Goal: Task Accomplishment & Management: Manage account settings

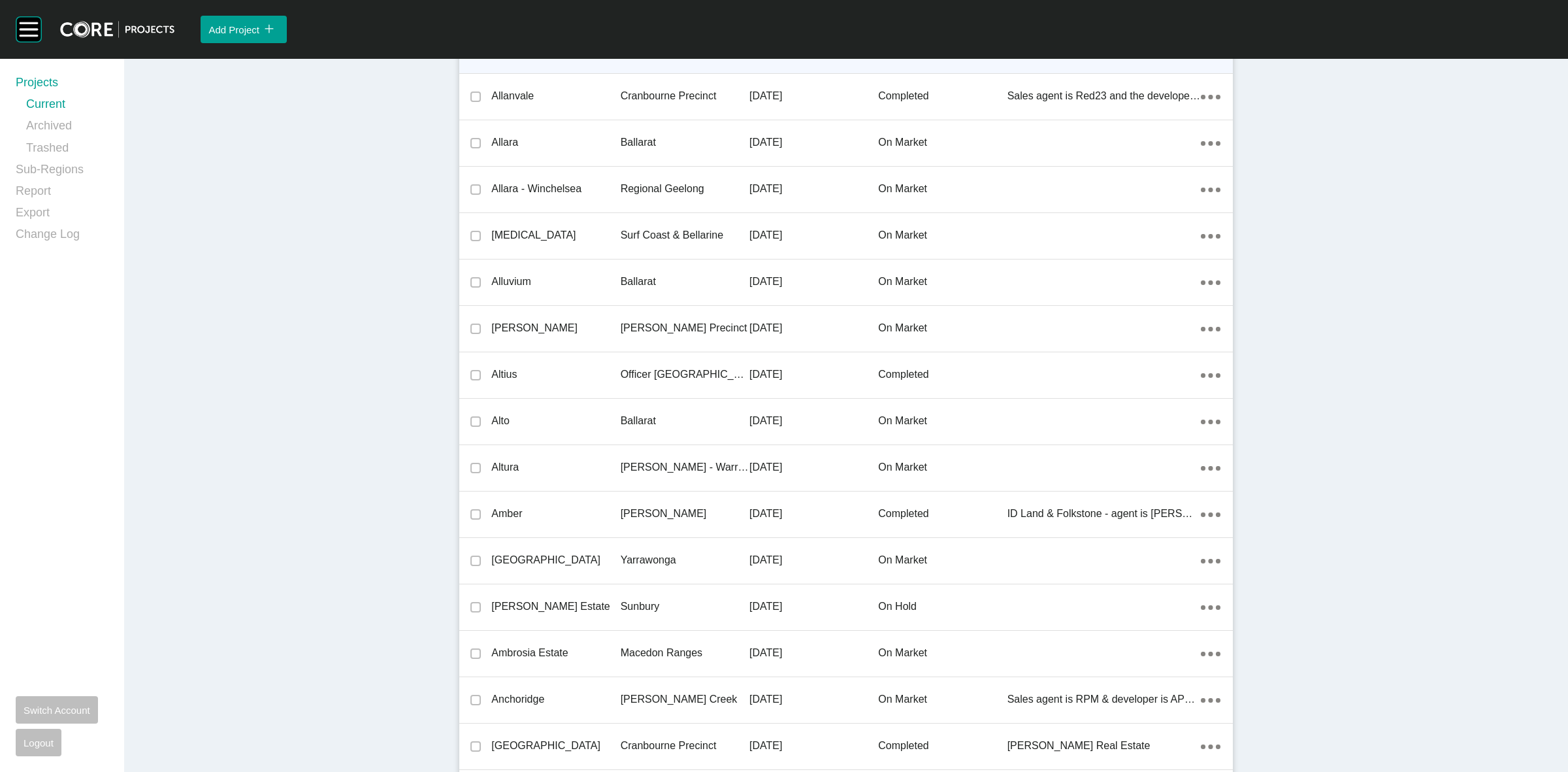
scroll to position [23588, 0]
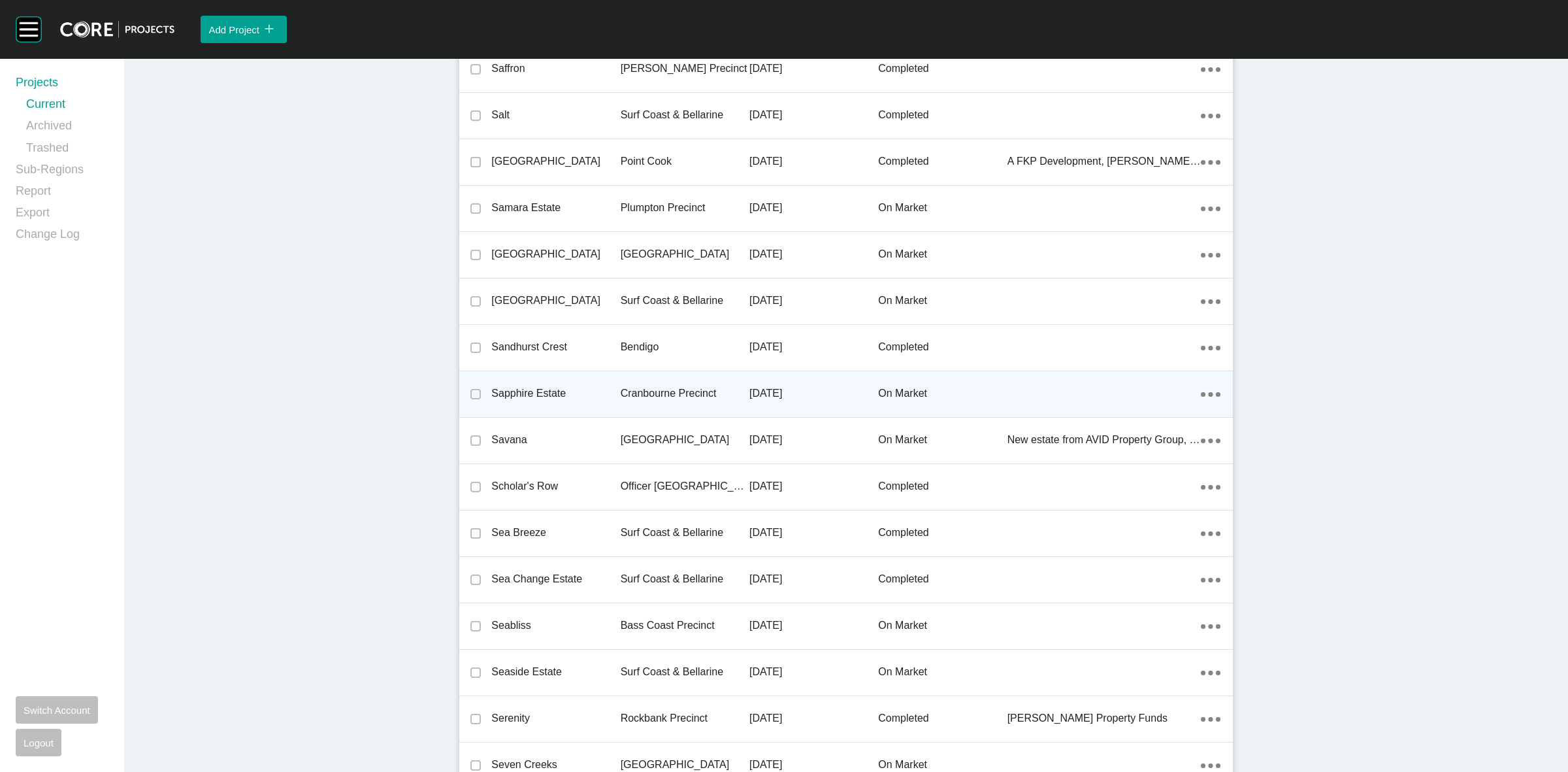
click at [641, 386] on p "Cranbourne Precinct" at bounding box center [685, 393] width 128 height 15
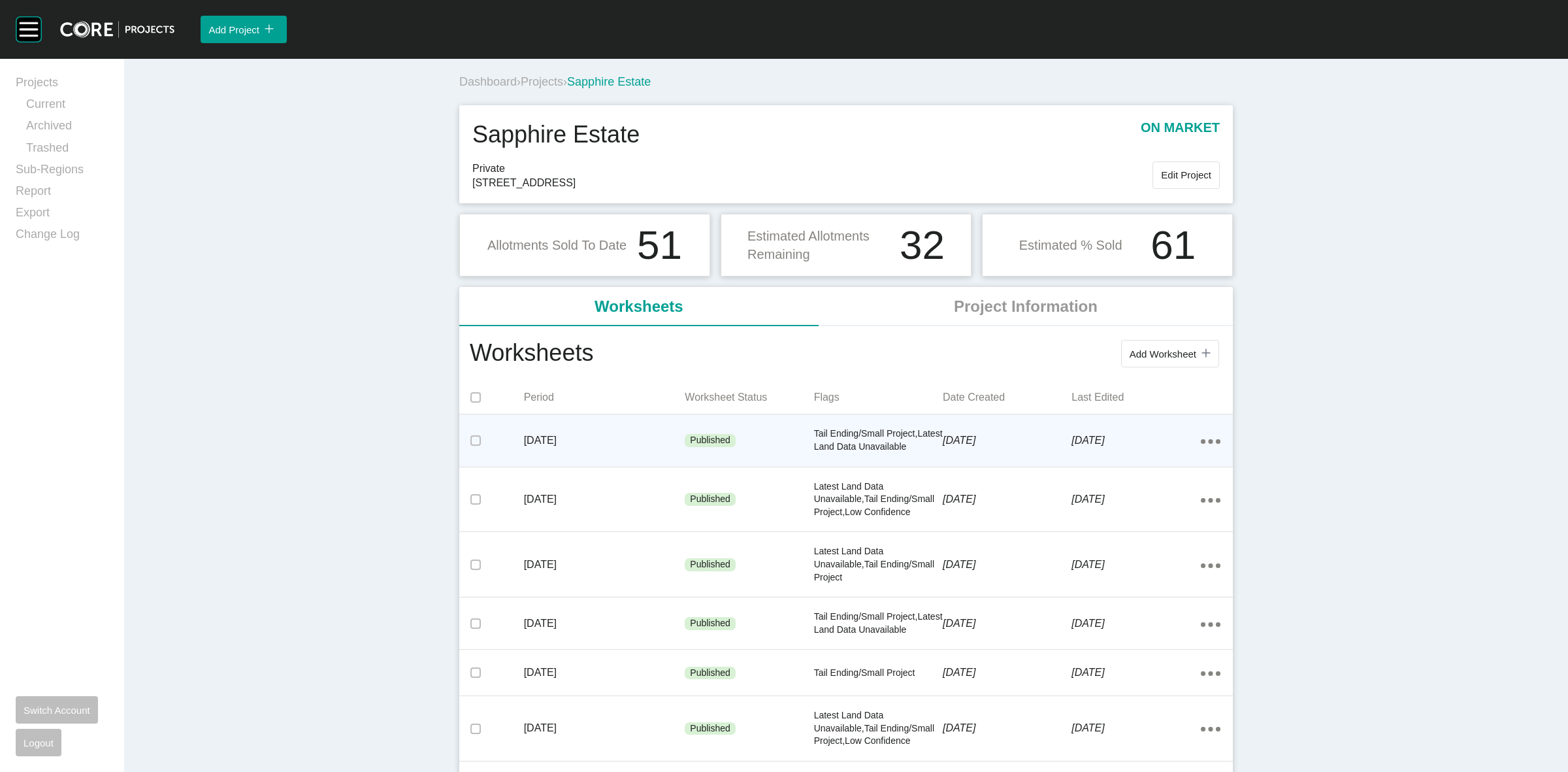
click at [1207, 439] on div "Action Menu Dots Copy 6 Created with Sketch." at bounding box center [1211, 441] width 20 height 15
click at [1152, 443] on link "Edit" at bounding box center [1157, 443] width 36 height 20
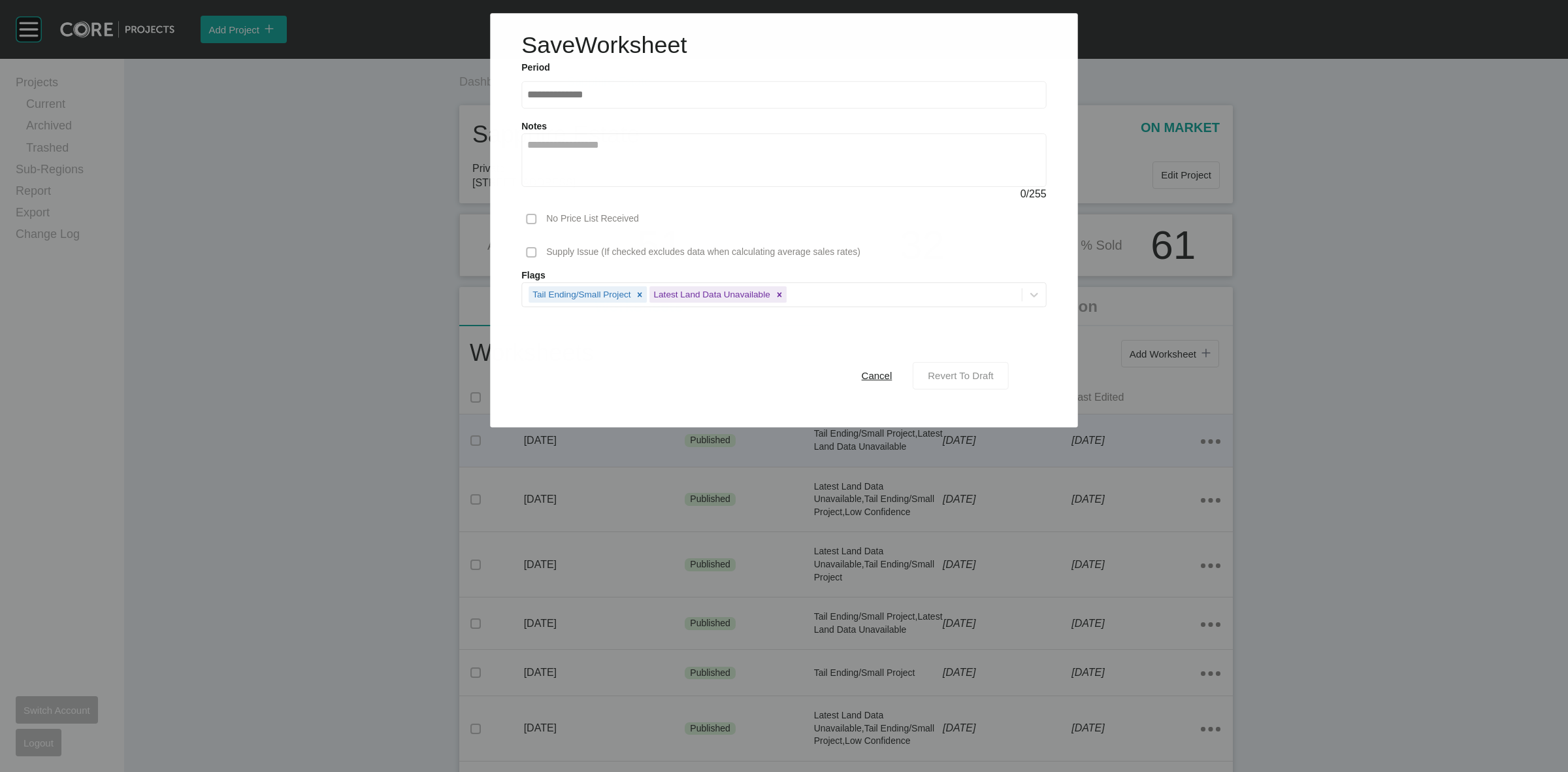
click at [955, 376] on span "Revert To Draft" at bounding box center [961, 375] width 66 height 11
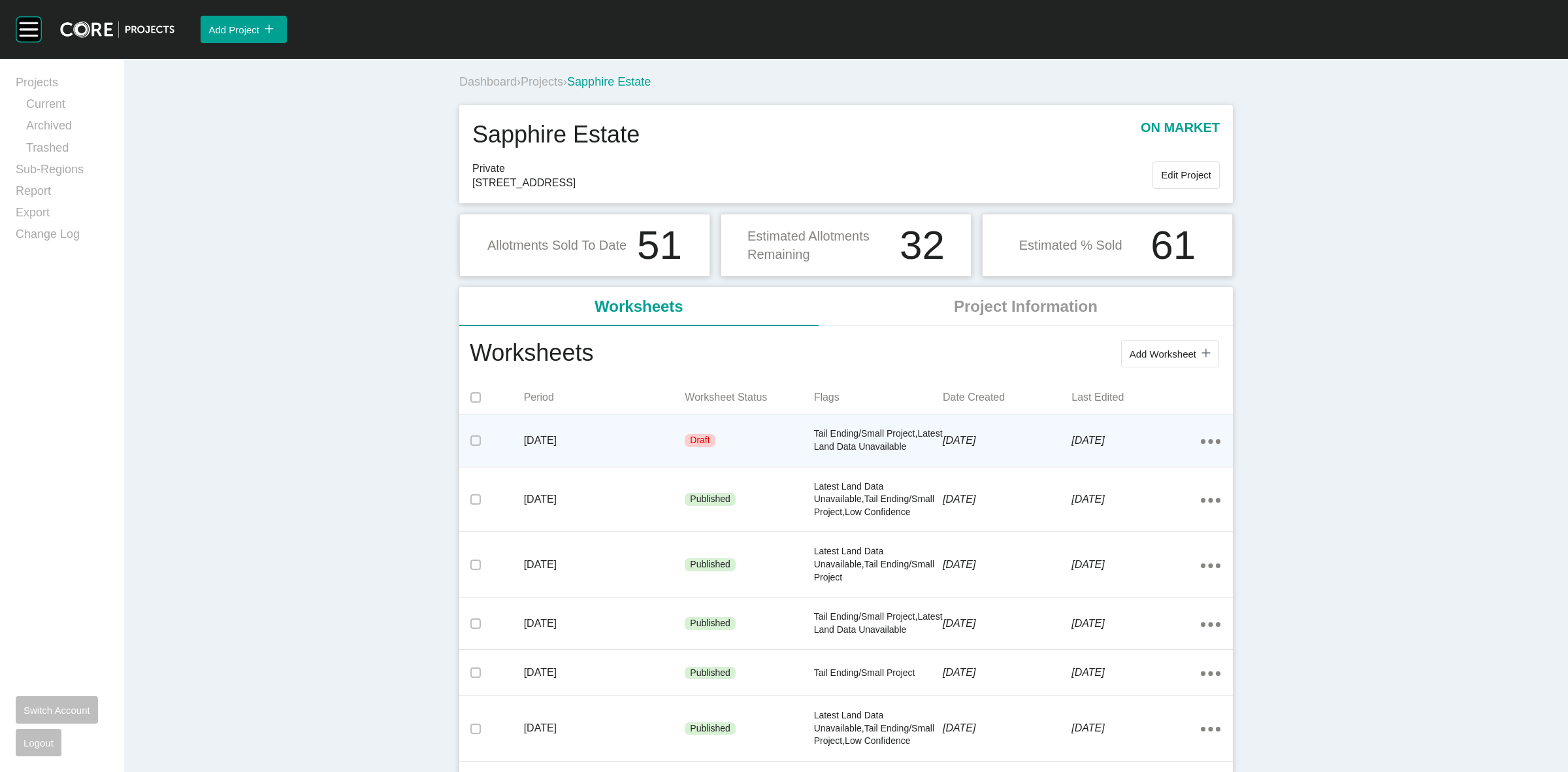
click at [733, 442] on div "Draft" at bounding box center [749, 440] width 128 height 39
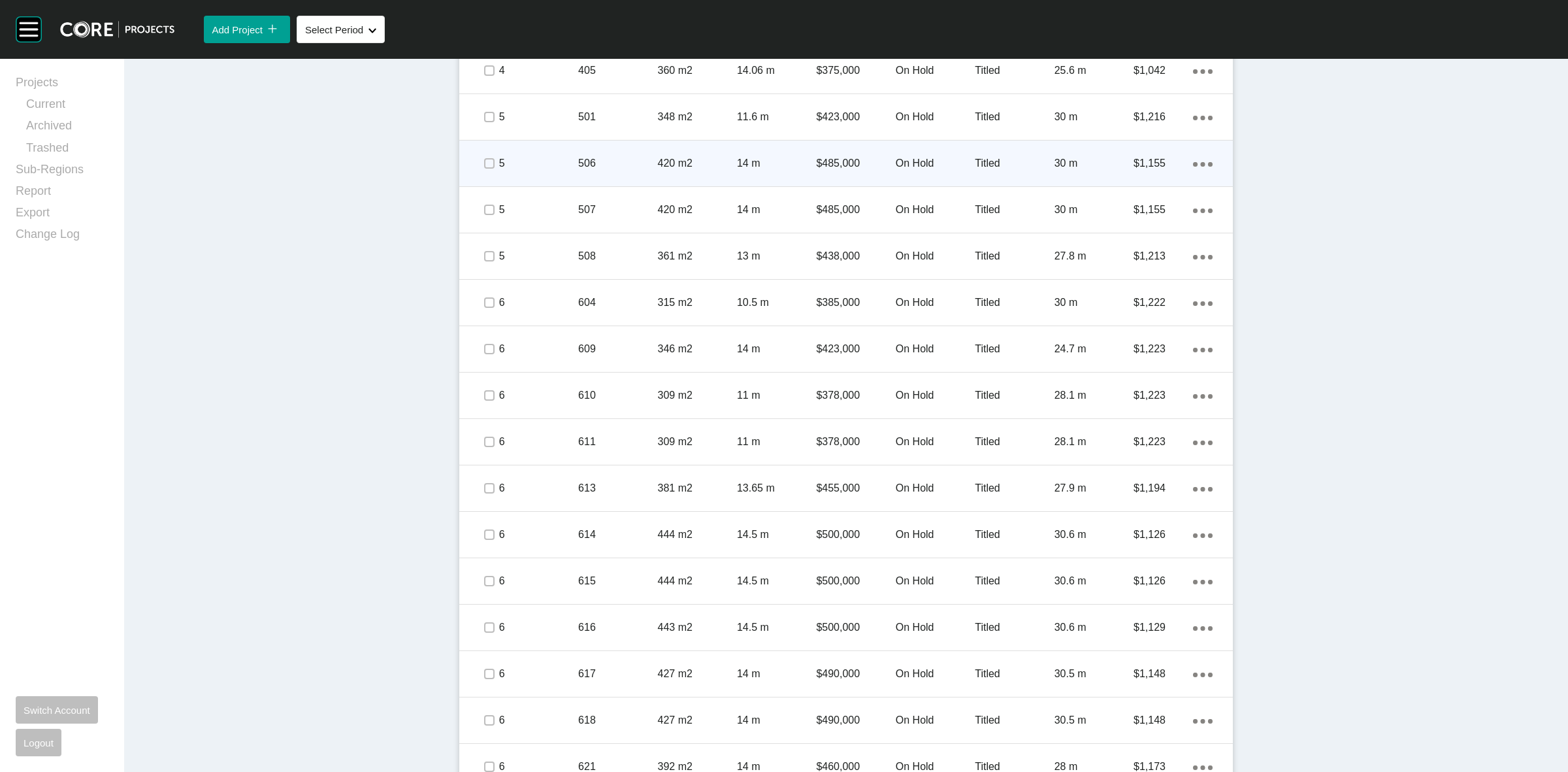
scroll to position [736, 0]
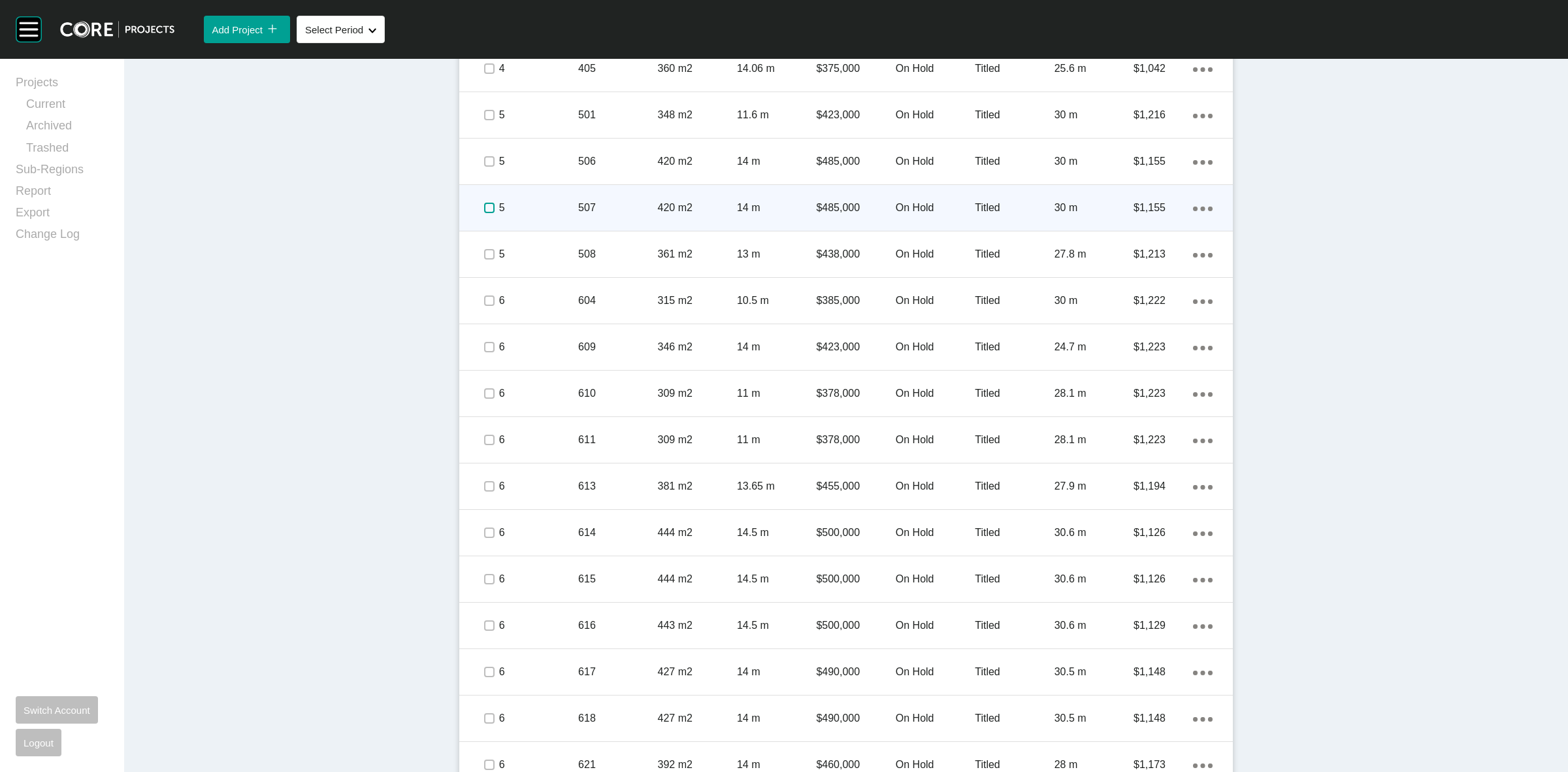
click at [484, 213] on label at bounding box center [489, 208] width 10 height 10
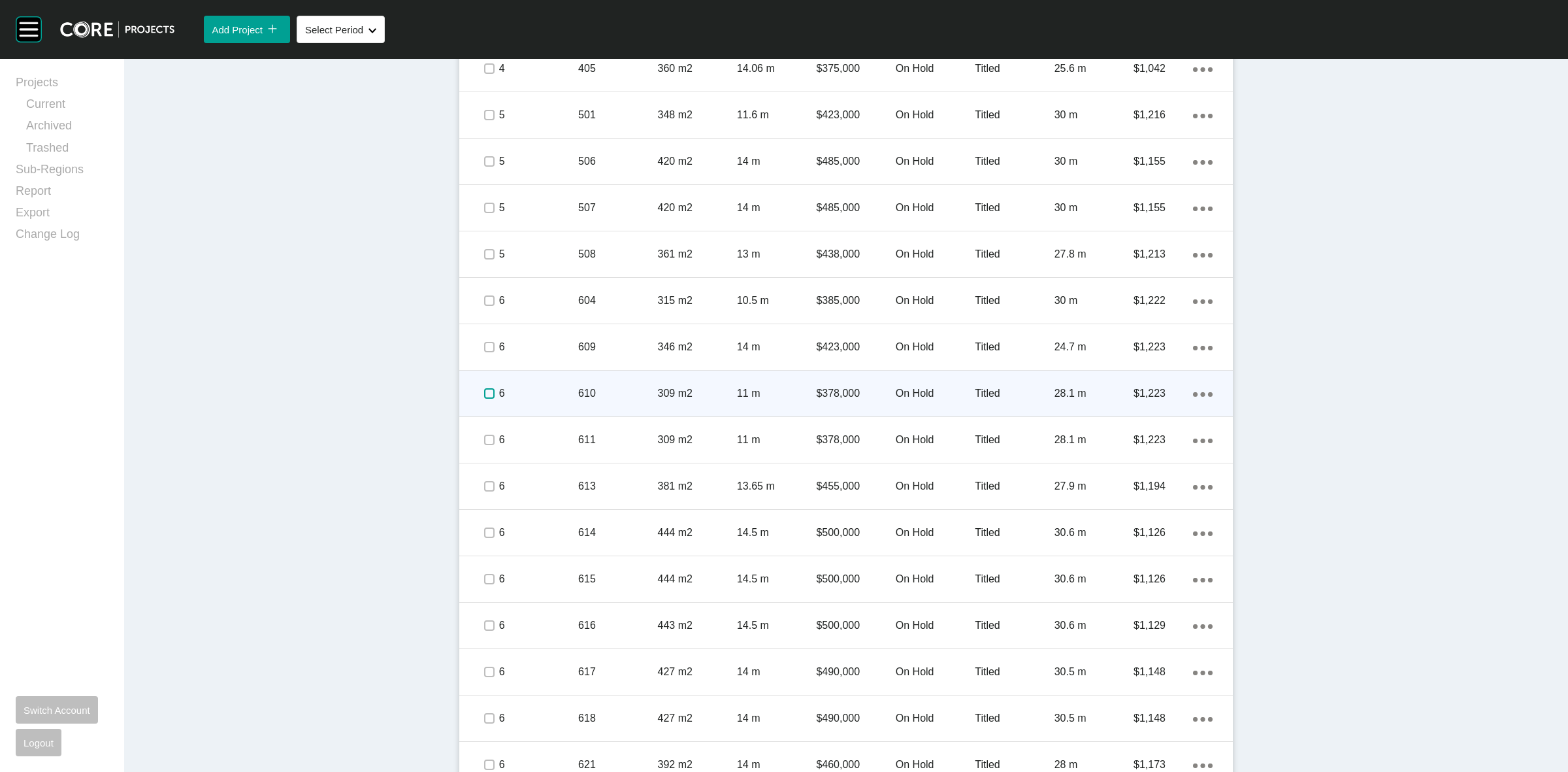
click at [484, 392] on label at bounding box center [489, 394] width 10 height 10
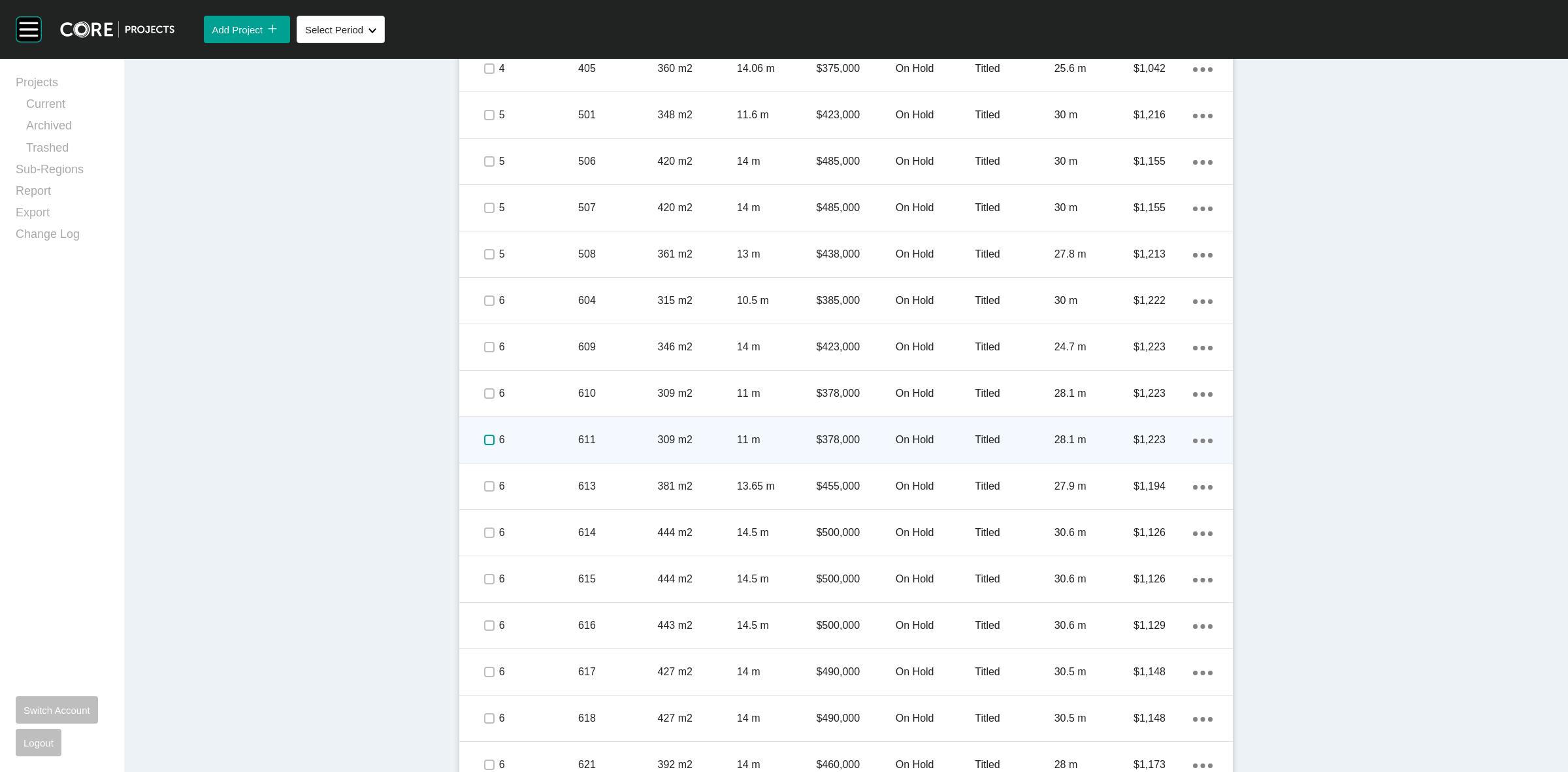
click at [484, 436] on label at bounding box center [489, 440] width 10 height 10
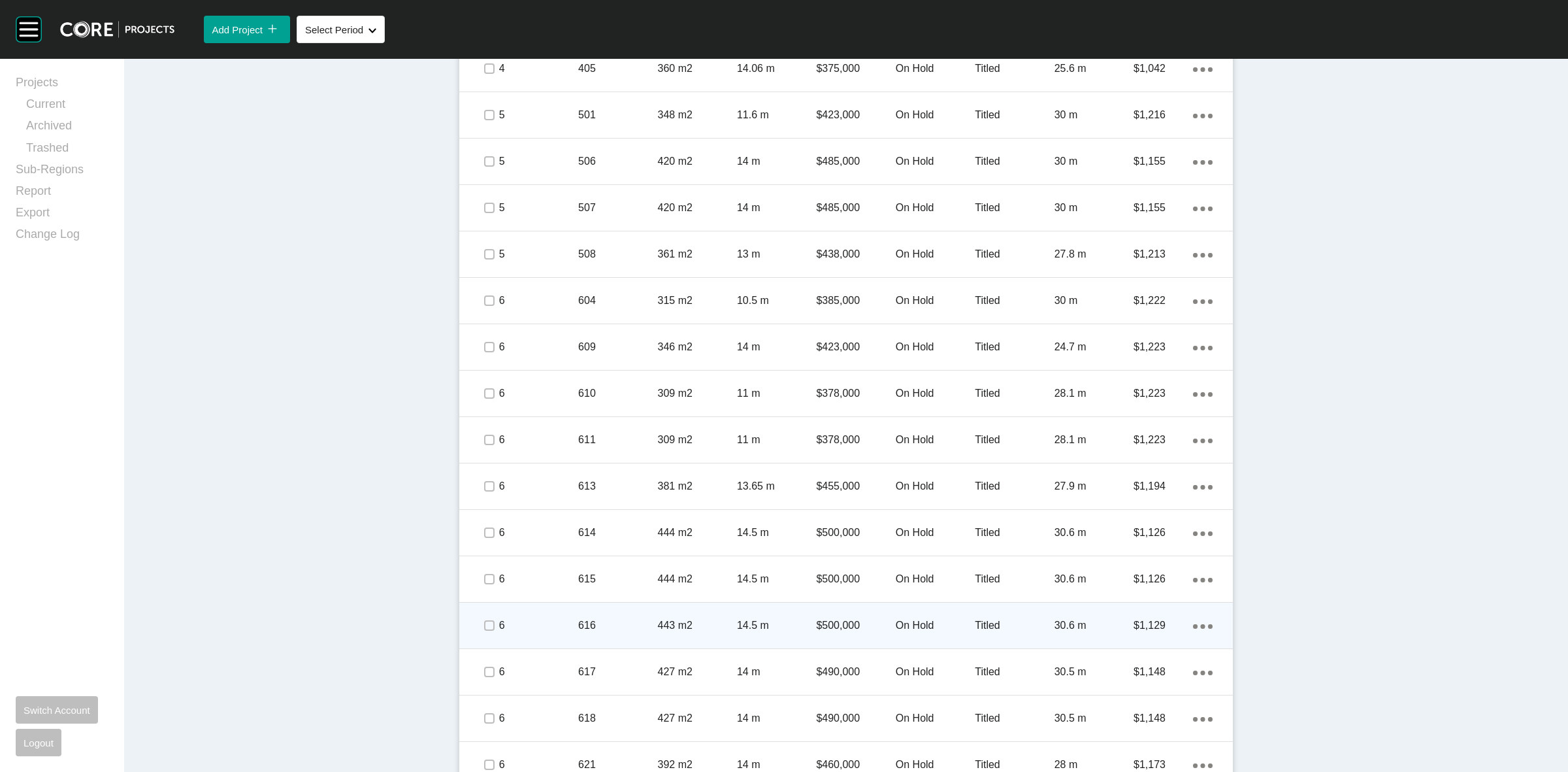
click at [490, 626] on span at bounding box center [488, 625] width 20 height 20
click at [539, 625] on p "6" at bounding box center [539, 625] width 79 height 15
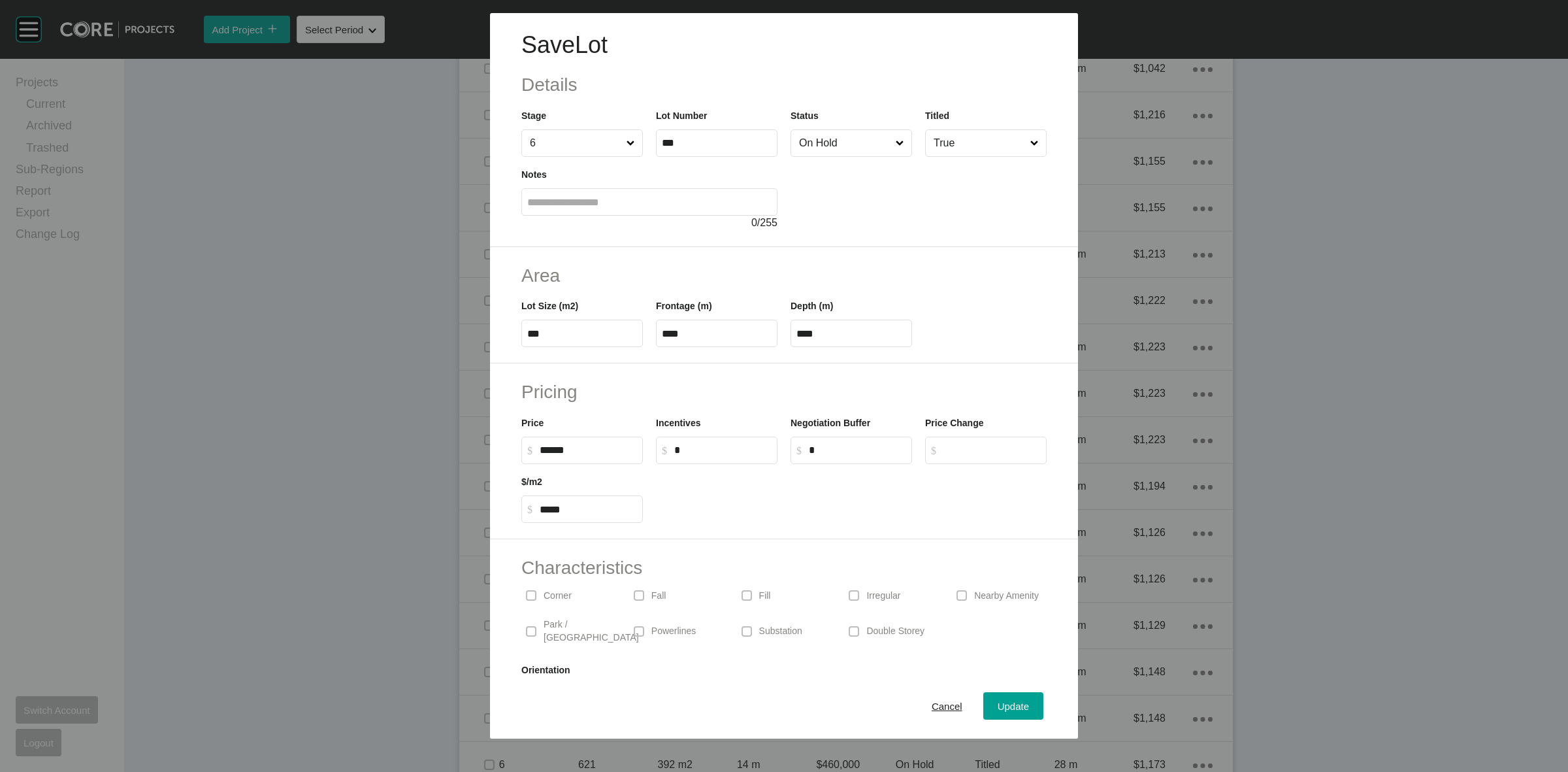
drag, startPoint x: 475, startPoint y: 452, endPoint x: 408, endPoint y: 439, distance: 68.2
click at [435, 447] on div "Save Lot Details Stage 6 Lot Number *** Status On Hold Titled True Notes 0 / 25…" at bounding box center [784, 369] width 1568 height 738
type input "*******"
type input "*****"
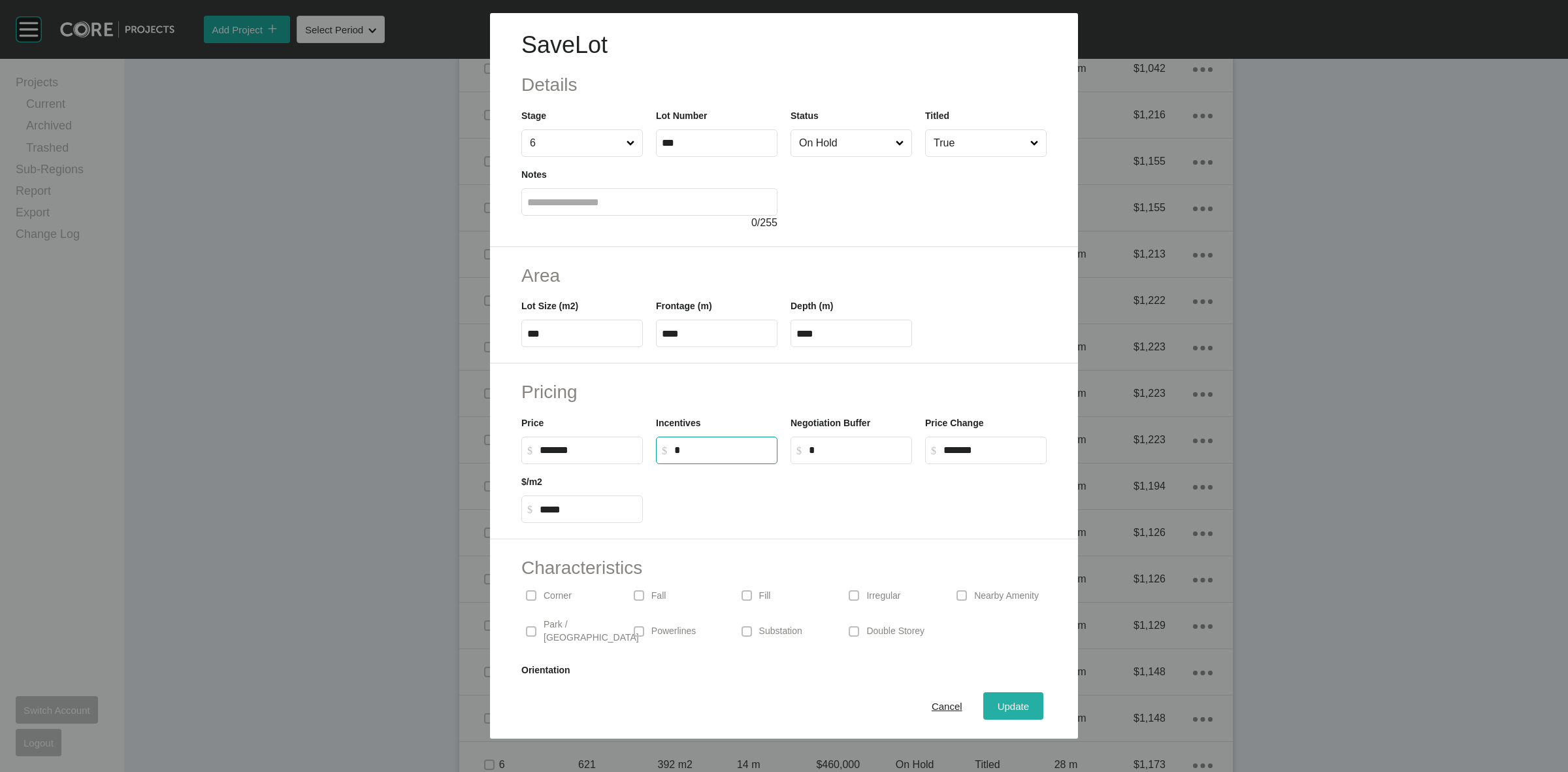
click at [1009, 703] on span "Update" at bounding box center [1014, 706] width 31 height 11
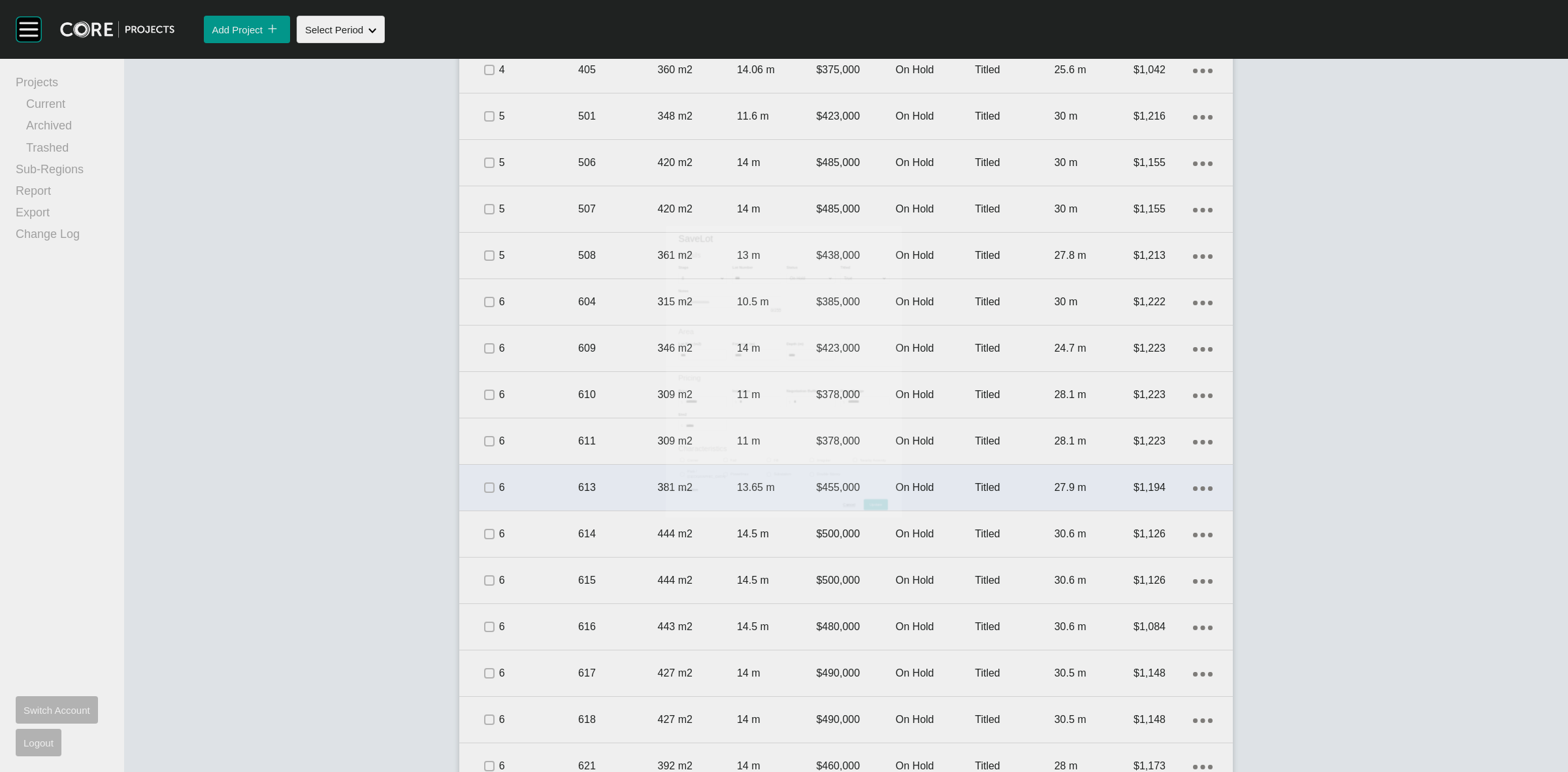
scroll to position [851, 0]
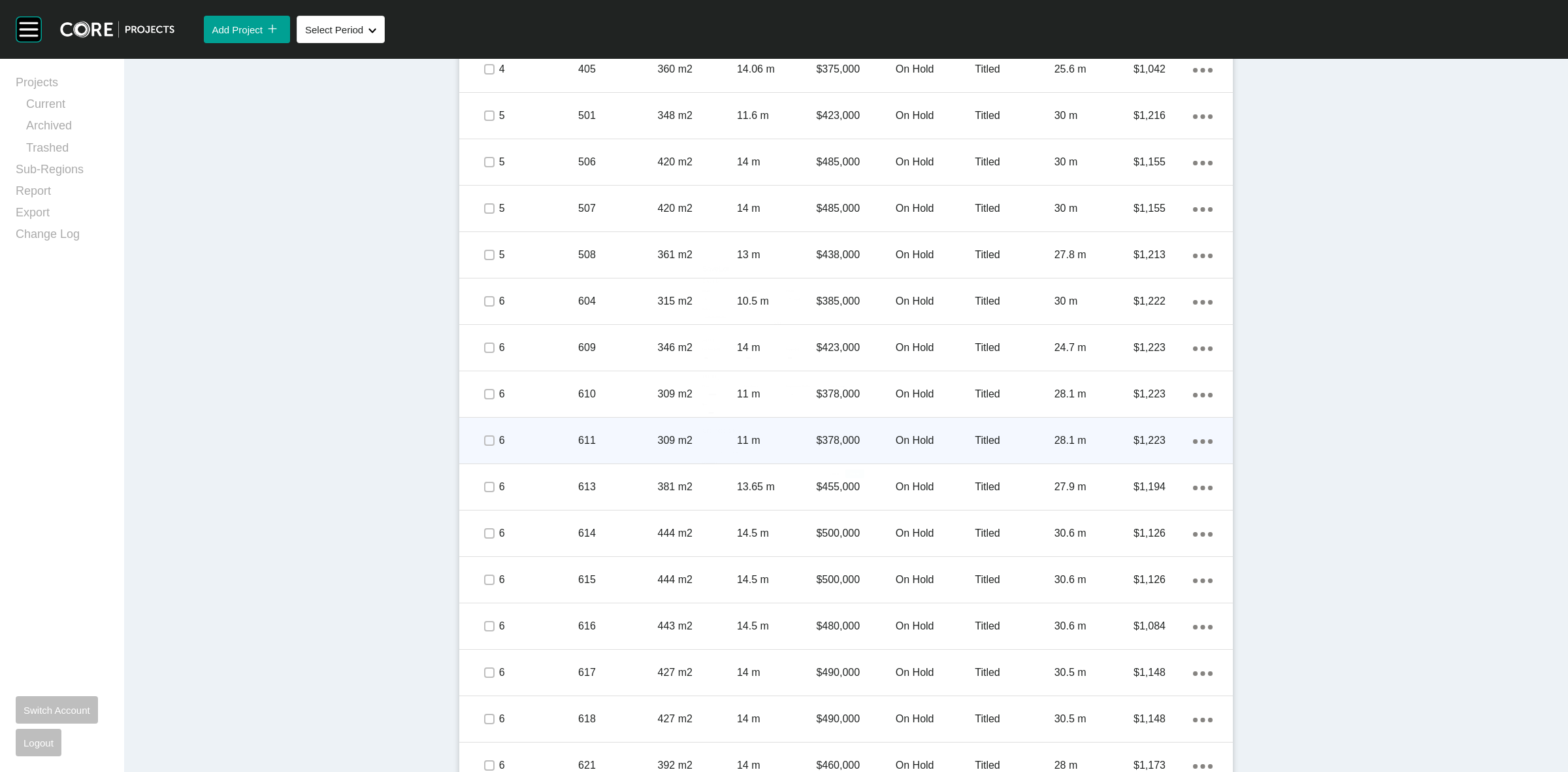
click at [648, 442] on p "611" at bounding box center [617, 441] width 79 height 15
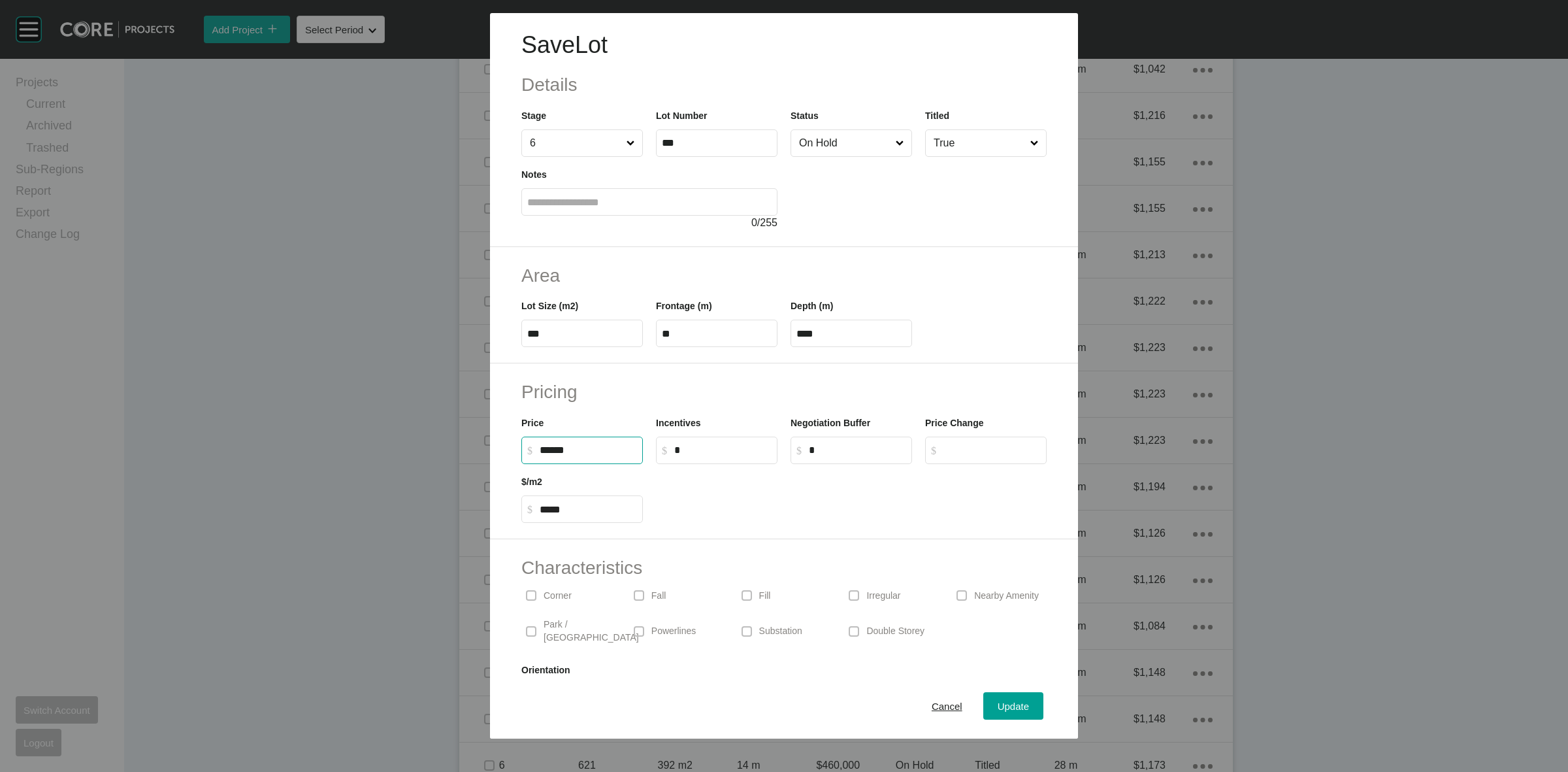
drag, startPoint x: 616, startPoint y: 446, endPoint x: 305, endPoint y: 474, distance: 312.3
click at [342, 484] on div "Save Lot Details Stage 6 Lot Number *** Status On Hold Titled True Notes 0 / 25…" at bounding box center [784, 369] width 1568 height 738
type input "*******"
type input "*****"
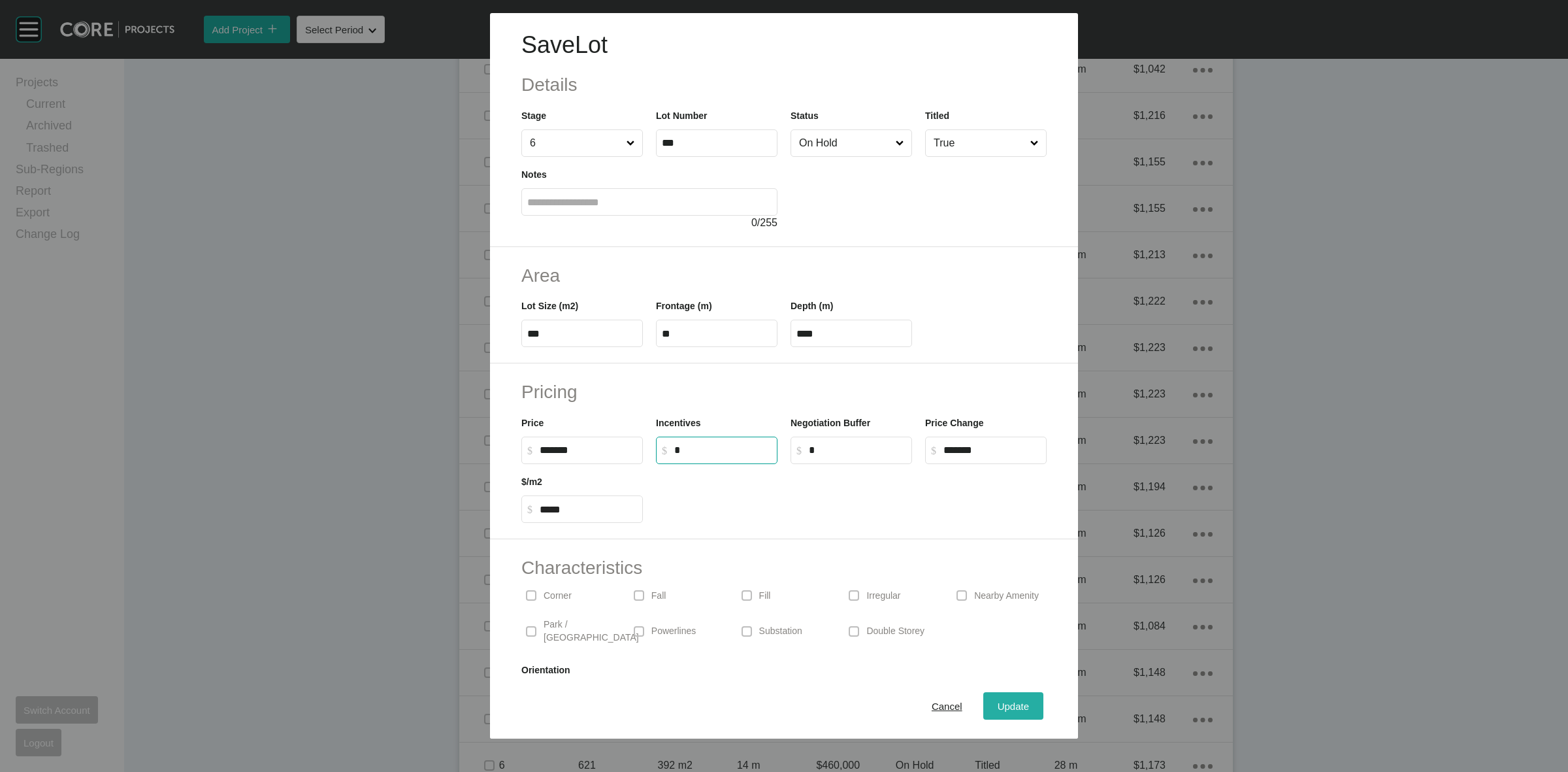
click at [998, 706] on span "Update" at bounding box center [1014, 706] width 31 height 11
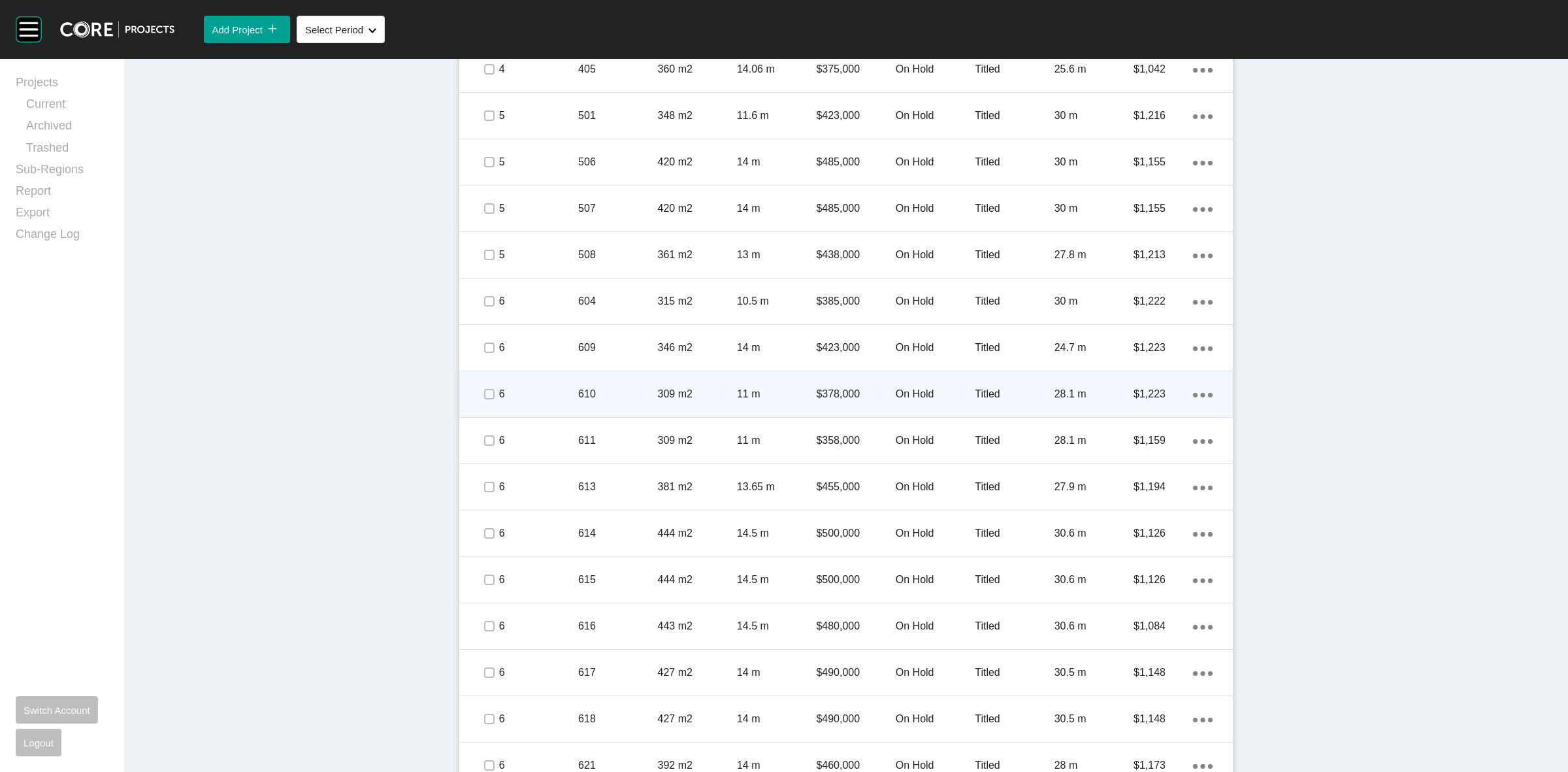
click at [598, 393] on p "610" at bounding box center [617, 394] width 79 height 15
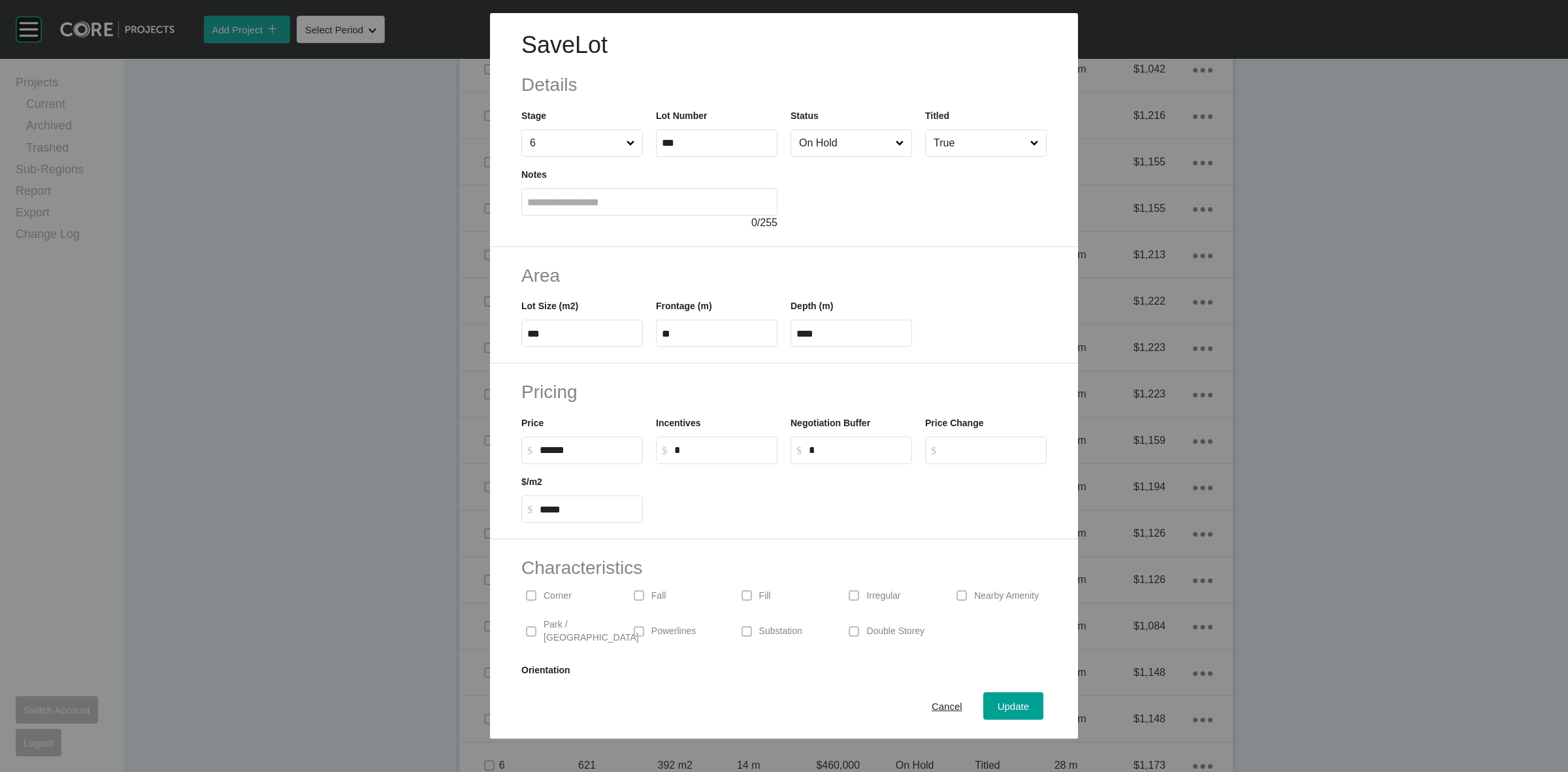
click at [459, 464] on div "Save Lot Details Stage 6 Lot Number *** Status On Hold Titled True Notes 0 / 25…" at bounding box center [784, 369] width 1568 height 738
type input "*******"
type input "*****"
click at [998, 708] on span "Update" at bounding box center [1014, 706] width 31 height 11
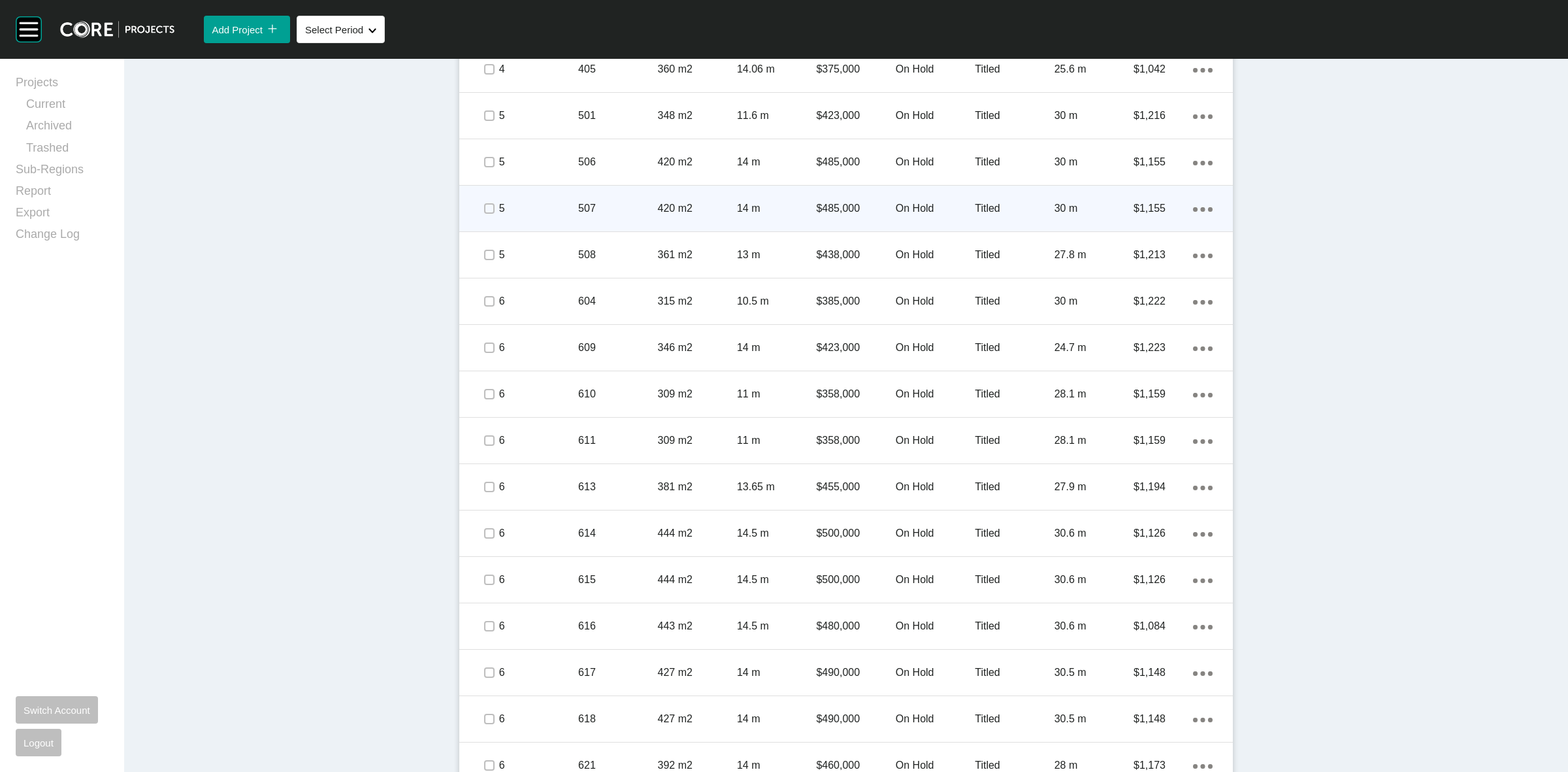
click at [658, 218] on div "420 m2" at bounding box center [697, 208] width 79 height 41
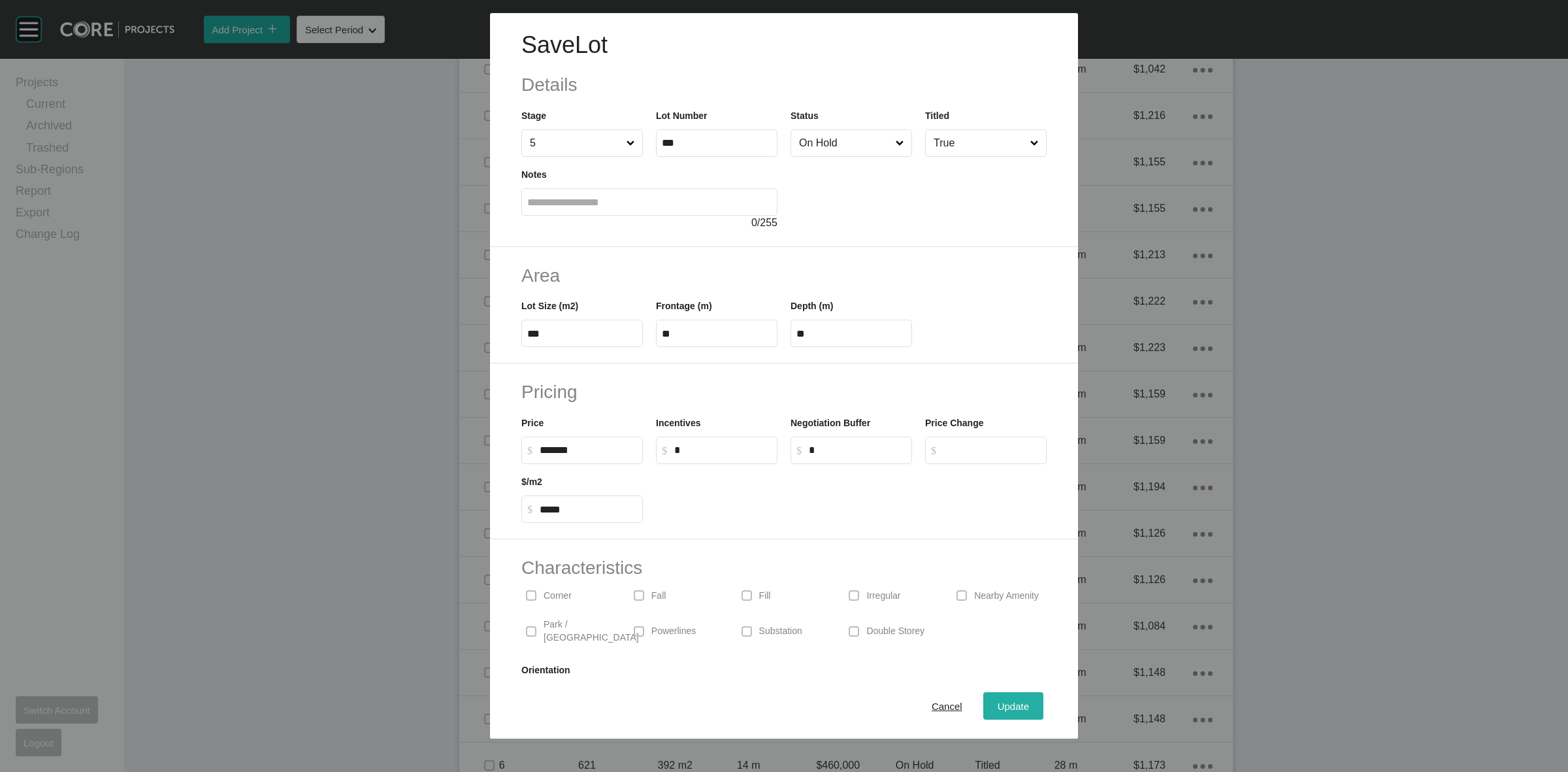
click at [998, 707] on span "Update" at bounding box center [1014, 706] width 31 height 11
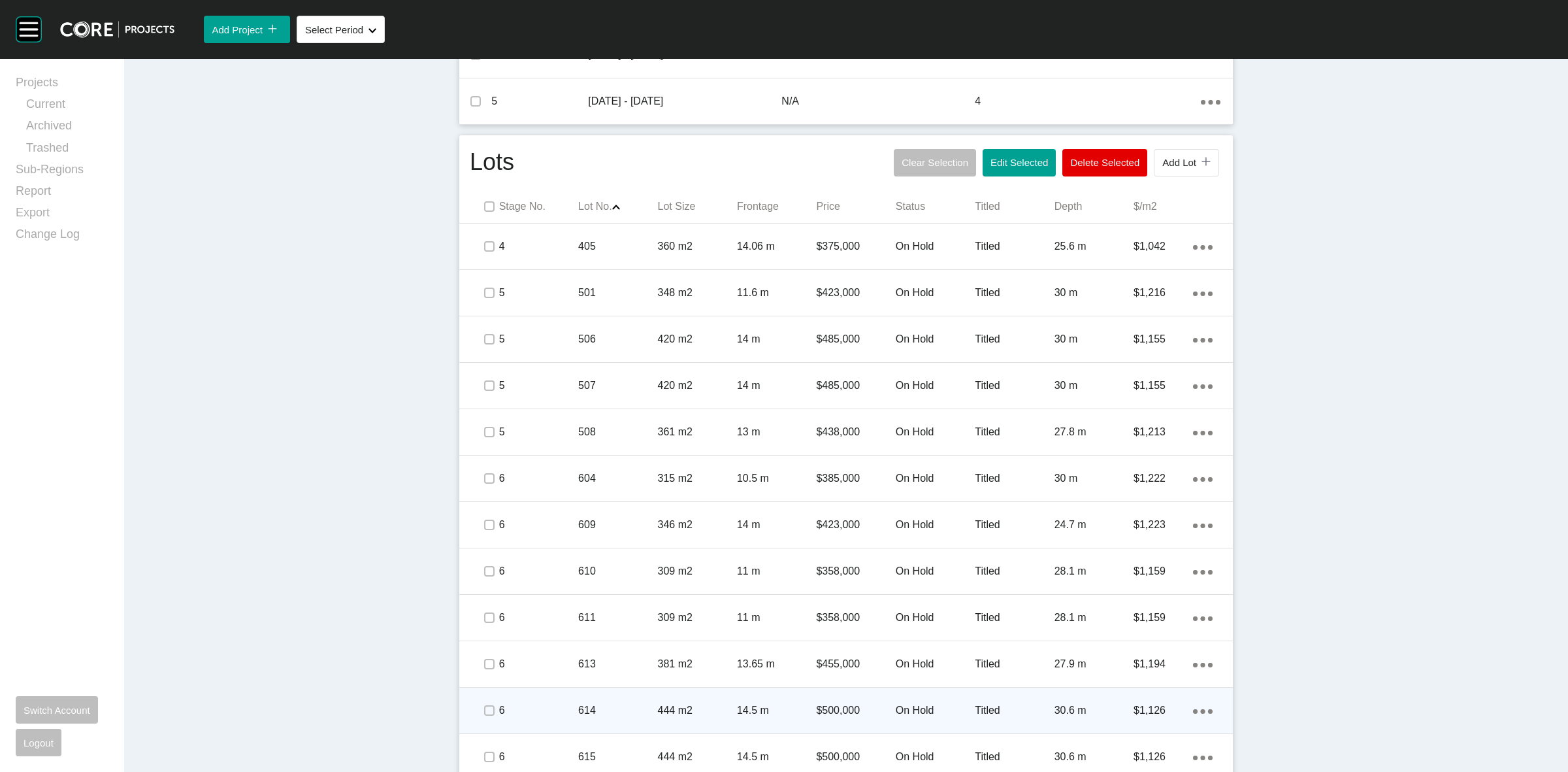
scroll to position [592, 0]
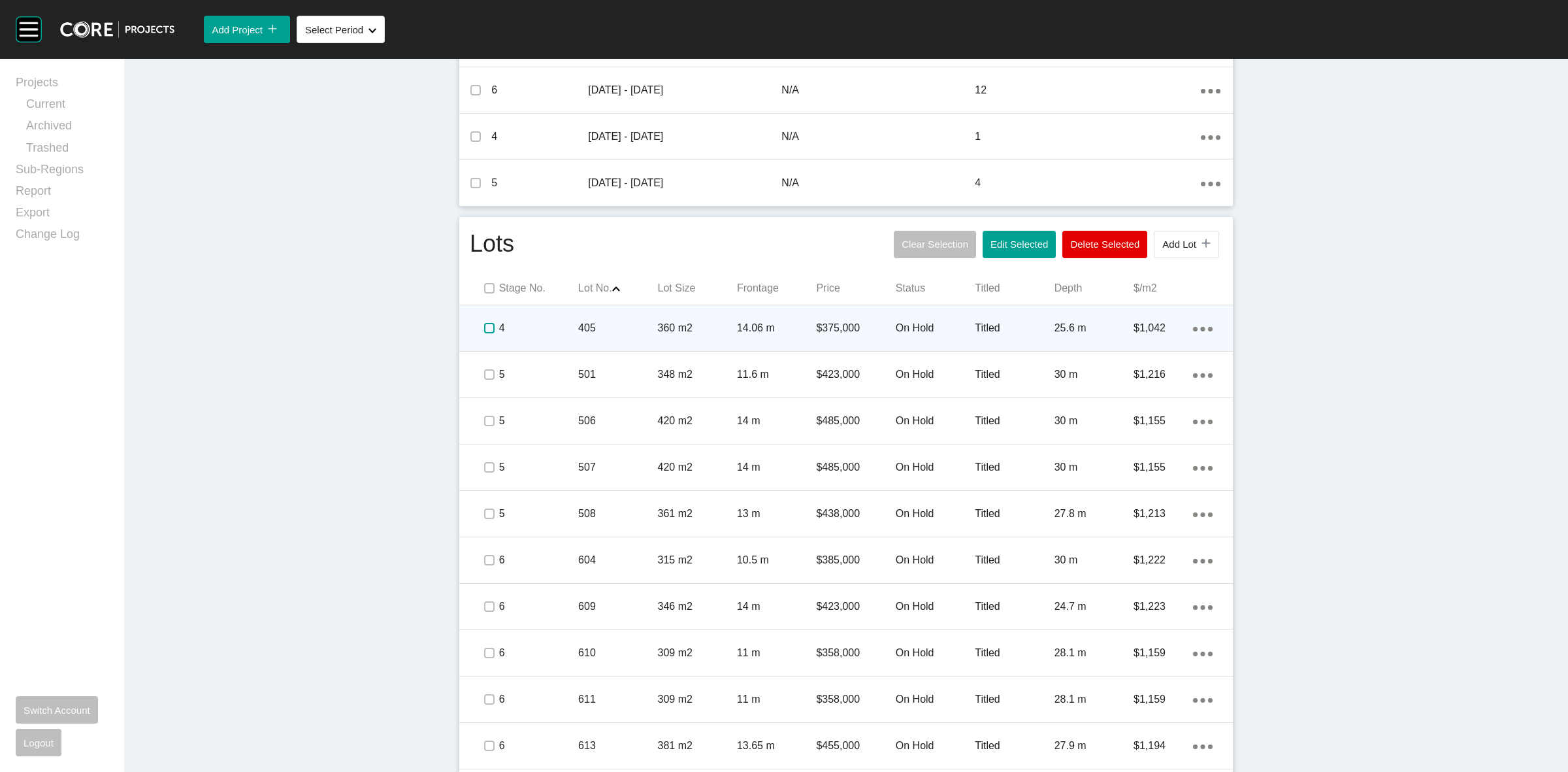
click at [484, 328] on label at bounding box center [489, 328] width 10 height 10
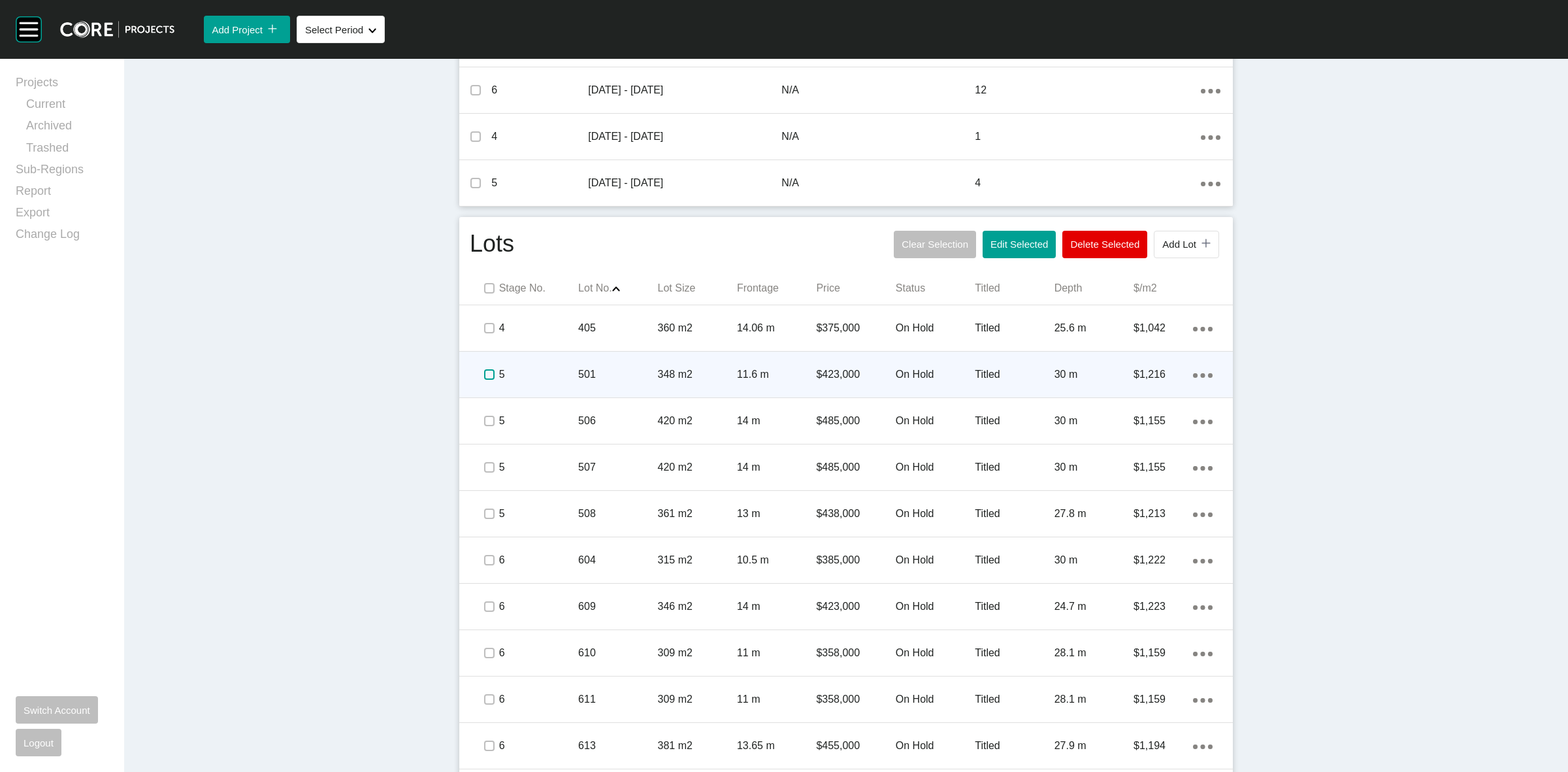
click at [484, 376] on label at bounding box center [489, 375] width 10 height 10
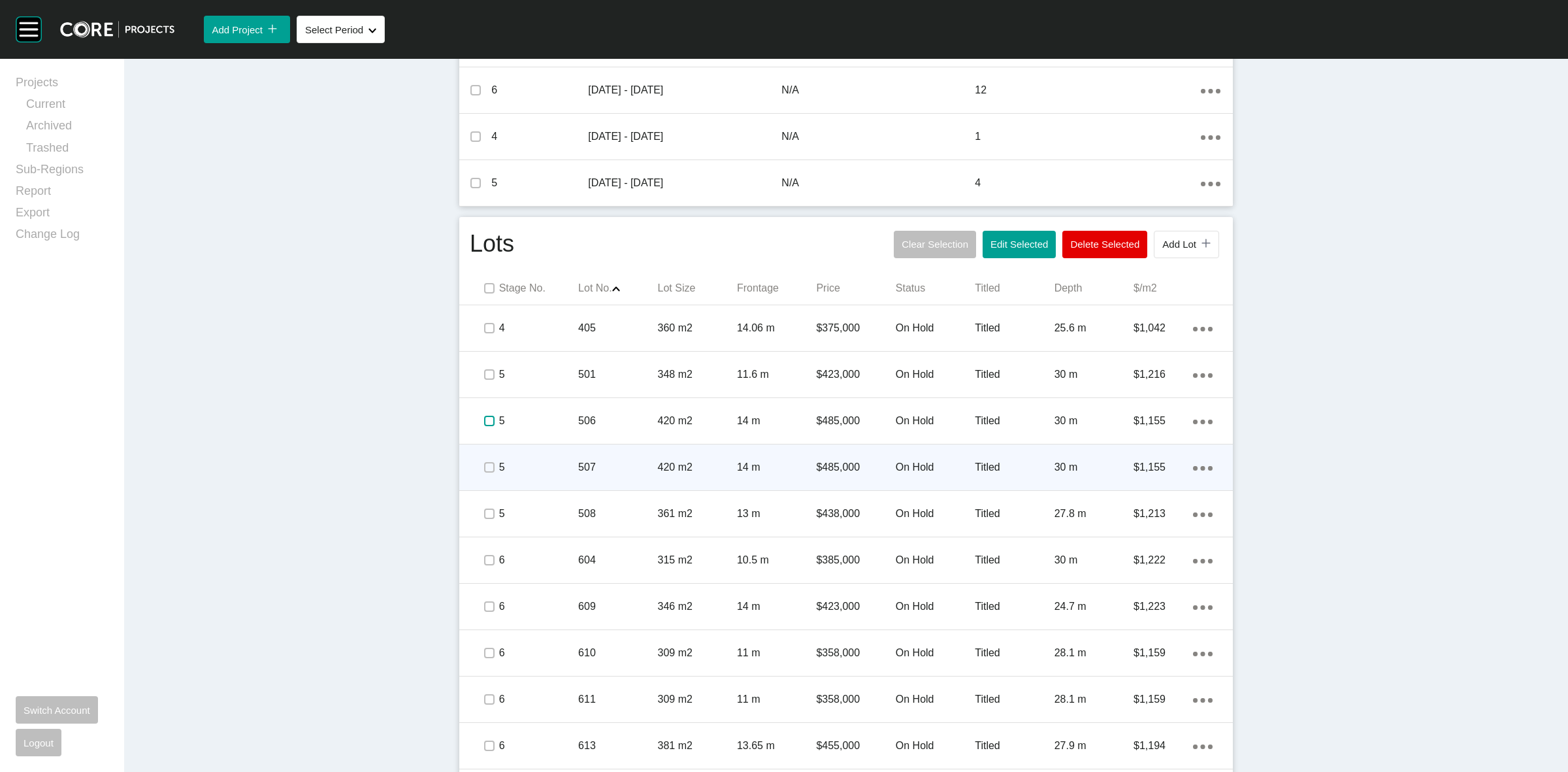
drag, startPoint x: 484, startPoint y: 416, endPoint x: 481, endPoint y: 466, distance: 50.1
click at [484, 421] on label at bounding box center [489, 421] width 10 height 10
drag, startPoint x: 481, startPoint y: 466, endPoint x: 481, endPoint y: 495, distance: 29.0
click at [484, 468] on label at bounding box center [489, 468] width 10 height 10
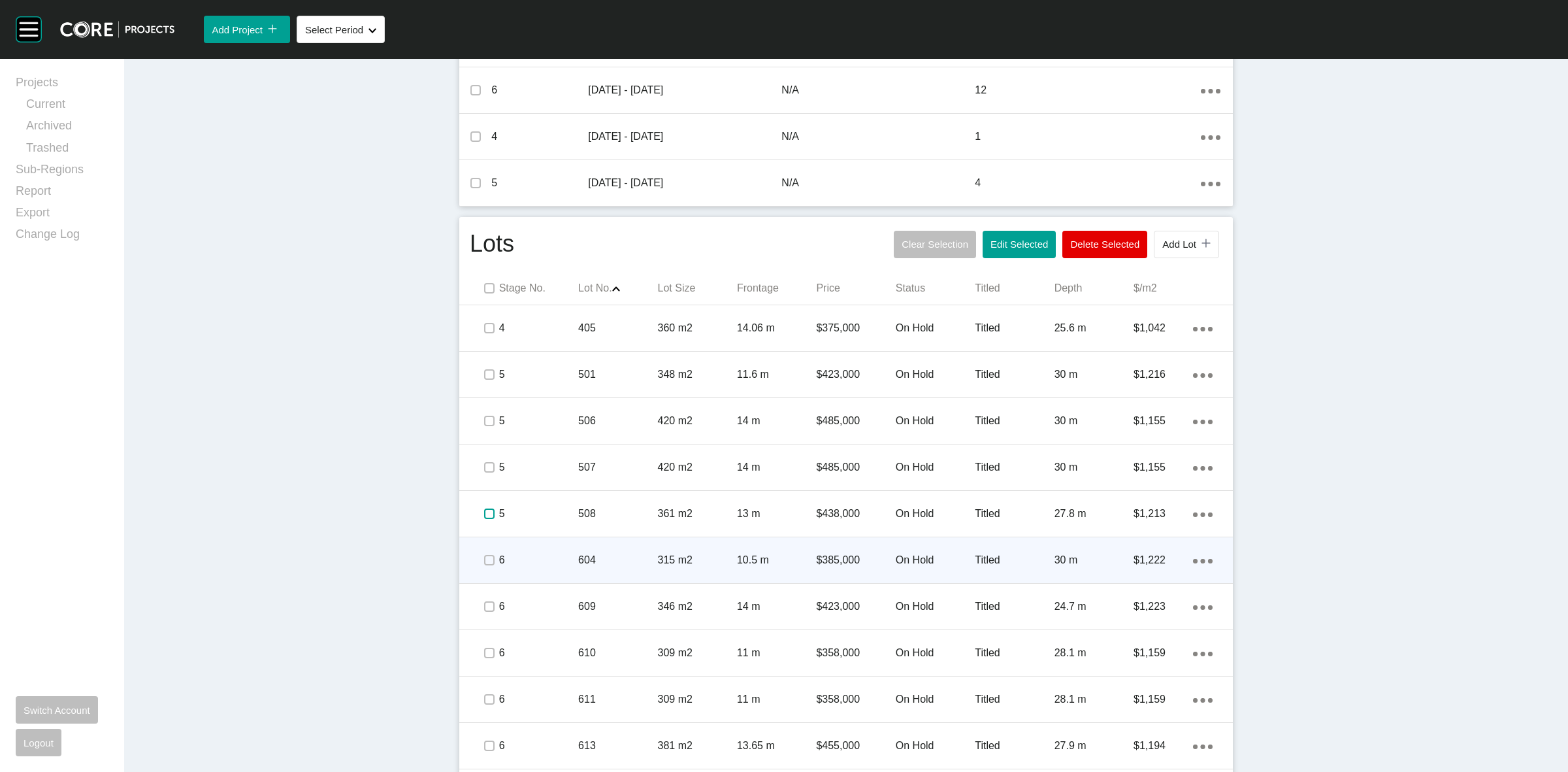
drag, startPoint x: 484, startPoint y: 514, endPoint x: 487, endPoint y: 558, distance: 44.1
click at [484, 515] on label at bounding box center [489, 514] width 10 height 10
click at [487, 566] on label at bounding box center [489, 560] width 10 height 10
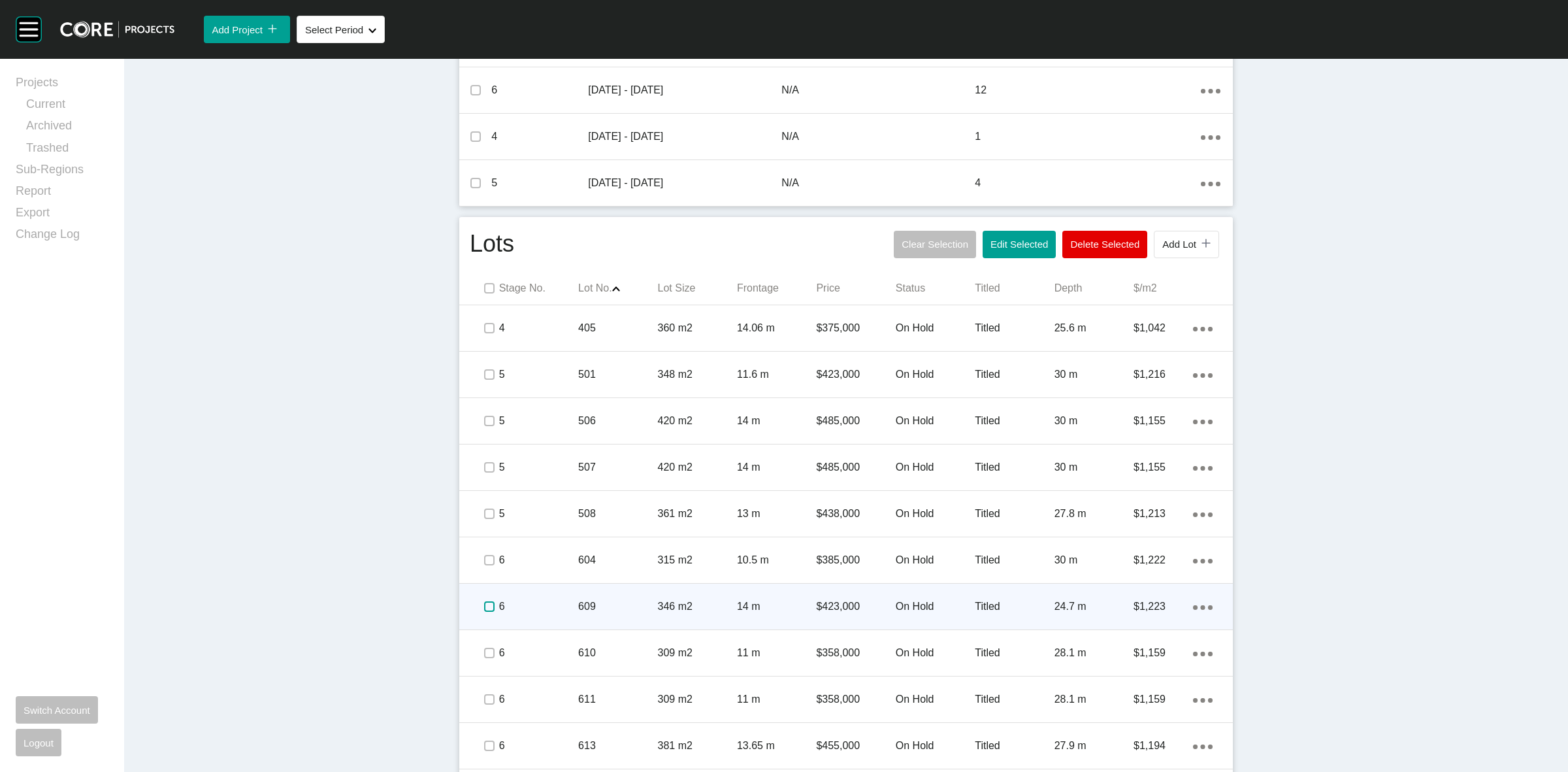
click at [487, 609] on label at bounding box center [489, 606] width 10 height 10
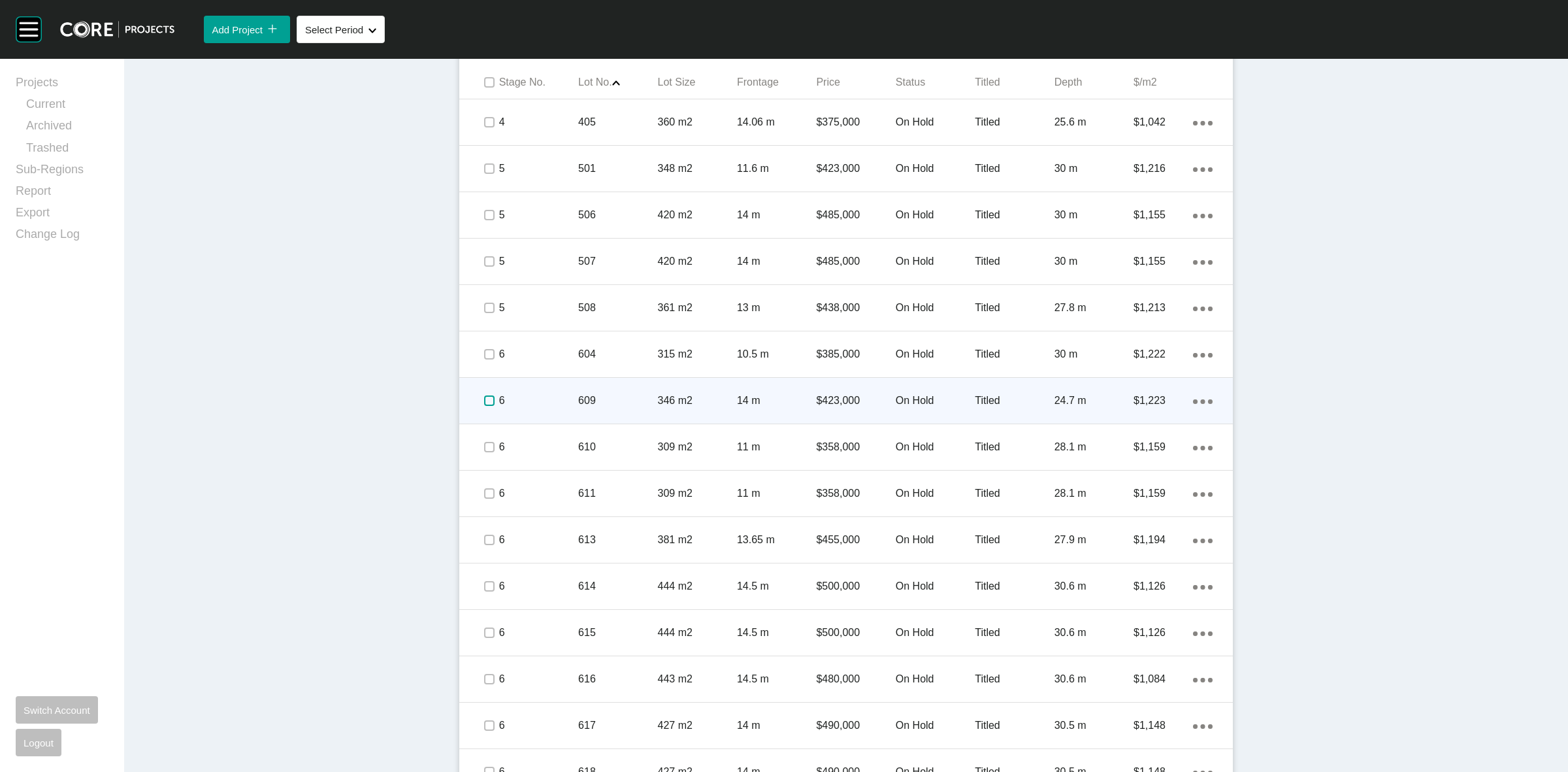
scroll to position [919, 0]
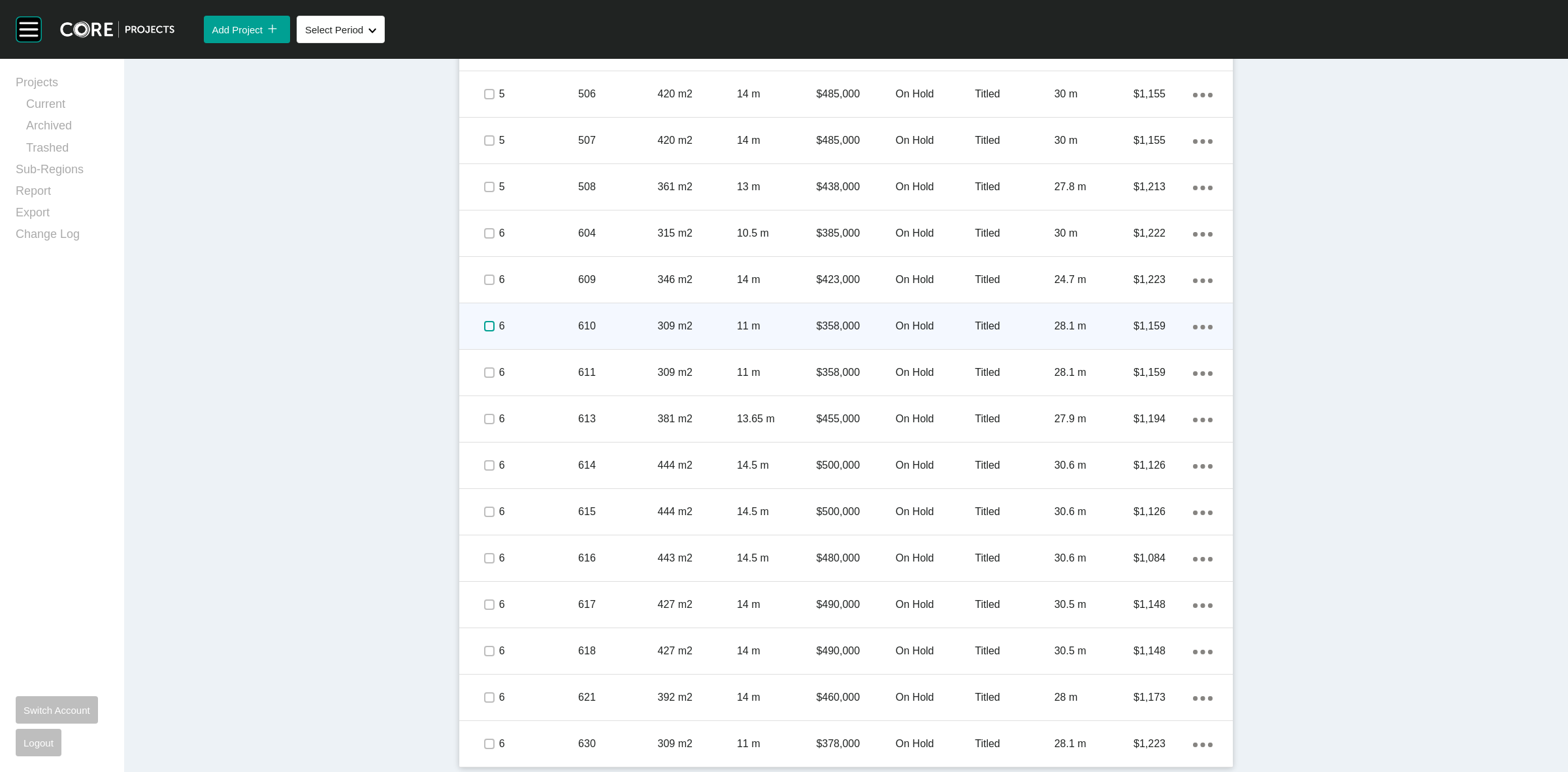
click at [484, 325] on label at bounding box center [489, 326] width 10 height 10
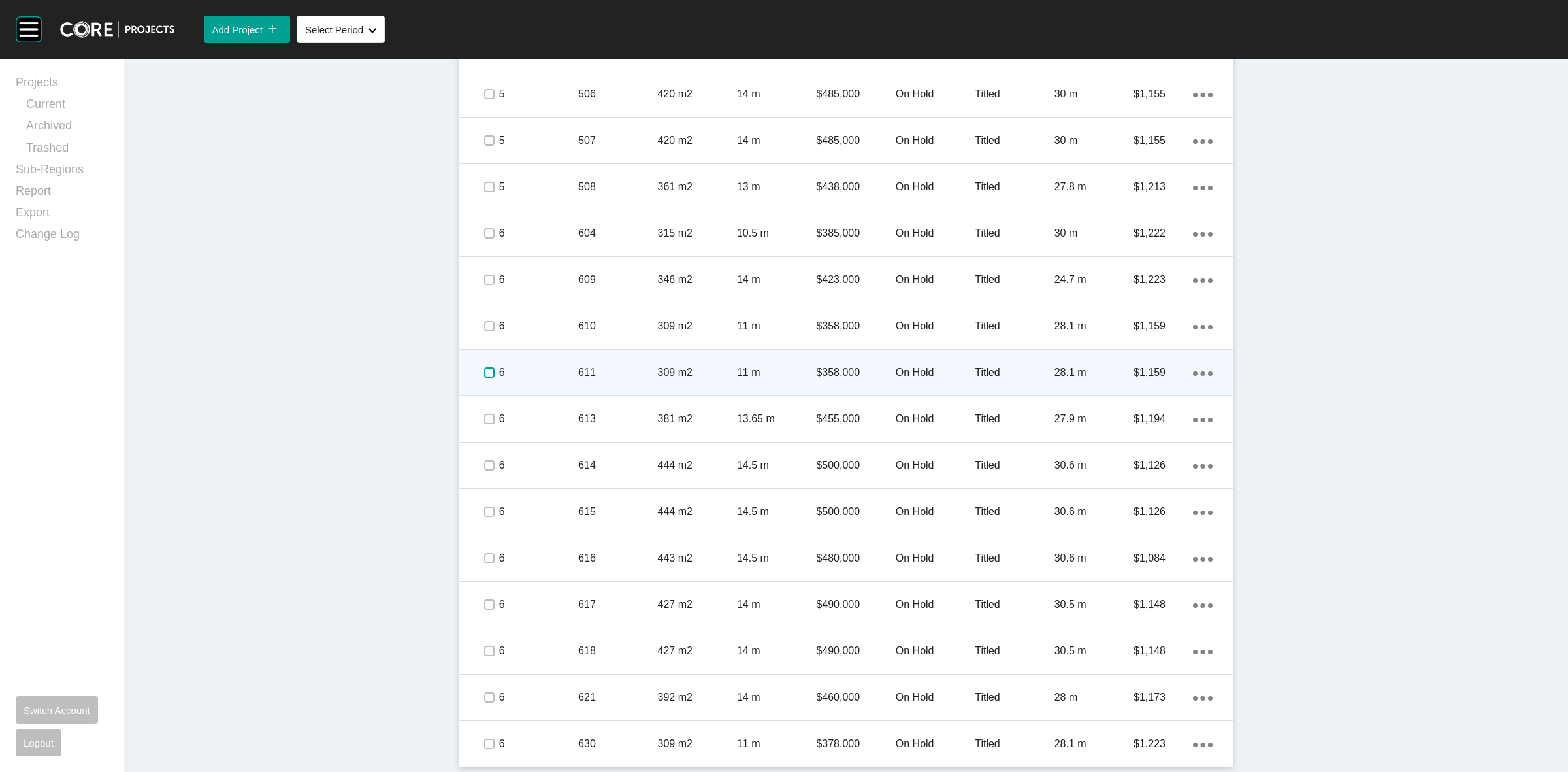
click at [484, 370] on label at bounding box center [489, 372] width 10 height 10
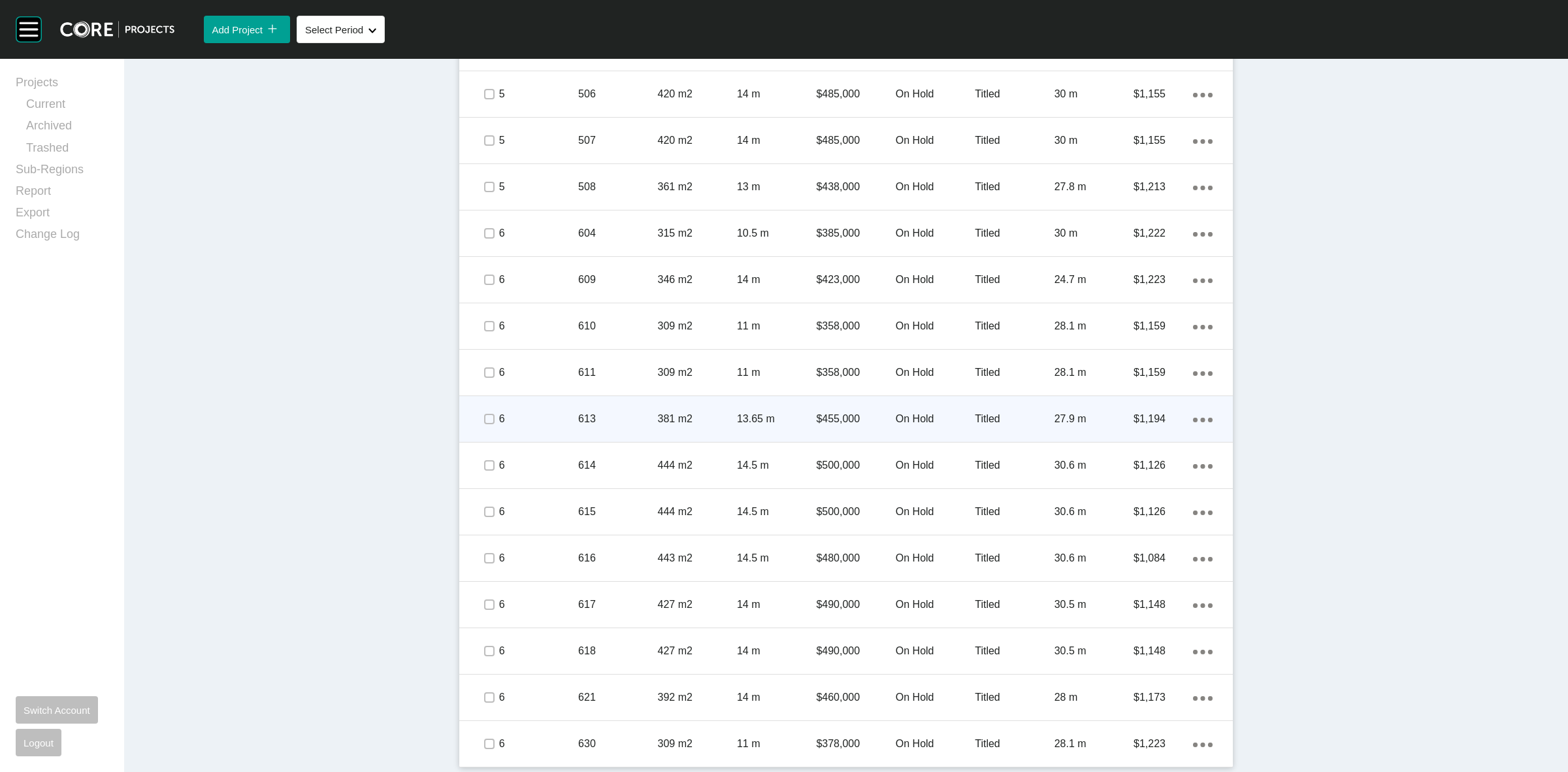
click at [479, 415] on span at bounding box center [488, 419] width 20 height 20
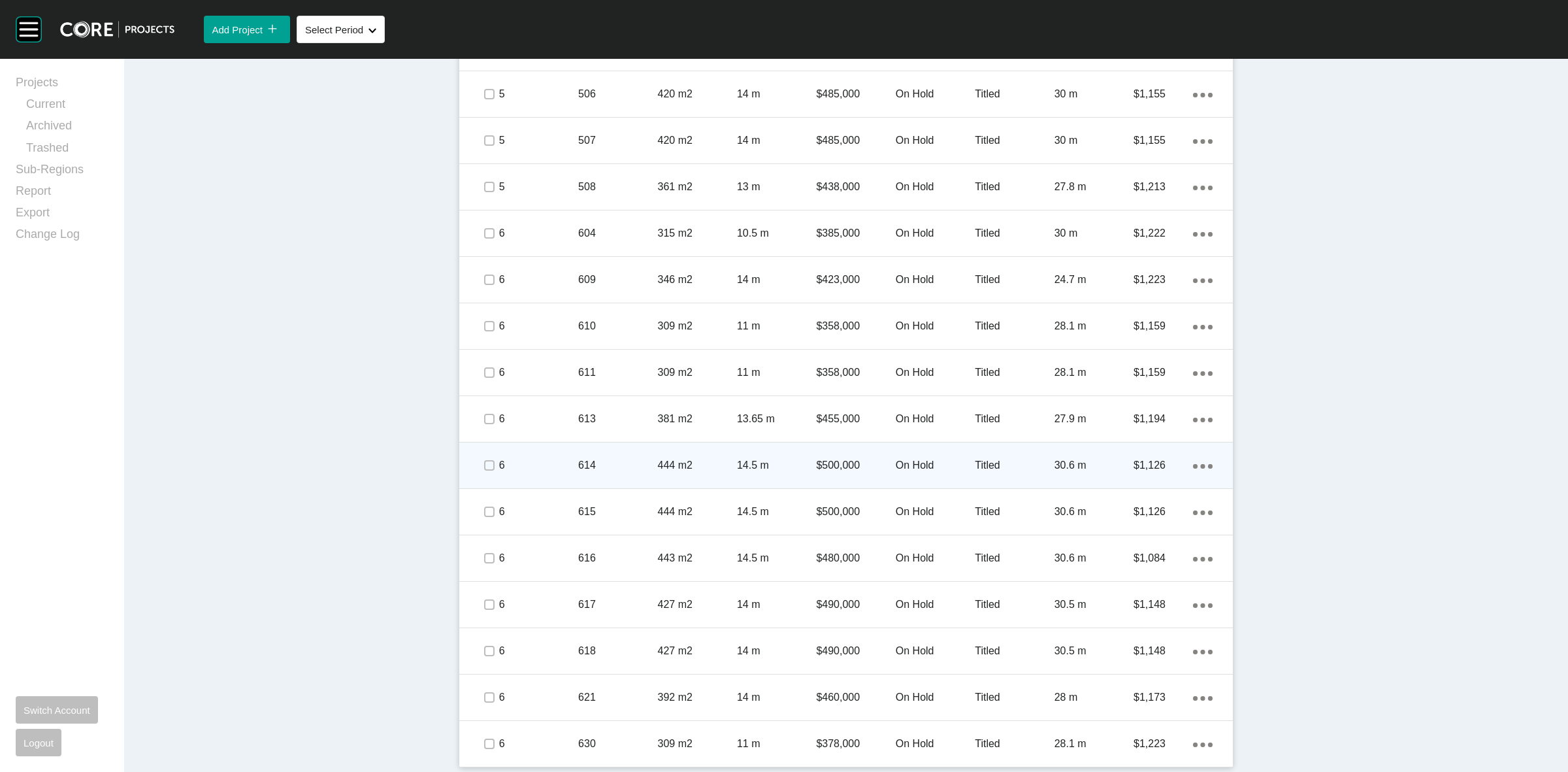
click at [500, 474] on div "6" at bounding box center [539, 465] width 79 height 41
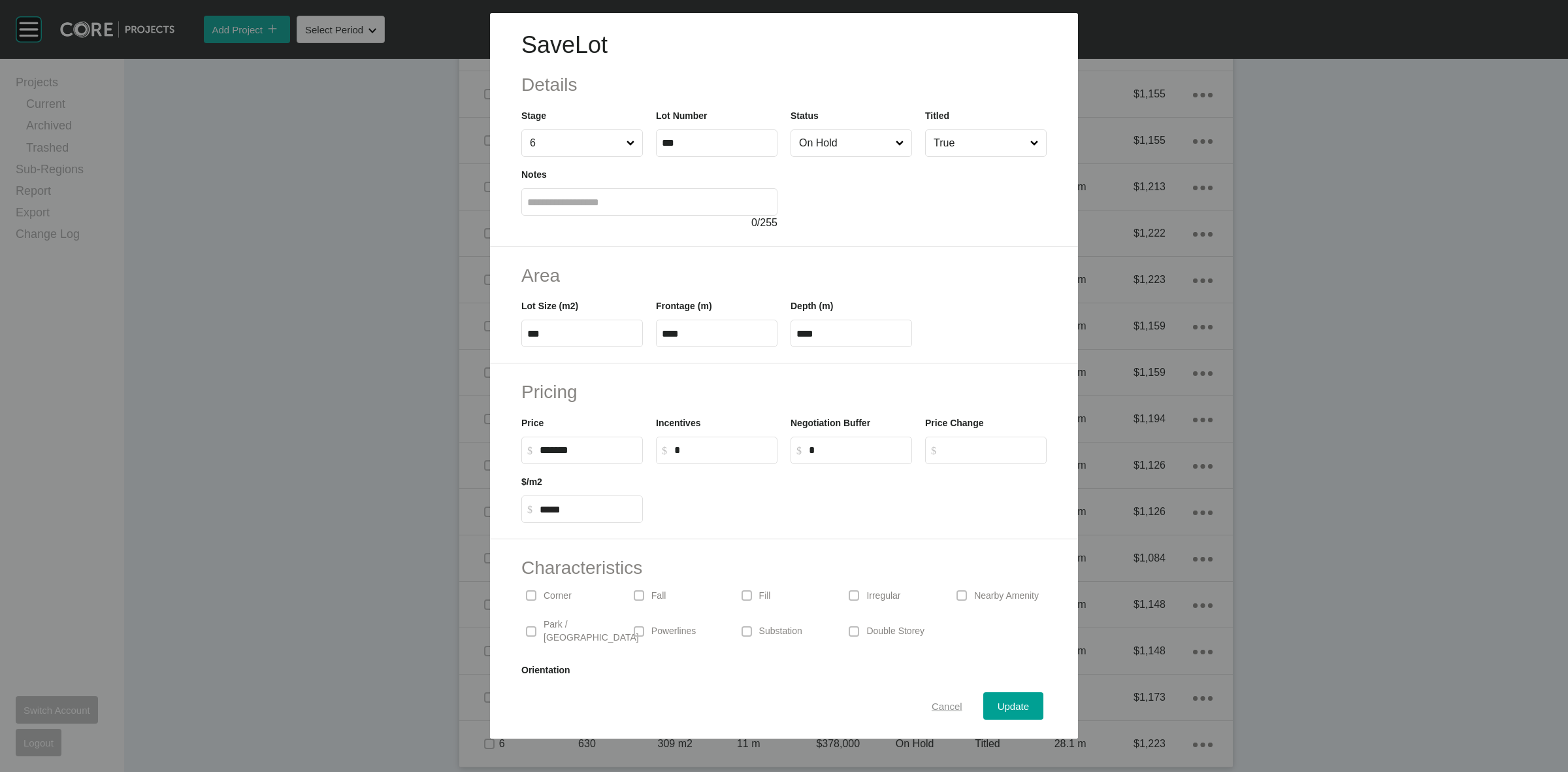
click at [937, 704] on span "Cancel" at bounding box center [947, 706] width 30 height 11
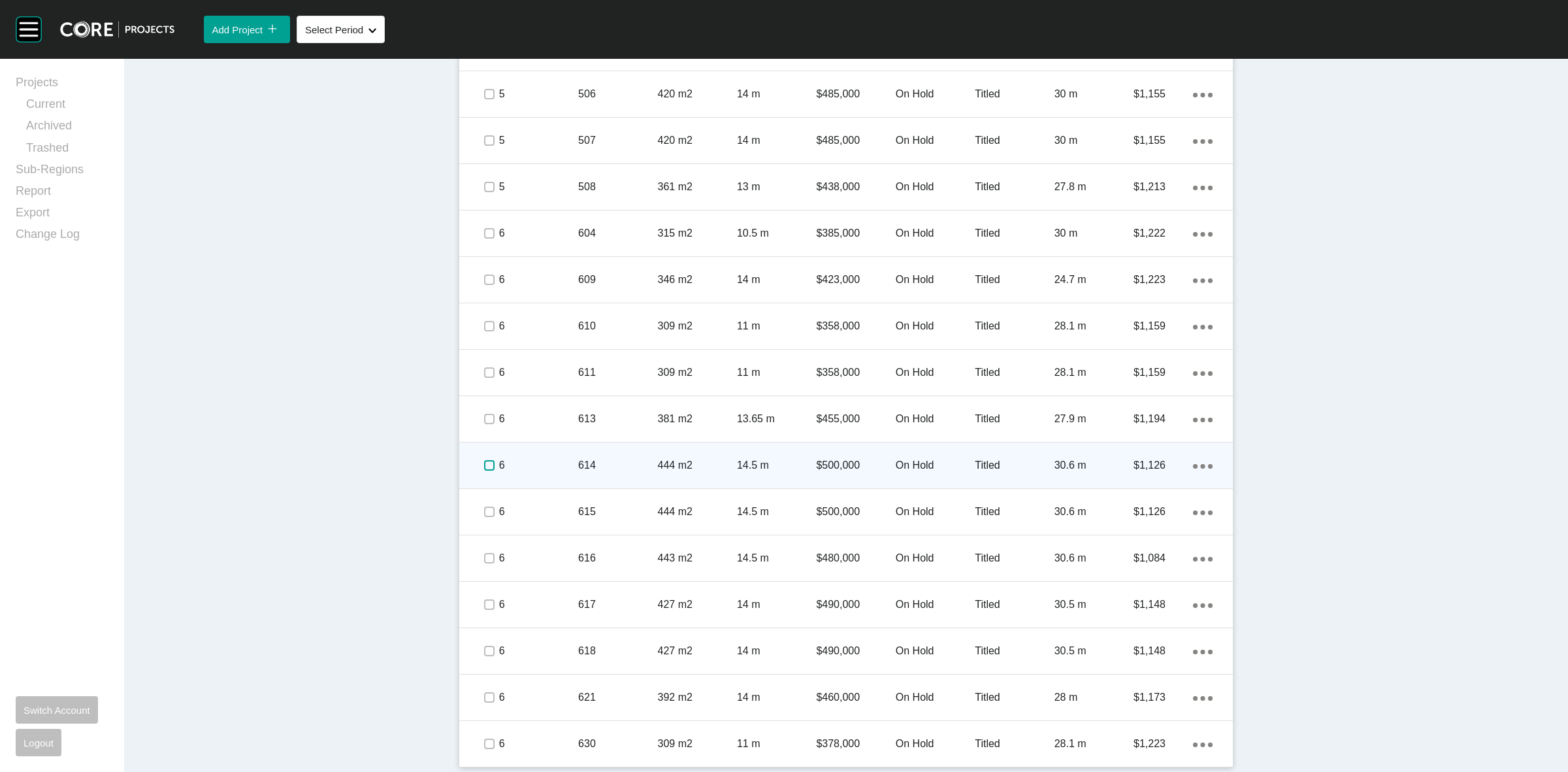
click at [484, 468] on label at bounding box center [489, 465] width 10 height 10
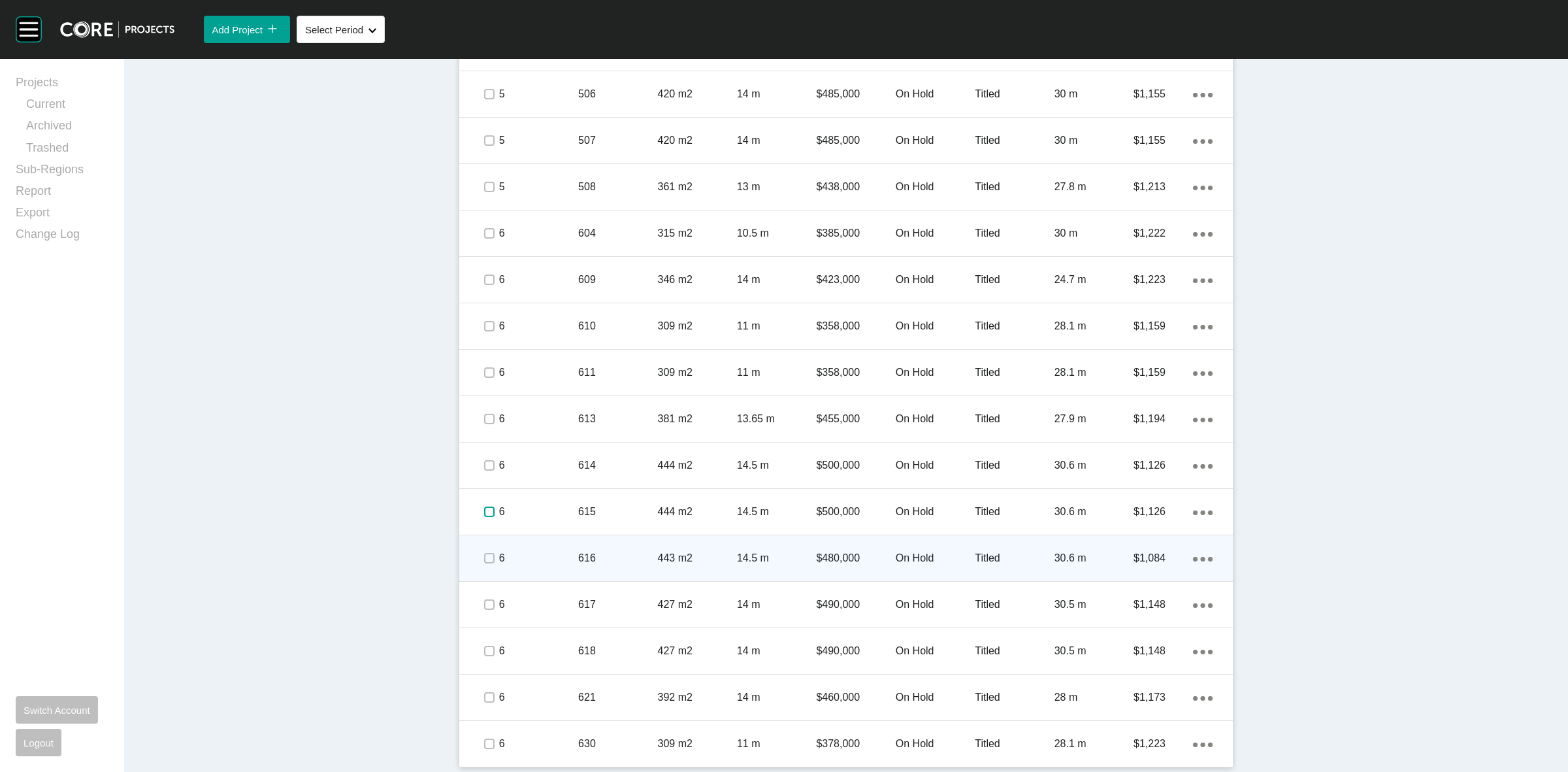
click at [487, 510] on label at bounding box center [489, 512] width 10 height 10
click at [484, 564] on label at bounding box center [489, 558] width 10 height 10
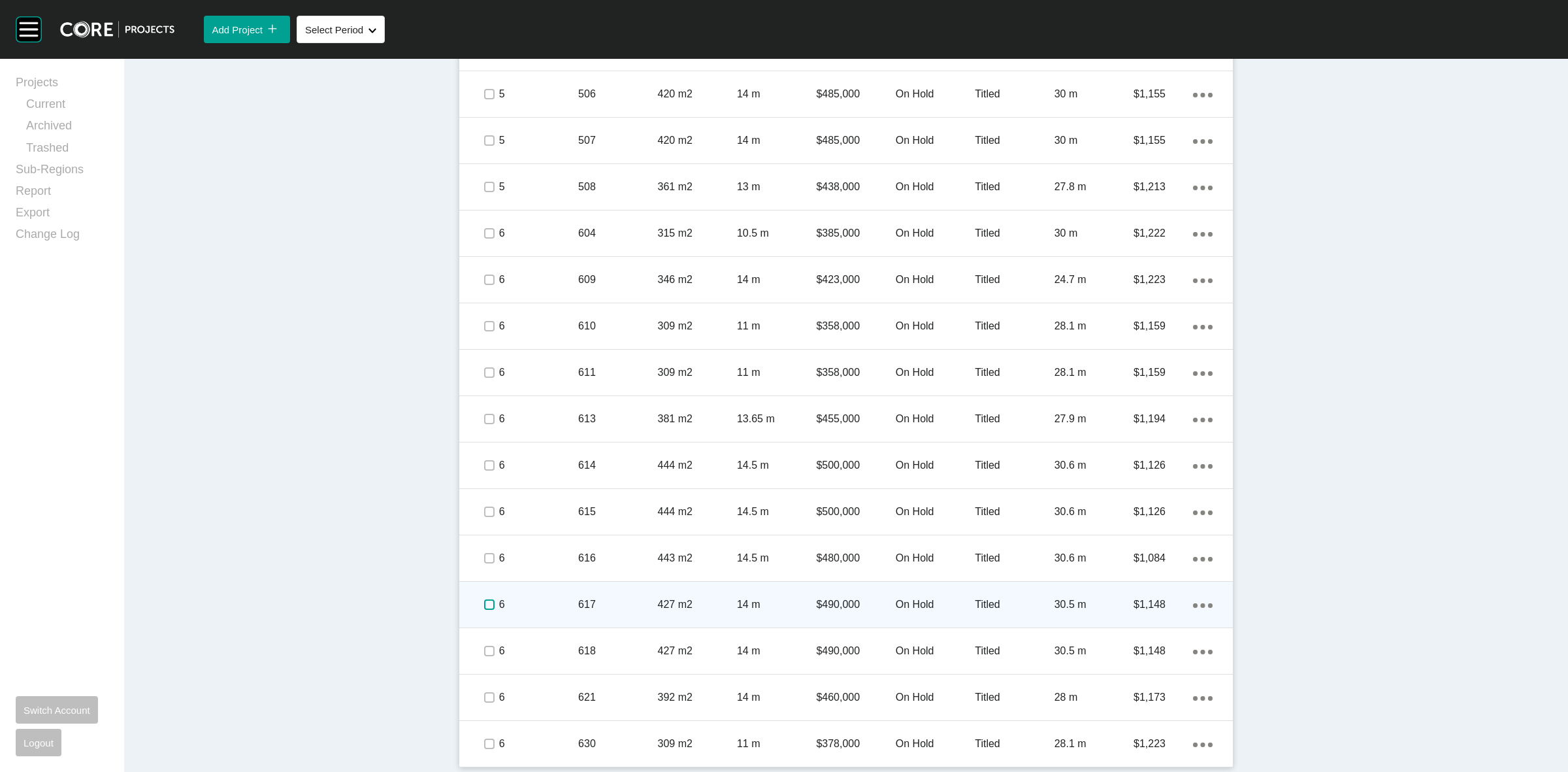
click at [484, 605] on label at bounding box center [489, 605] width 10 height 10
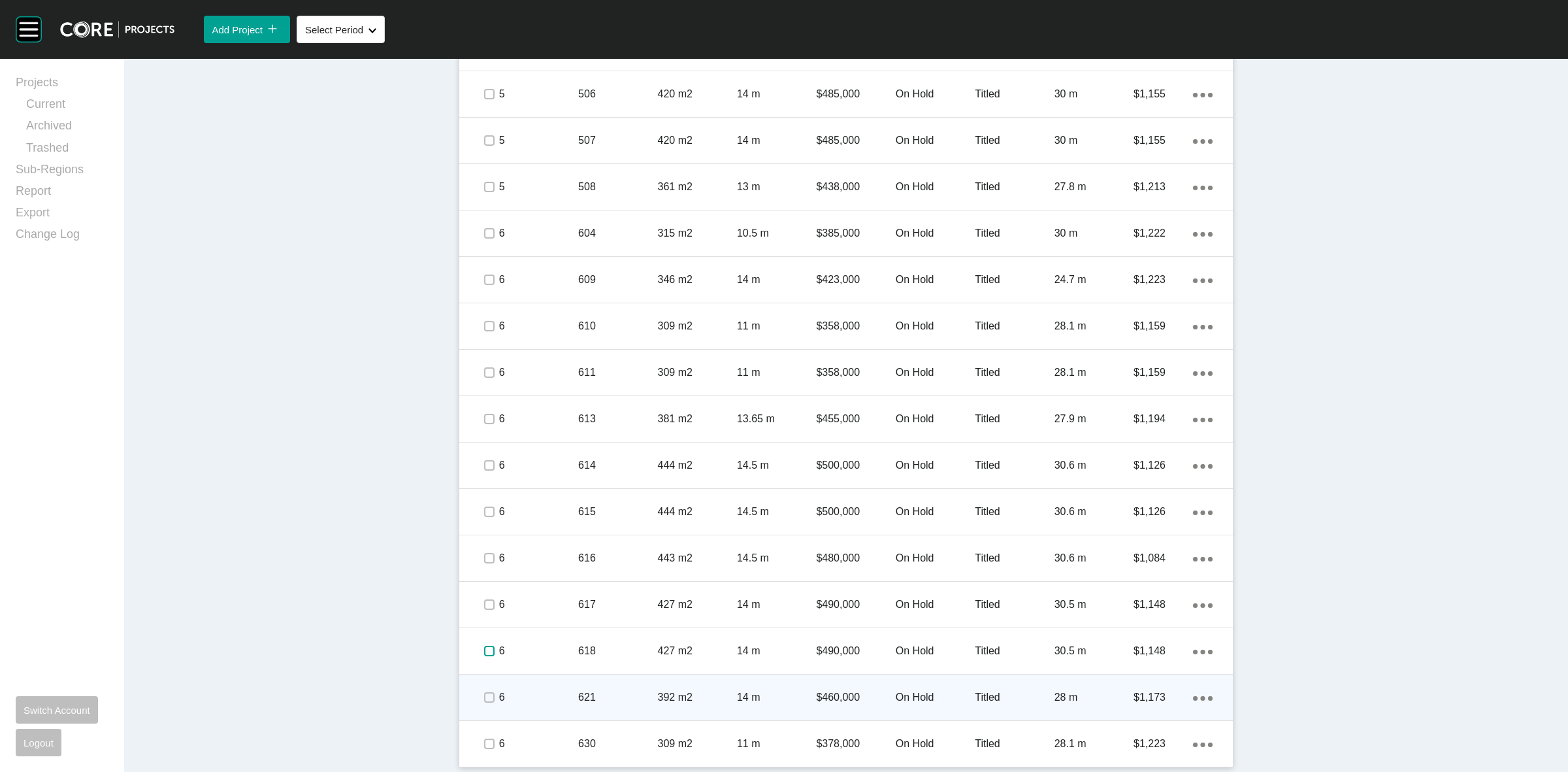
drag, startPoint x: 485, startPoint y: 649, endPoint x: 486, endPoint y: 688, distance: 39.0
click at [485, 659] on span at bounding box center [488, 651] width 20 height 20
click at [486, 695] on label at bounding box center [489, 697] width 10 height 10
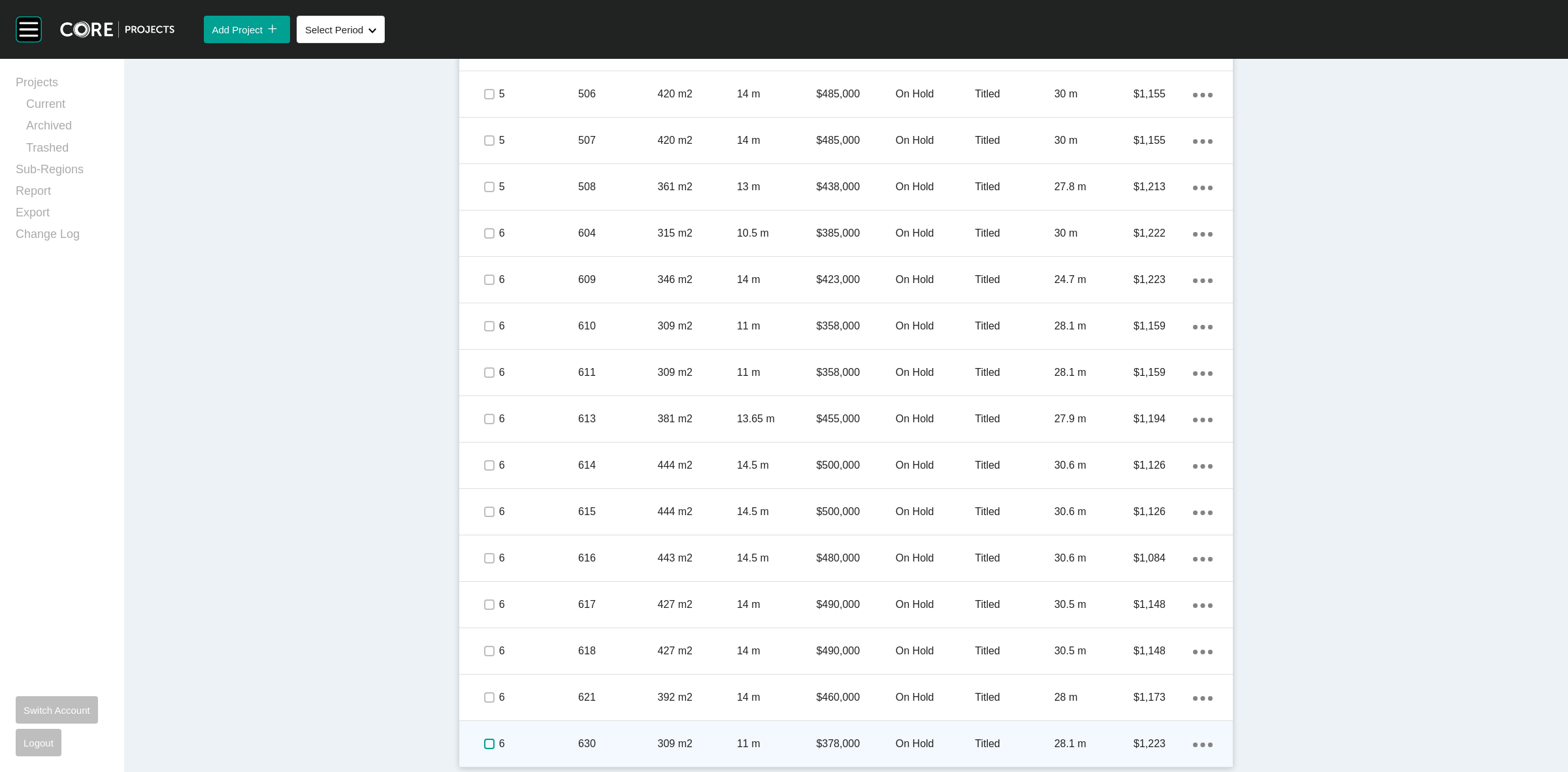
click at [484, 744] on label at bounding box center [489, 743] width 10 height 10
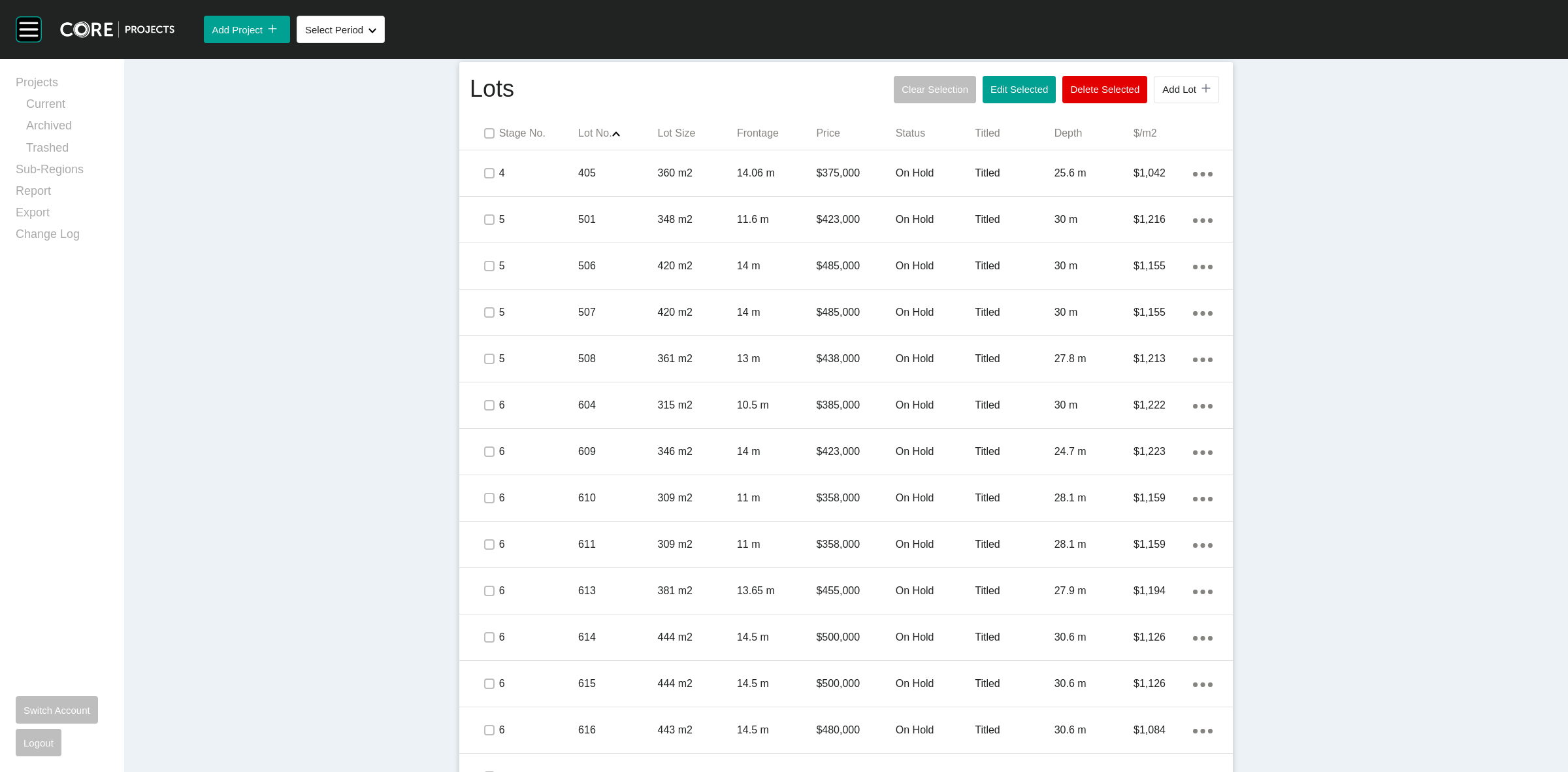
scroll to position [511, 0]
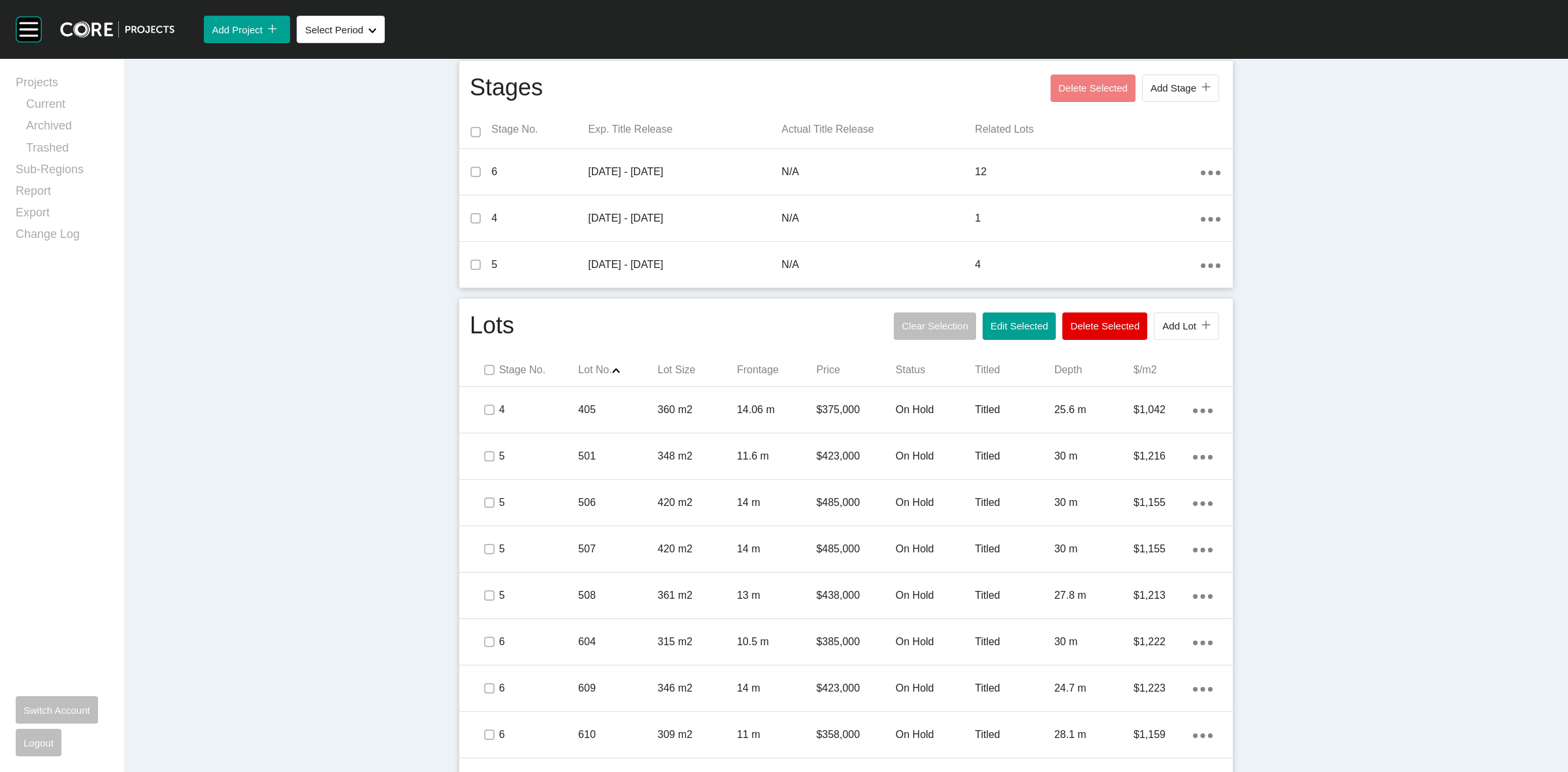
drag, startPoint x: 1001, startPoint y: 328, endPoint x: 989, endPoint y: 281, distance: 48.5
click at [1000, 324] on span "Edit Selected" at bounding box center [1019, 325] width 57 height 11
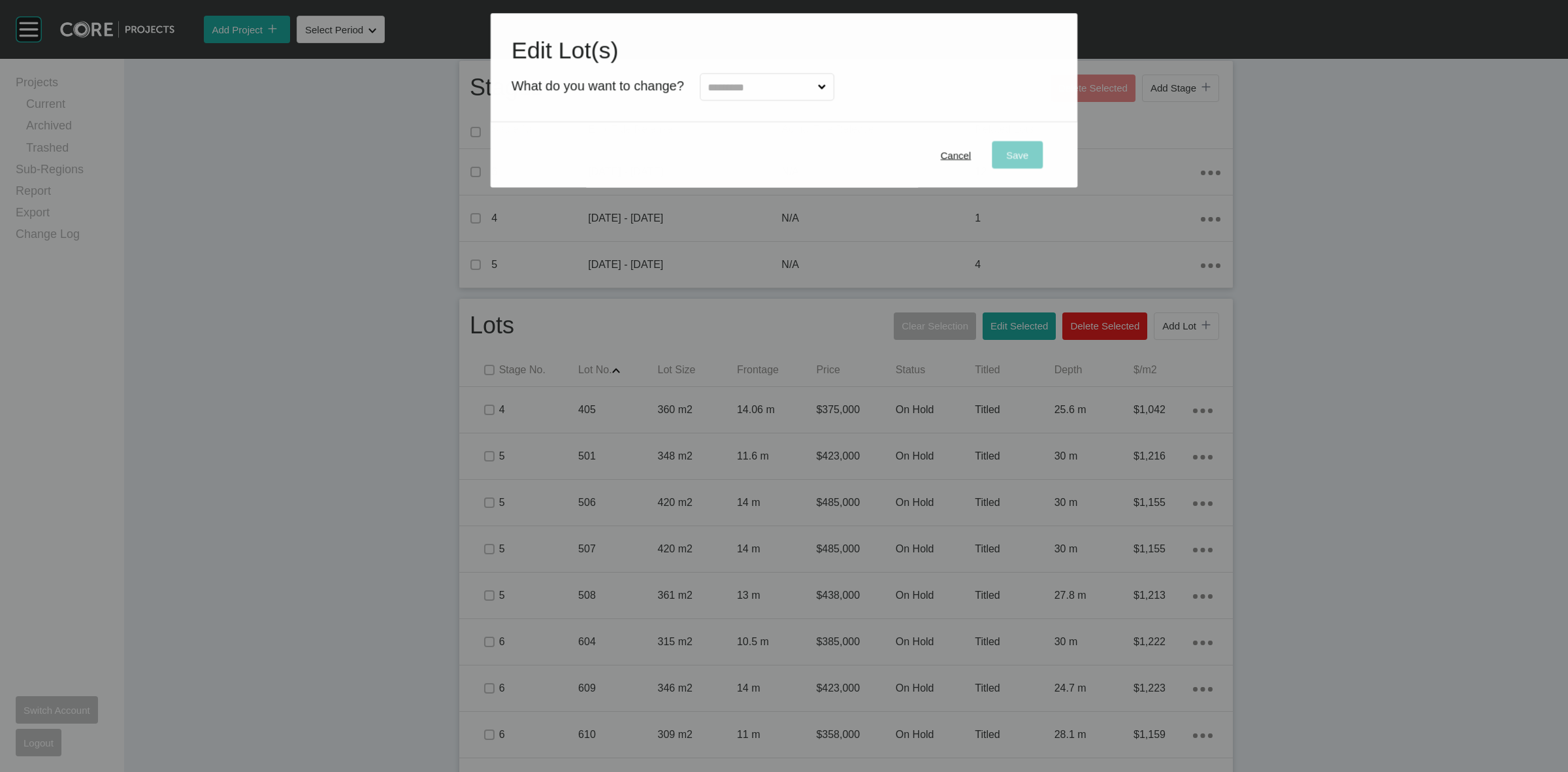
click at [787, 90] on input "text" at bounding box center [761, 87] width 110 height 26
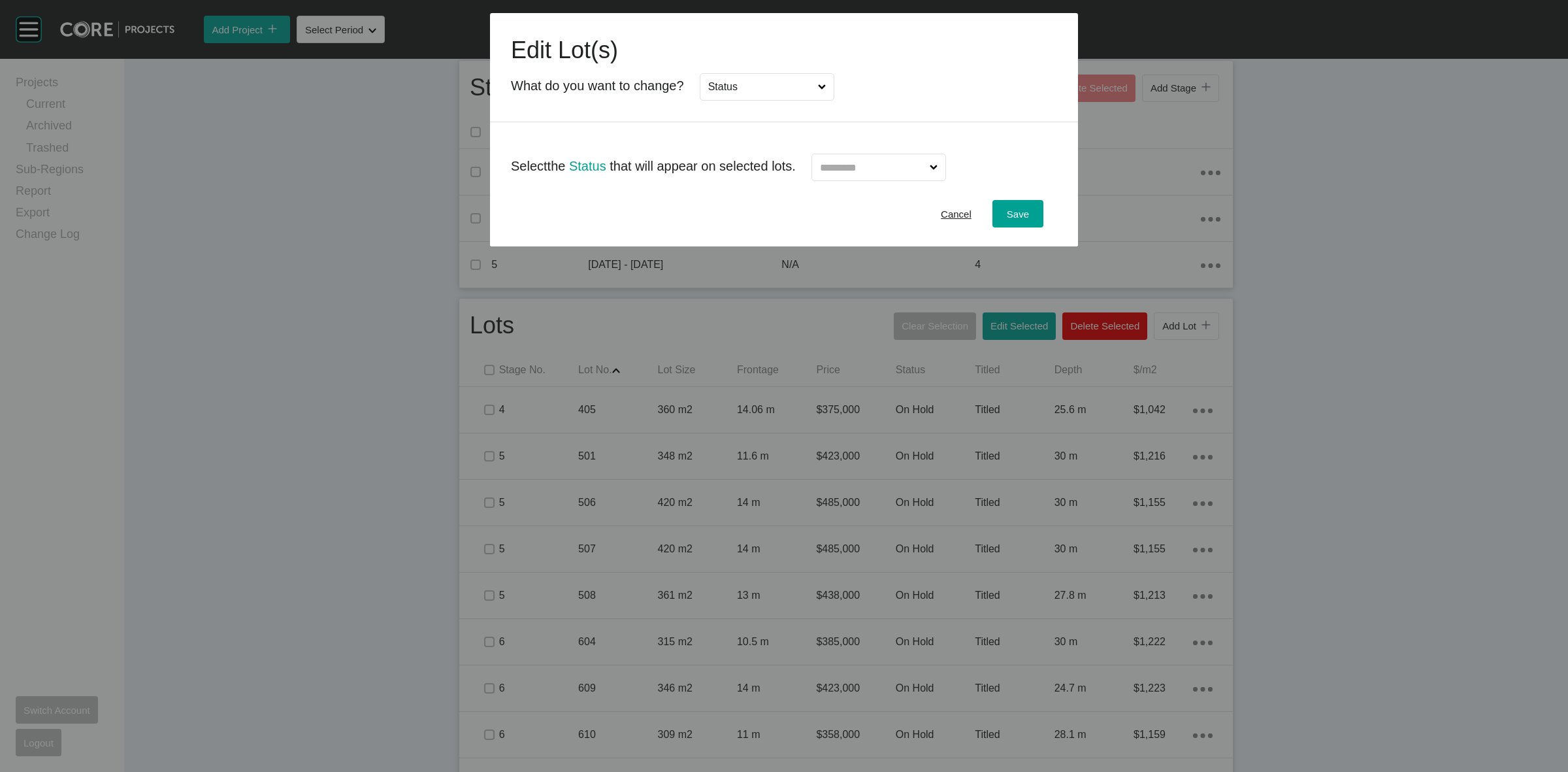
click at [846, 160] on input "text" at bounding box center [872, 167] width 110 height 26
click at [1004, 213] on div "Save" at bounding box center [1017, 214] width 29 height 17
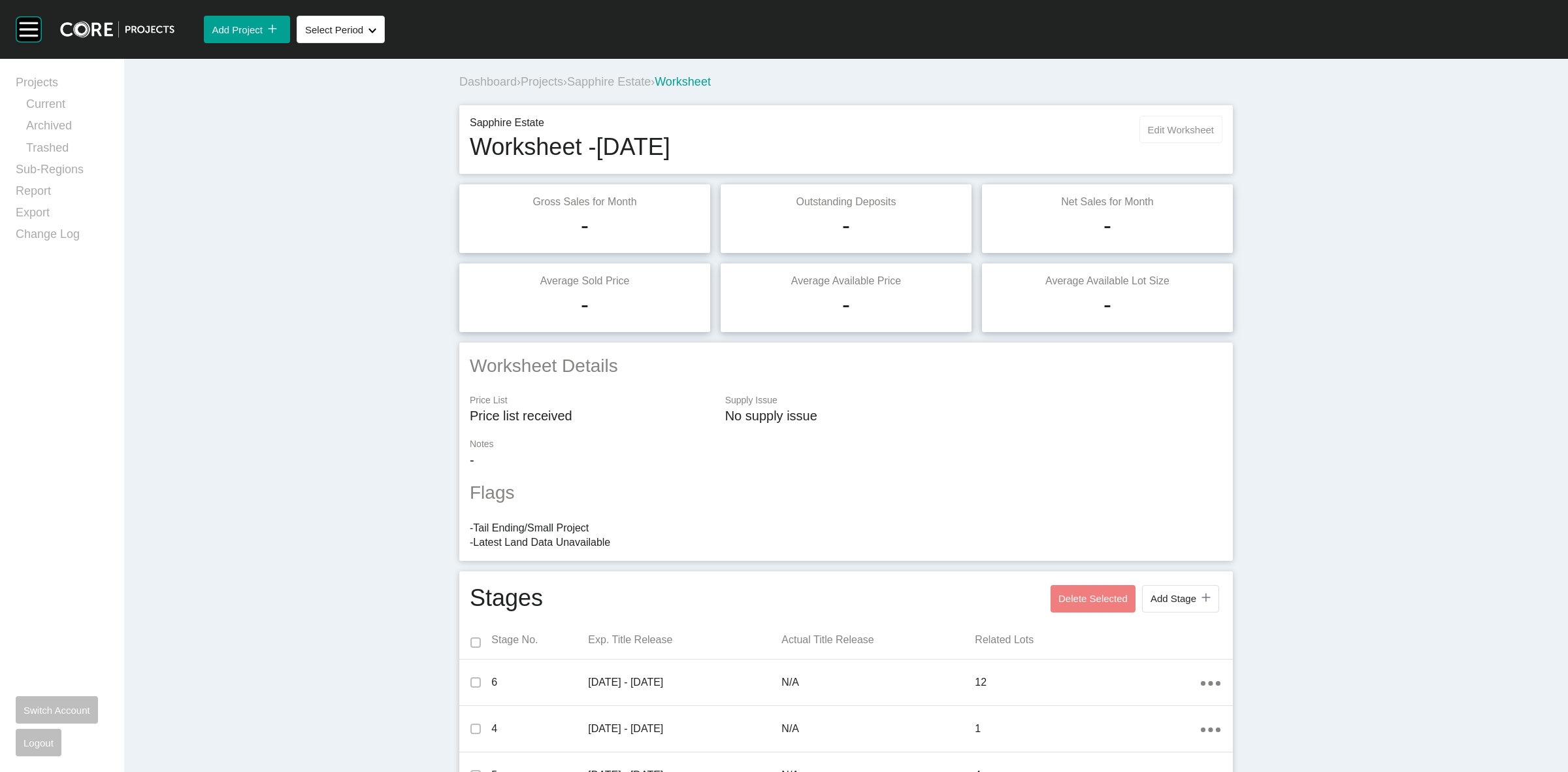
click at [1159, 141] on button "Edit Worksheet" at bounding box center [1181, 129] width 83 height 28
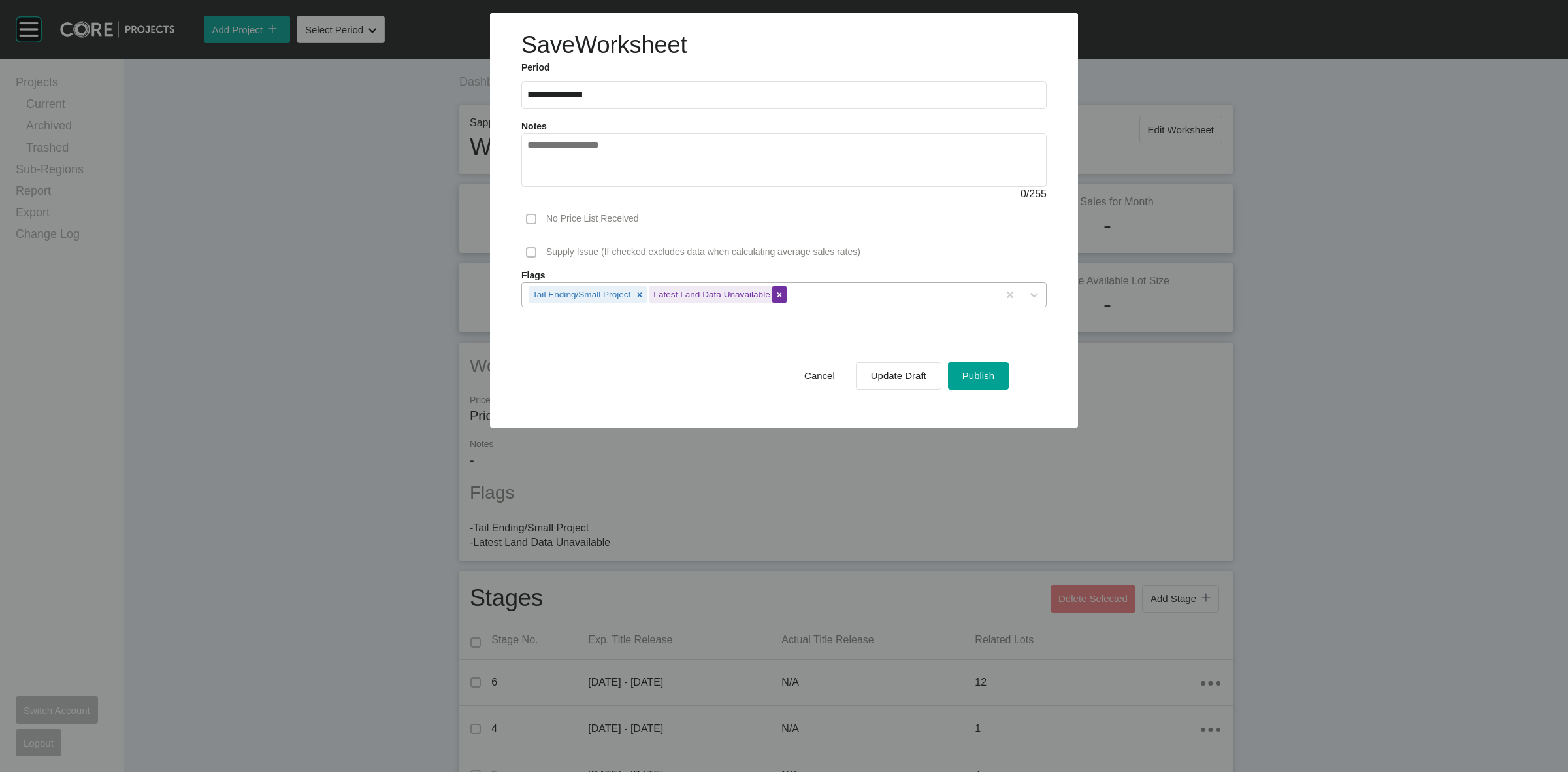
click at [775, 292] on icon at bounding box center [780, 295] width 10 height 10
click at [768, 292] on div "Tail Ending/Small Project" at bounding box center [760, 294] width 476 height 23
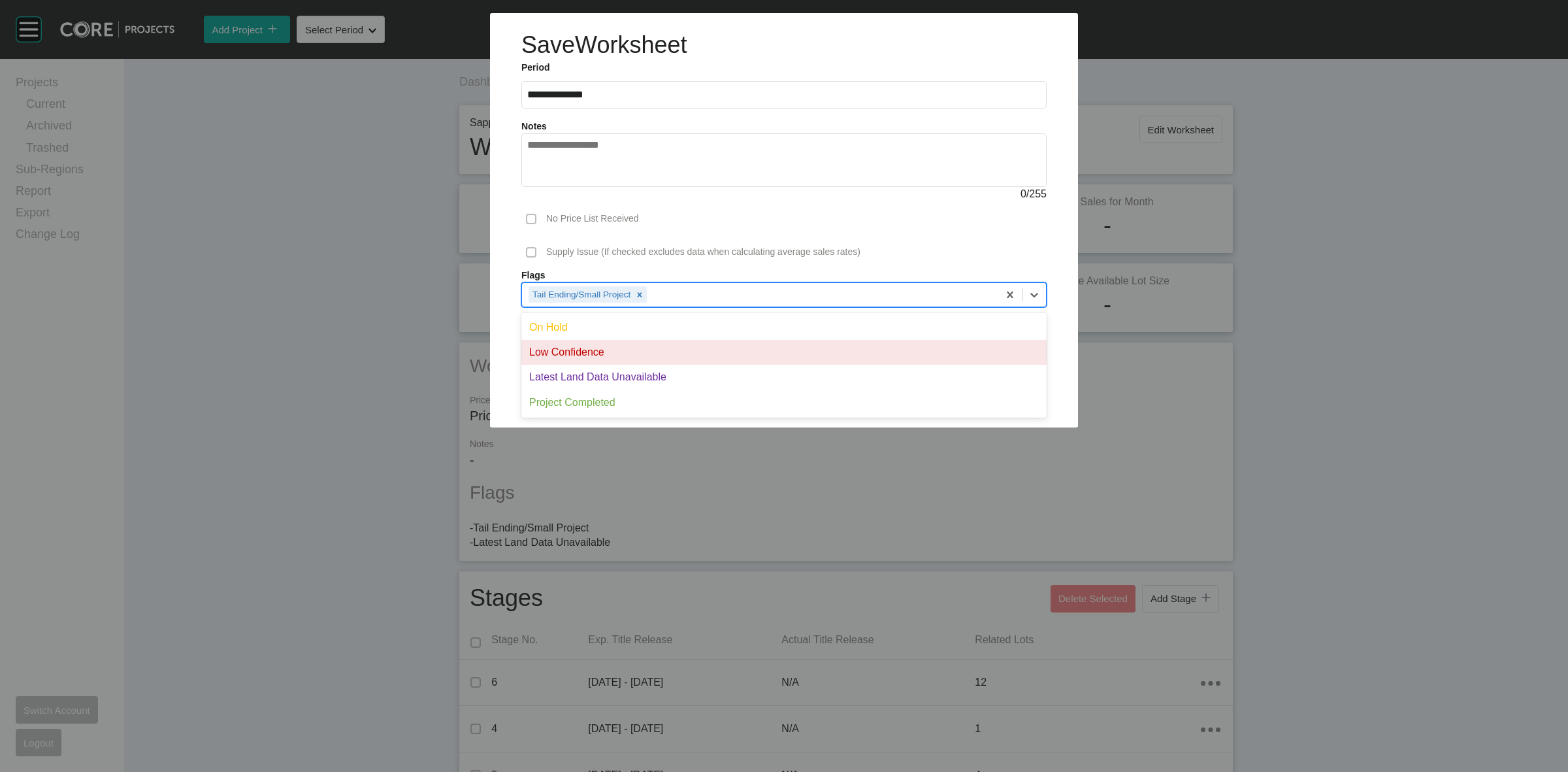
click at [661, 344] on div "Low Confidence" at bounding box center [784, 352] width 526 height 25
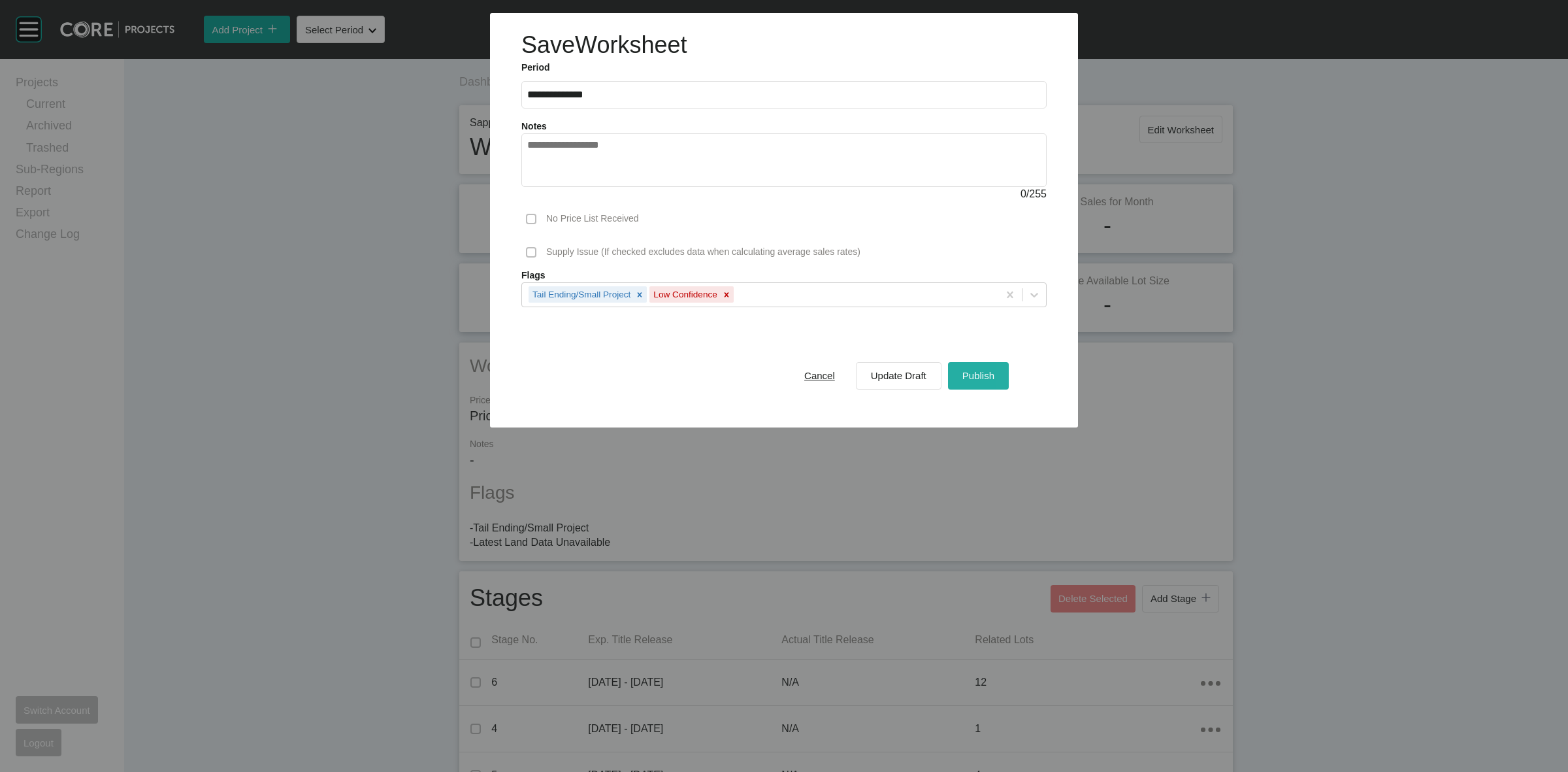
click at [982, 376] on span "Publish" at bounding box center [978, 375] width 32 height 11
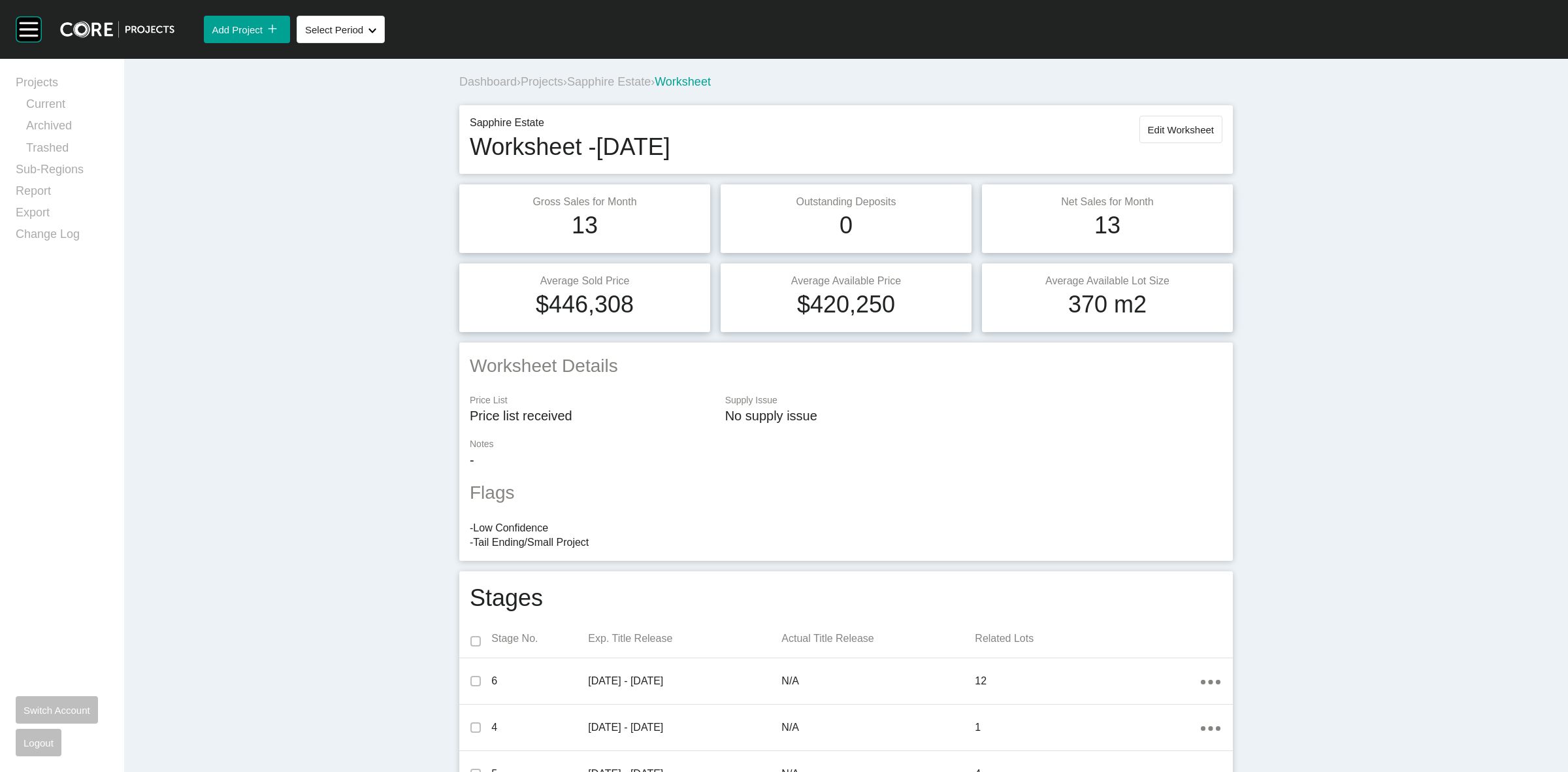
click at [605, 82] on span "Sapphire Estate" at bounding box center [609, 82] width 83 height 13
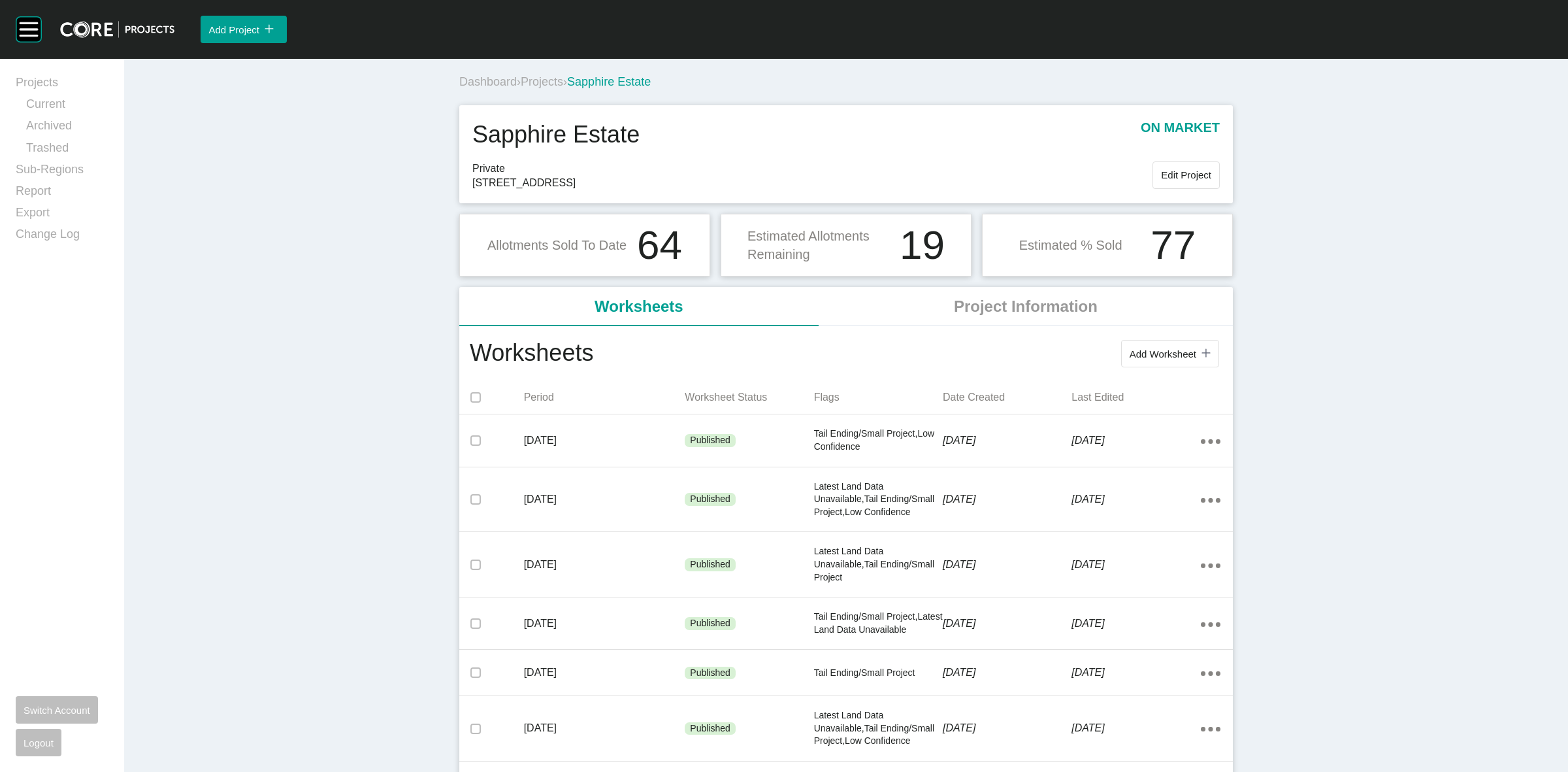
click at [542, 81] on span "Projects" at bounding box center [542, 82] width 42 height 13
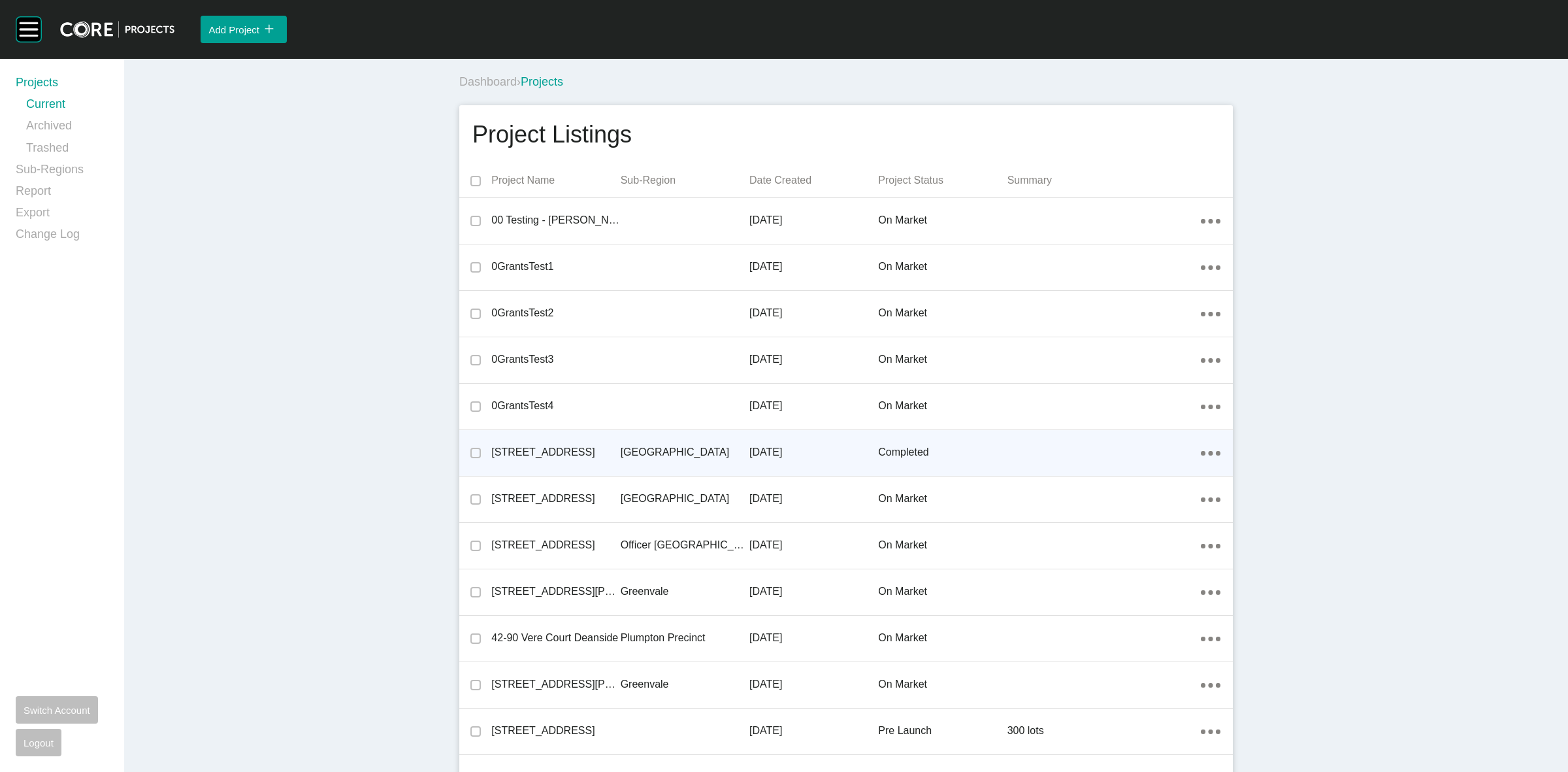
scroll to position [11571, 0]
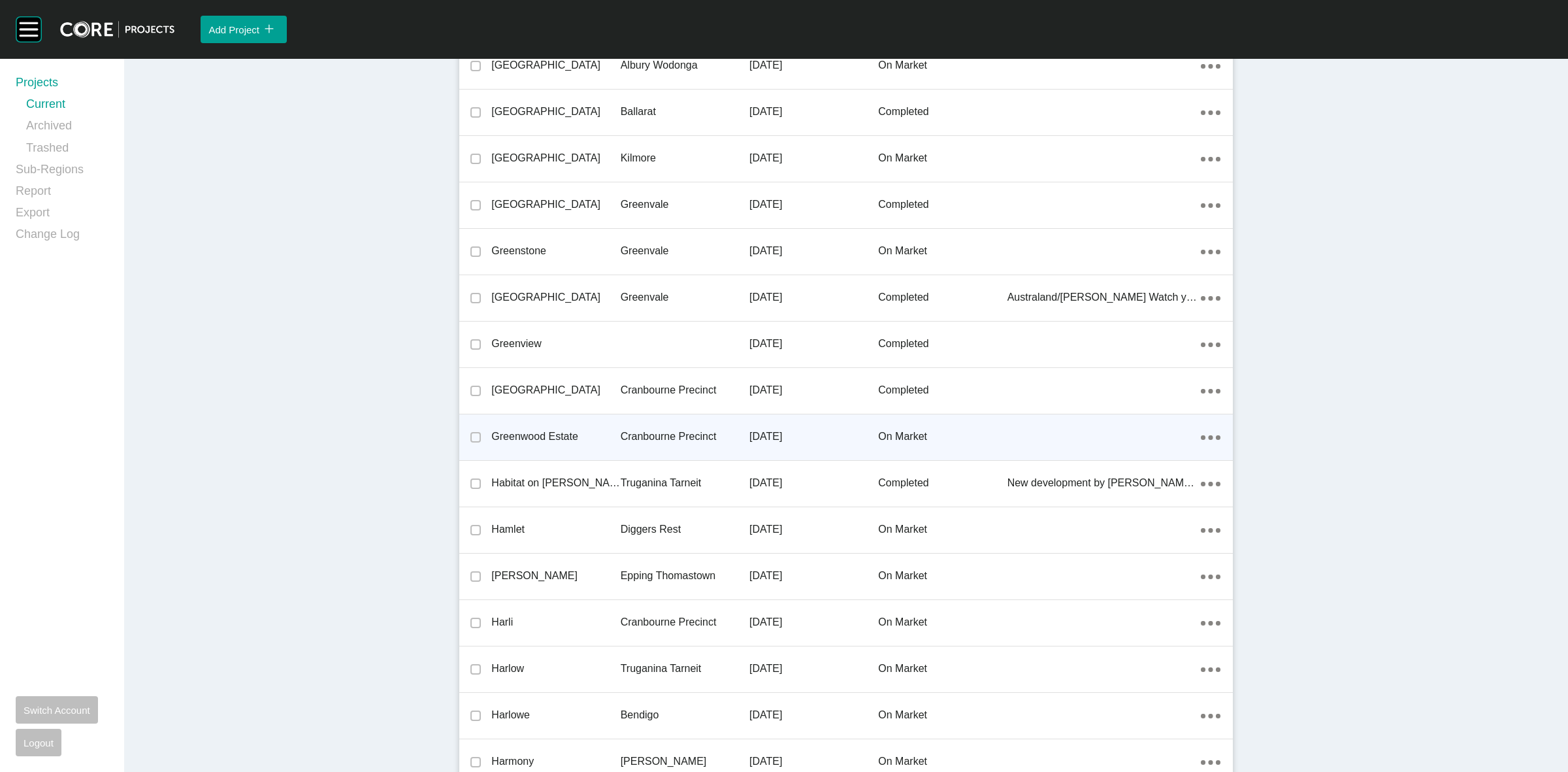
click at [652, 432] on p "Cranbourne Precinct" at bounding box center [685, 436] width 128 height 15
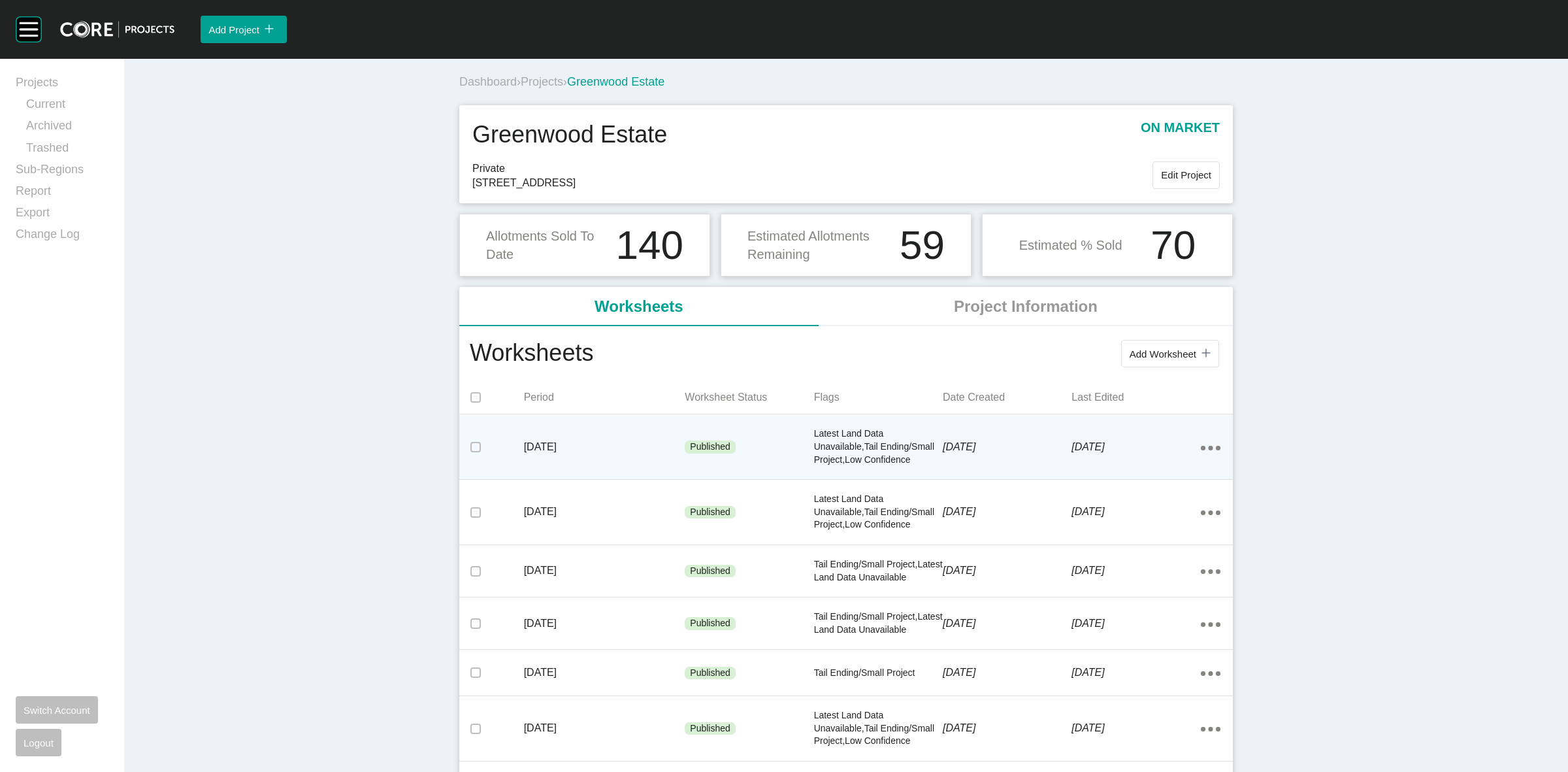
click at [998, 444] on p "6 October 2025" at bounding box center [1007, 447] width 128 height 15
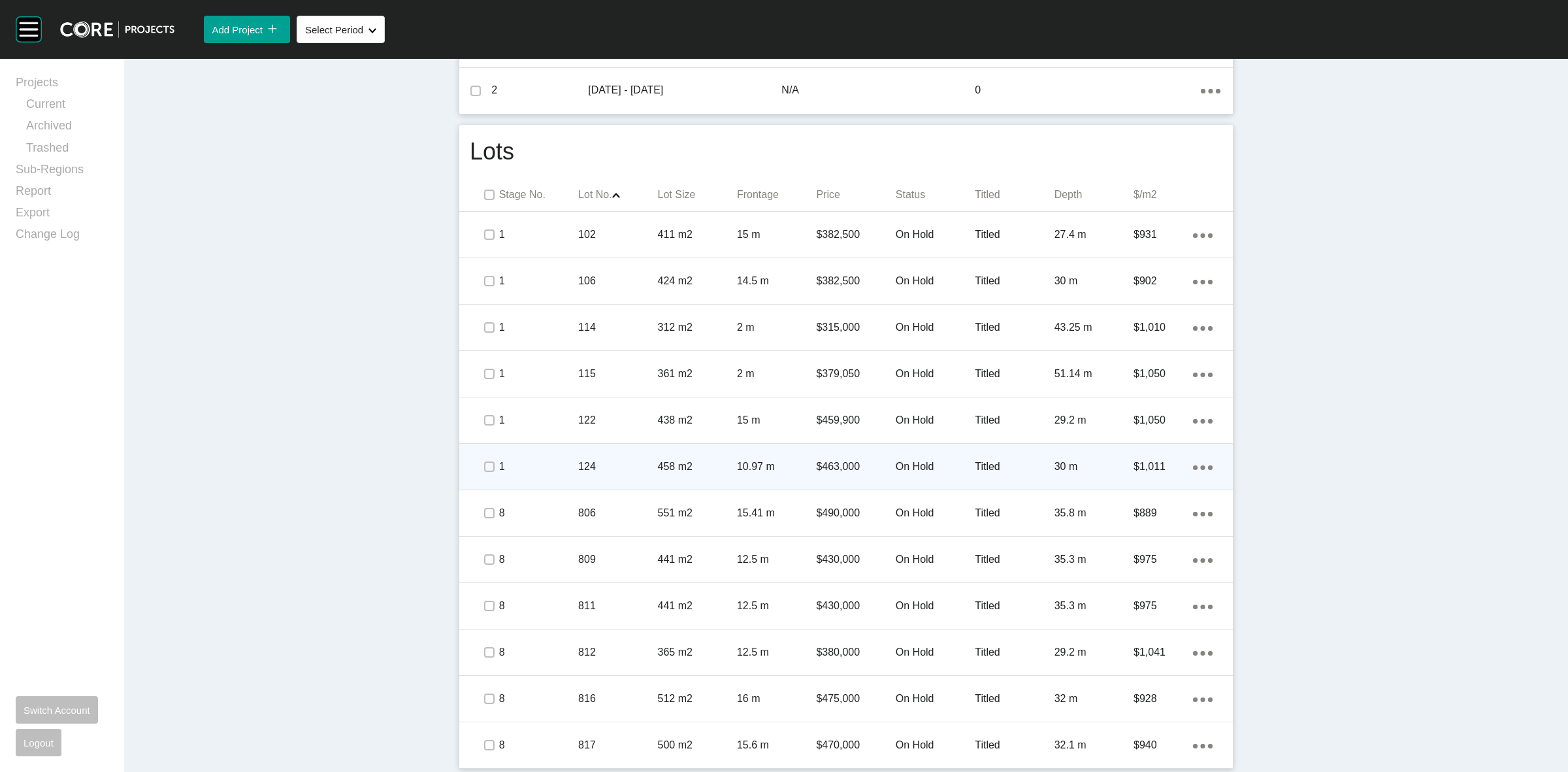
scroll to position [700, 0]
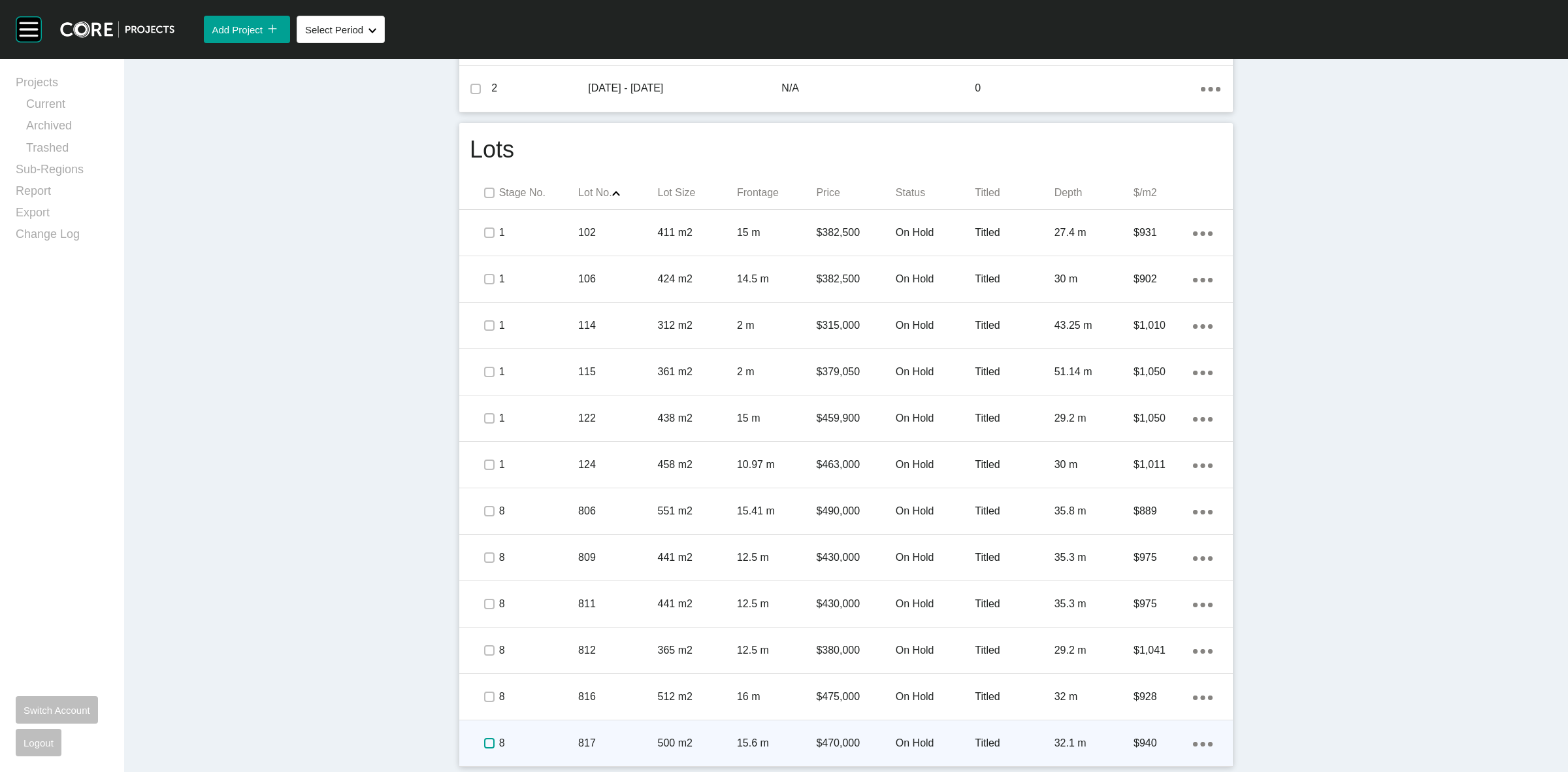
click at [484, 743] on label at bounding box center [489, 743] width 10 height 10
click at [484, 740] on label at bounding box center [489, 743] width 10 height 10
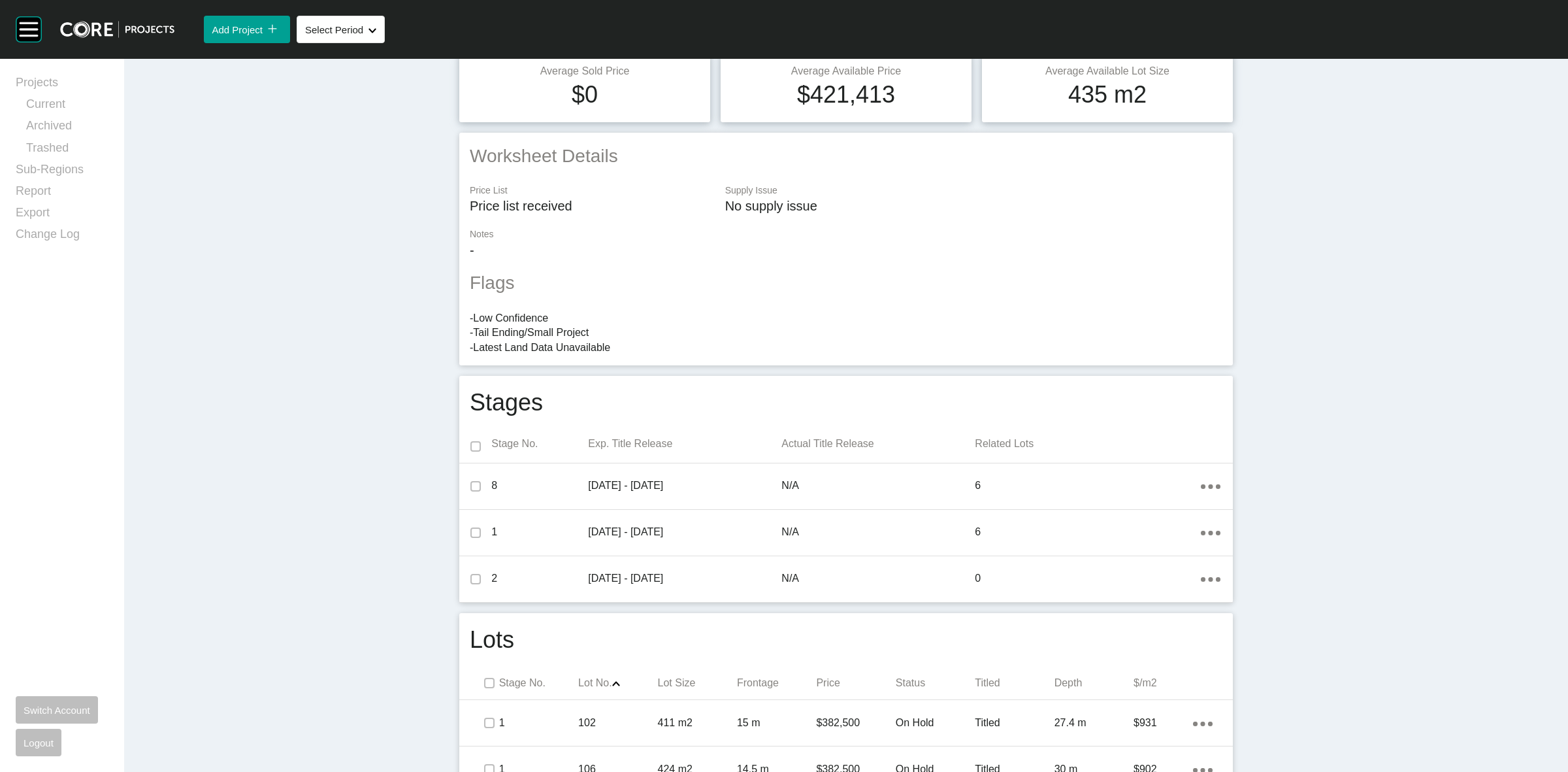
scroll to position [0, 0]
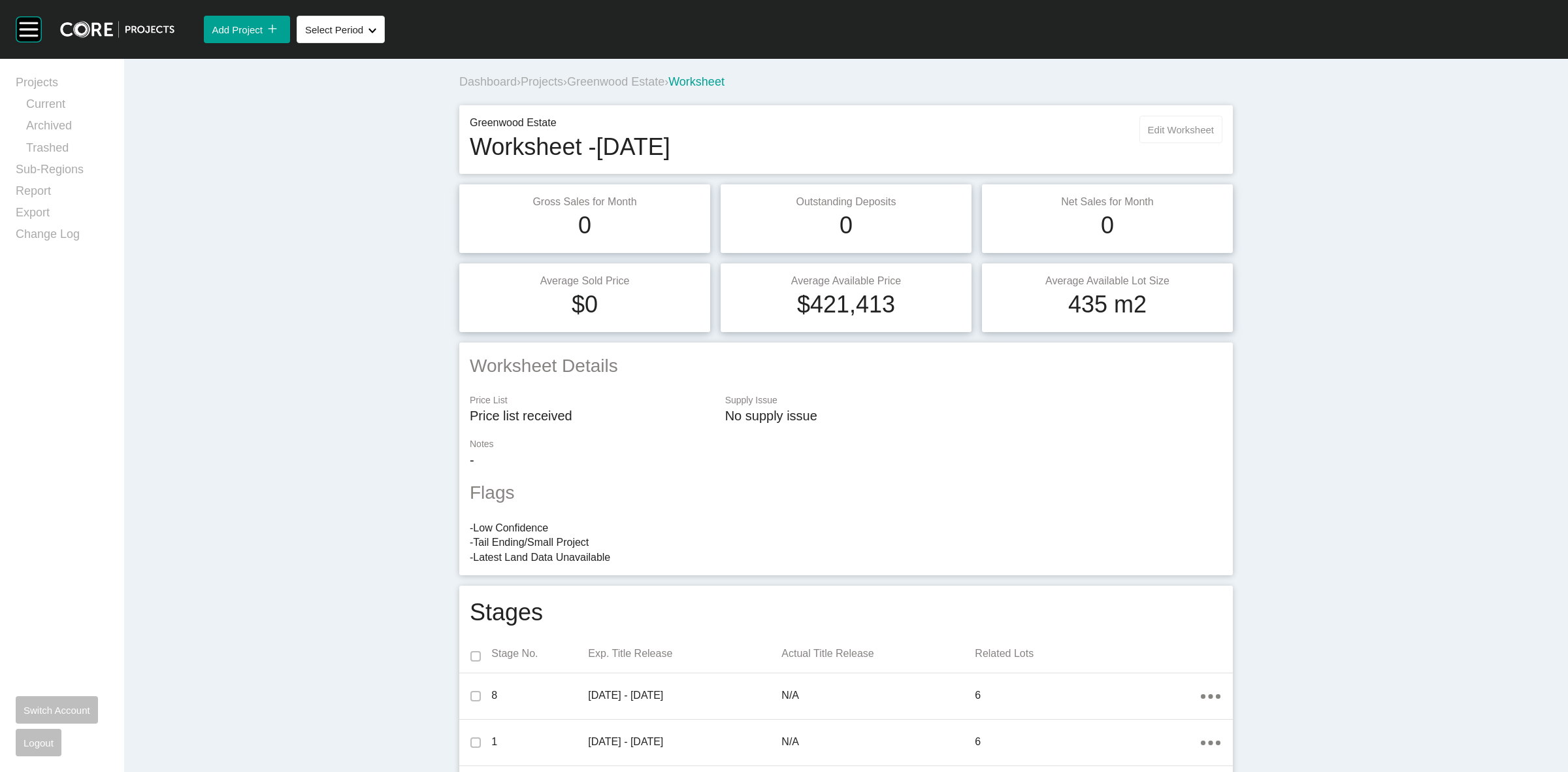
click at [1168, 133] on span "Edit Worksheet" at bounding box center [1181, 129] width 66 height 11
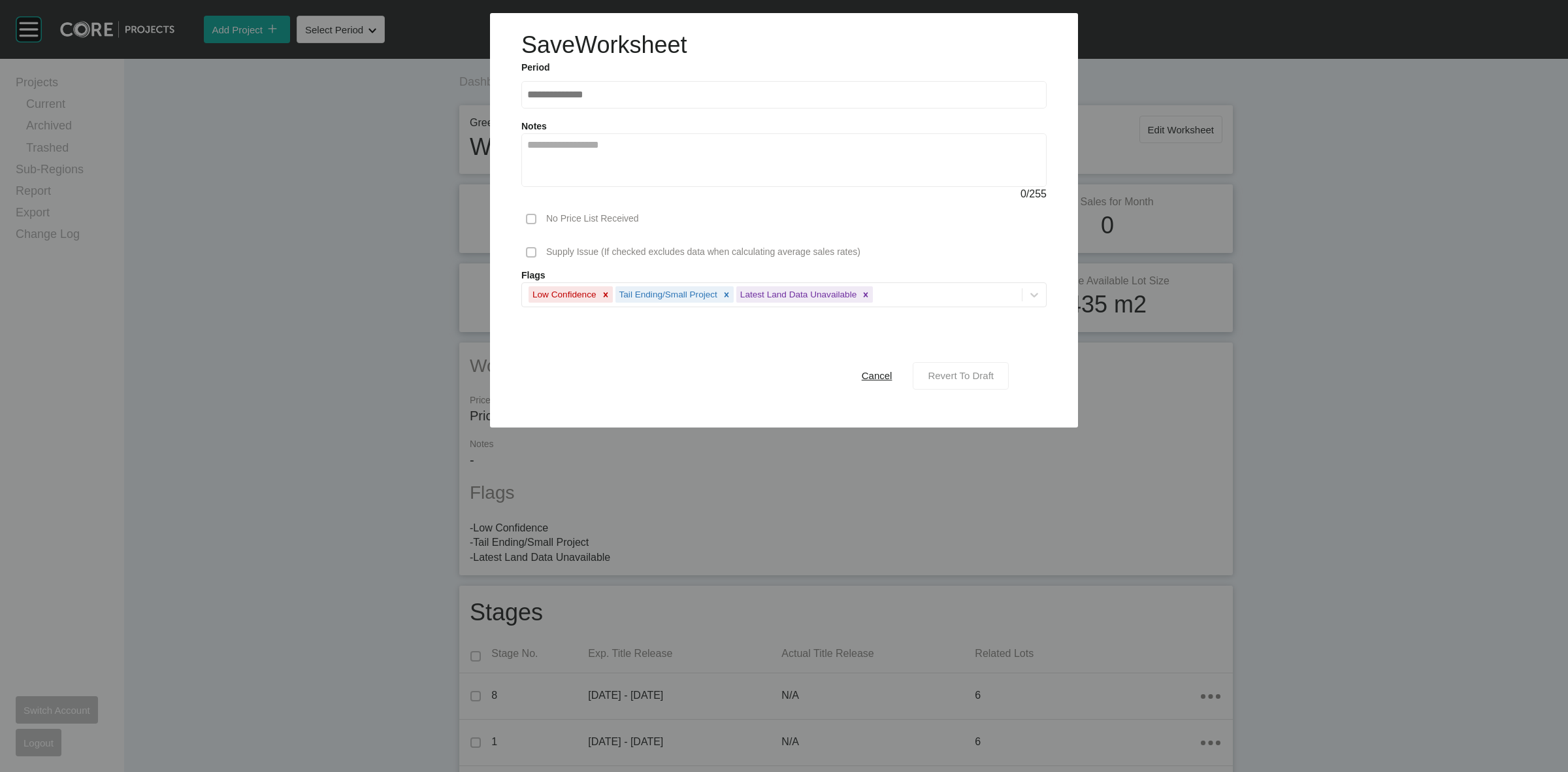
click at [937, 380] on span "Revert To Draft" at bounding box center [961, 375] width 66 height 11
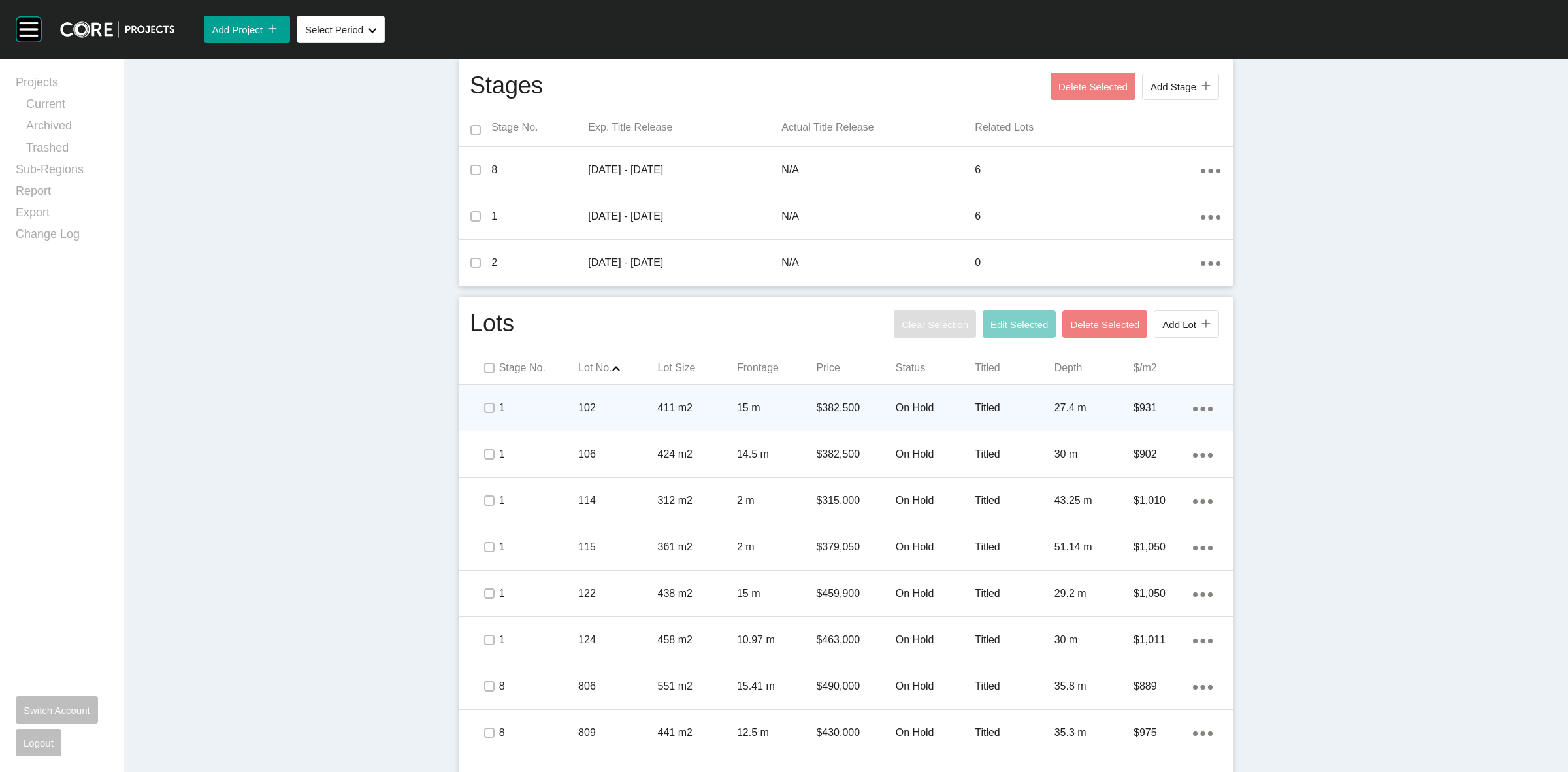
scroll to position [572, 0]
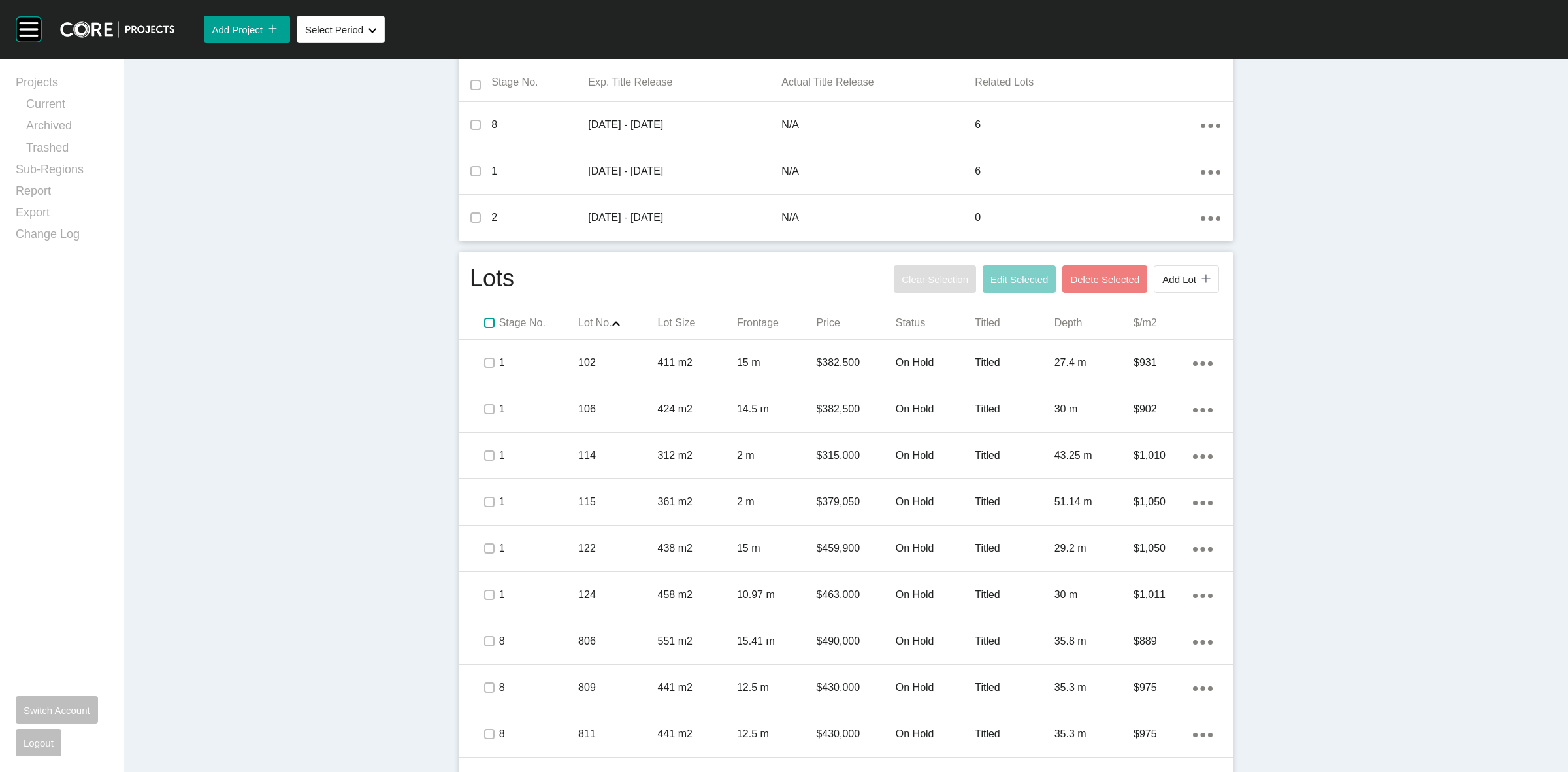
click at [484, 327] on label at bounding box center [489, 323] width 10 height 10
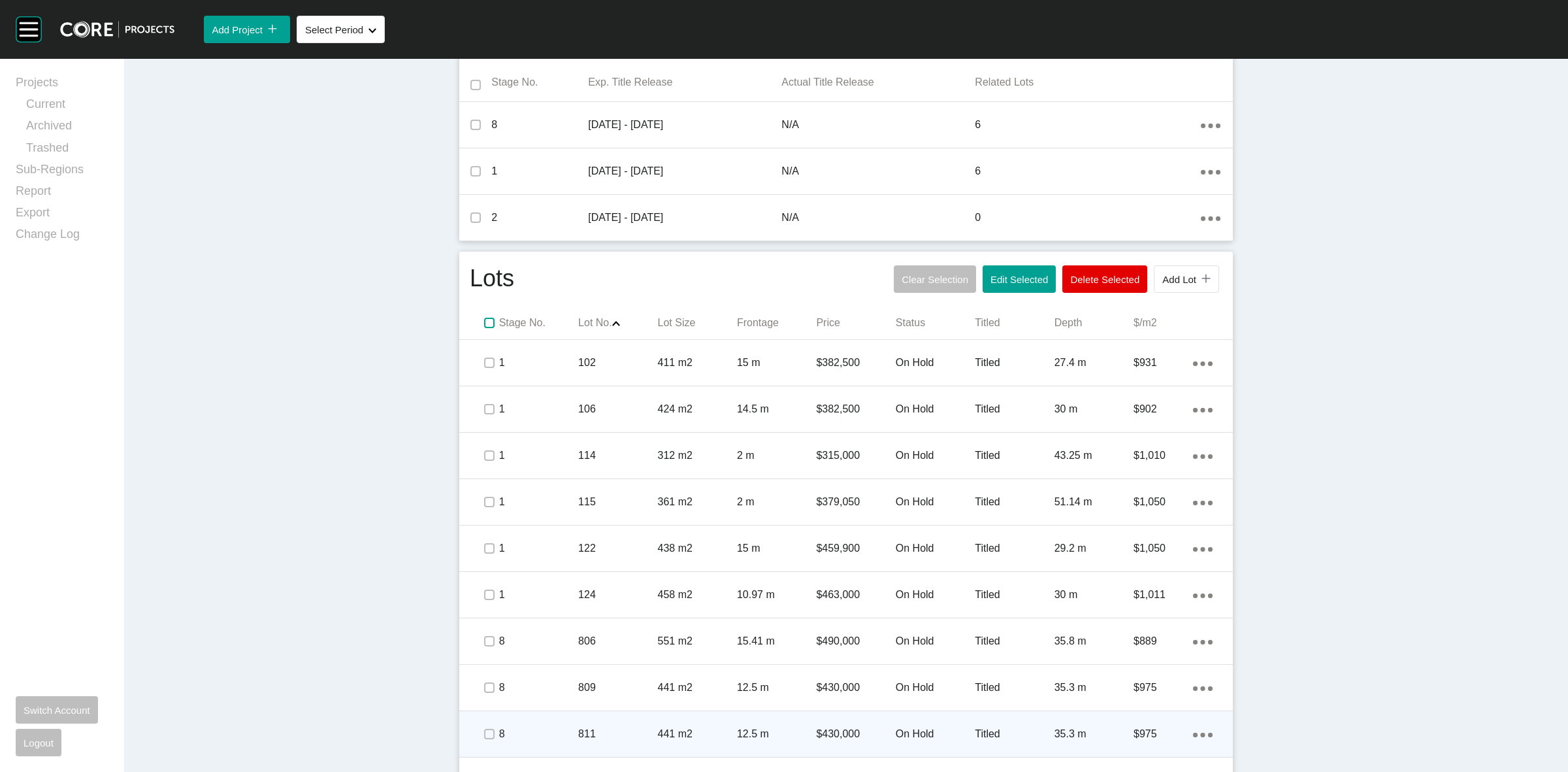
scroll to position [702, 0]
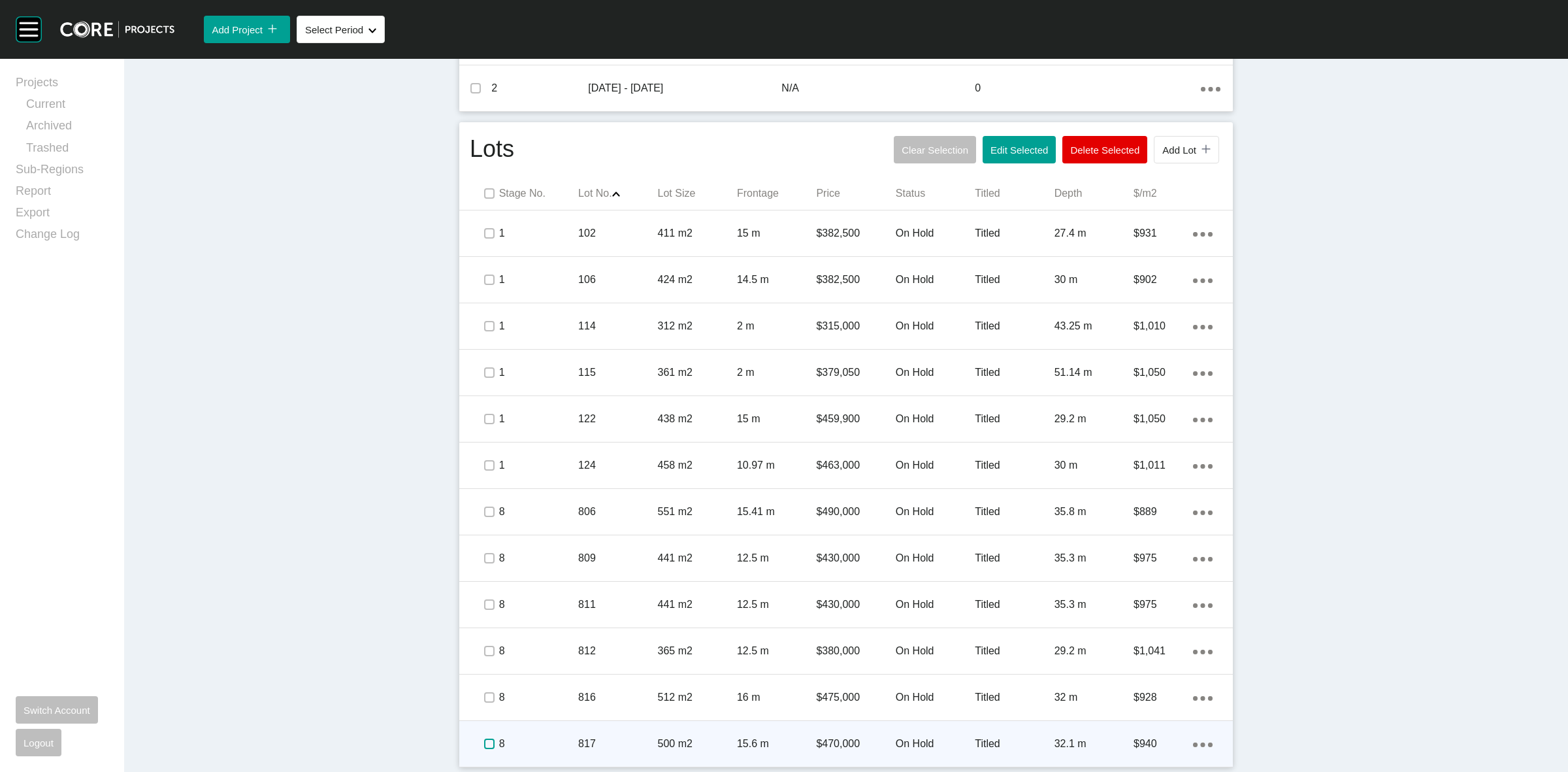
drag, startPoint x: 481, startPoint y: 743, endPoint x: 730, endPoint y: 501, distance: 347.2
click at [484, 742] on label at bounding box center [489, 743] width 10 height 10
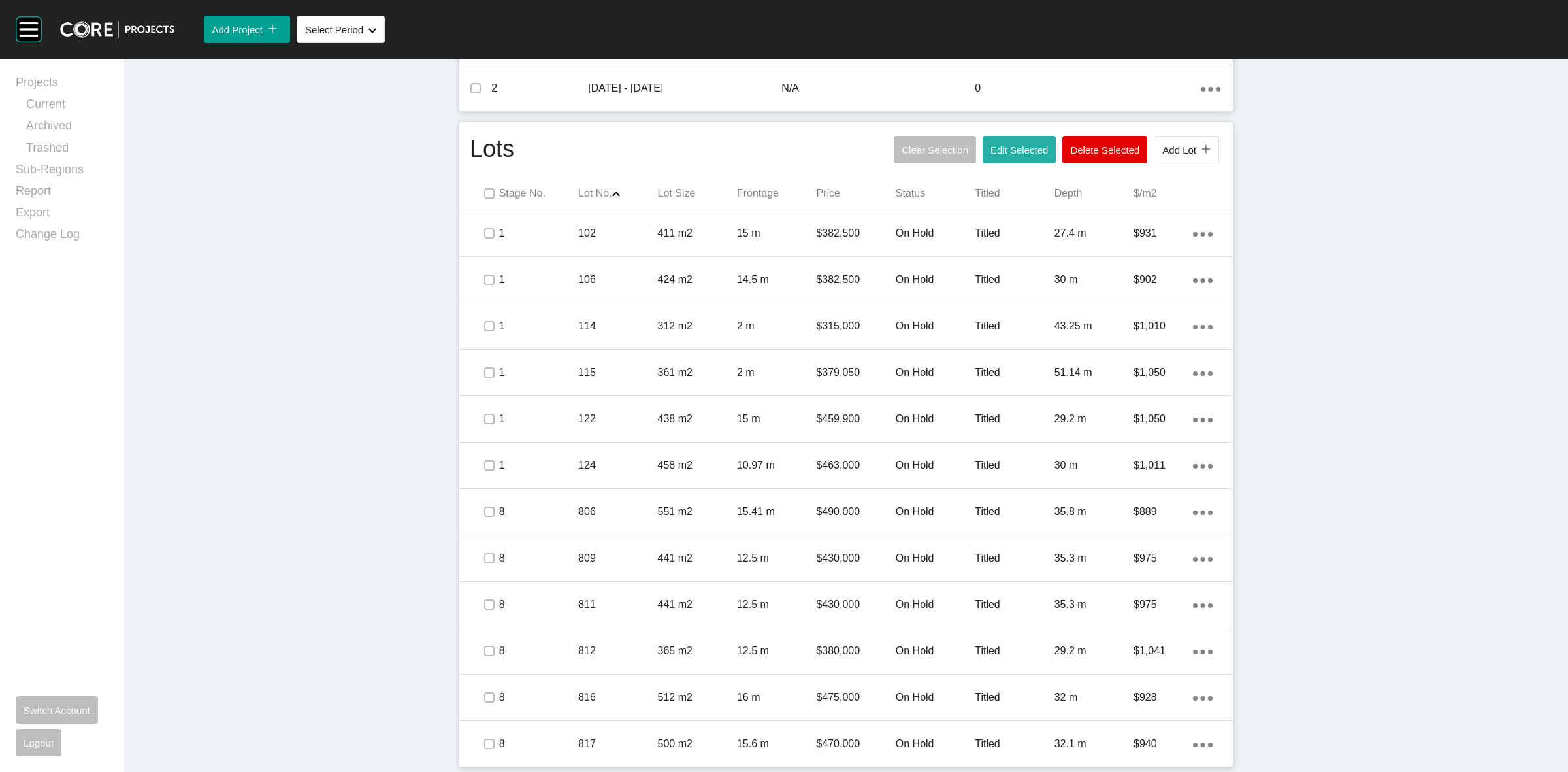
click at [1004, 157] on button "Edit Selected" at bounding box center [1019, 150] width 73 height 28
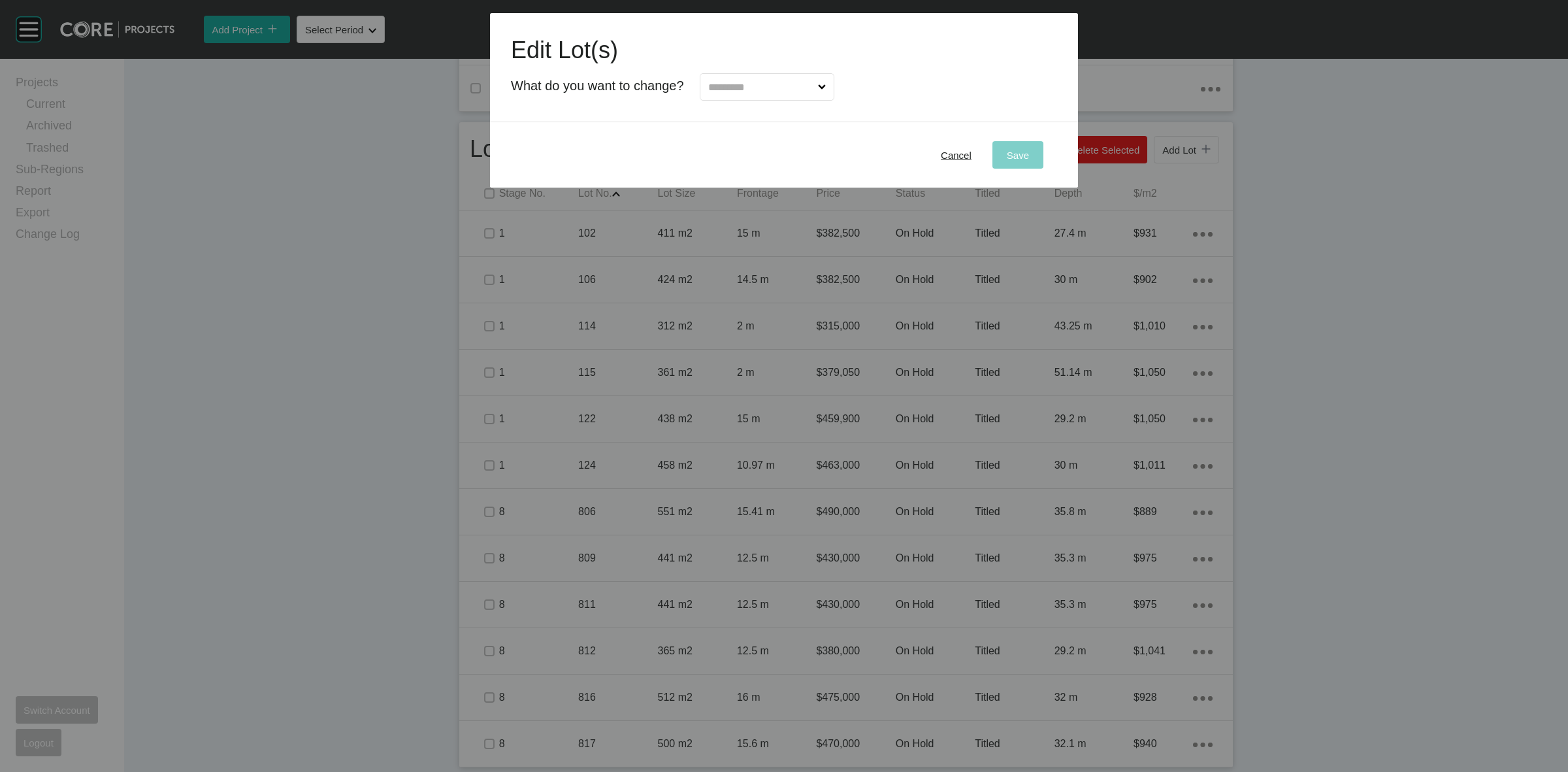
click at [814, 88] on input "text" at bounding box center [761, 87] width 110 height 26
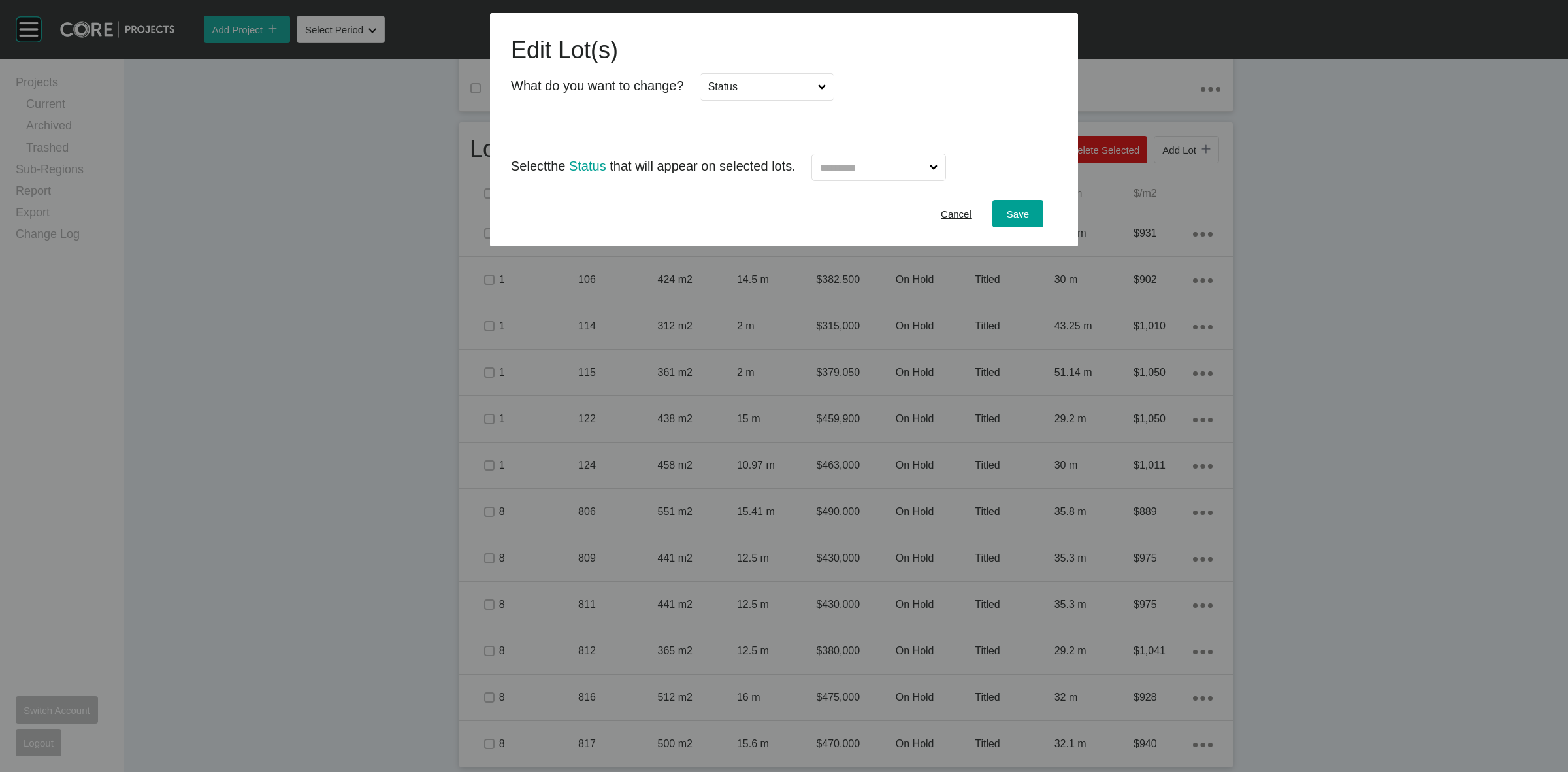
drag, startPoint x: 714, startPoint y: 176, endPoint x: 812, endPoint y: 167, distance: 98.4
drag, startPoint x: 847, startPoint y: 165, endPoint x: 853, endPoint y: 181, distance: 17.1
click at [848, 165] on input "text" at bounding box center [872, 167] width 110 height 26
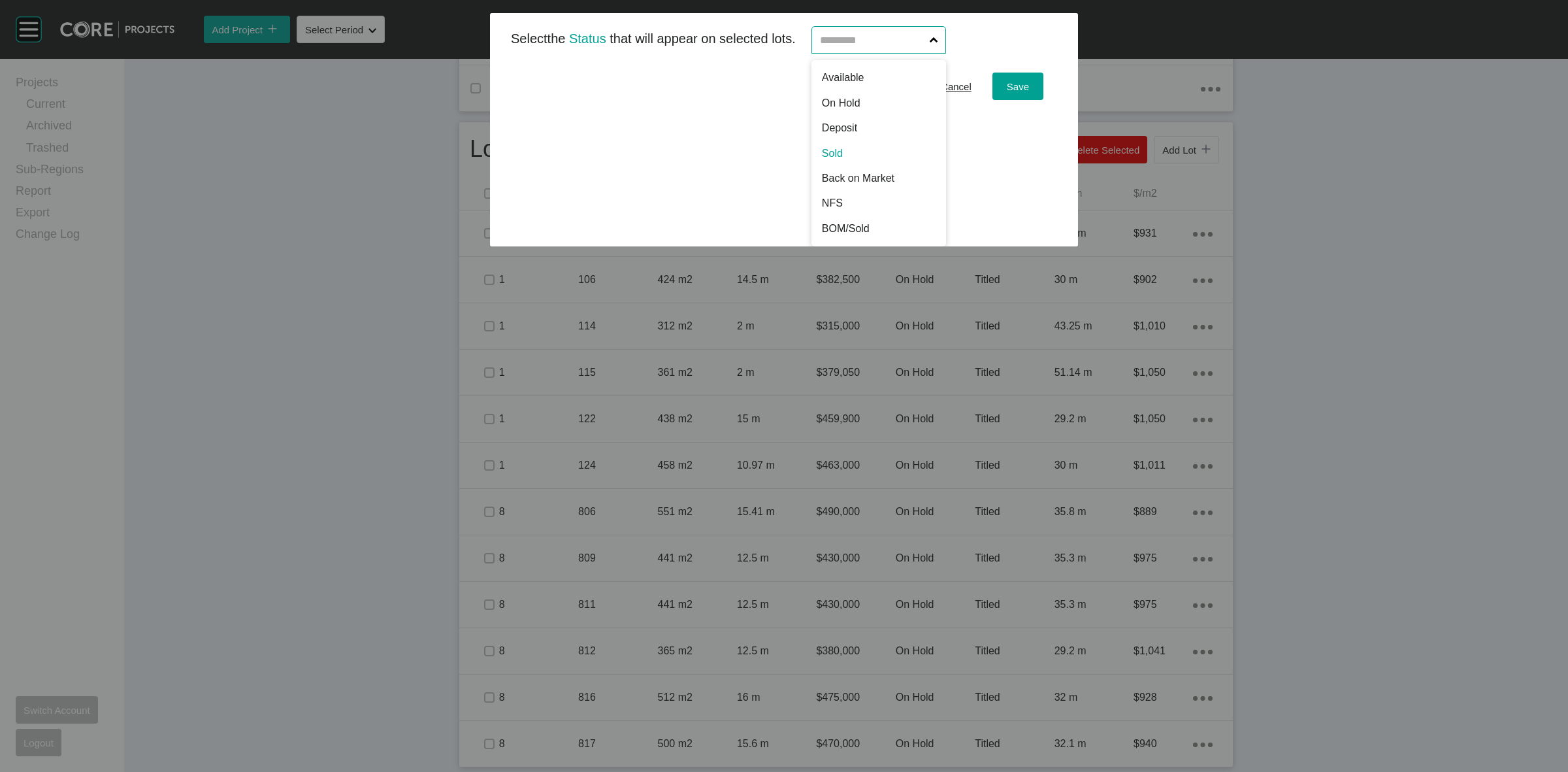
scroll to position [0, 0]
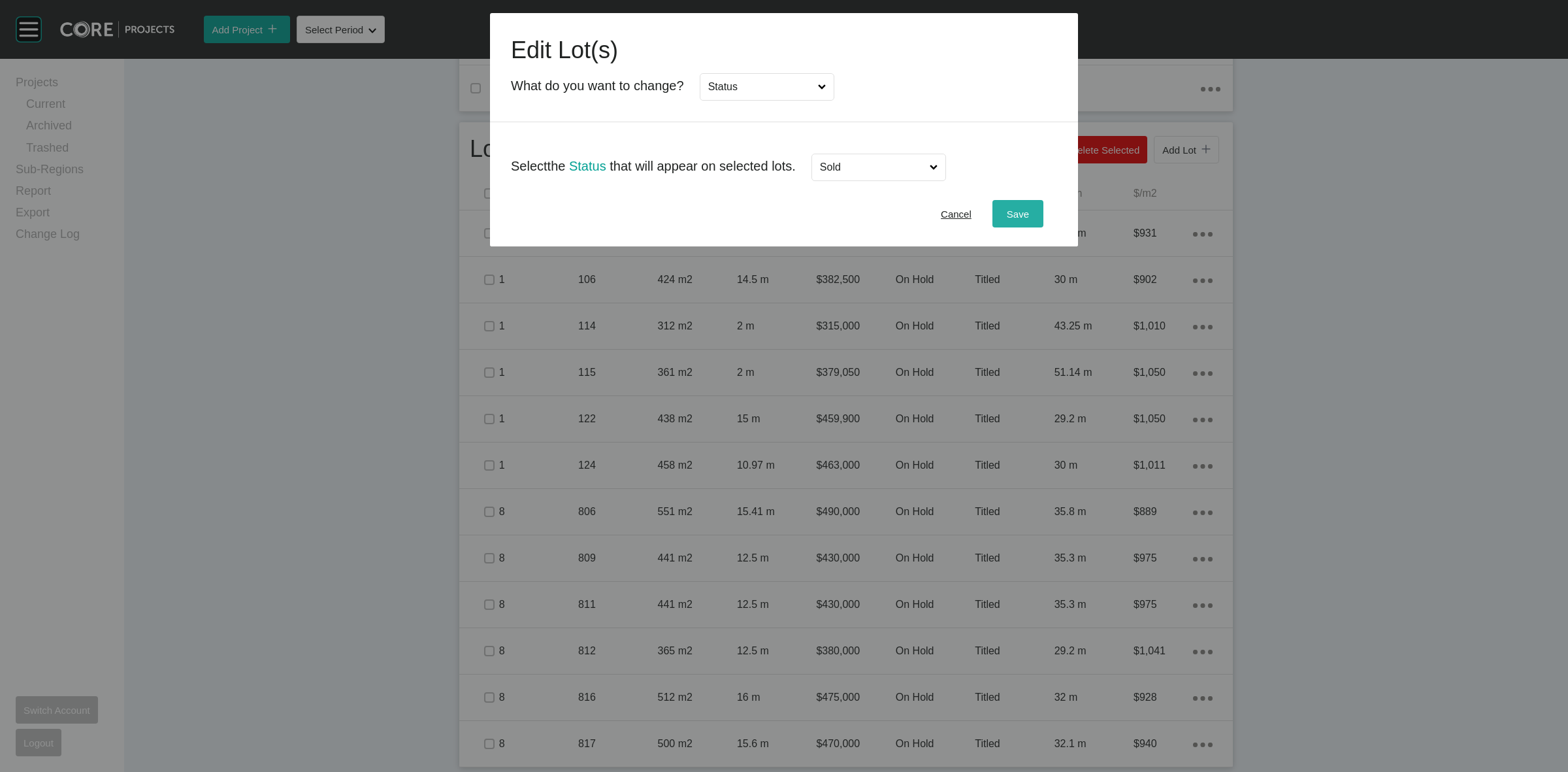
click at [1015, 208] on span "Save" at bounding box center [1018, 213] width 23 height 11
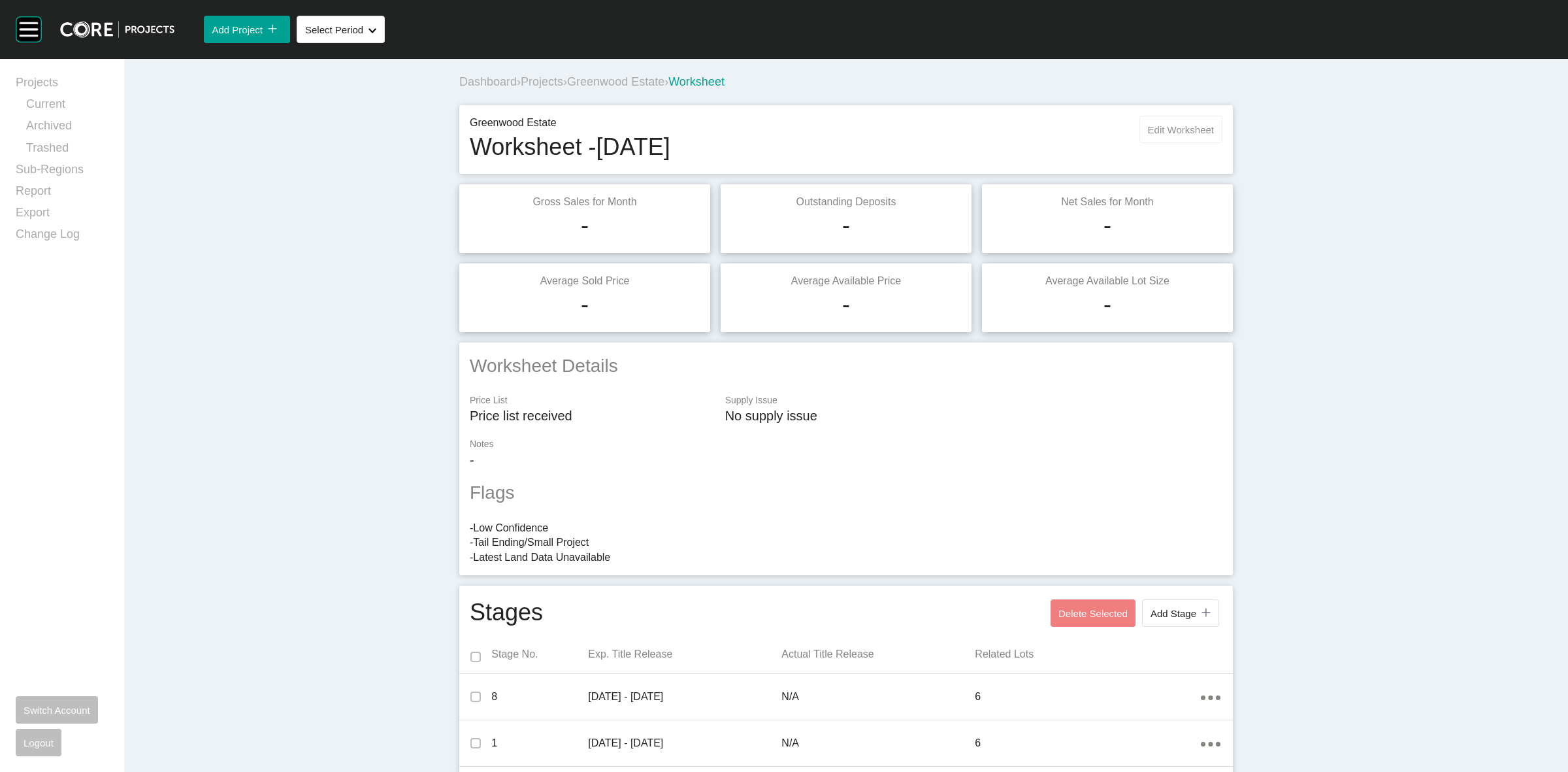
click at [1158, 135] on button "Edit Worksheet" at bounding box center [1181, 129] width 83 height 28
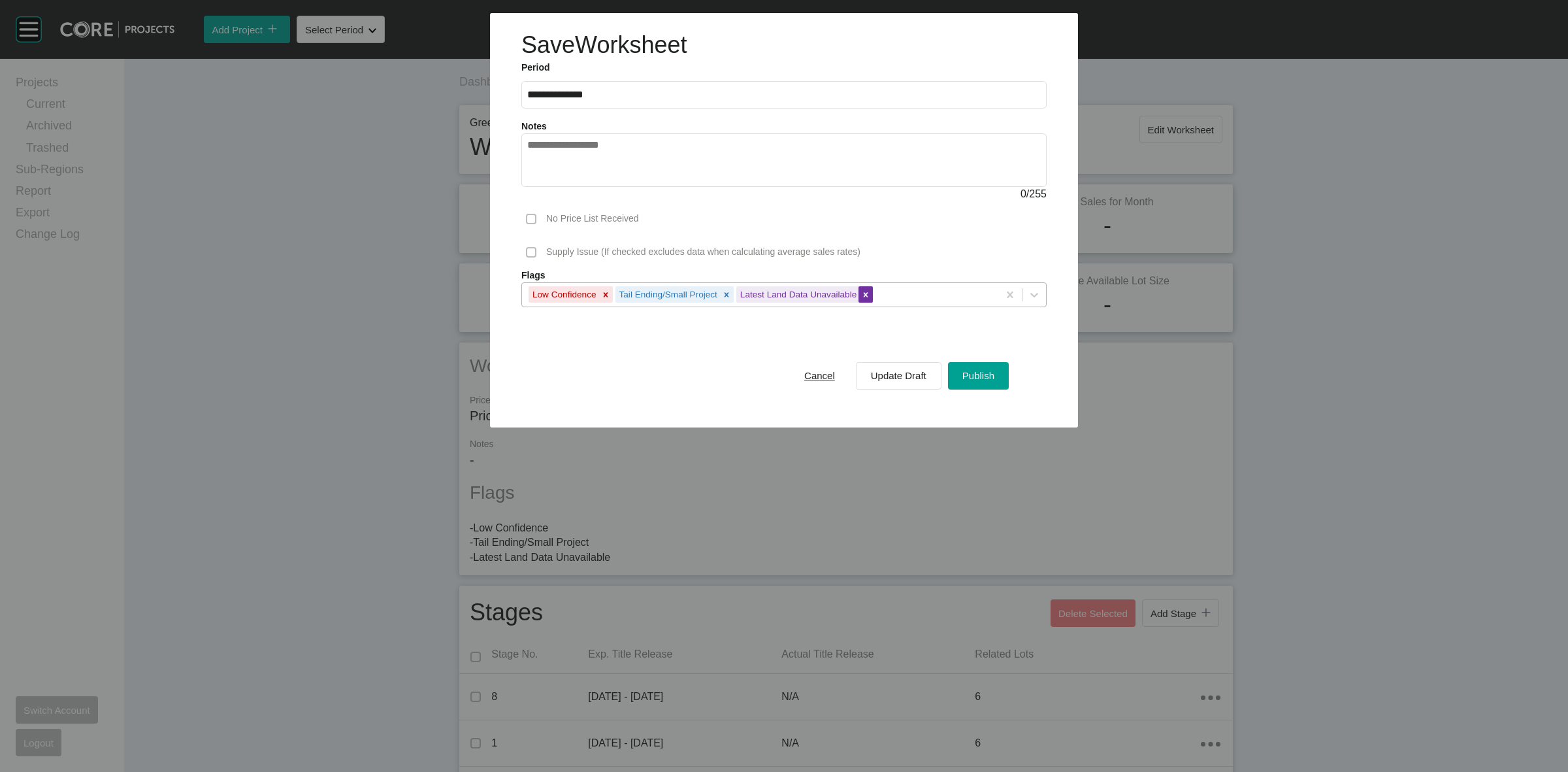
click at [867, 292] on icon at bounding box center [866, 295] width 10 height 10
click at [993, 380] on span "Publish" at bounding box center [978, 375] width 32 height 11
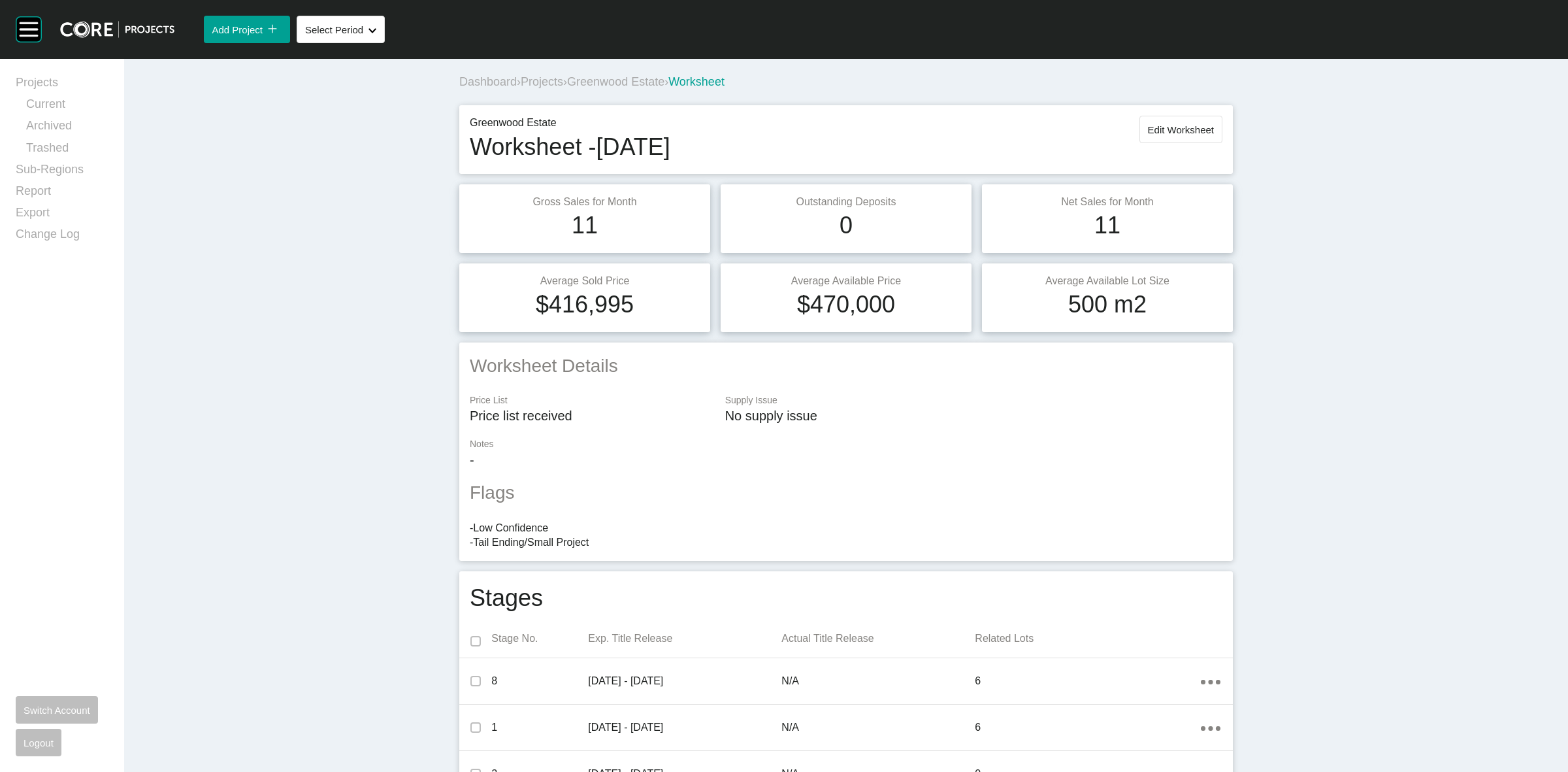
click at [530, 82] on span "Projects" at bounding box center [542, 82] width 42 height 13
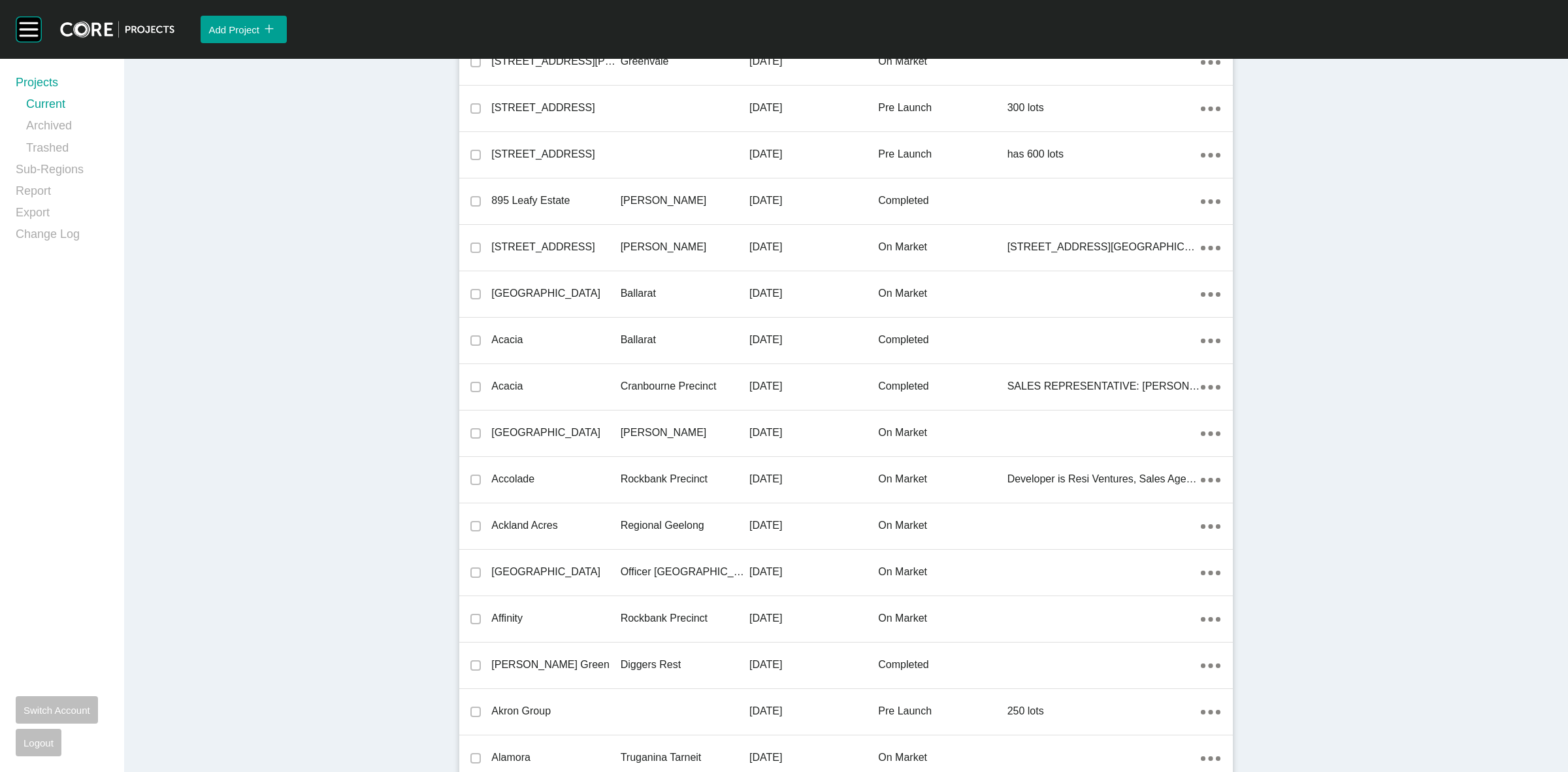
scroll to position [23588, 0]
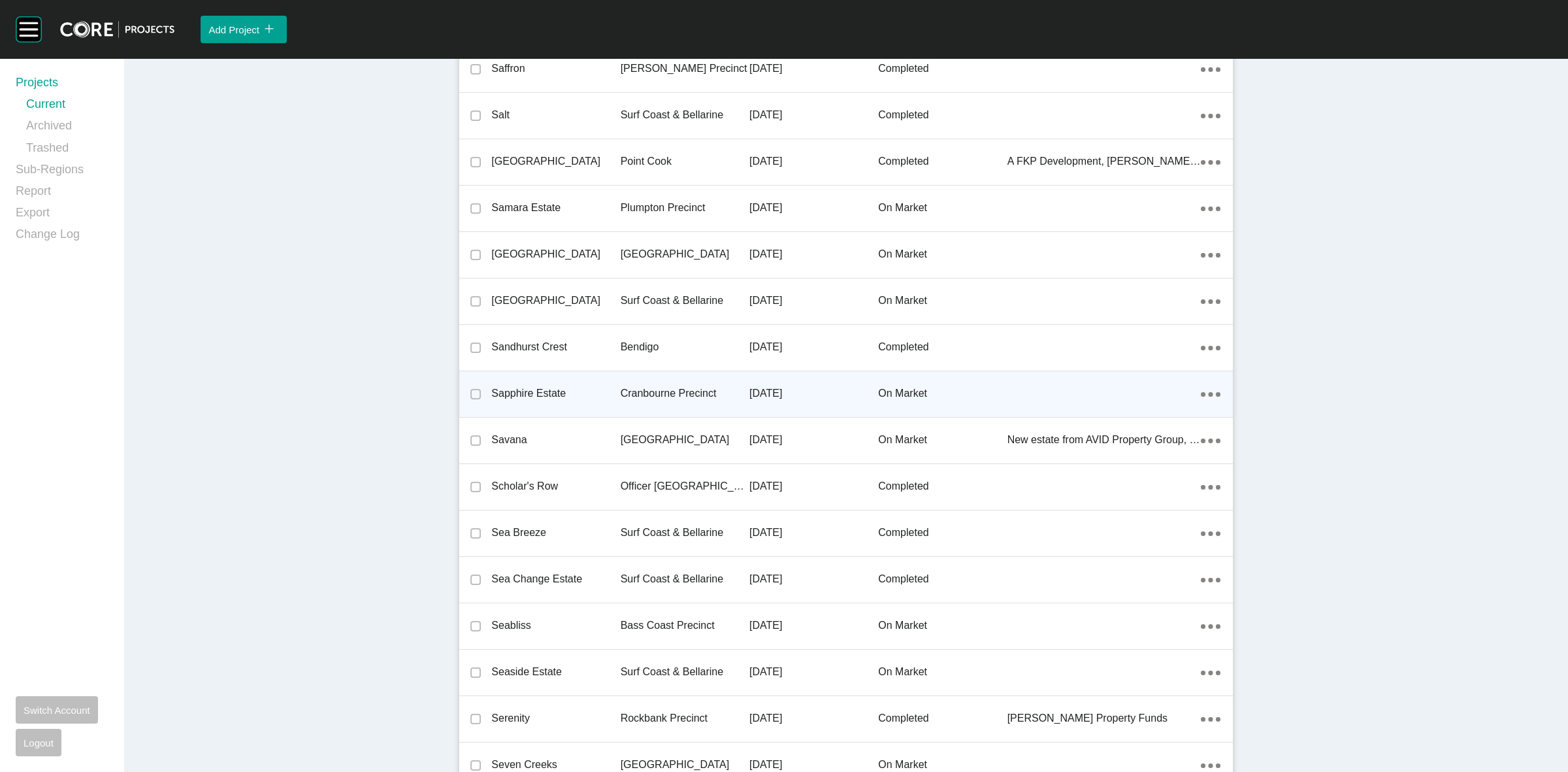
click at [670, 387] on p "Cranbourne Precinct" at bounding box center [685, 393] width 128 height 15
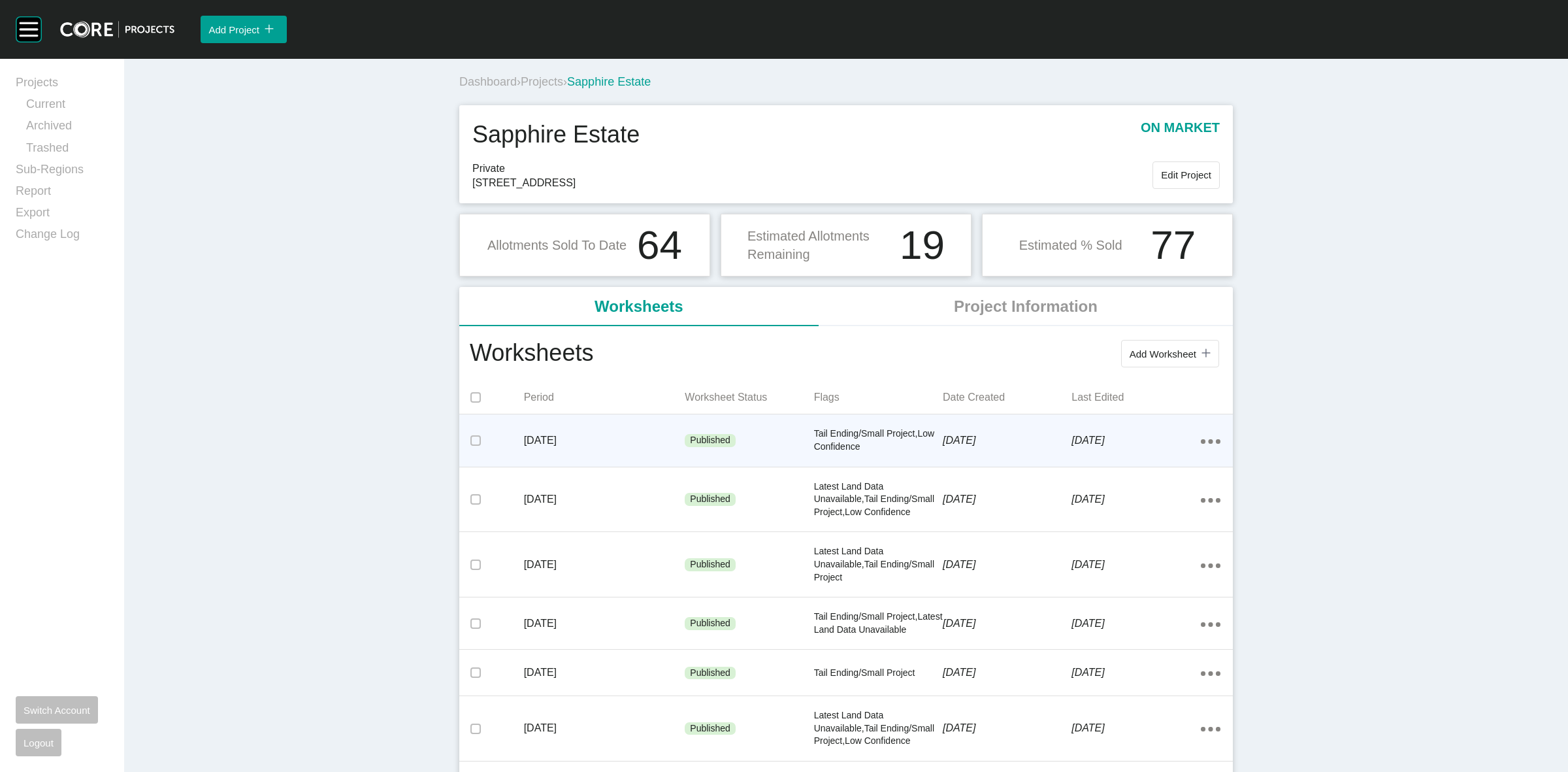
click at [662, 438] on p "[DATE]" at bounding box center [604, 441] width 161 height 15
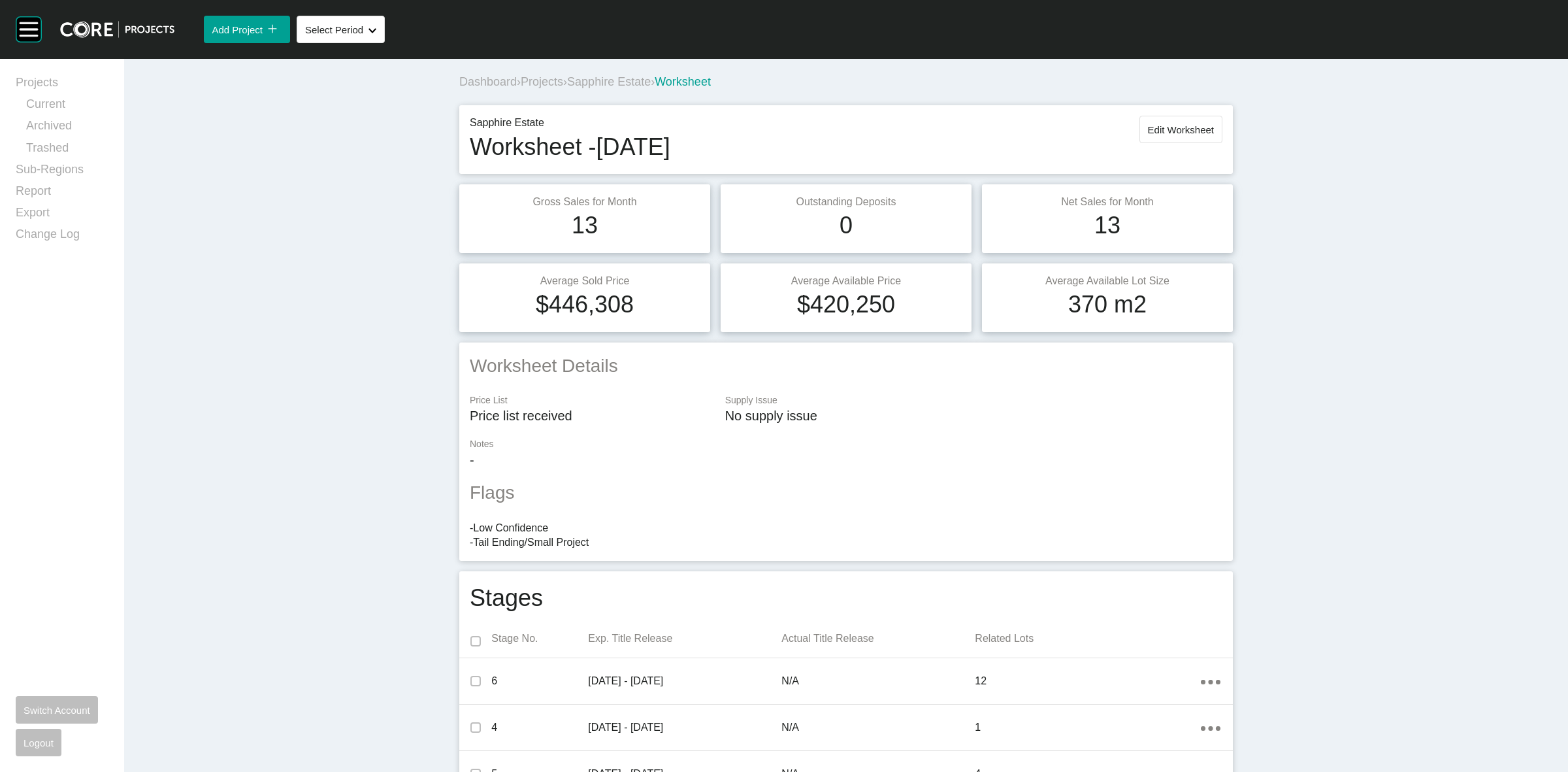
click at [588, 83] on span "Sapphire Estate" at bounding box center [609, 82] width 83 height 13
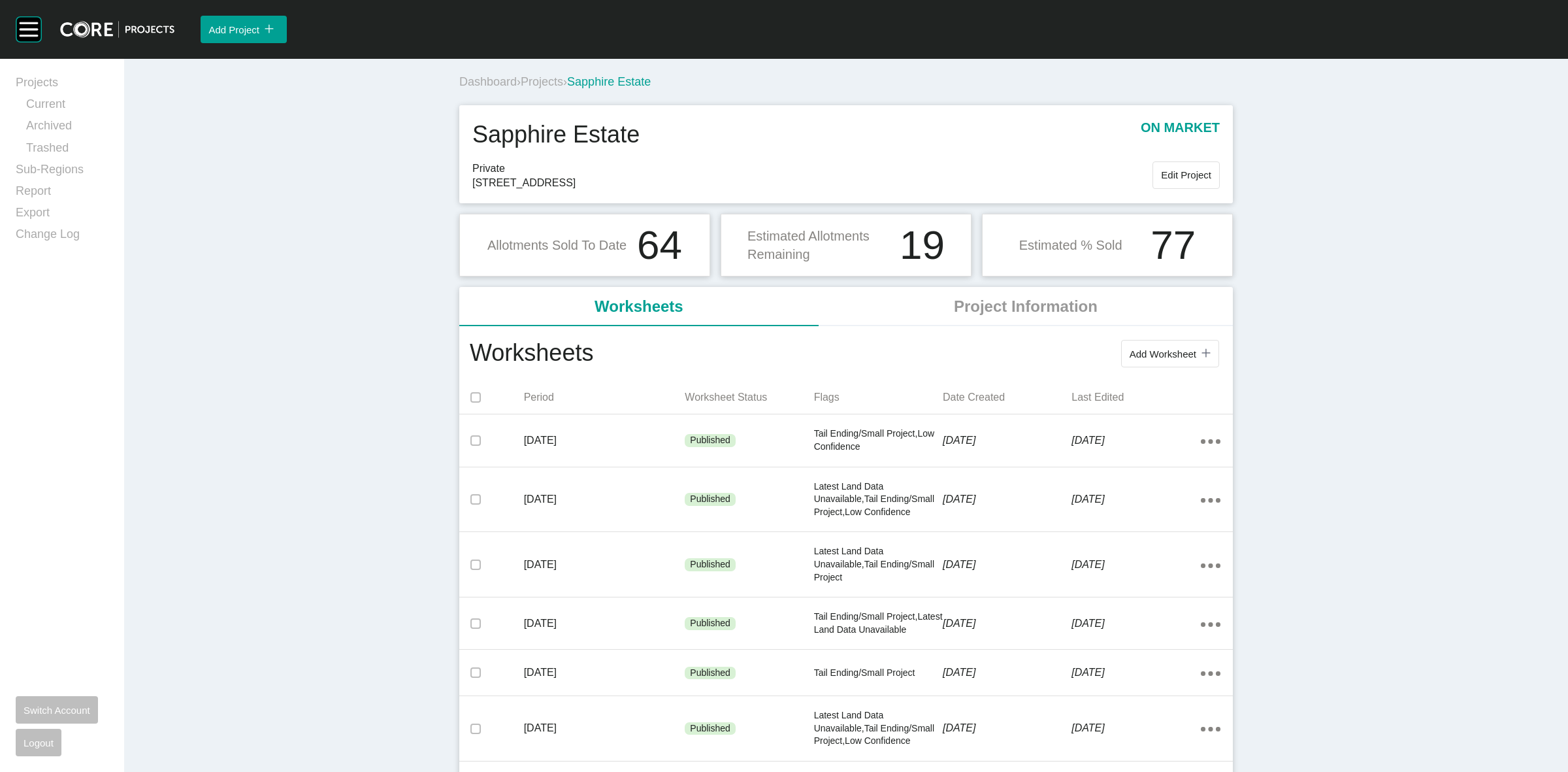
click at [539, 82] on span "Projects" at bounding box center [542, 82] width 42 height 13
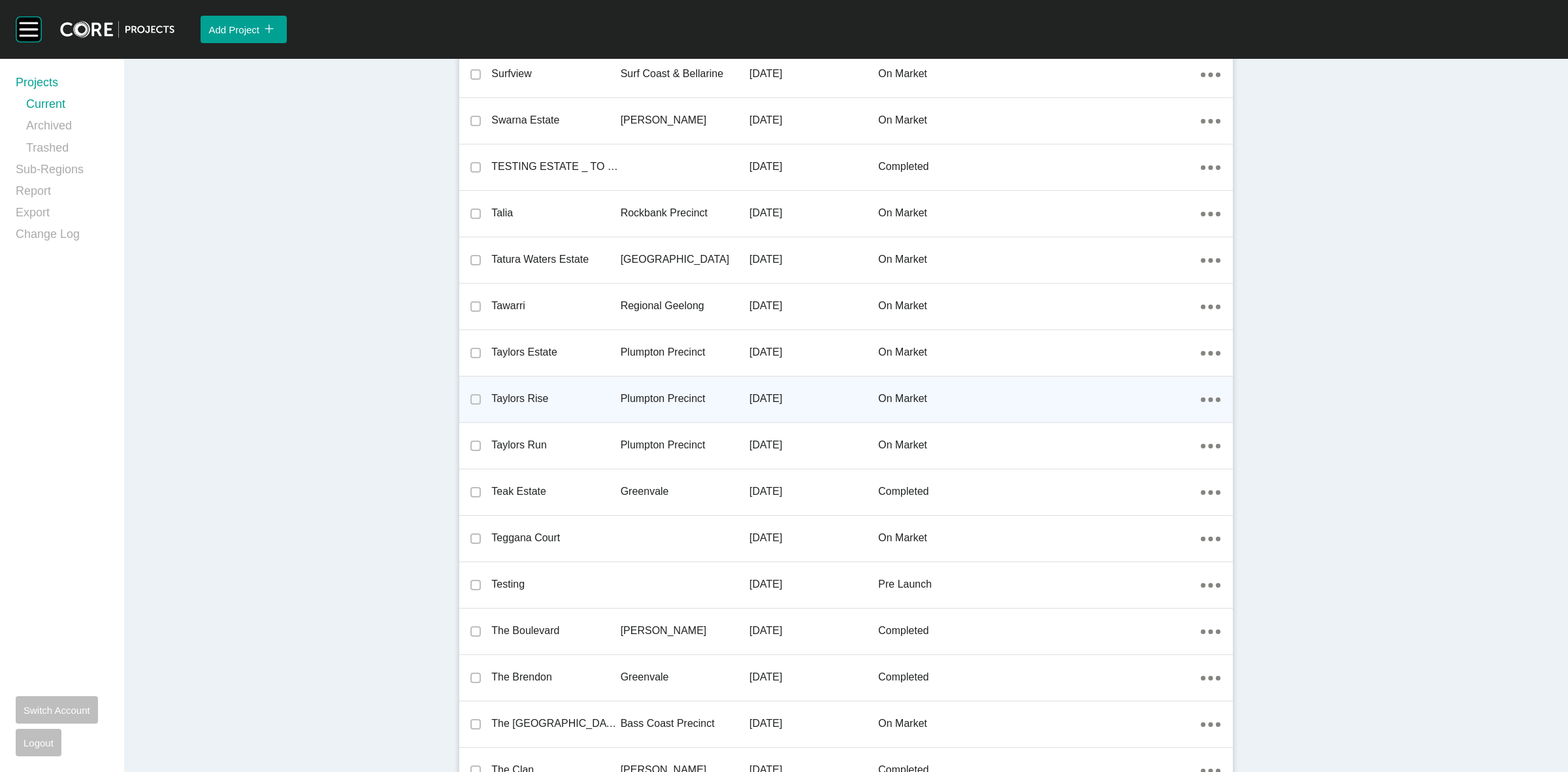
scroll to position [26056, 0]
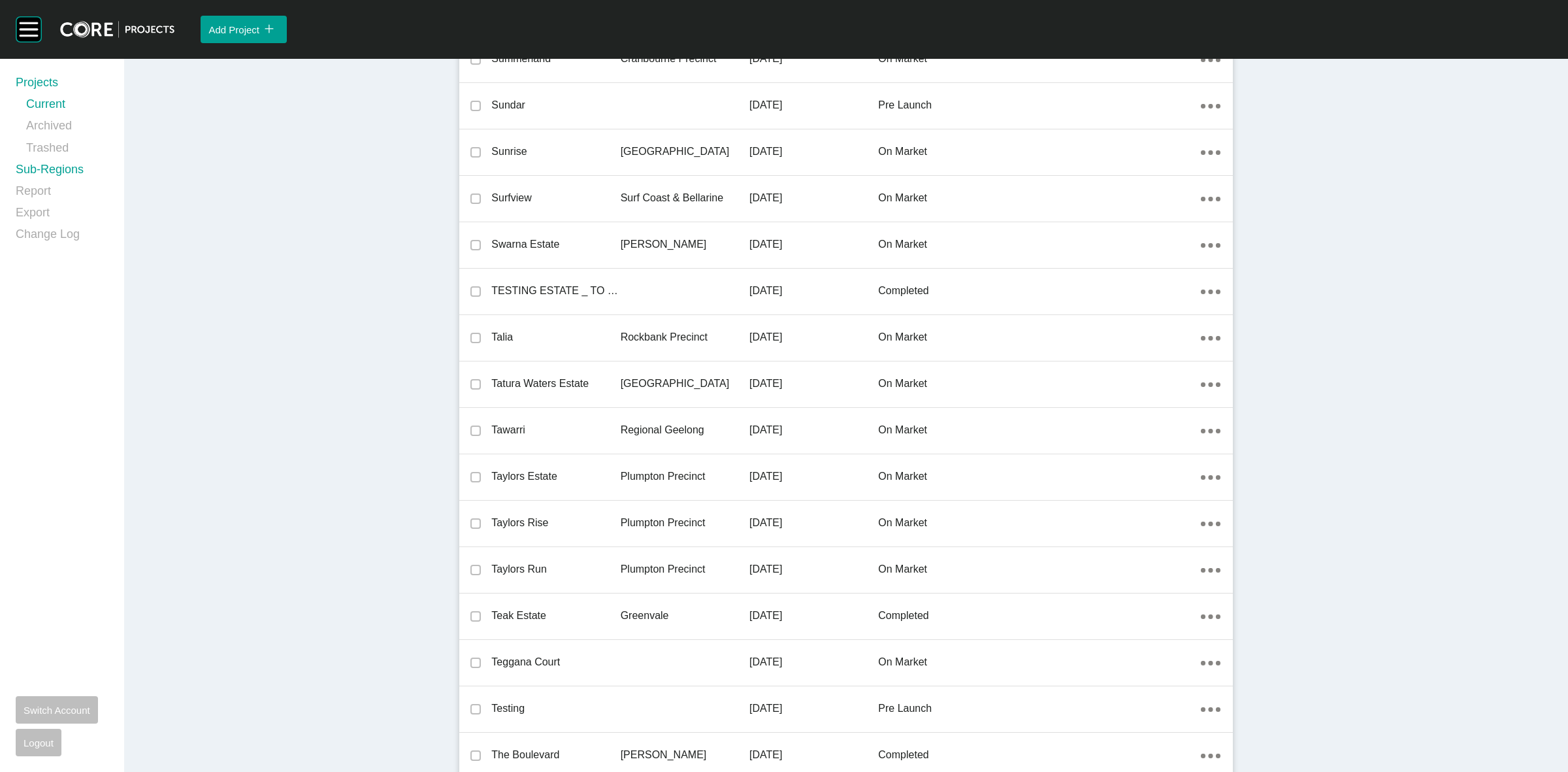
click at [50, 165] on link "Sub-Regions" at bounding box center [62, 172] width 93 height 22
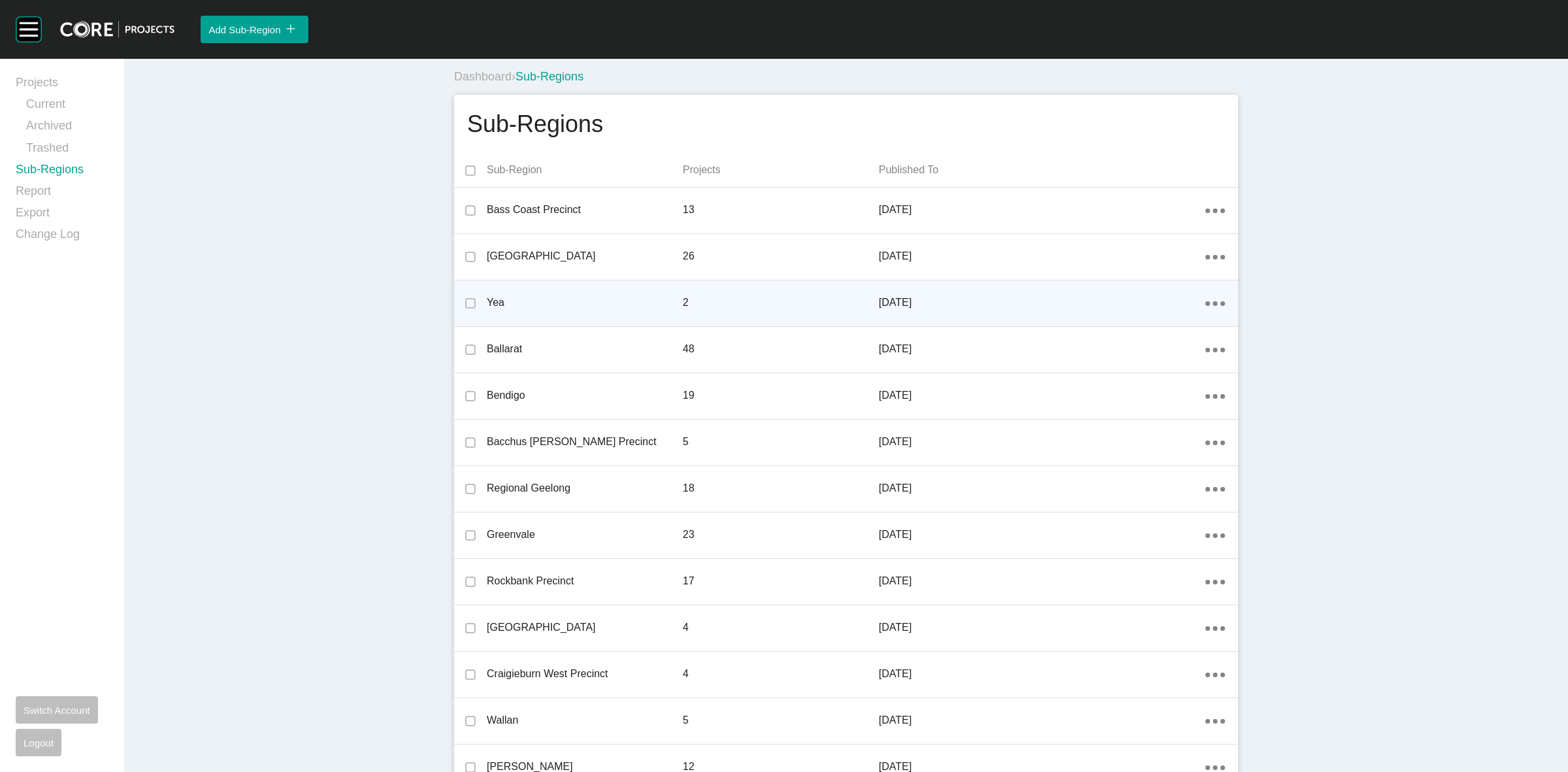
click at [1205, 299] on div "Action Menu Dots Copy 6 Created with Sketch." at bounding box center [1215, 303] width 20 height 15
click at [1151, 309] on link "Edit" at bounding box center [1162, 305] width 36 height 20
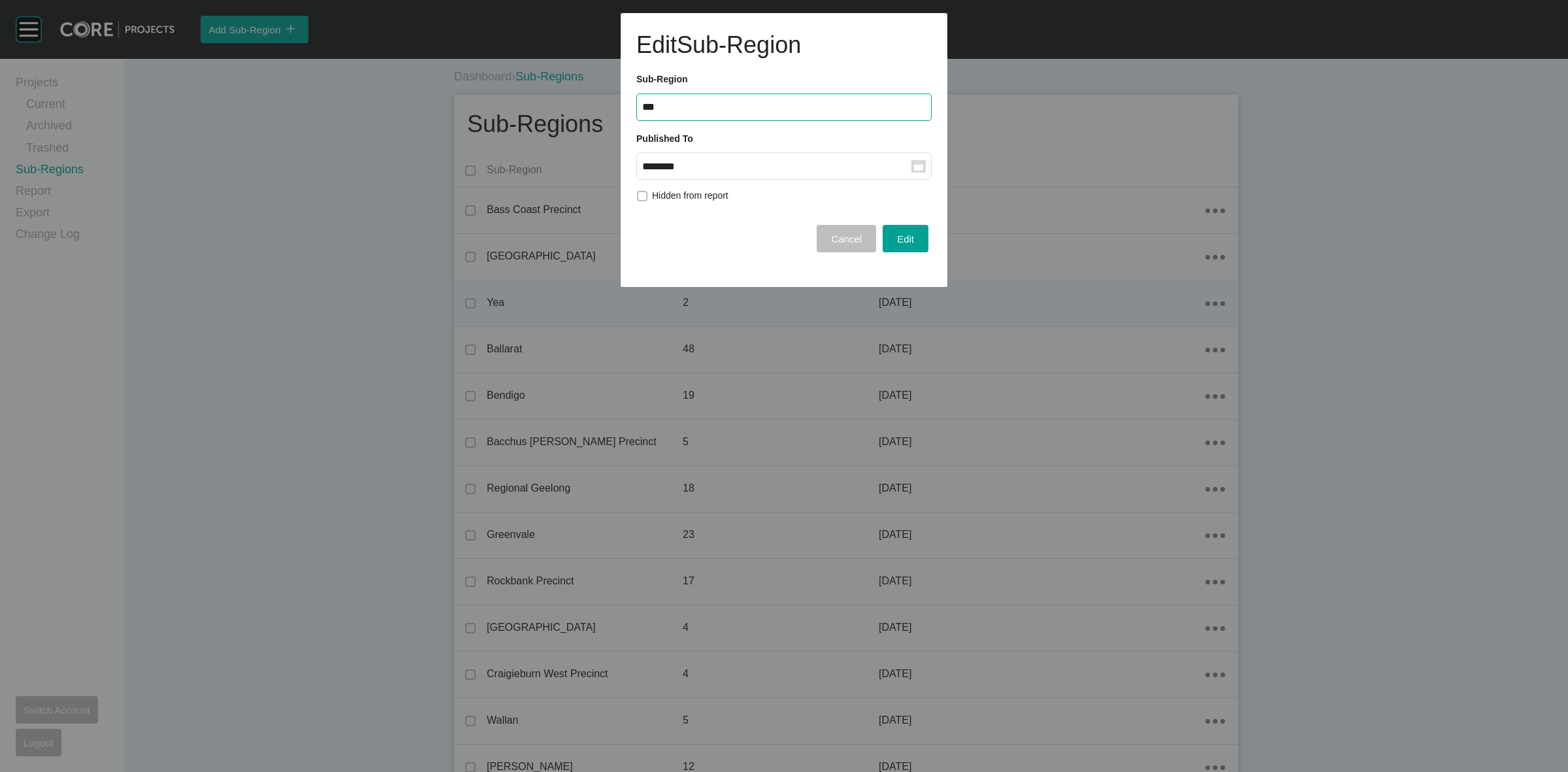
click at [744, 167] on input "********" at bounding box center [777, 166] width 269 height 11
drag, startPoint x: 743, startPoint y: 266, endPoint x: 899, endPoint y: 256, distance: 156.3
click at [745, 266] on div "Sep" at bounding box center [755, 273] width 33 height 20
click at [909, 243] on span "Edit" at bounding box center [906, 239] width 17 height 11
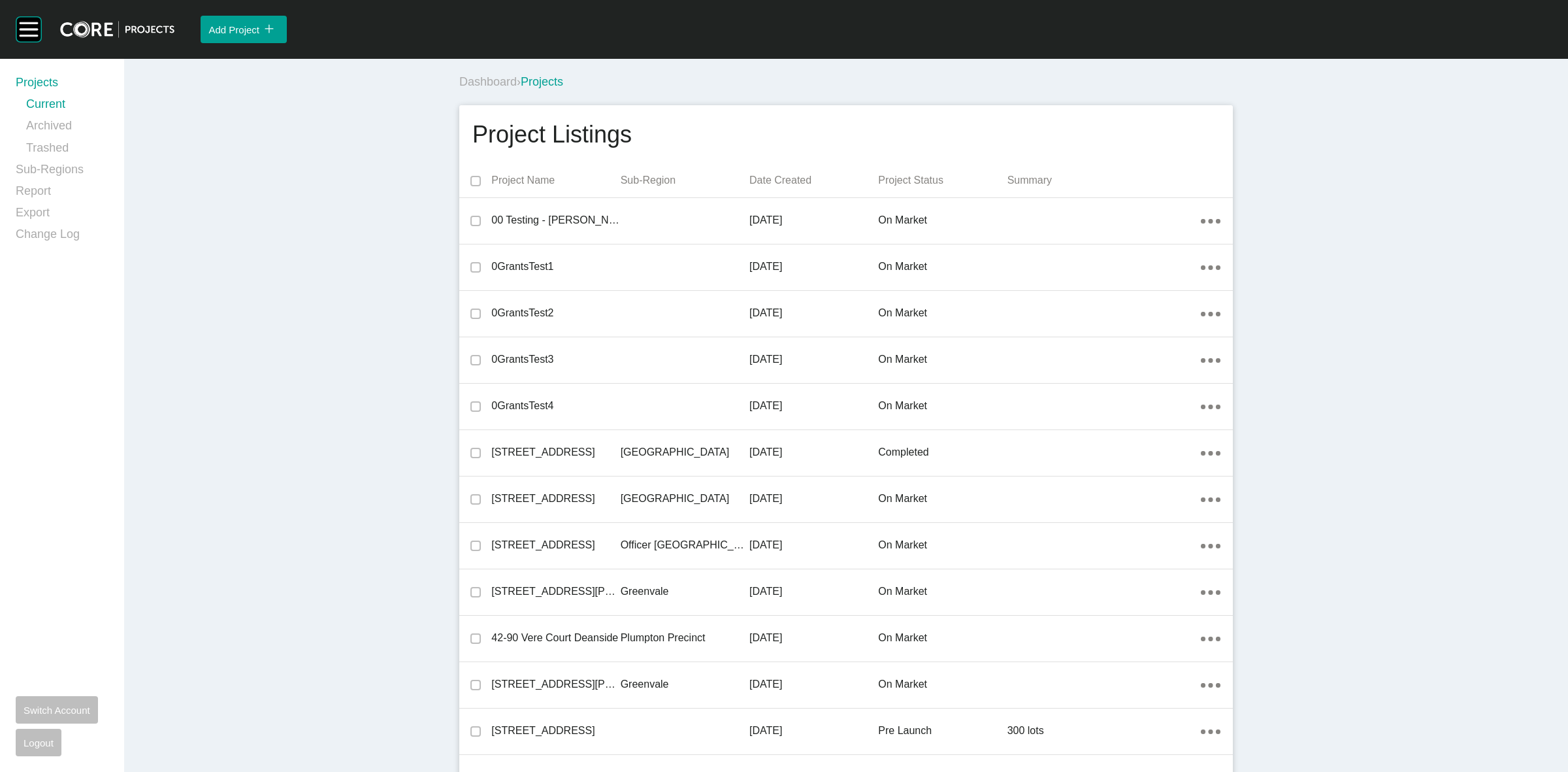
click at [1163, 118] on div "Project Listings" at bounding box center [846, 134] width 748 height 33
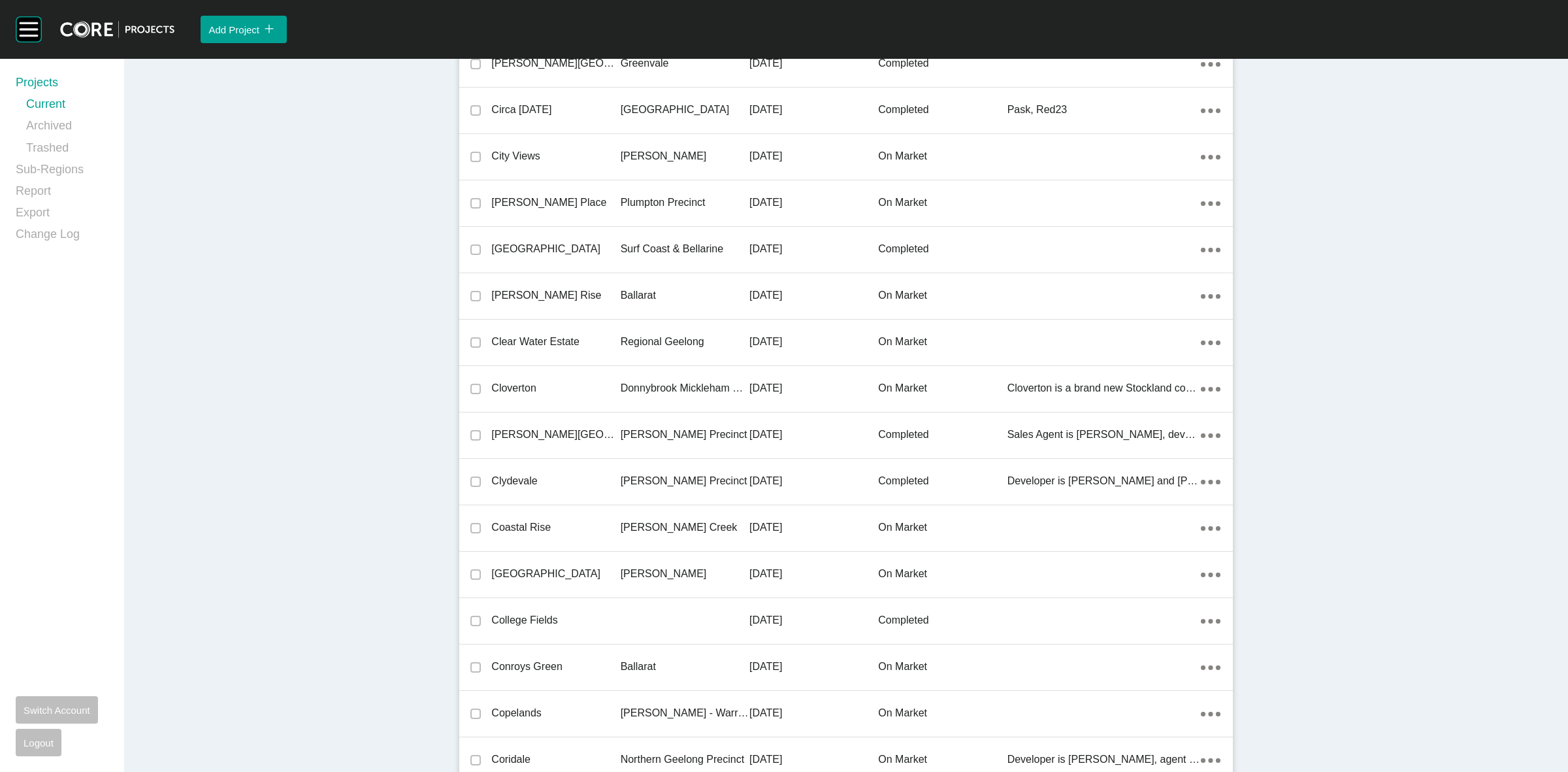
scroll to position [12314, 0]
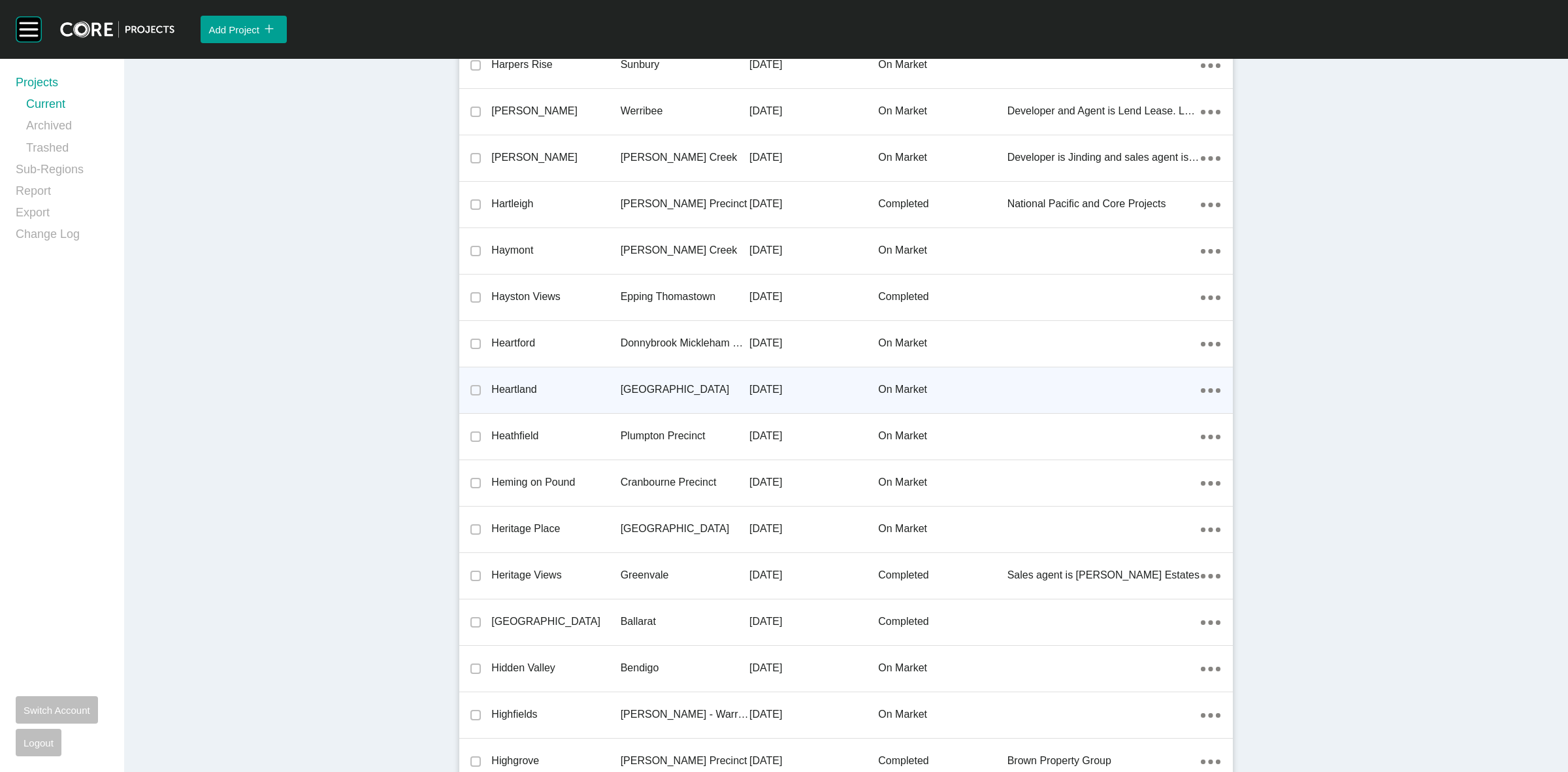
click at [635, 376] on div "[GEOGRAPHIC_DATA]" at bounding box center [685, 389] width 128 height 41
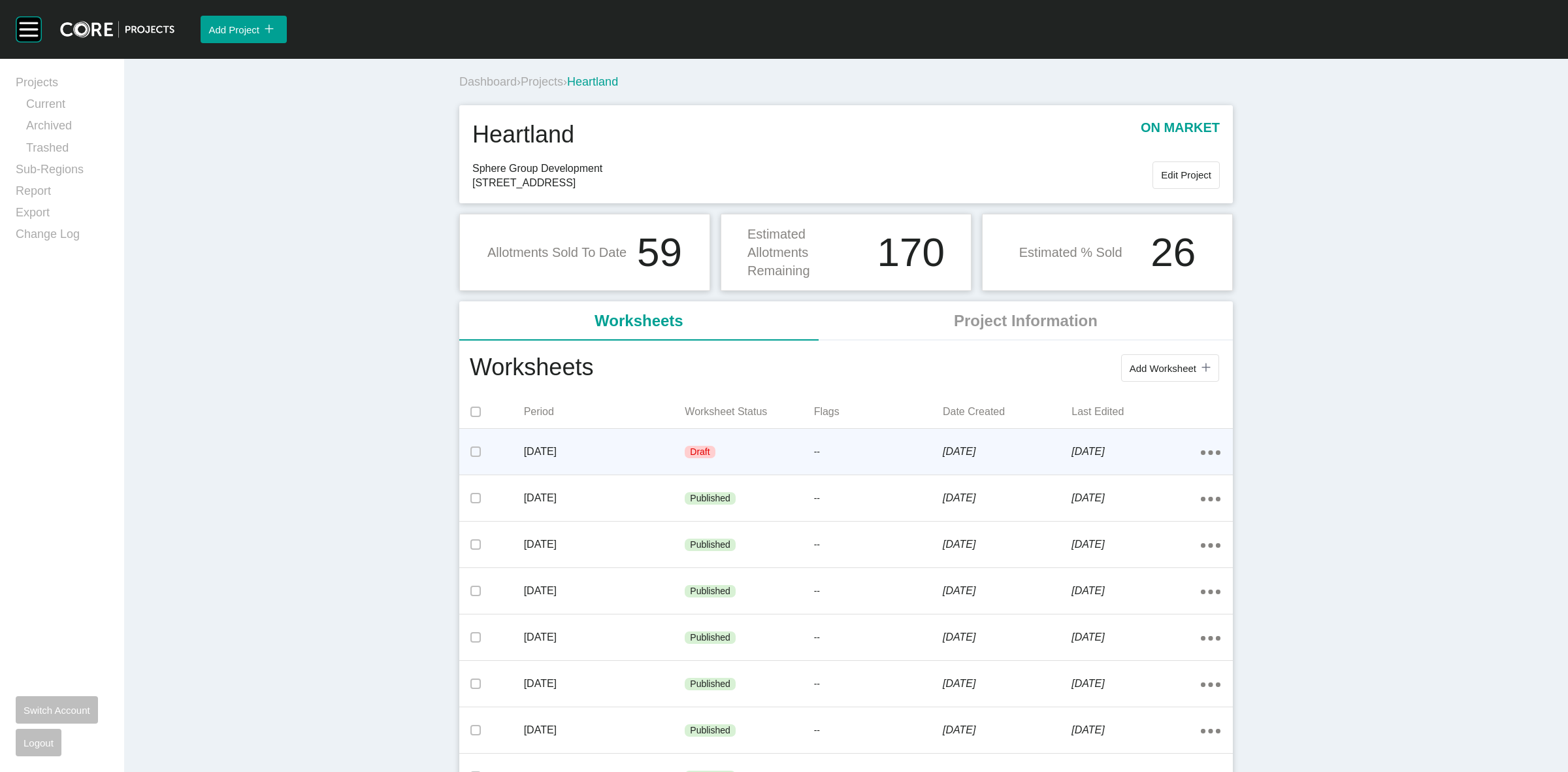
click at [657, 444] on p "[DATE]" at bounding box center [604, 451] width 161 height 15
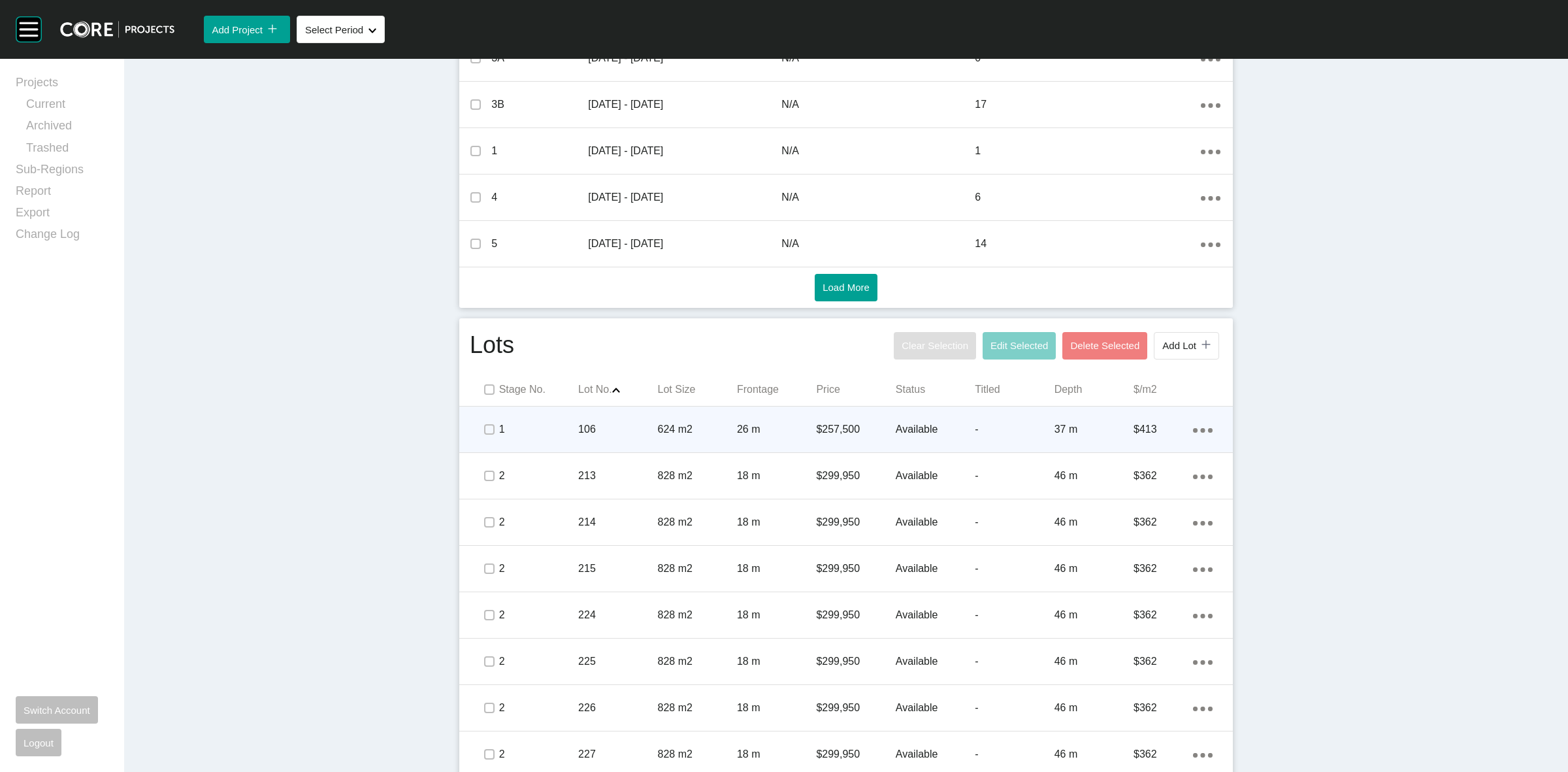
scroll to position [572, 0]
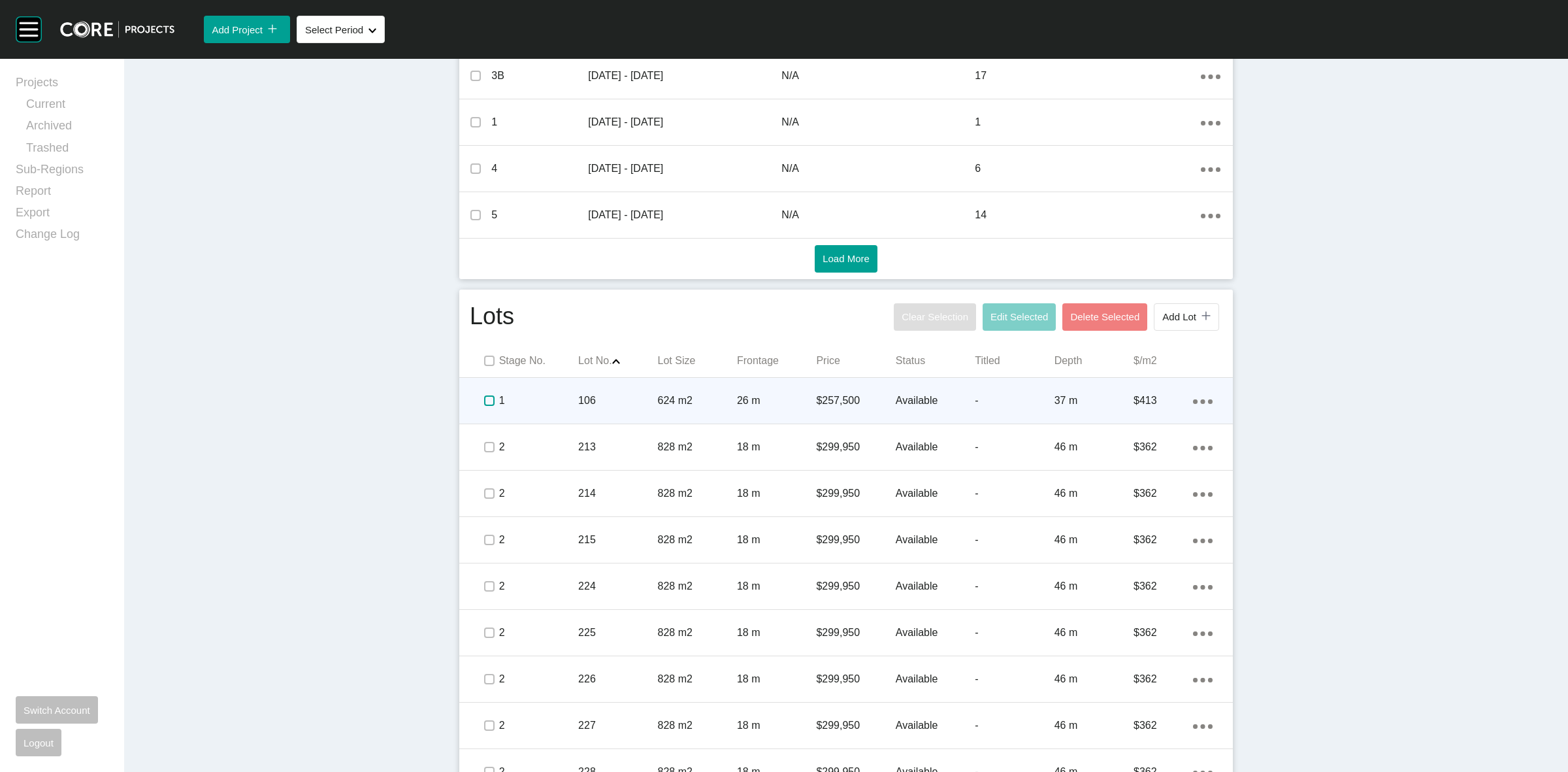
click at [487, 401] on label at bounding box center [489, 401] width 10 height 10
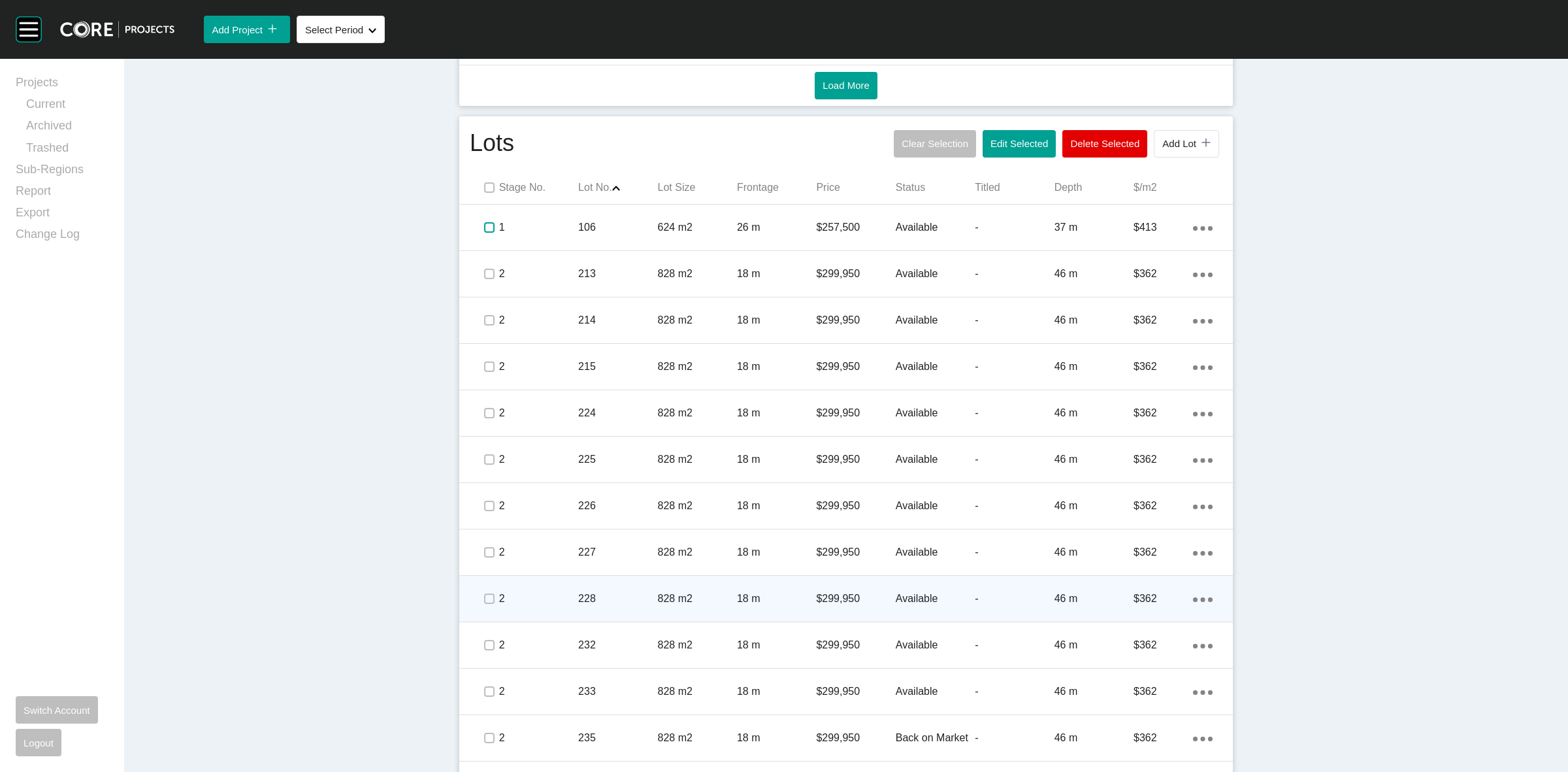
scroll to position [817, 0]
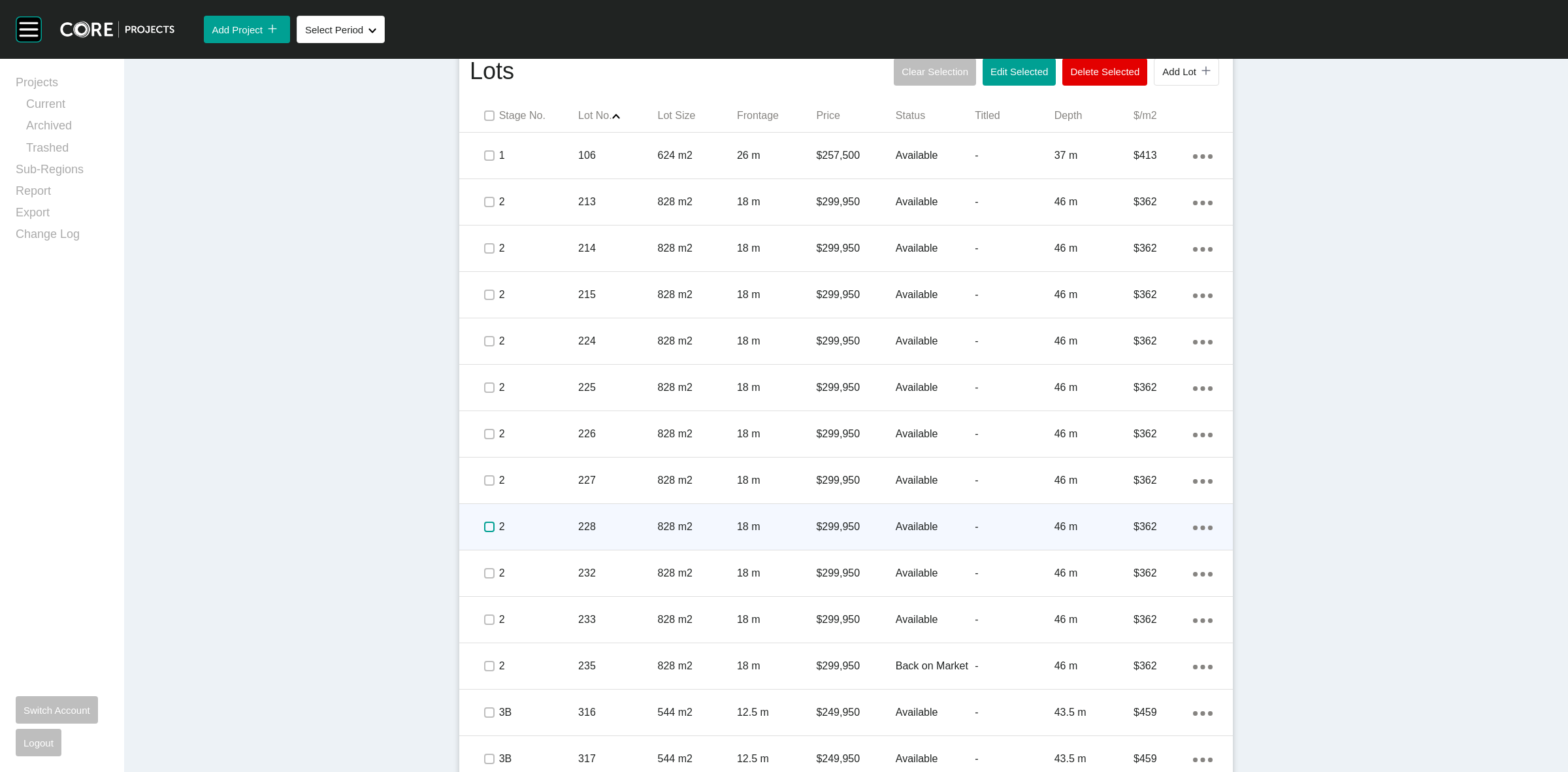
click at [484, 527] on label at bounding box center [489, 527] width 10 height 10
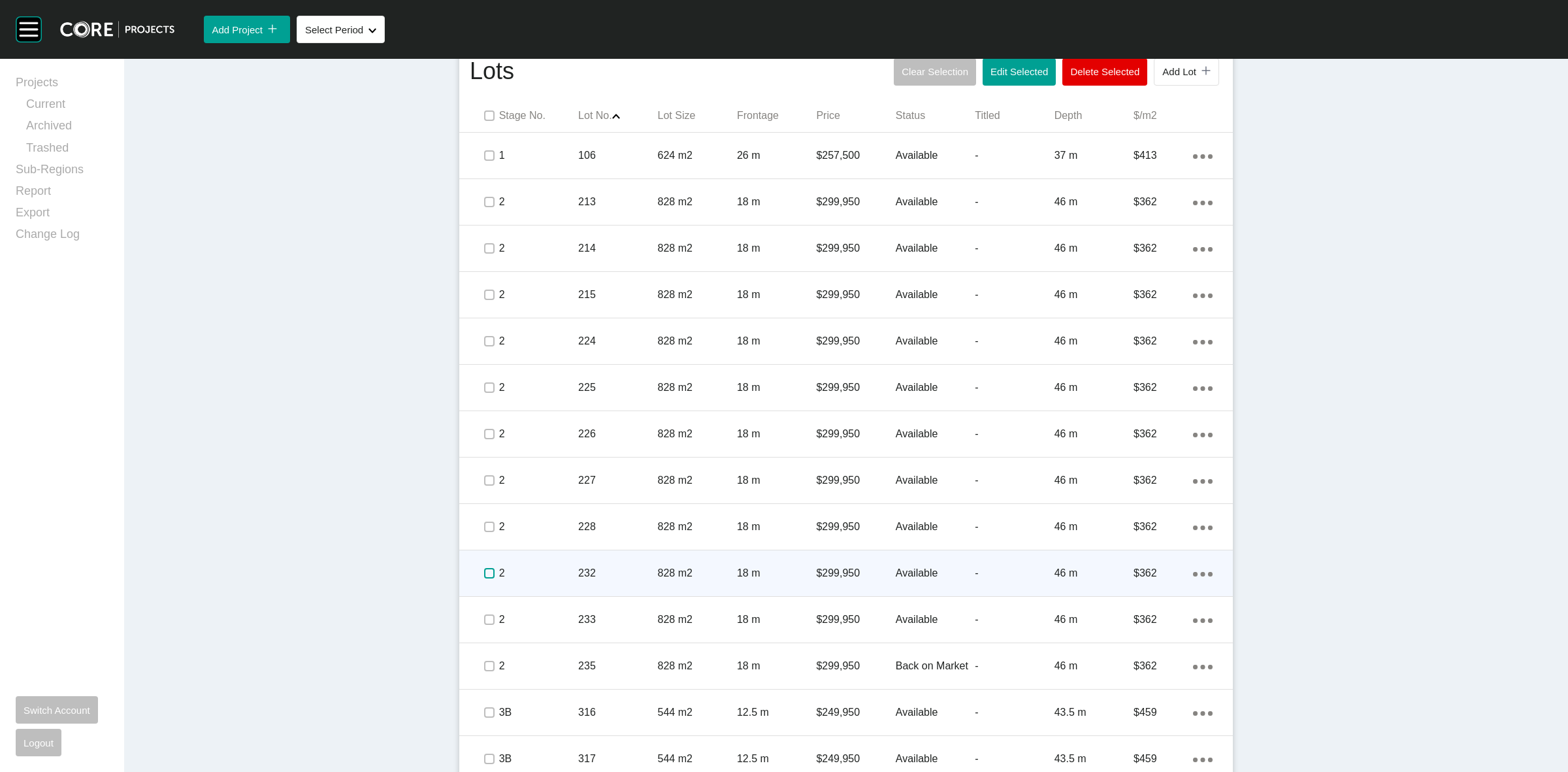
click at [484, 572] on label at bounding box center [489, 573] width 10 height 10
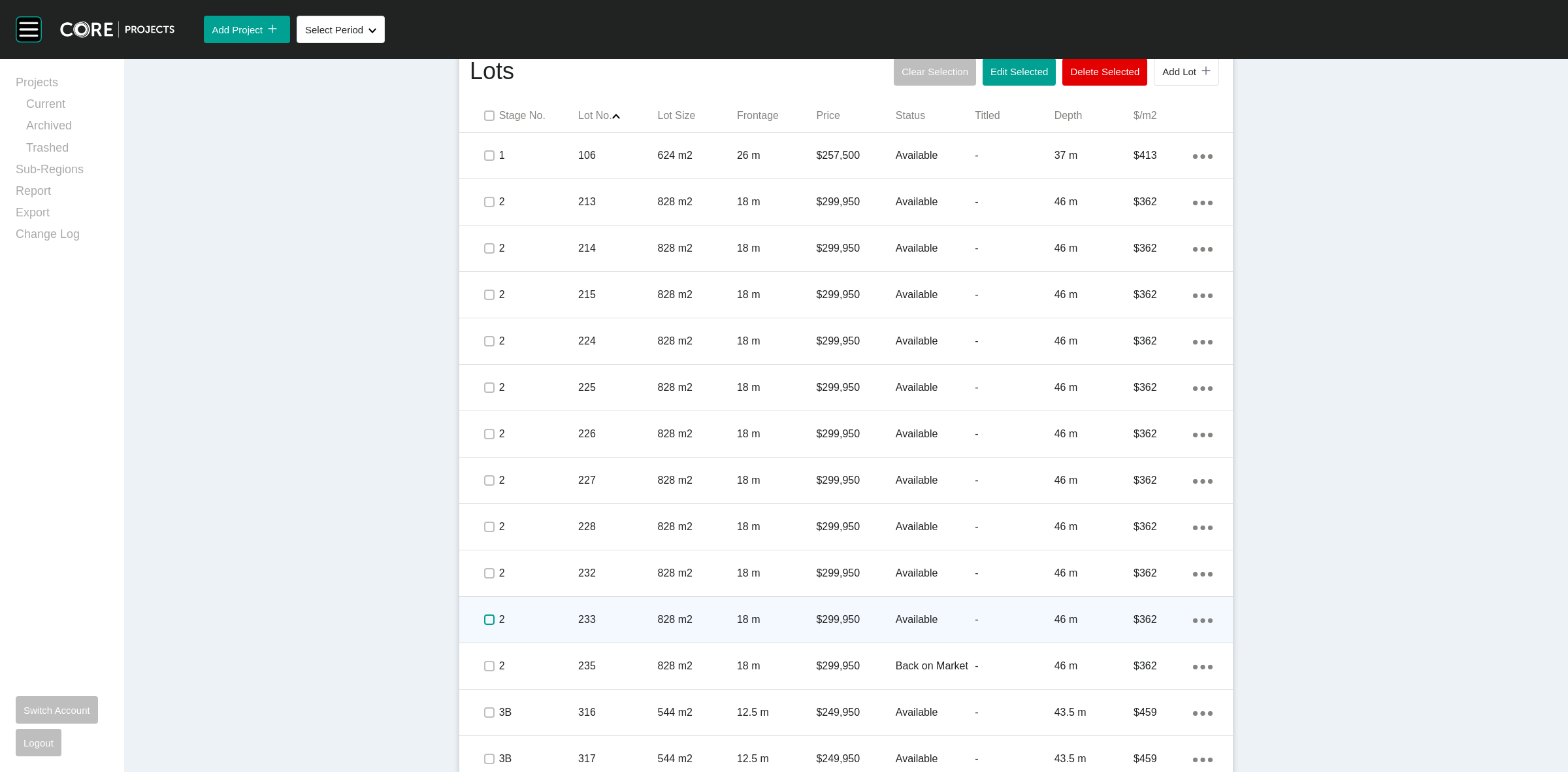
click at [484, 614] on label at bounding box center [489, 619] width 10 height 10
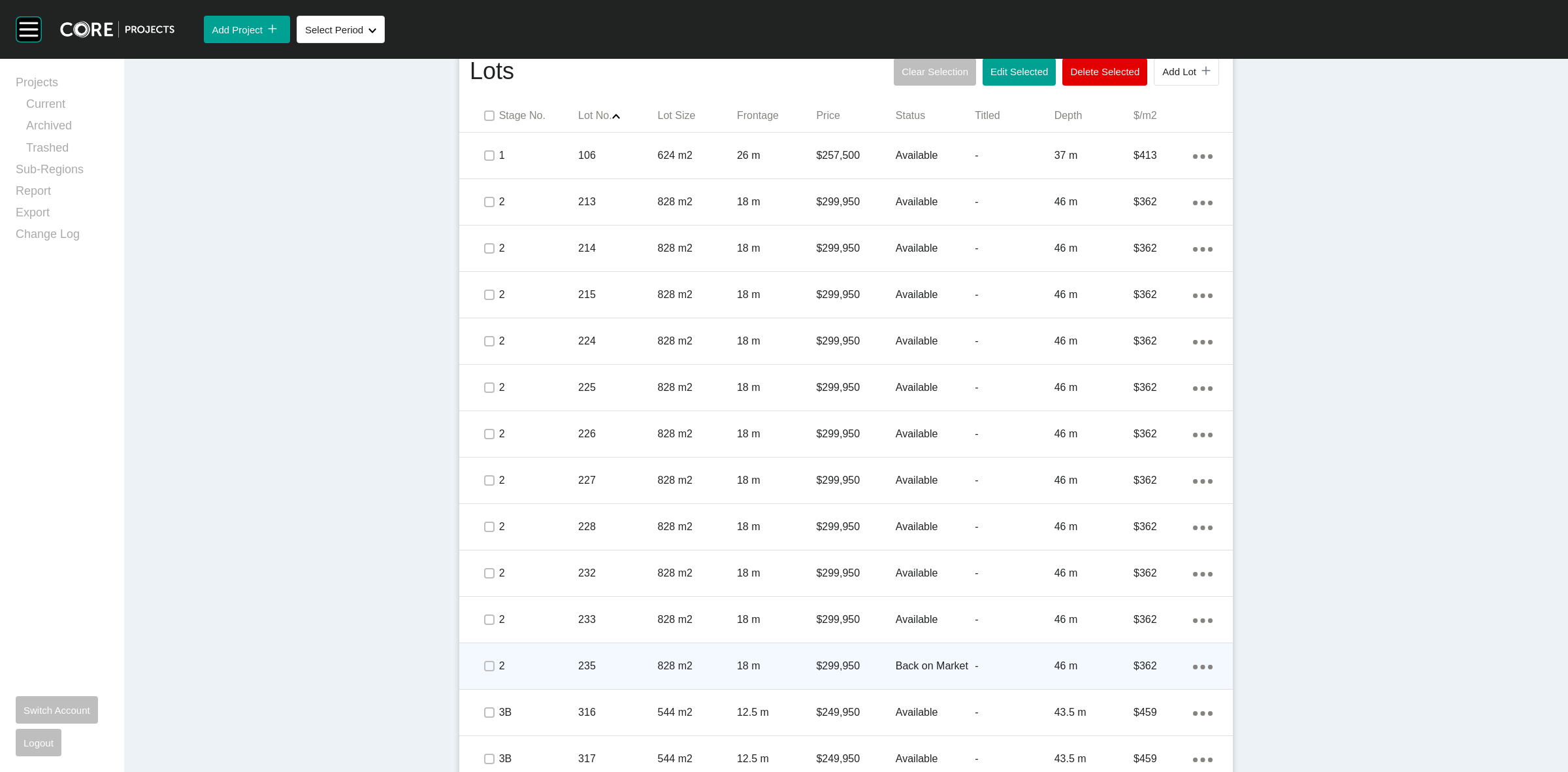
click at [492, 672] on span at bounding box center [488, 666] width 20 height 20
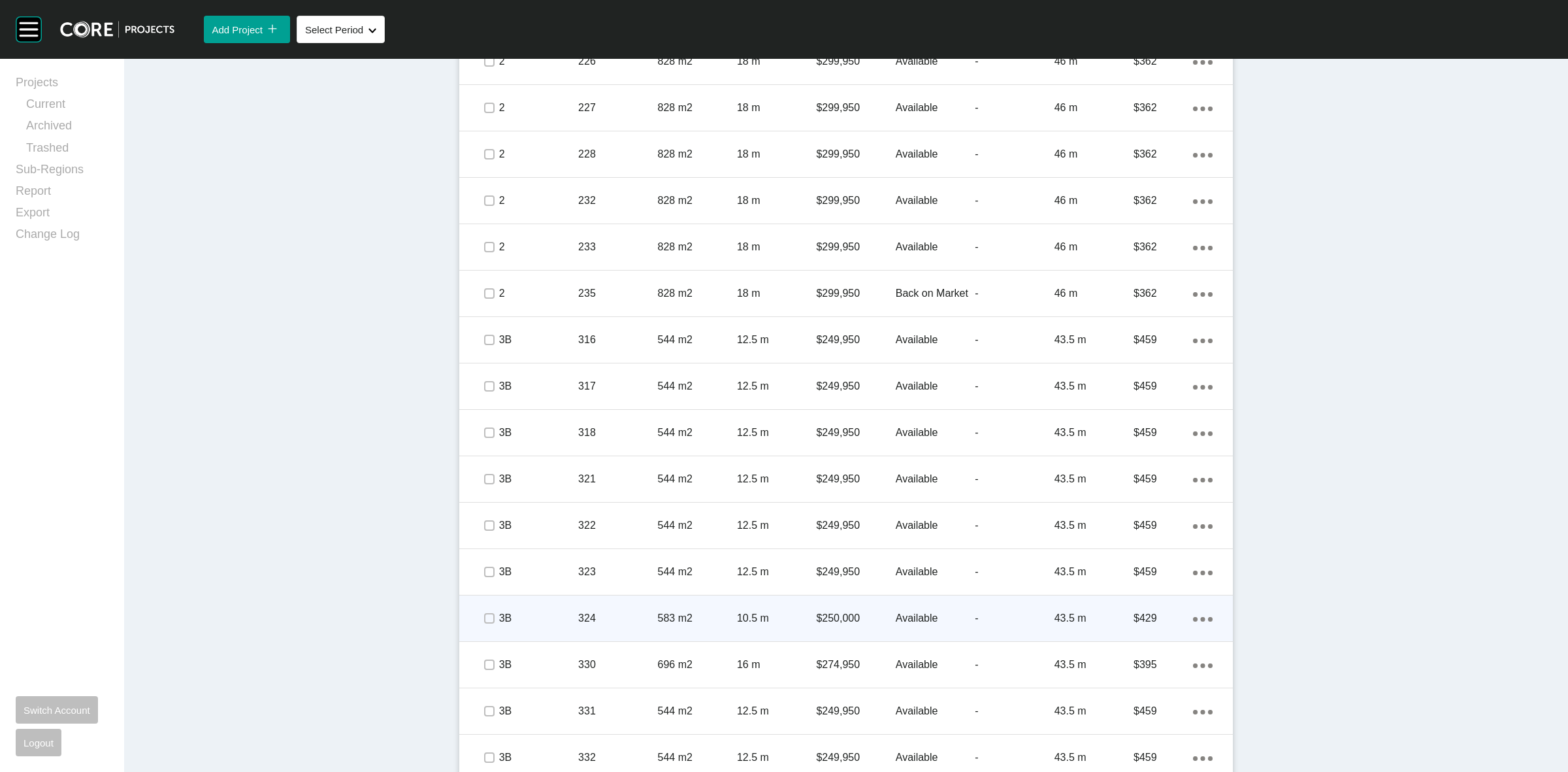
scroll to position [1226, 0]
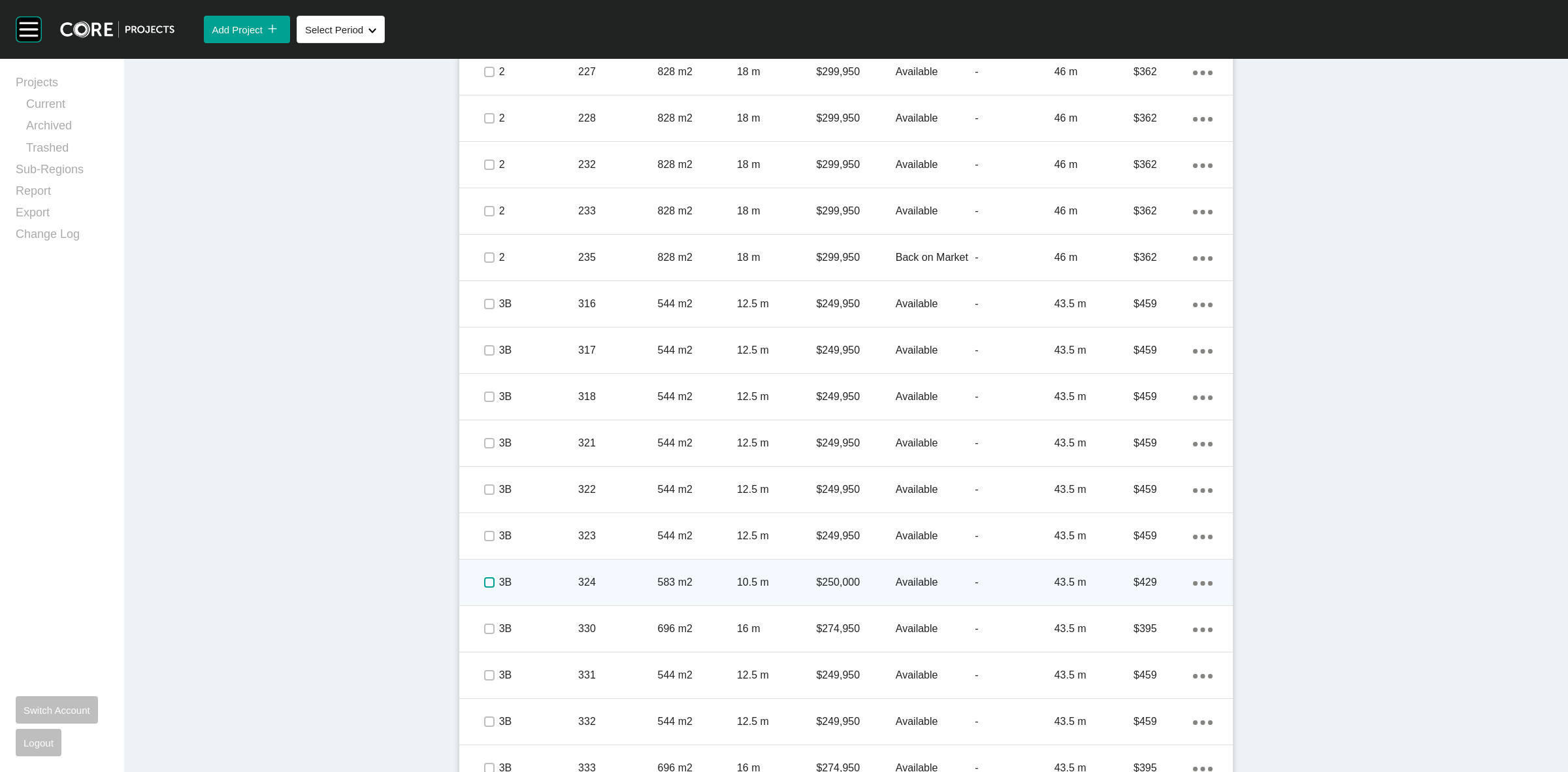
click at [486, 579] on label at bounding box center [489, 582] width 10 height 10
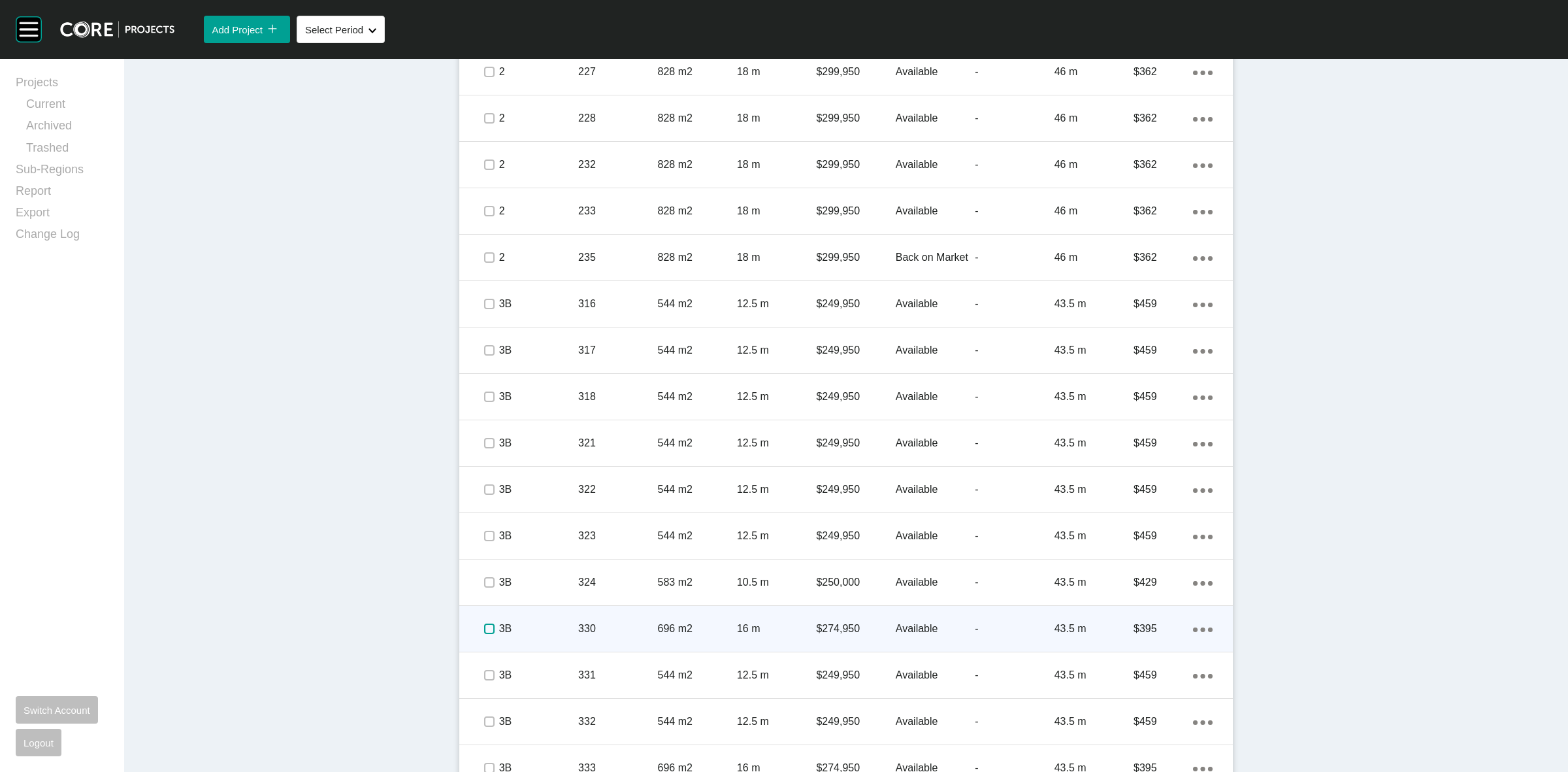
click at [484, 624] on label at bounding box center [489, 629] width 10 height 10
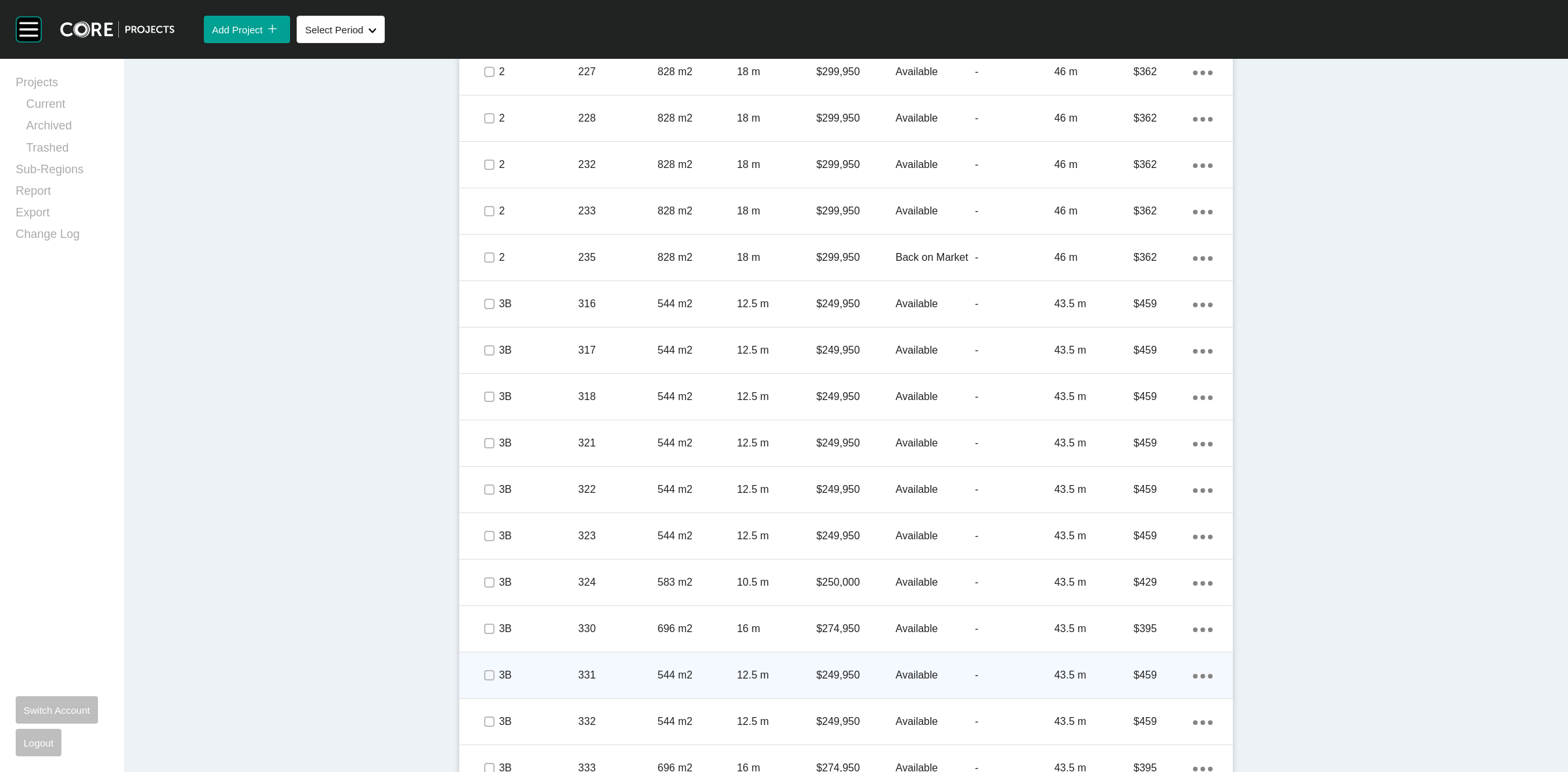
click at [481, 665] on span at bounding box center [488, 675] width 20 height 20
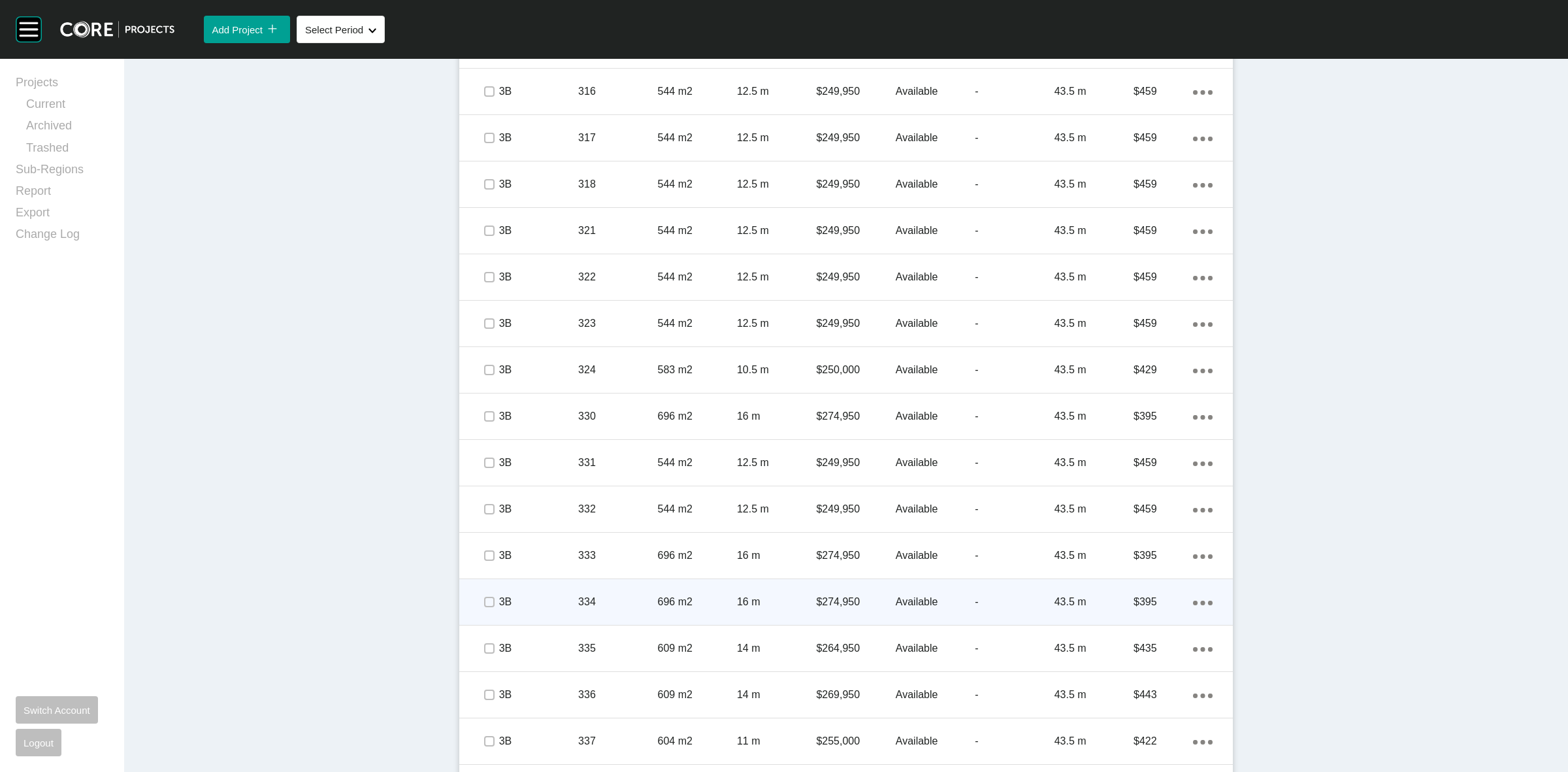
scroll to position [1470, 0]
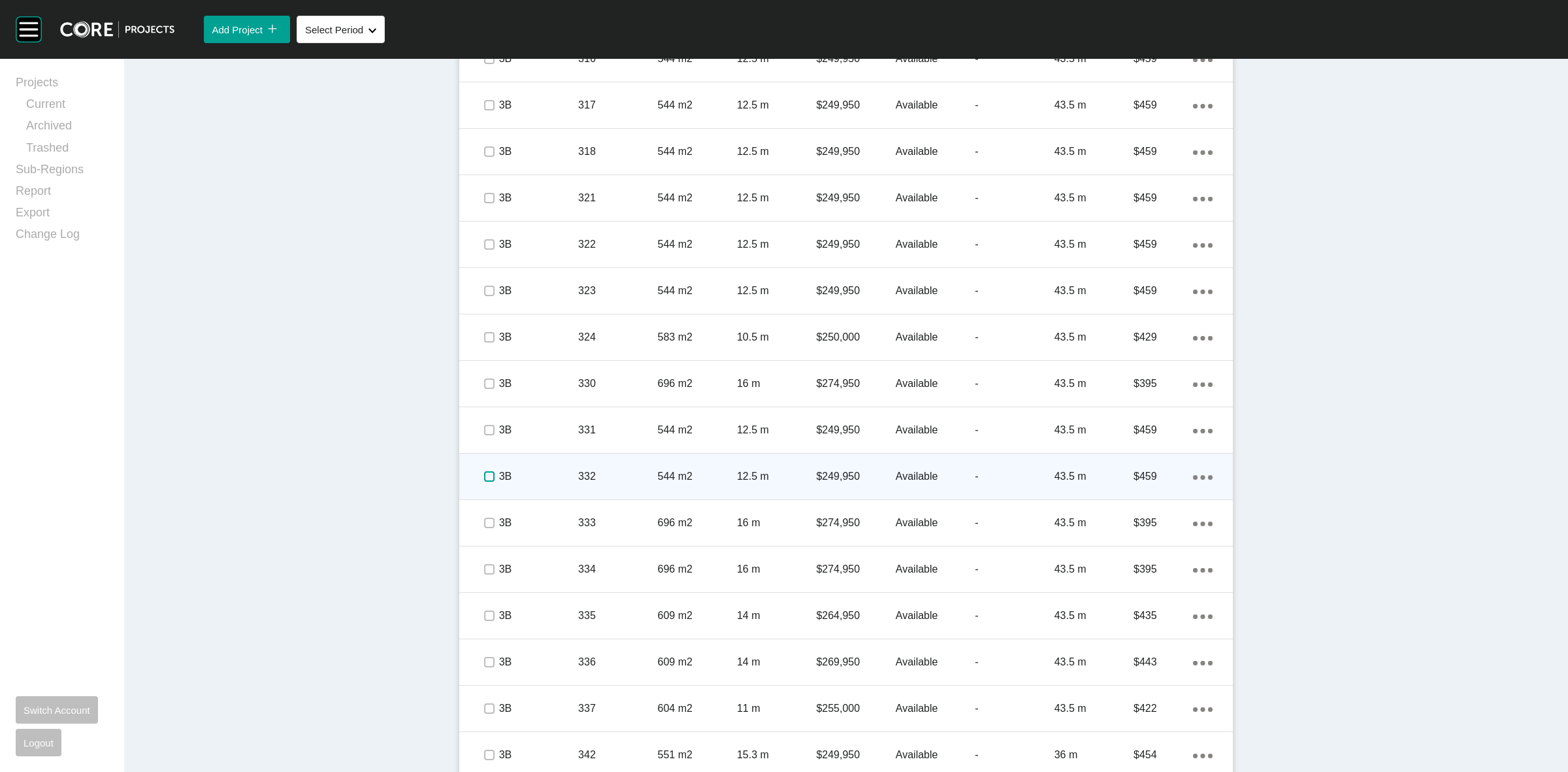
click at [484, 471] on label at bounding box center [489, 476] width 10 height 10
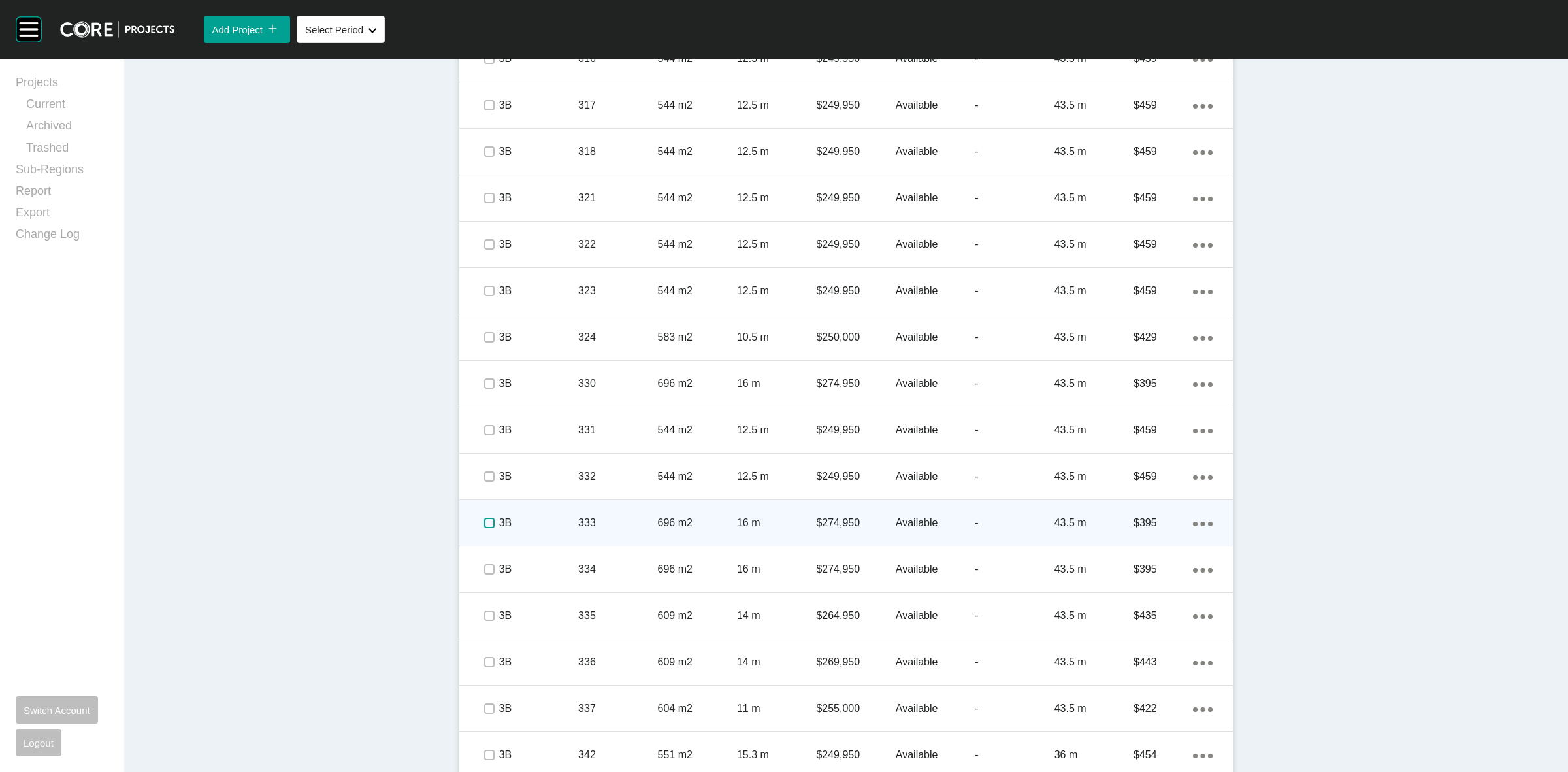
click at [484, 524] on label at bounding box center [489, 523] width 10 height 10
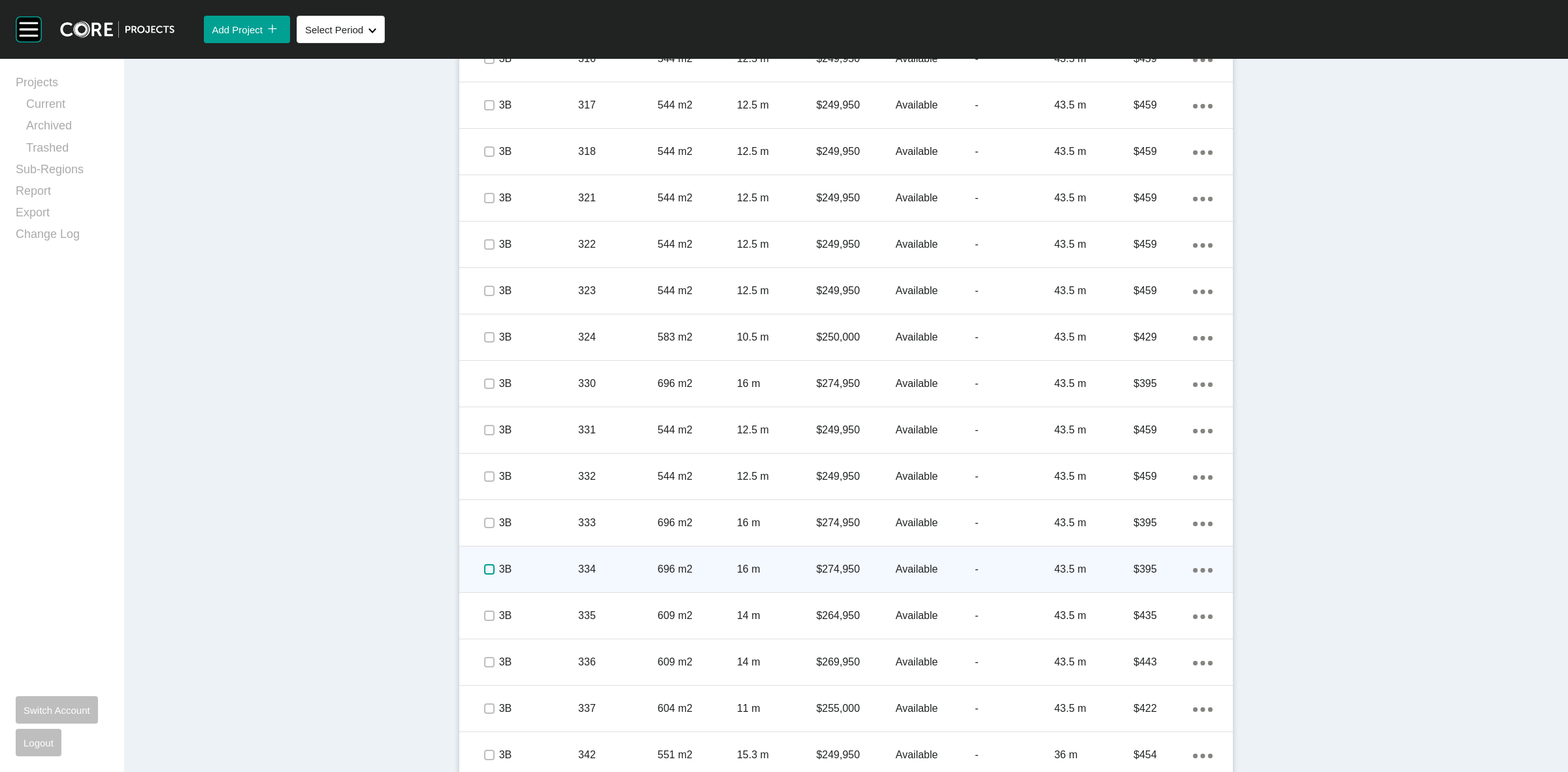
click at [484, 569] on label at bounding box center [489, 569] width 10 height 10
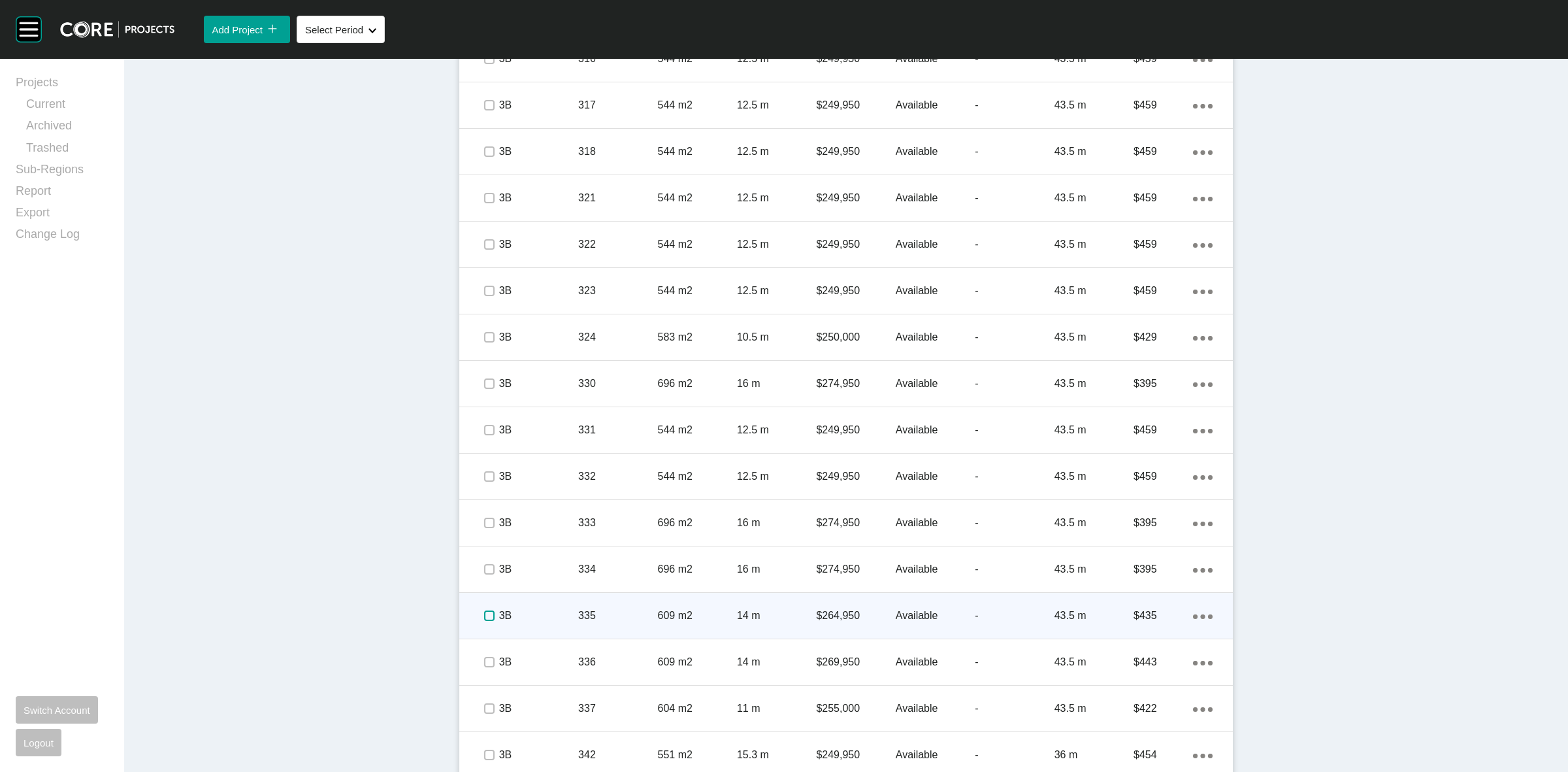
click at [486, 619] on label at bounding box center [489, 616] width 10 height 10
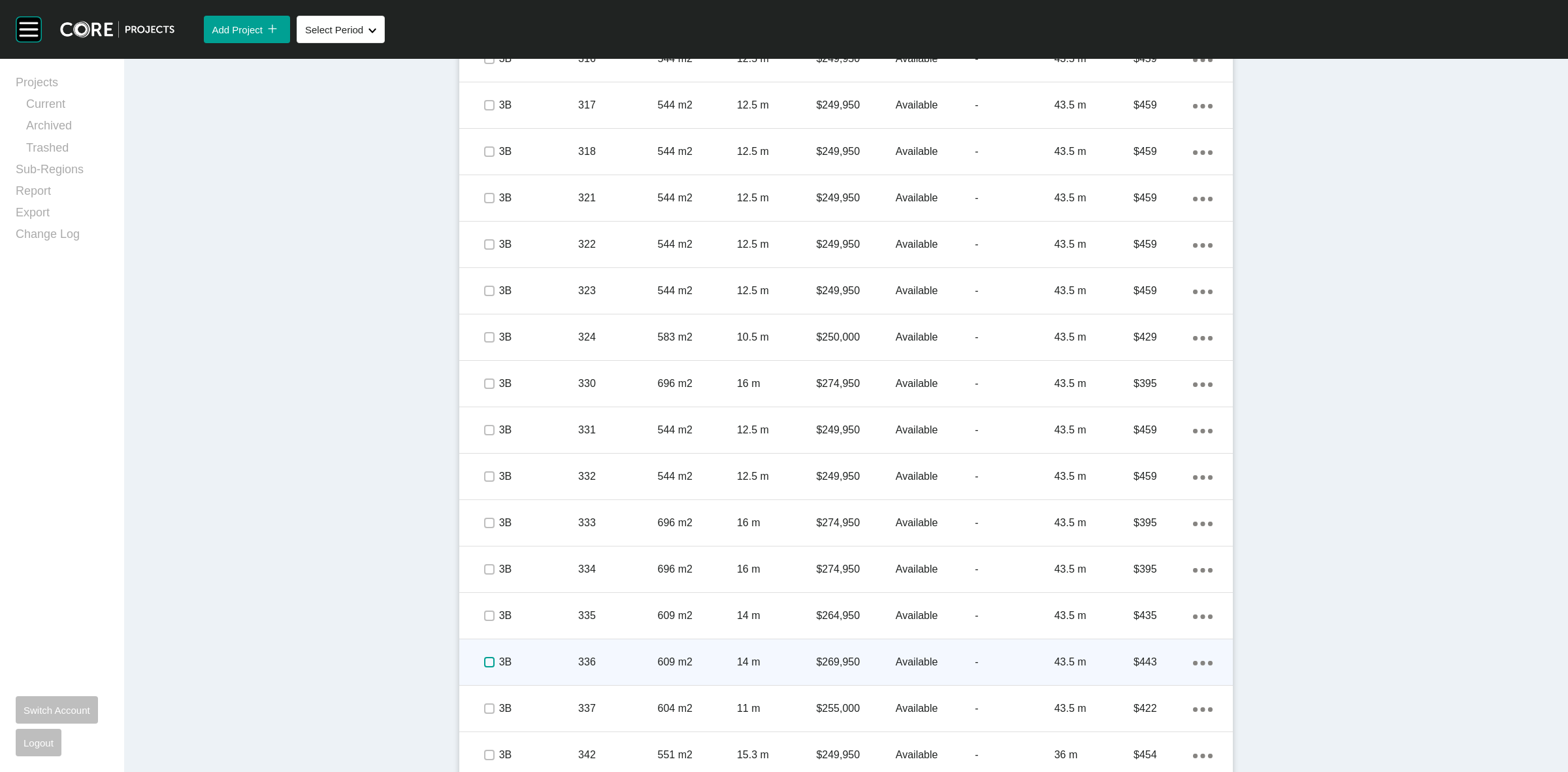
click at [484, 659] on label at bounding box center [489, 662] width 10 height 10
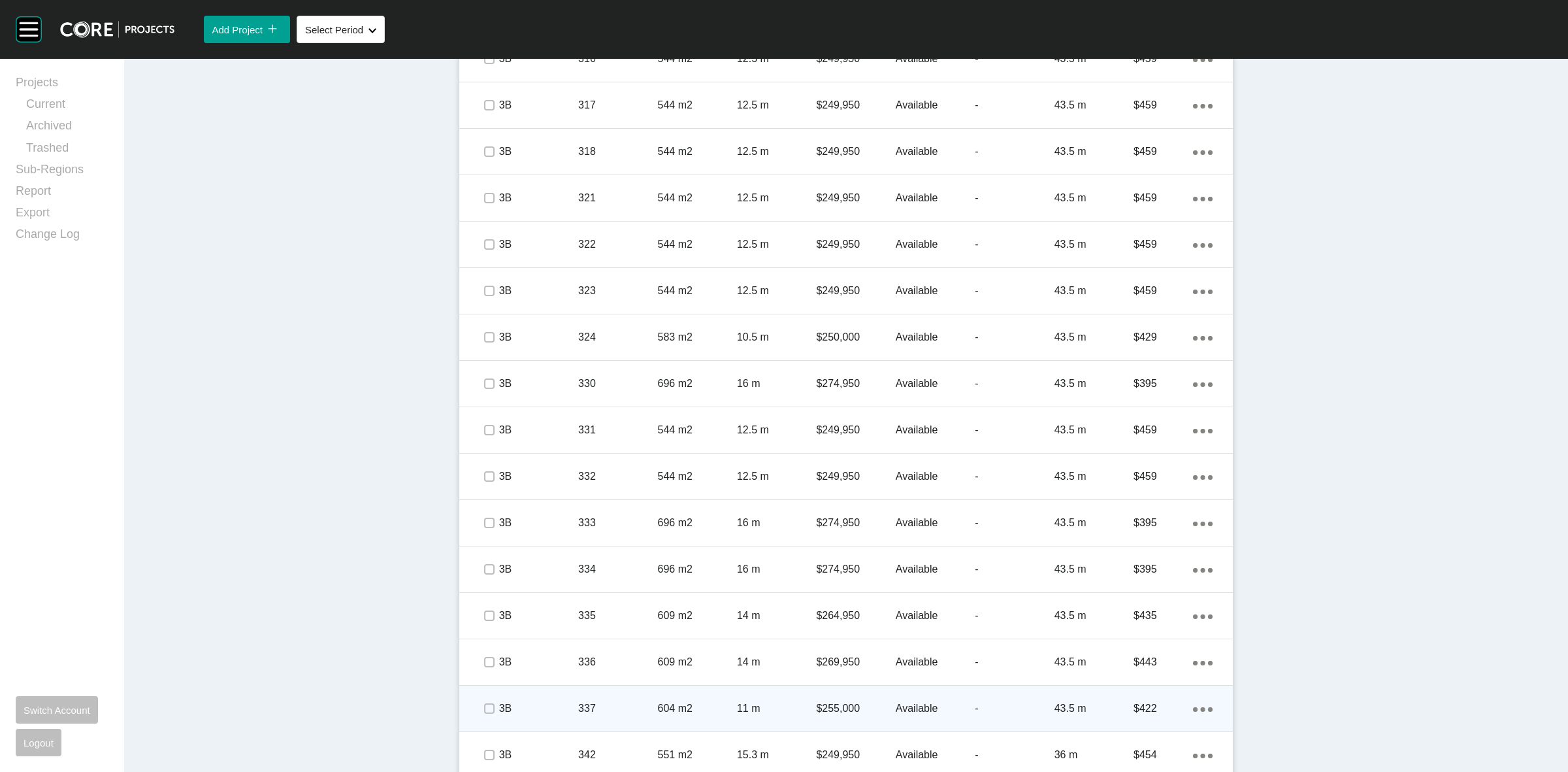
click at [488, 715] on span at bounding box center [488, 709] width 20 height 20
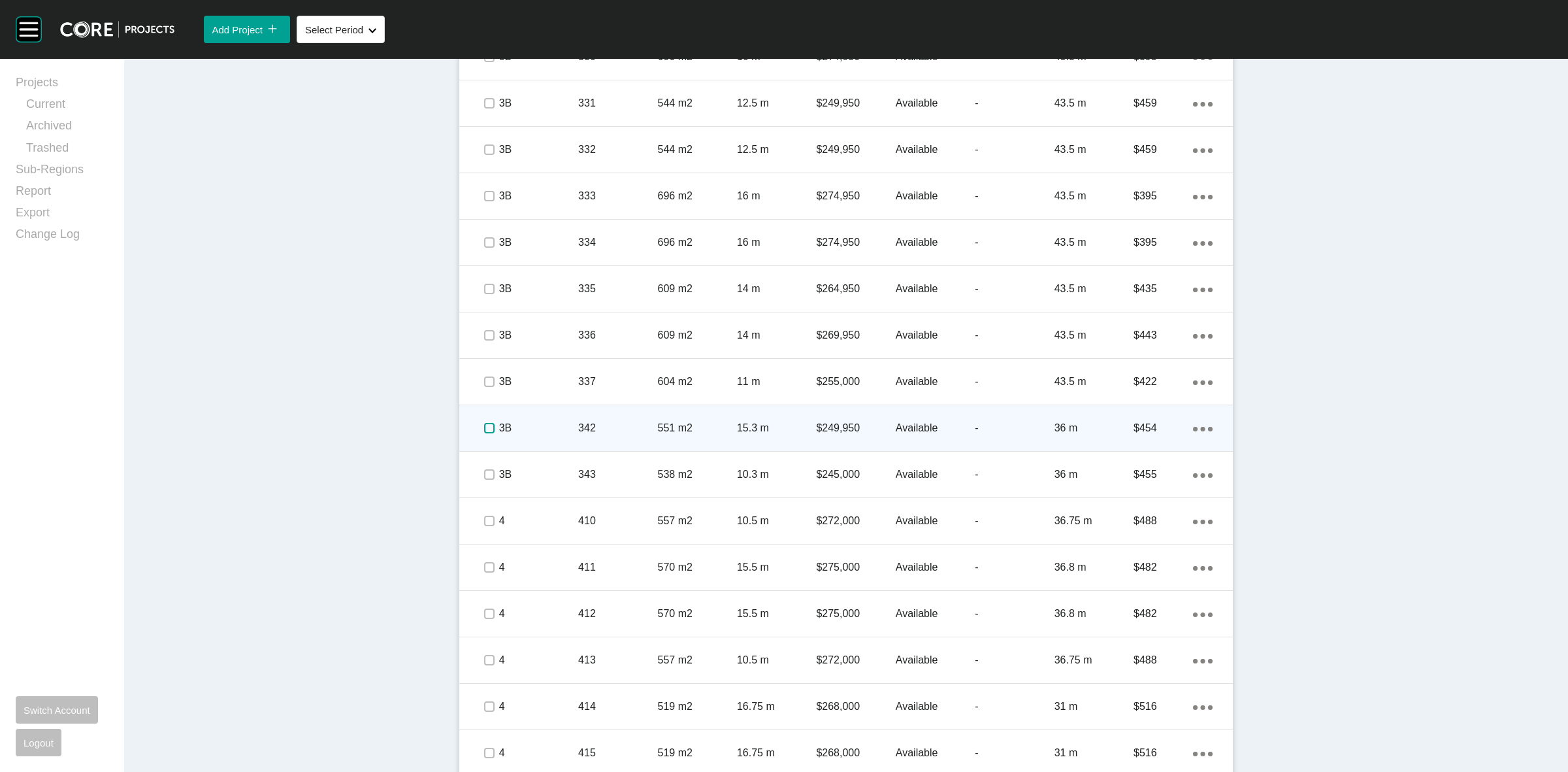
click at [484, 431] on label at bounding box center [489, 429] width 10 height 10
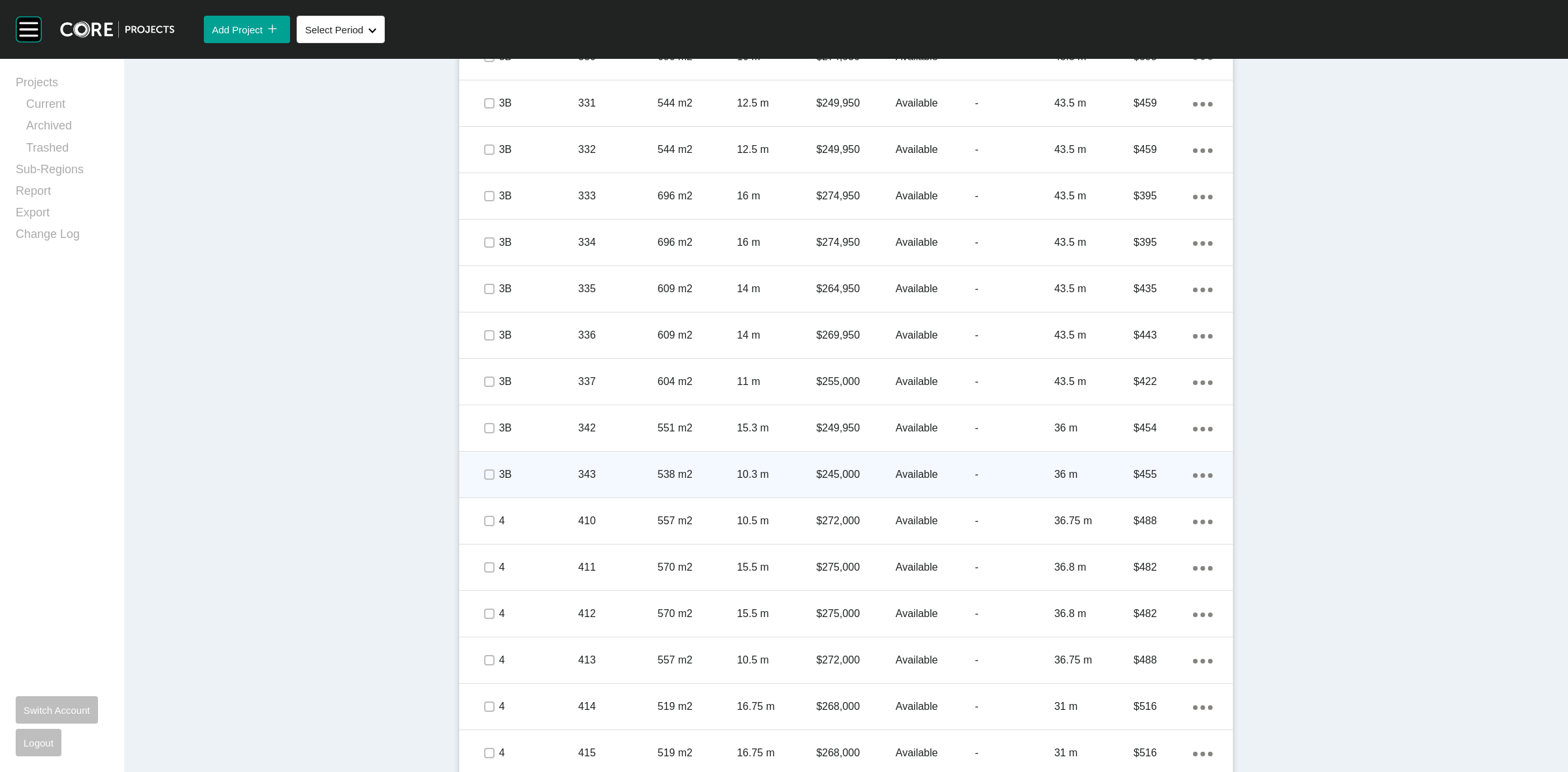
click at [481, 484] on div at bounding box center [488, 474] width 20 height 46
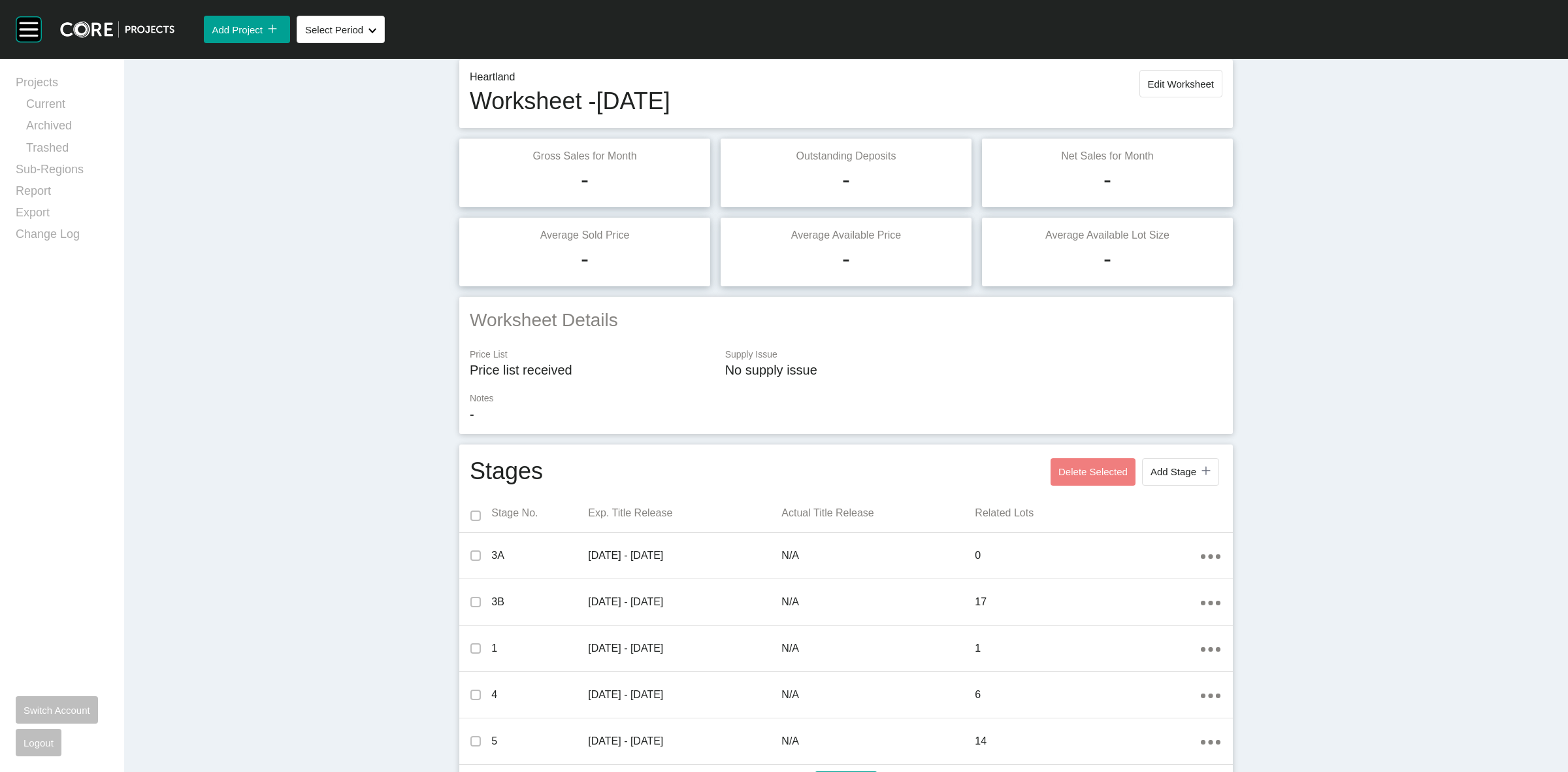
scroll to position [0, 0]
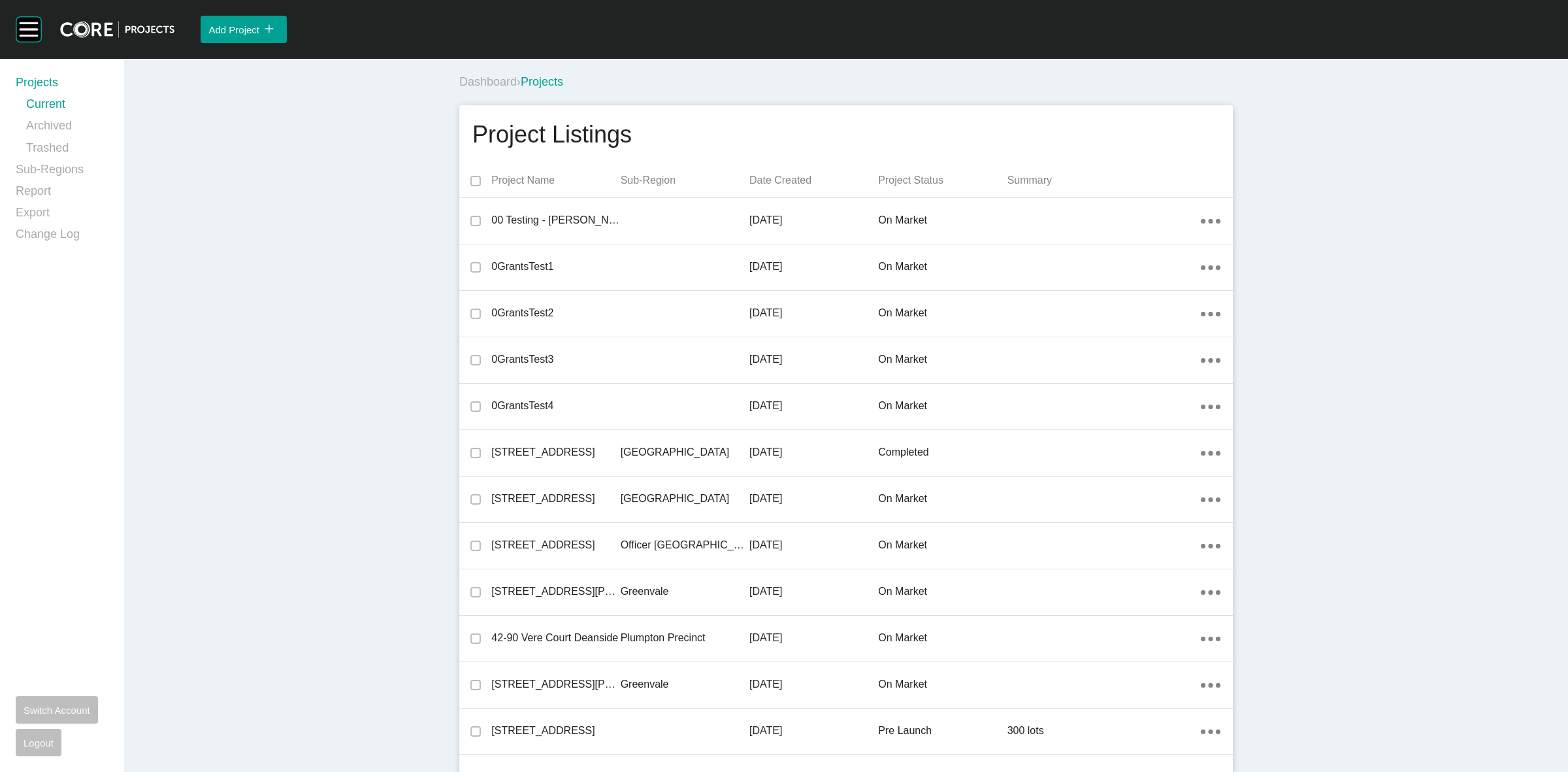
scroll to position [10504, 0]
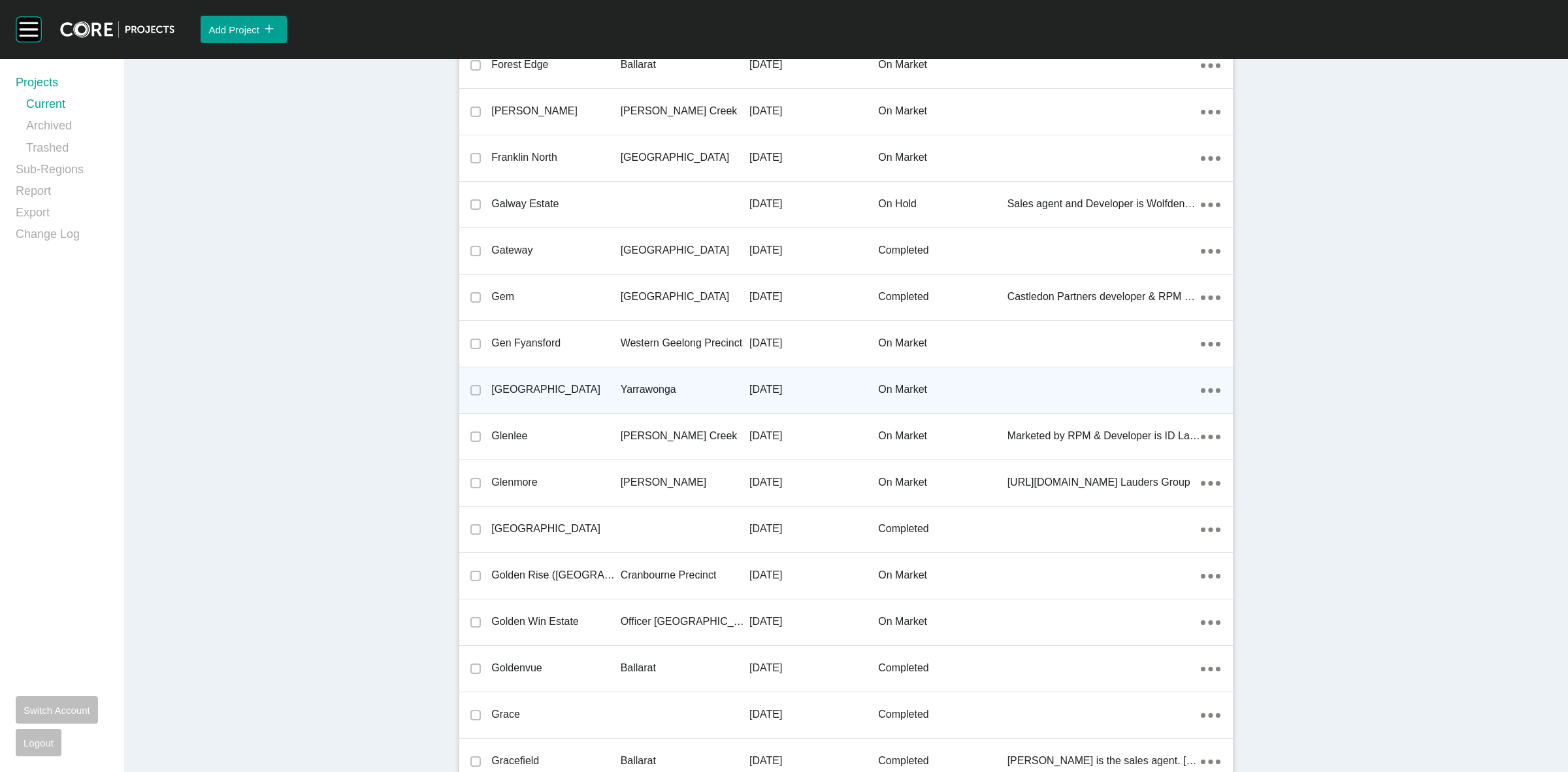
click at [649, 384] on p "Yarrawonga" at bounding box center [685, 389] width 128 height 15
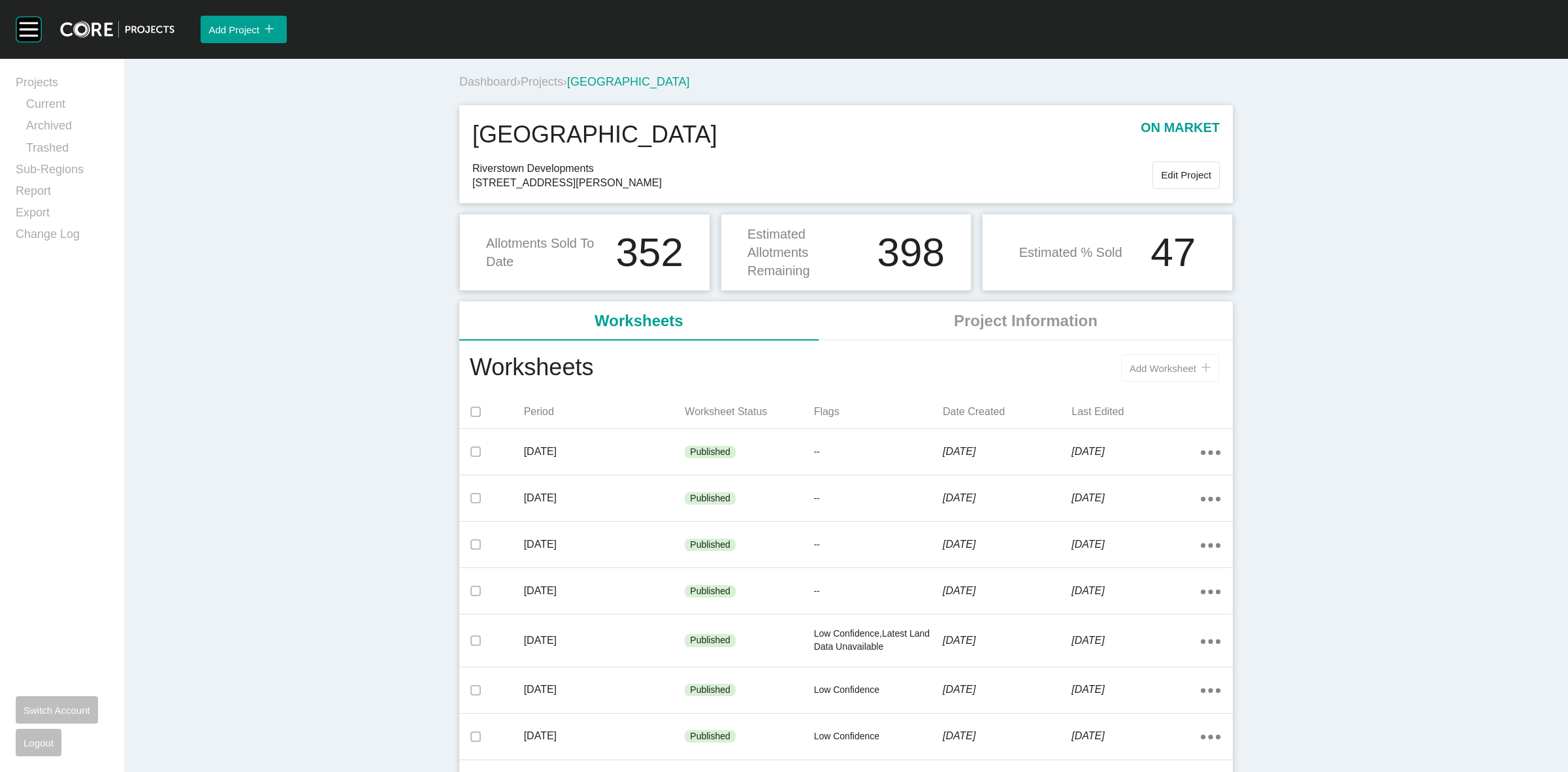
click at [1142, 371] on span "Add Worksheet" at bounding box center [1163, 368] width 67 height 11
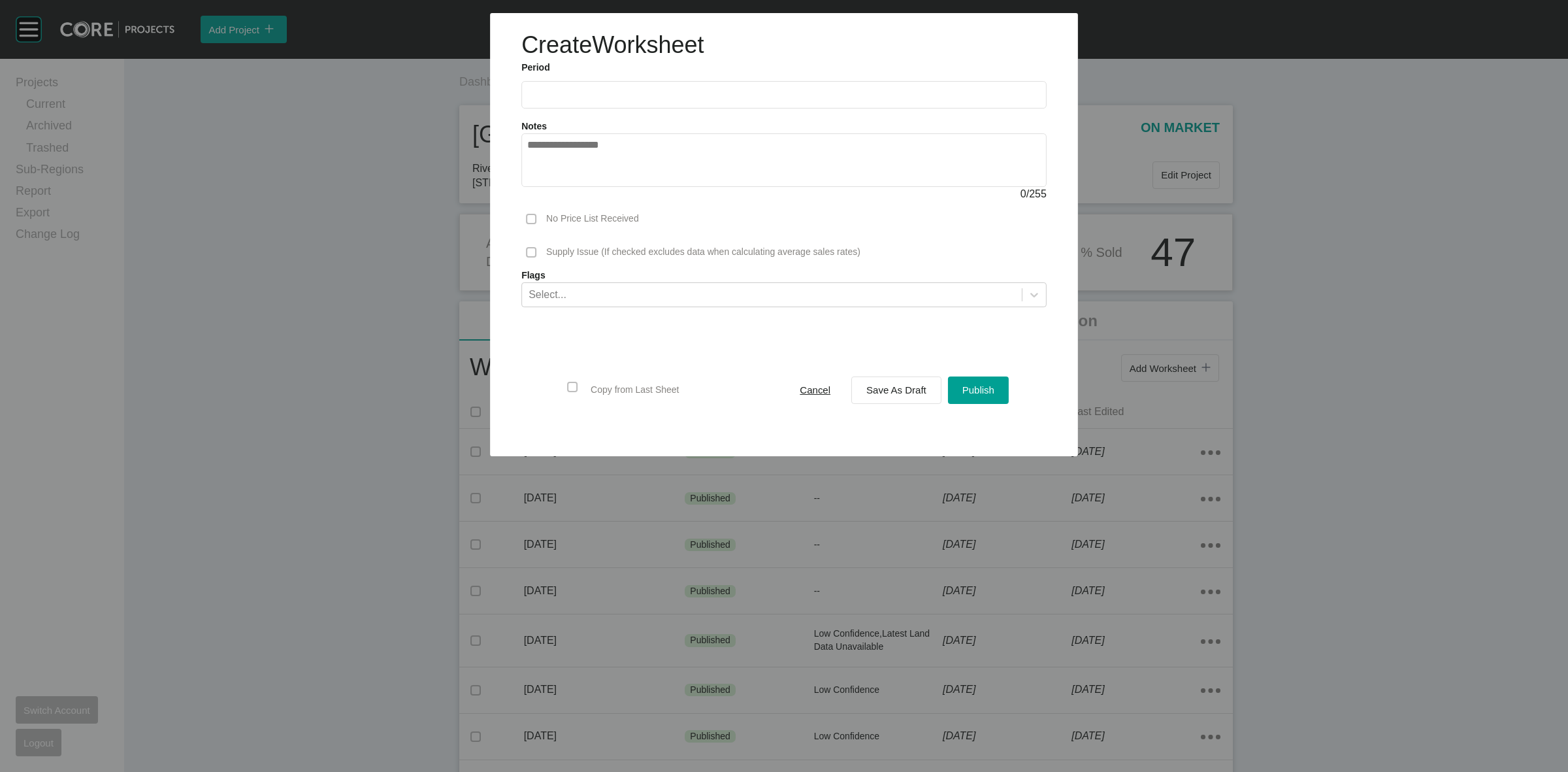
click at [702, 99] on input "text" at bounding box center [784, 95] width 513 height 11
click at [631, 186] on li "Sep" at bounding box center [633, 190] width 43 height 23
type input "**********"
click at [898, 392] on span "Save As Draft" at bounding box center [896, 389] width 60 height 11
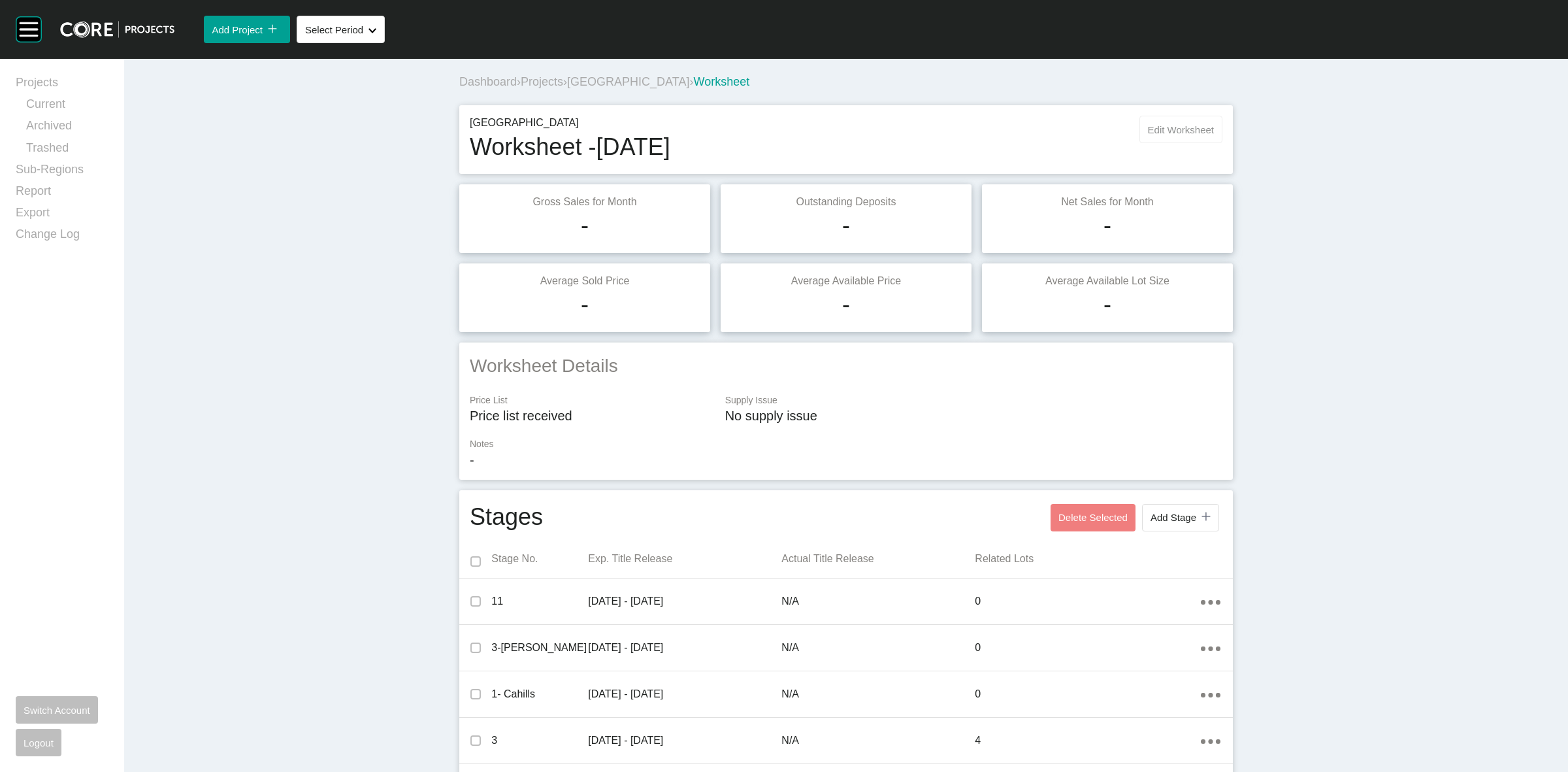
click at [1176, 131] on span "Edit Worksheet" at bounding box center [1181, 129] width 66 height 11
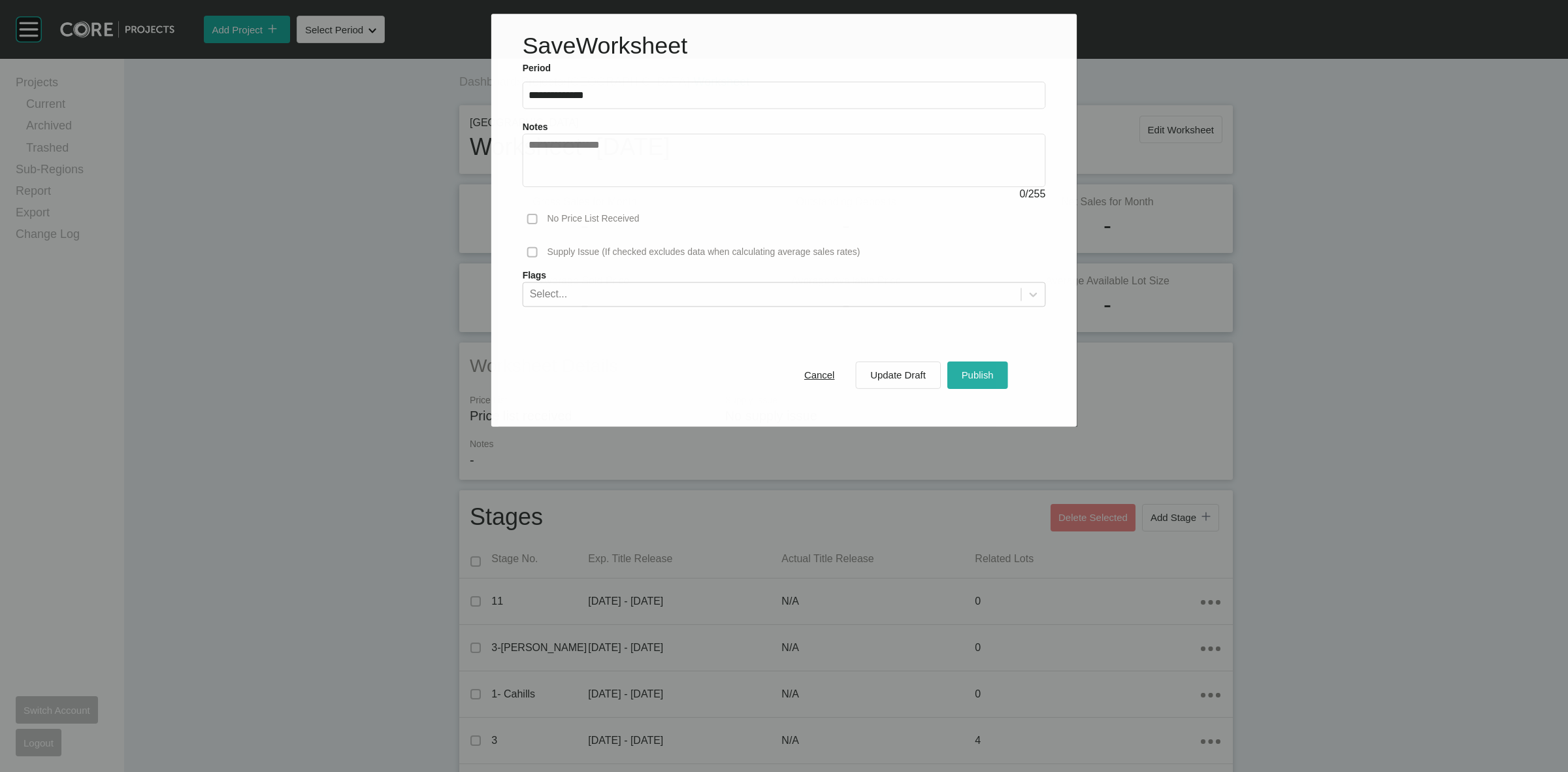
click at [972, 381] on span "Publish" at bounding box center [977, 375] width 32 height 11
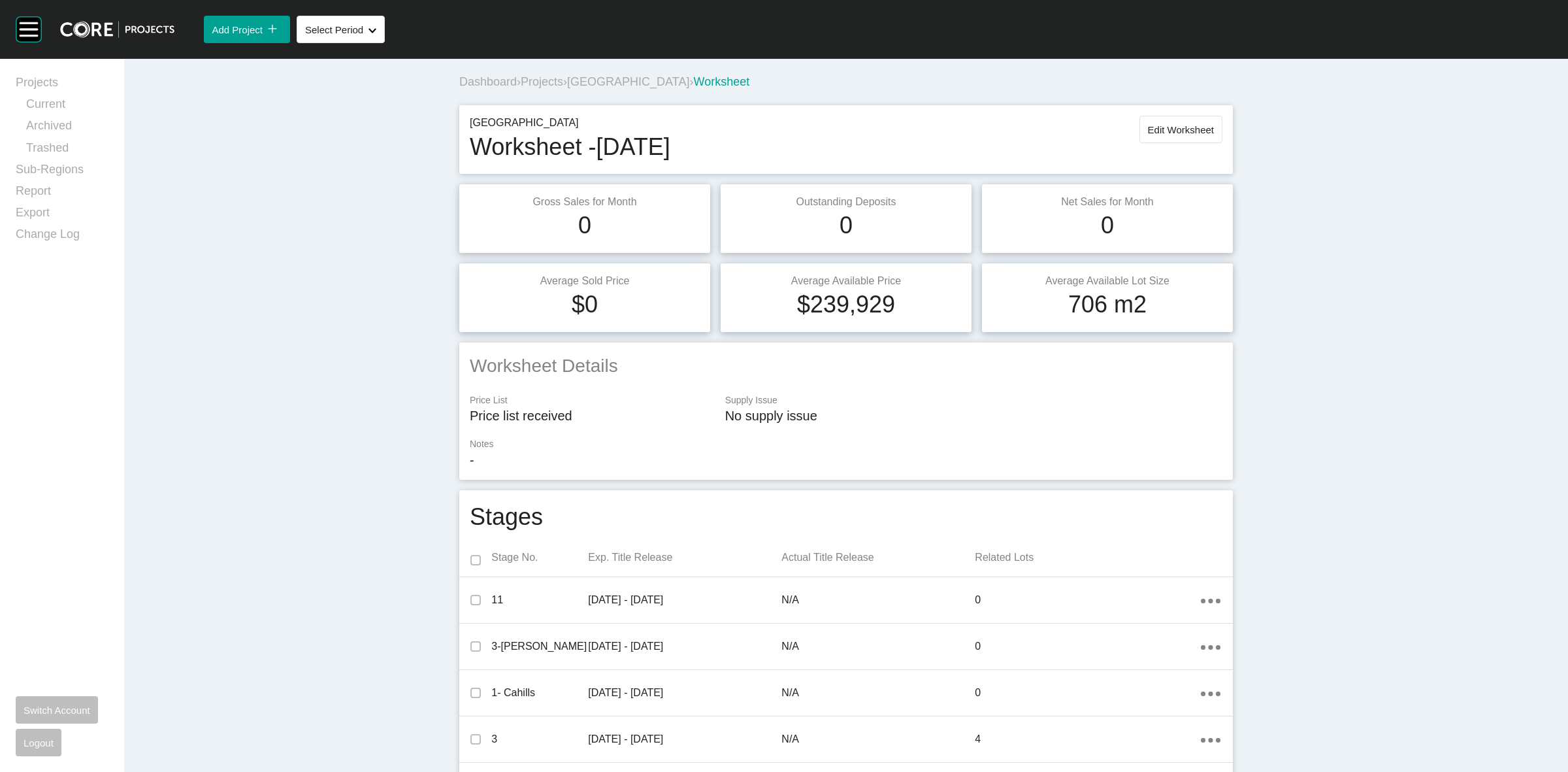
click at [617, 76] on span "[GEOGRAPHIC_DATA]" at bounding box center [628, 82] width 122 height 13
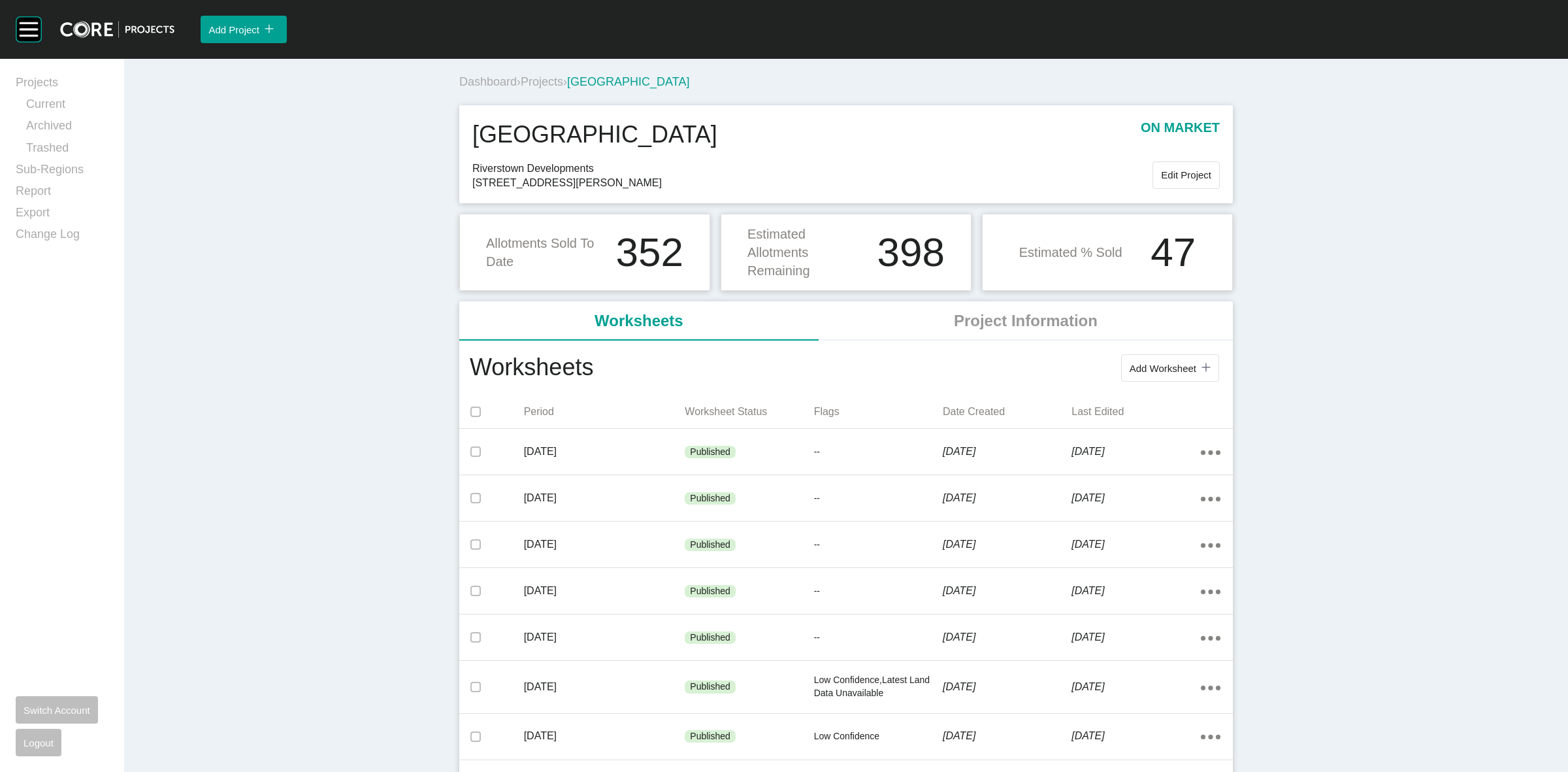
click at [526, 83] on span "Projects" at bounding box center [542, 82] width 42 height 13
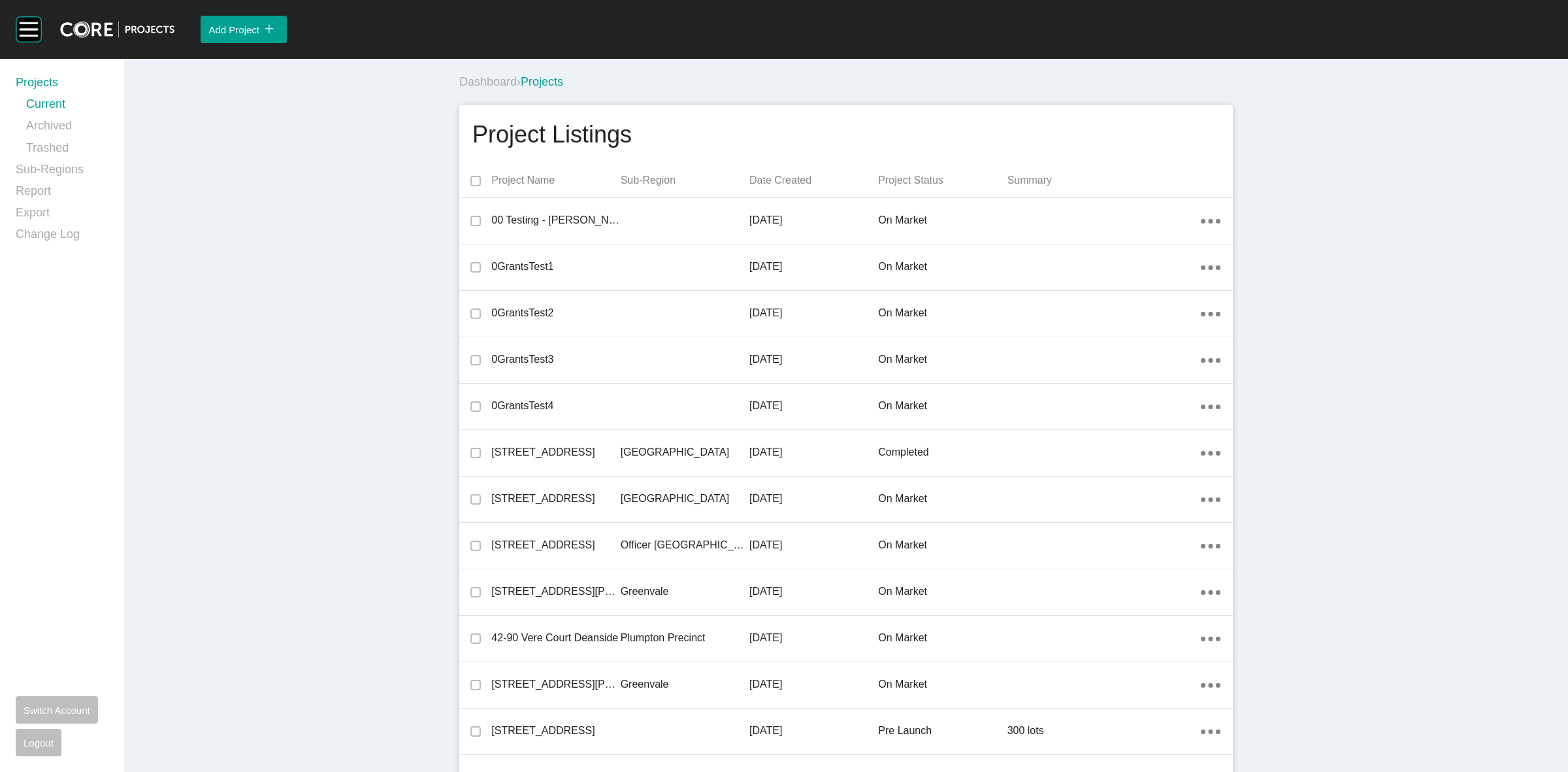
scroll to position [28273, 0]
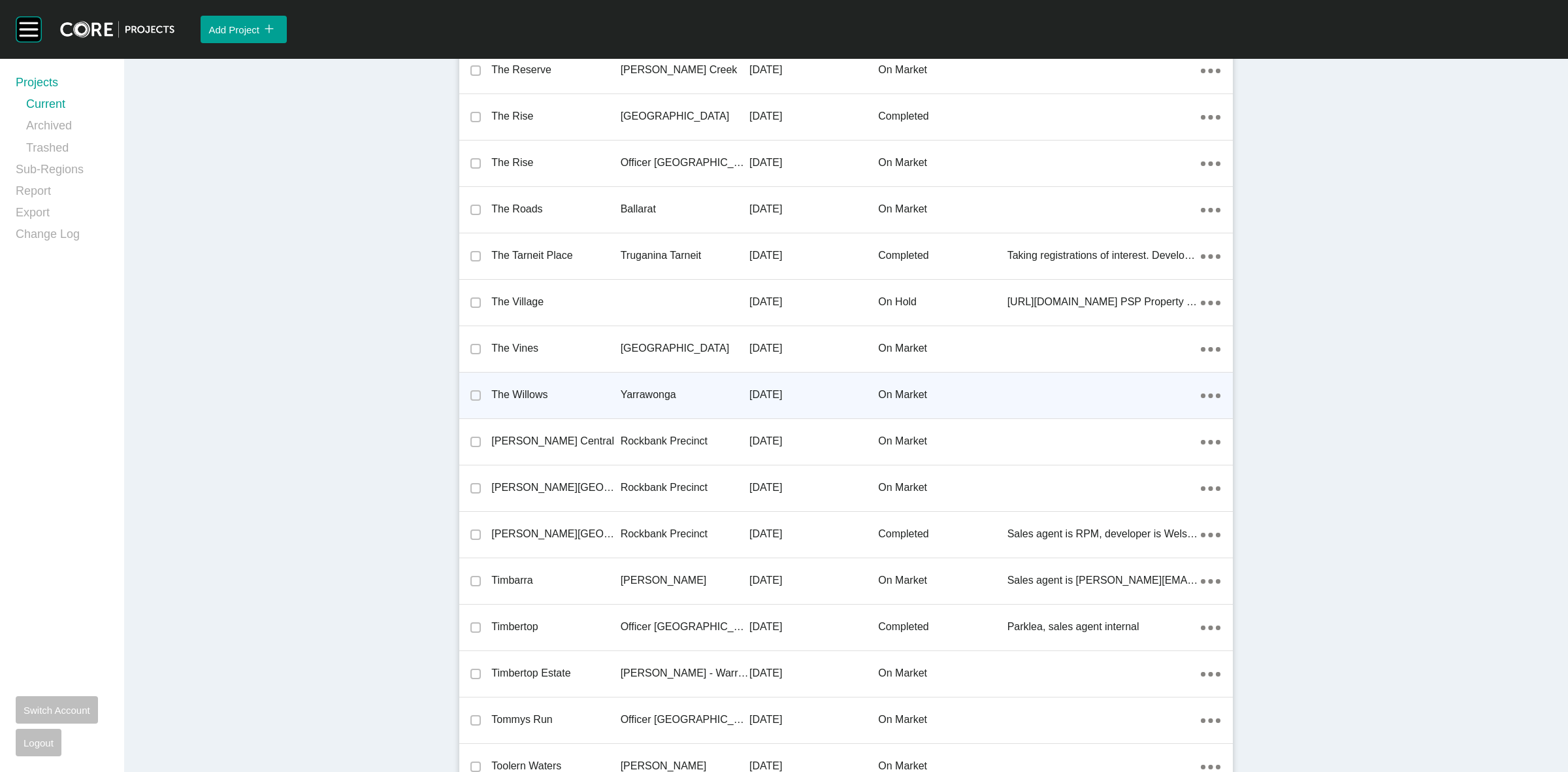
click at [640, 388] on p "Yarrawonga" at bounding box center [685, 395] width 128 height 15
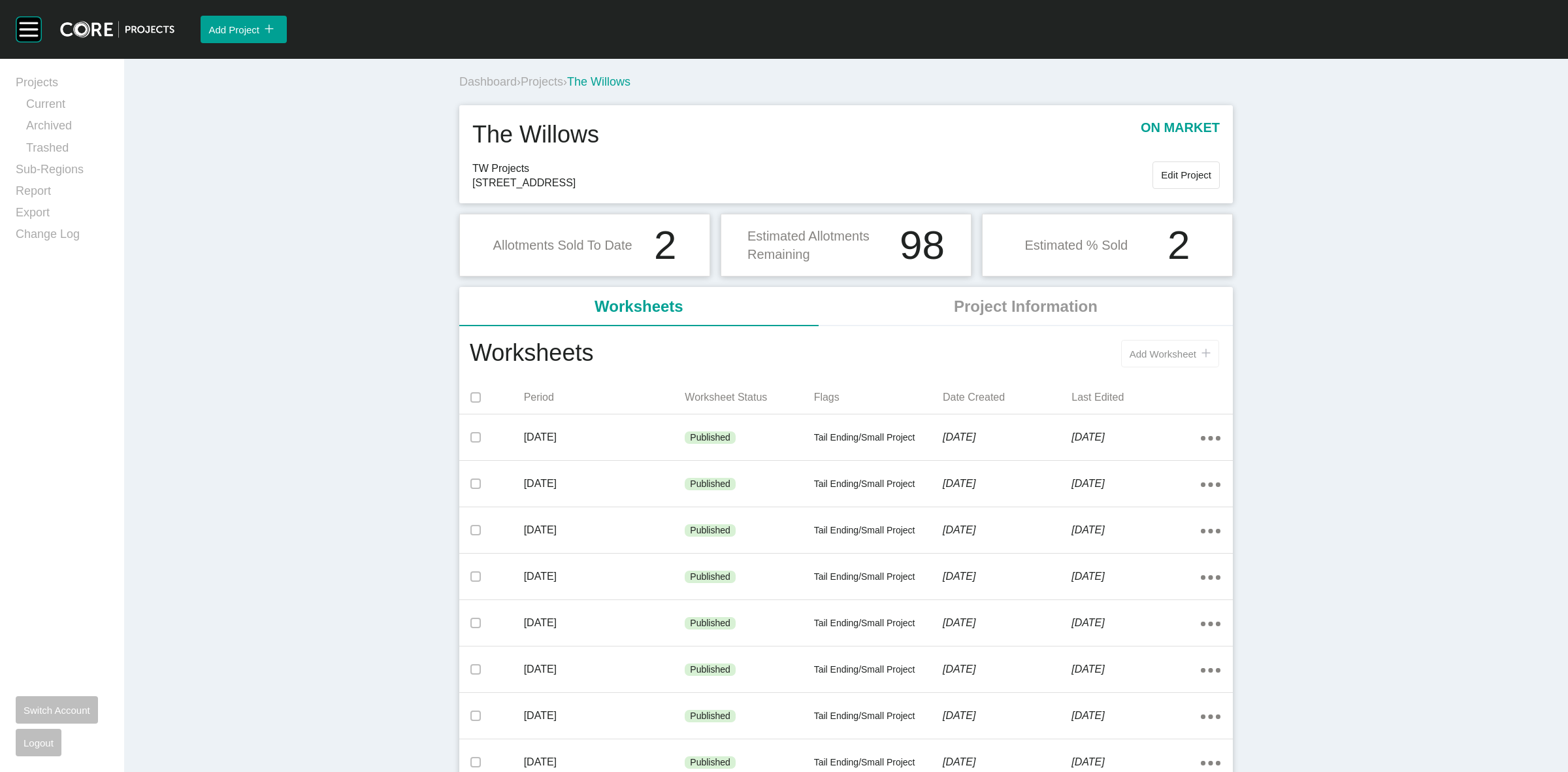
click at [1138, 358] on span "Add Worksheet" at bounding box center [1163, 354] width 67 height 11
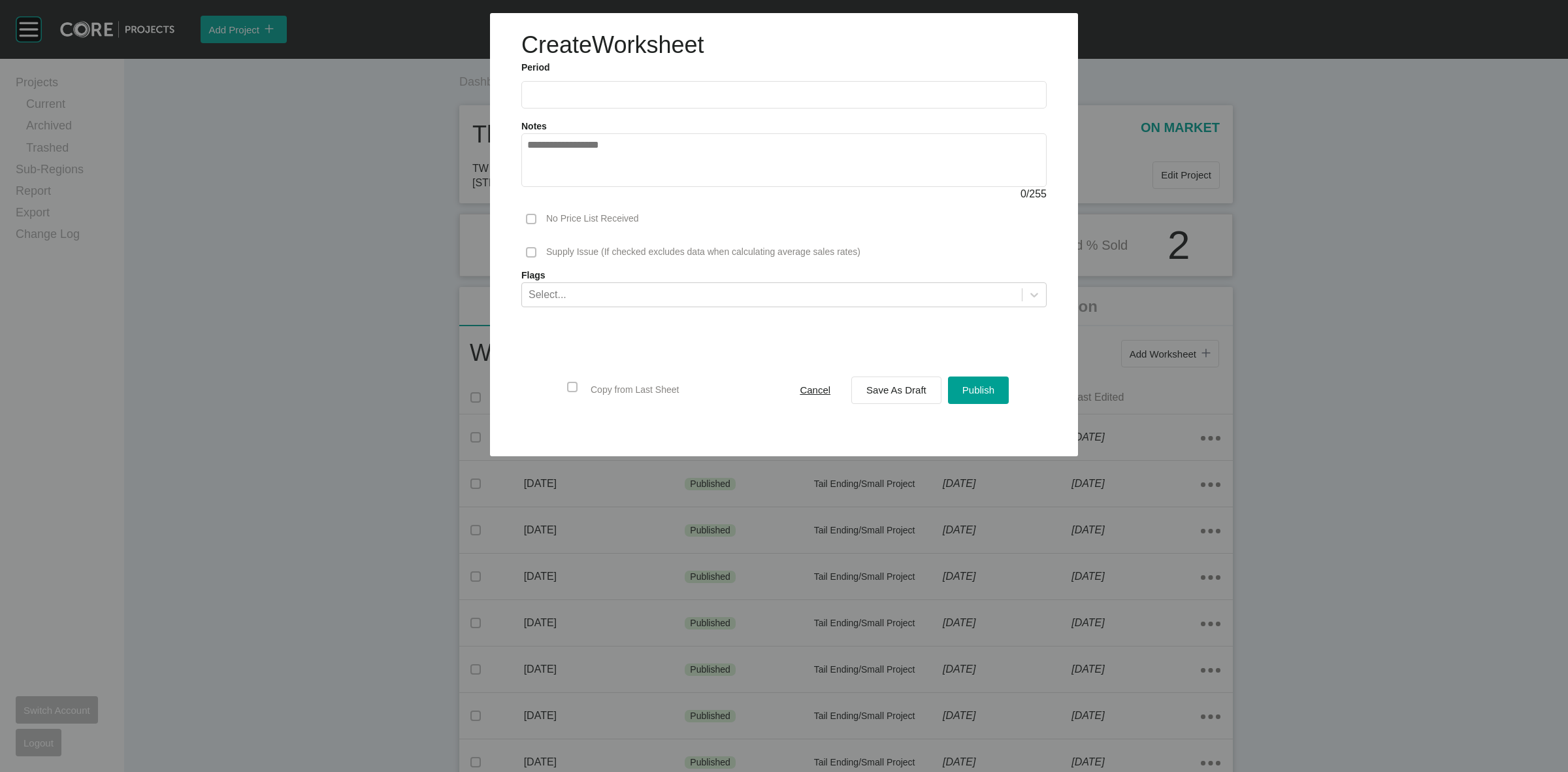
click at [624, 88] on input "text" at bounding box center [784, 94] width 513 height 11
drag, startPoint x: 637, startPoint y: 190, endPoint x: 720, endPoint y: 231, distance: 92.6
click at [638, 190] on li "Sep" at bounding box center [633, 190] width 43 height 23
type input "**********"
click at [885, 391] on span "Save As Draft" at bounding box center [896, 389] width 60 height 11
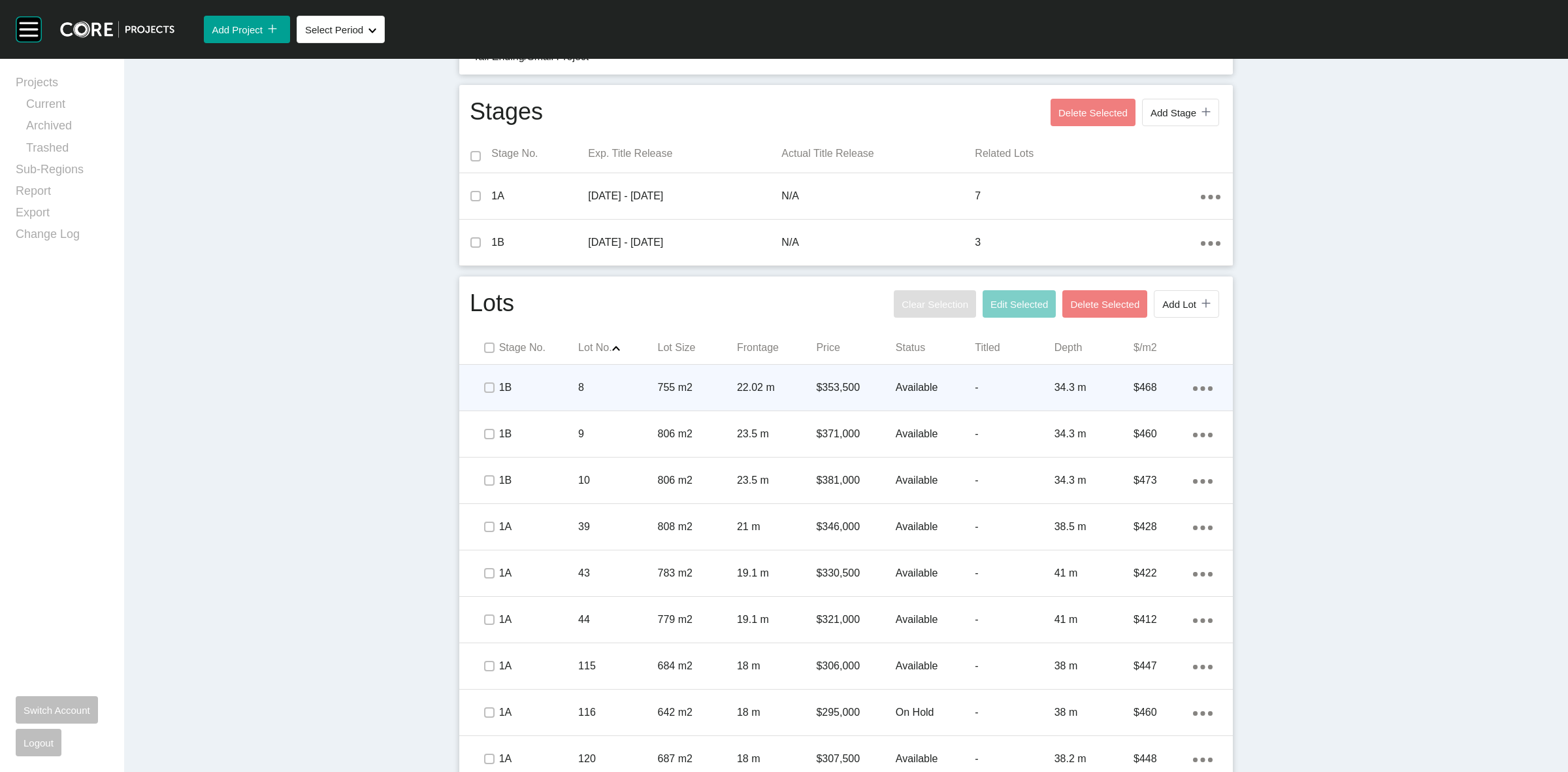
scroll to position [533, 0]
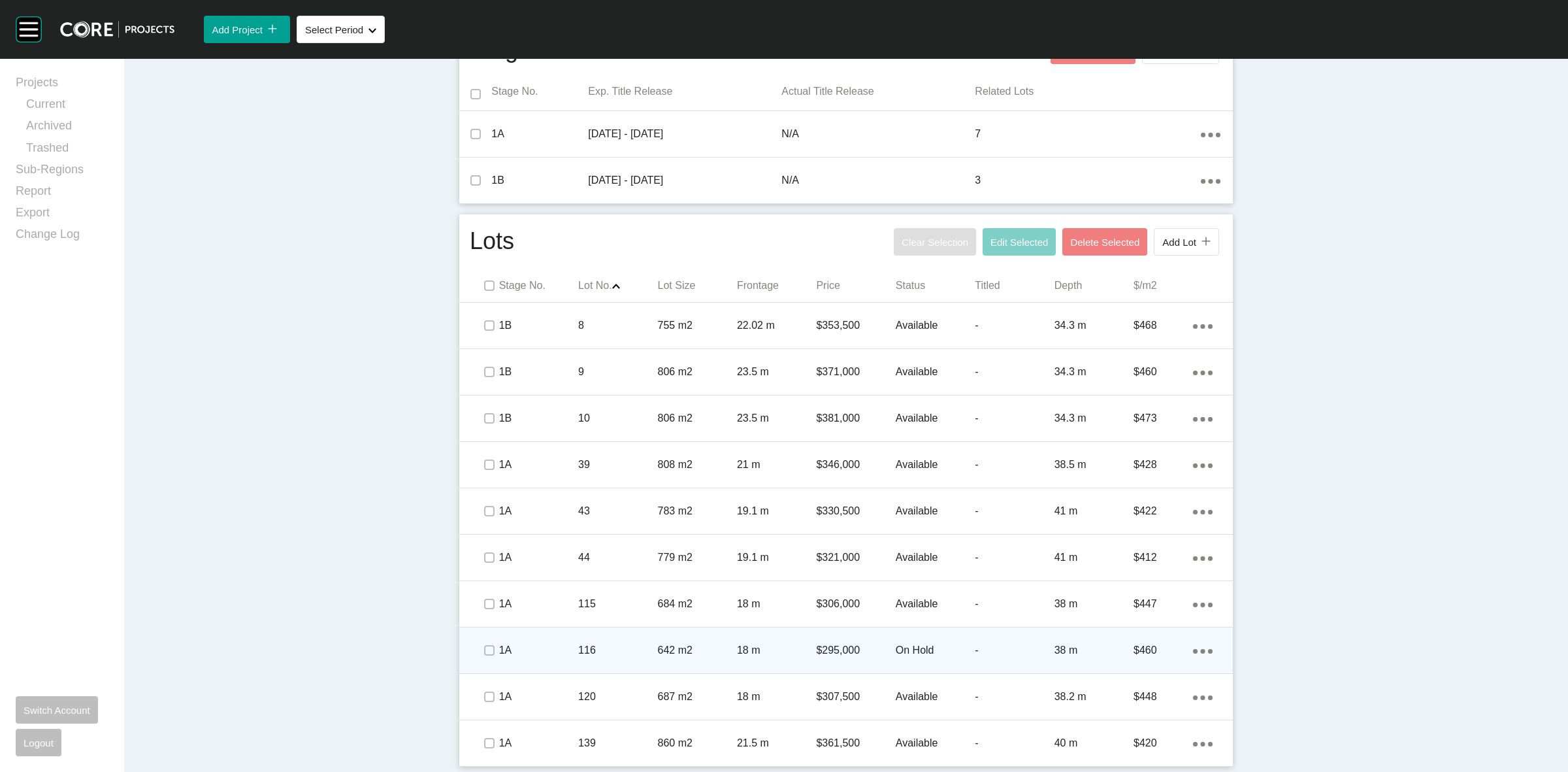
click at [714, 647] on p "642 m2" at bounding box center [697, 650] width 79 height 15
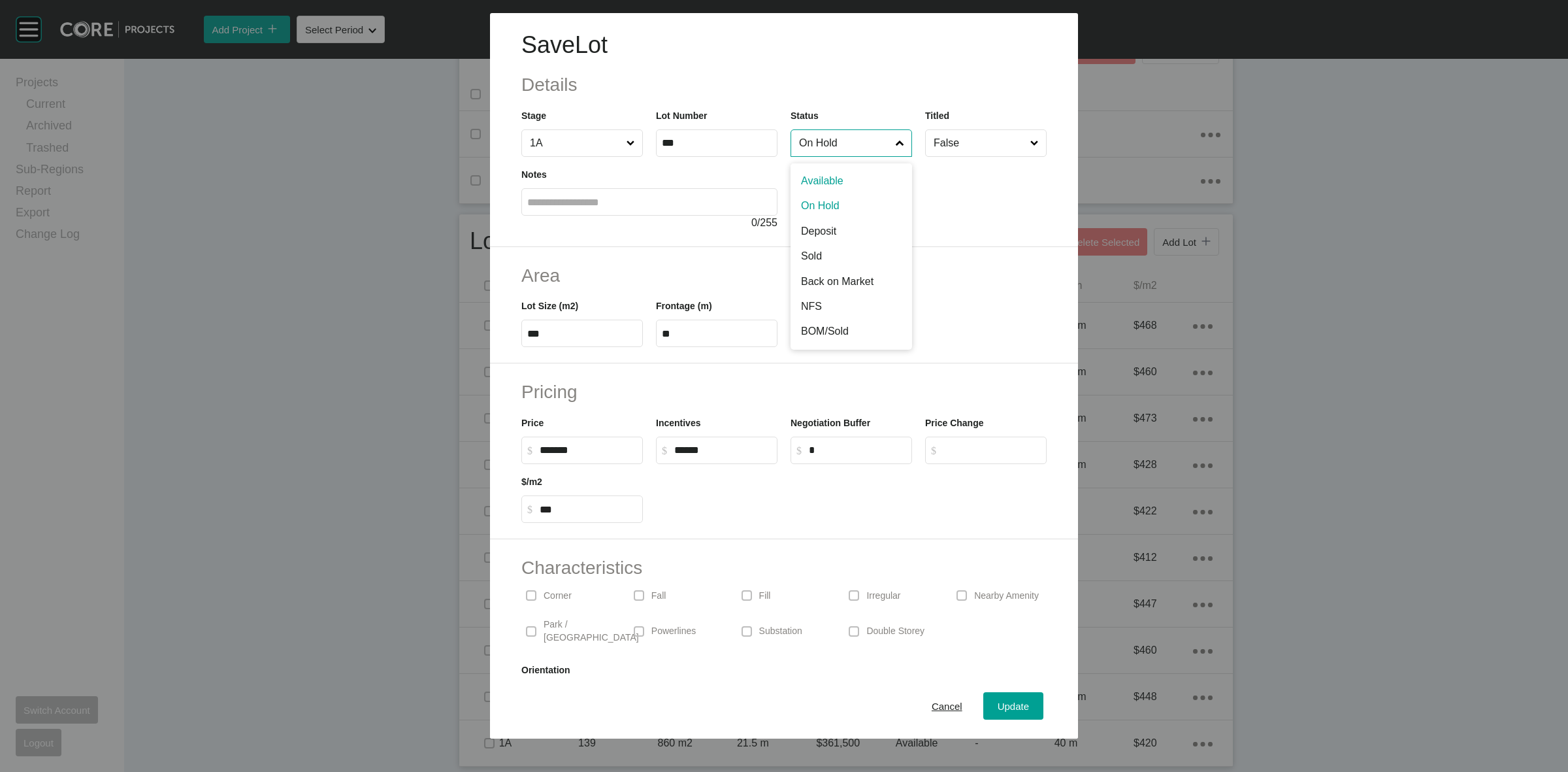
click at [843, 153] on input "On Hold" at bounding box center [846, 143] width 97 height 26
click at [1009, 702] on span "Update" at bounding box center [1014, 706] width 31 height 11
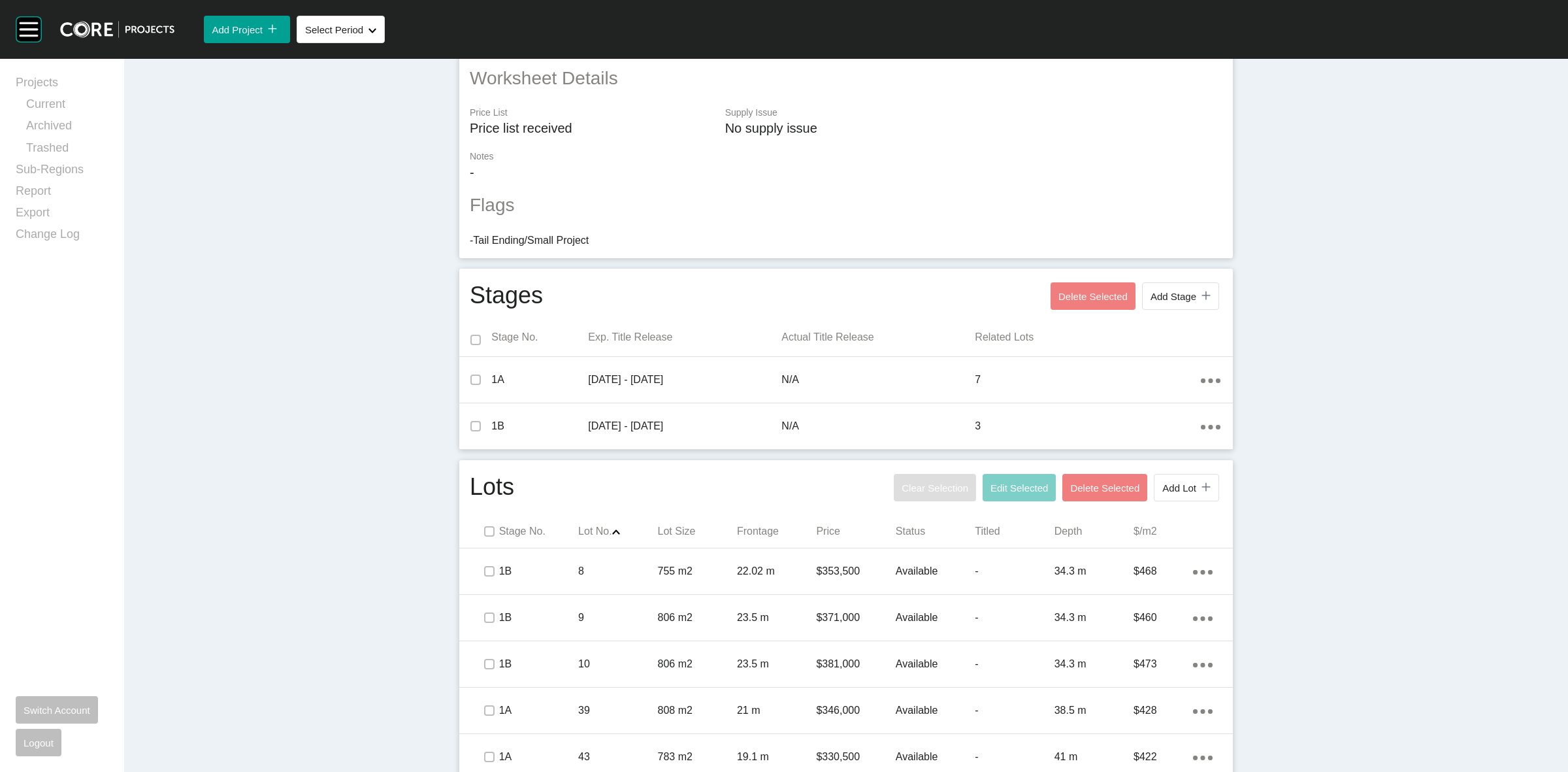
scroll to position [0, 0]
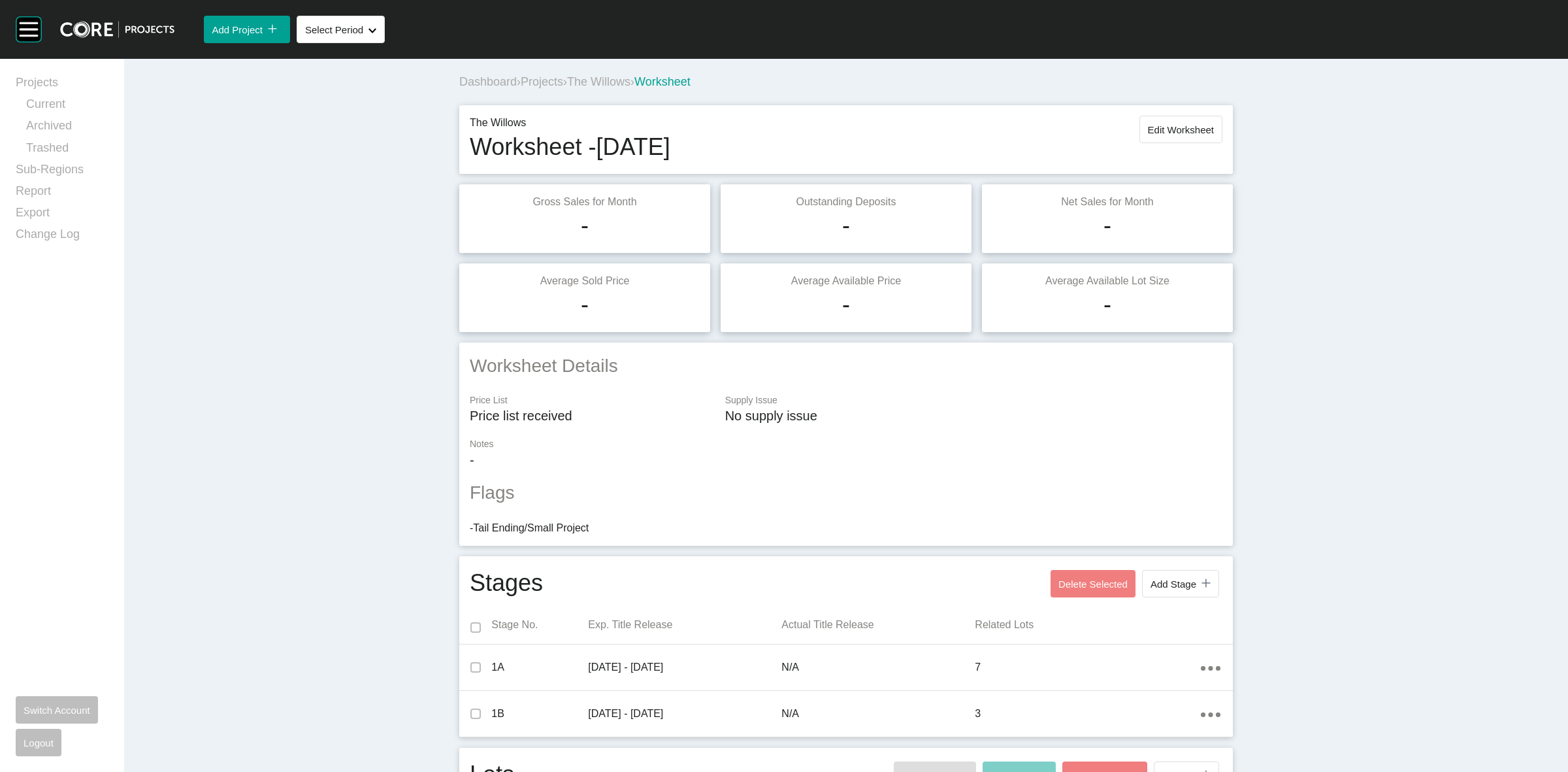
click at [1166, 109] on div "The Willows Worksheet - September 2025 Edit Worksheet" at bounding box center [846, 139] width 774 height 69
click at [1166, 124] on span "Edit Worksheet" at bounding box center [1181, 129] width 66 height 11
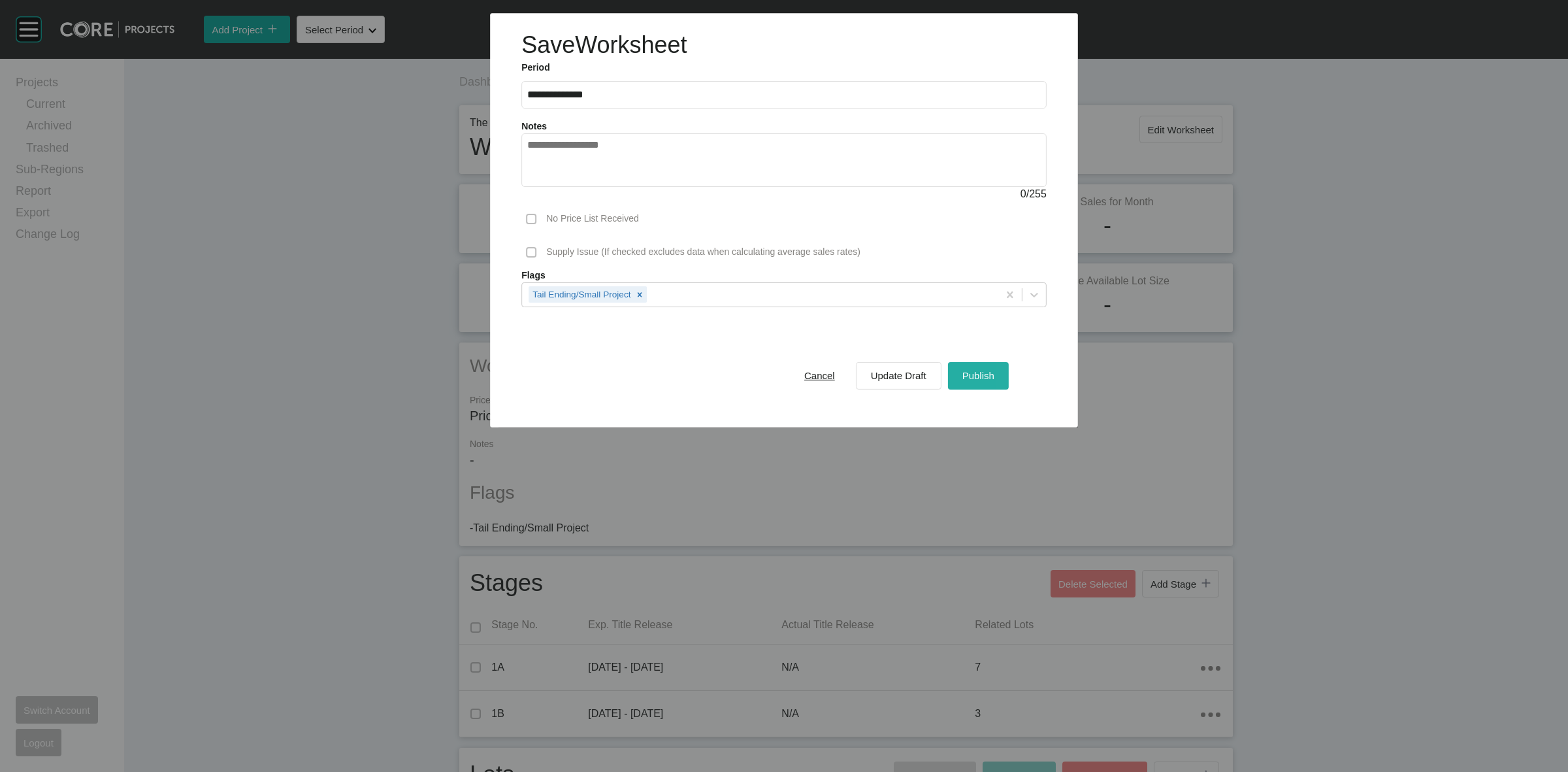
click at [981, 370] on div "Publish" at bounding box center [978, 376] width 38 height 17
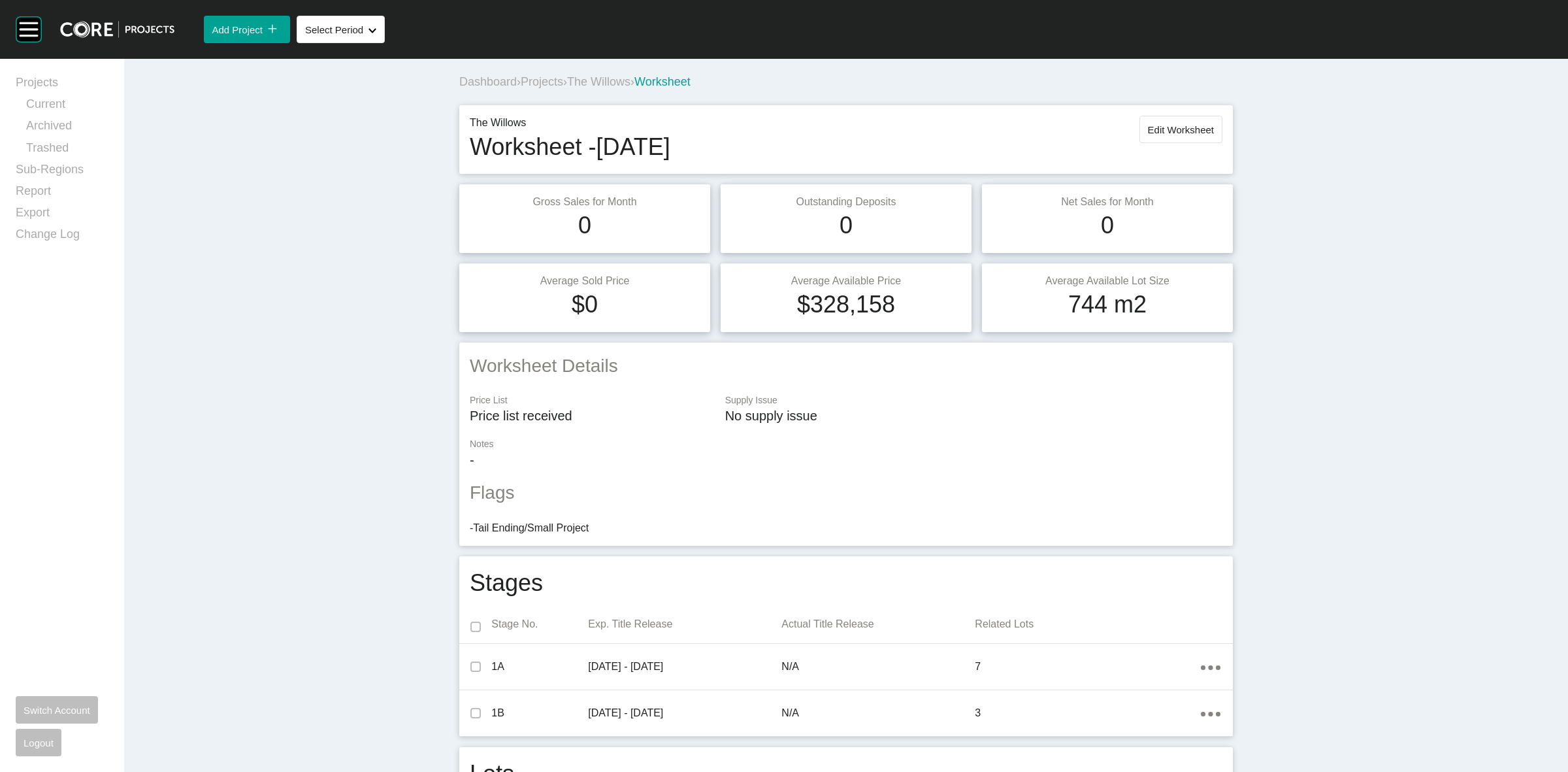
click at [609, 85] on span "The Willows" at bounding box center [598, 82] width 63 height 13
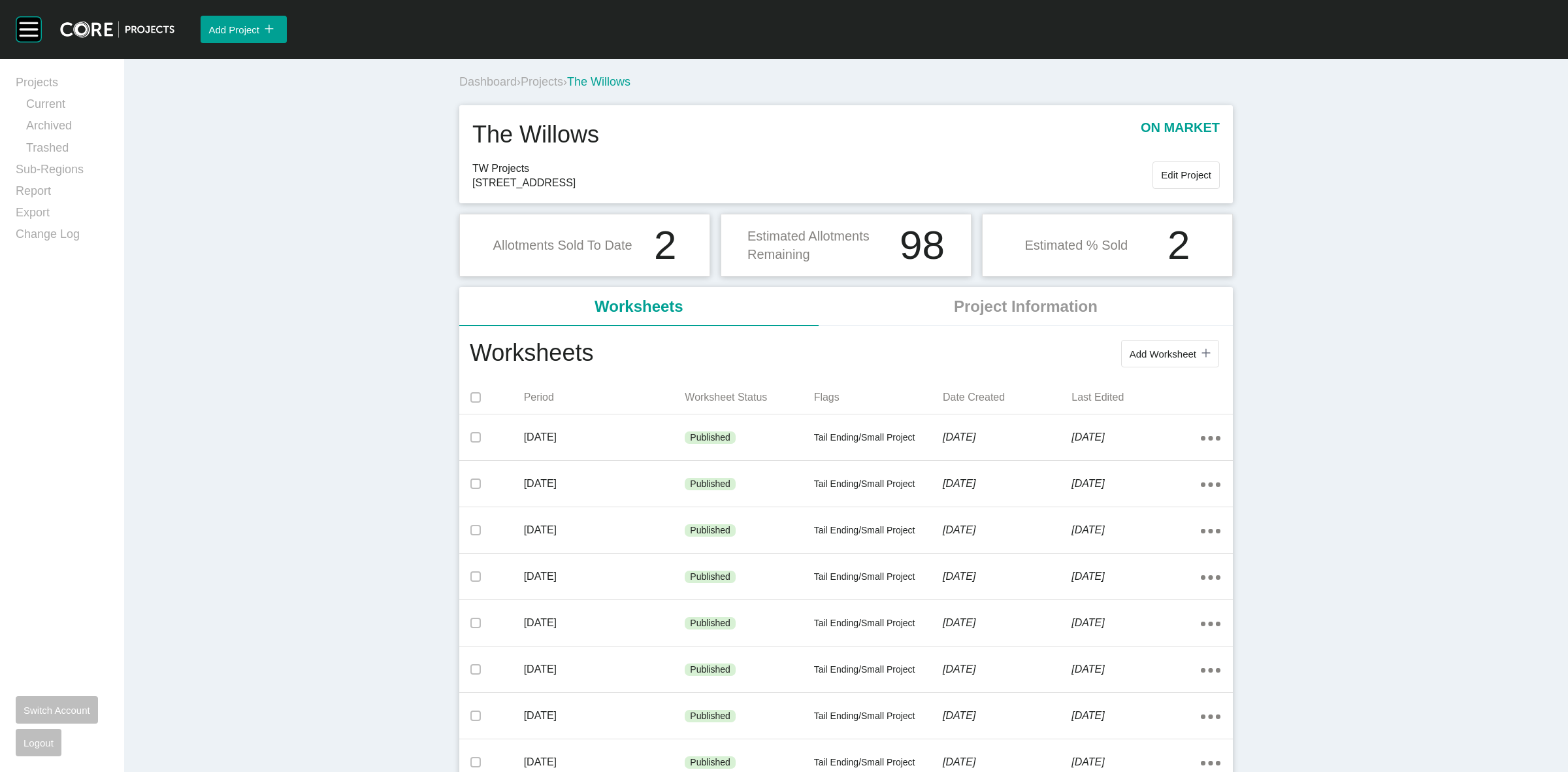
click at [541, 81] on span "Projects" at bounding box center [542, 82] width 42 height 13
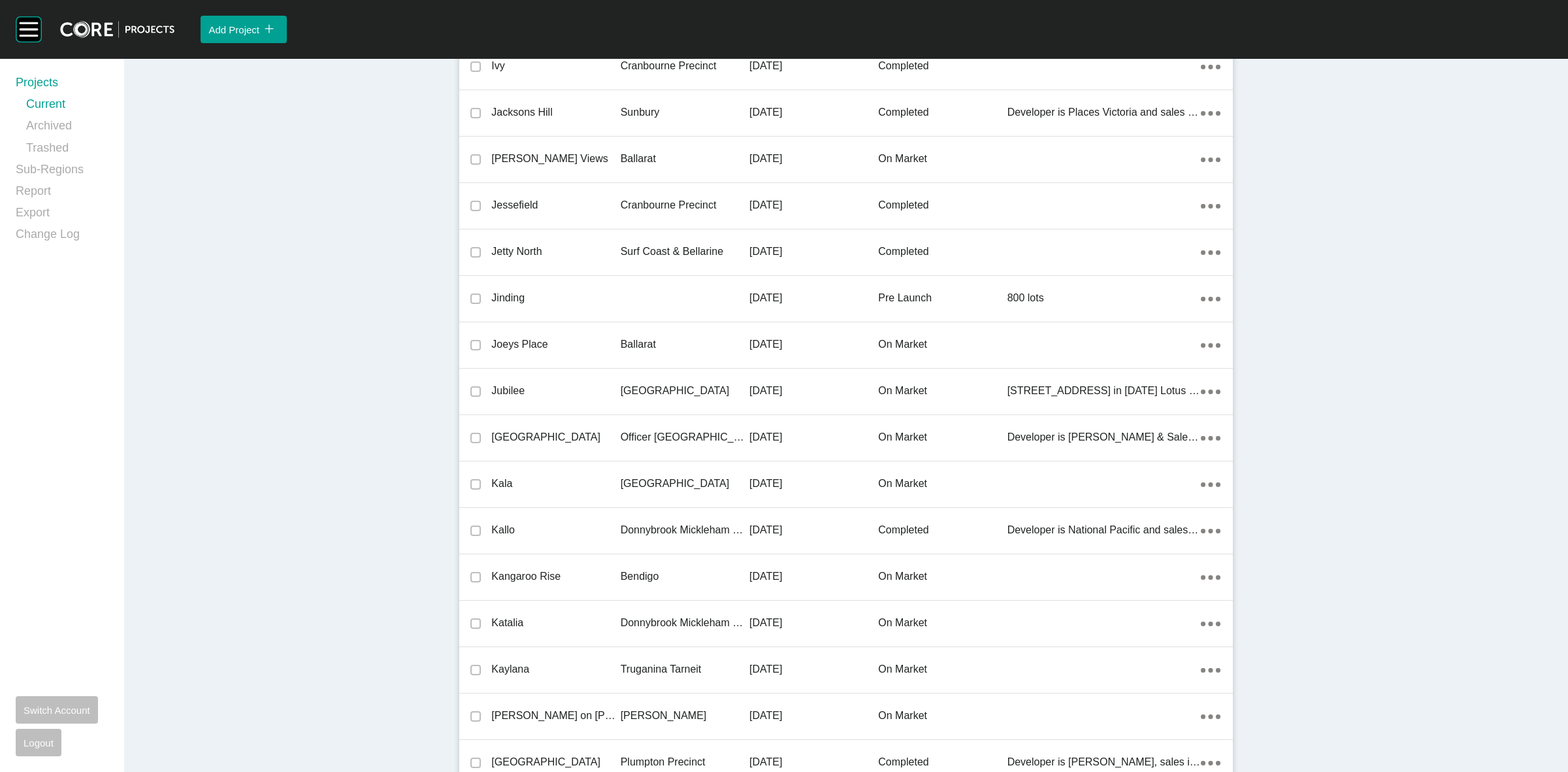
scroll to position [15794, 0]
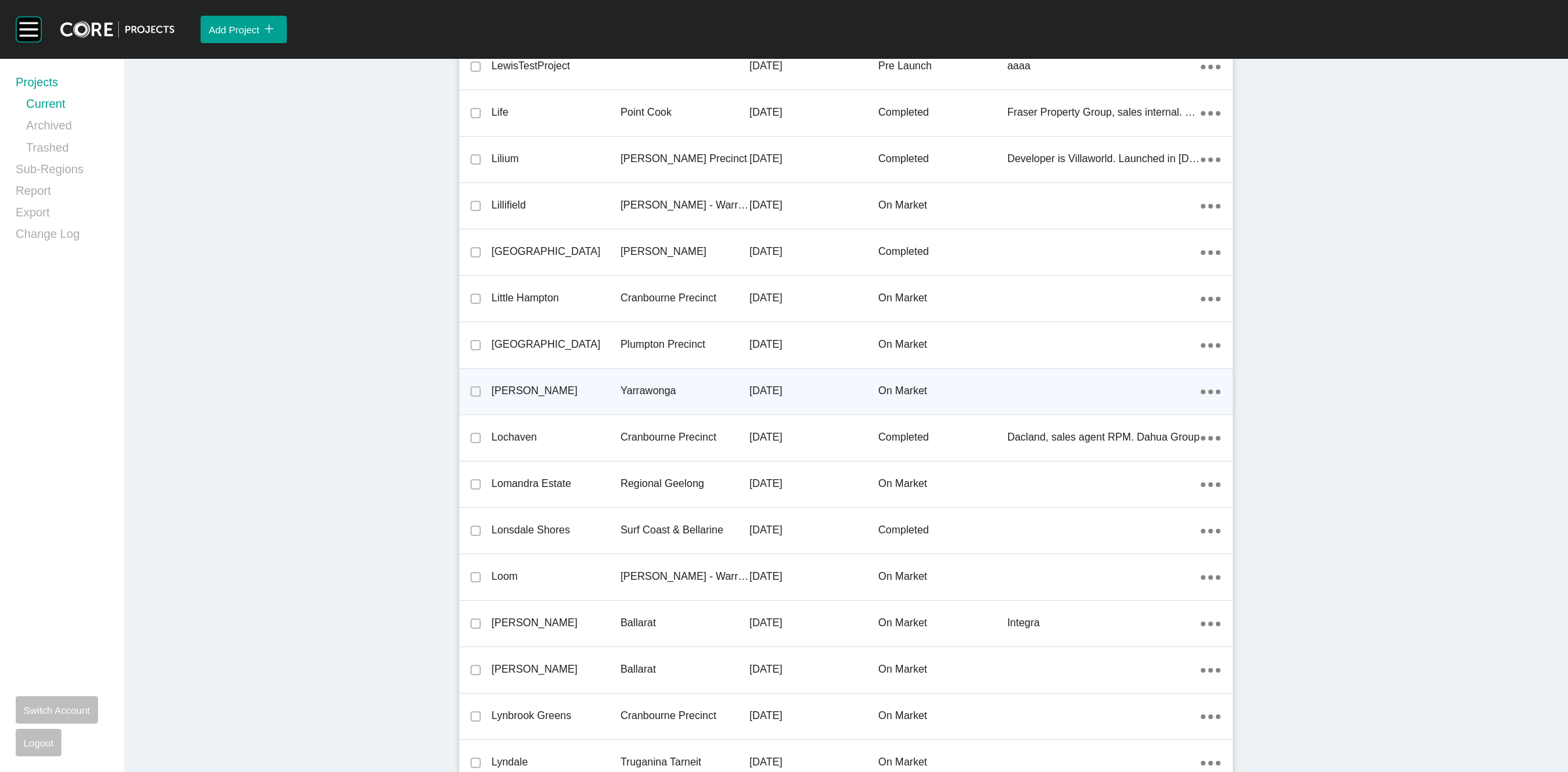
click at [645, 384] on p "Yarrawonga" at bounding box center [685, 390] width 128 height 15
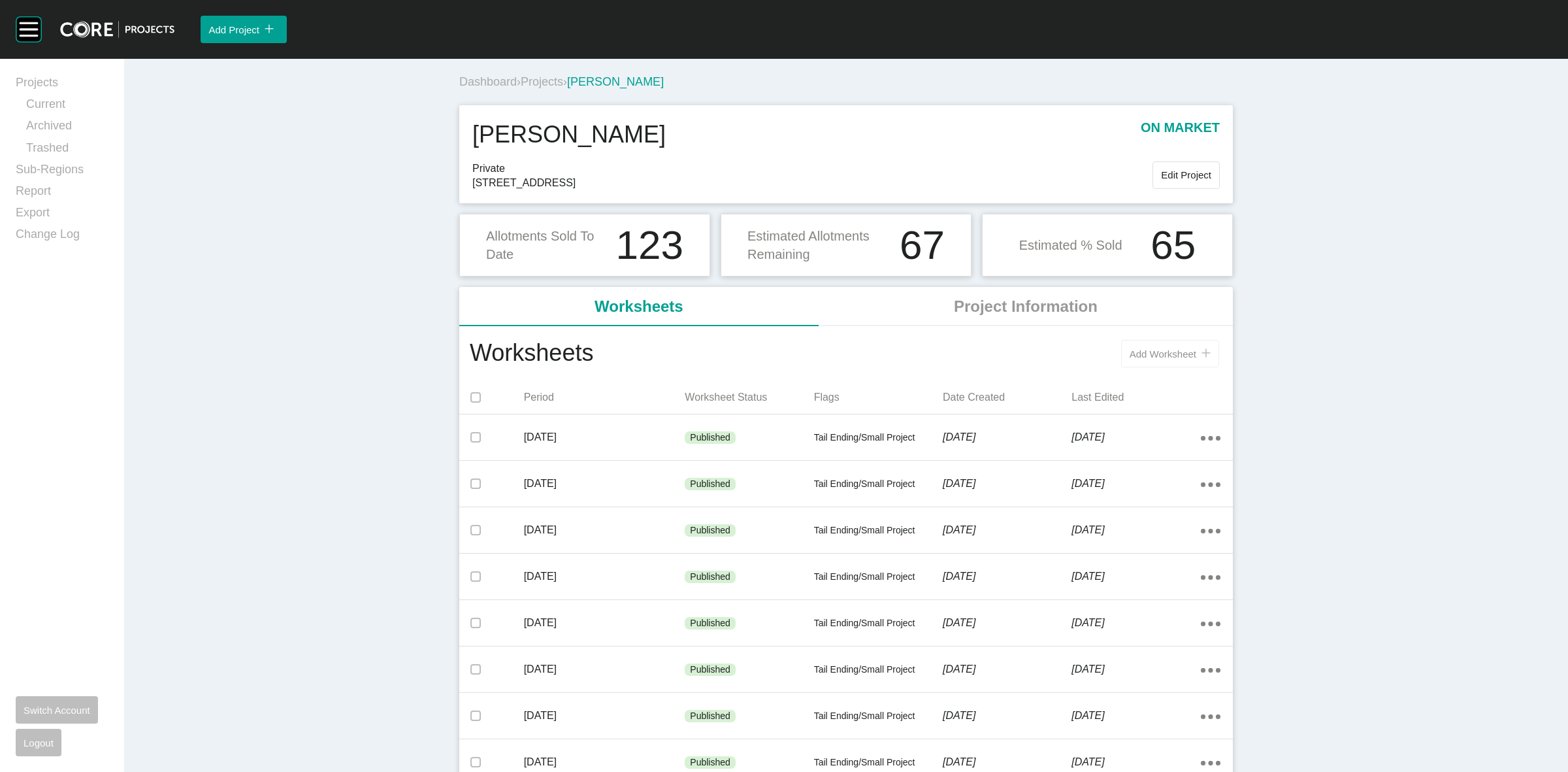
click at [1150, 353] on span "Add Worksheet" at bounding box center [1163, 354] width 67 height 11
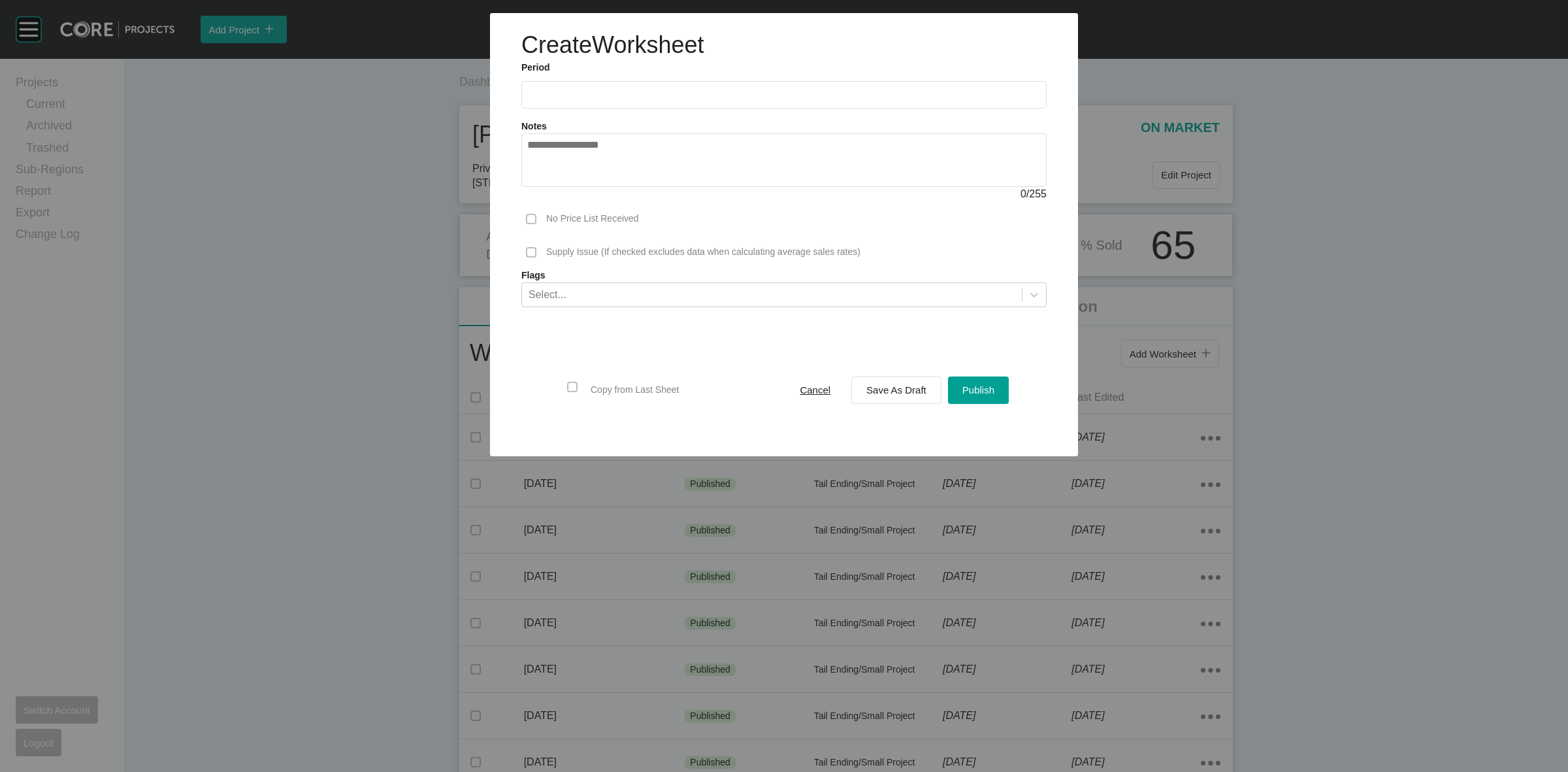
click at [647, 90] on input "text" at bounding box center [784, 94] width 513 height 11
click at [637, 180] on li "Sep" at bounding box center [633, 190] width 43 height 23
type input "**********"
click at [877, 386] on span "Save As Draft" at bounding box center [896, 389] width 60 height 11
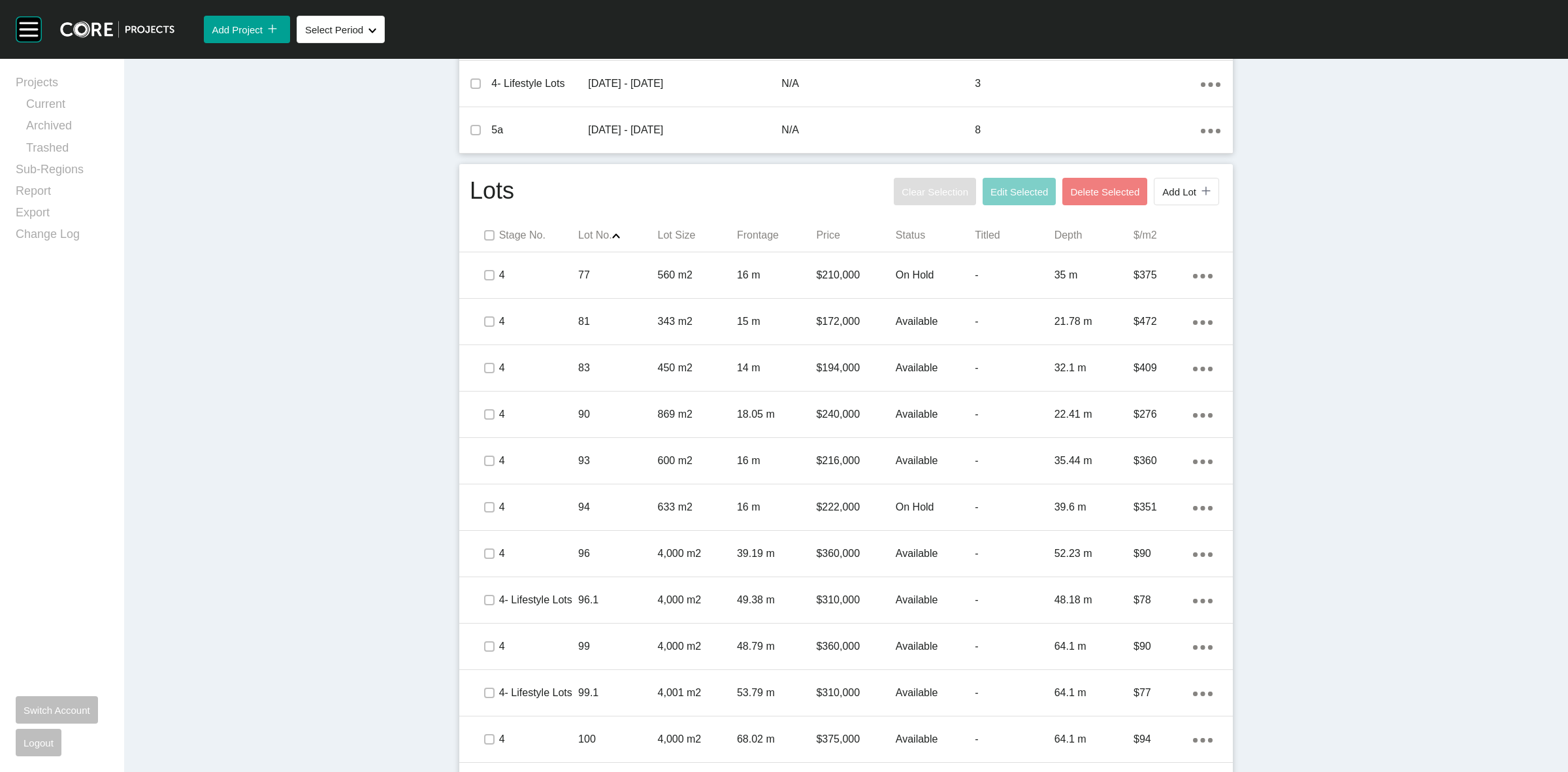
scroll to position [654, 0]
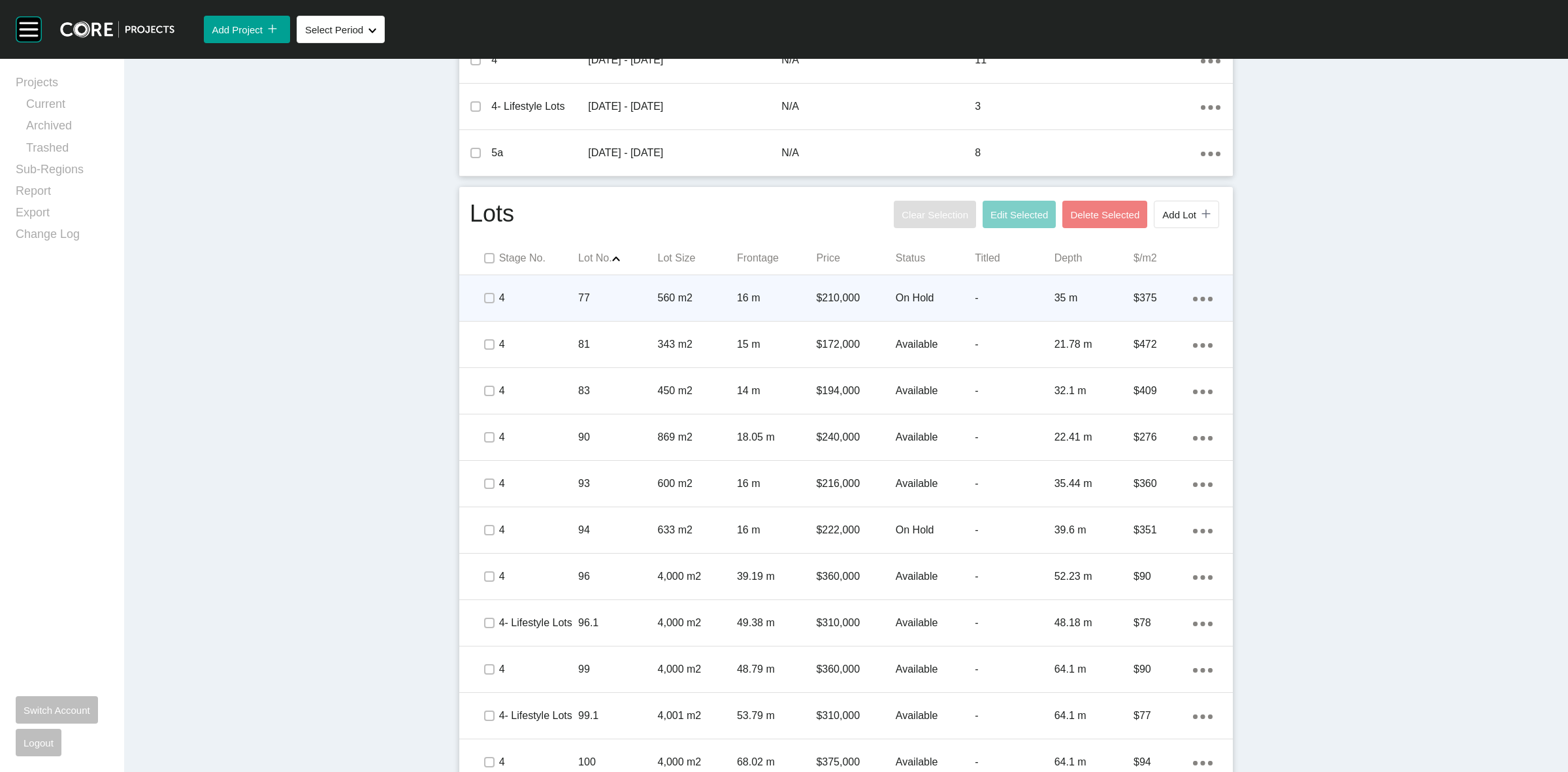
click at [491, 293] on span at bounding box center [488, 298] width 20 height 20
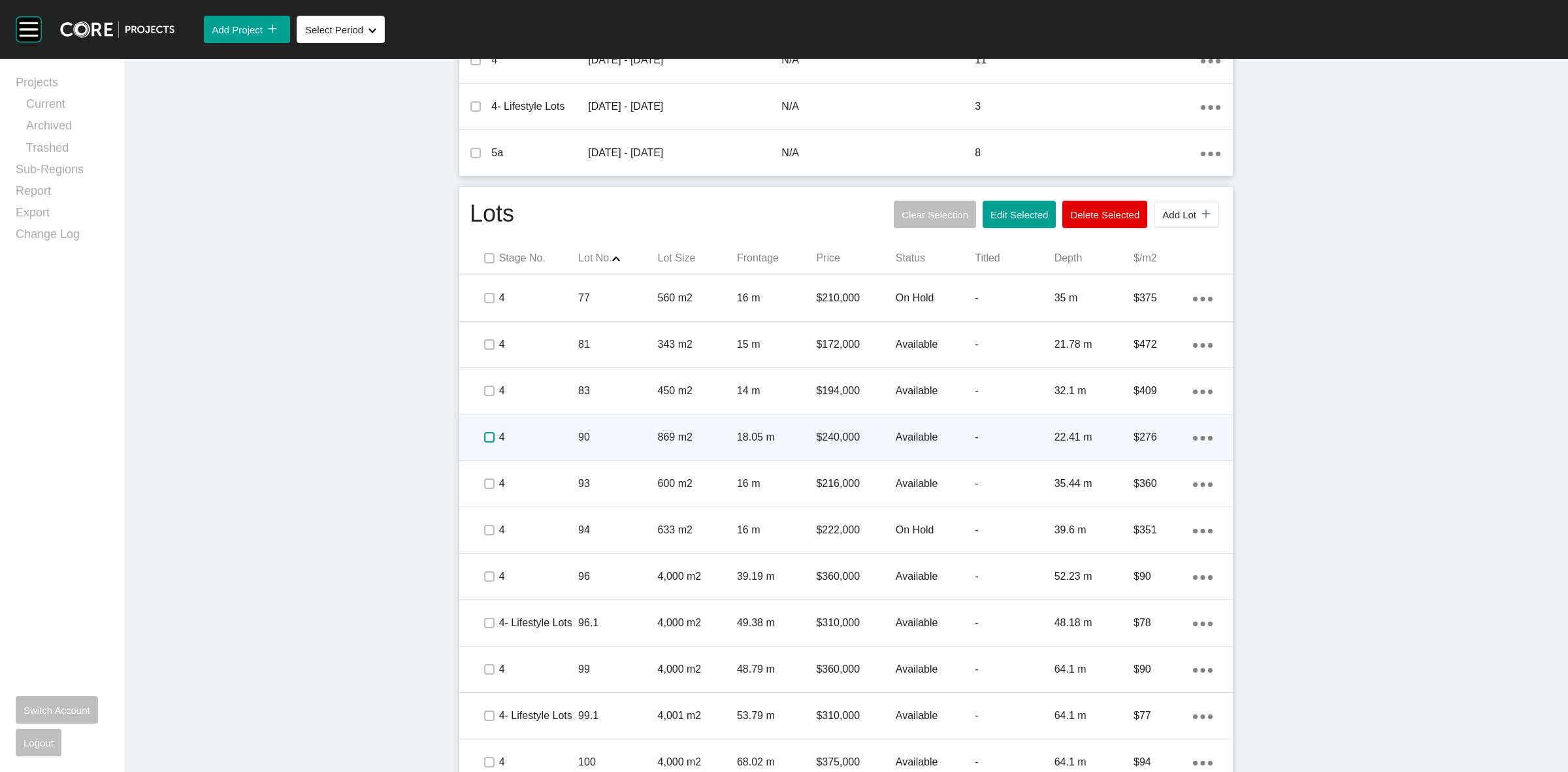
click at [484, 435] on label at bounding box center [489, 437] width 10 height 10
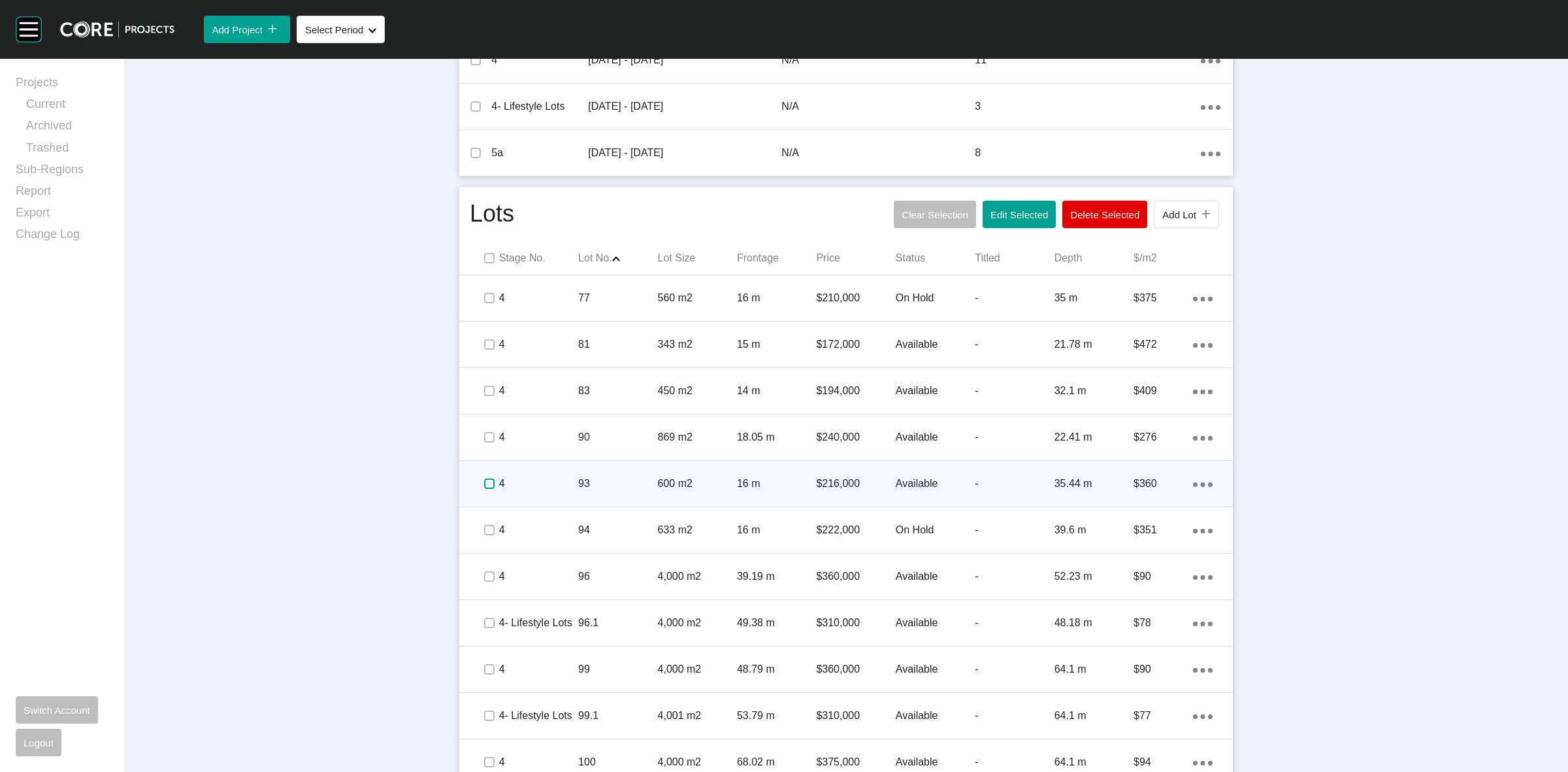
click at [484, 486] on label at bounding box center [489, 484] width 10 height 10
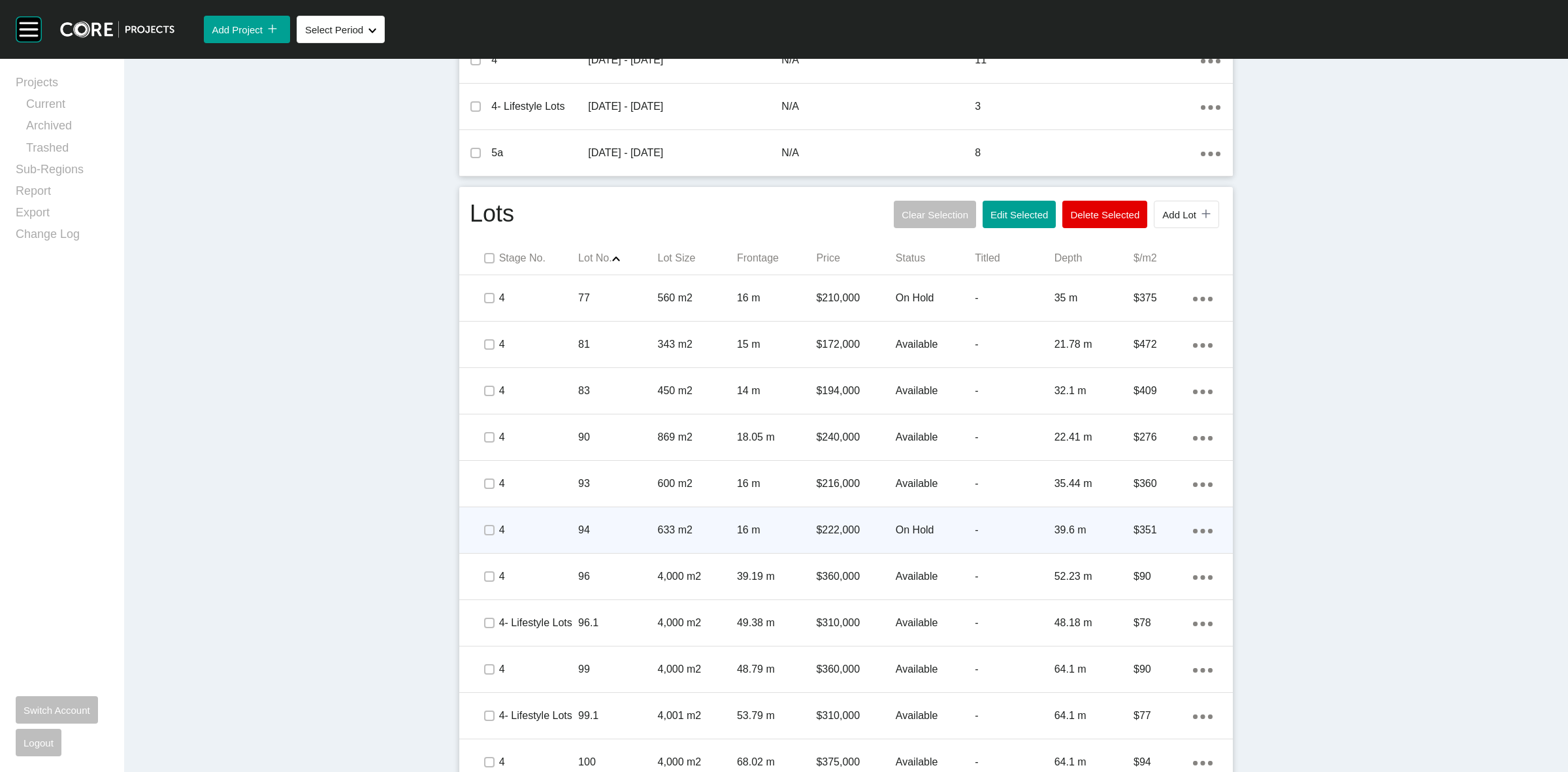
click at [481, 520] on div at bounding box center [488, 530] width 20 height 46
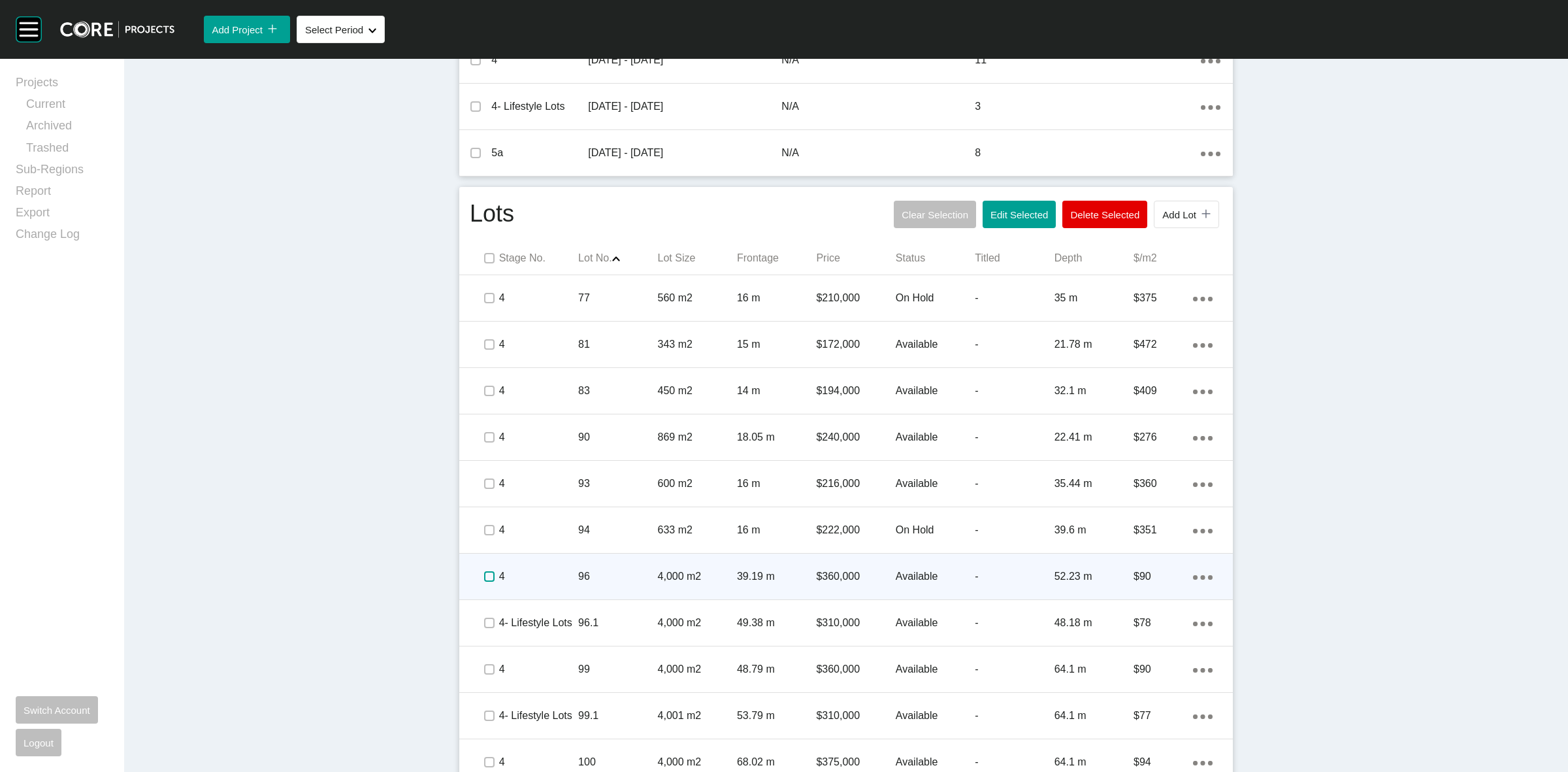
click at [487, 579] on label at bounding box center [489, 577] width 10 height 10
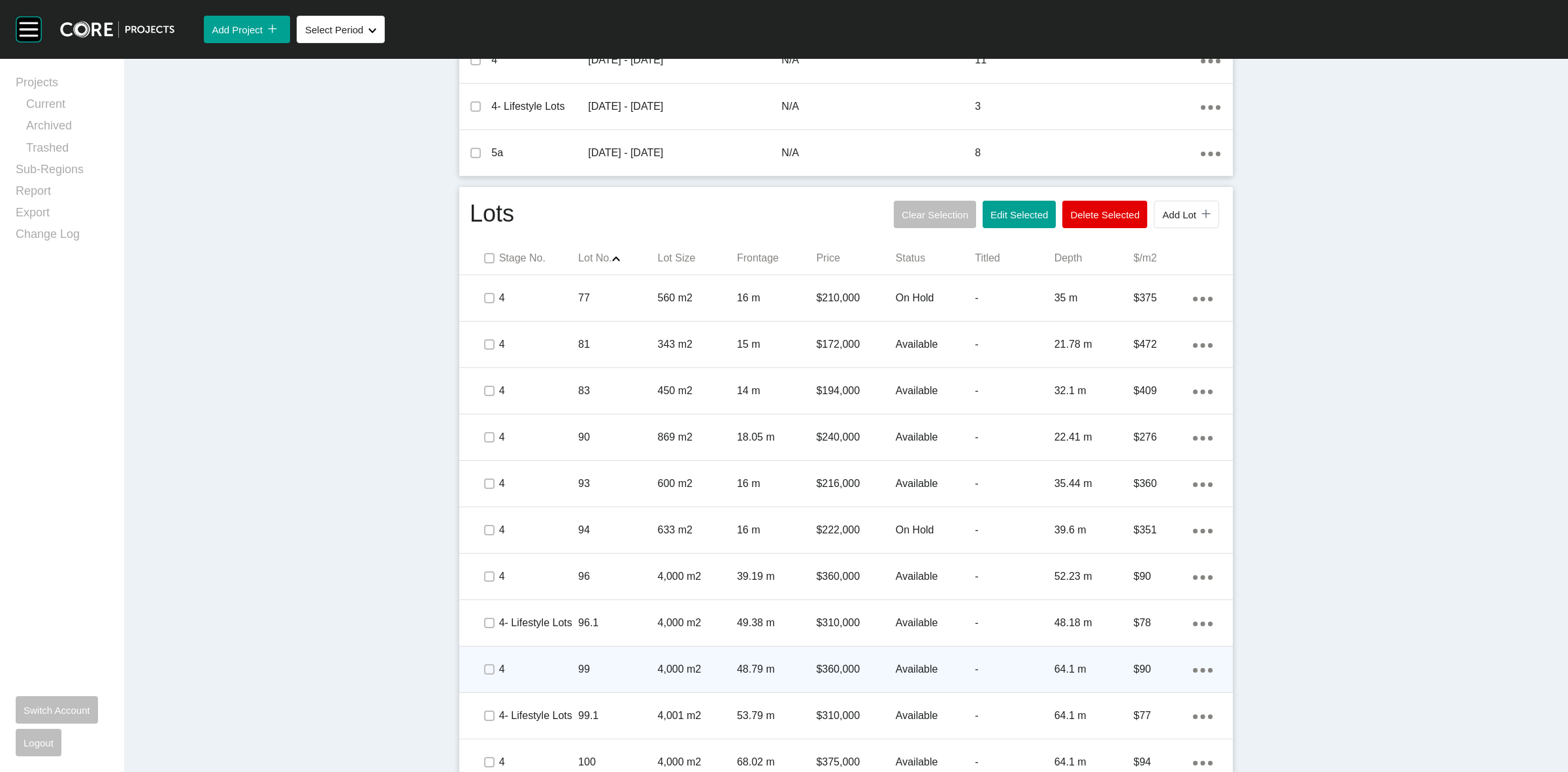
click at [490, 664] on span at bounding box center [488, 669] width 20 height 20
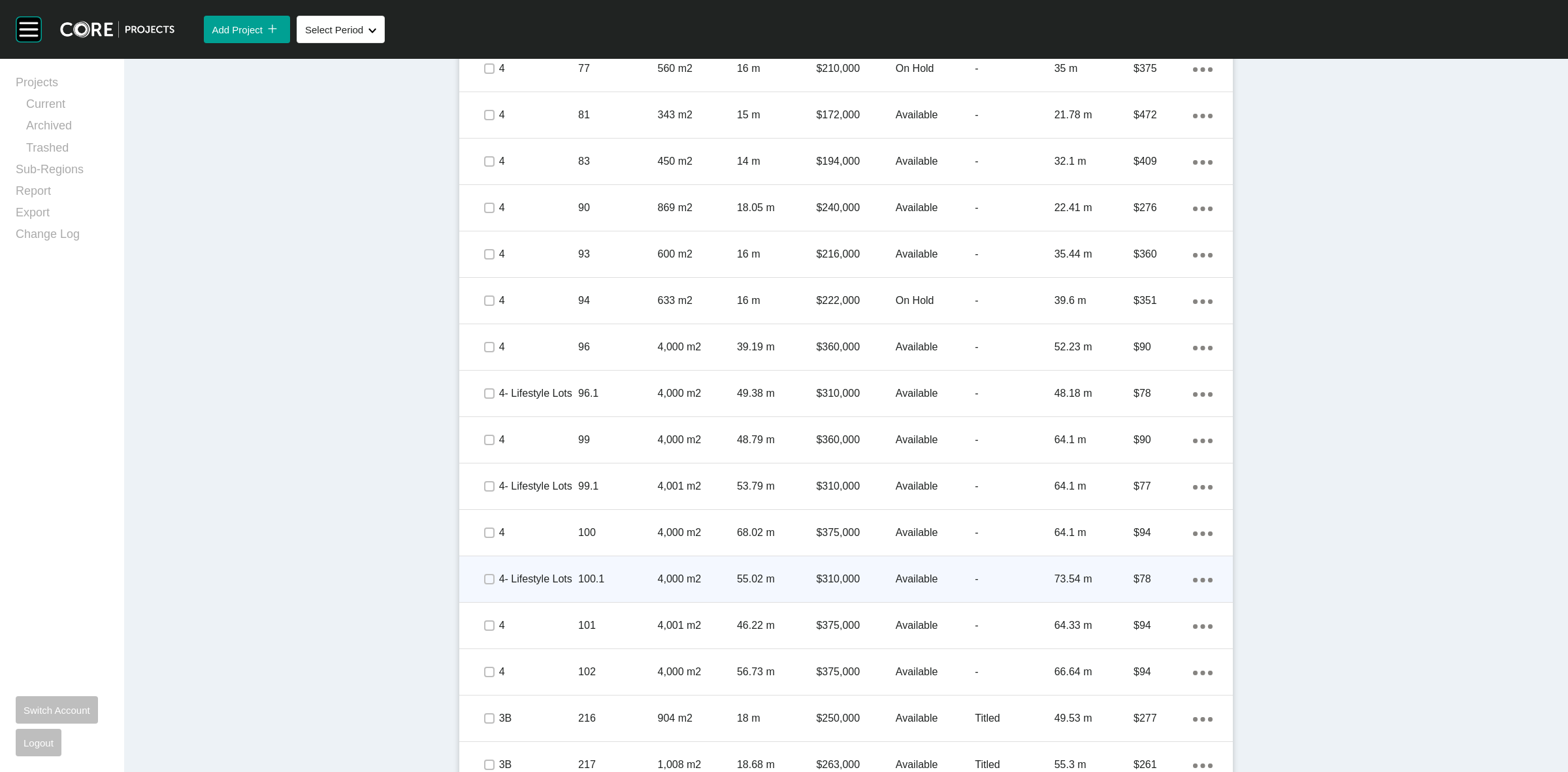
scroll to position [899, 0]
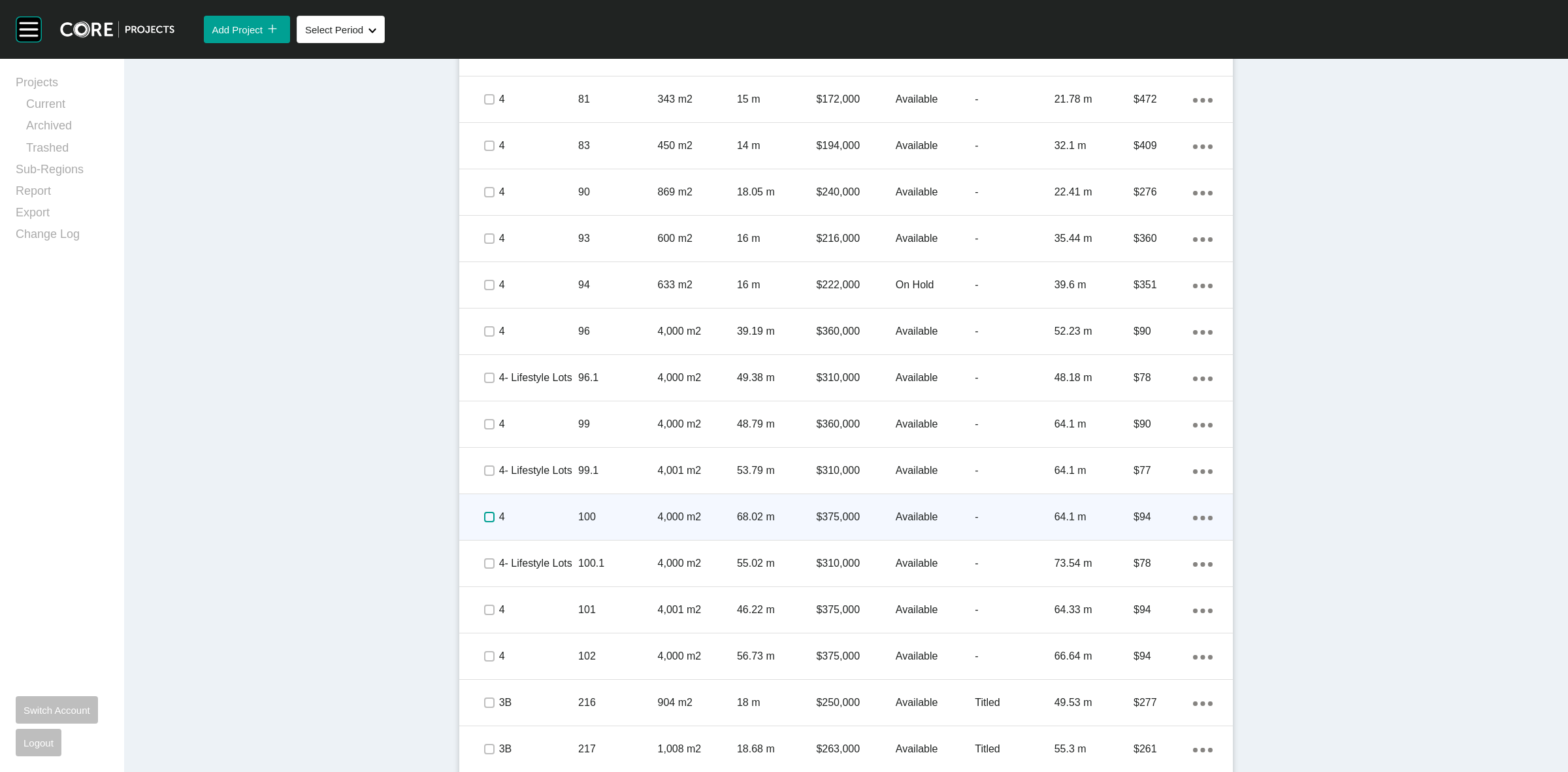
click at [487, 517] on label at bounding box center [489, 517] width 10 height 10
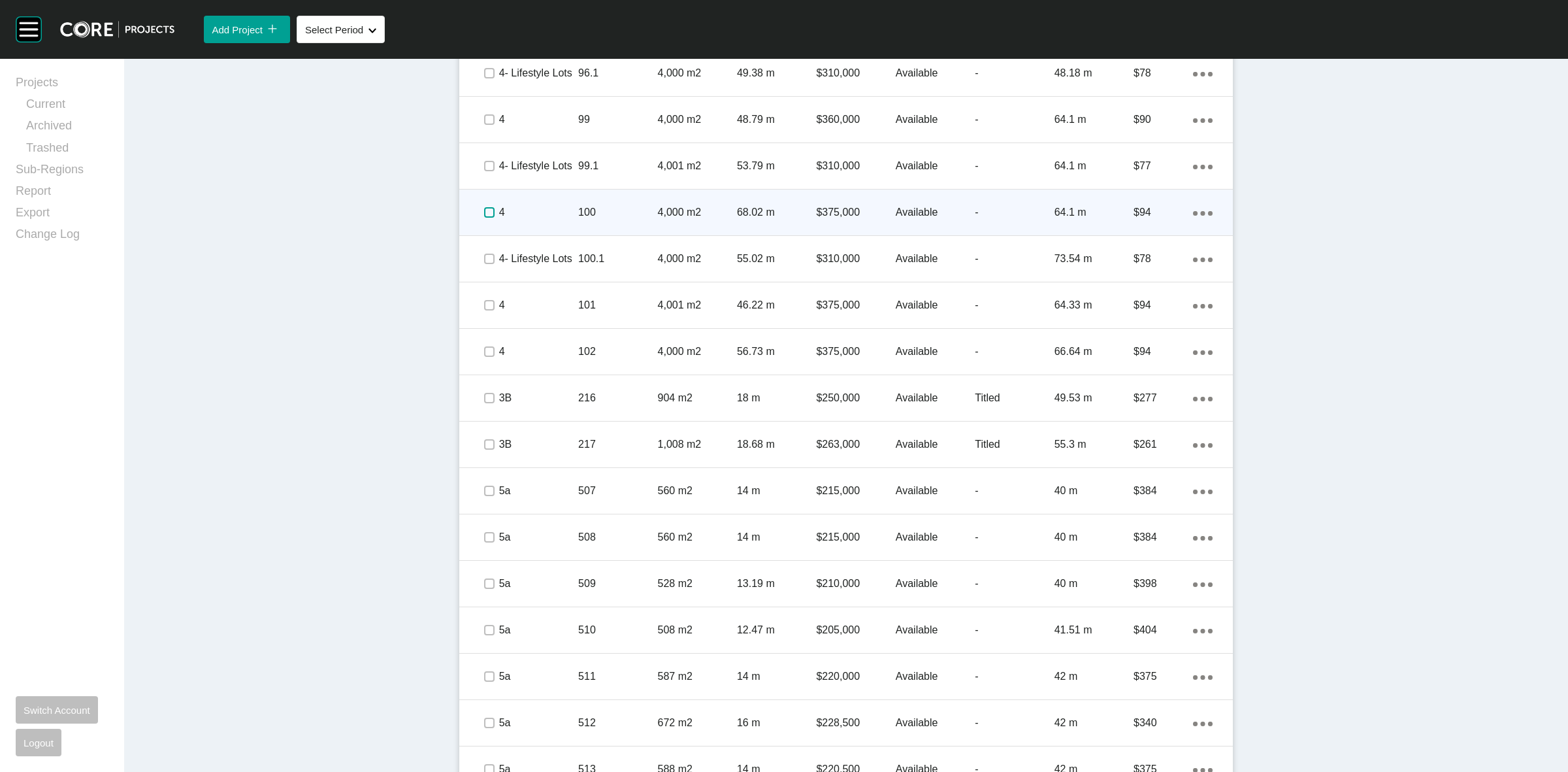
scroll to position [1276, 0]
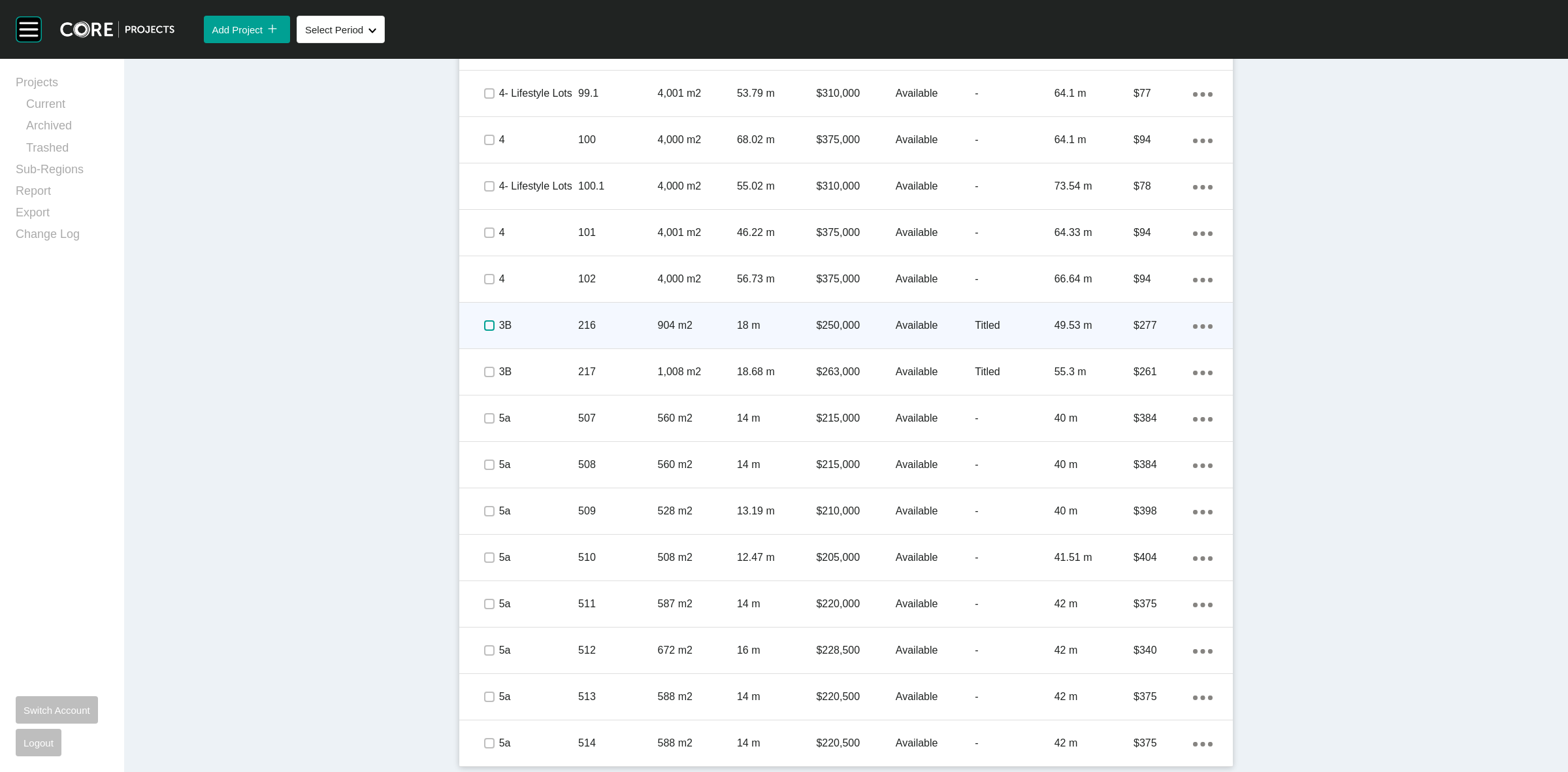
click at [484, 320] on label at bounding box center [489, 325] width 10 height 10
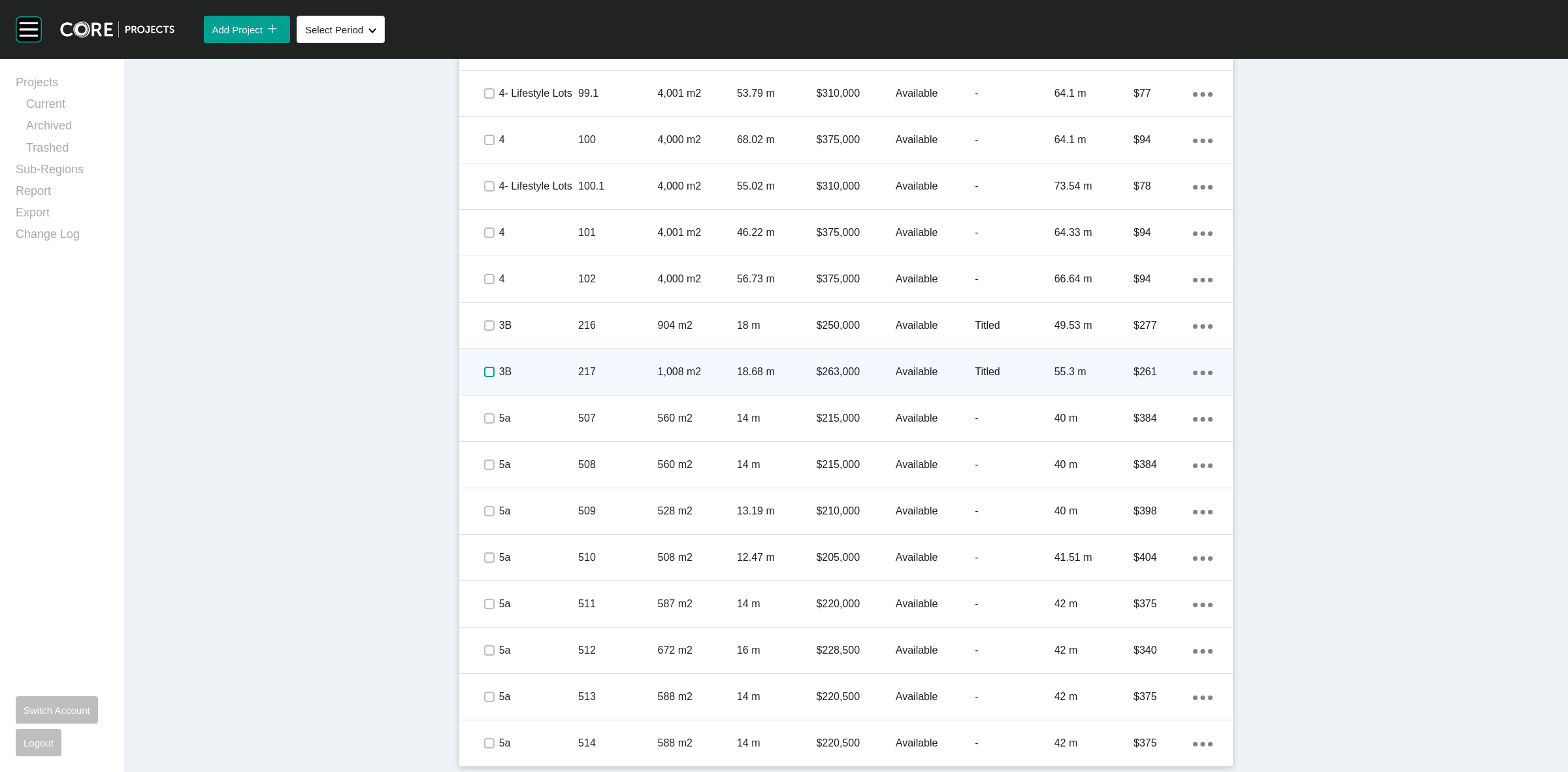
click at [484, 374] on label at bounding box center [489, 372] width 10 height 10
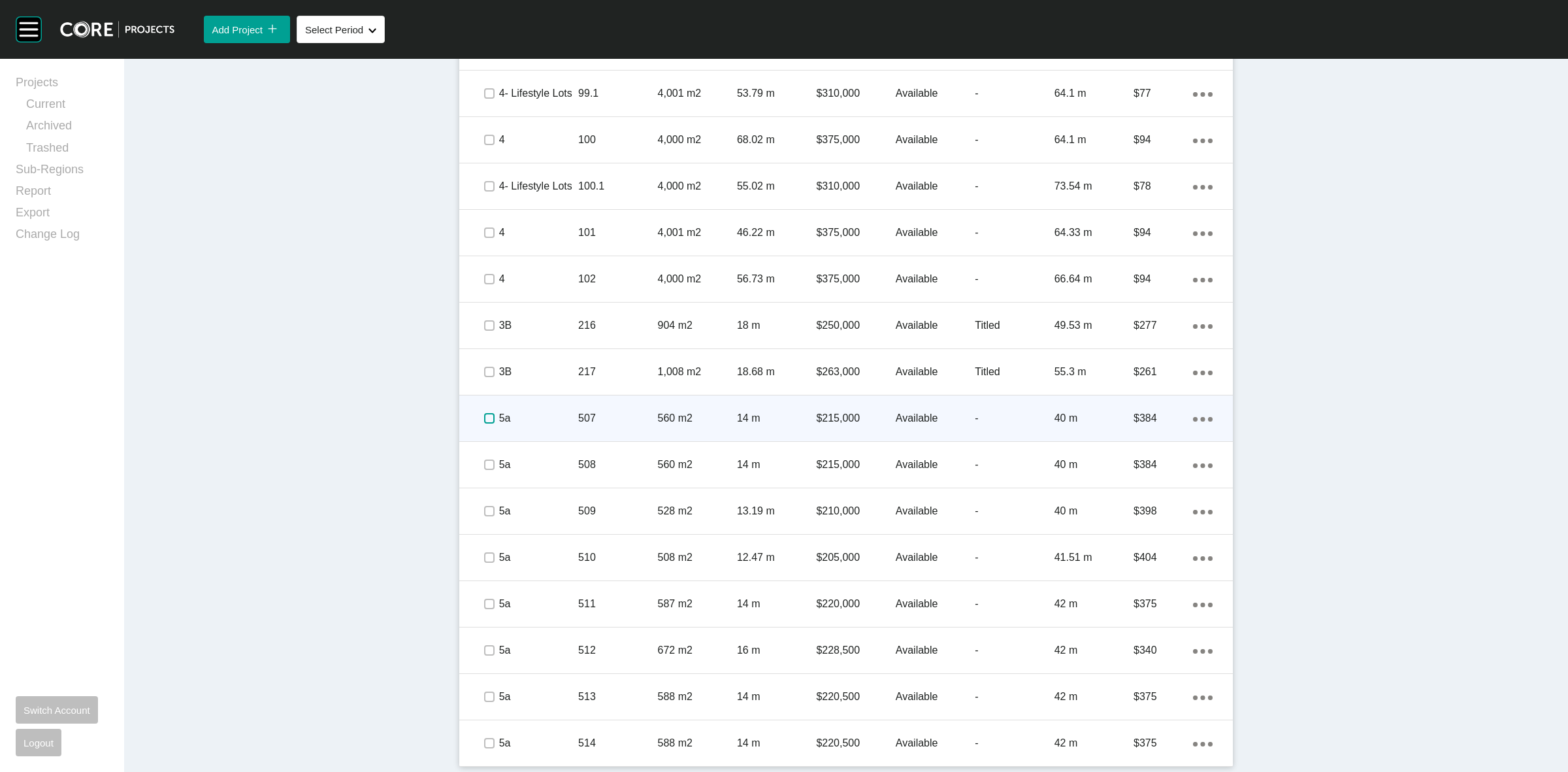
click at [487, 415] on label at bounding box center [489, 418] width 10 height 10
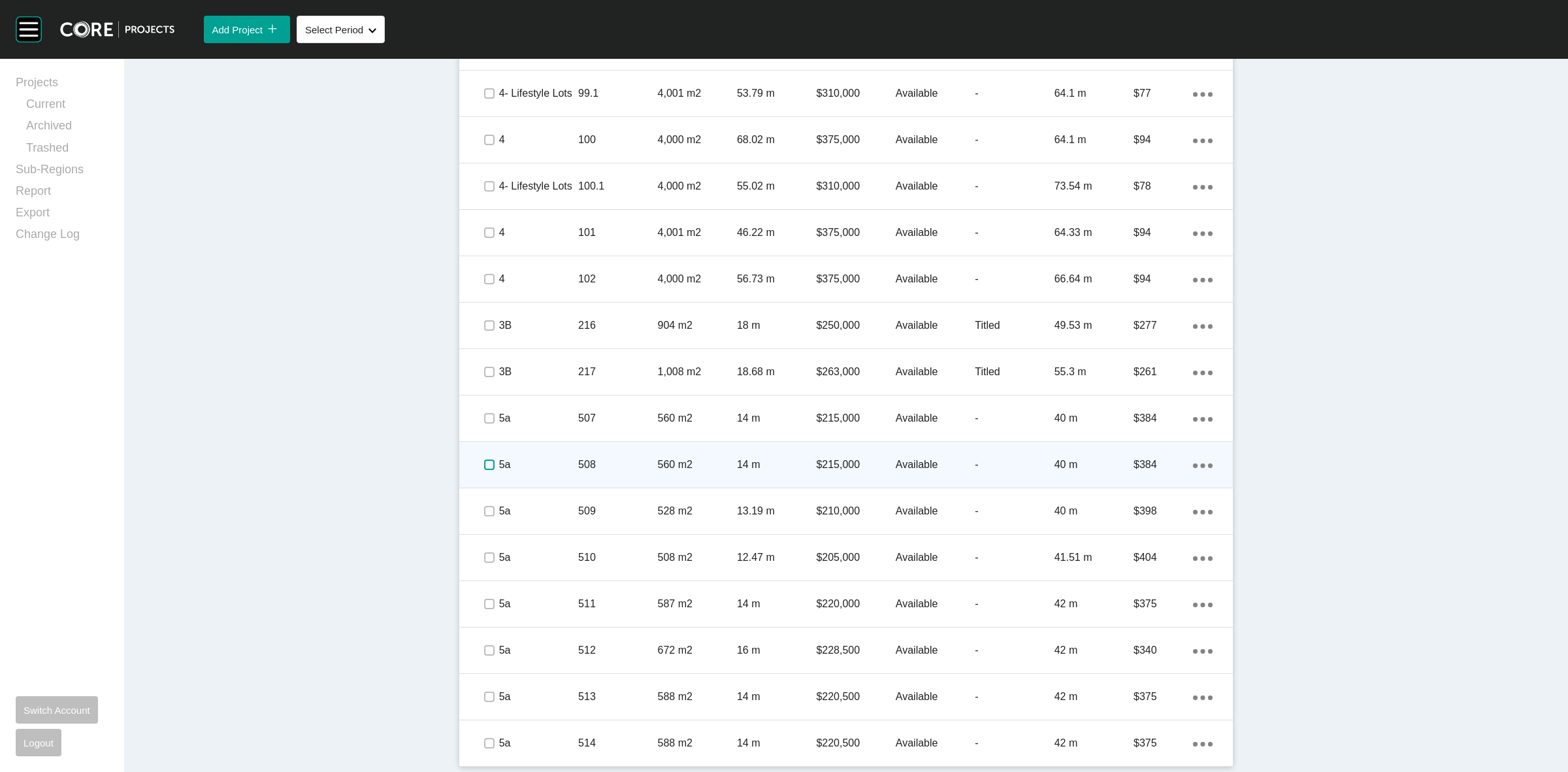
click at [484, 460] on label at bounding box center [489, 465] width 10 height 10
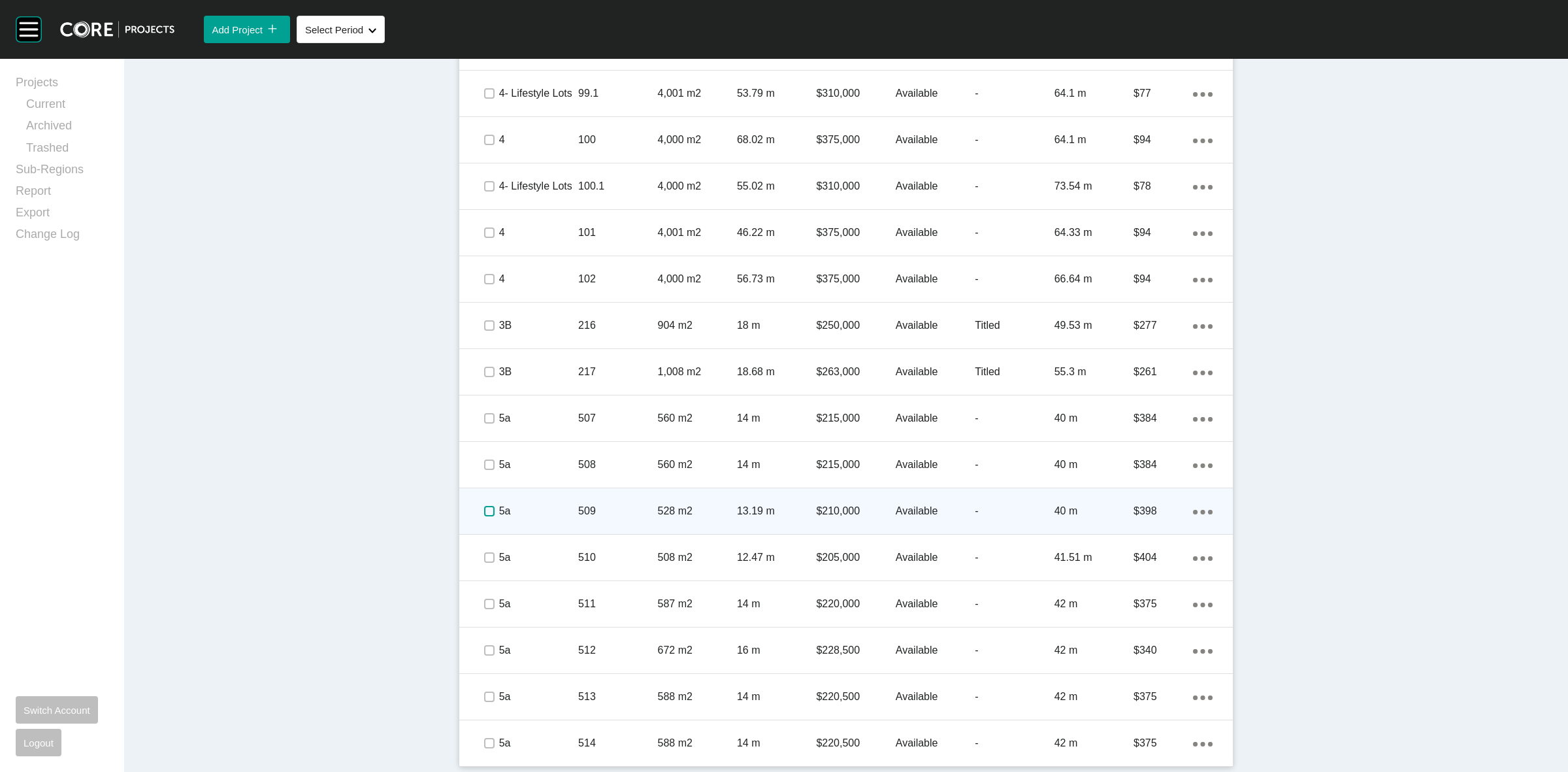
click at [484, 514] on label at bounding box center [489, 511] width 10 height 10
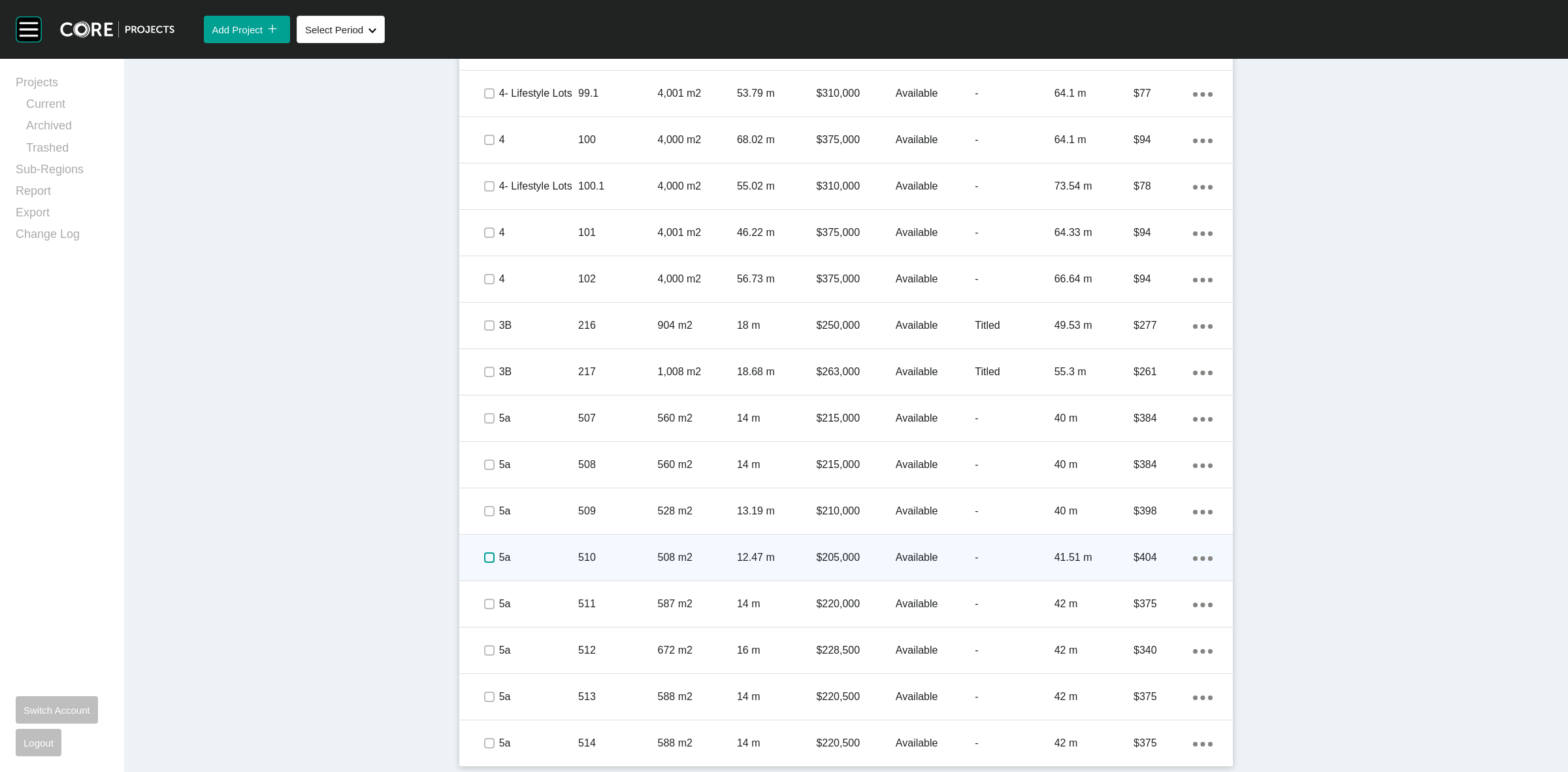
click at [484, 561] on label at bounding box center [489, 558] width 10 height 10
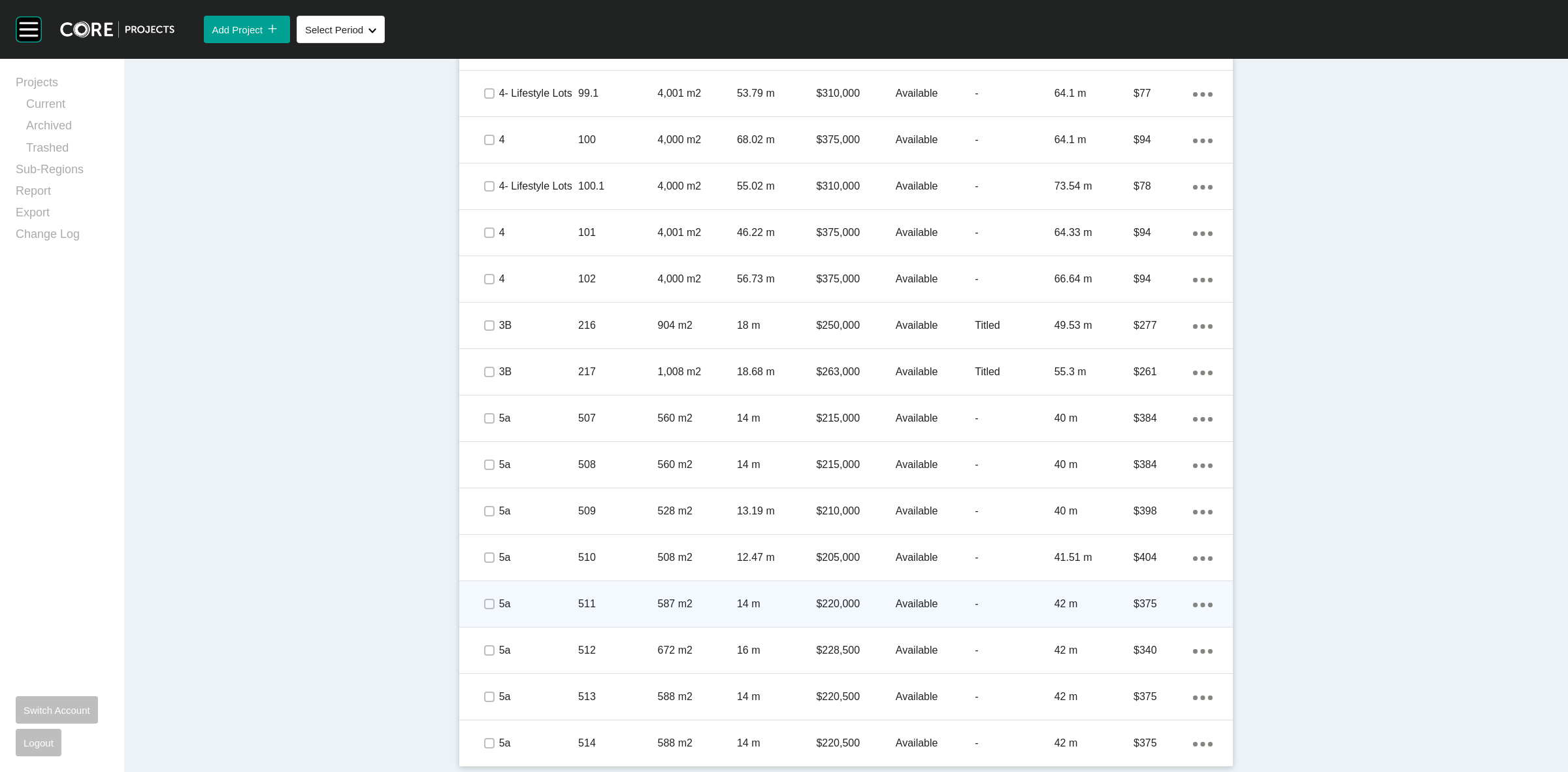
click at [484, 612] on span at bounding box center [488, 604] width 20 height 20
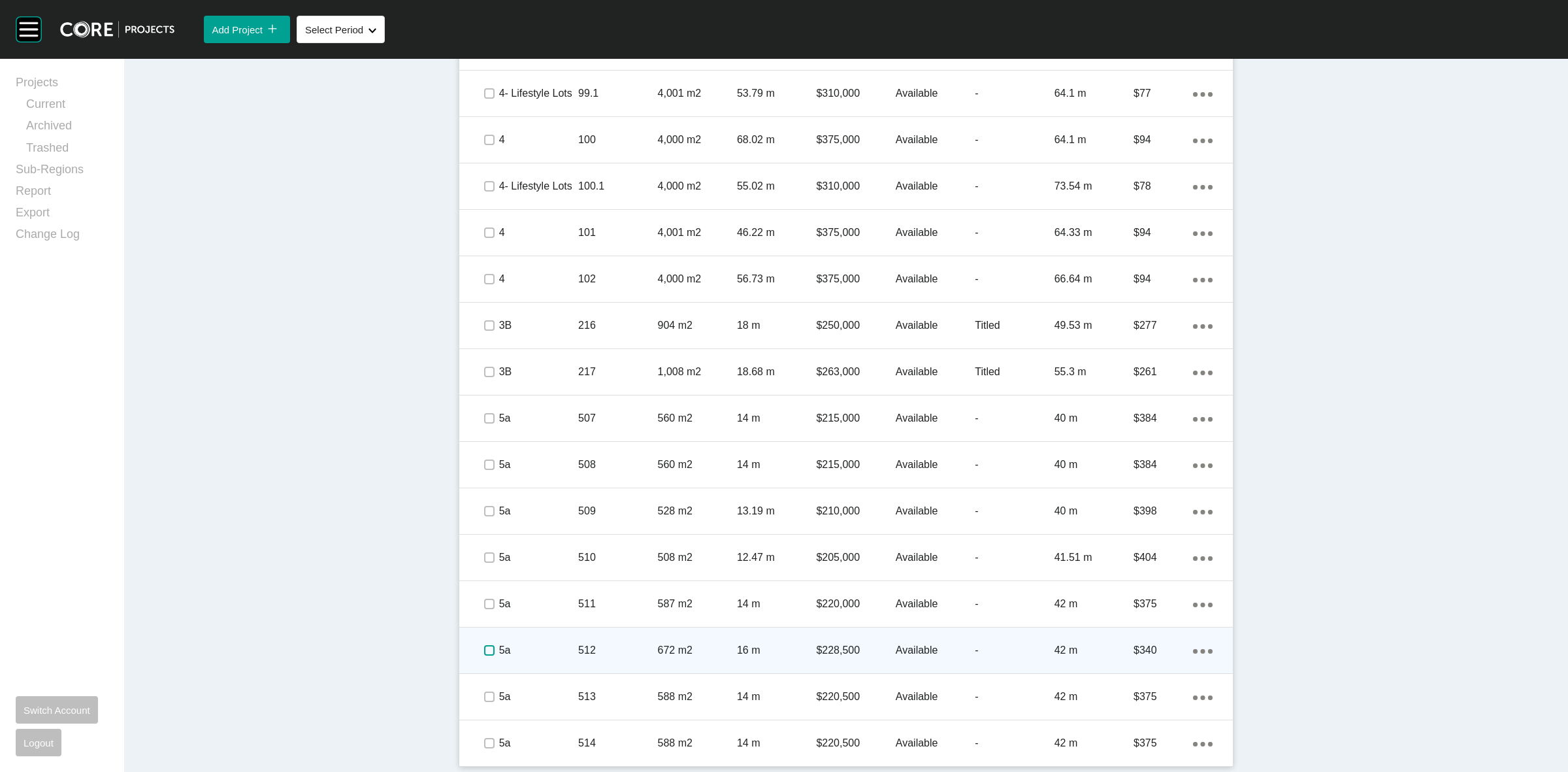
click at [488, 649] on label at bounding box center [489, 651] width 10 height 10
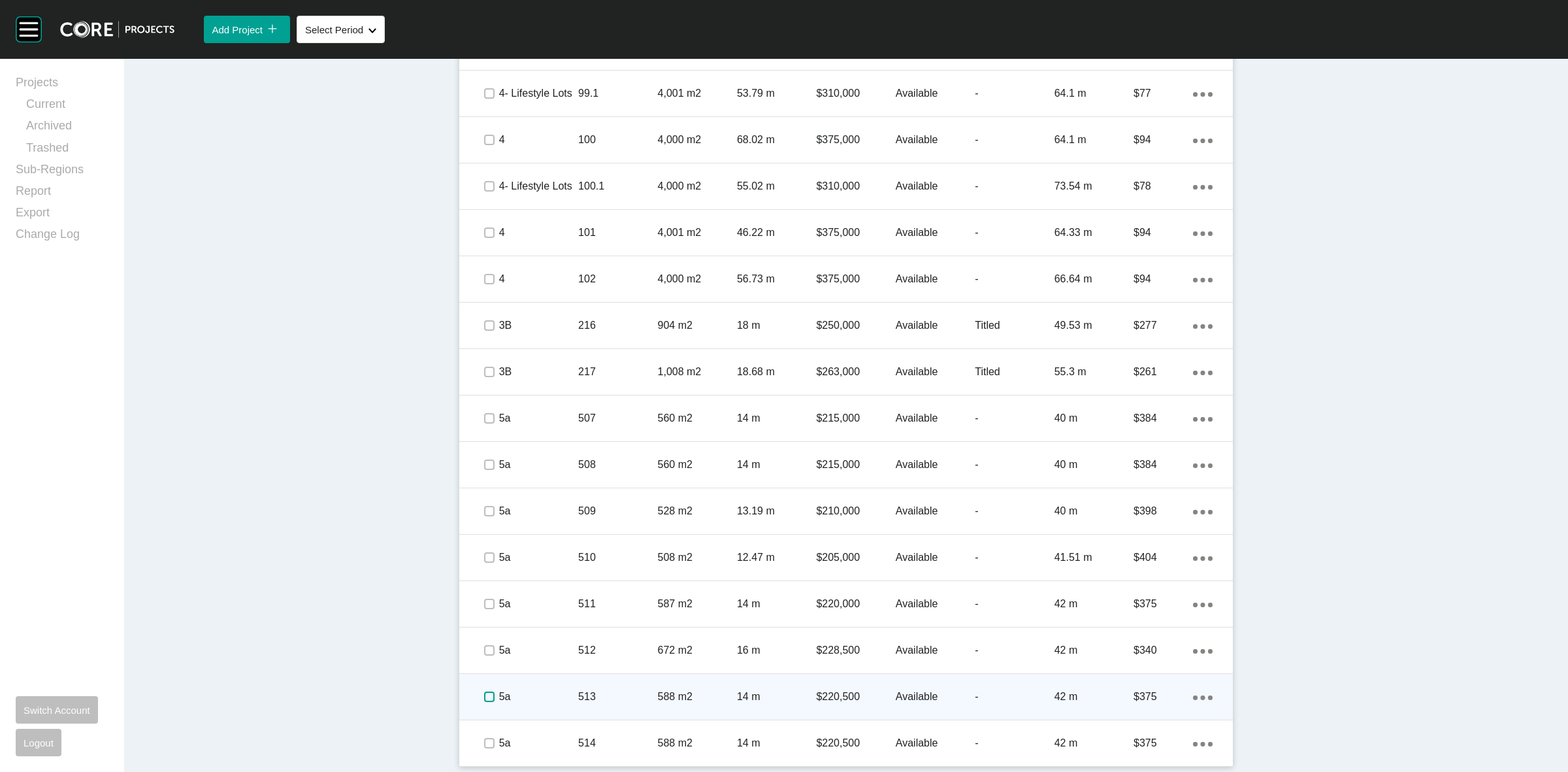
click at [487, 691] on label at bounding box center [489, 697] width 10 height 10
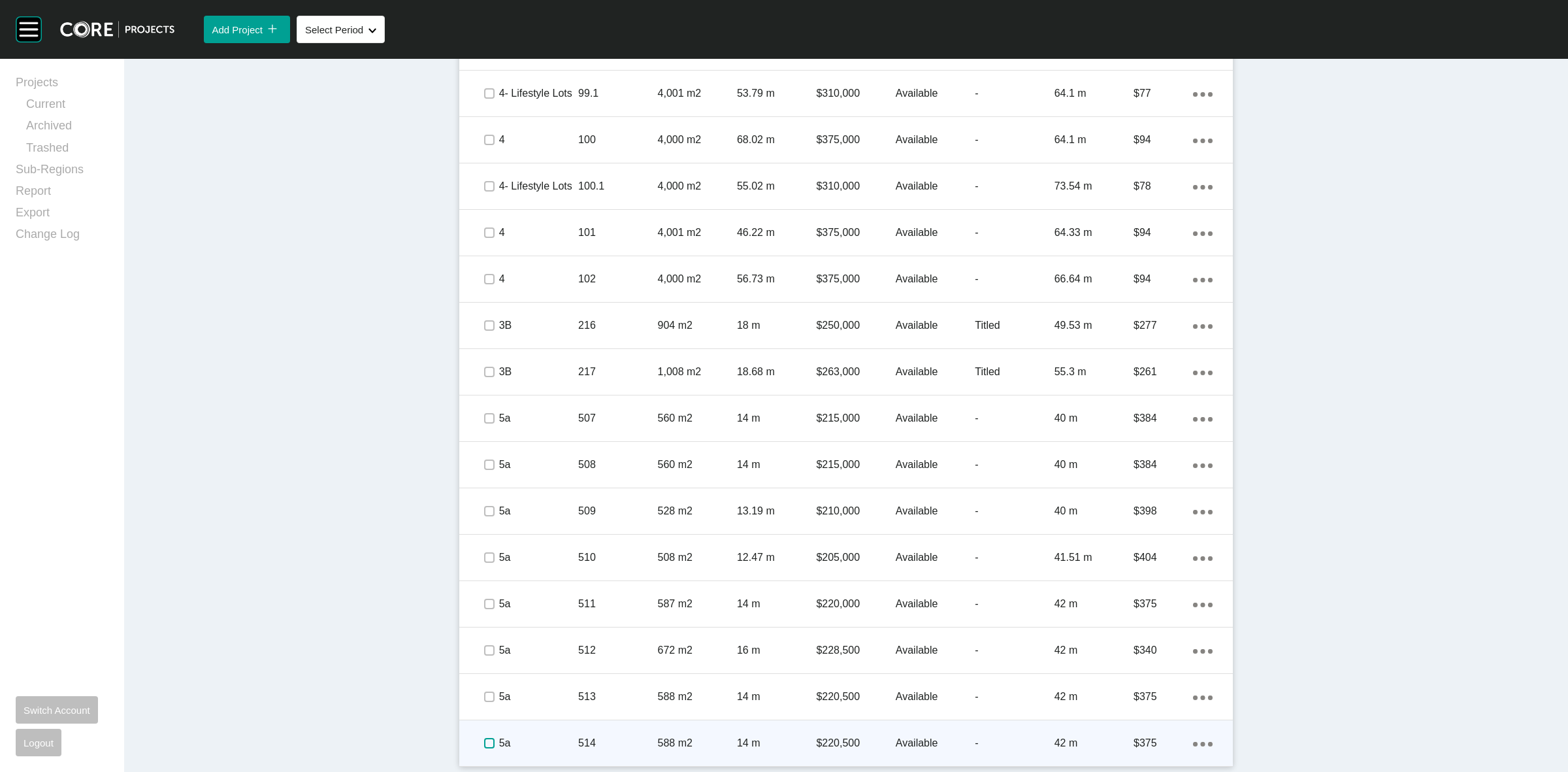
click at [484, 743] on label at bounding box center [489, 743] width 10 height 10
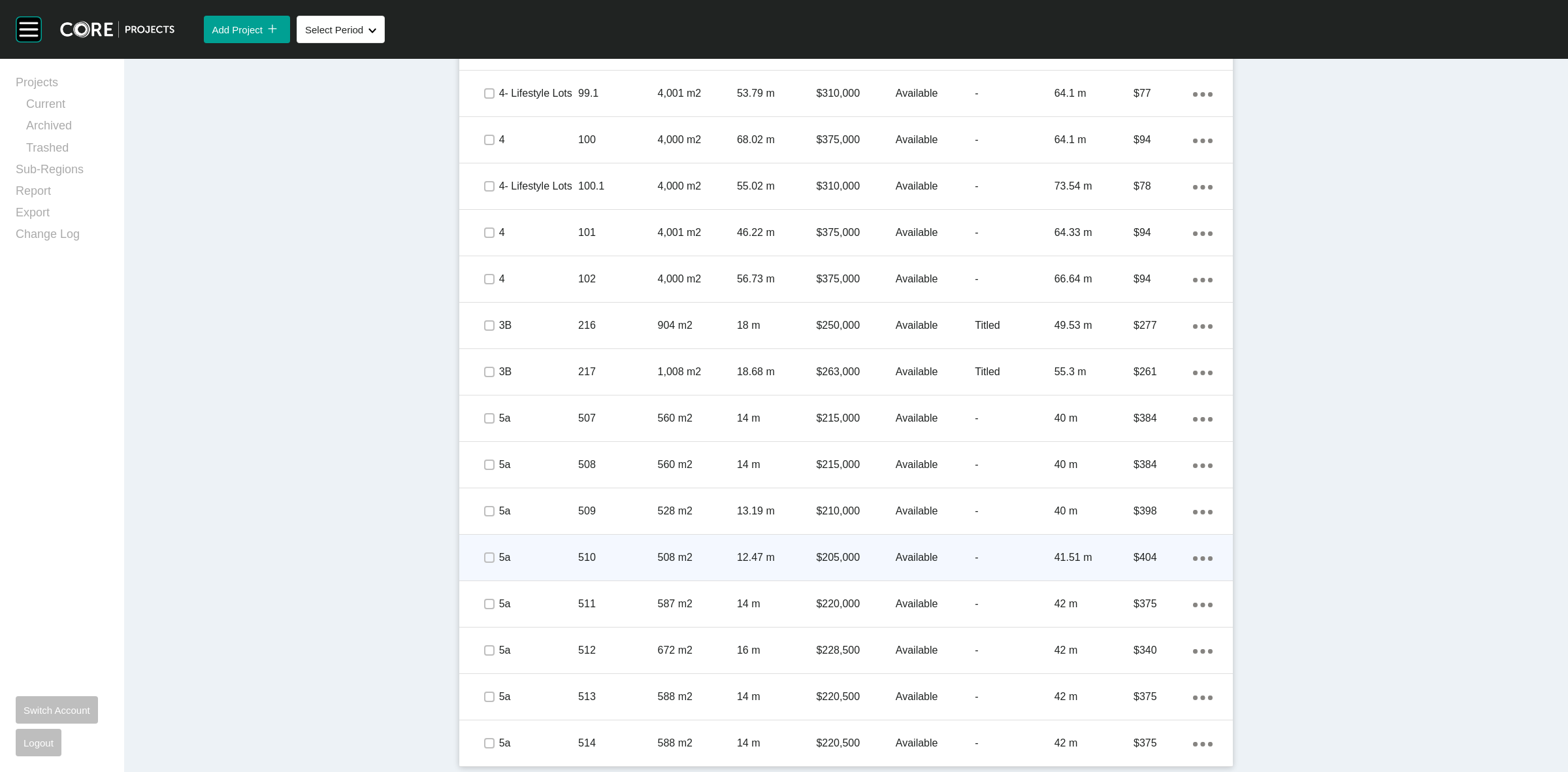
click at [617, 547] on div "510" at bounding box center [617, 557] width 79 height 41
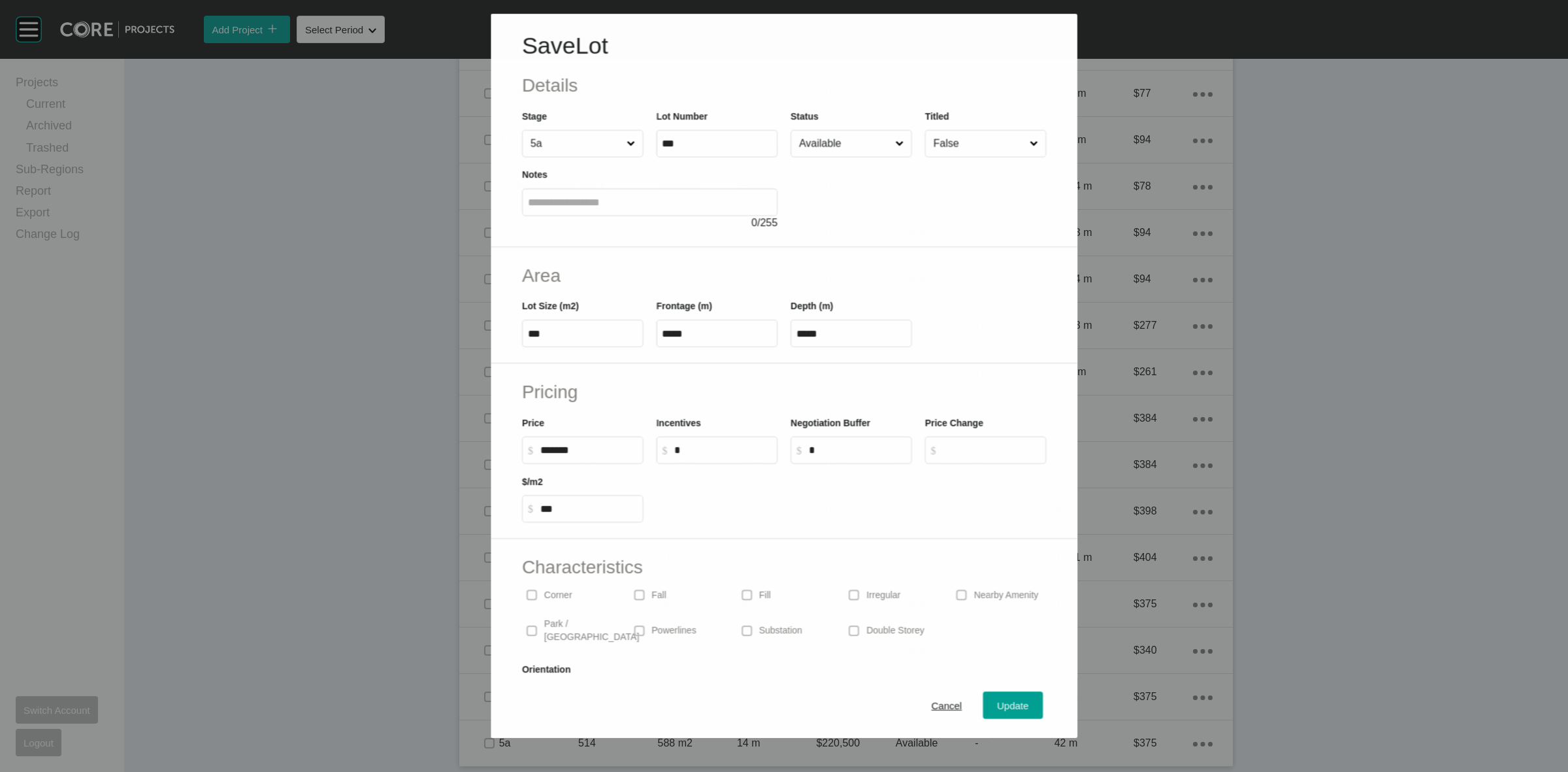
click at [827, 146] on input "Available" at bounding box center [845, 144] width 96 height 26
click at [989, 697] on button "Update" at bounding box center [1013, 706] width 60 height 28
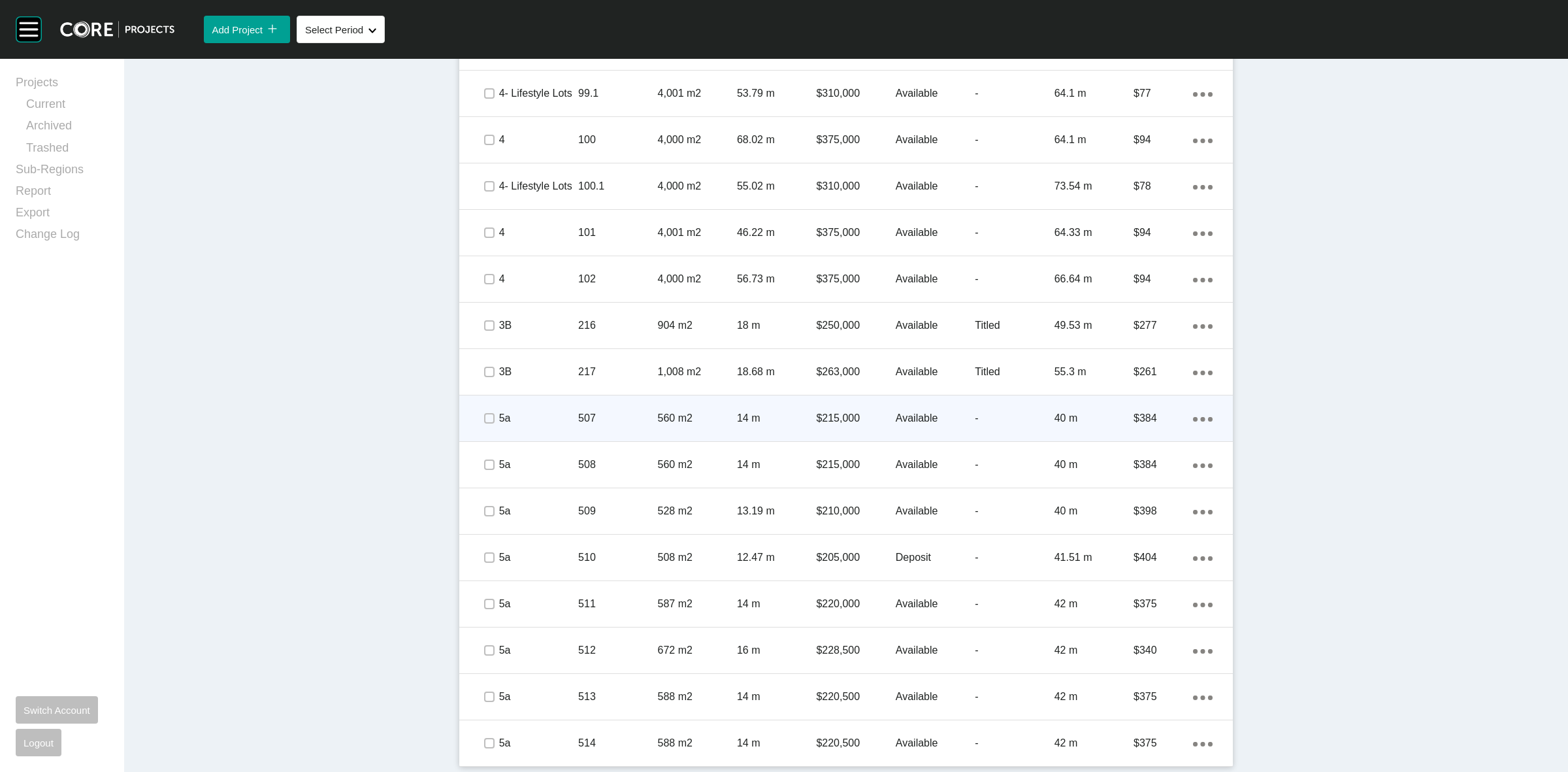
click at [637, 409] on div "507" at bounding box center [617, 418] width 79 height 41
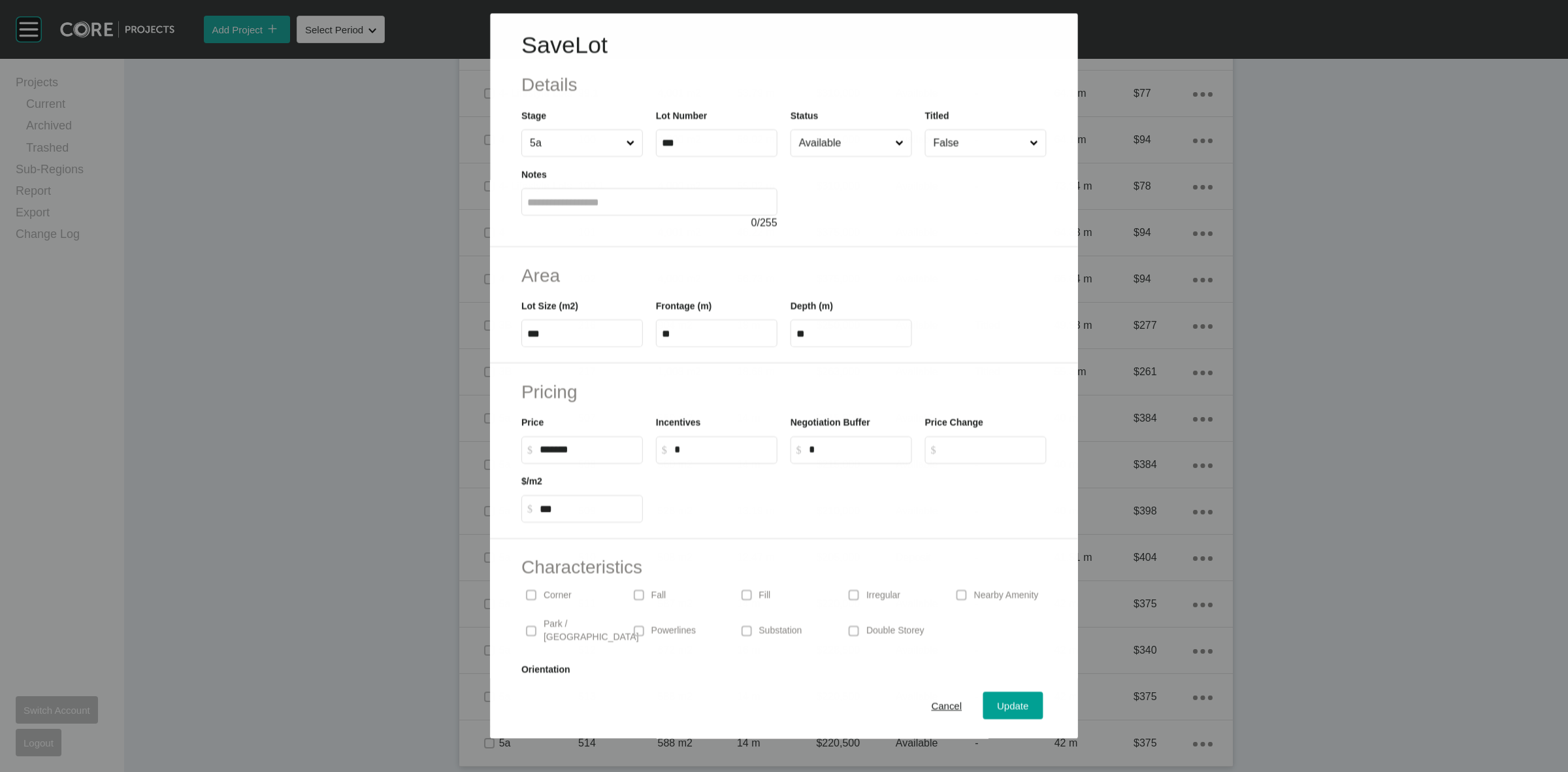
click at [823, 142] on input "Available" at bounding box center [845, 143] width 96 height 26
drag, startPoint x: 815, startPoint y: 308, endPoint x: 924, endPoint y: 466, distance: 192.0
click at [998, 703] on span "Update" at bounding box center [1014, 706] width 31 height 11
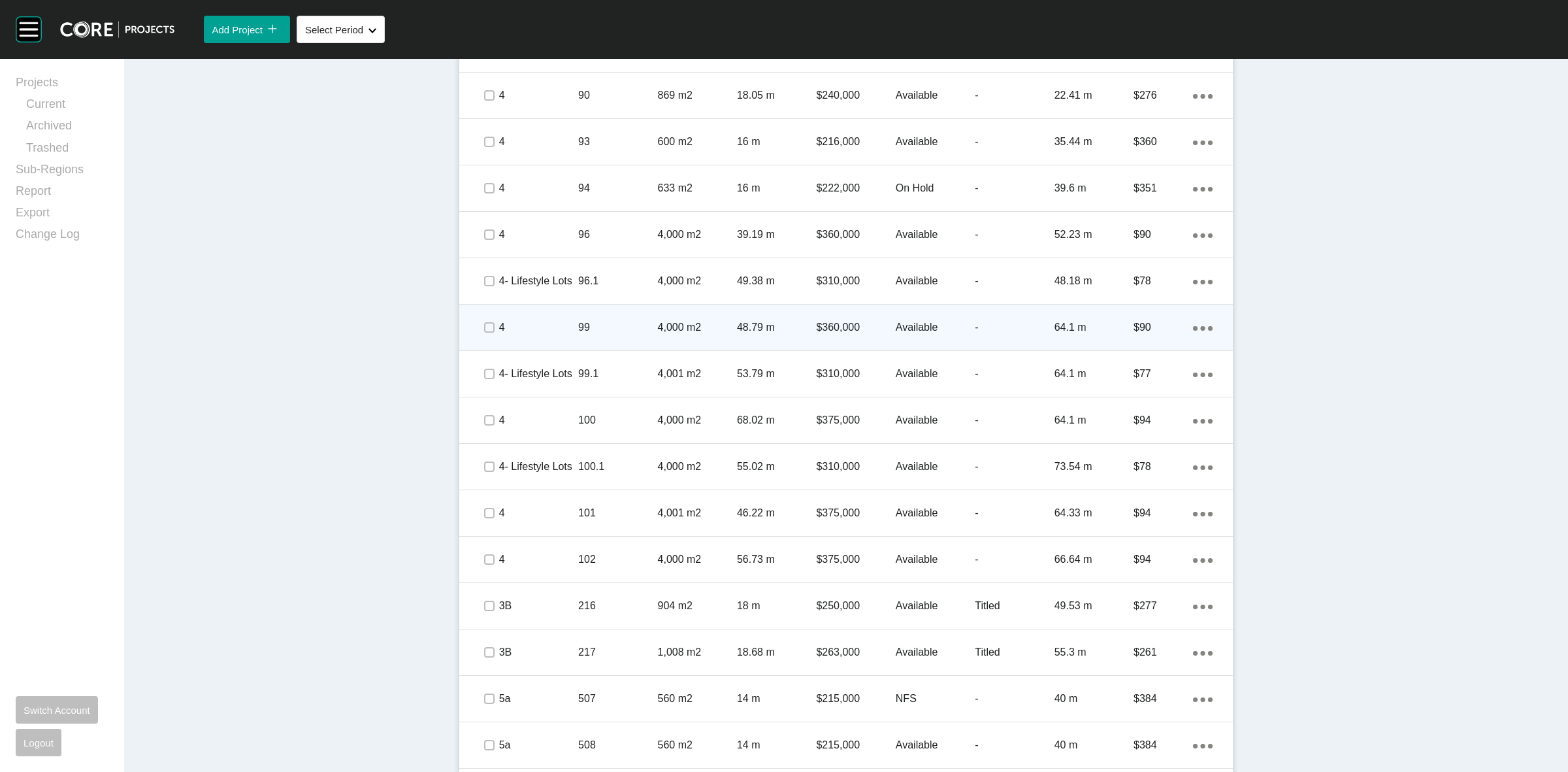
scroll to position [949, 0]
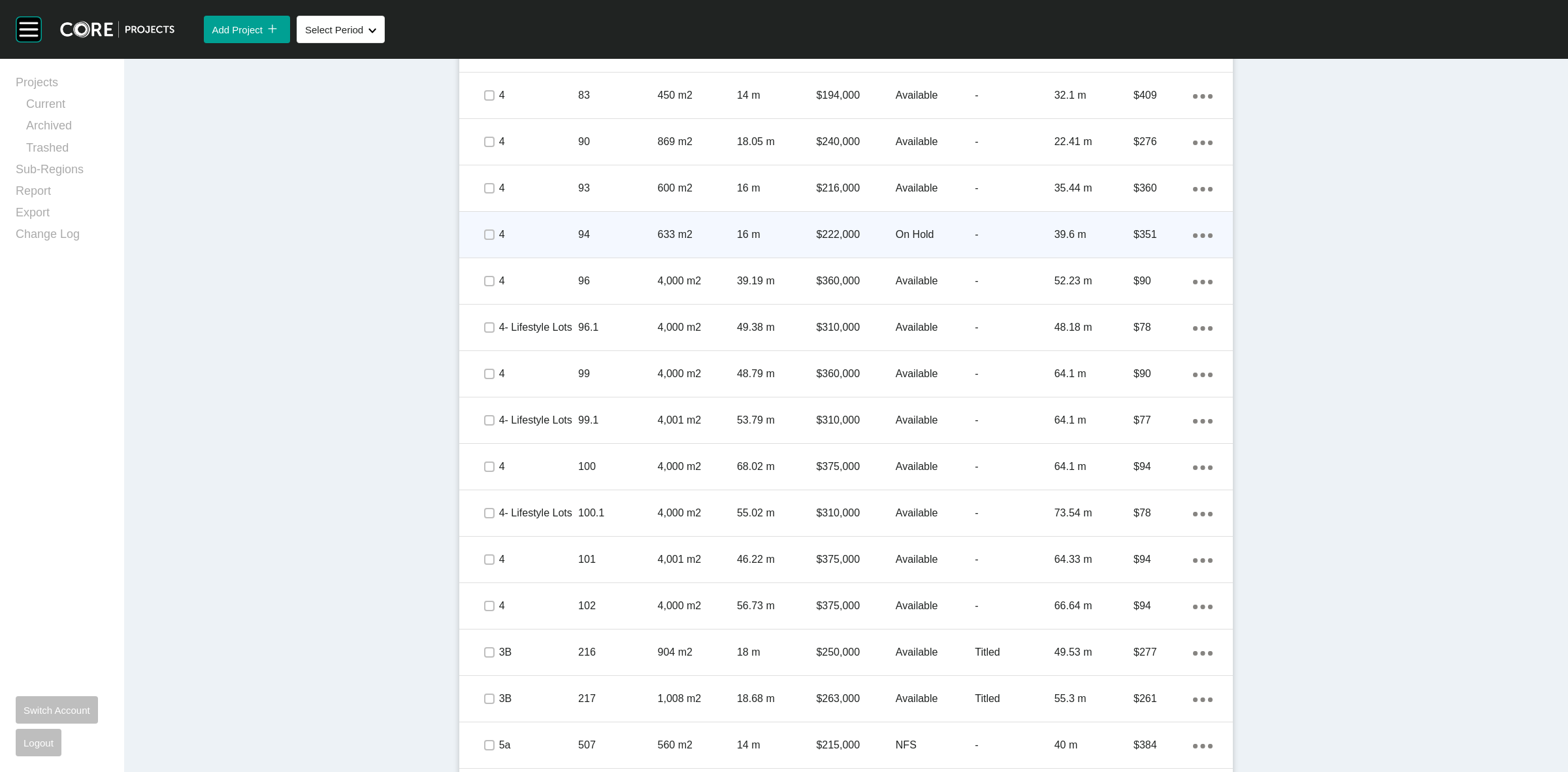
click at [623, 232] on p "94" at bounding box center [617, 234] width 79 height 15
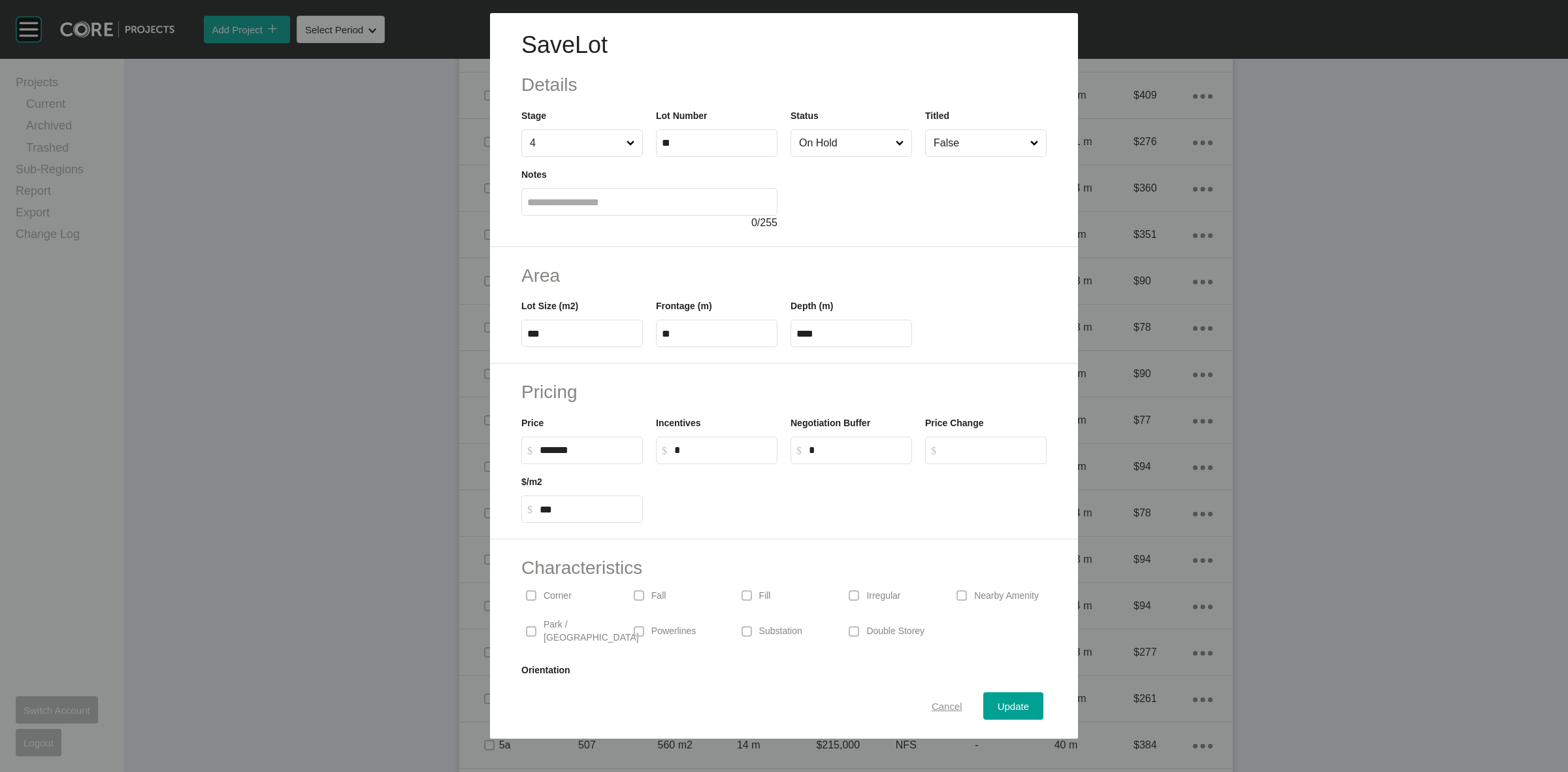
click at [938, 707] on span "Cancel" at bounding box center [947, 706] width 30 height 11
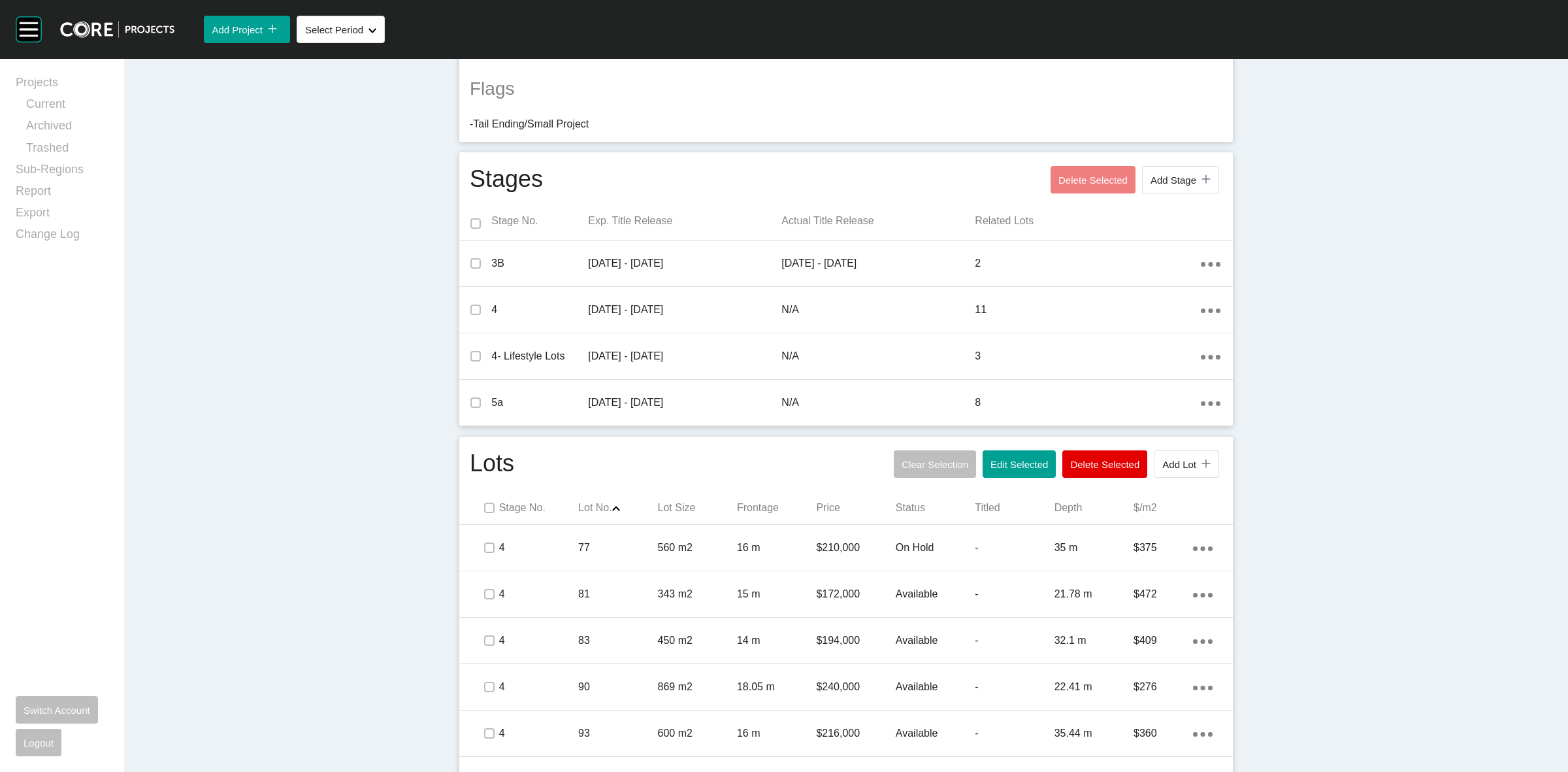
scroll to position [409, 0]
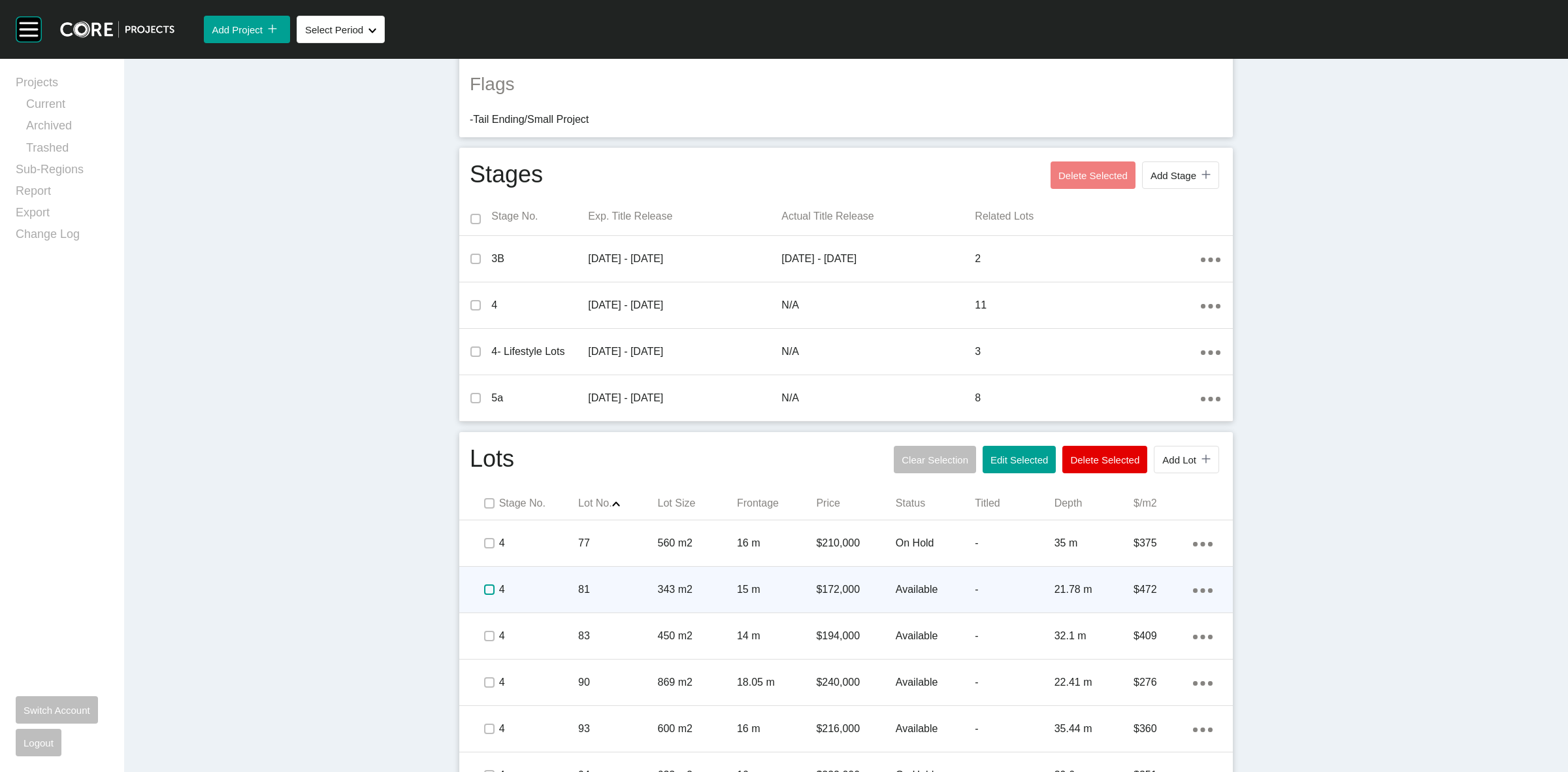
drag, startPoint x: 482, startPoint y: 592, endPoint x: 550, endPoint y: 589, distance: 68.1
click at [485, 590] on label at bounding box center [489, 590] width 10 height 10
click at [563, 586] on p "4" at bounding box center [539, 589] width 79 height 15
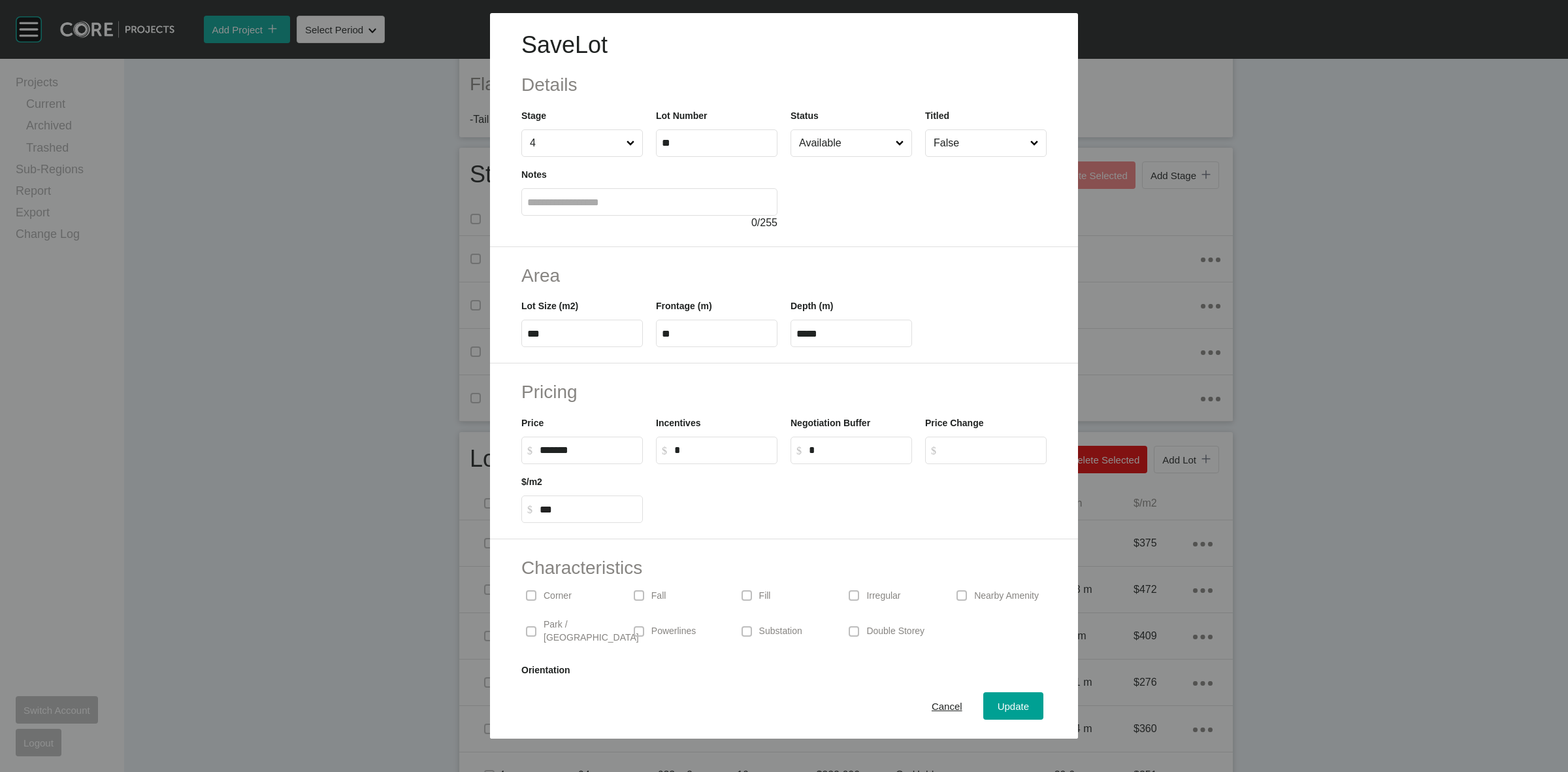
click at [791, 145] on label "Available" at bounding box center [852, 143] width 121 height 28
click at [797, 145] on input "Available" at bounding box center [846, 143] width 97 height 26
click at [995, 697] on div "Update" at bounding box center [1014, 706] width 38 height 17
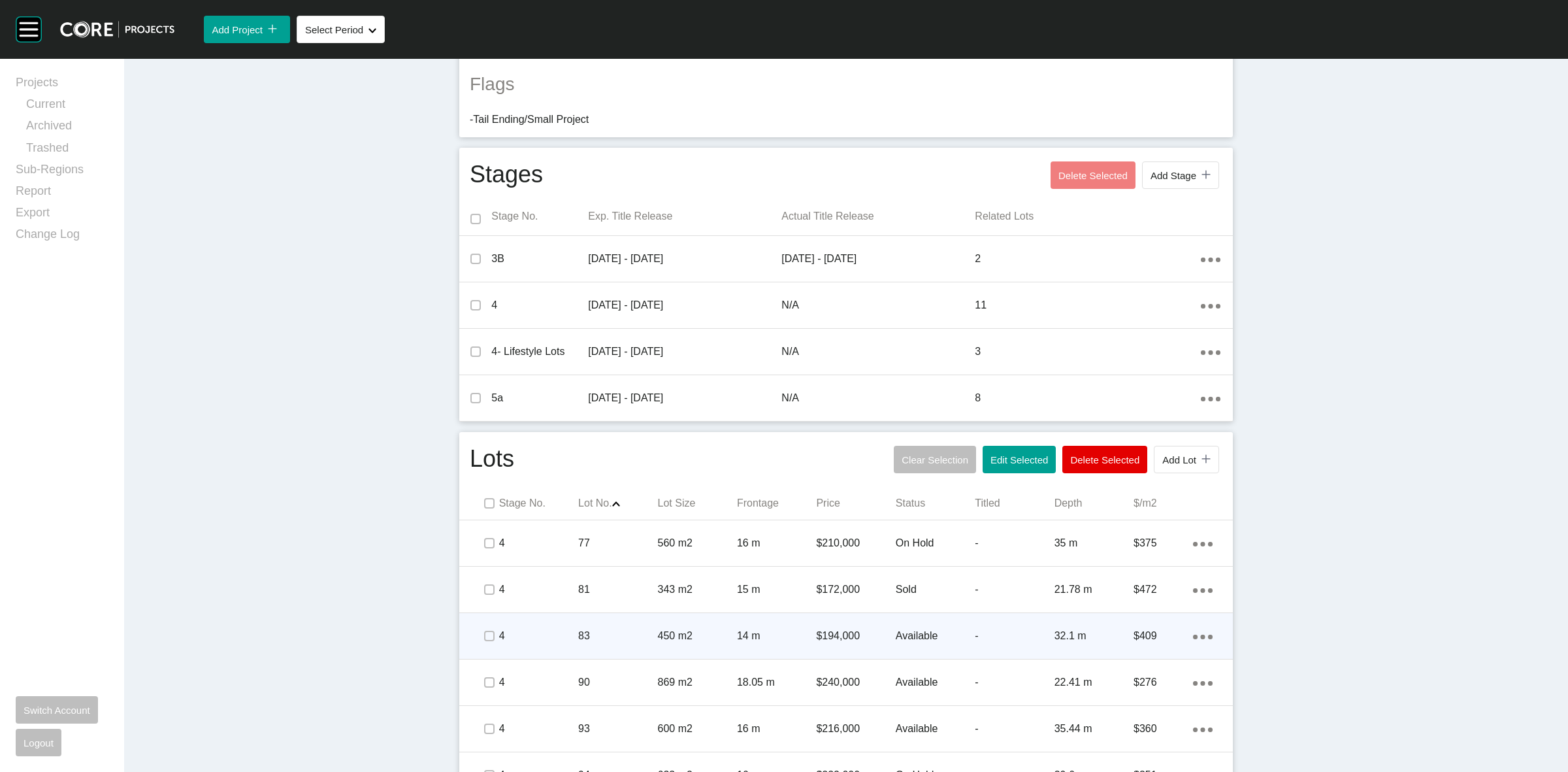
click at [479, 631] on span at bounding box center [488, 636] width 20 height 20
click at [543, 631] on p "4" at bounding box center [539, 636] width 79 height 15
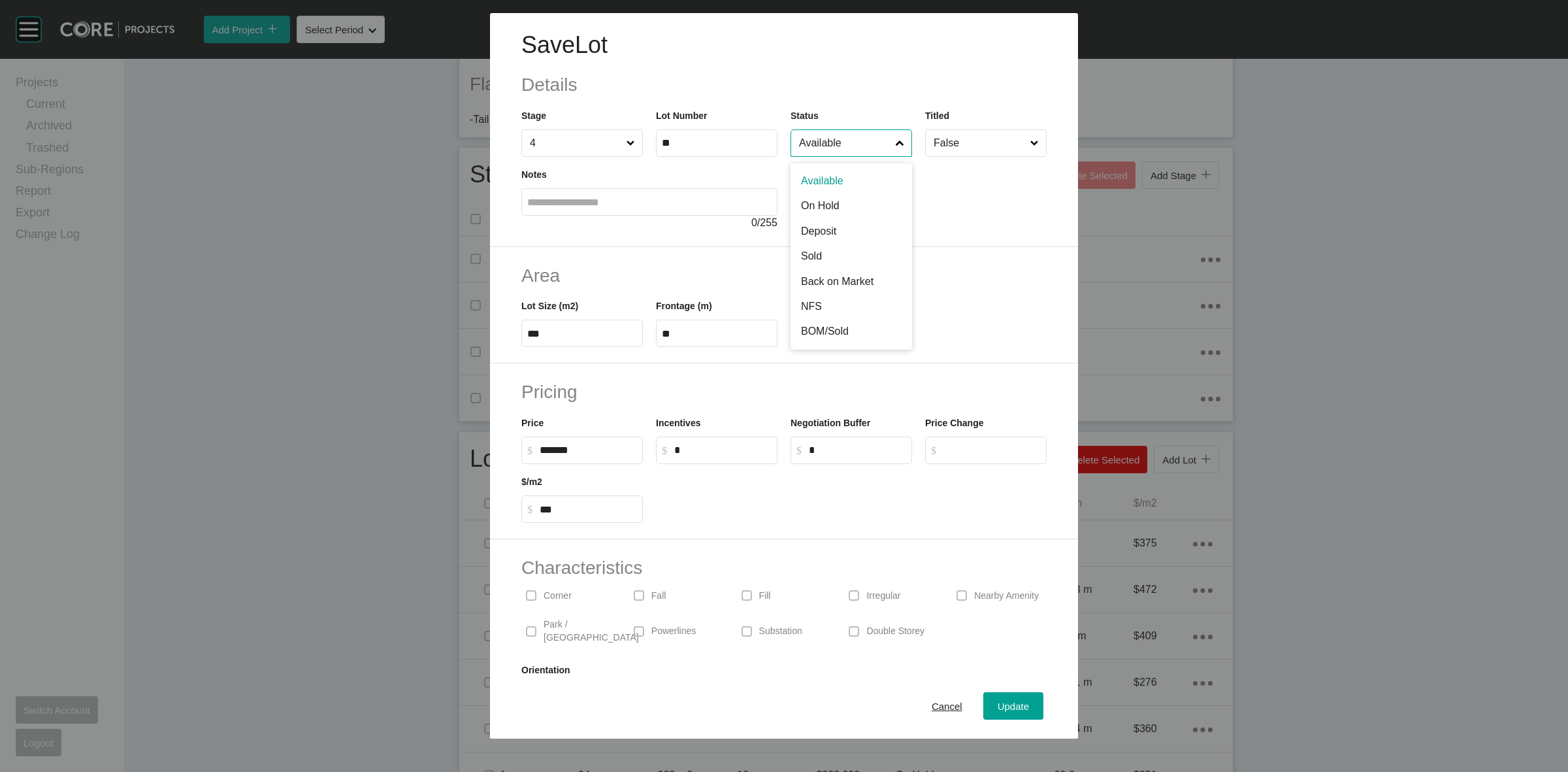
click at [848, 141] on input "Available" at bounding box center [846, 143] width 97 height 26
click at [1013, 707] on span "Update" at bounding box center [1014, 706] width 31 height 11
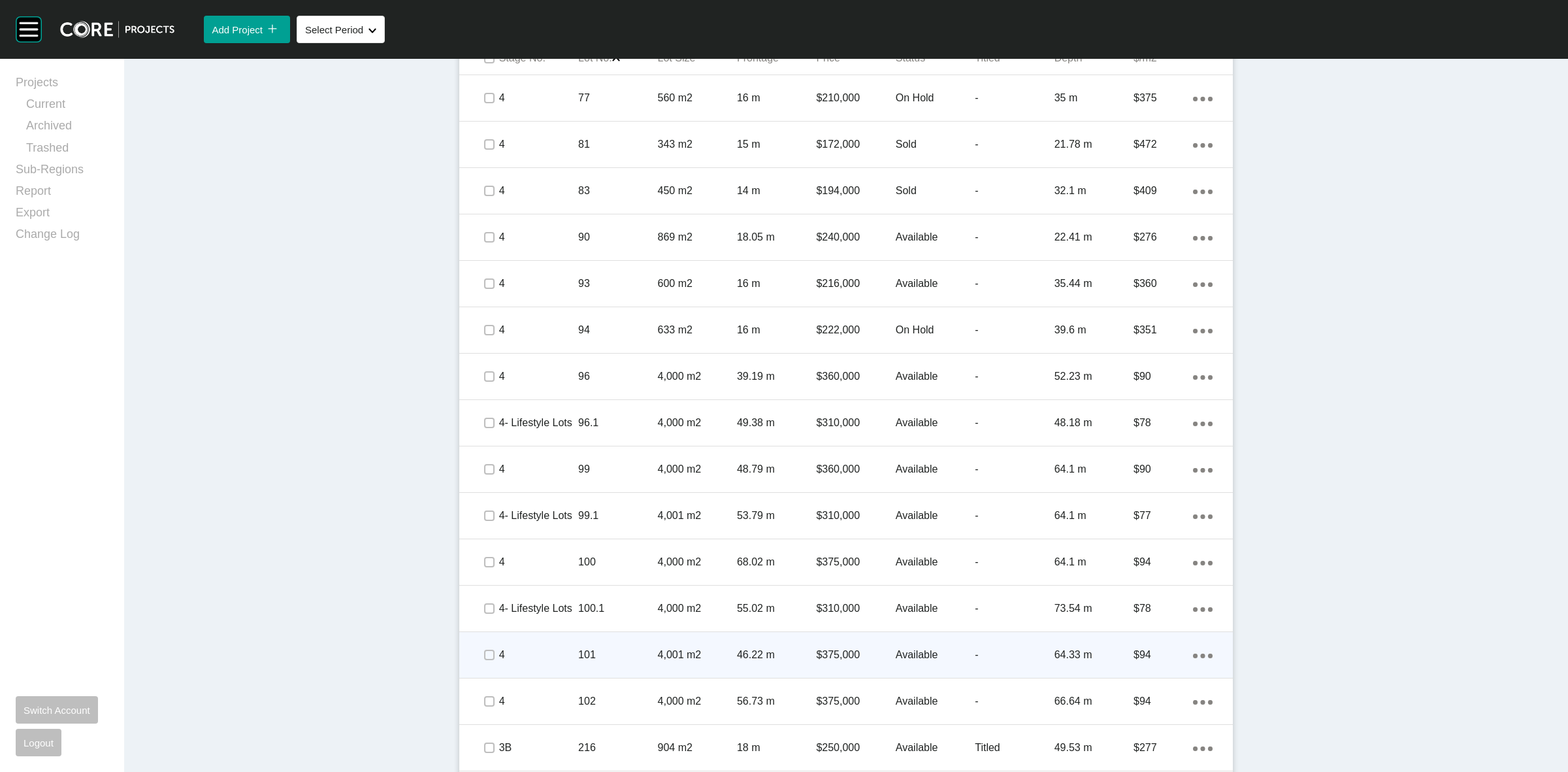
scroll to position [867, 0]
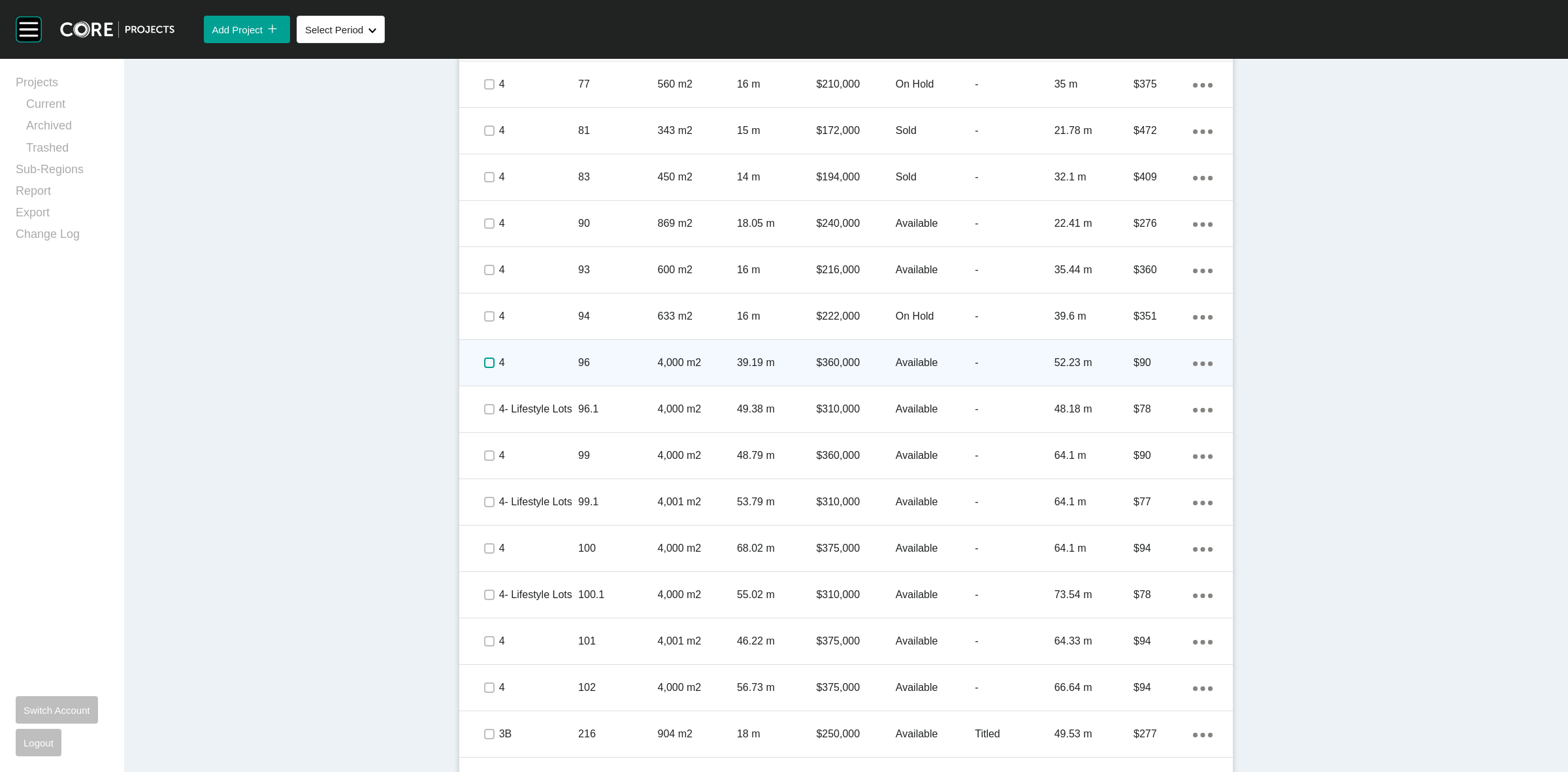
click at [484, 363] on label at bounding box center [489, 363] width 10 height 10
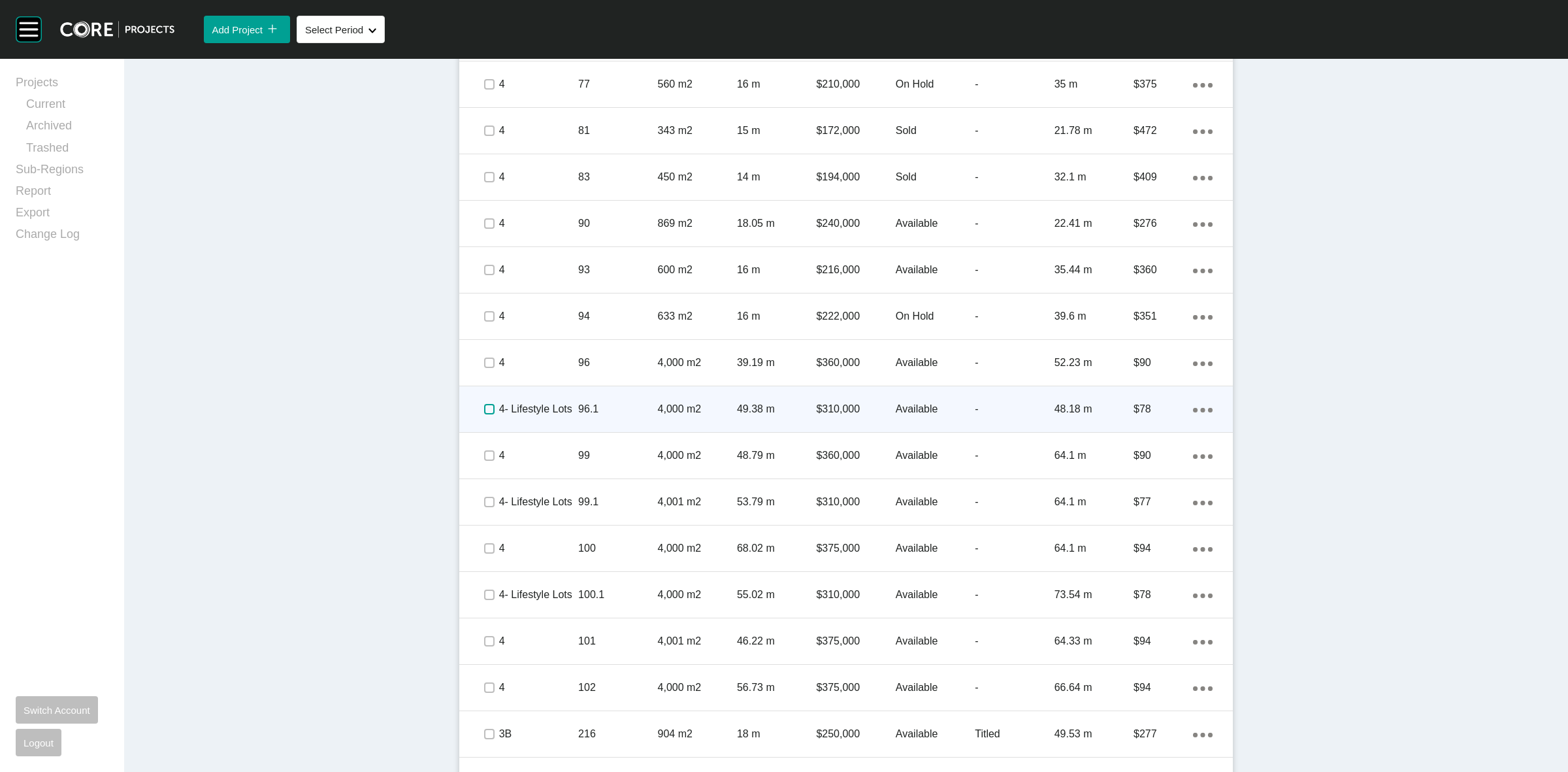
click at [484, 404] on label at bounding box center [489, 409] width 10 height 10
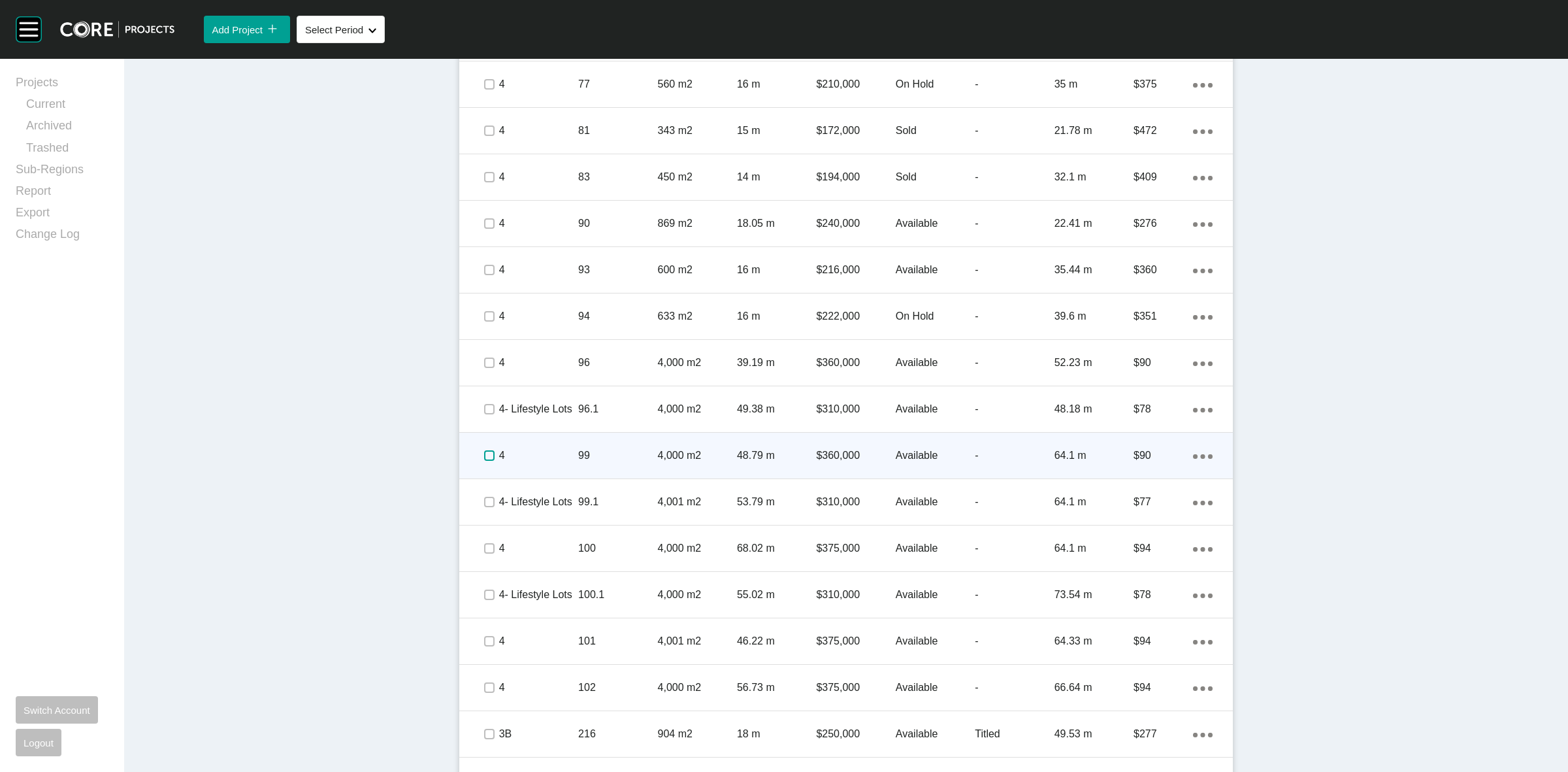
click at [484, 455] on label at bounding box center [489, 455] width 10 height 10
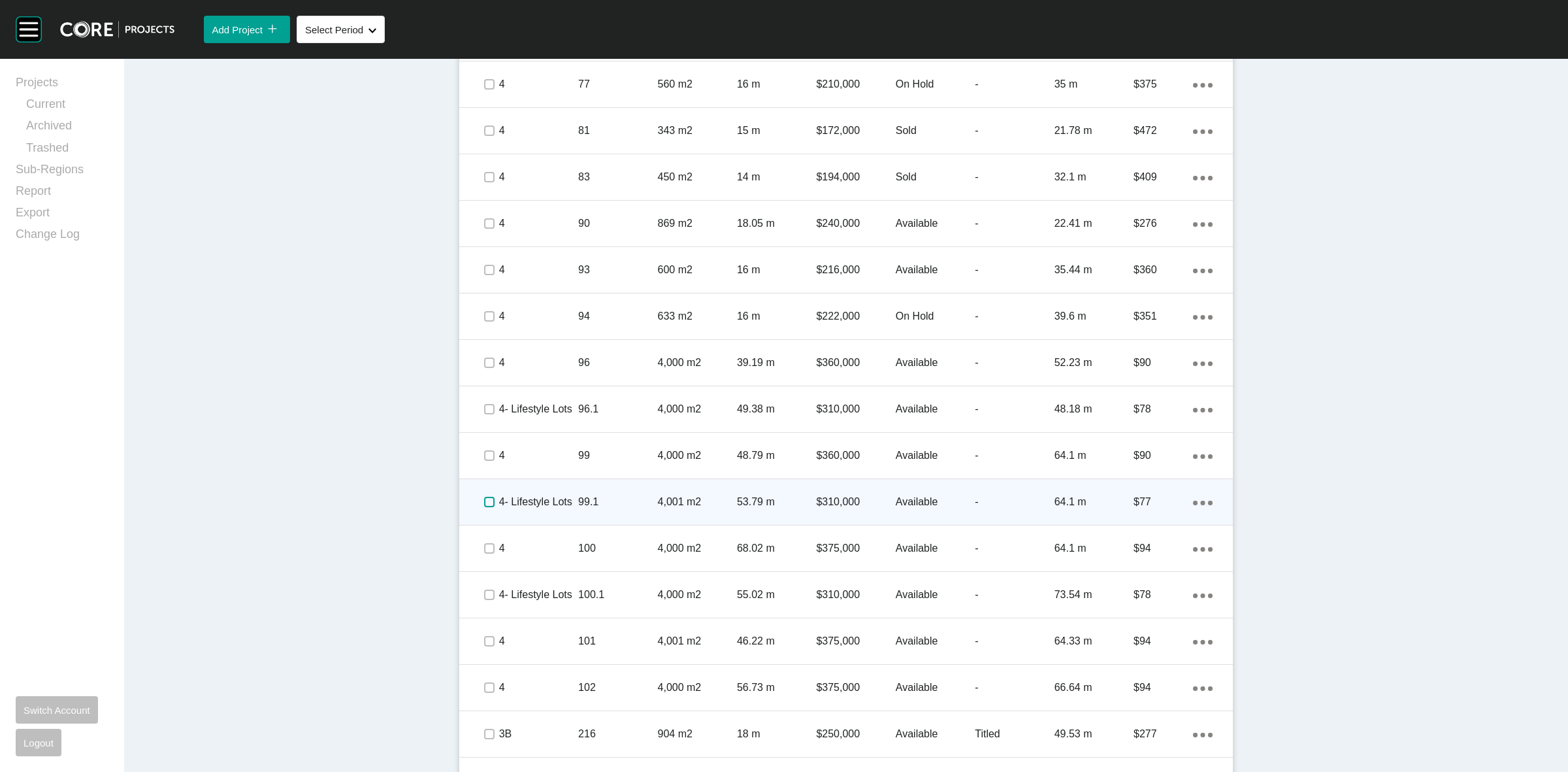
click at [484, 499] on label at bounding box center [489, 502] width 10 height 10
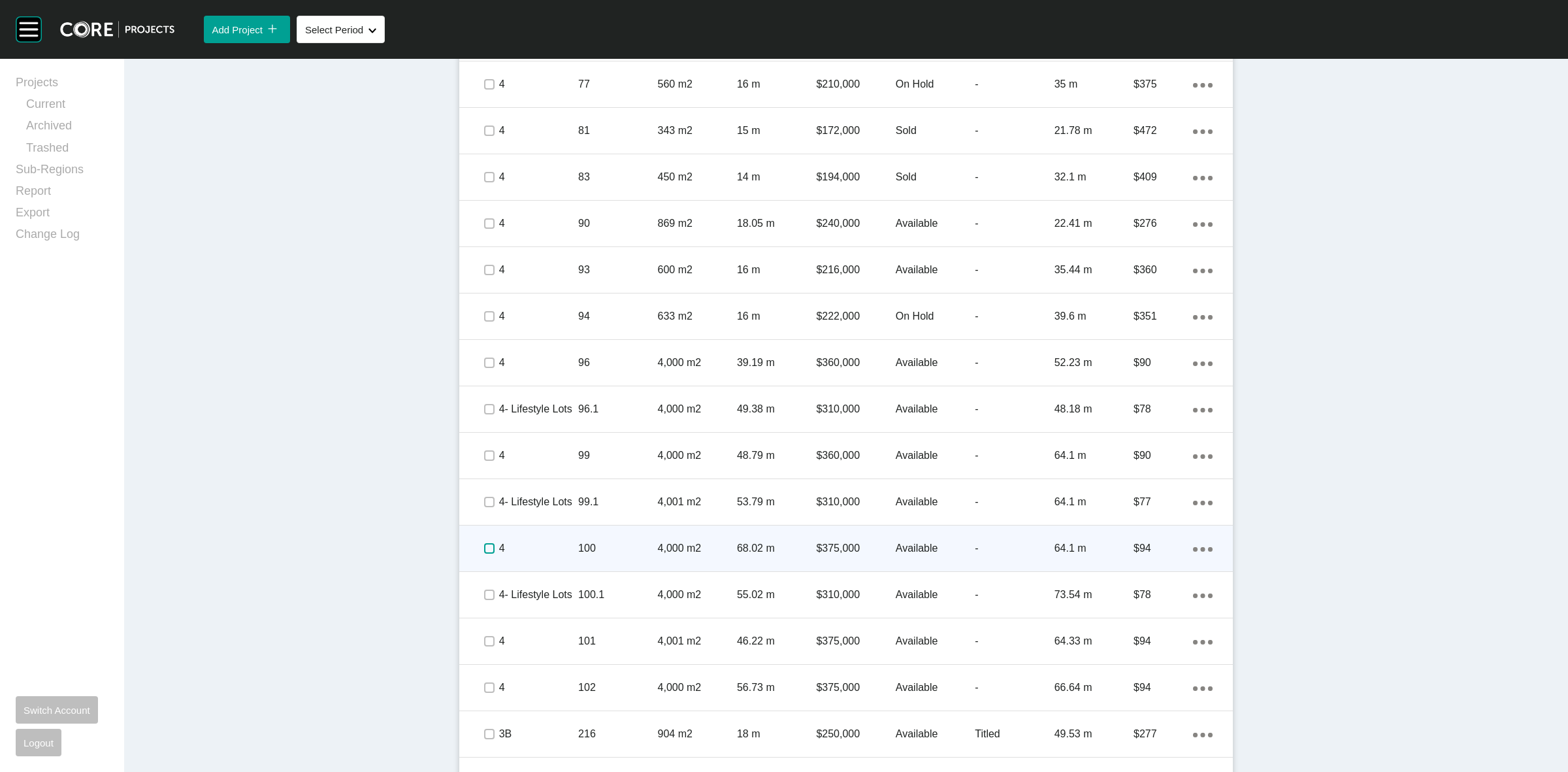
click at [484, 545] on label at bounding box center [489, 548] width 10 height 10
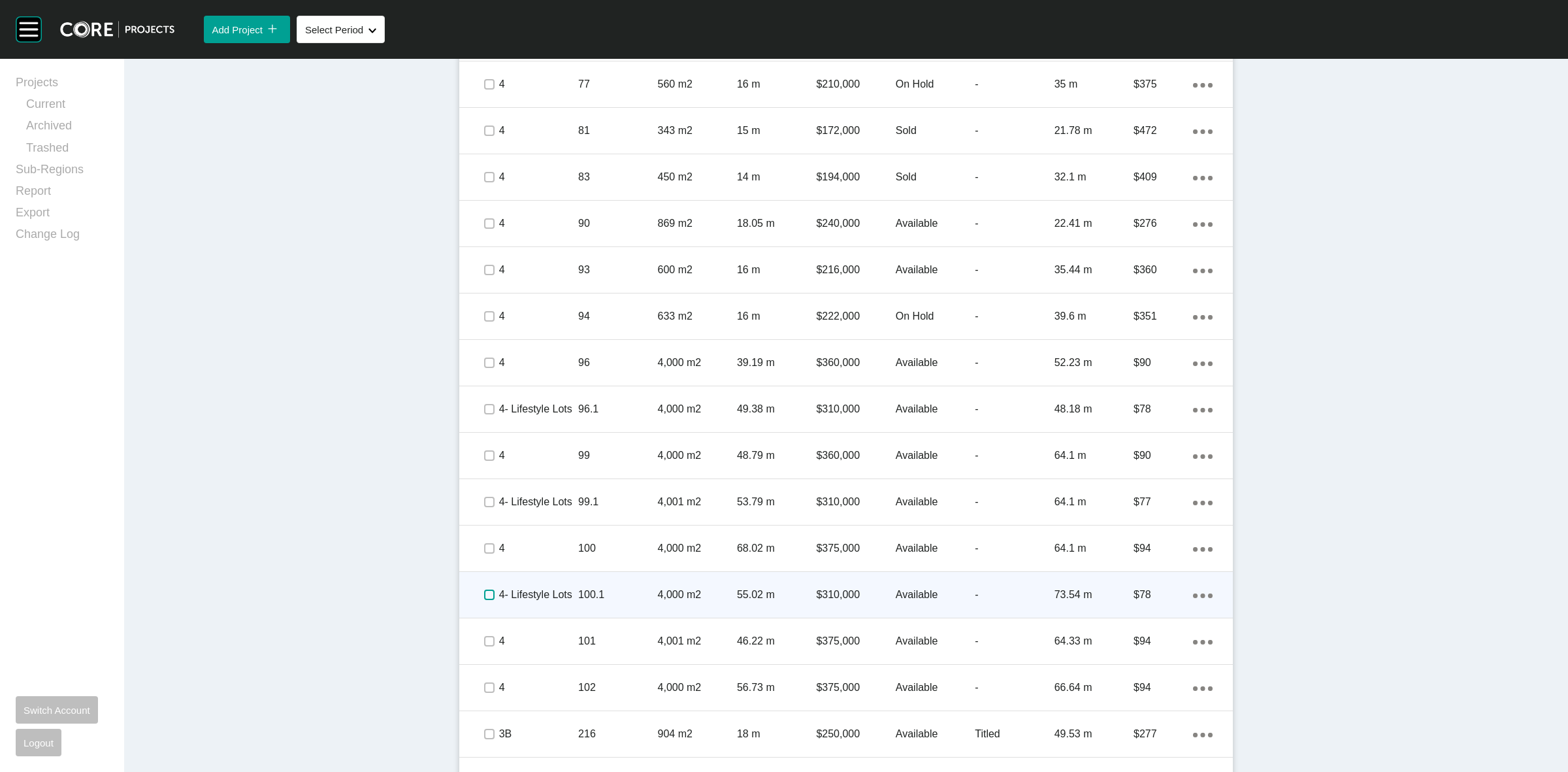
click at [484, 590] on label at bounding box center [489, 595] width 10 height 10
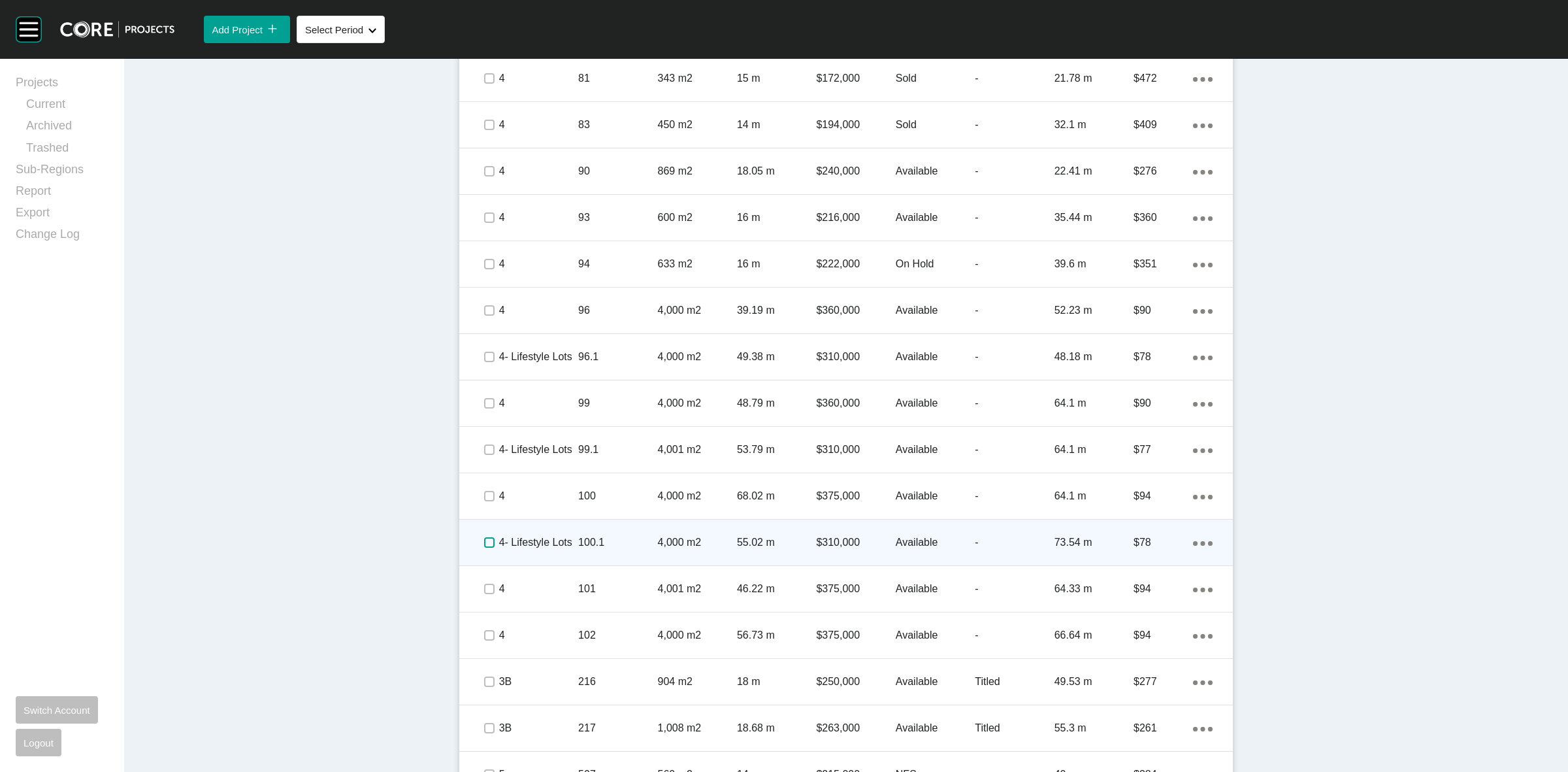
scroll to position [949, 0]
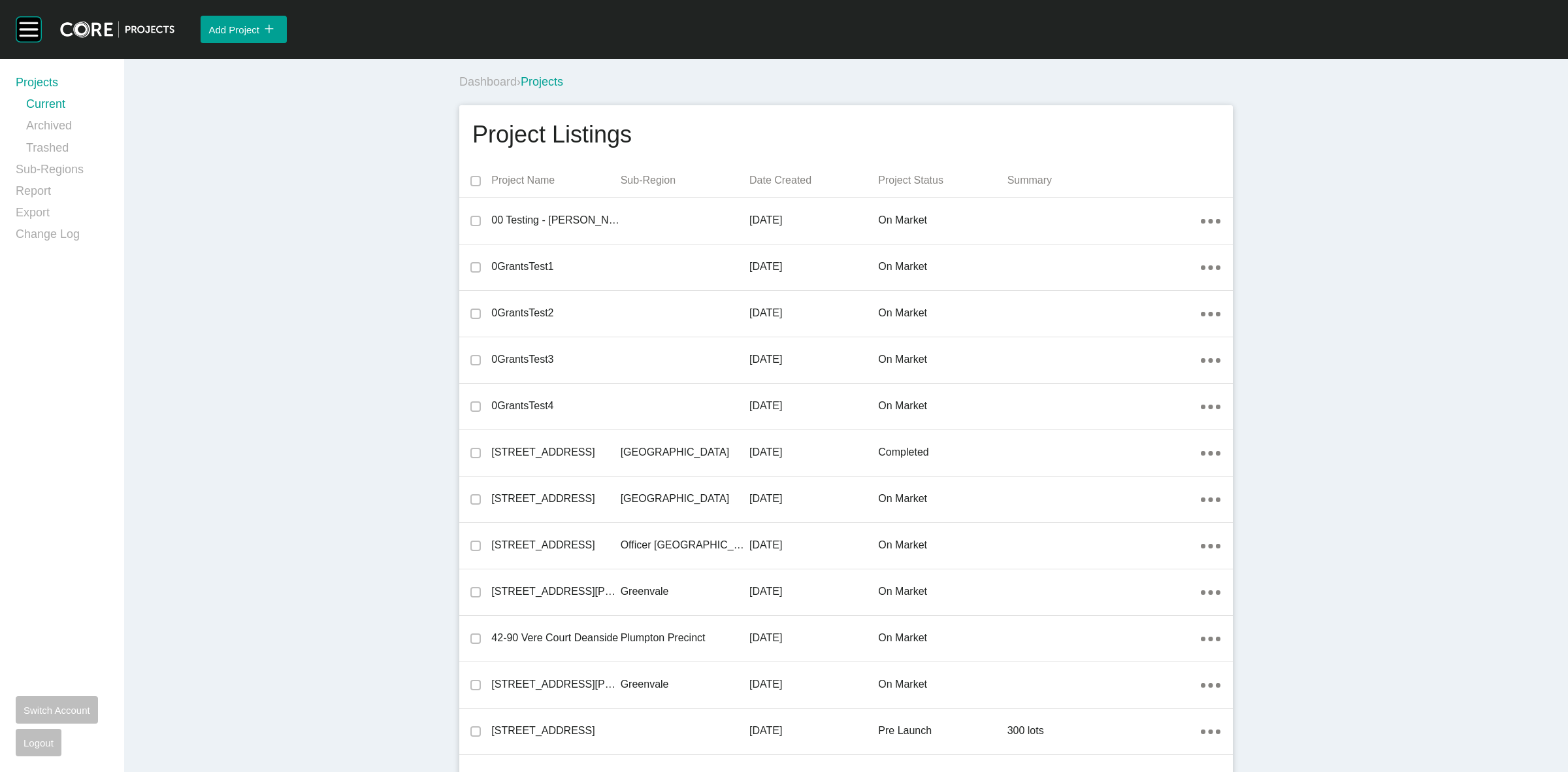
click at [786, 126] on div "Project Listings" at bounding box center [846, 134] width 748 height 33
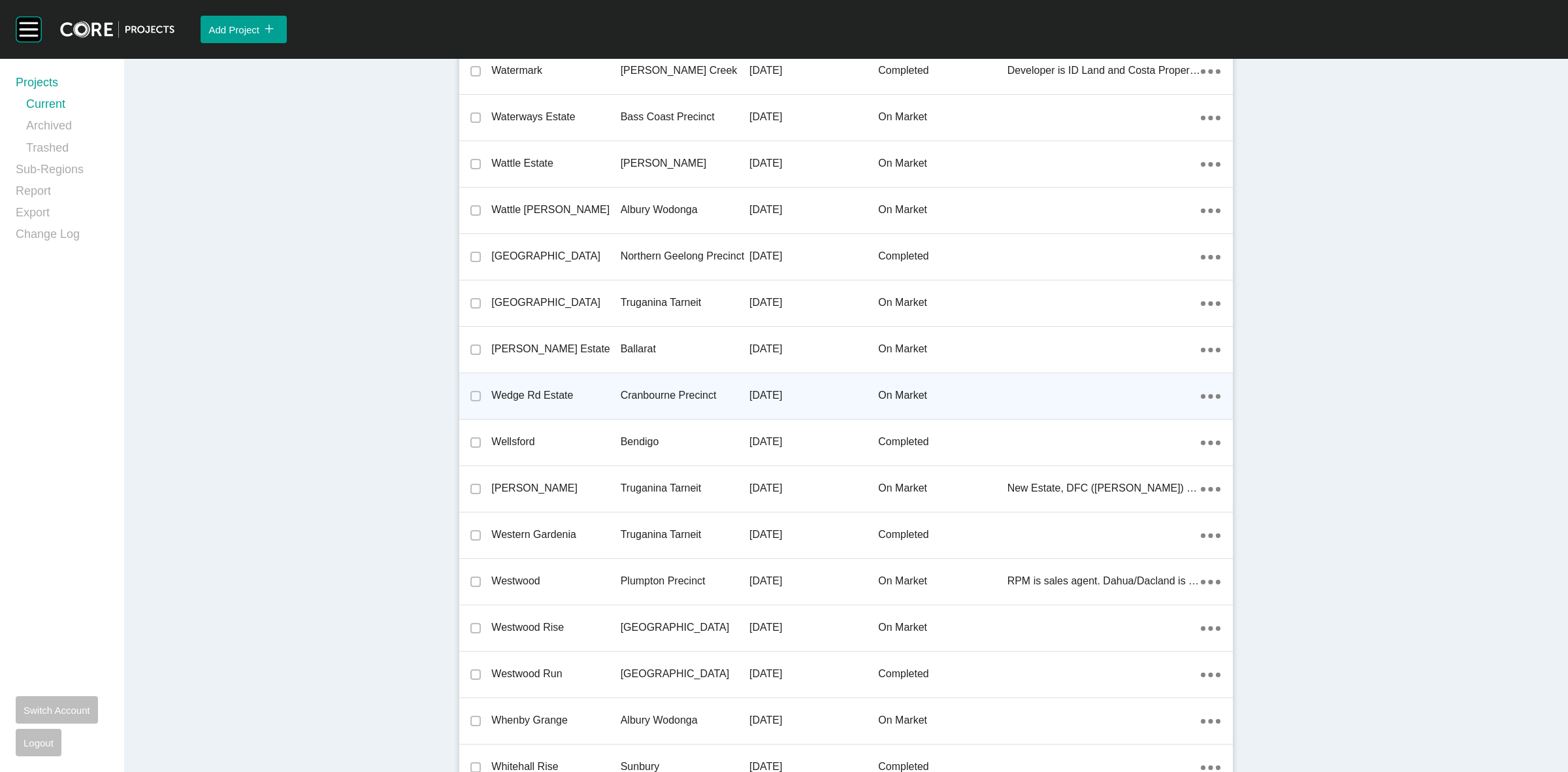
click at [677, 377] on div "Cranbourne Precinct" at bounding box center [685, 396] width 128 height 41
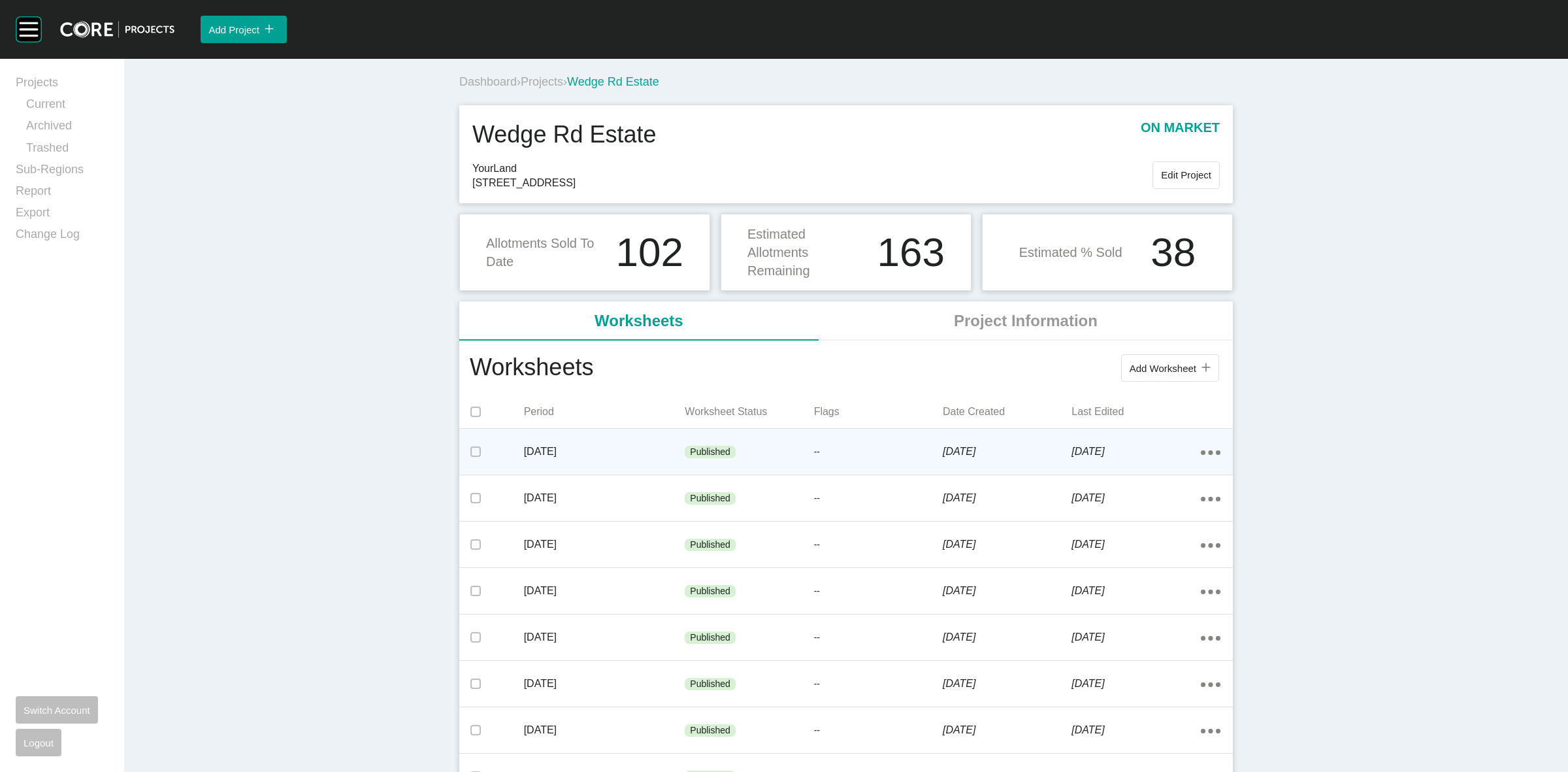
drag, startPoint x: 1198, startPoint y: 452, endPoint x: 1183, endPoint y: 461, distance: 17.5
click at [1201, 452] on icon "Action Menu Dots Copy 6 Created with Sketch." at bounding box center [1211, 452] width 20 height 4
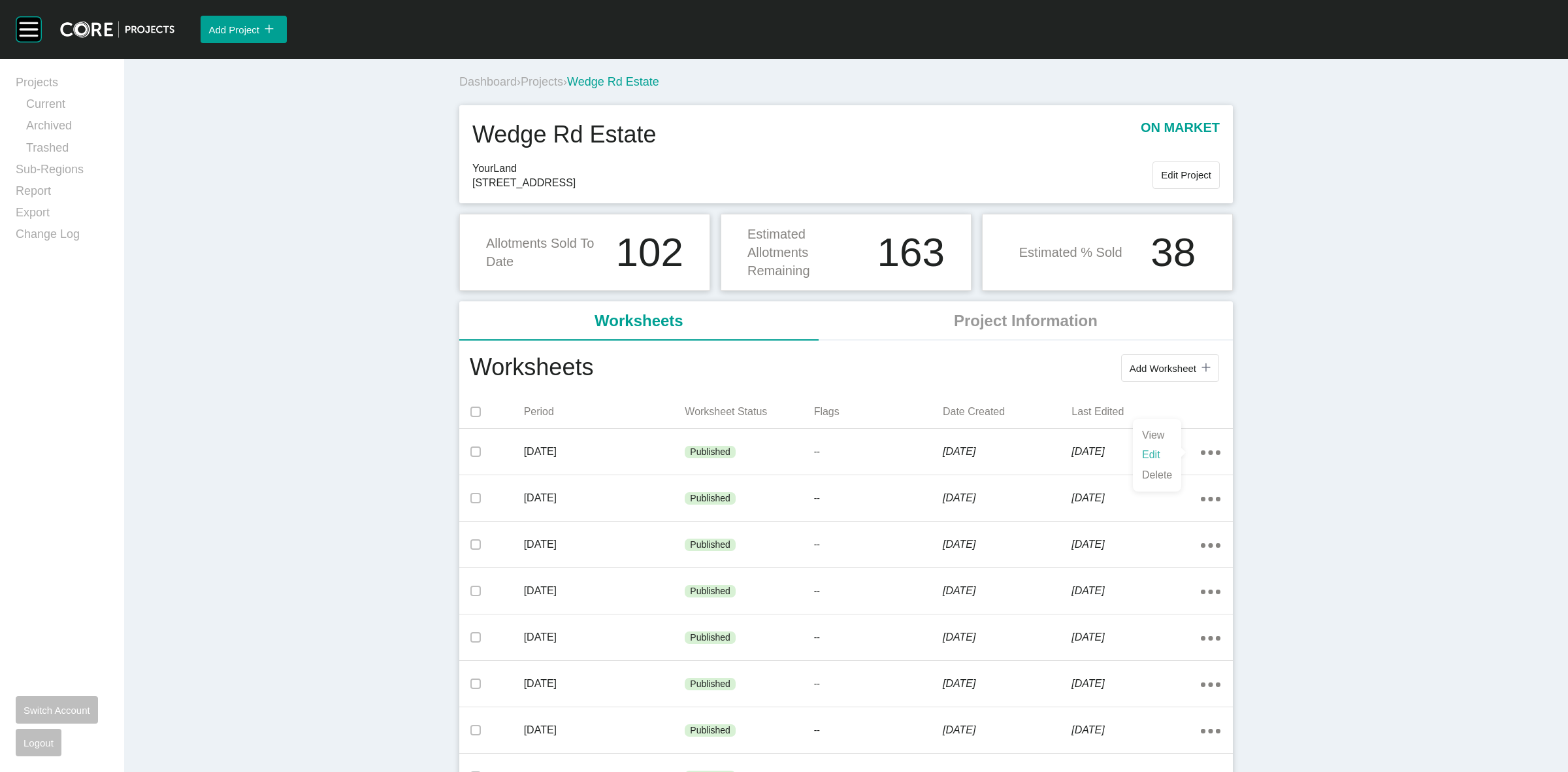
click at [1152, 456] on link "Edit" at bounding box center [1157, 455] width 36 height 20
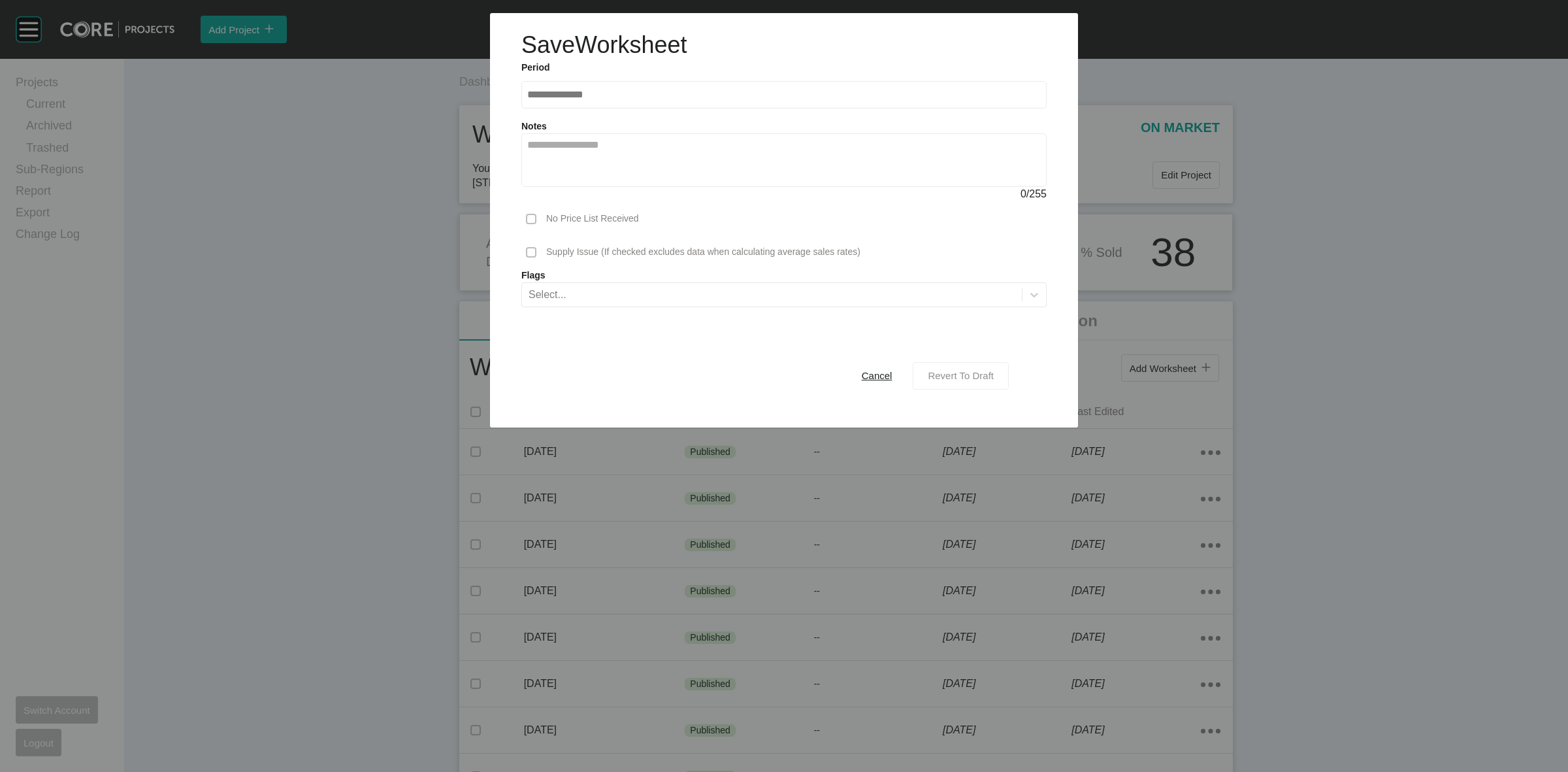
click at [948, 373] on span "Revert To Draft" at bounding box center [961, 375] width 66 height 11
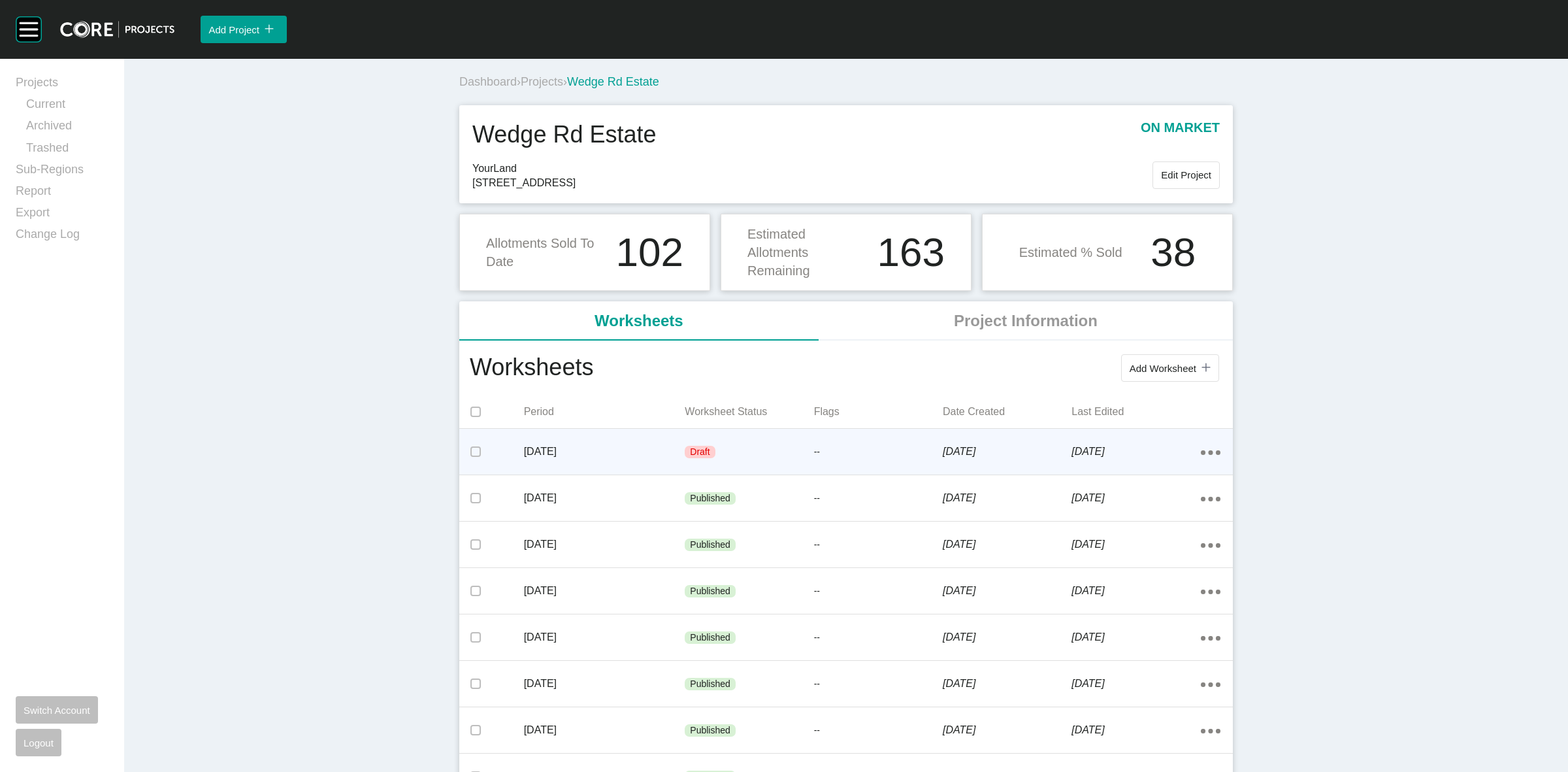
click at [802, 461] on div "Draft" at bounding box center [749, 452] width 128 height 39
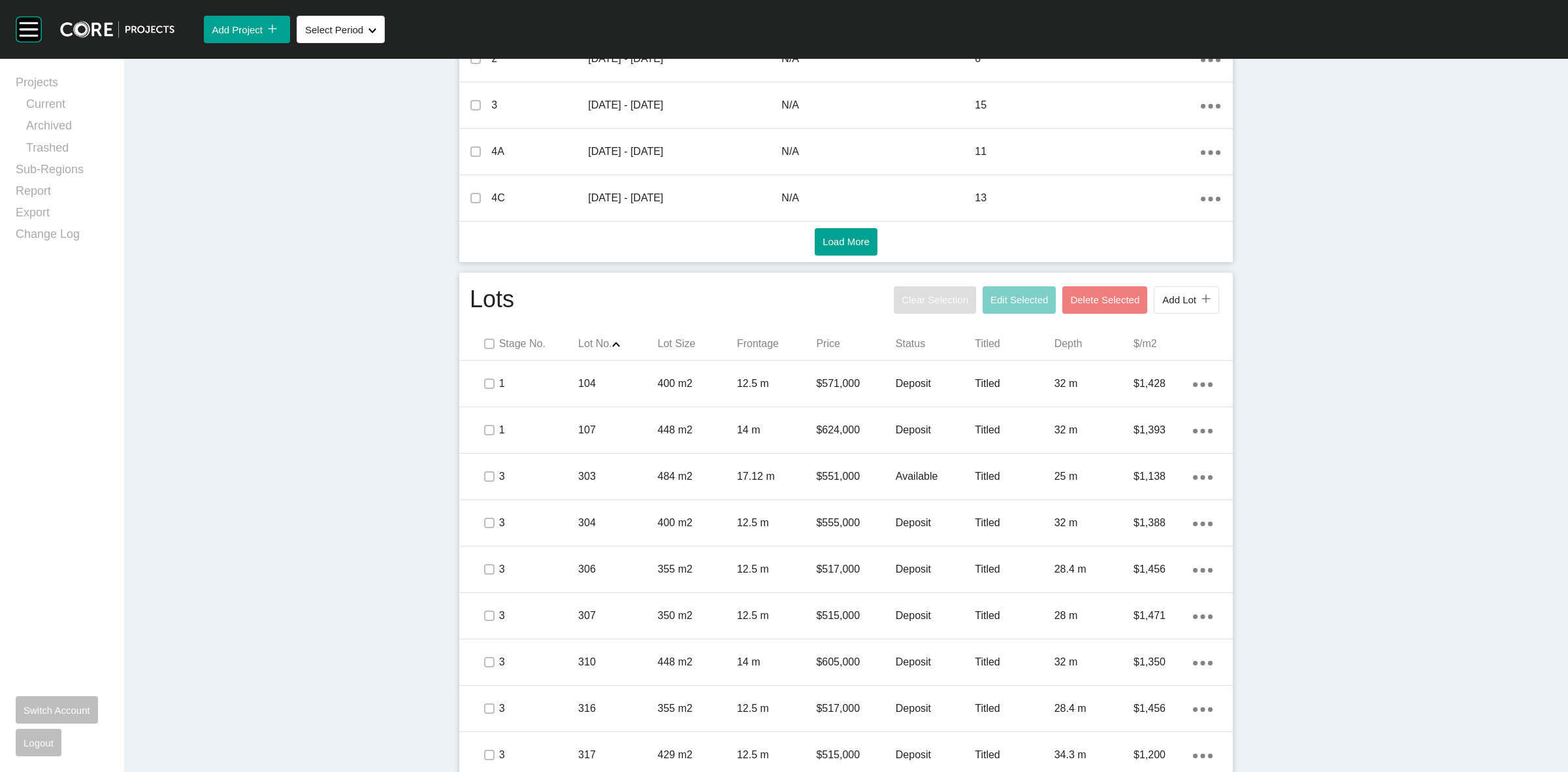
scroll to position [654, 0]
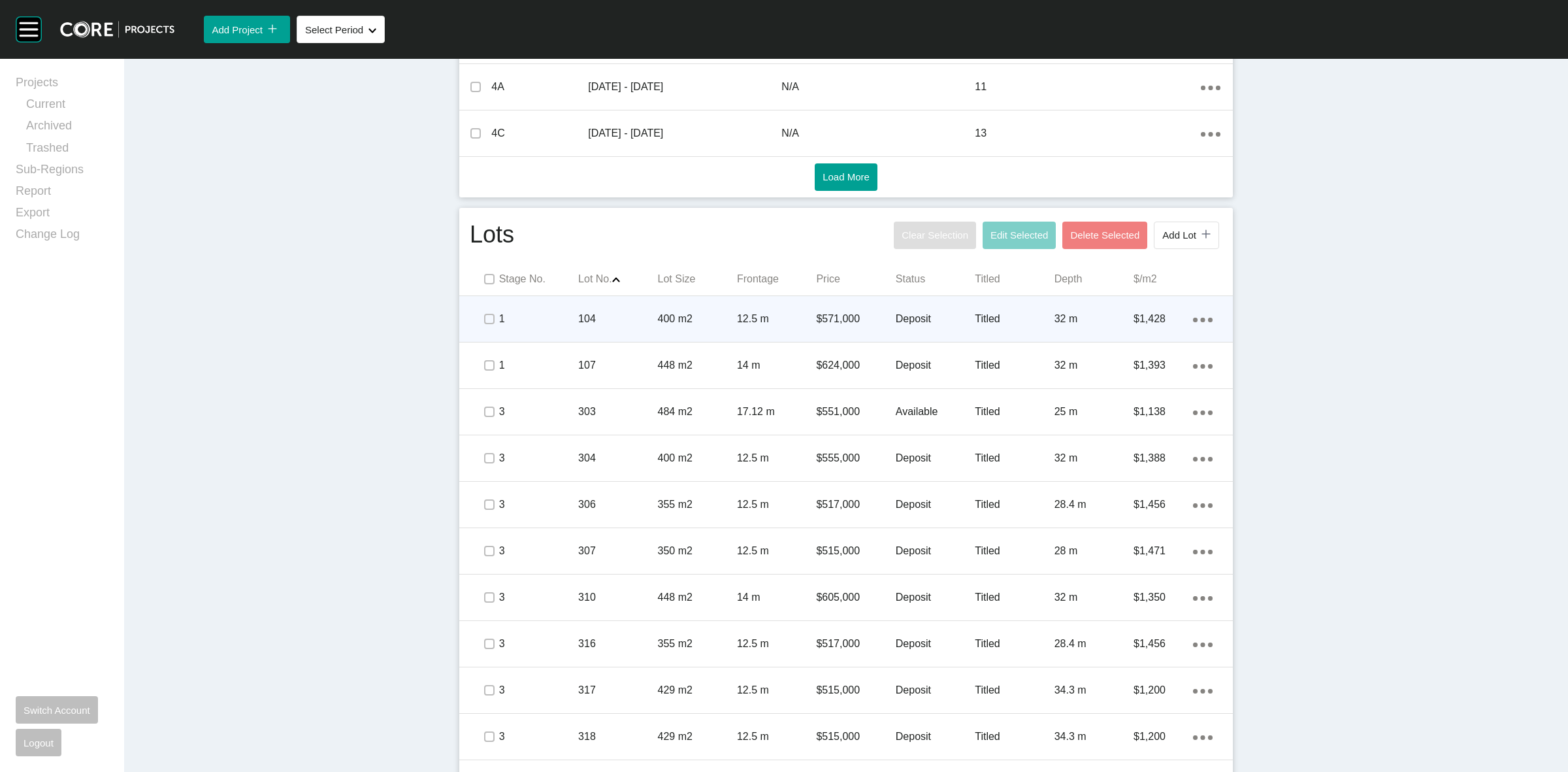
click at [606, 317] on p "104" at bounding box center [617, 318] width 79 height 15
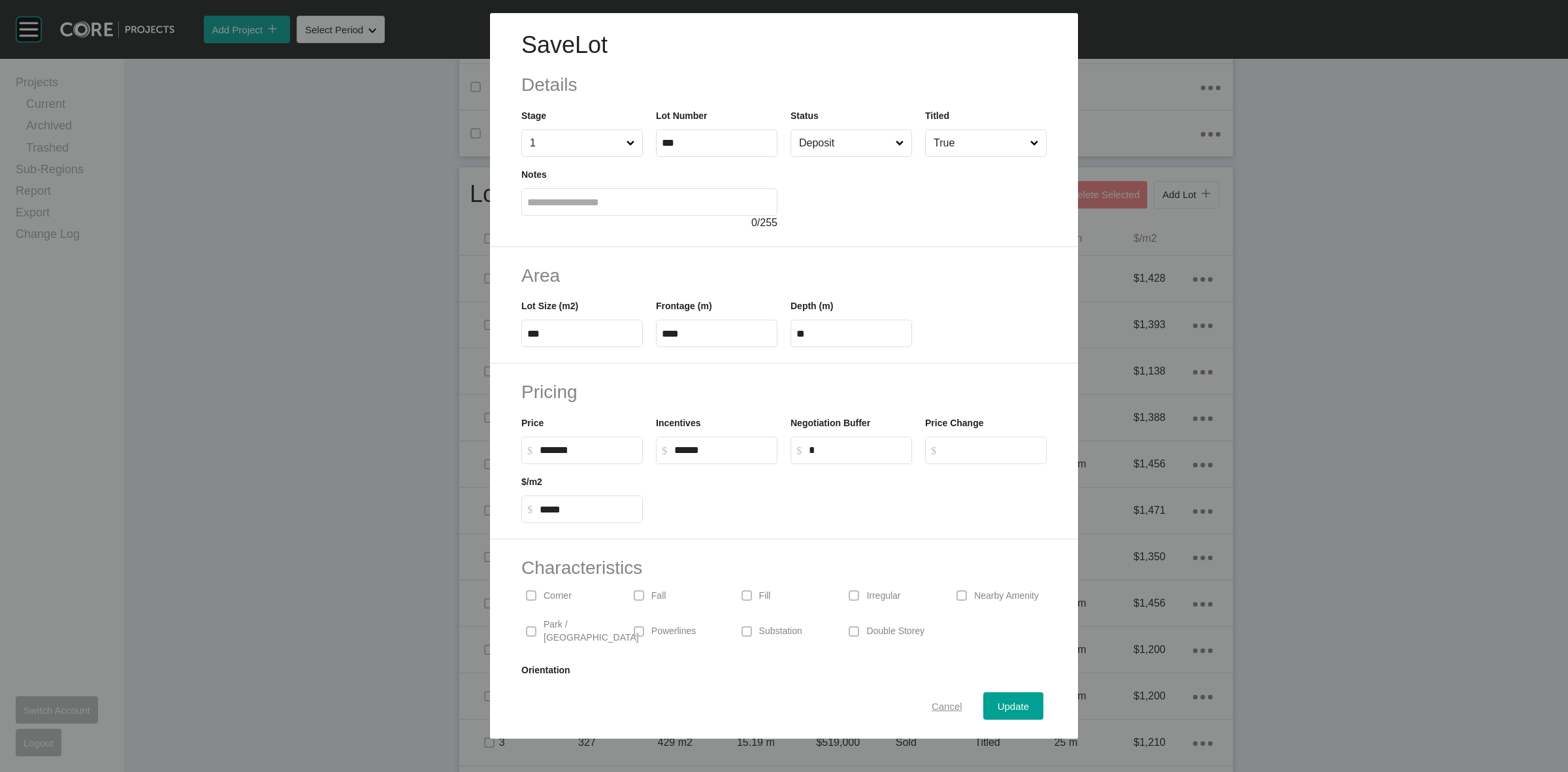
click at [932, 706] on span "Cancel" at bounding box center [947, 706] width 30 height 11
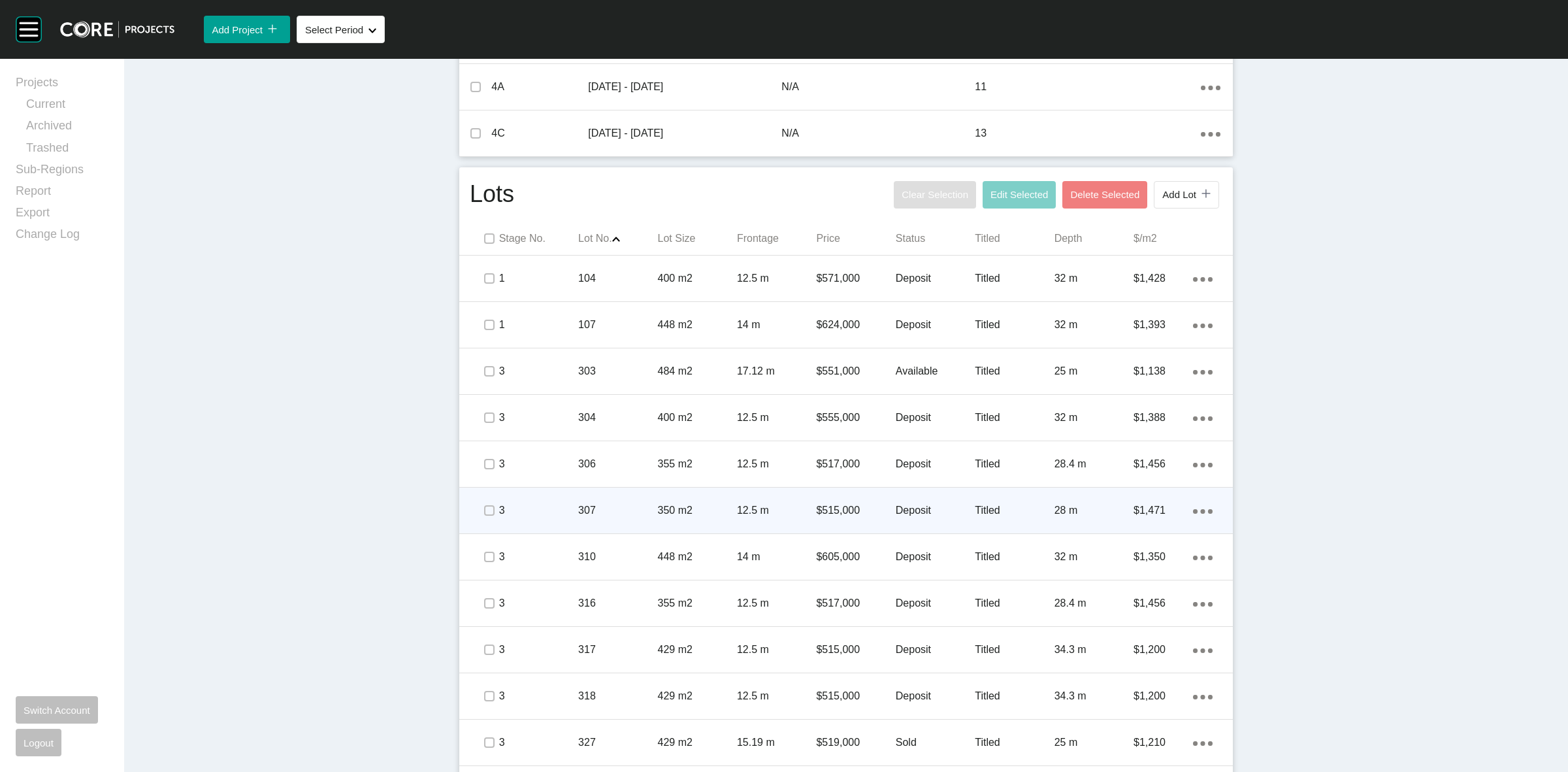
click at [632, 507] on p "307" at bounding box center [617, 510] width 79 height 15
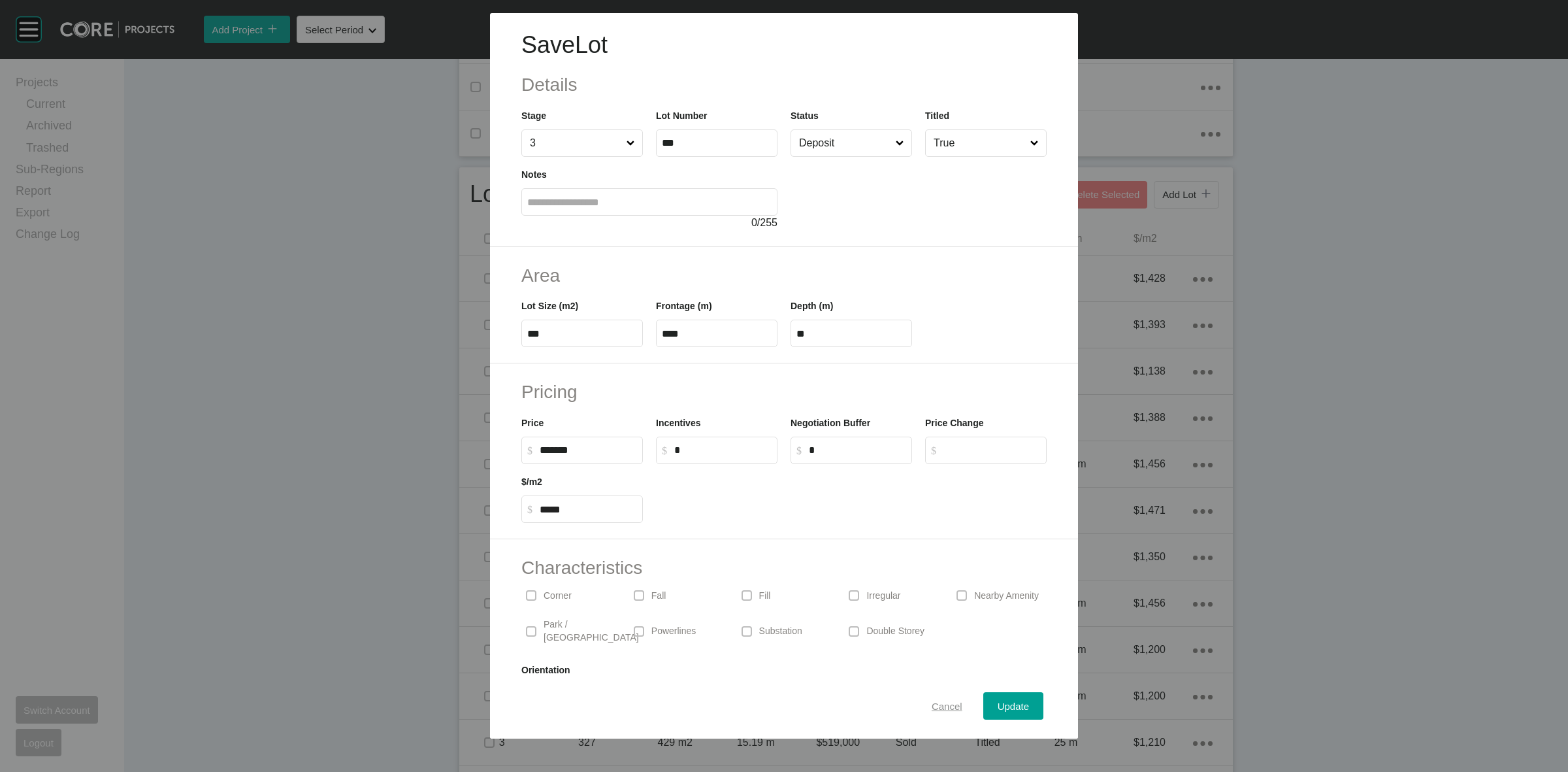
click at [937, 706] on span "Cancel" at bounding box center [947, 706] width 30 height 11
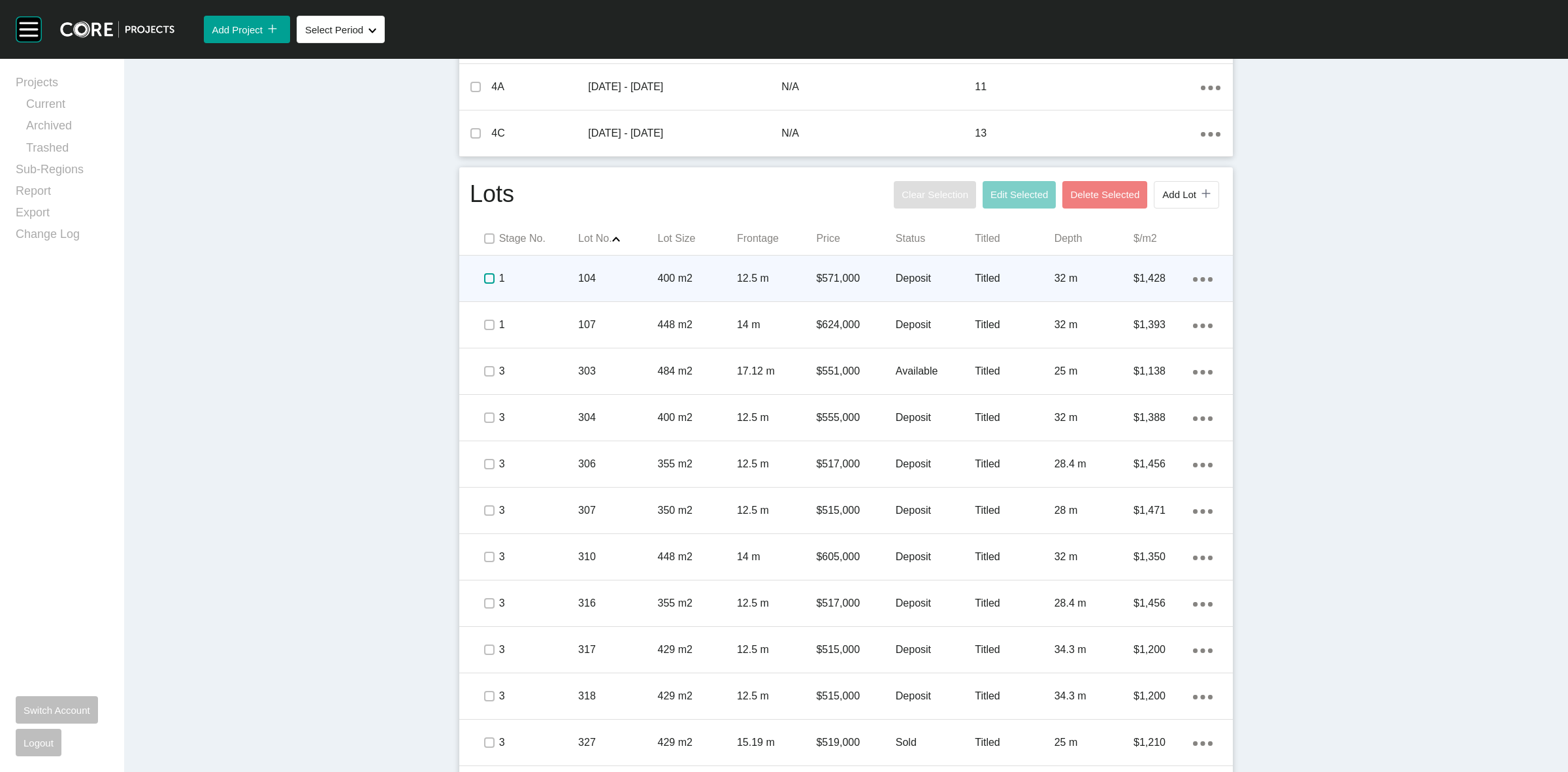
click at [484, 278] on label at bounding box center [489, 278] width 10 height 10
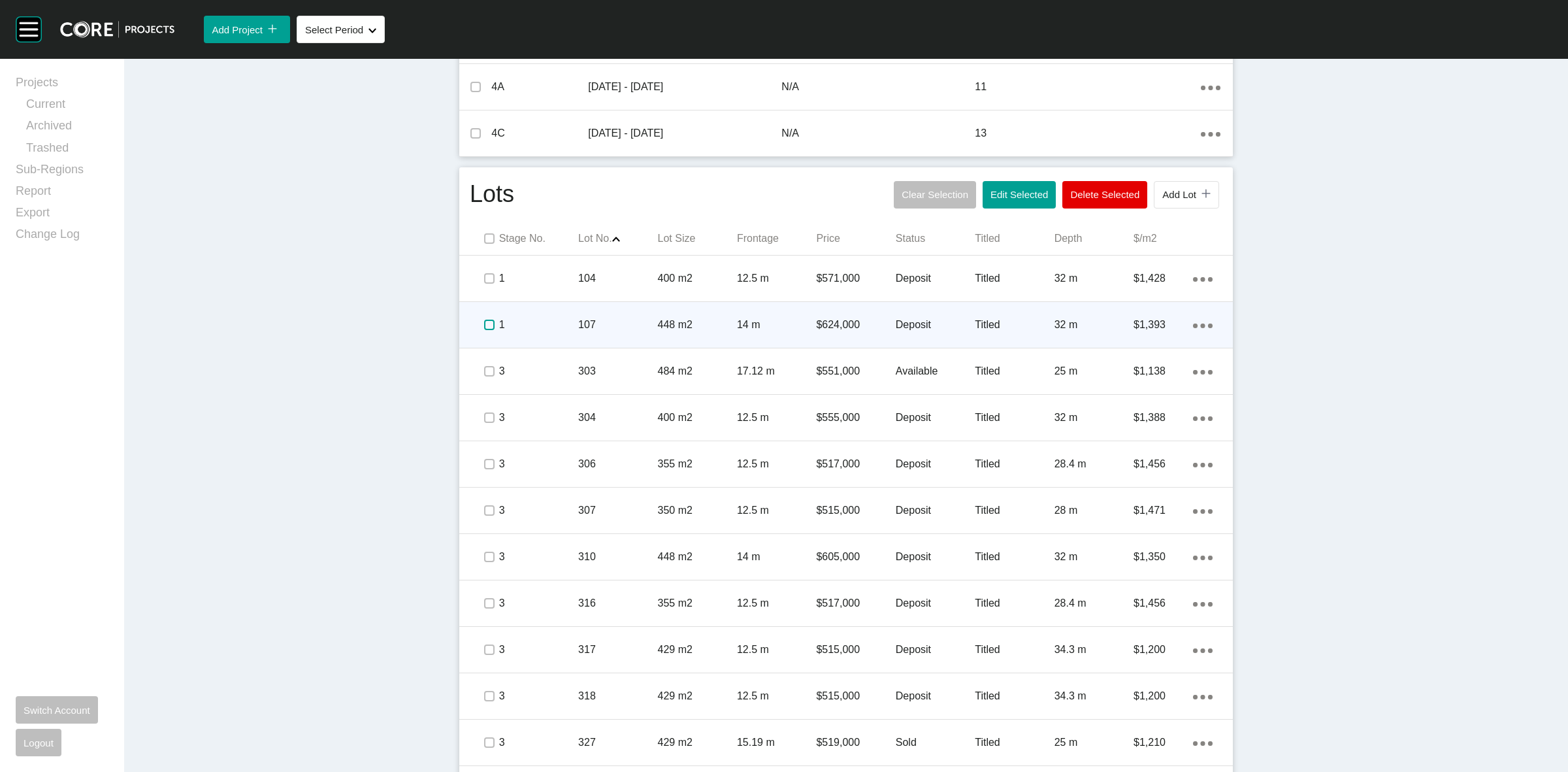
click at [484, 325] on label at bounding box center [489, 324] width 10 height 10
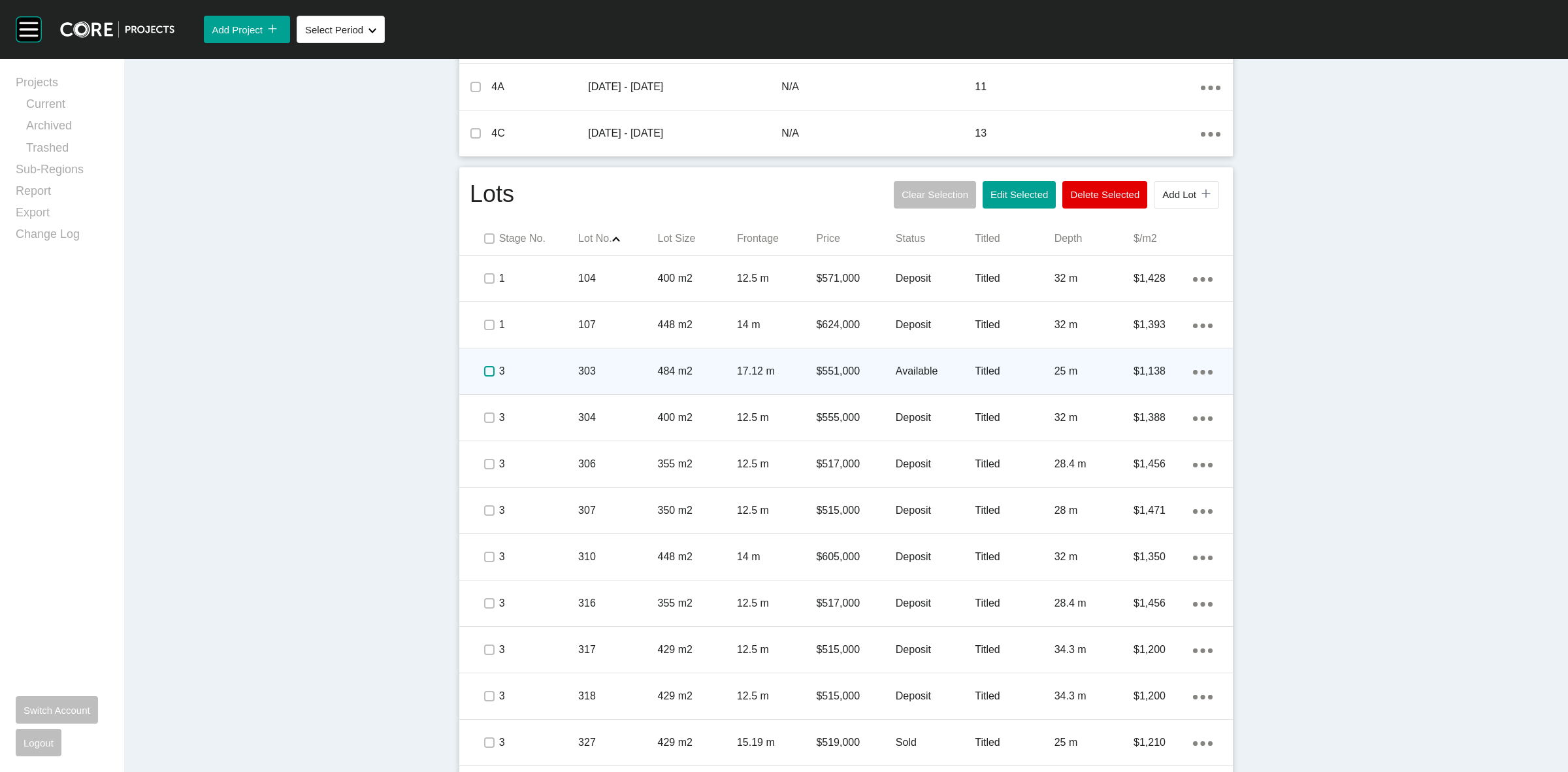
click at [484, 368] on label at bounding box center [489, 371] width 10 height 10
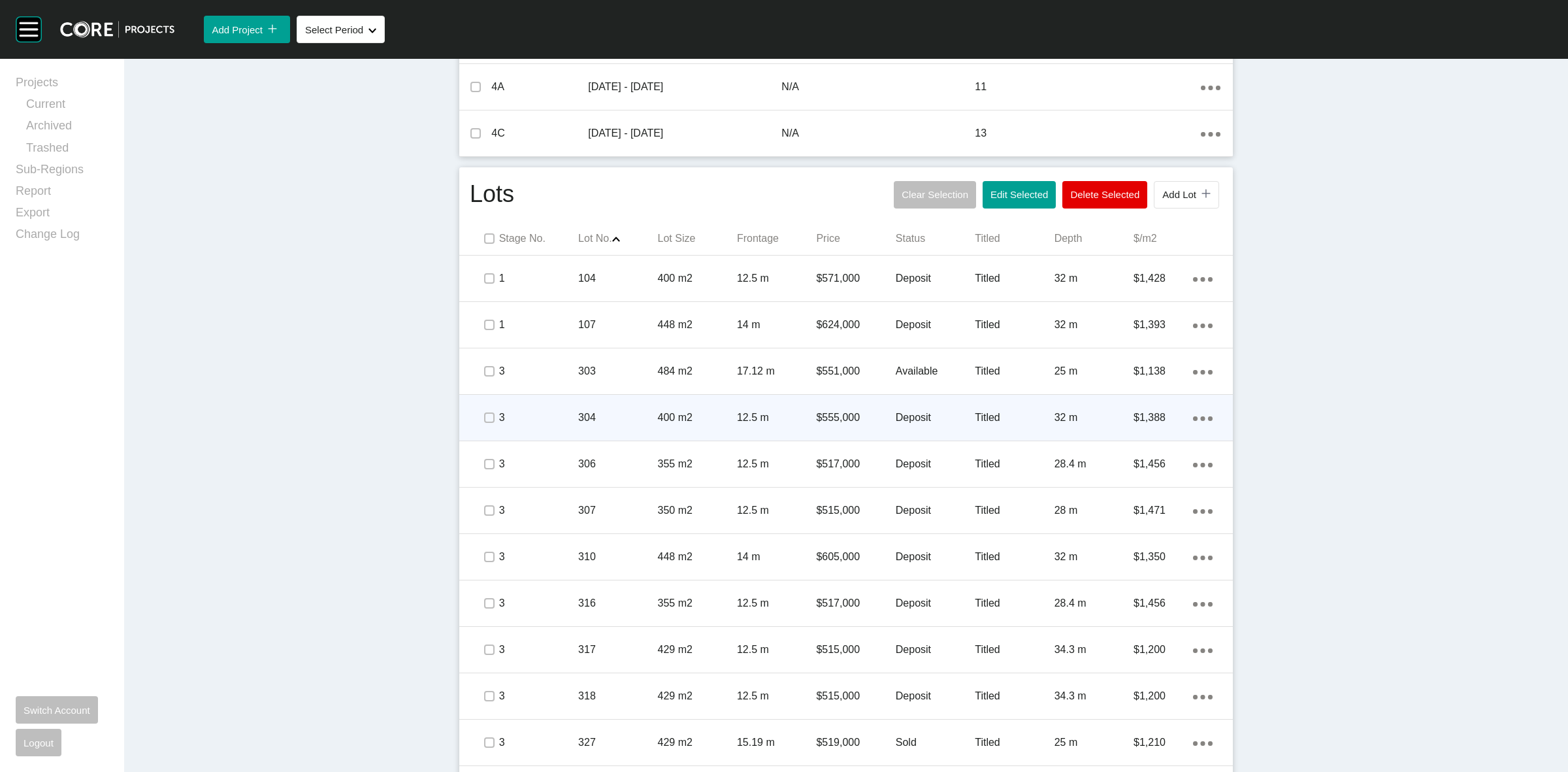
click at [485, 409] on span at bounding box center [488, 417] width 20 height 20
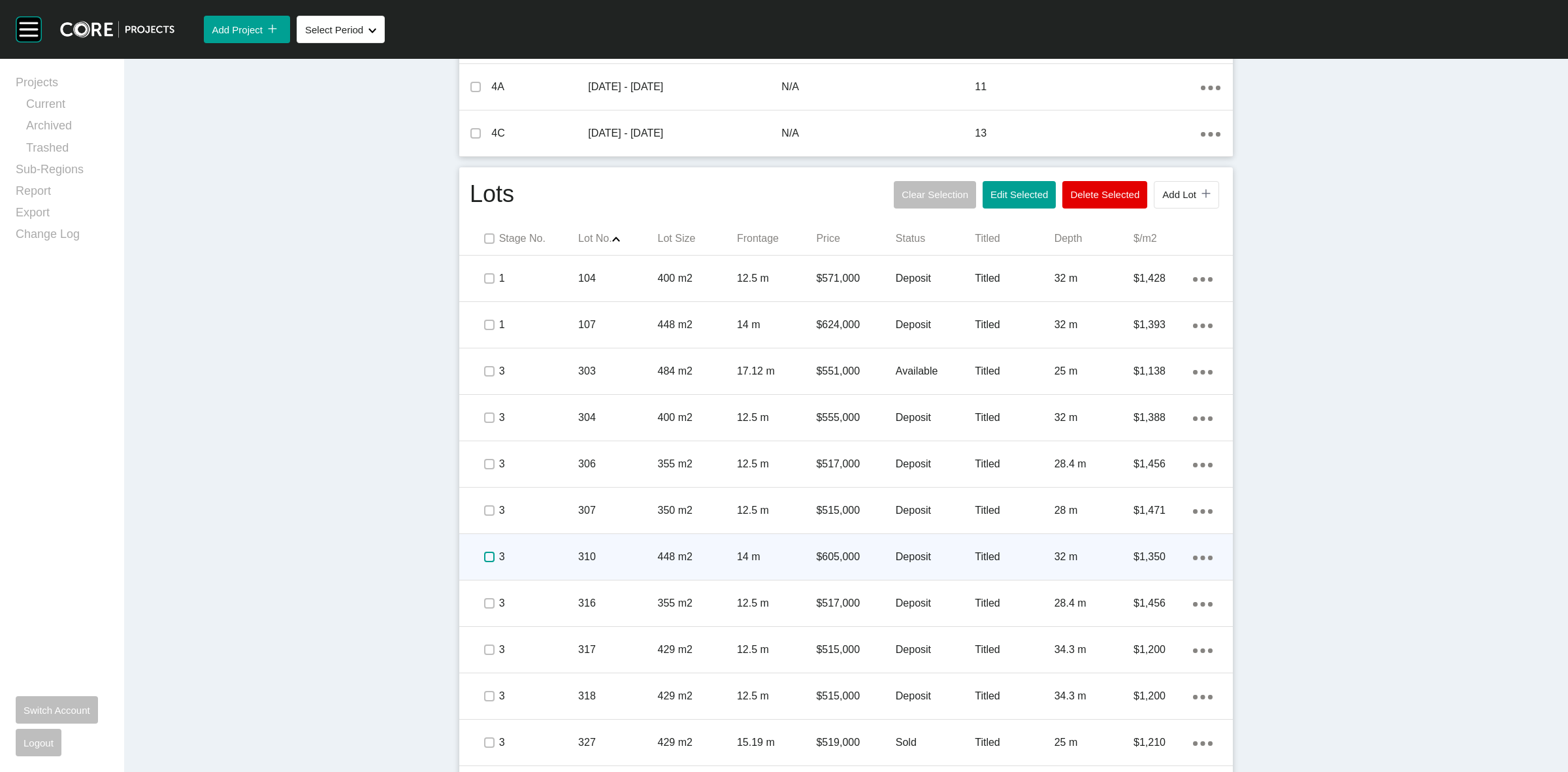
click at [484, 556] on label at bounding box center [489, 557] width 10 height 10
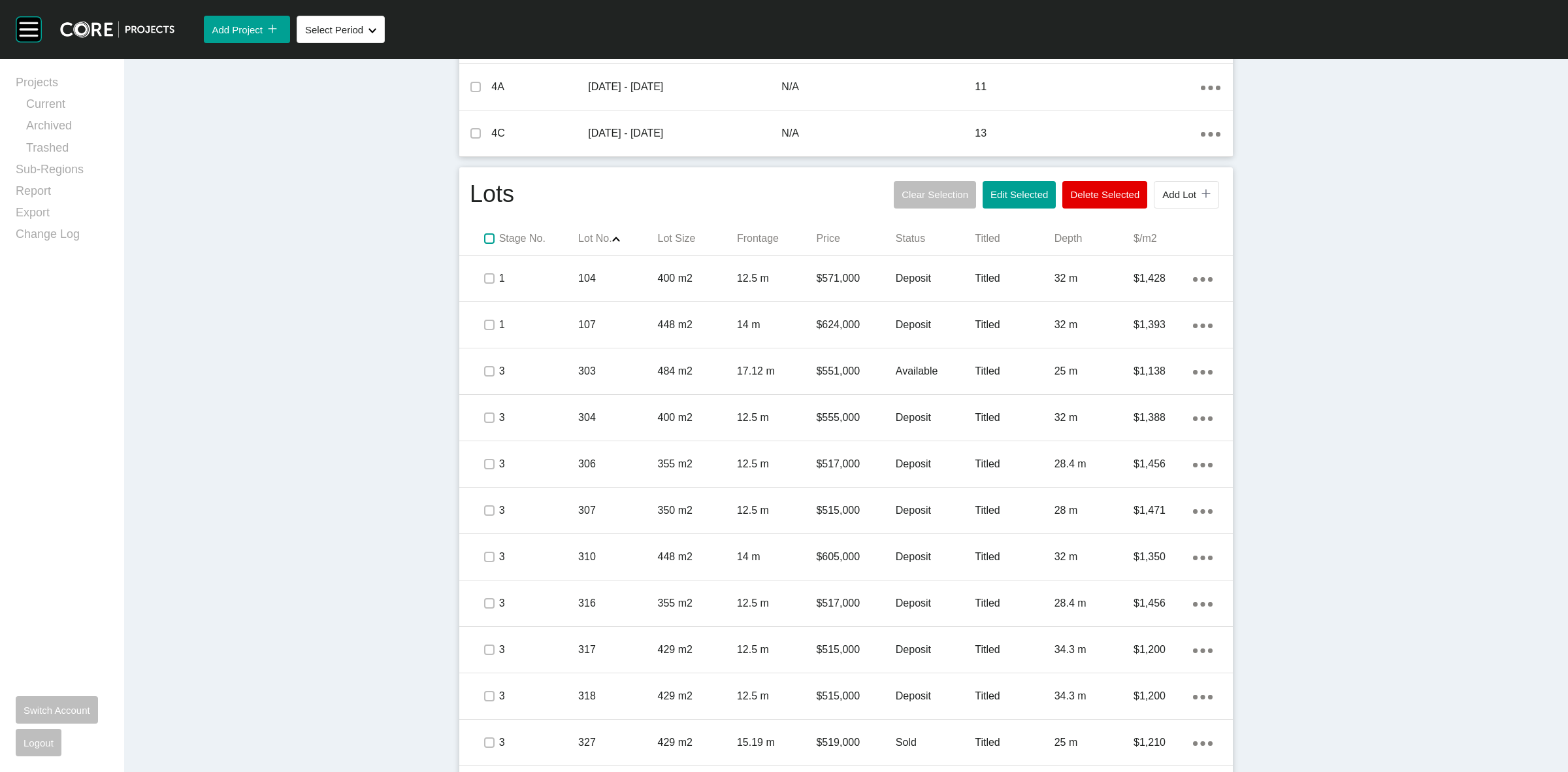
click at [484, 240] on label at bounding box center [489, 239] width 10 height 10
click at [1004, 200] on button "Edit Selected" at bounding box center [1019, 195] width 73 height 28
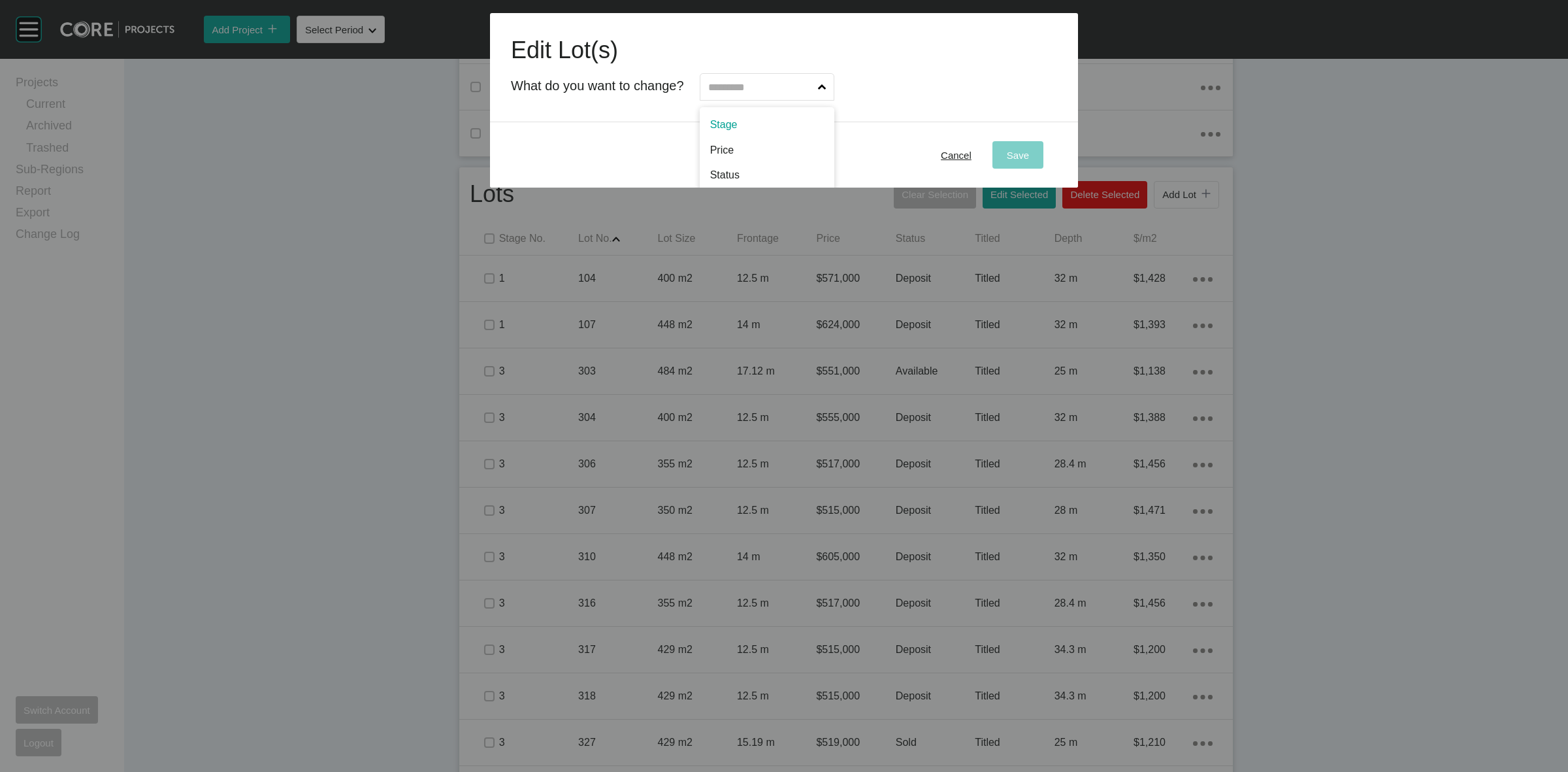
click at [707, 94] on input "text" at bounding box center [761, 87] width 110 height 26
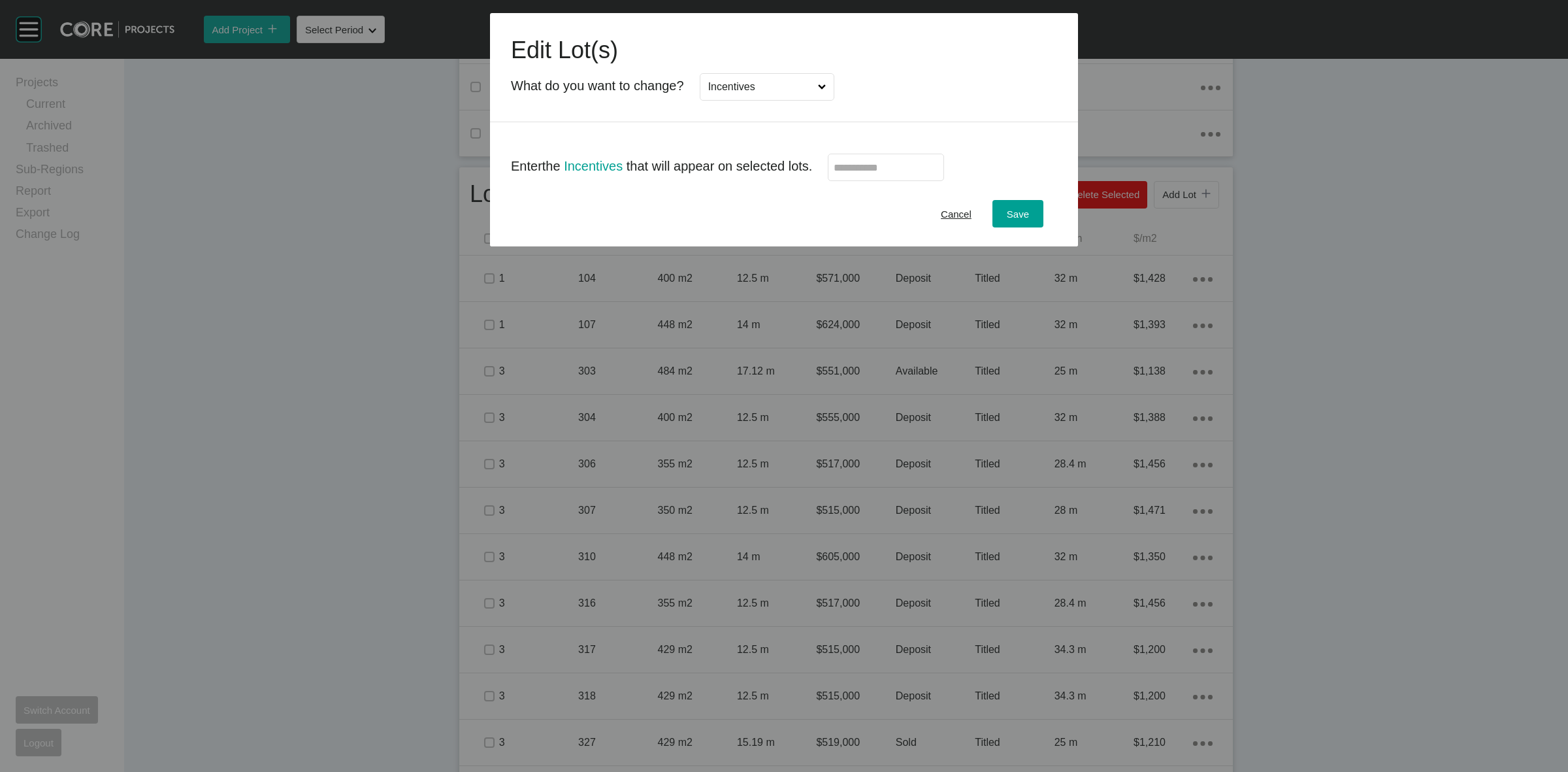
scroll to position [0, 0]
click at [890, 171] on input "text" at bounding box center [886, 167] width 105 height 11
type input "*"
click at [1027, 218] on span "Save" at bounding box center [1018, 213] width 23 height 11
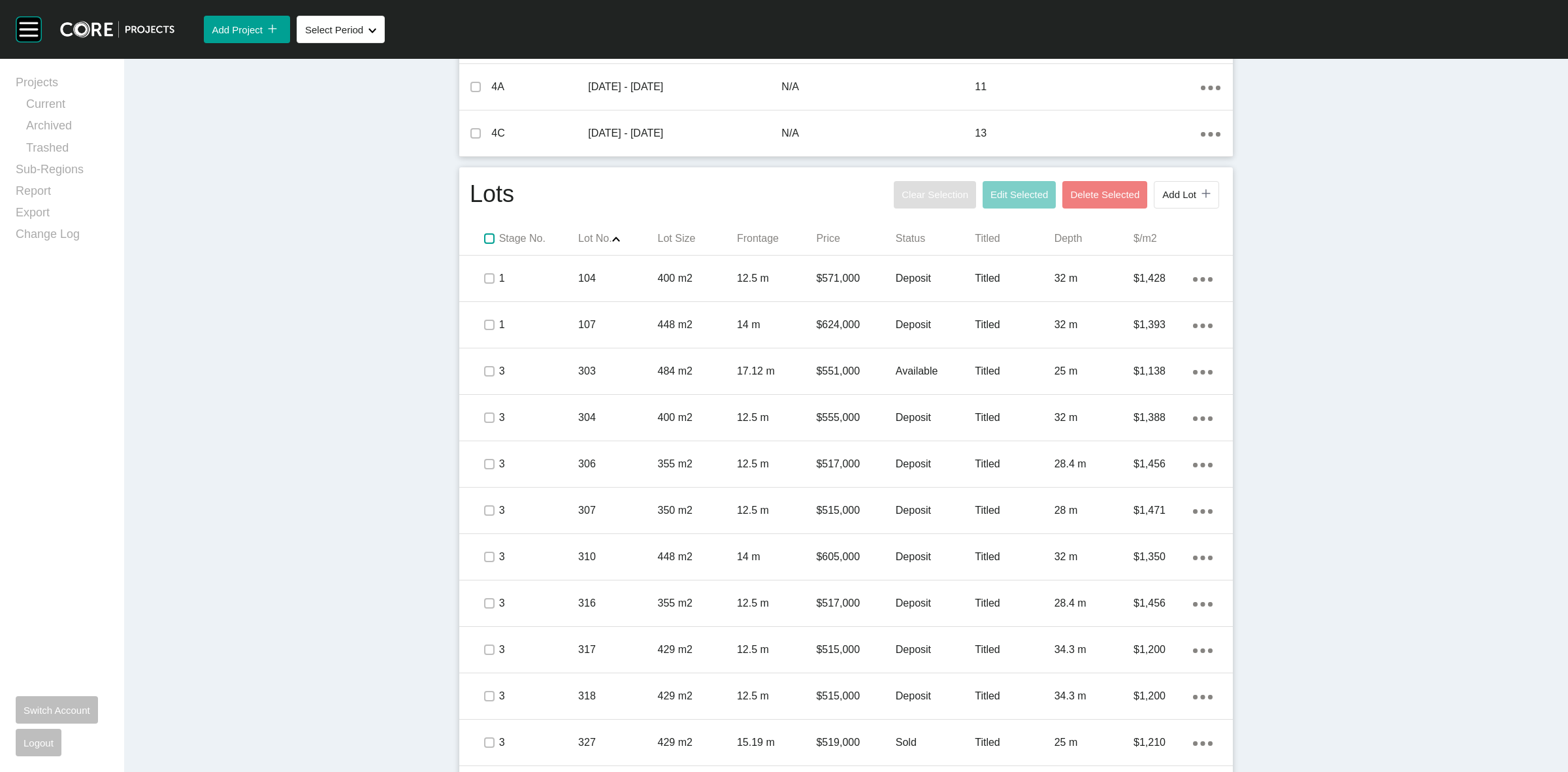
click at [484, 239] on label at bounding box center [489, 239] width 10 height 10
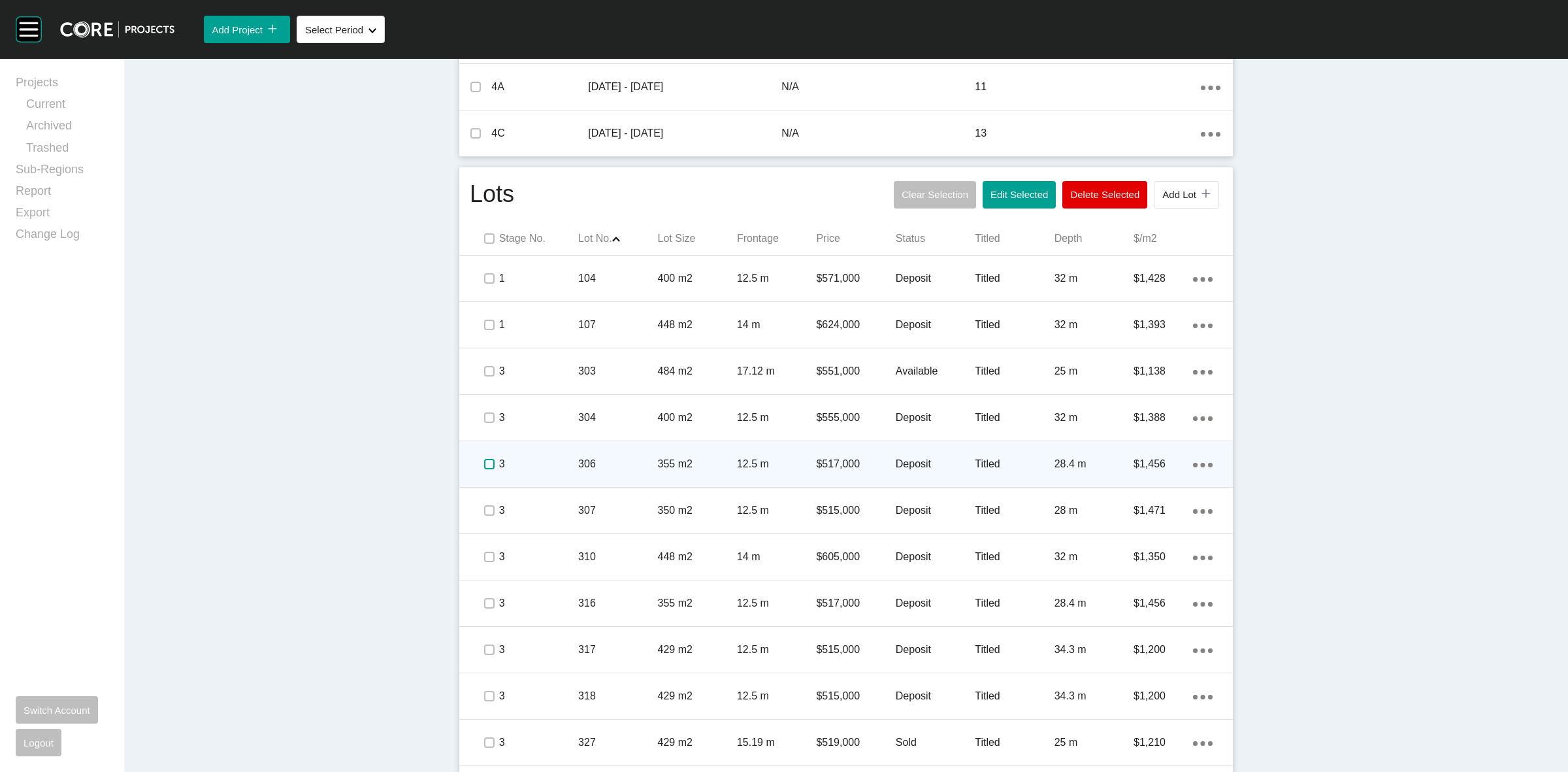
click at [484, 466] on label at bounding box center [489, 464] width 10 height 10
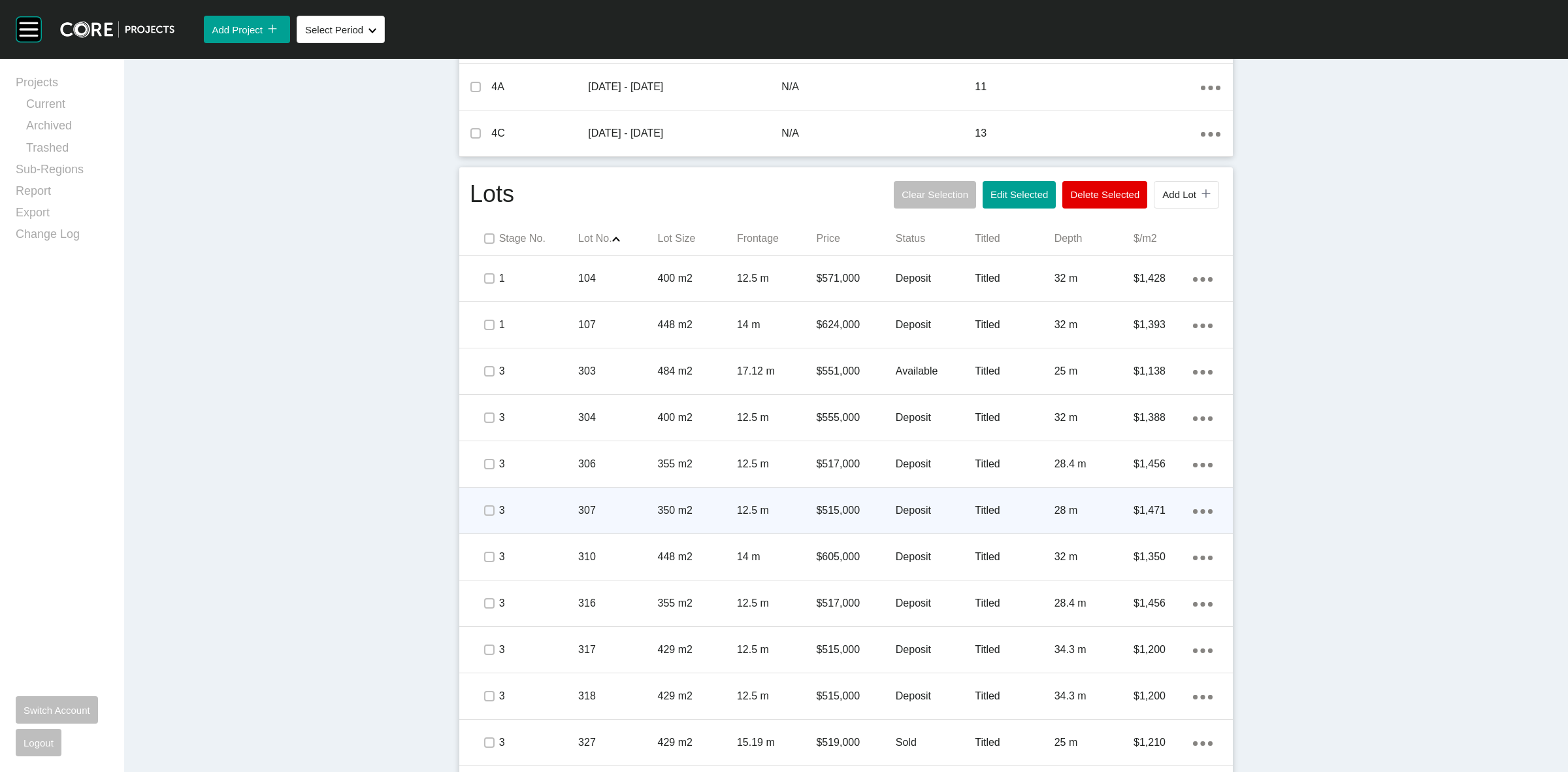
click at [481, 500] on span at bounding box center [488, 510] width 20 height 20
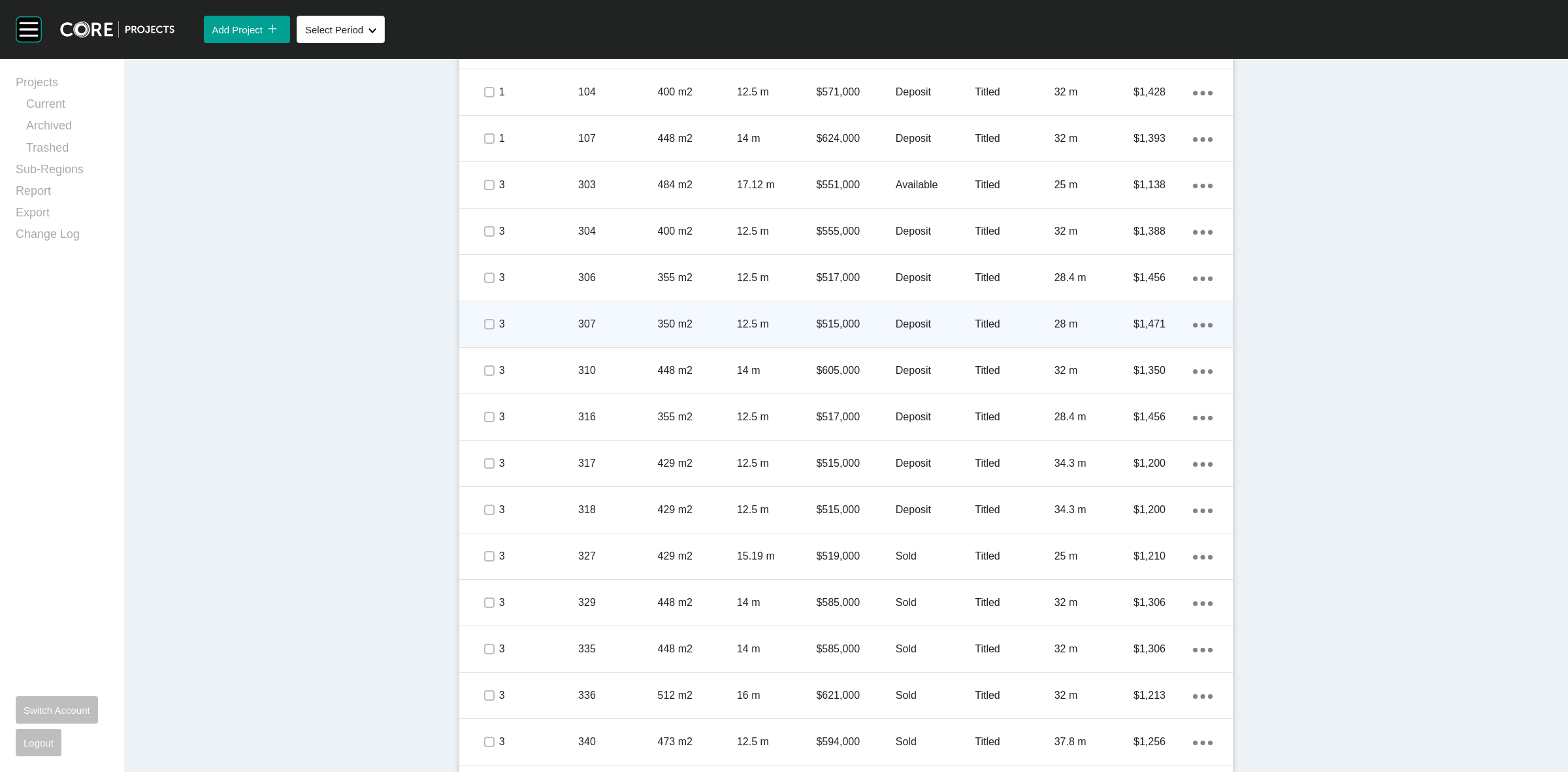
scroll to position [899, 0]
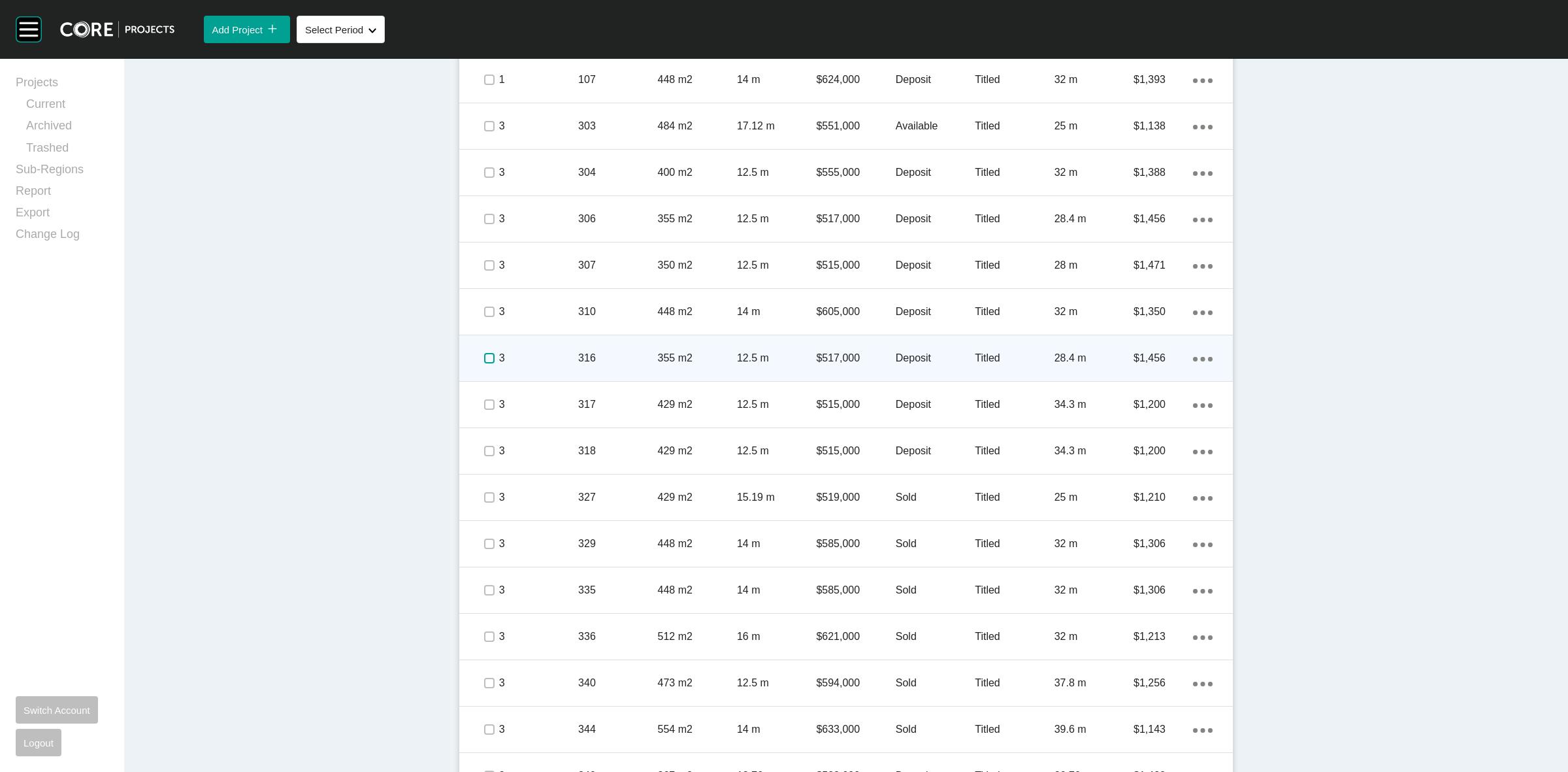
click at [484, 357] on label at bounding box center [489, 358] width 10 height 10
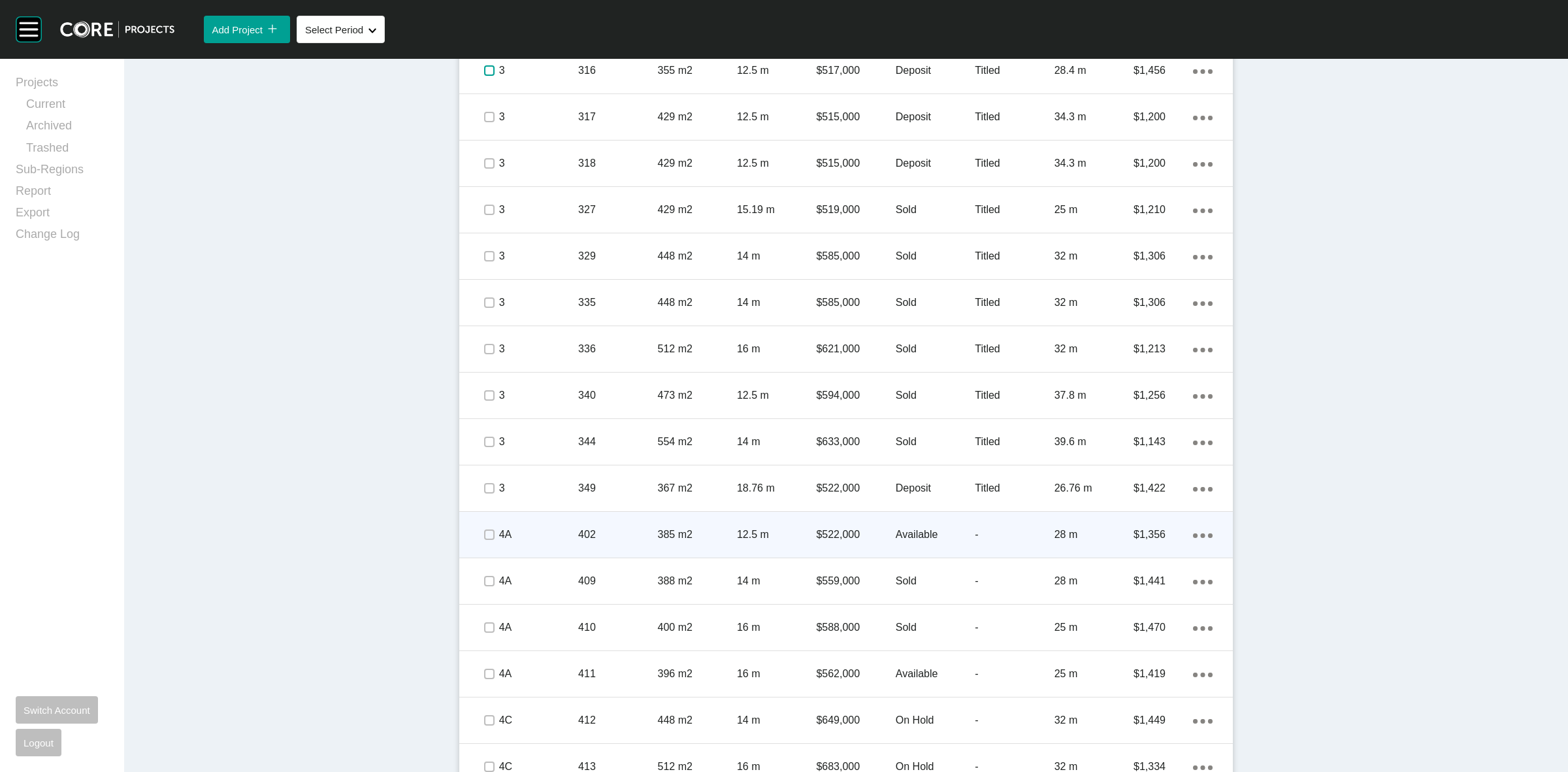
scroll to position [1226, 0]
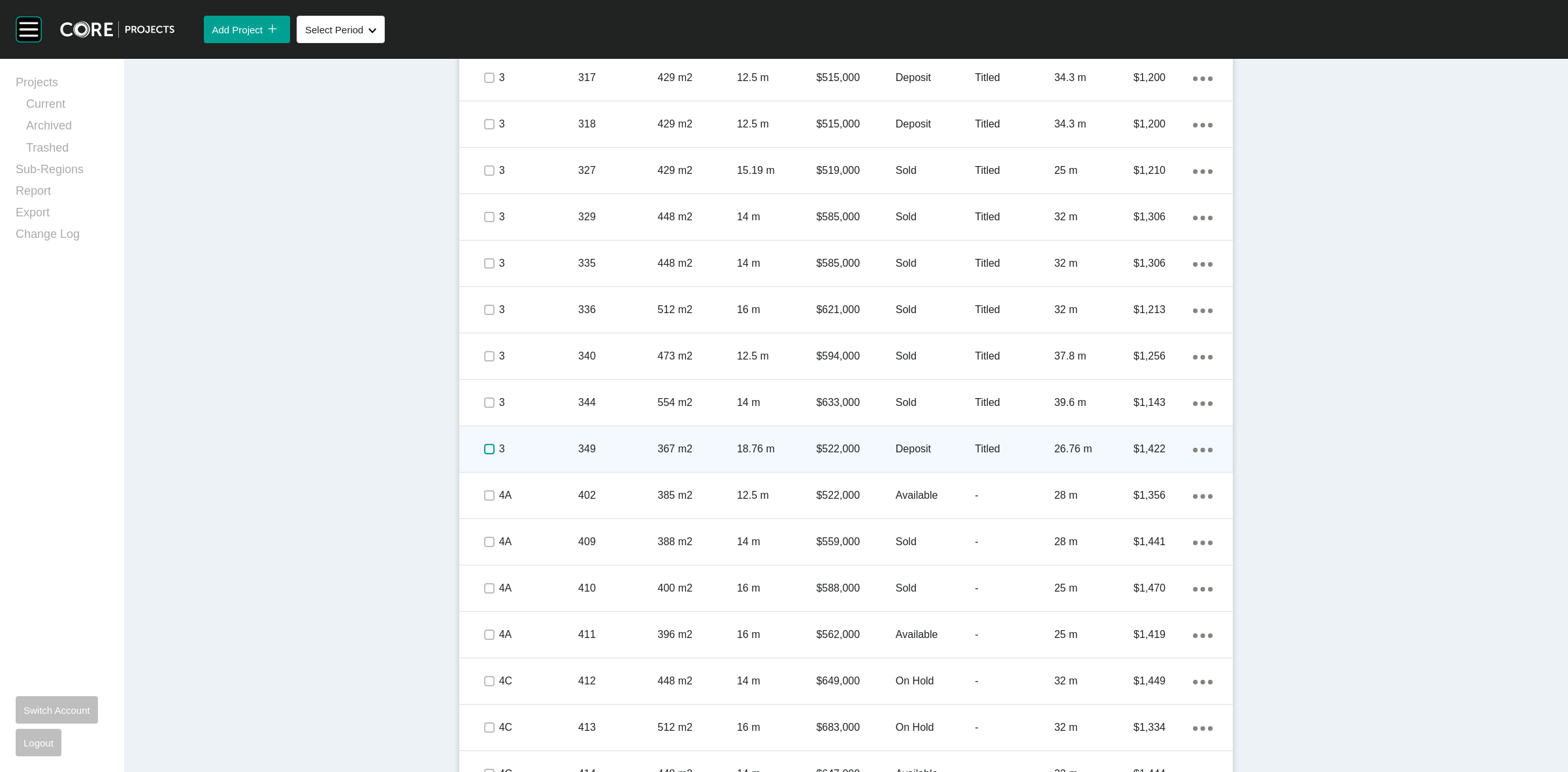
click at [484, 447] on label at bounding box center [489, 449] width 10 height 10
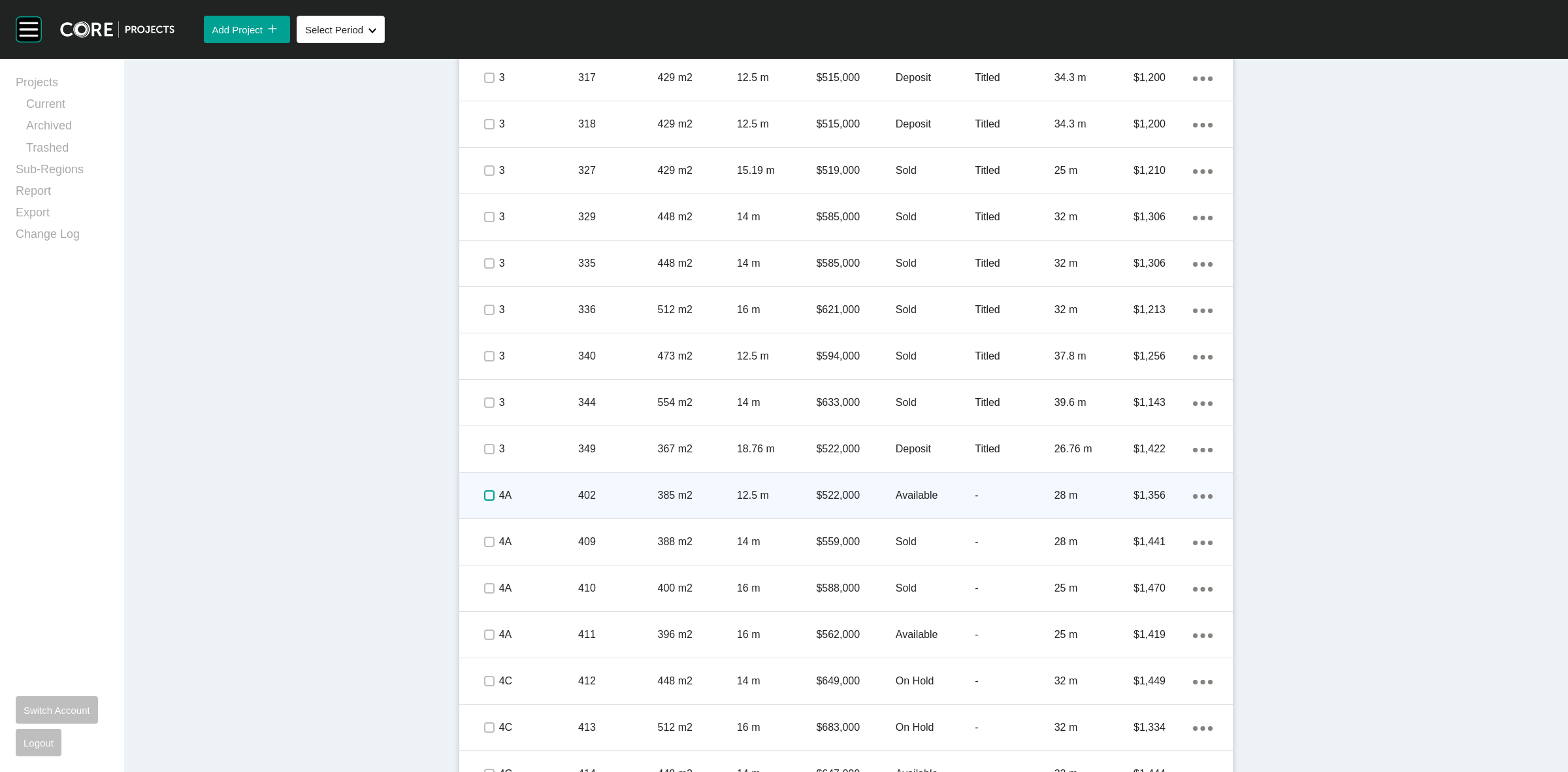
click at [484, 490] on label at bounding box center [489, 495] width 10 height 10
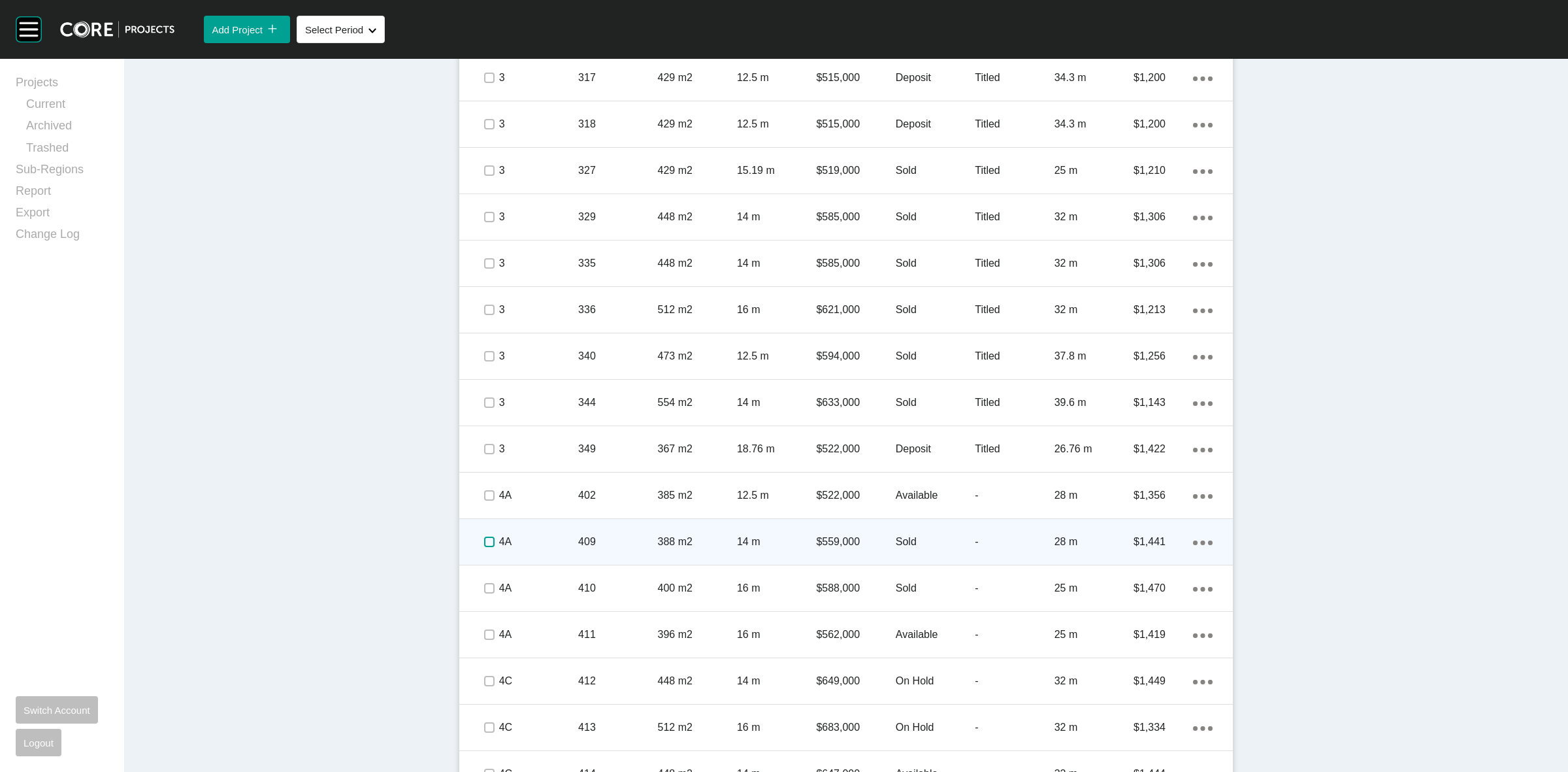
click at [484, 538] on label at bounding box center [489, 542] width 10 height 10
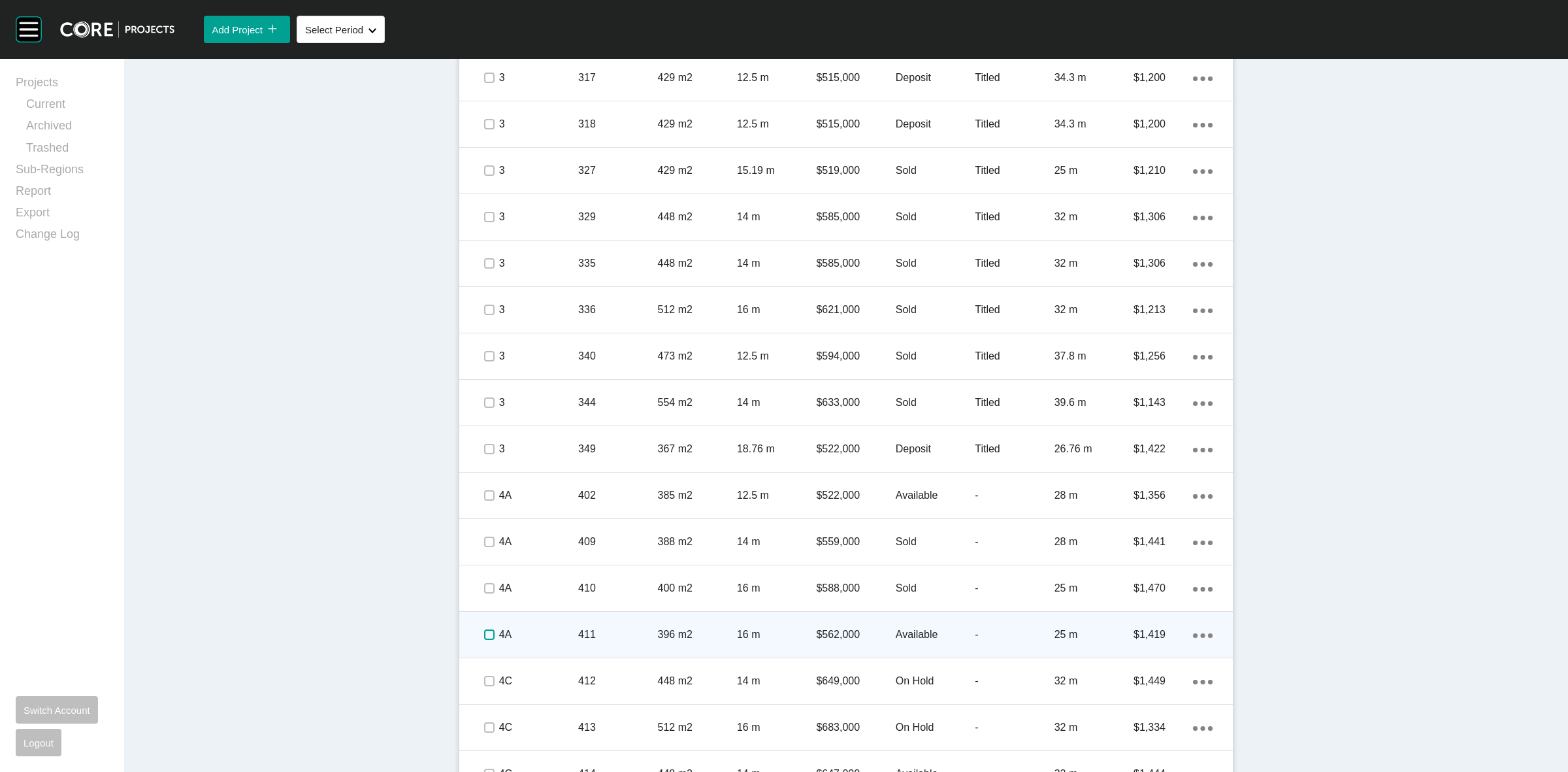
click at [485, 636] on label at bounding box center [489, 635] width 10 height 10
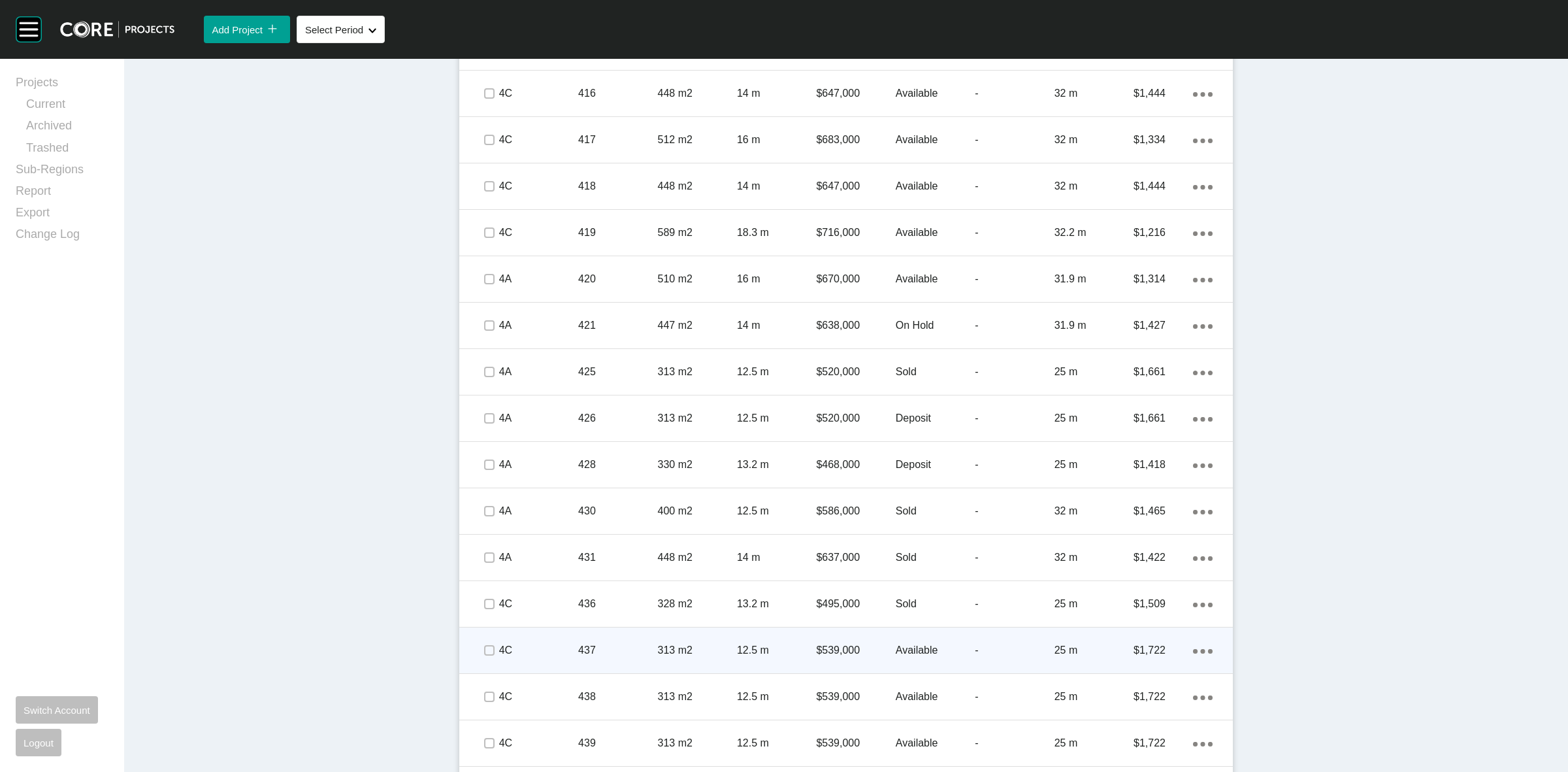
scroll to position [2043, 0]
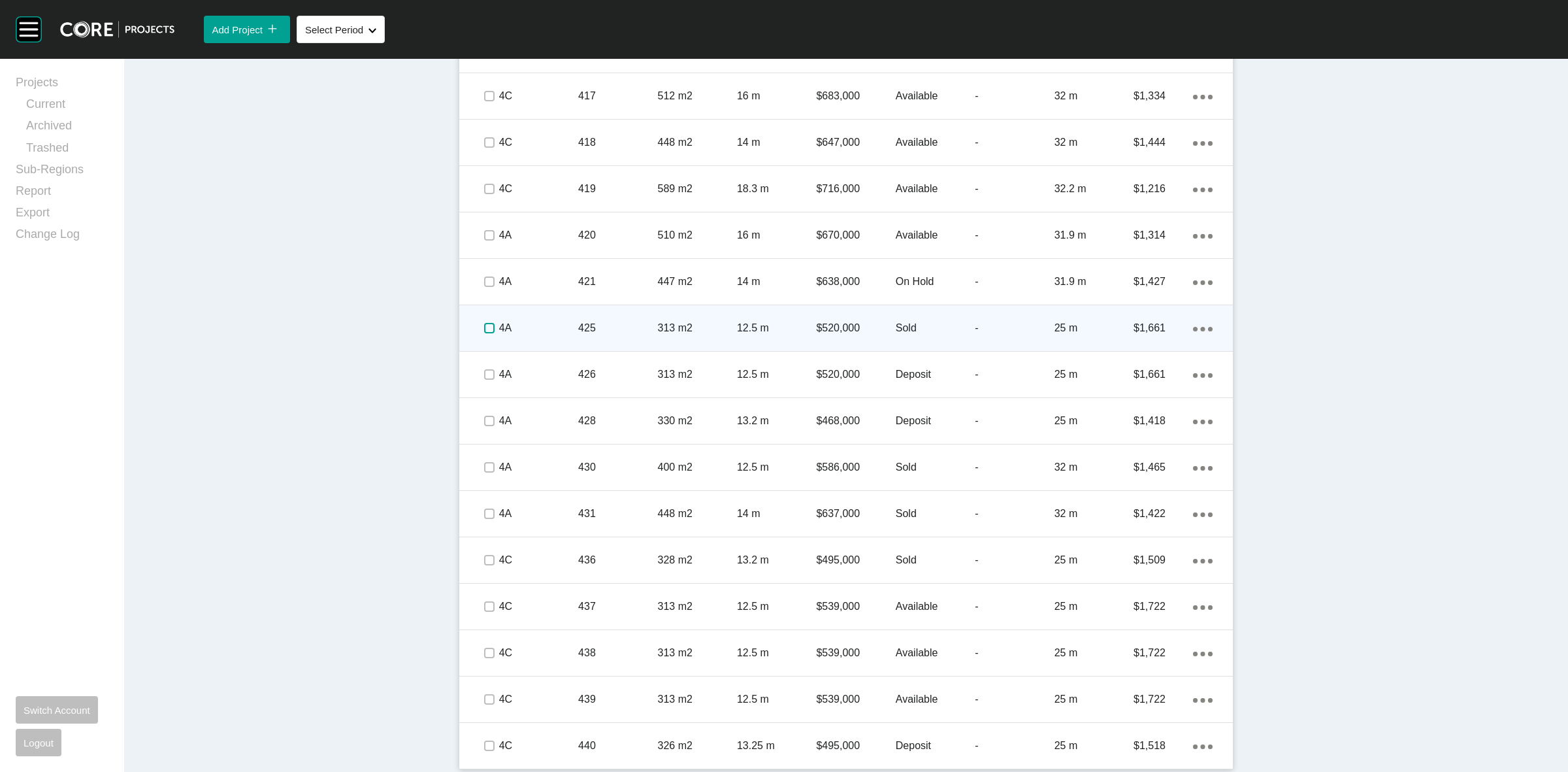
click at [484, 325] on label at bounding box center [489, 328] width 10 height 10
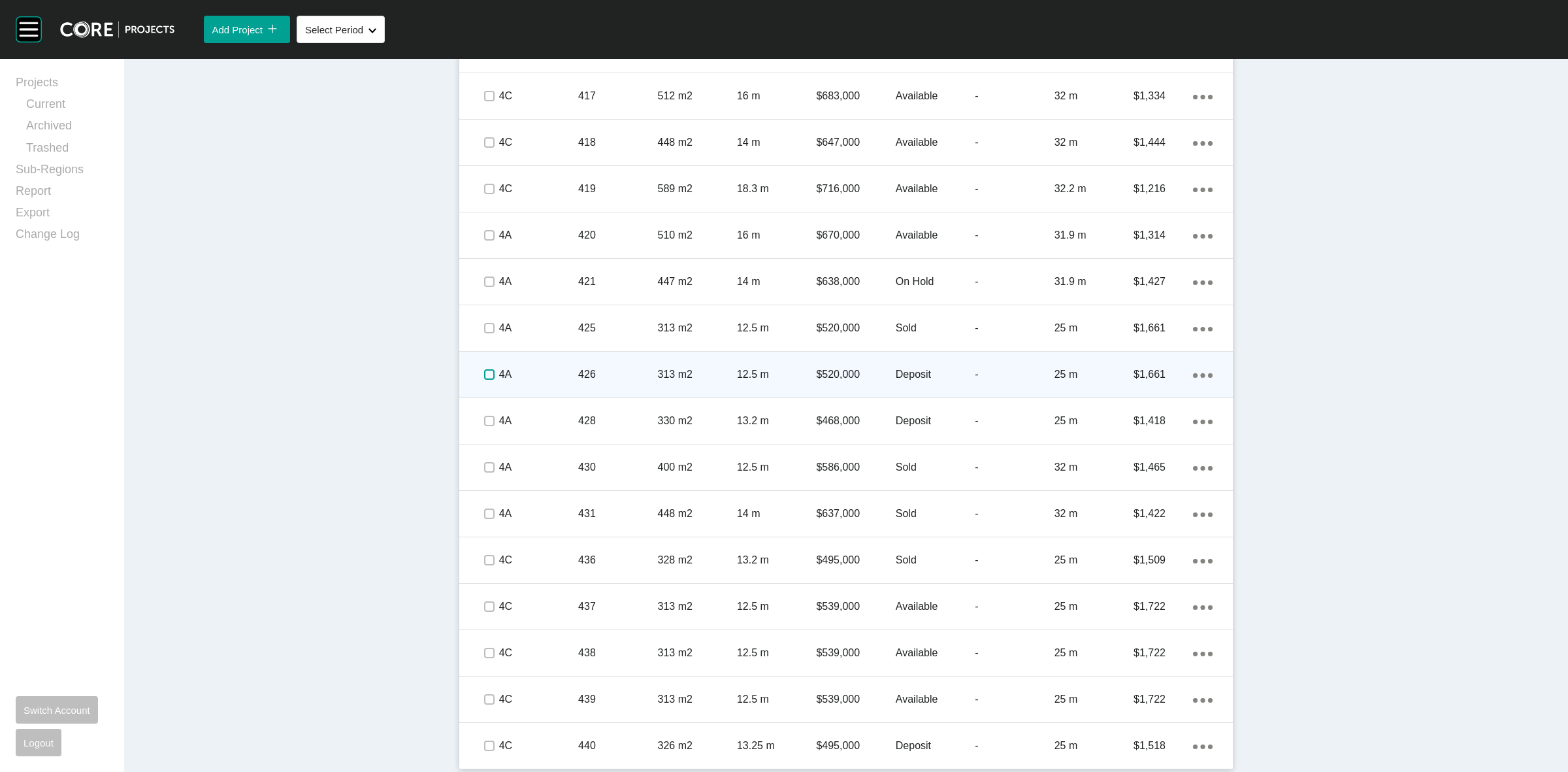
click at [485, 373] on label at bounding box center [489, 375] width 10 height 10
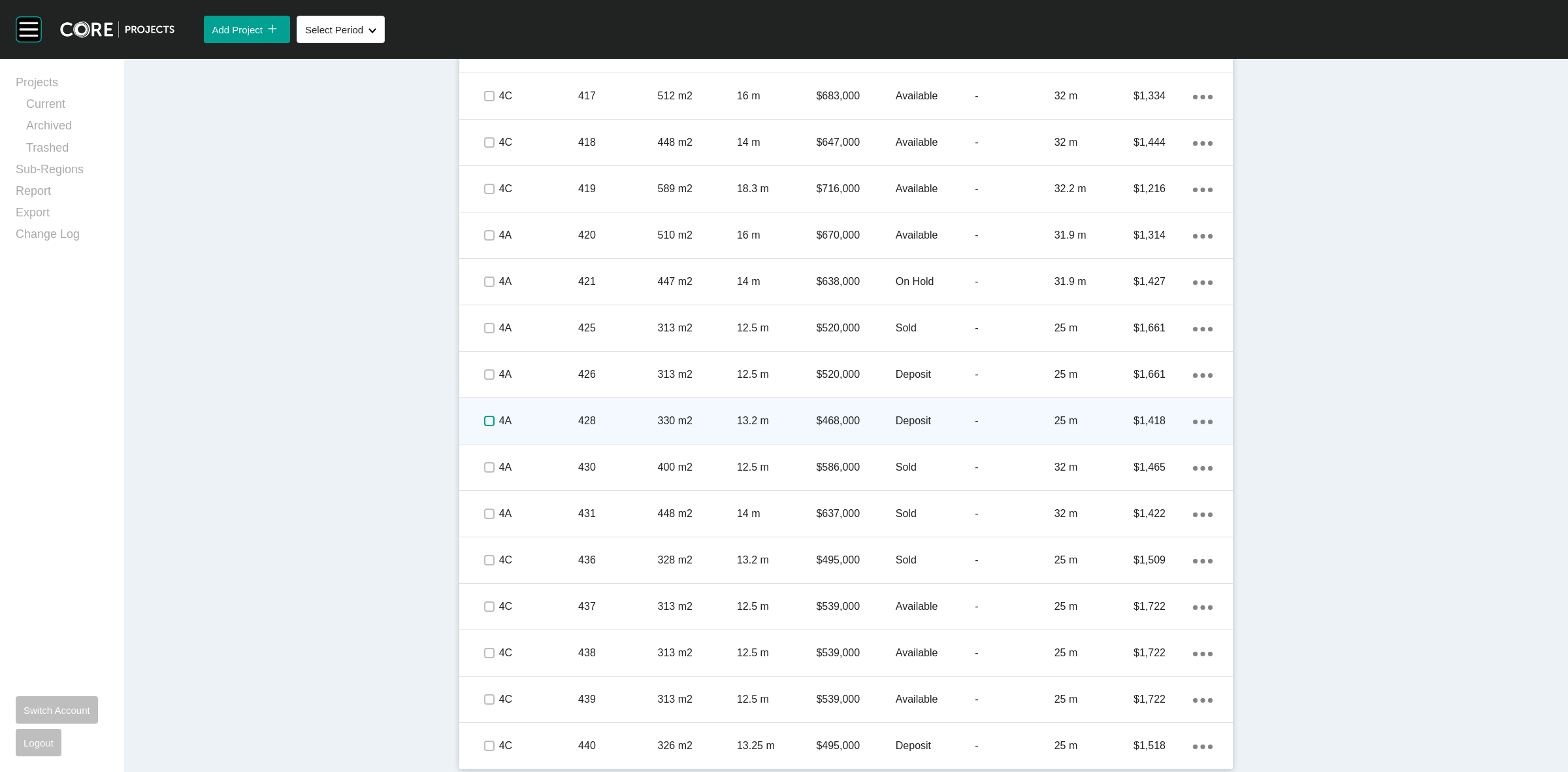
click at [484, 419] on label at bounding box center [489, 421] width 10 height 10
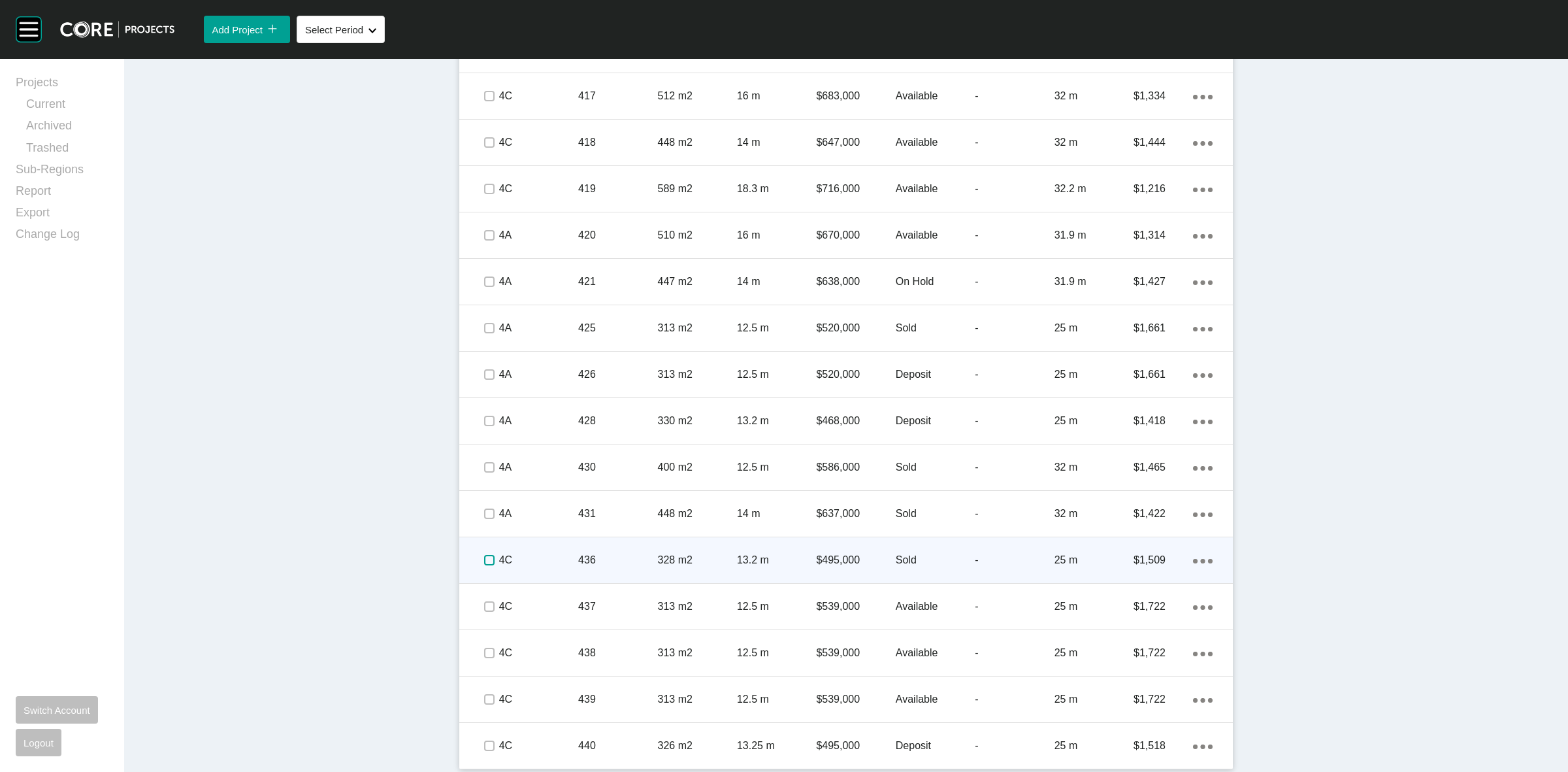
click at [484, 558] on label at bounding box center [489, 560] width 10 height 10
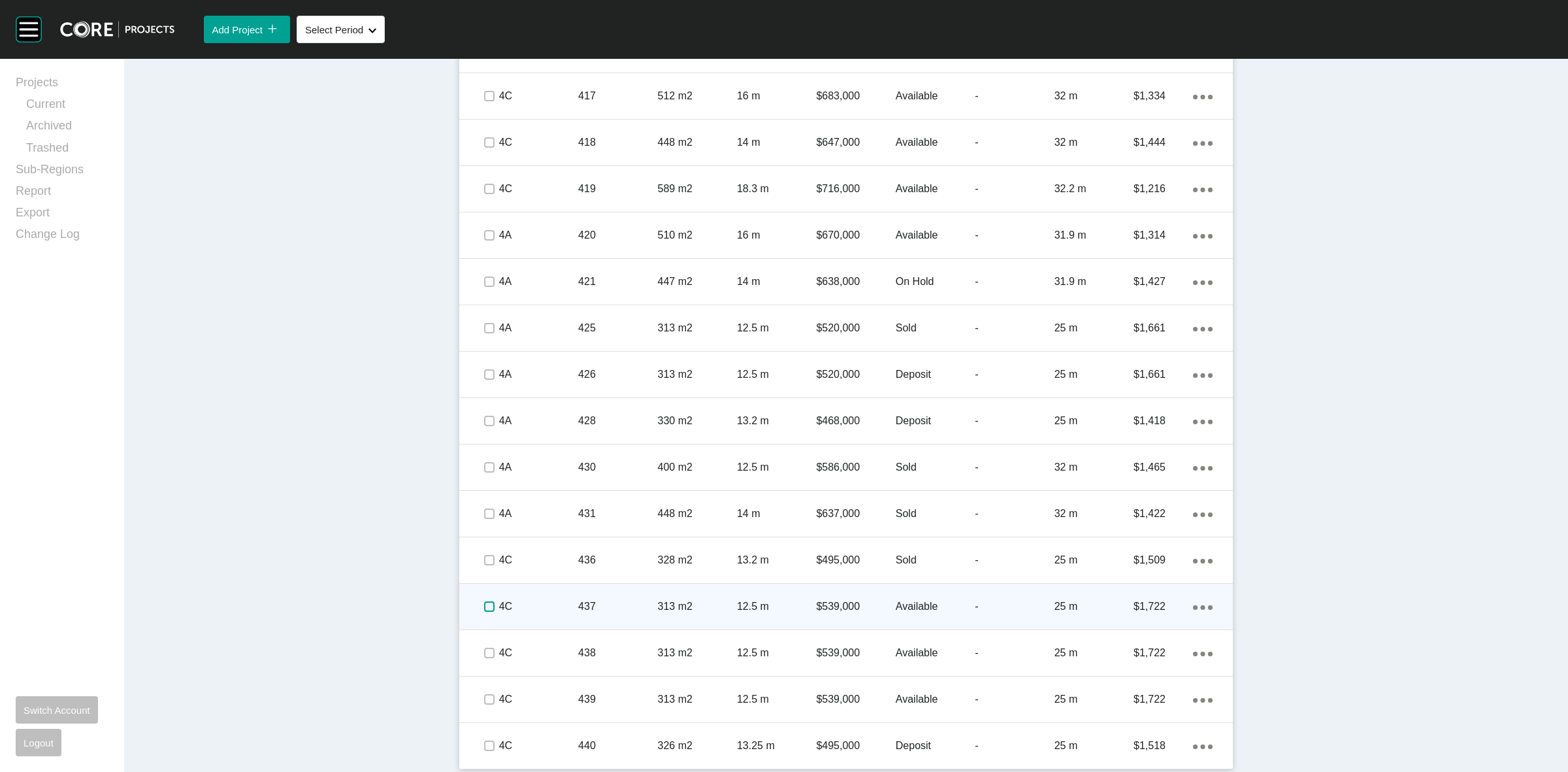
click at [484, 603] on label at bounding box center [489, 606] width 10 height 10
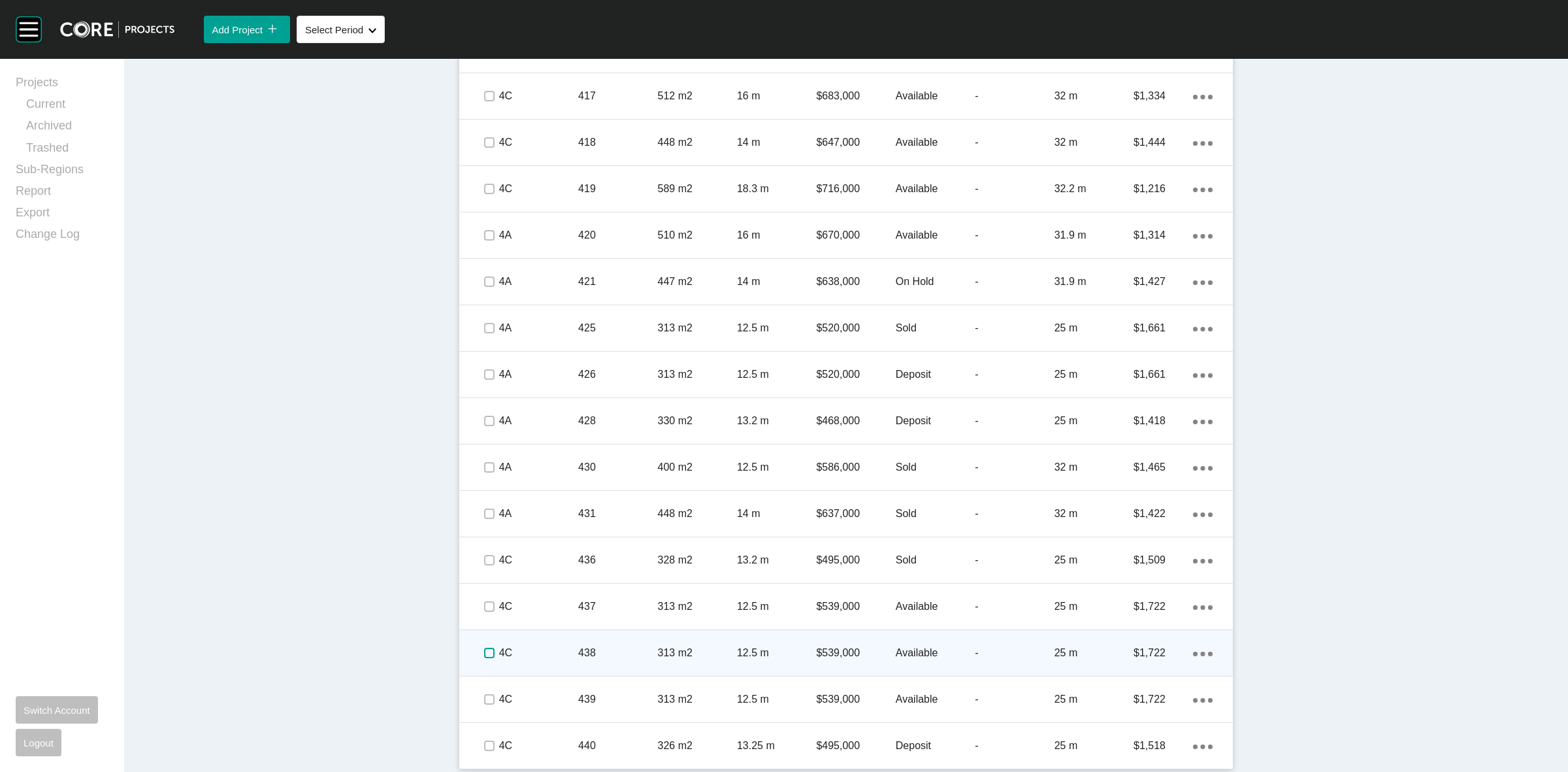
click at [484, 651] on label at bounding box center [489, 653] width 10 height 10
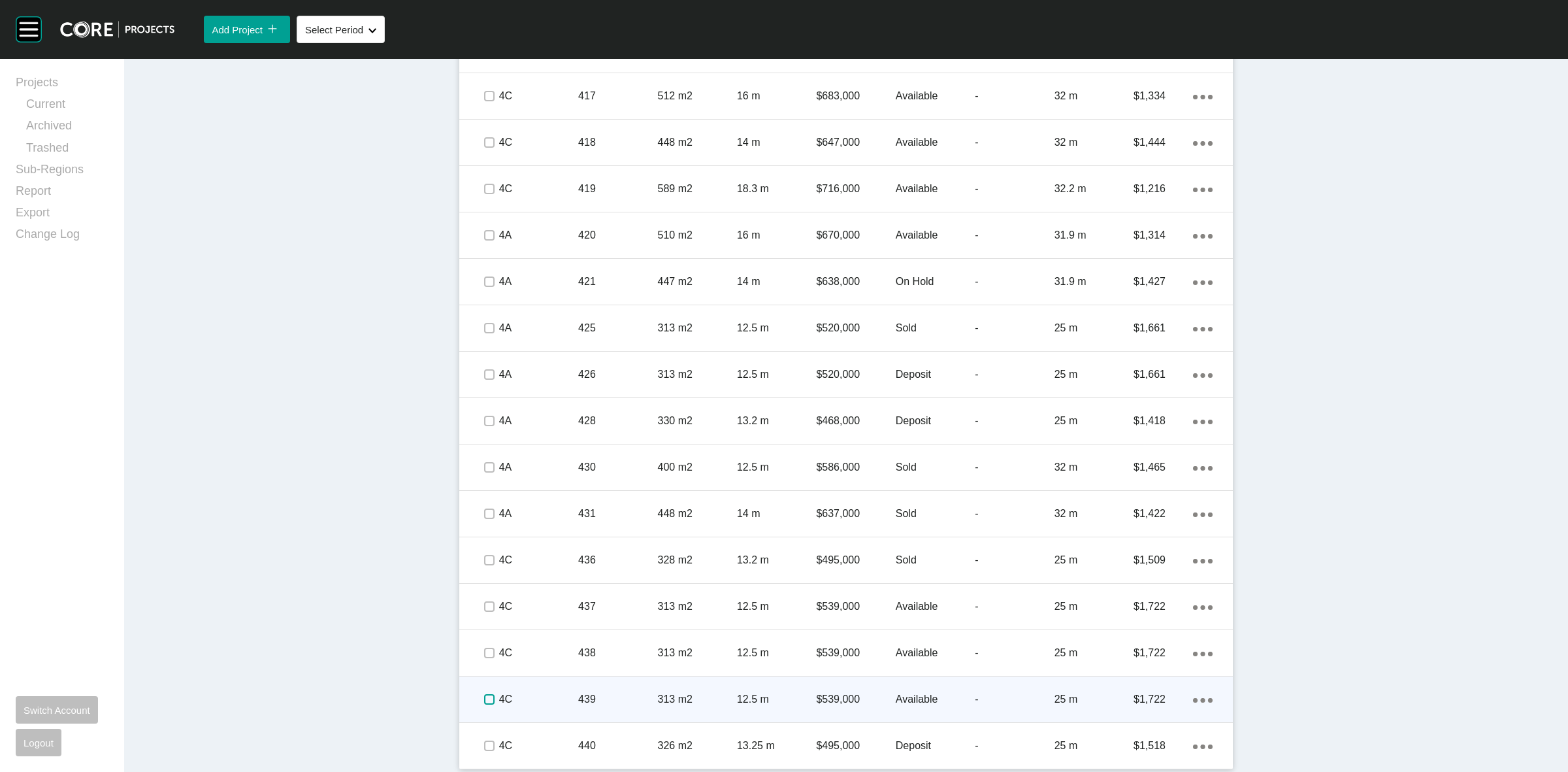
click at [484, 697] on label at bounding box center [489, 699] width 10 height 10
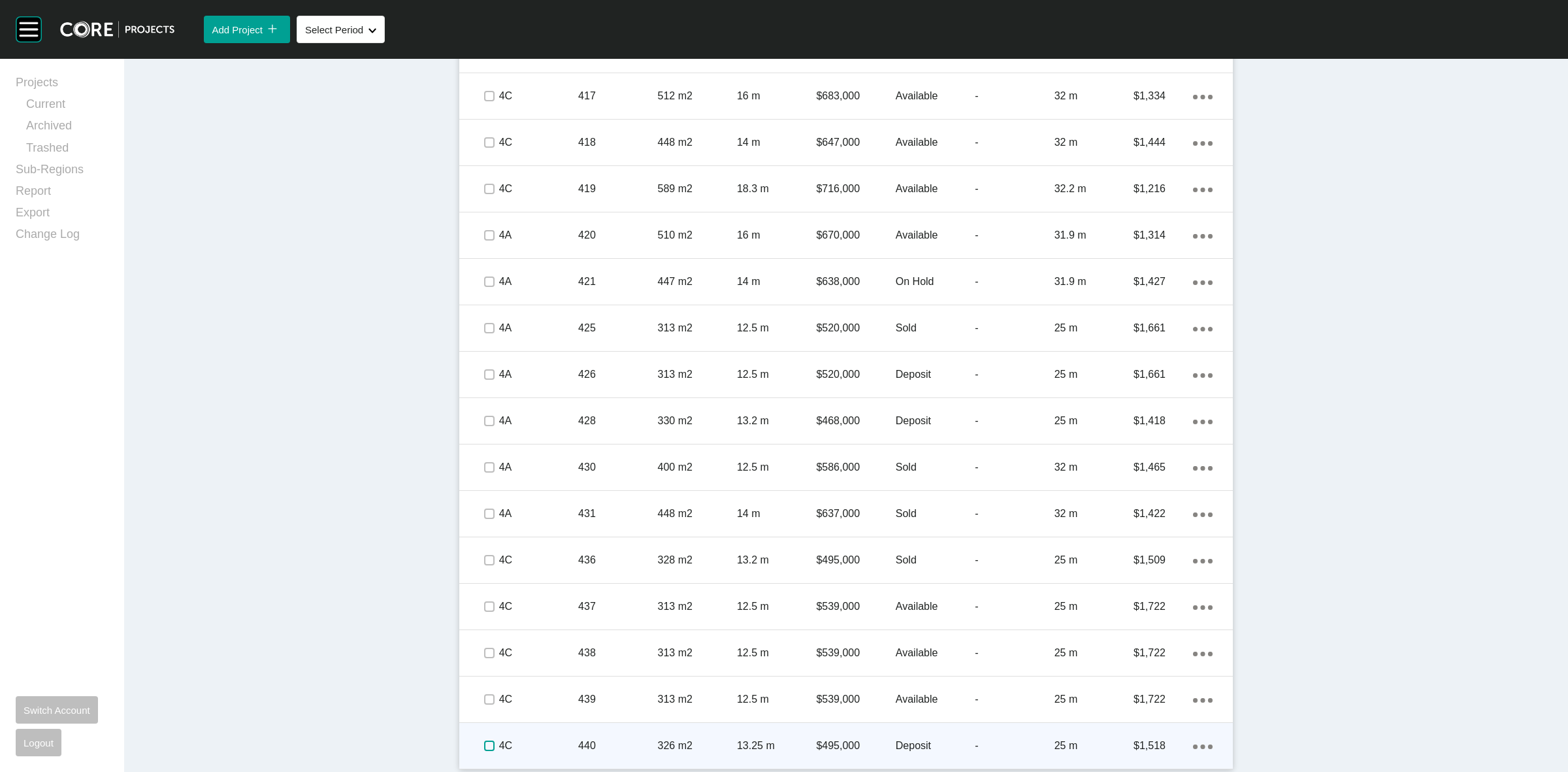
click at [484, 746] on label at bounding box center [489, 746] width 10 height 10
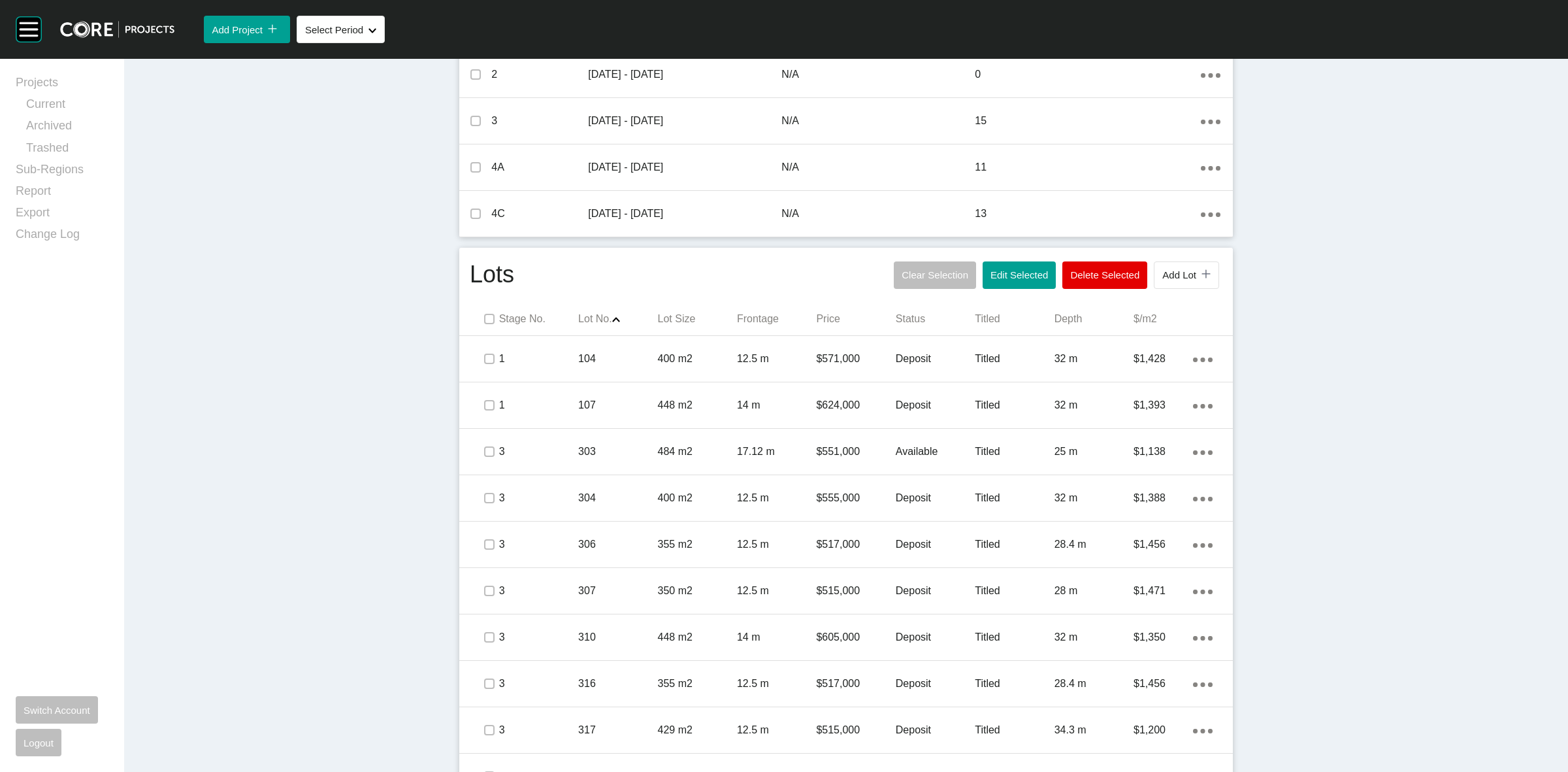
scroll to position [572, 0]
click at [1036, 283] on button "Edit Selected" at bounding box center [1019, 277] width 73 height 28
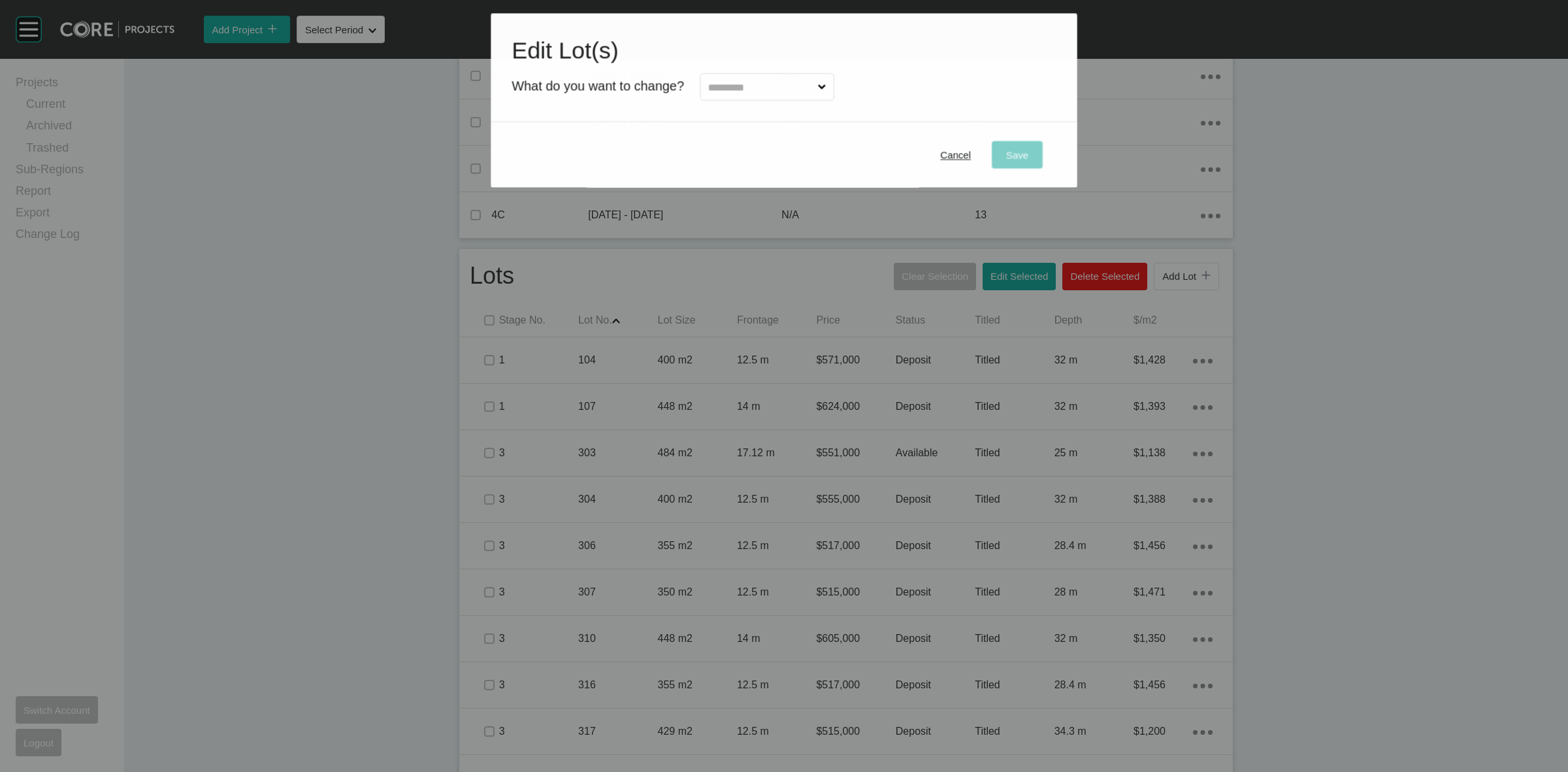
click at [755, 82] on input "text" at bounding box center [761, 87] width 110 height 26
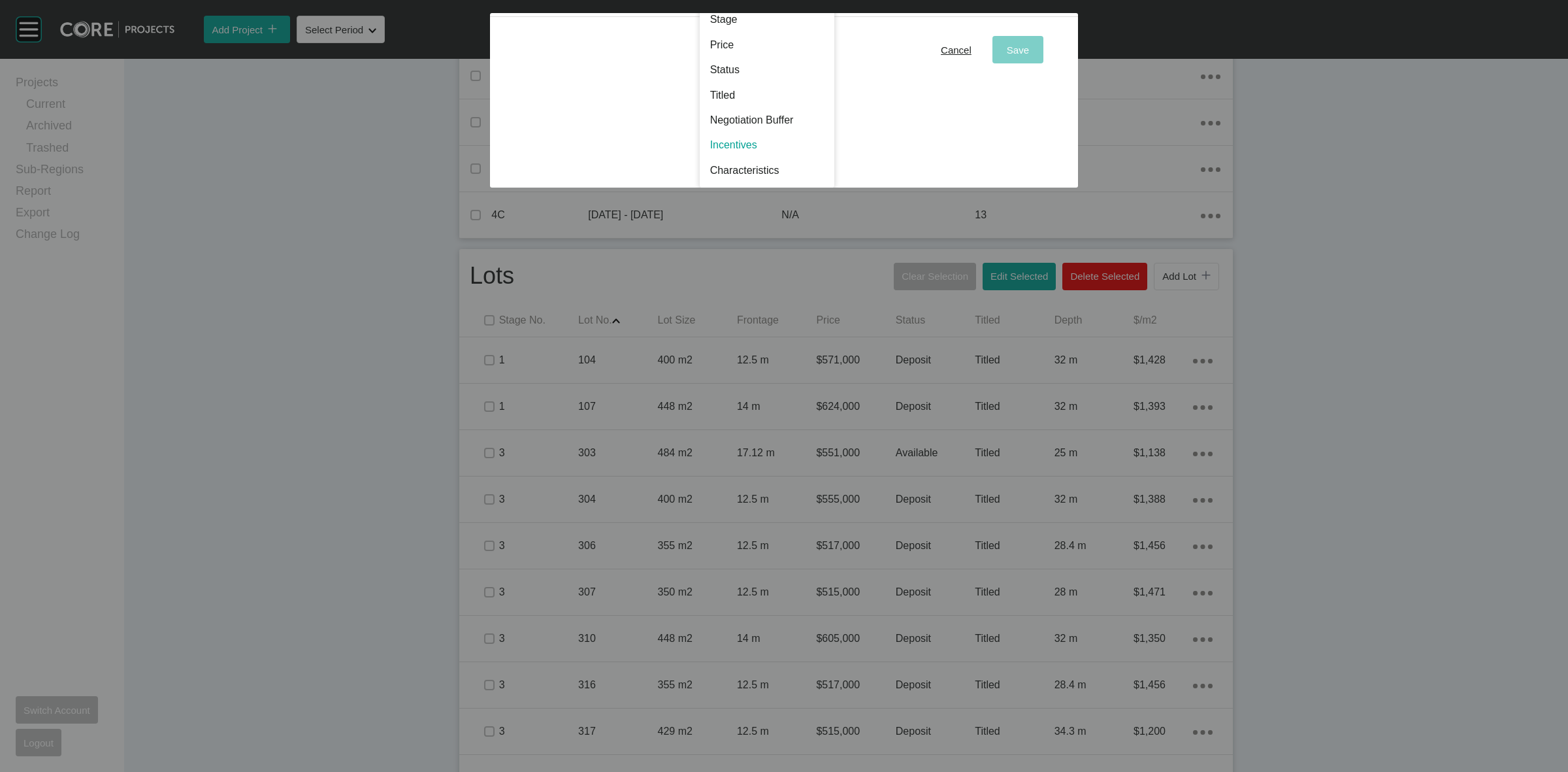
scroll to position [0, 0]
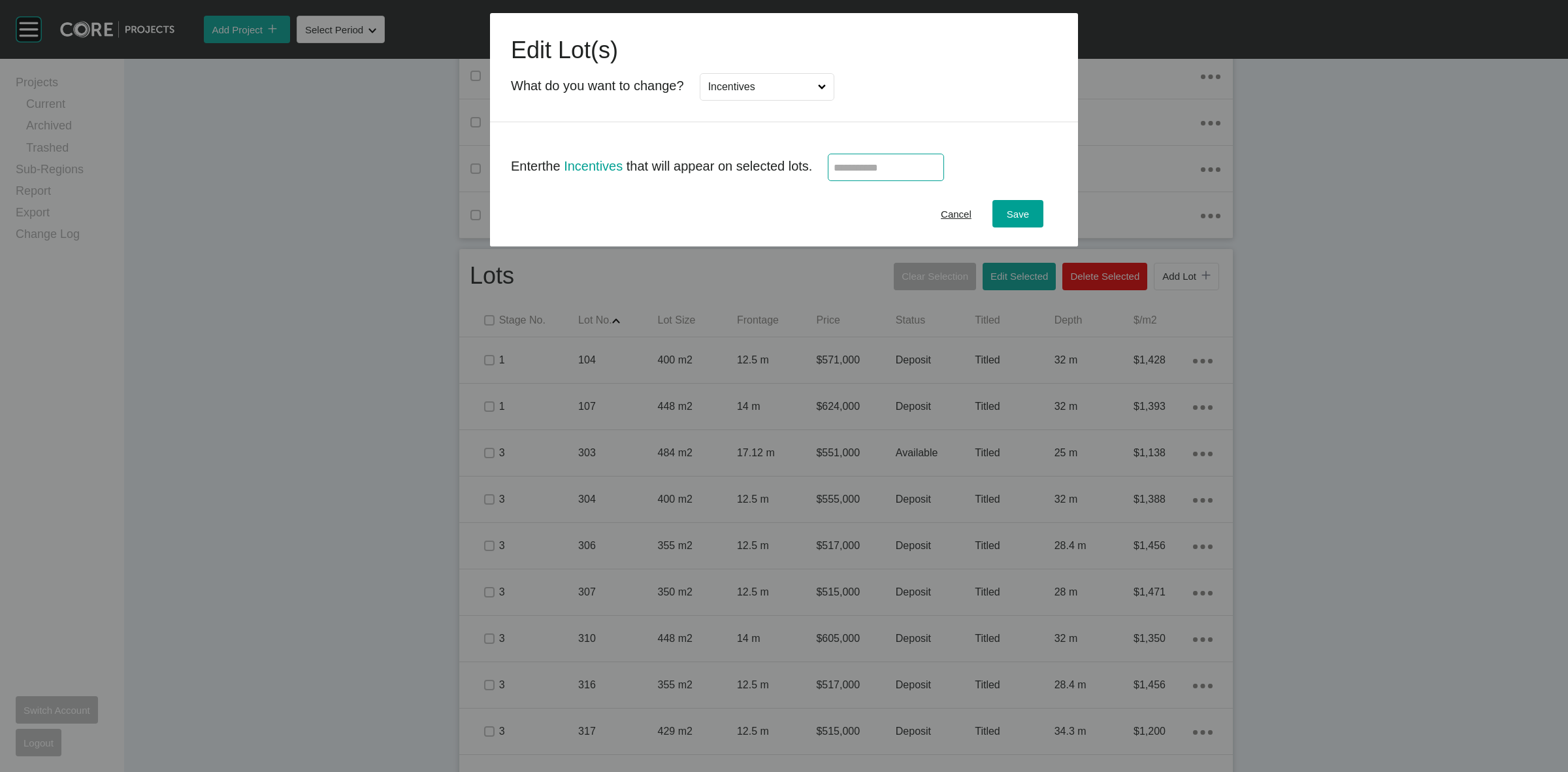
click at [867, 171] on input "text" at bounding box center [886, 167] width 105 height 11
type input "******"
click at [1026, 207] on div "Save" at bounding box center [1017, 214] width 29 height 17
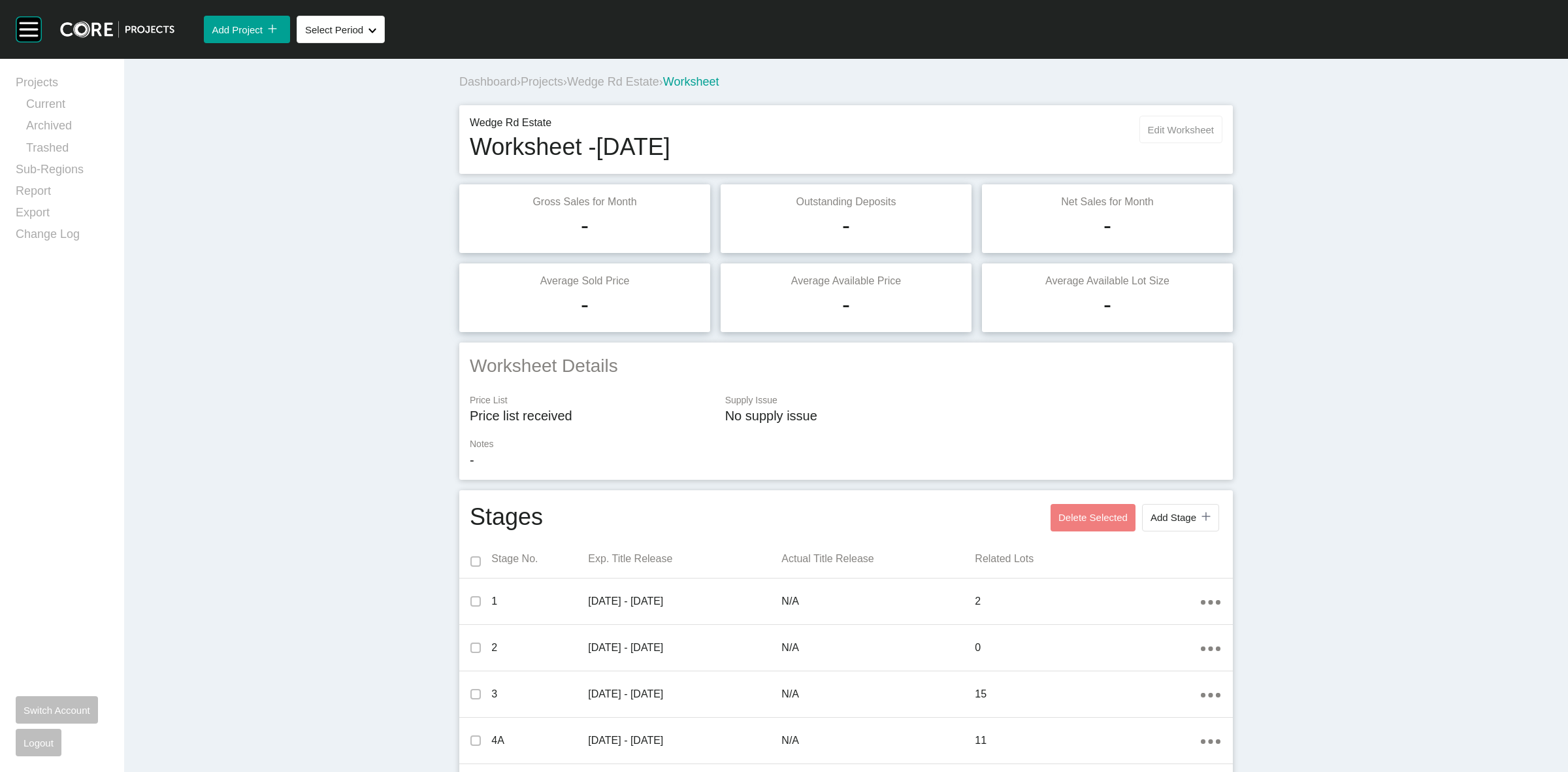
click at [1152, 131] on span "Edit Worksheet" at bounding box center [1181, 129] width 66 height 11
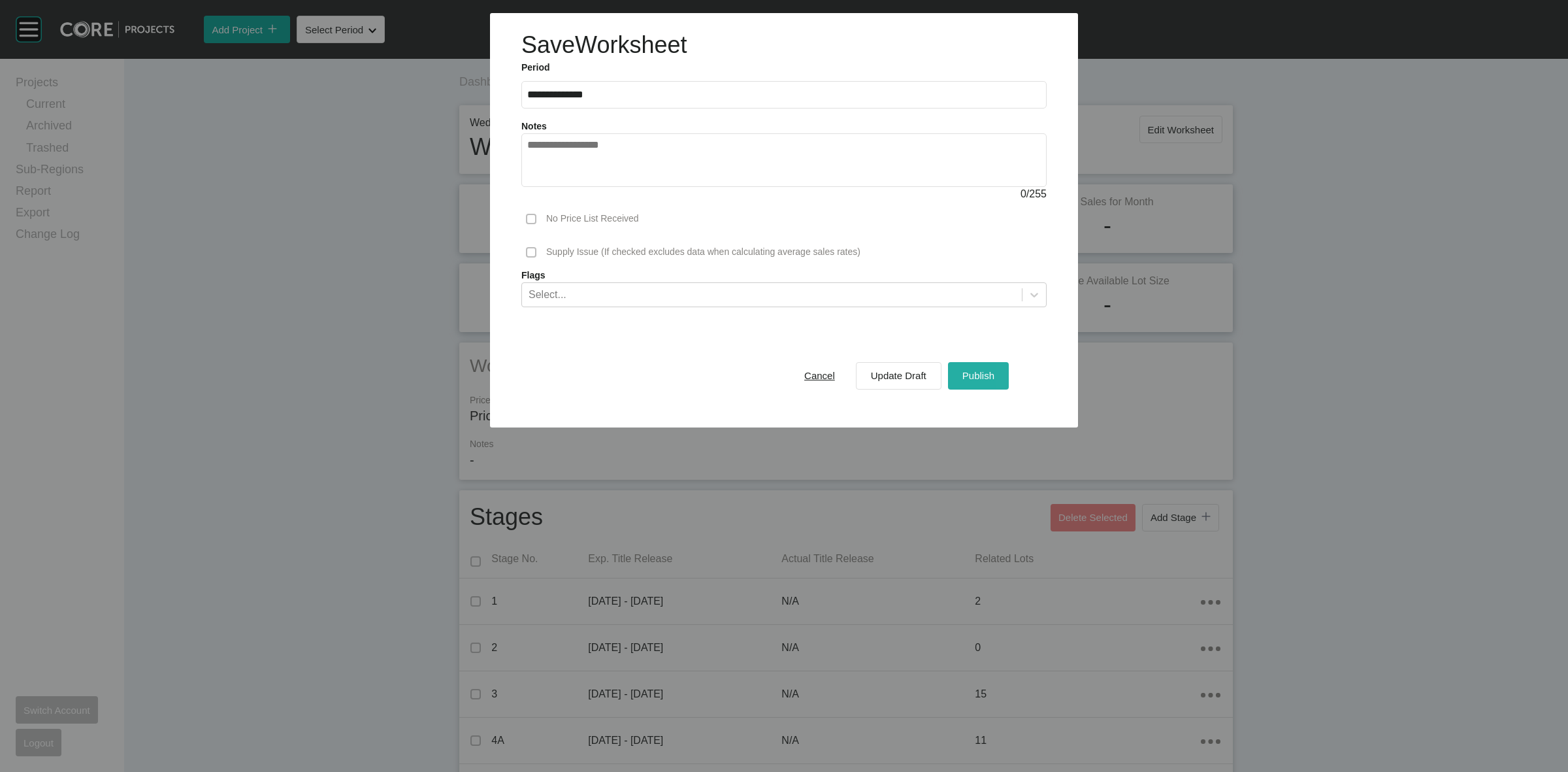
click at [987, 373] on span "Publish" at bounding box center [978, 375] width 32 height 11
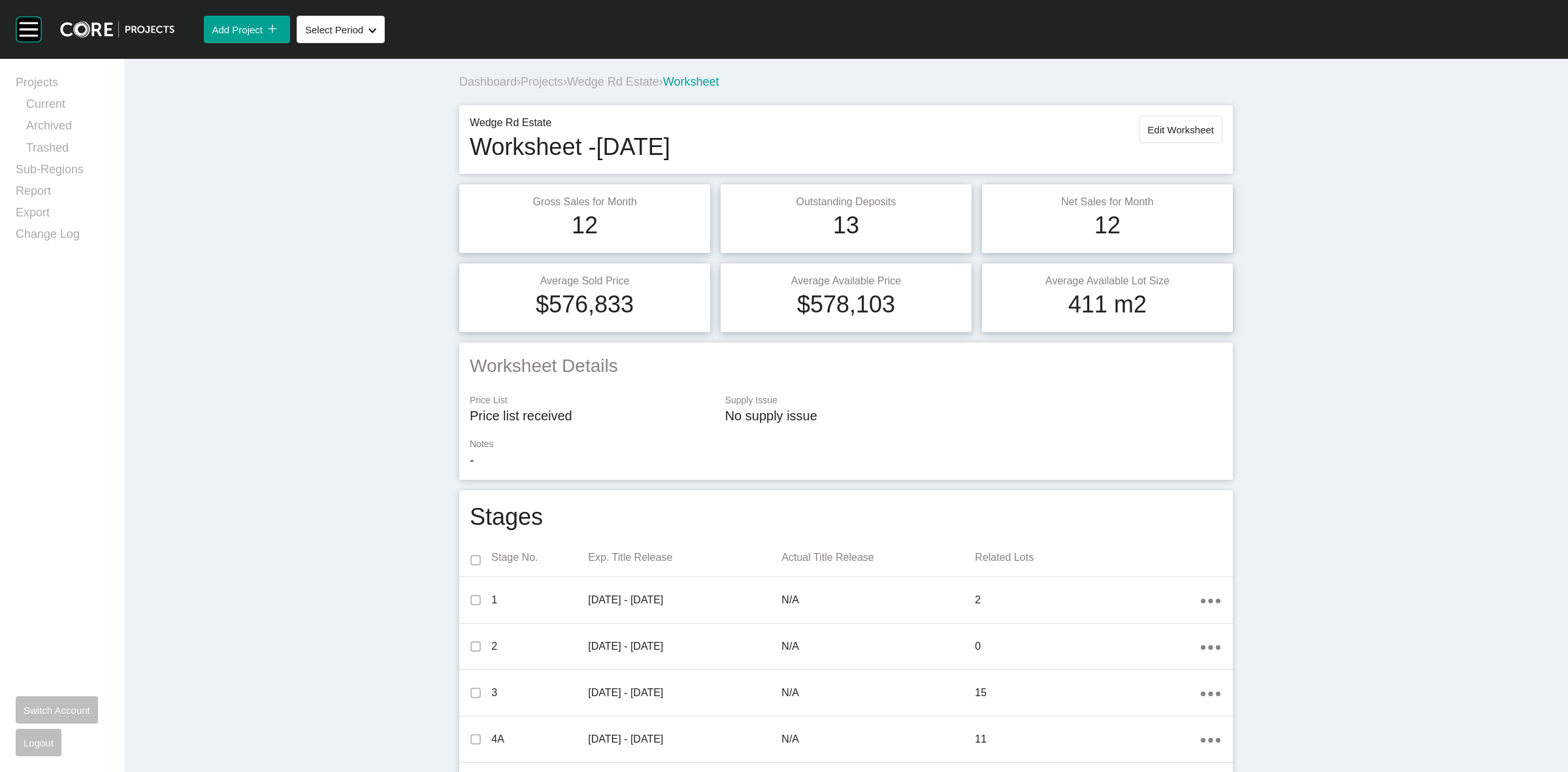
click at [614, 83] on span "Wedge Rd Estate" at bounding box center [613, 82] width 92 height 13
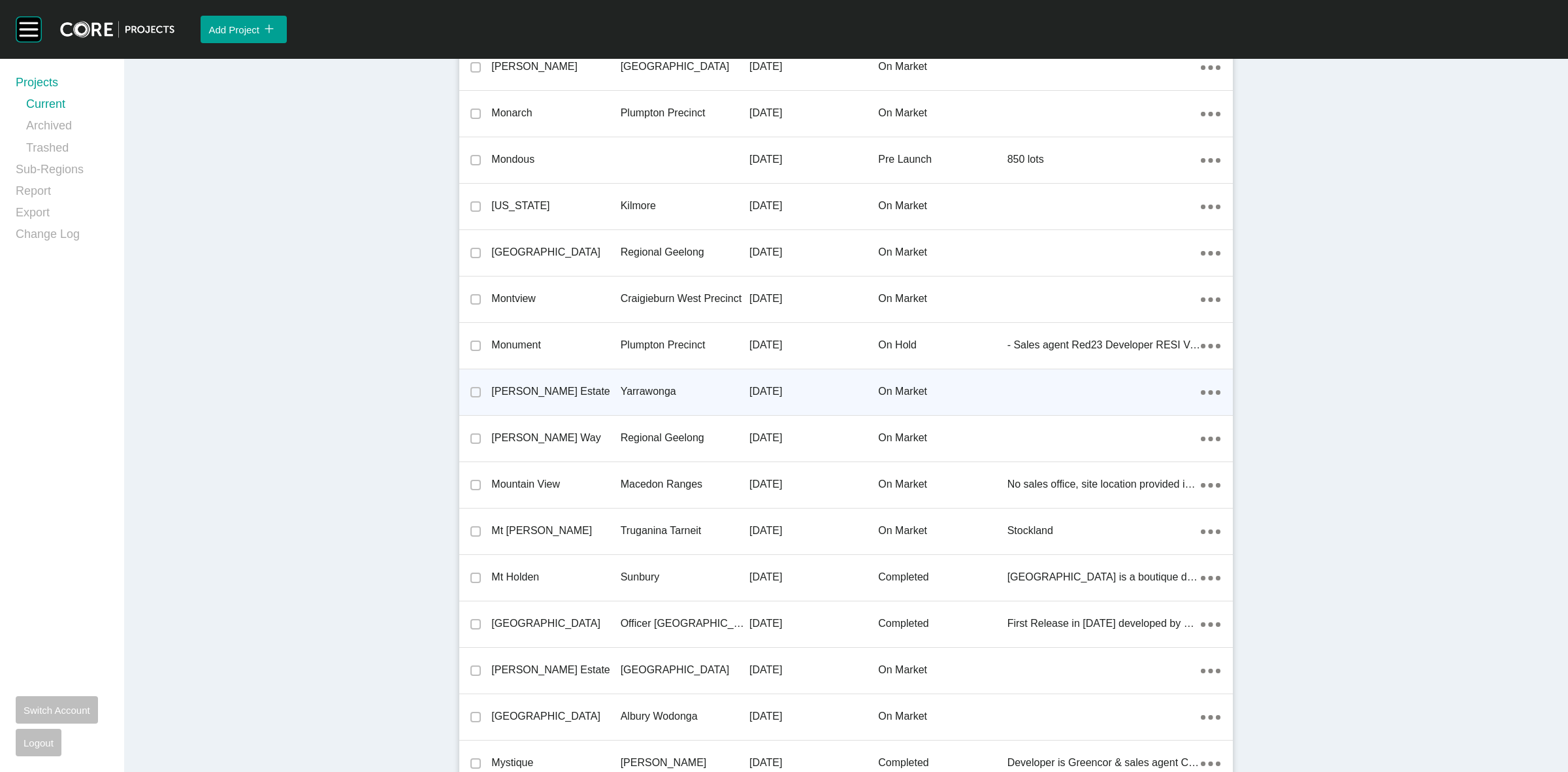
click at [651, 387] on p "Yarrawonga" at bounding box center [685, 391] width 128 height 15
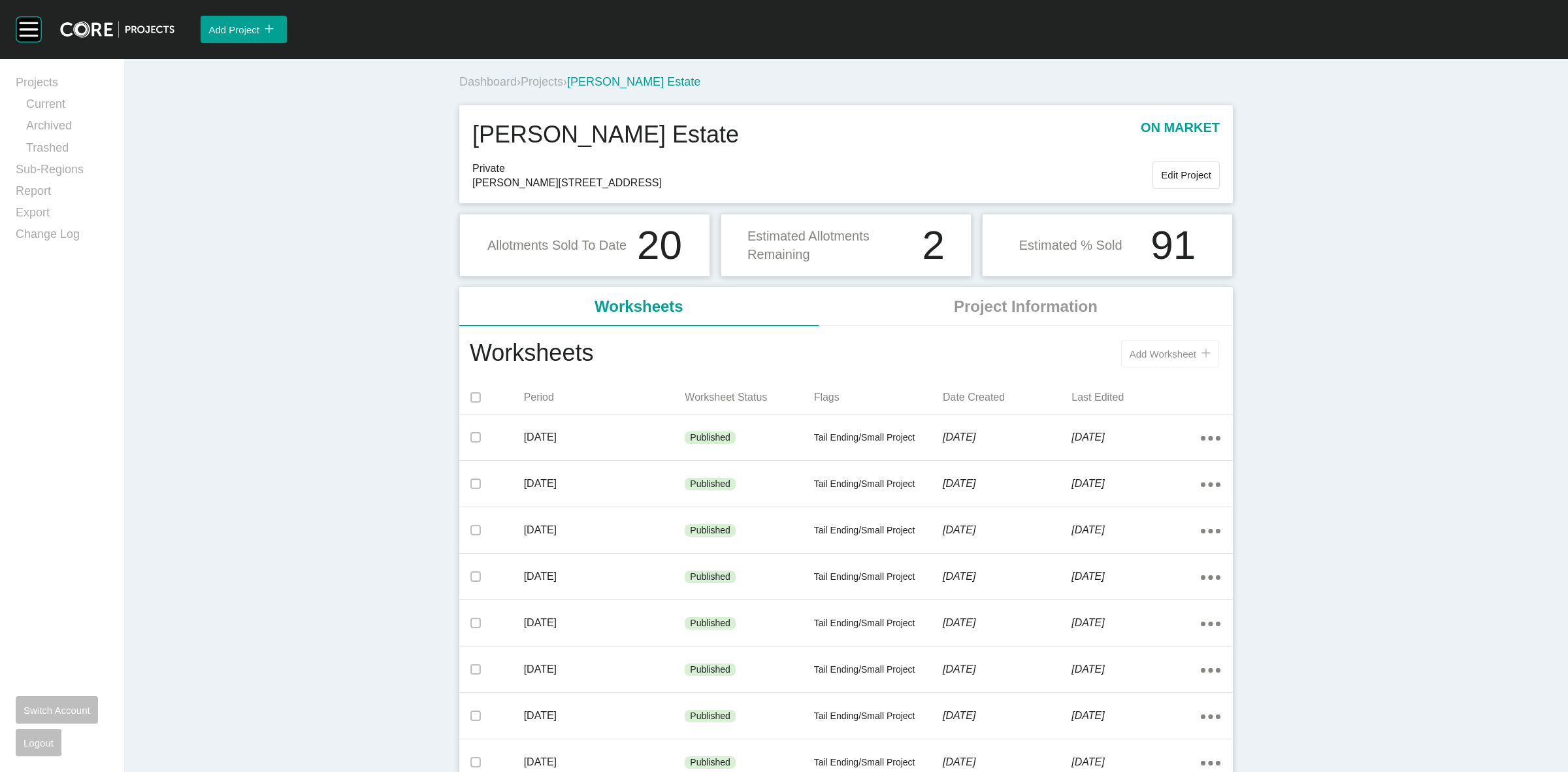
click at [1181, 353] on span "Add Worksheet" at bounding box center [1163, 354] width 67 height 11
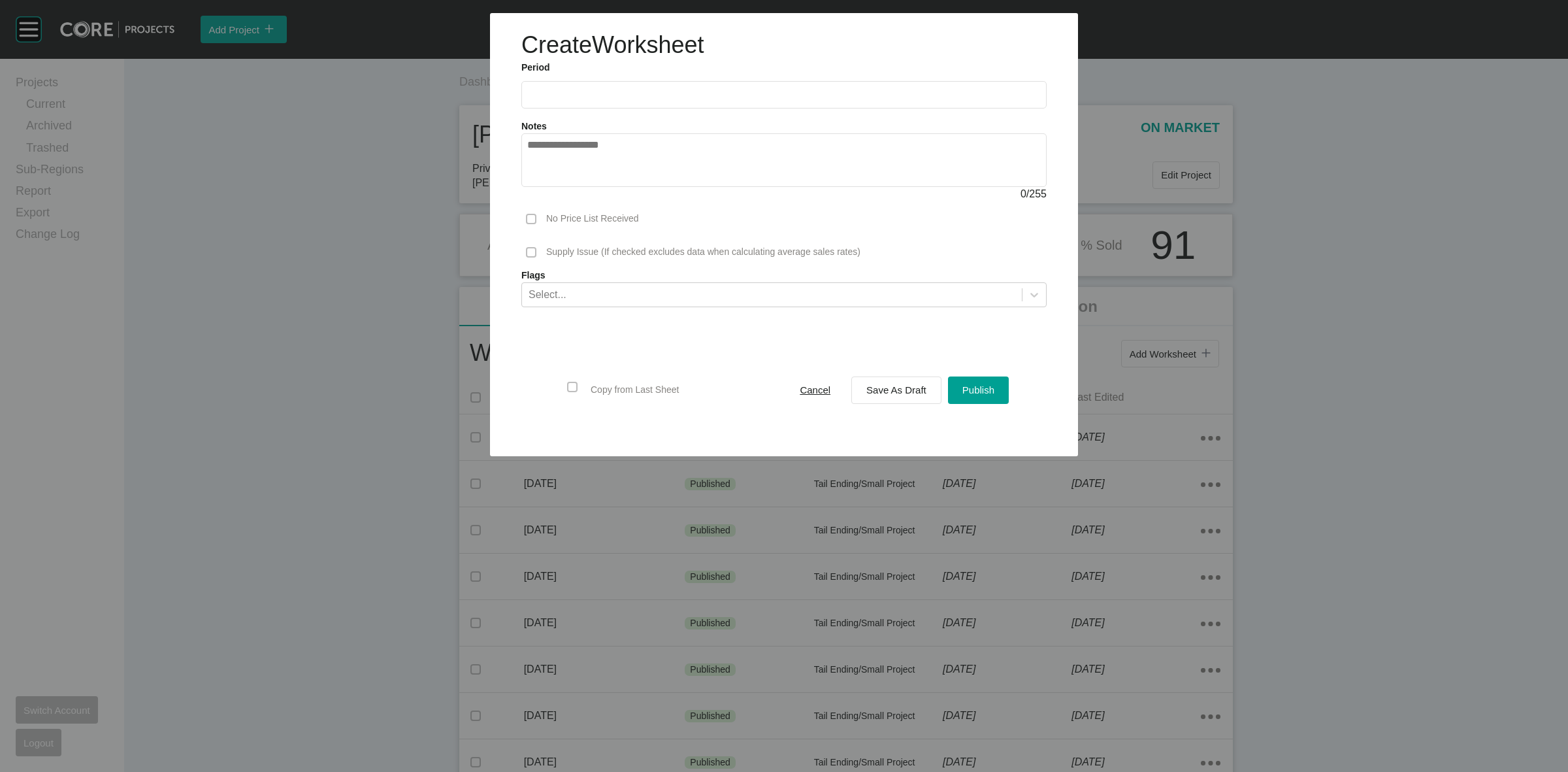
click at [688, 93] on input "text" at bounding box center [784, 94] width 513 height 11
click at [632, 187] on li "Sep" at bounding box center [633, 190] width 43 height 23
type input "**********"
click at [877, 383] on div "Save As Draft" at bounding box center [896, 389] width 67 height 17
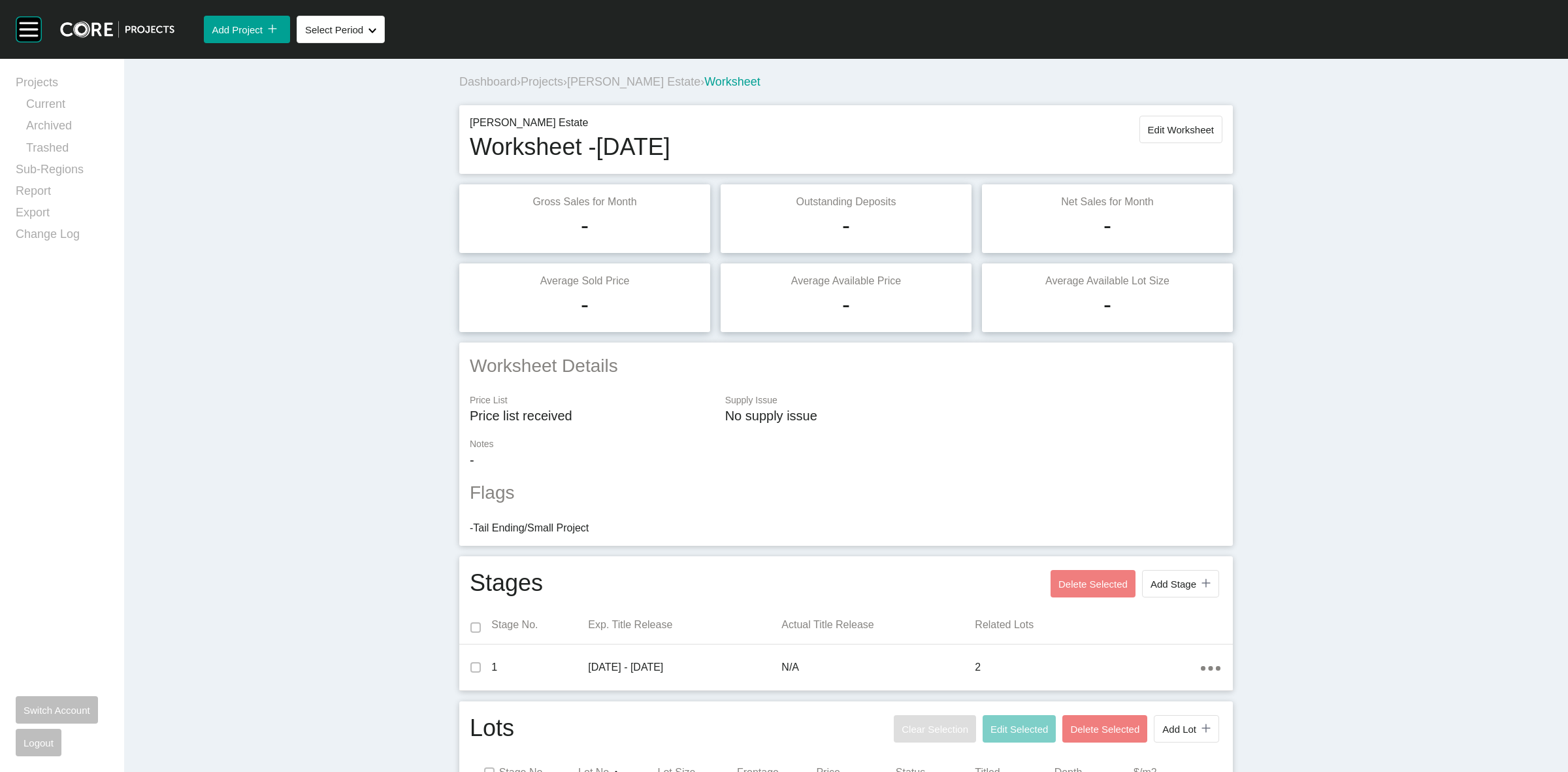
scroll to position [115, 0]
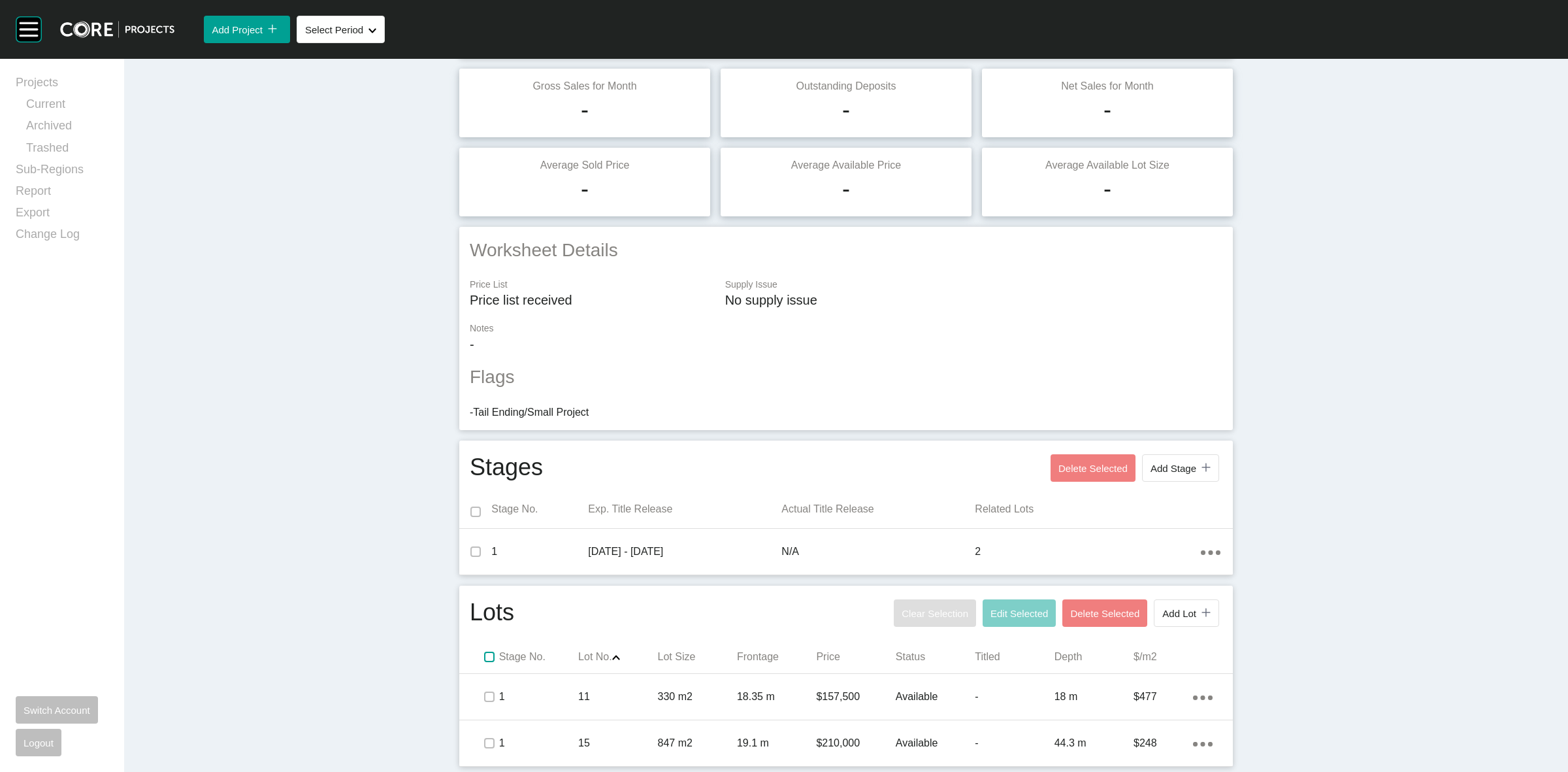
drag, startPoint x: 485, startPoint y: 654, endPoint x: 507, endPoint y: 651, distance: 22.2
click at [491, 652] on span at bounding box center [488, 657] width 20 height 20
click at [1011, 602] on button "Edit Selected" at bounding box center [1019, 613] width 73 height 28
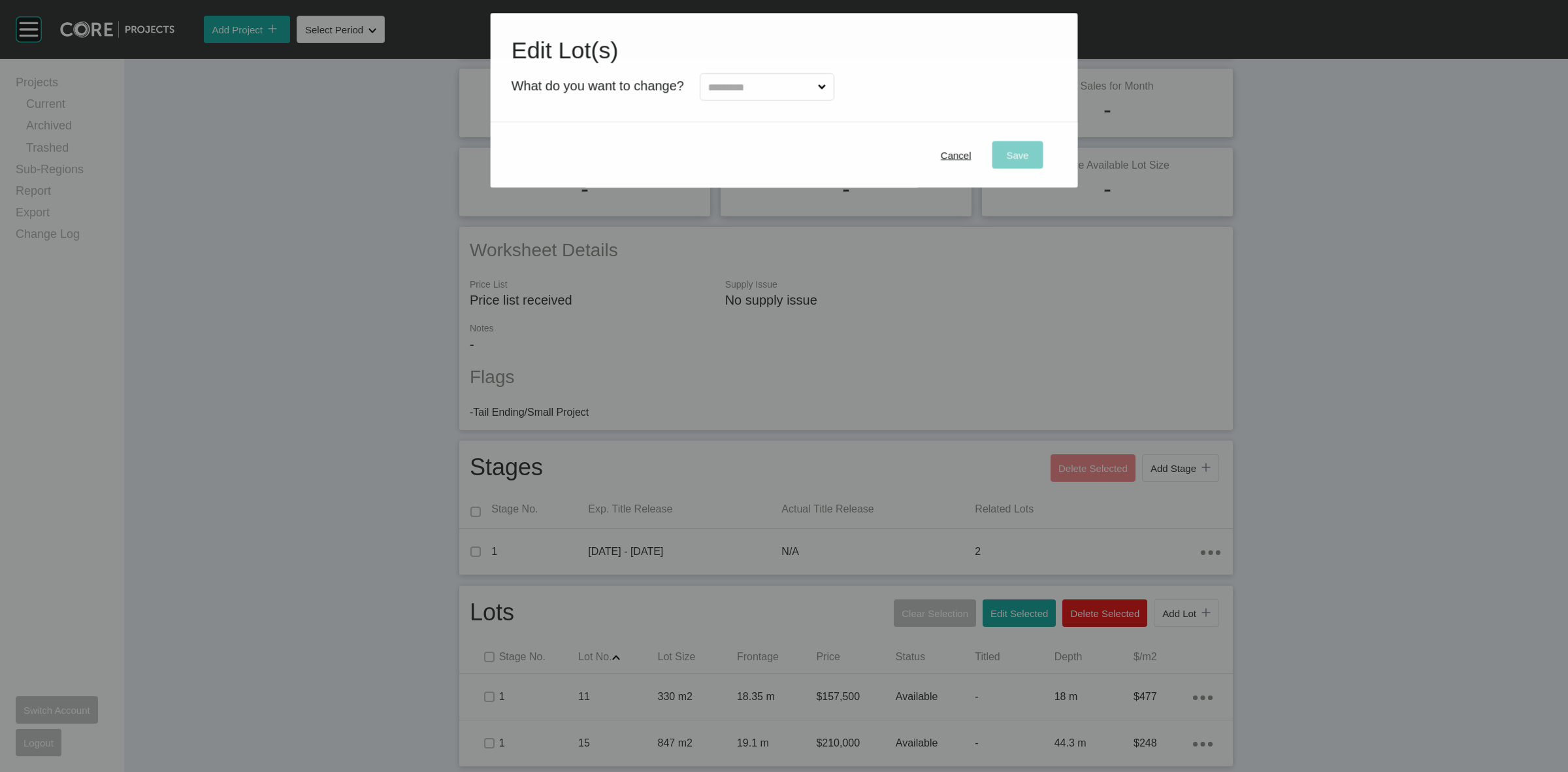
click at [787, 87] on input "text" at bounding box center [761, 87] width 110 height 26
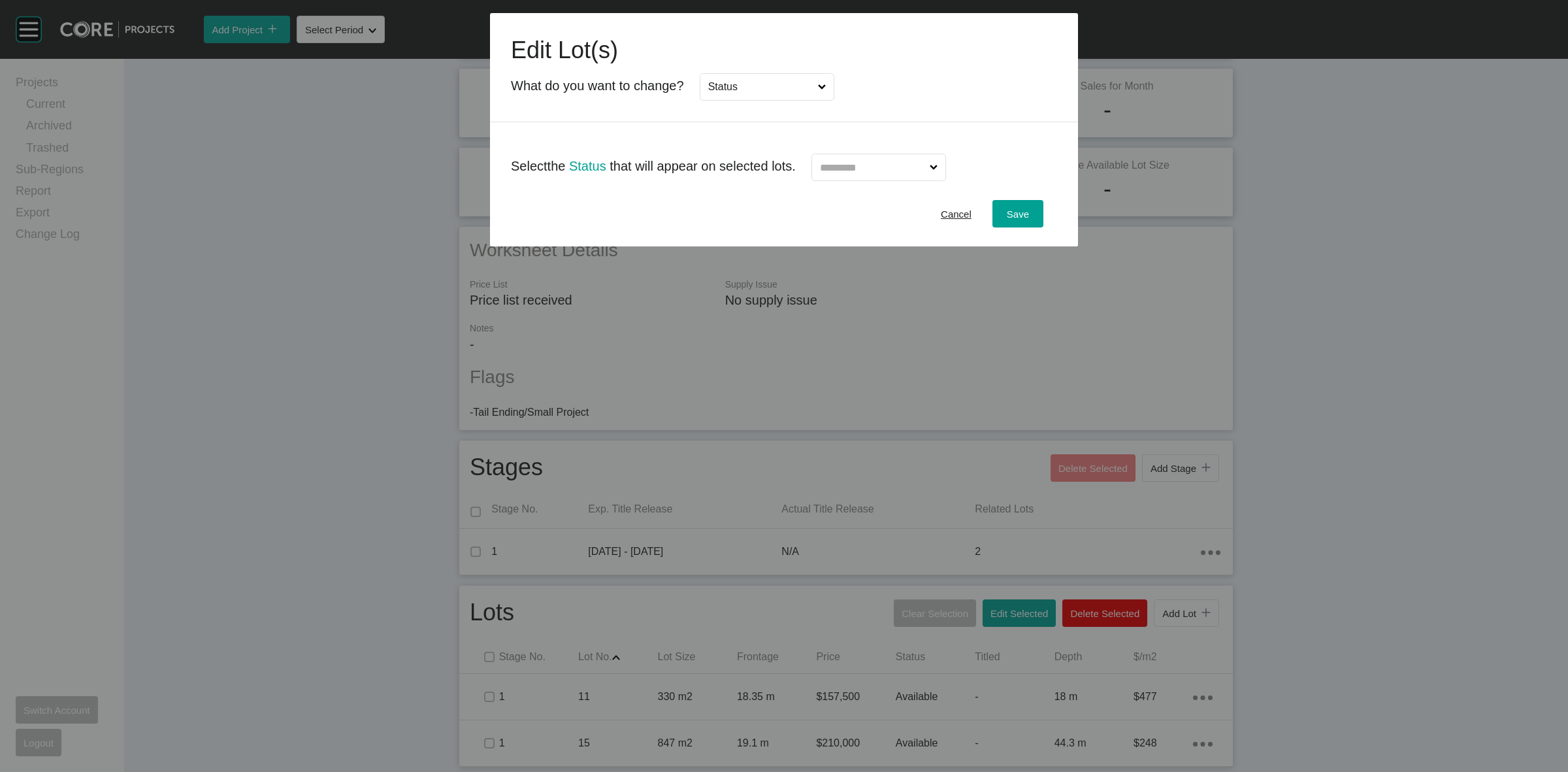
drag, startPoint x: 740, startPoint y: 173, endPoint x: 918, endPoint y: 173, distance: 178.0
click at [920, 171] on input "text" at bounding box center [872, 167] width 110 height 26
click at [1014, 213] on span "Save" at bounding box center [1018, 213] width 23 height 11
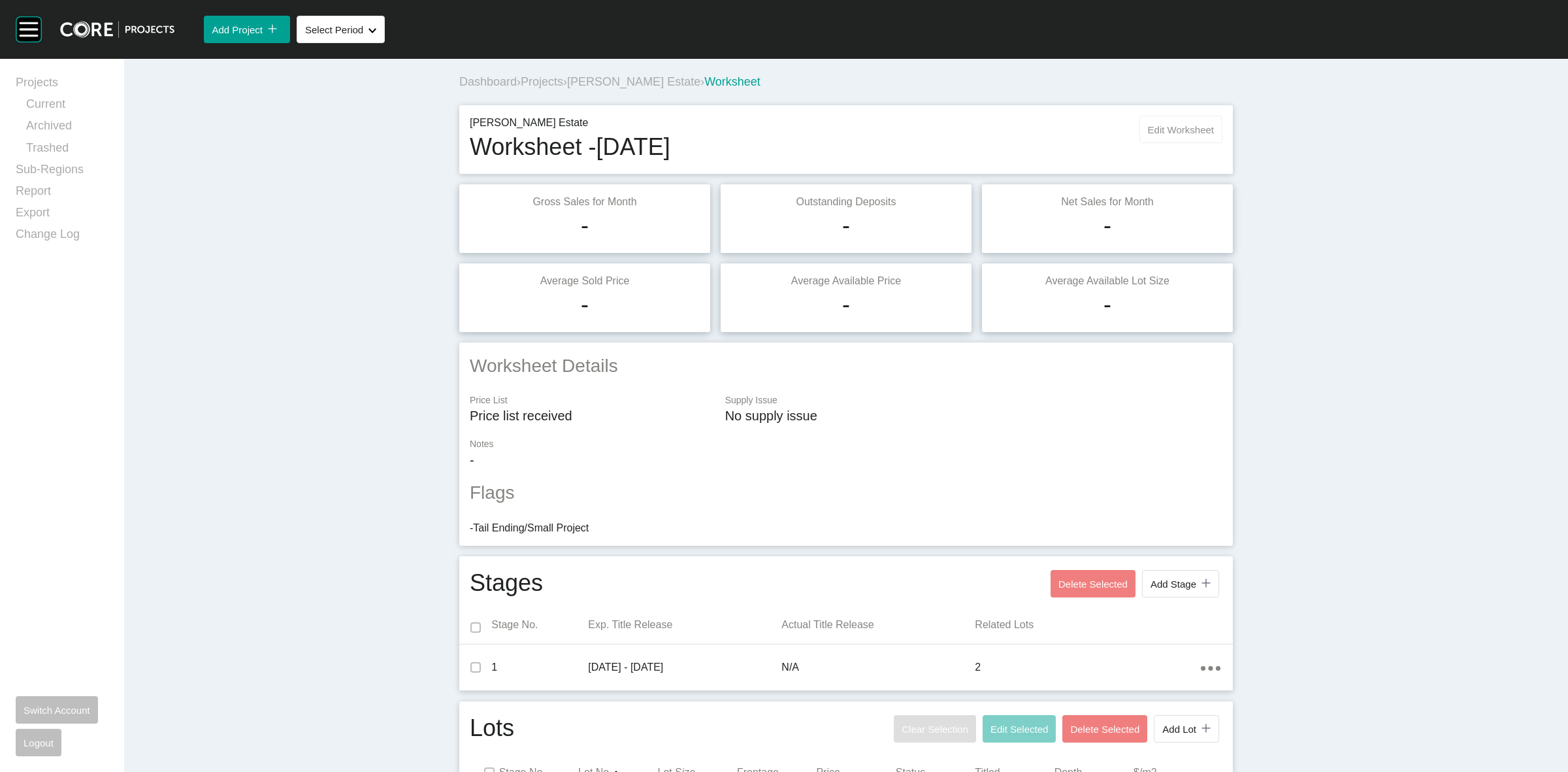
click at [1199, 128] on span "Edit Worksheet" at bounding box center [1181, 129] width 66 height 11
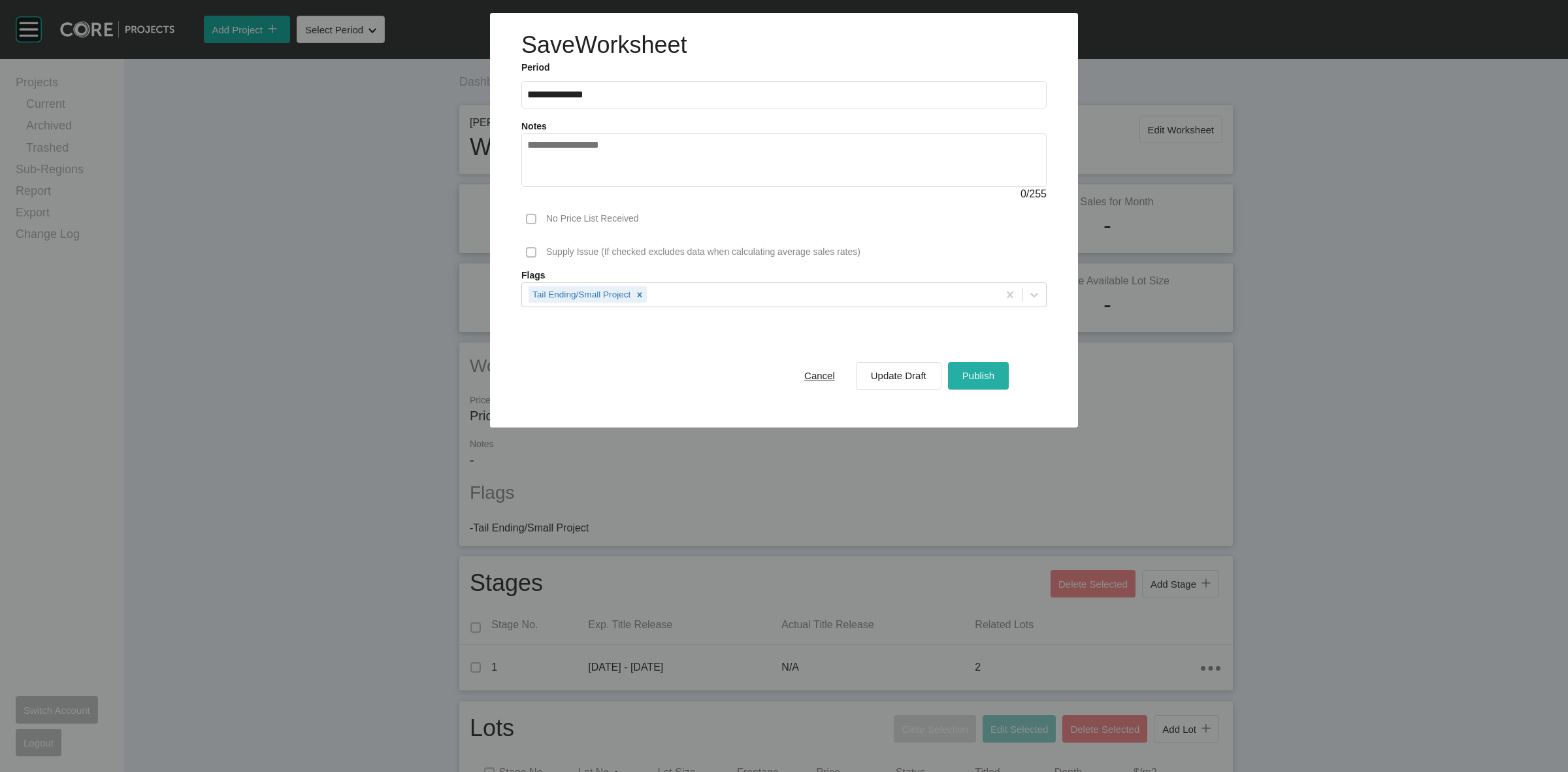
click at [971, 373] on span "Publish" at bounding box center [978, 375] width 32 height 11
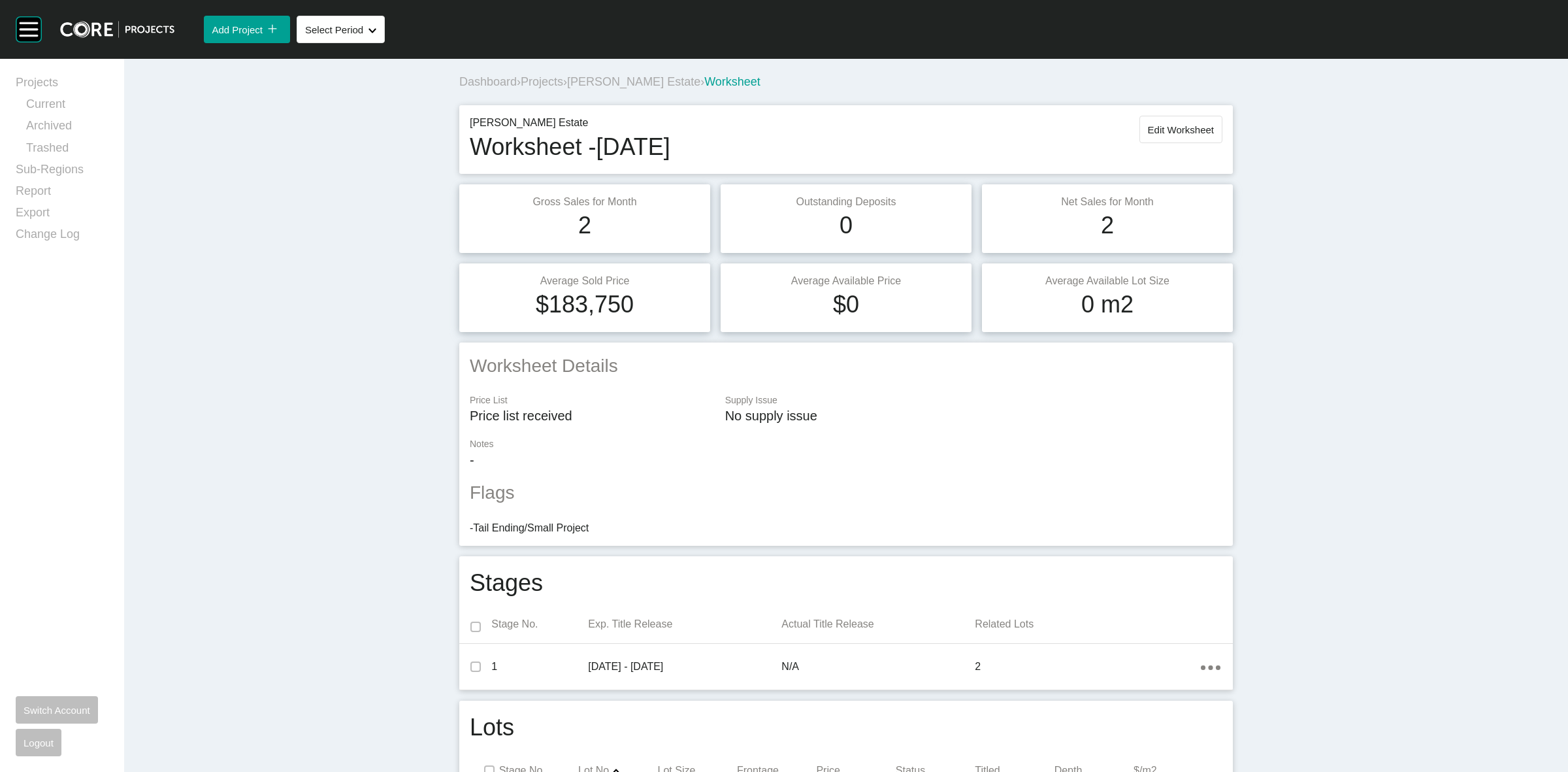
click at [608, 74] on div "Dashboard › Projects › [PERSON_NAME] Estate › Worksheet" at bounding box center [849, 82] width 779 height 16
click at [588, 83] on span "[PERSON_NAME] Estate" at bounding box center [634, 82] width 134 height 13
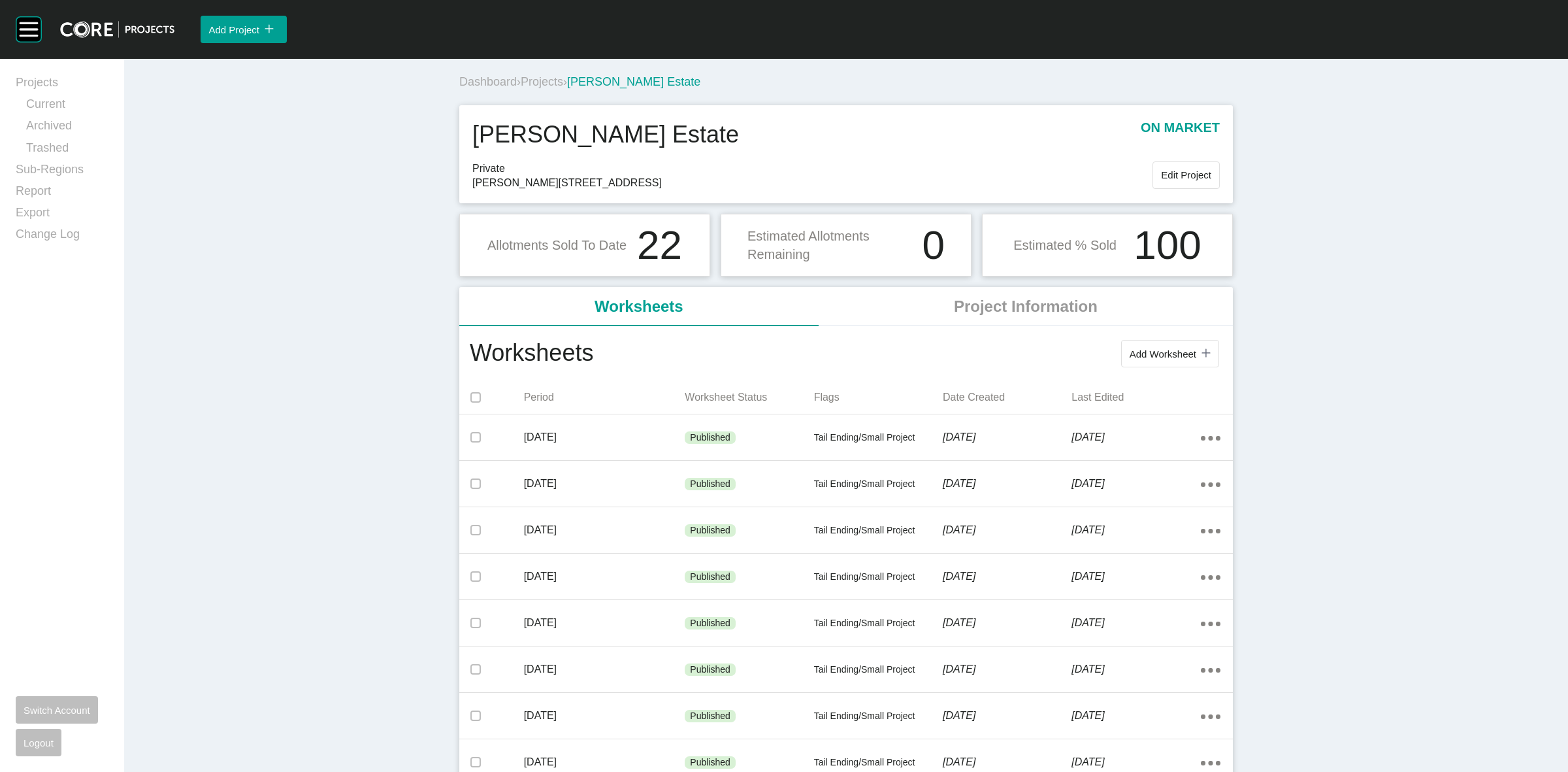
click at [534, 79] on span "Projects" at bounding box center [542, 82] width 42 height 13
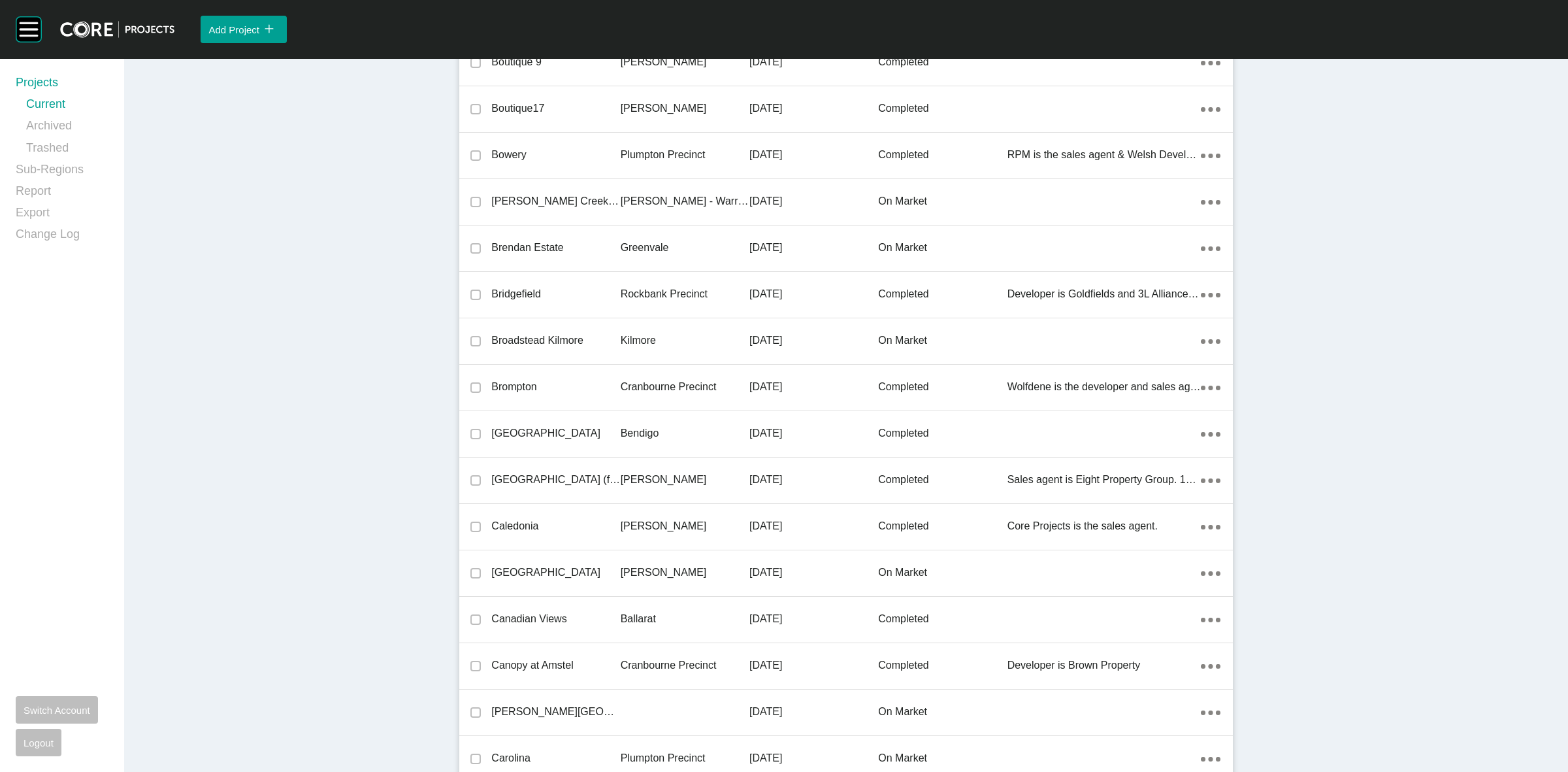
scroll to position [20339, 0]
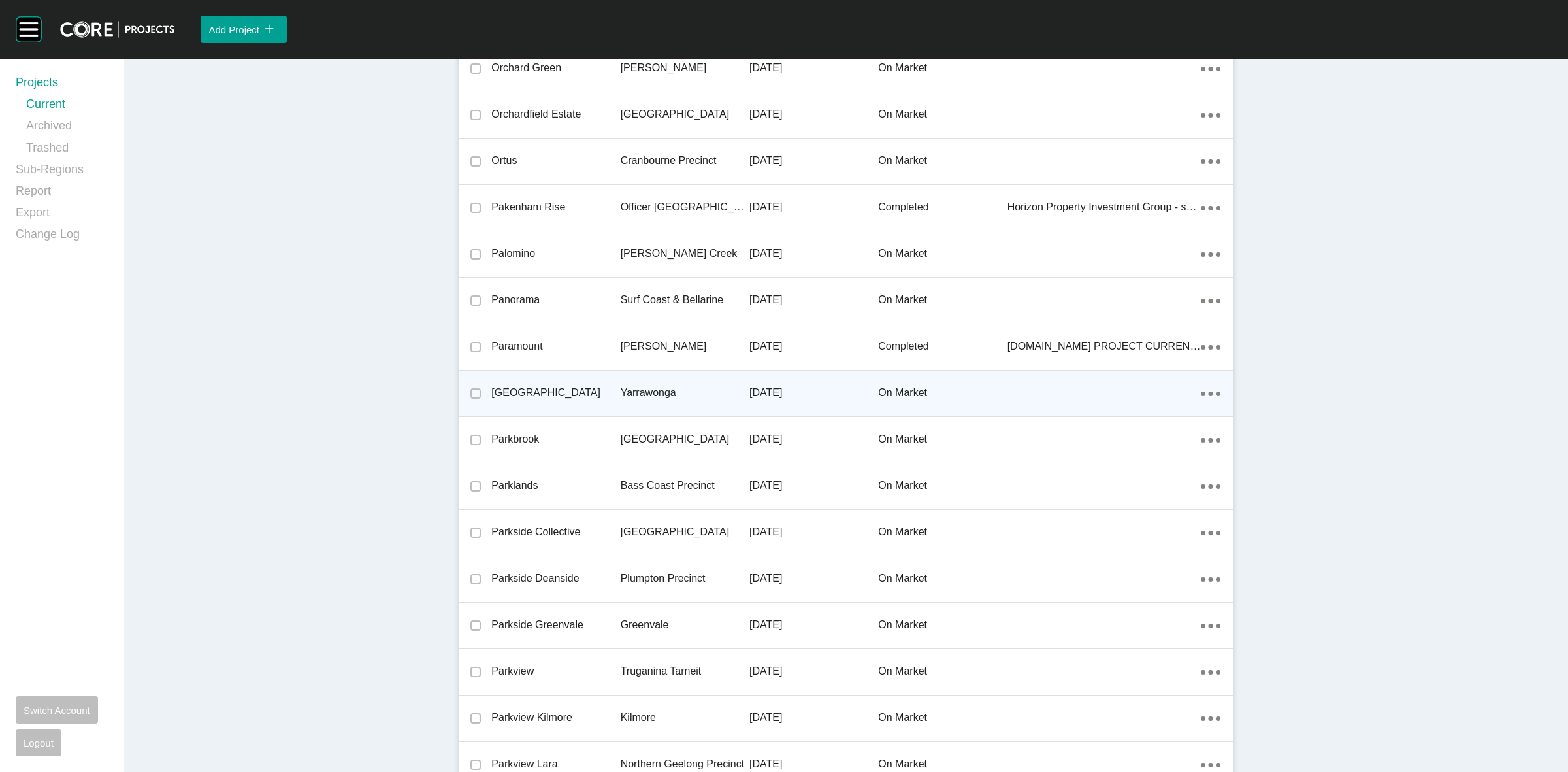
click at [621, 386] on p "Yarrawonga" at bounding box center [685, 393] width 128 height 15
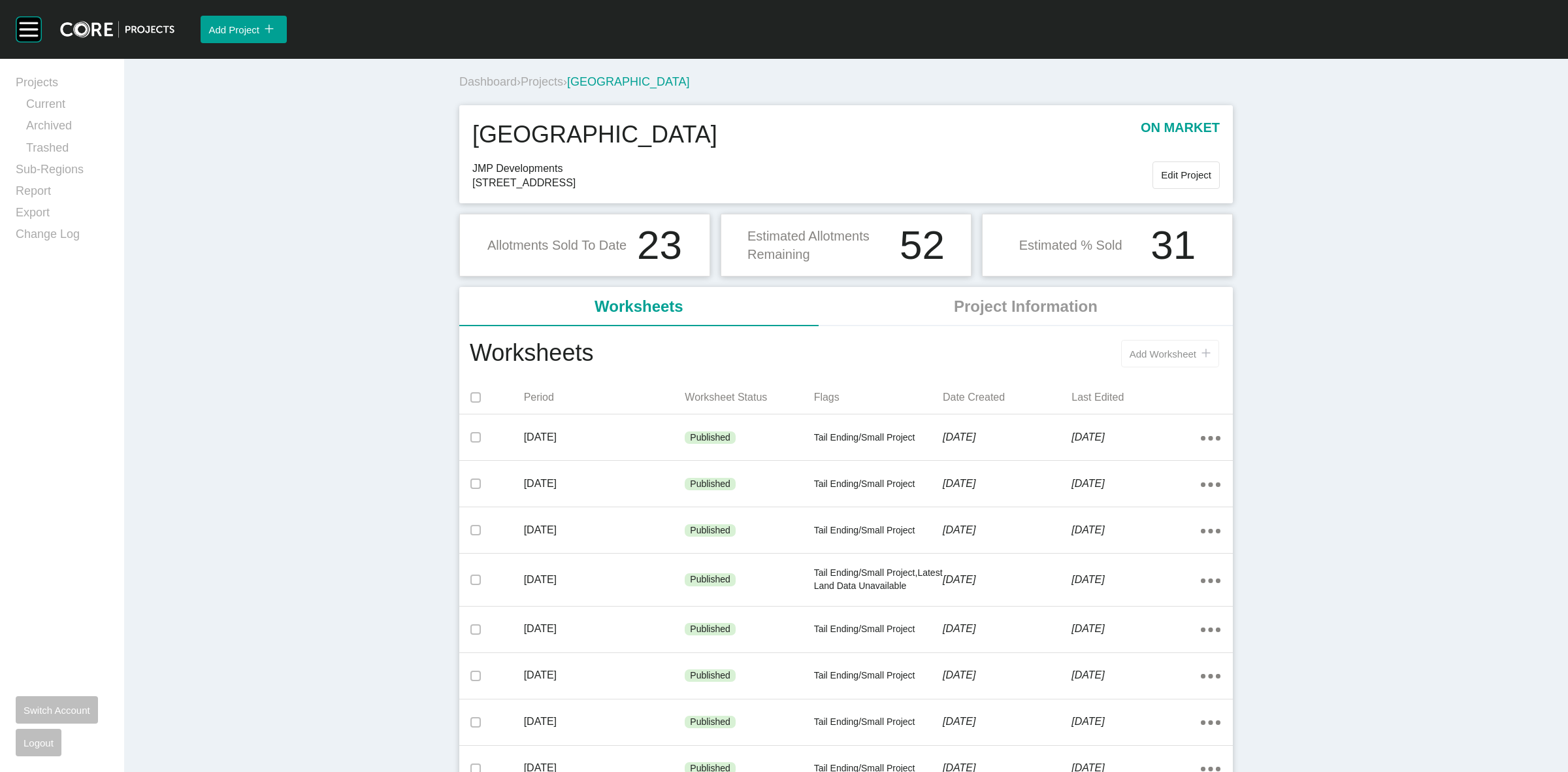
click at [1166, 349] on span "Add Worksheet" at bounding box center [1163, 354] width 67 height 11
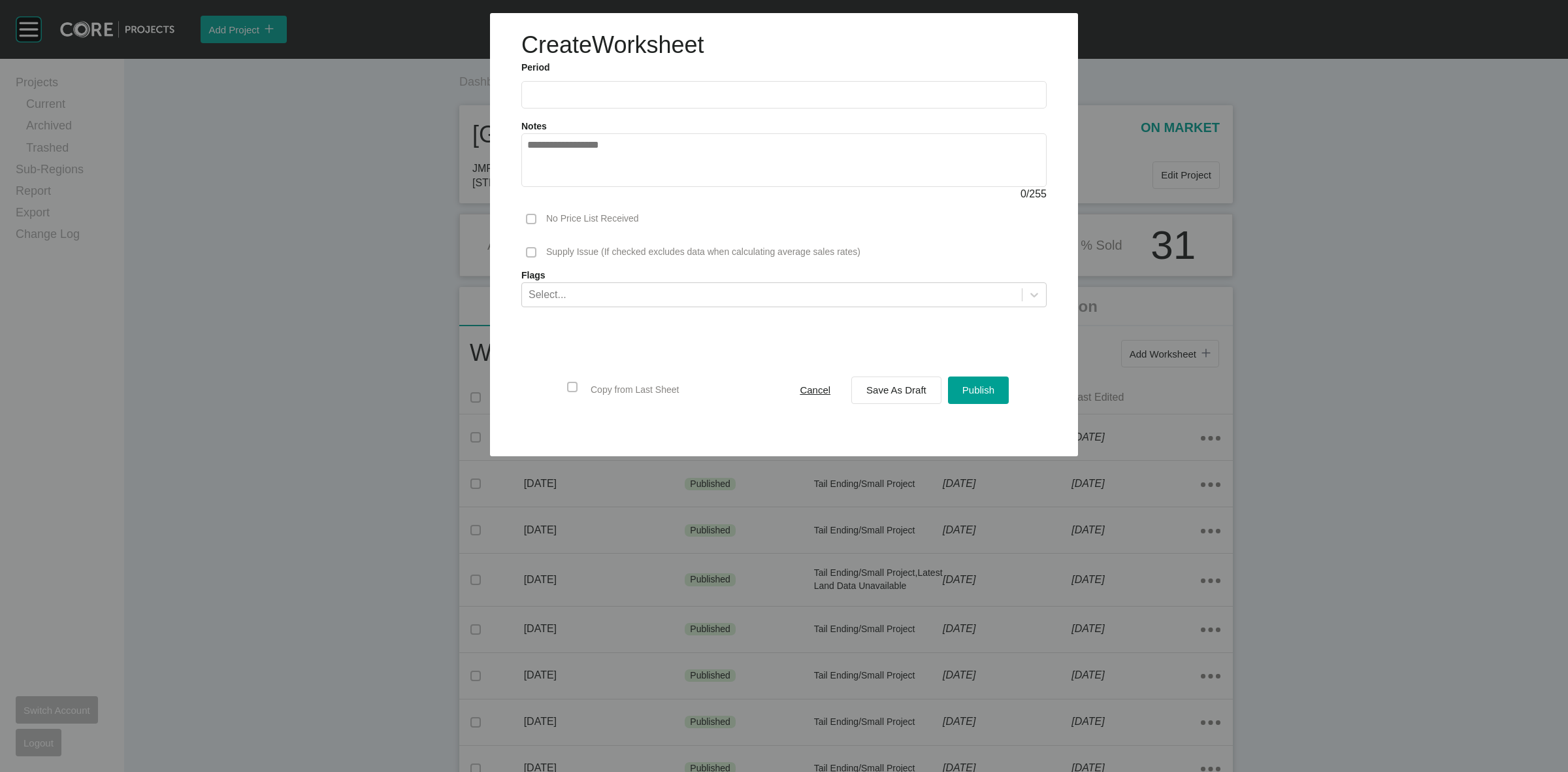
click at [647, 99] on input "text" at bounding box center [784, 94] width 513 height 11
click at [631, 191] on li "Sep" at bounding box center [633, 190] width 43 height 23
type input "**********"
click at [896, 393] on span "Save As Draft" at bounding box center [896, 389] width 60 height 11
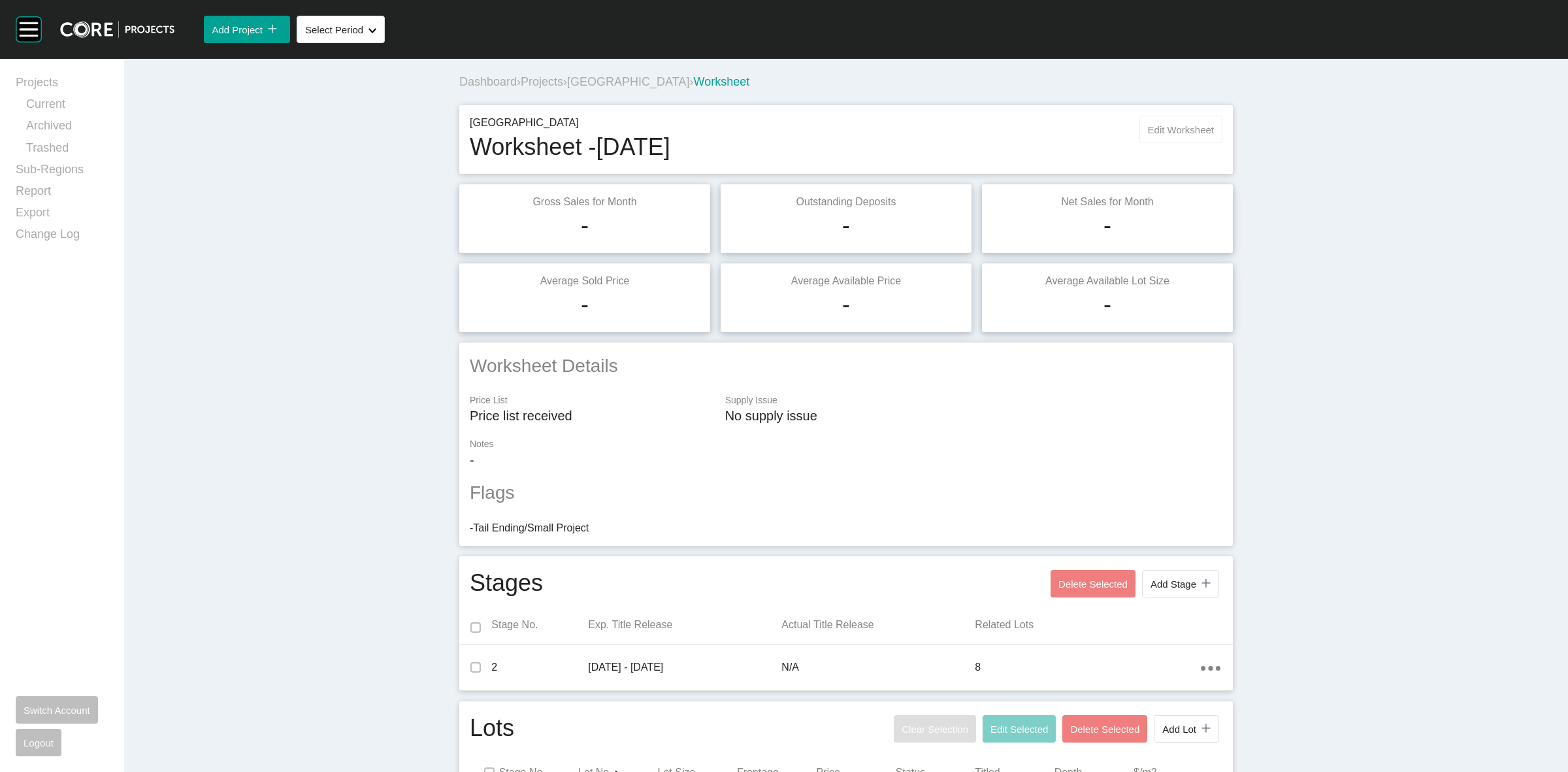
click at [1174, 124] on span "Edit Worksheet" at bounding box center [1181, 129] width 66 height 11
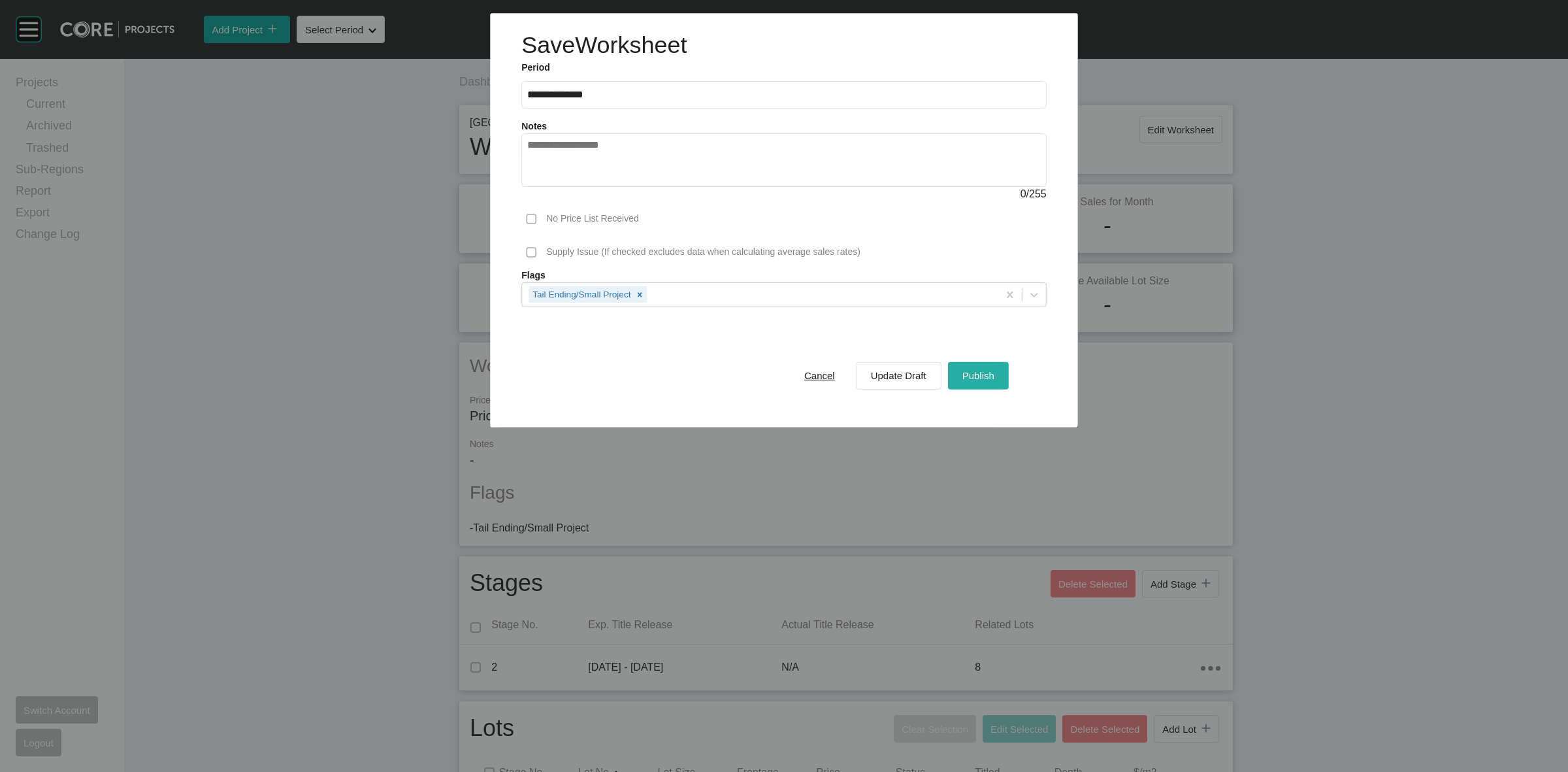
click at [989, 373] on span "Publish" at bounding box center [978, 375] width 32 height 11
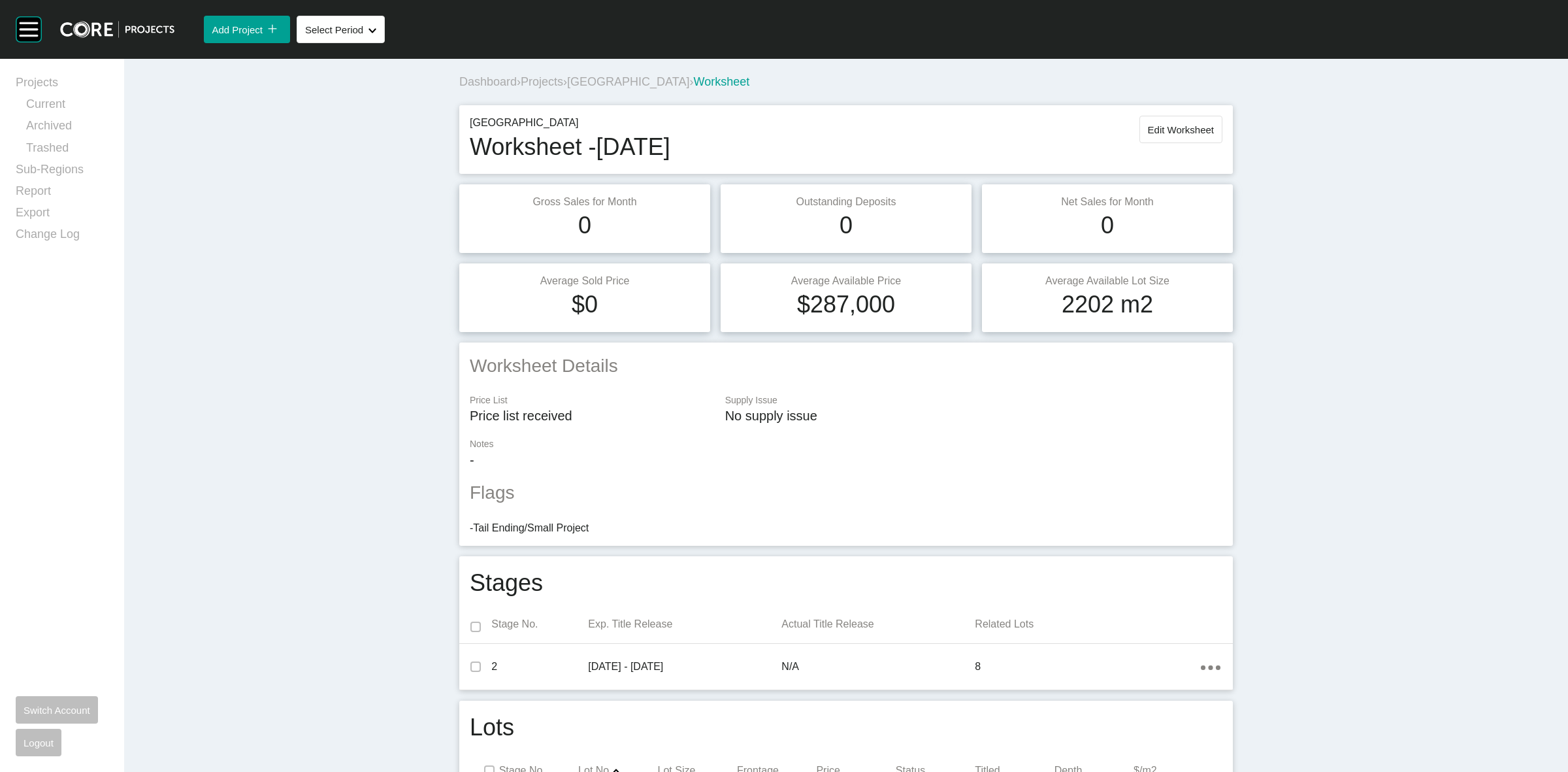
drag, startPoint x: 1350, startPoint y: 388, endPoint x: 1242, endPoint y: 390, distance: 108.0
click at [1351, 388] on div "Dashboard › Projects › Park Lane › Worksheet Park Lane Worksheet - [DATE] Edit …" at bounding box center [846, 612] width 1444 height 1105
click at [611, 82] on span "[GEOGRAPHIC_DATA]" at bounding box center [628, 82] width 122 height 13
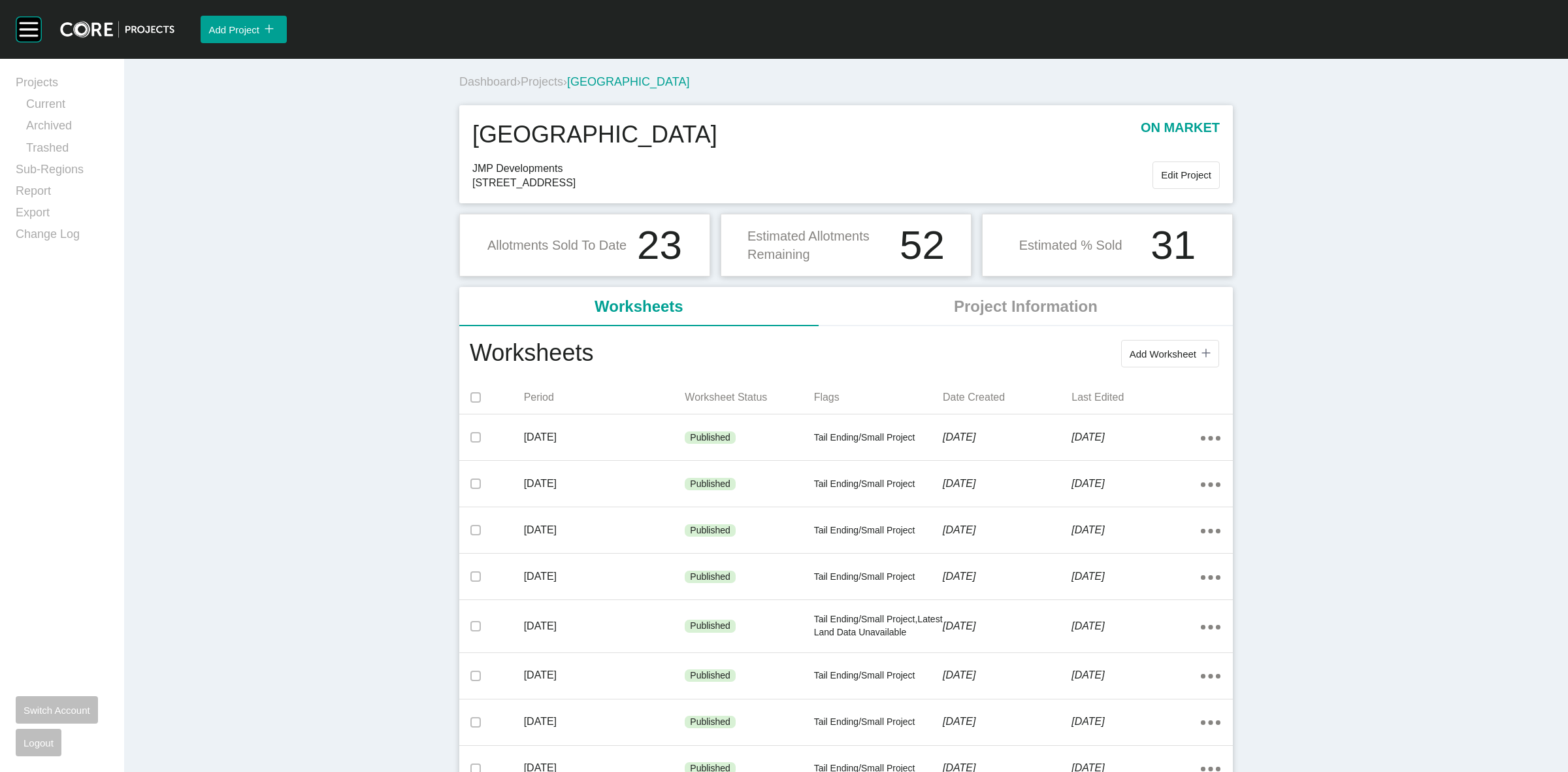
click at [551, 79] on span "Projects" at bounding box center [542, 82] width 42 height 13
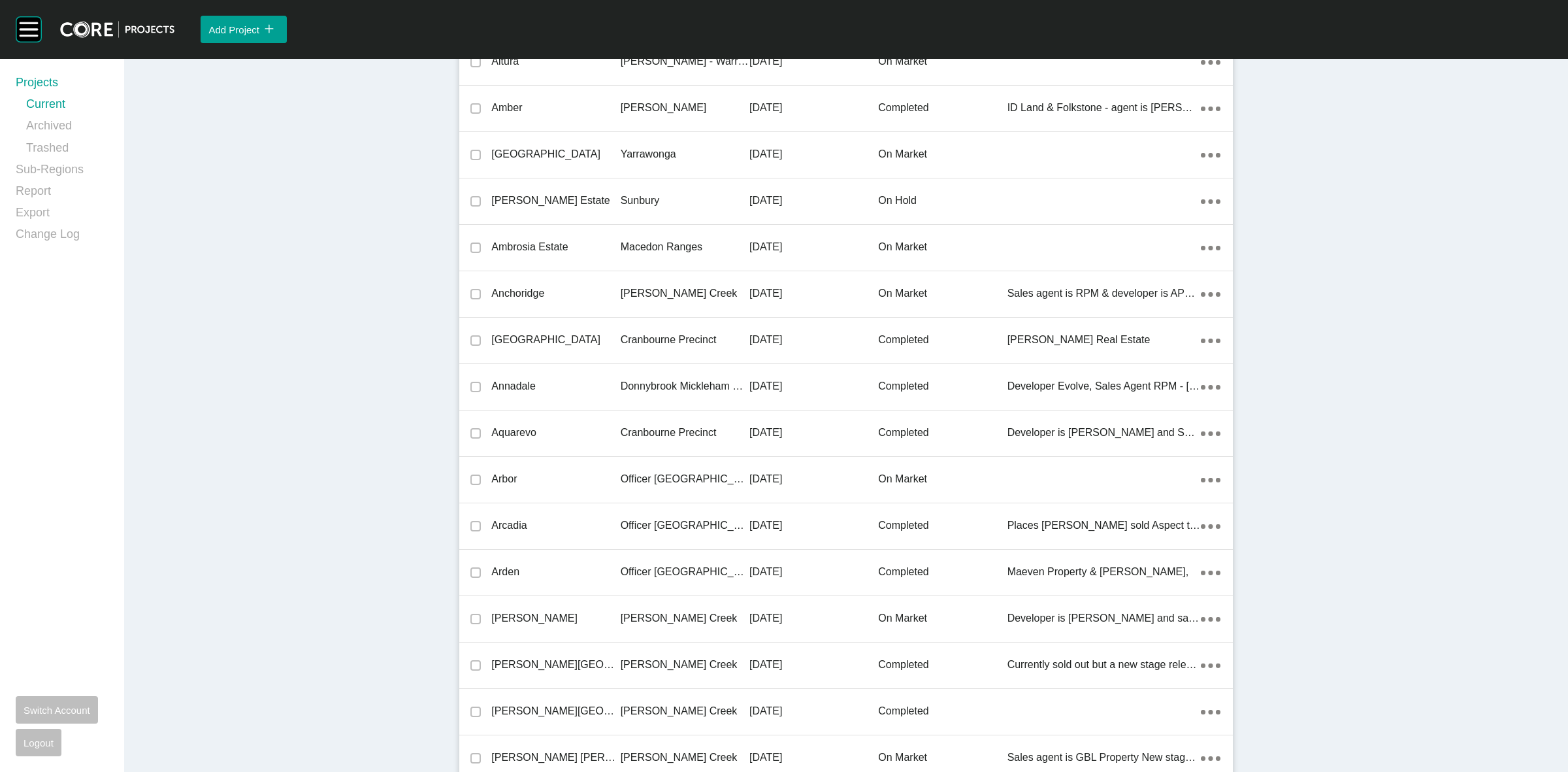
scroll to position [25303, 0]
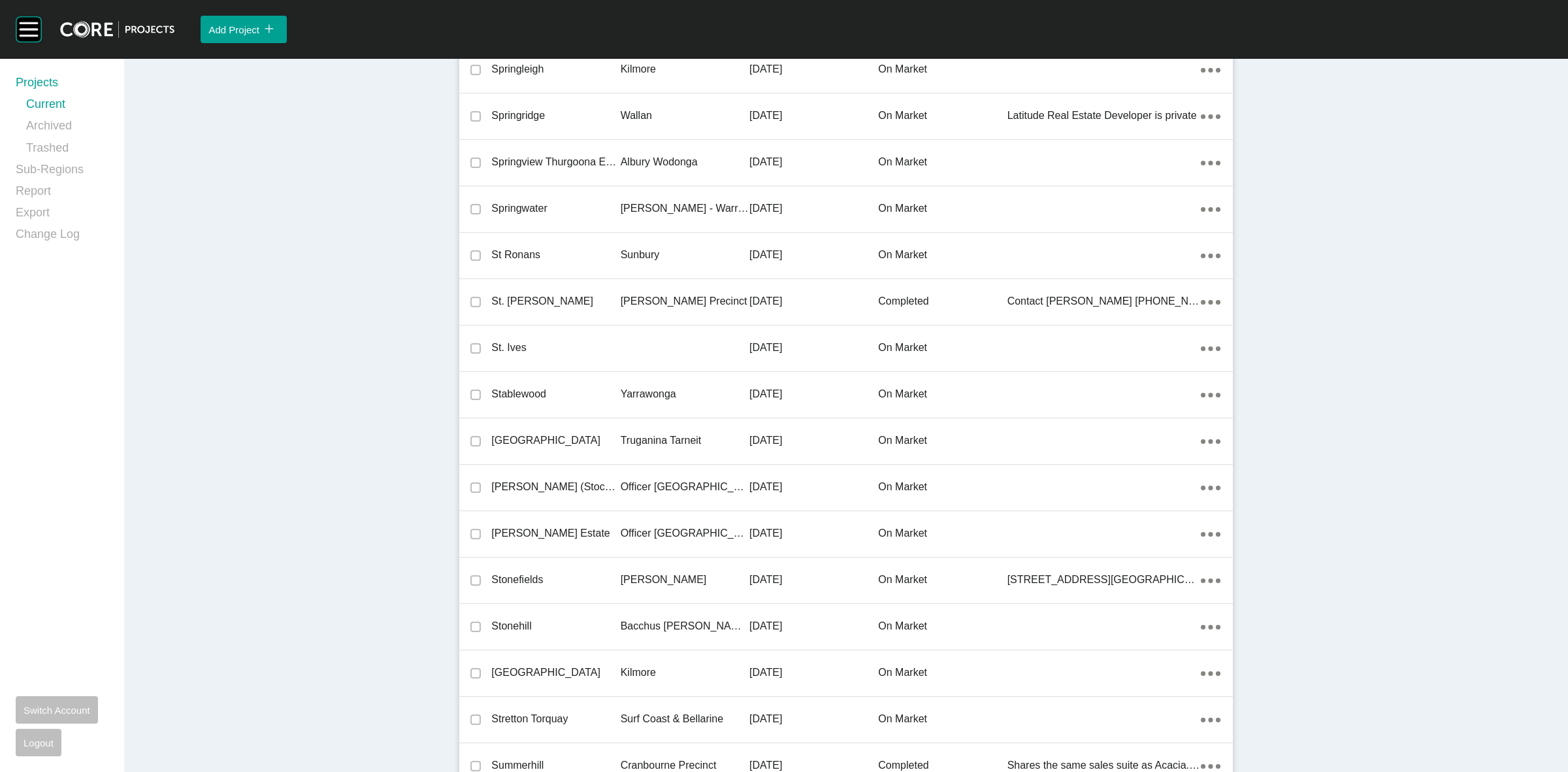
drag, startPoint x: 660, startPoint y: 386, endPoint x: 687, endPoint y: 0, distance: 386.9
click at [660, 387] on p "Yarrawonga" at bounding box center [685, 394] width 128 height 15
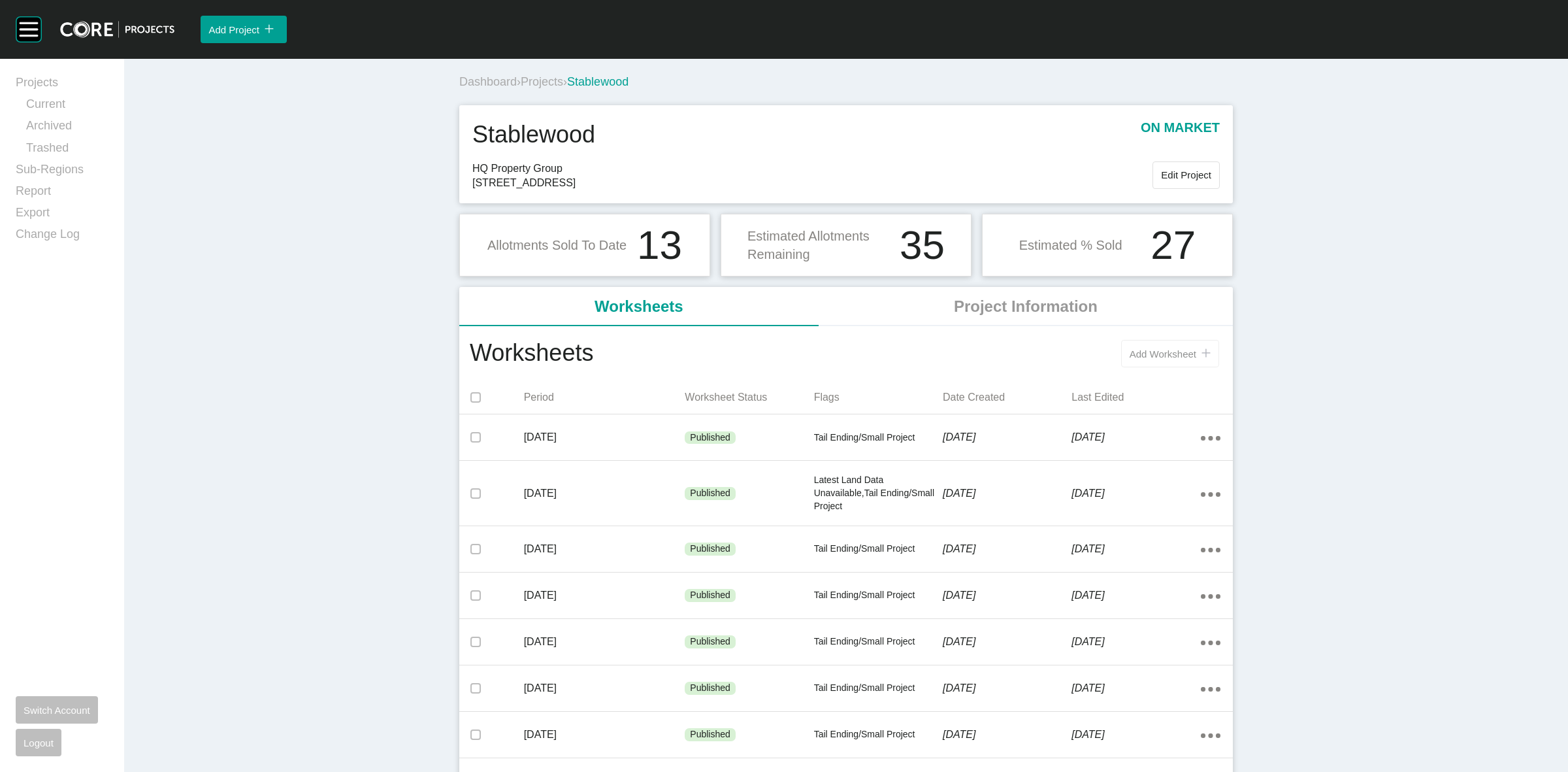
click at [1144, 358] on span "Add Worksheet" at bounding box center [1163, 354] width 67 height 11
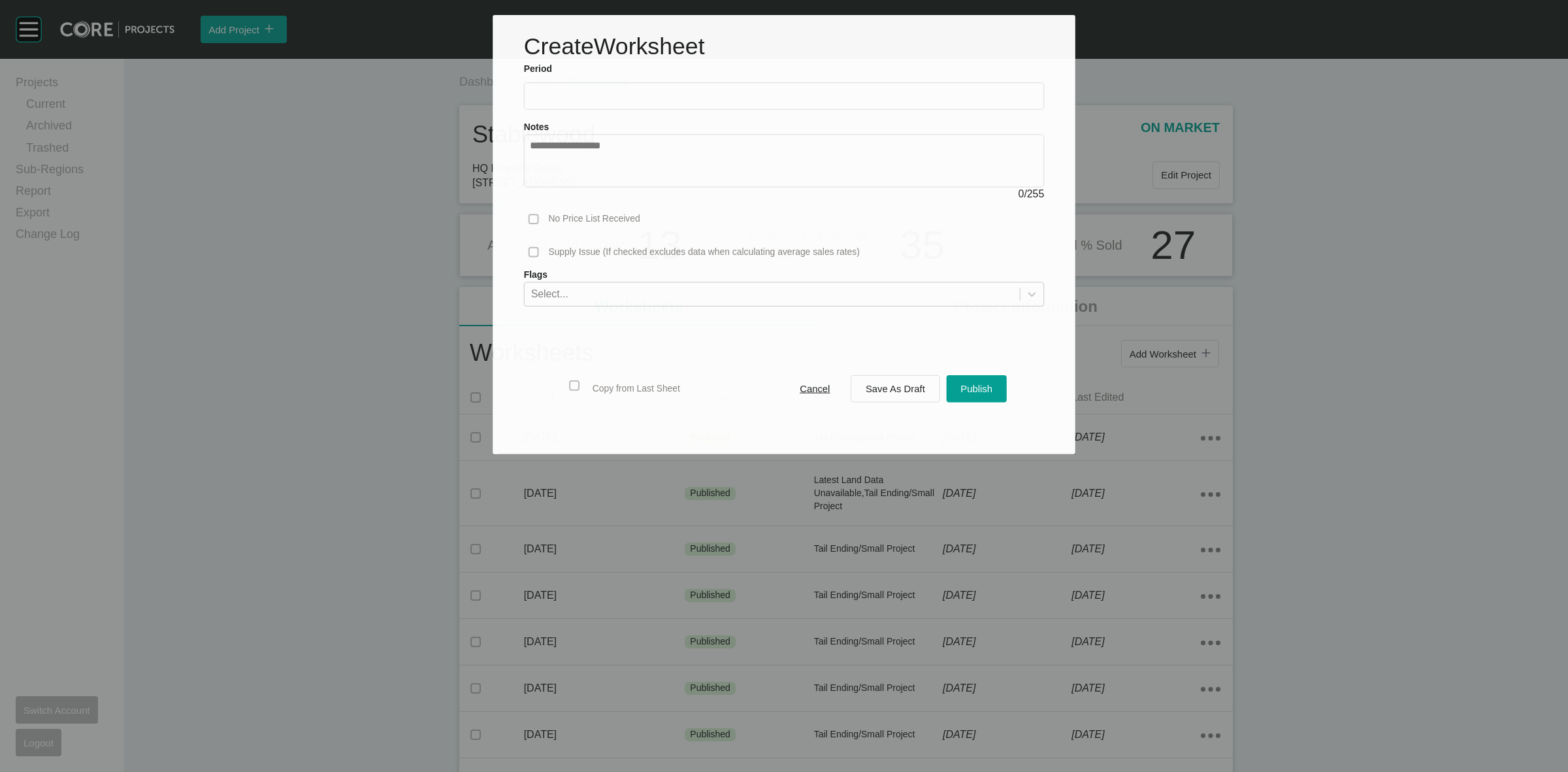
click at [652, 98] on input "text" at bounding box center [784, 95] width 509 height 11
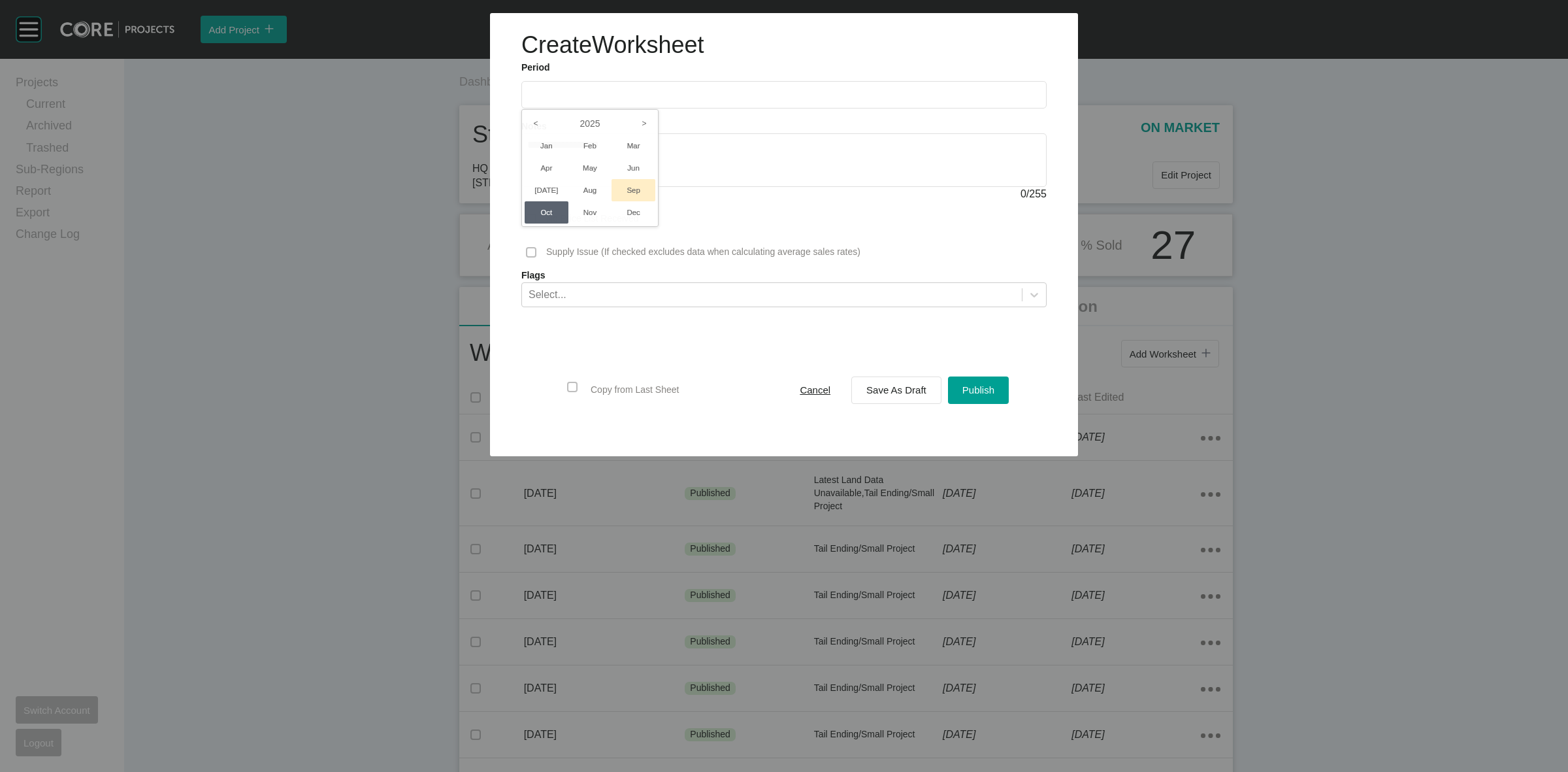
click at [640, 187] on li "Sep" at bounding box center [633, 190] width 43 height 23
type input "**********"
click at [887, 392] on span "Save As Draft" at bounding box center [896, 389] width 60 height 11
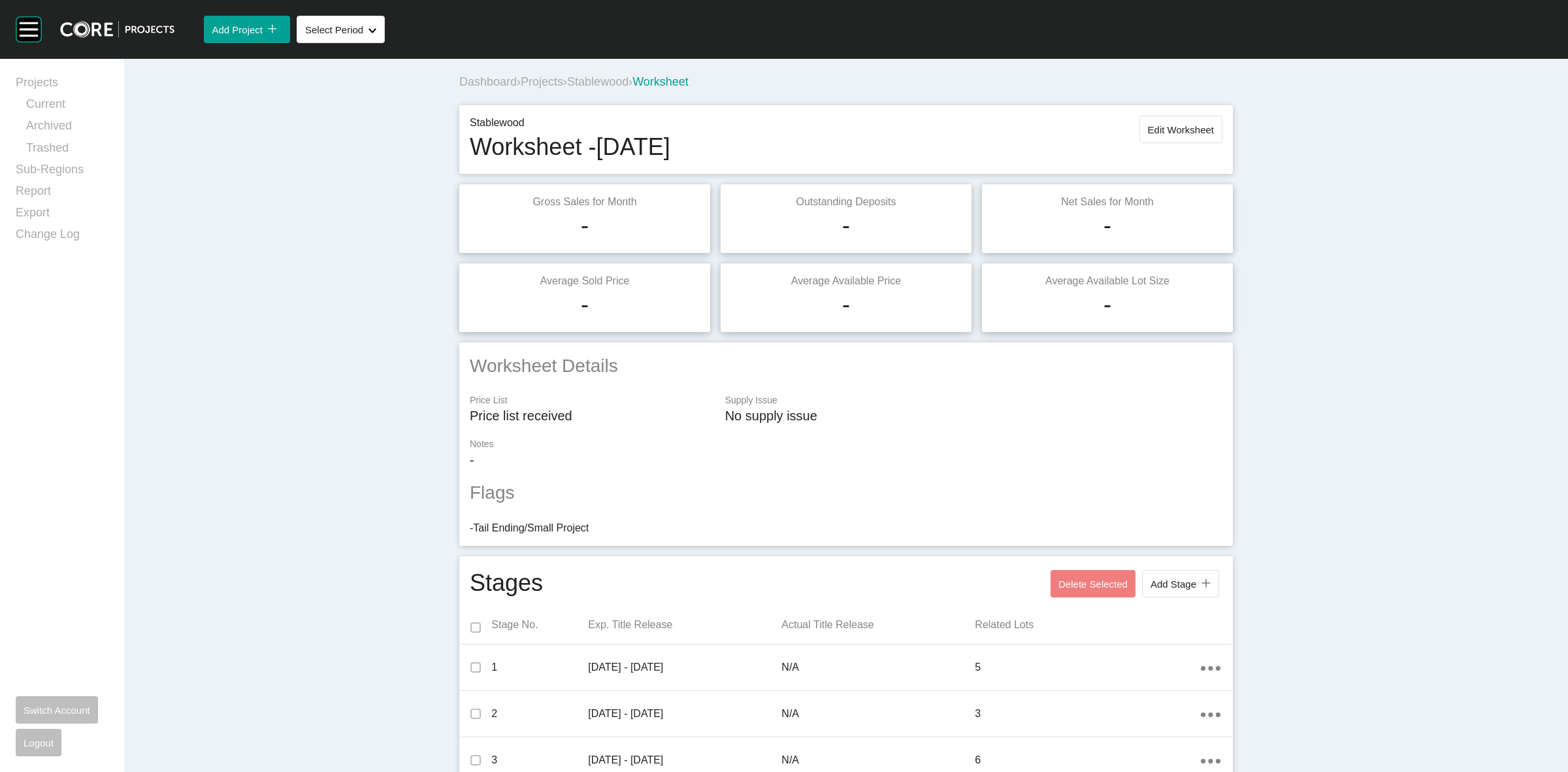
click at [537, 85] on span "Projects" at bounding box center [542, 82] width 42 height 13
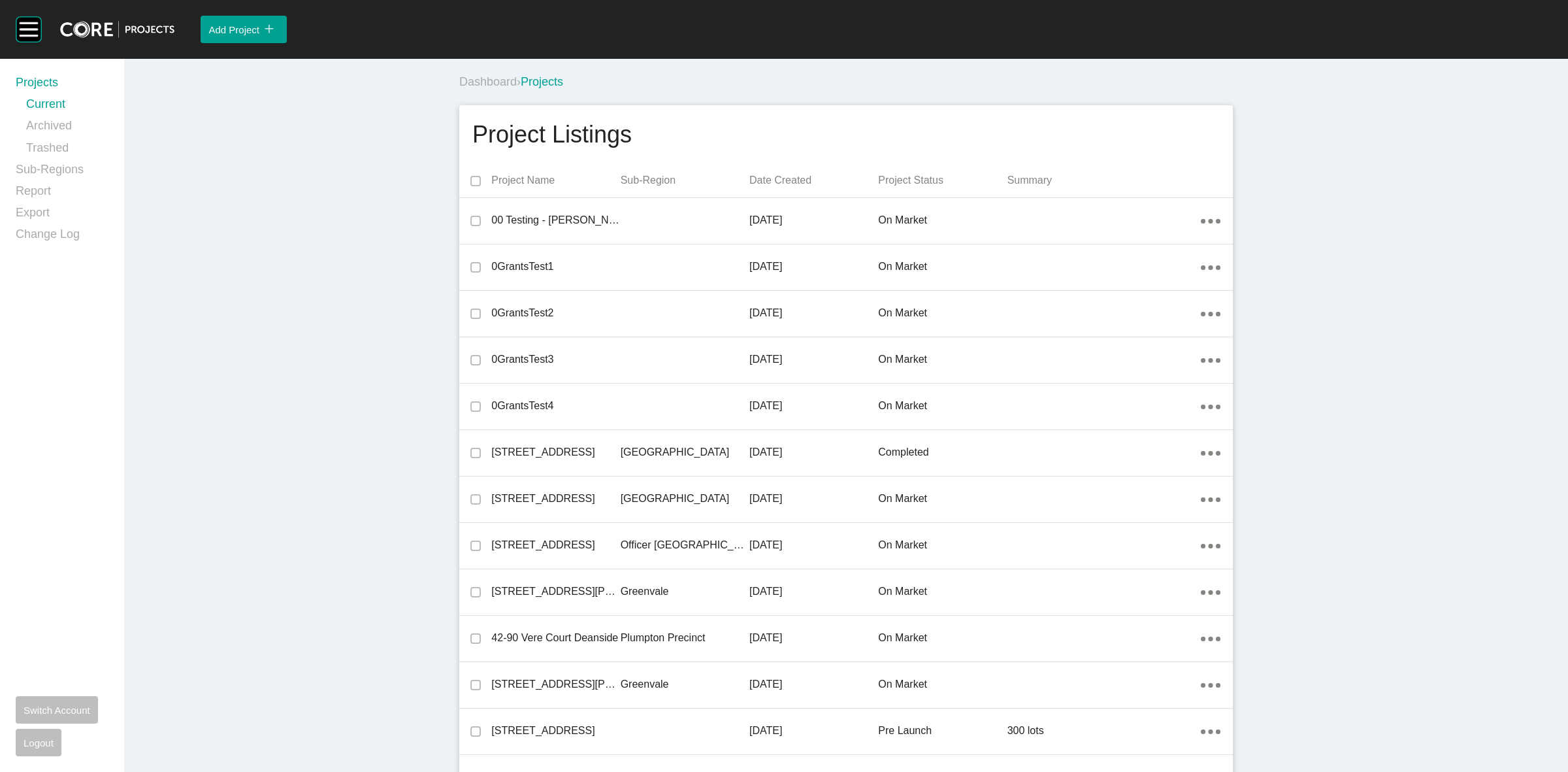
scroll to position [1876, 0]
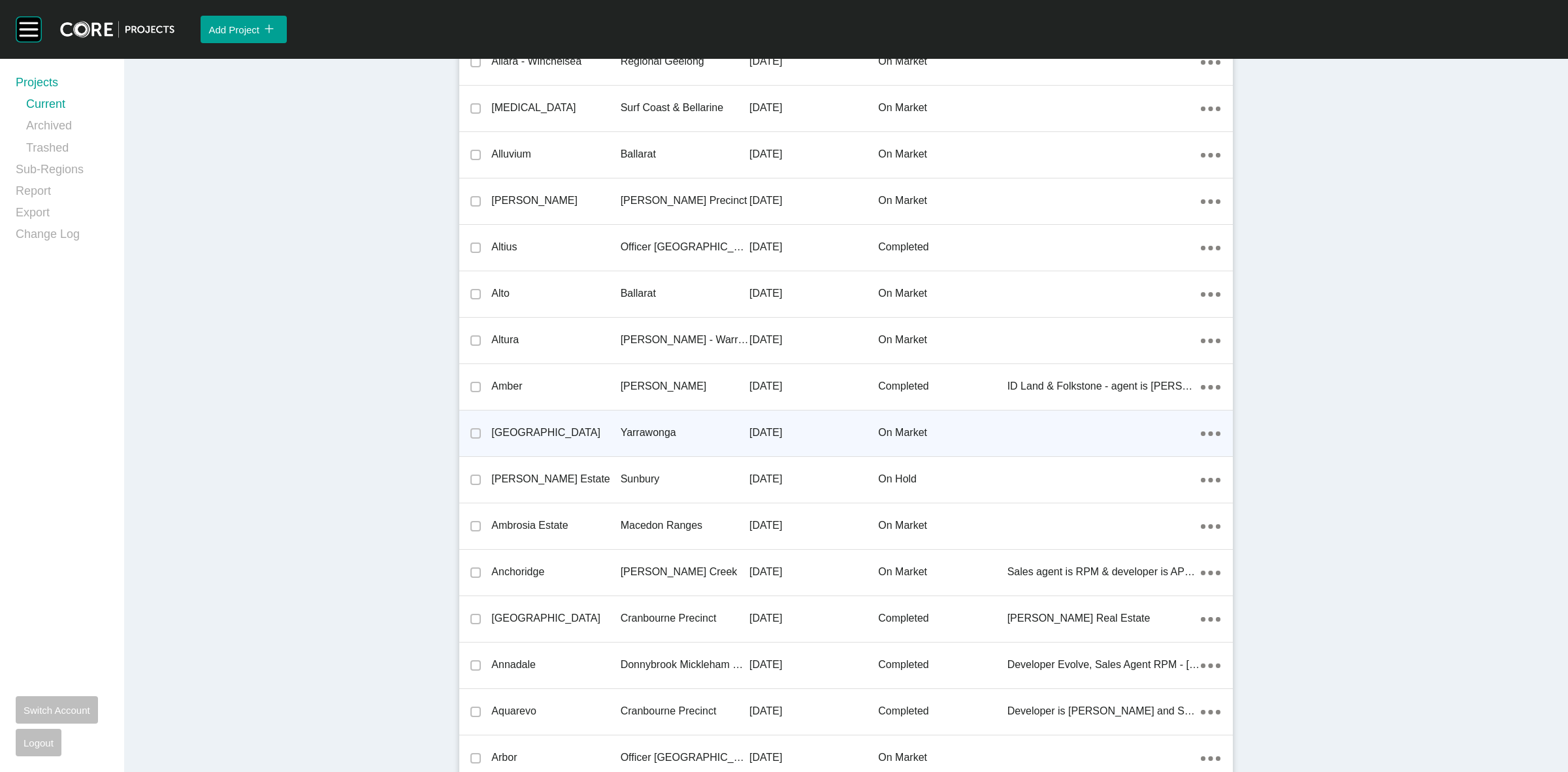
click at [624, 427] on p "Yarrawonga" at bounding box center [685, 433] width 128 height 15
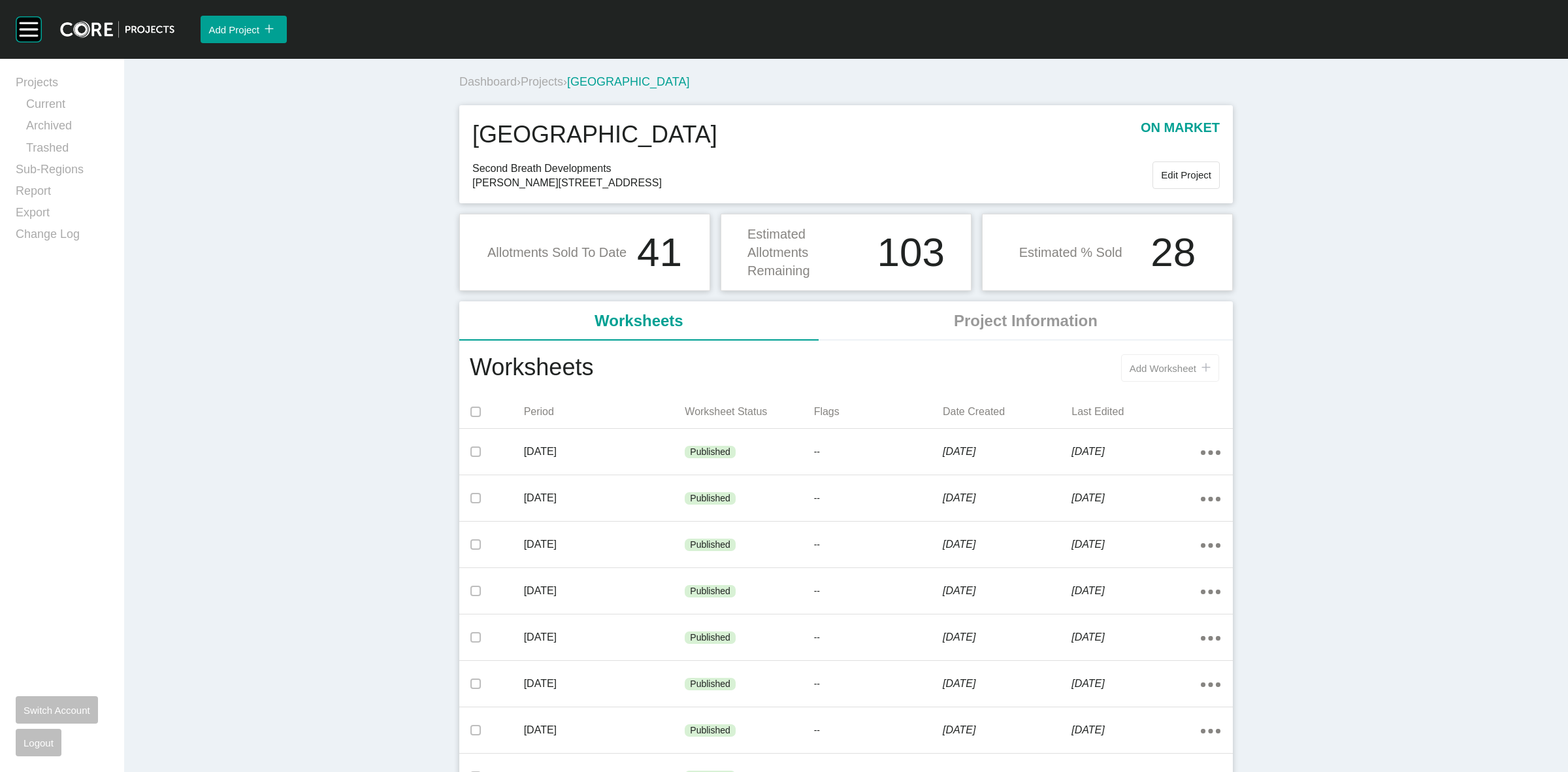
click at [1154, 364] on span "Add Worksheet" at bounding box center [1163, 368] width 67 height 11
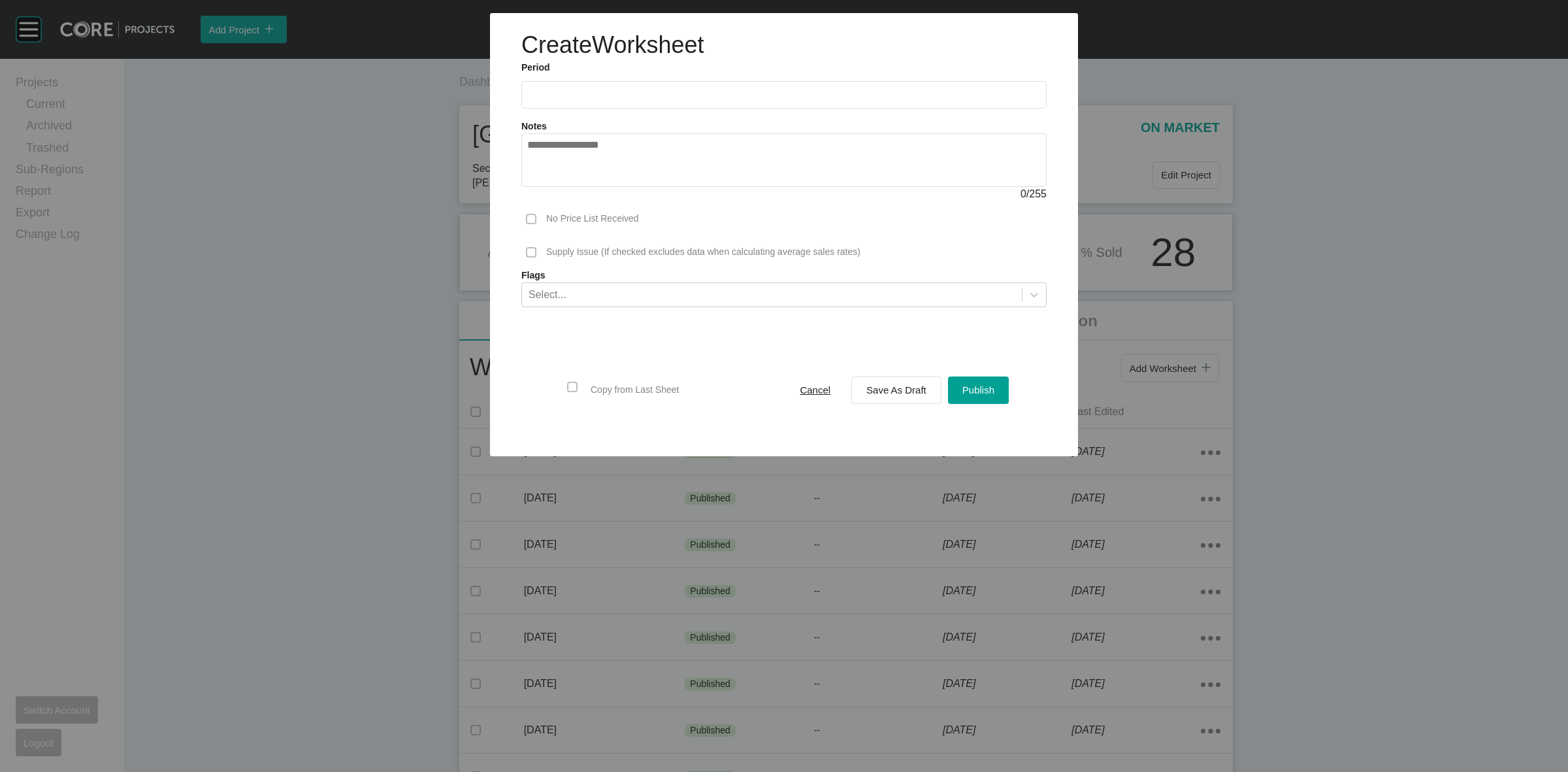
click at [649, 97] on input "text" at bounding box center [784, 94] width 513 height 11
click at [632, 187] on li "Sep" at bounding box center [633, 190] width 43 height 23
type input "**********"
click at [878, 391] on span "Save As Draft" at bounding box center [896, 389] width 60 height 11
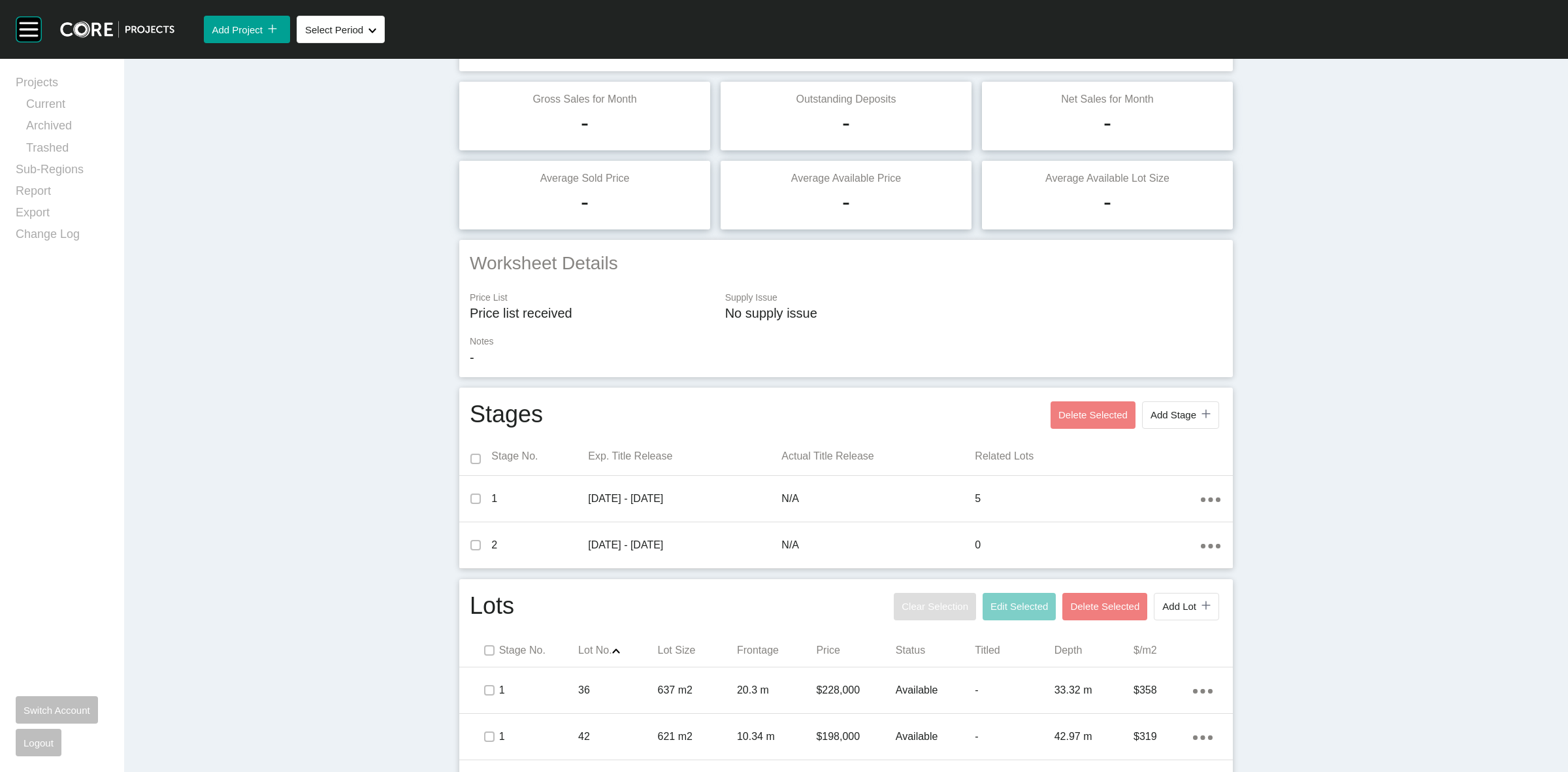
scroll to position [235, 0]
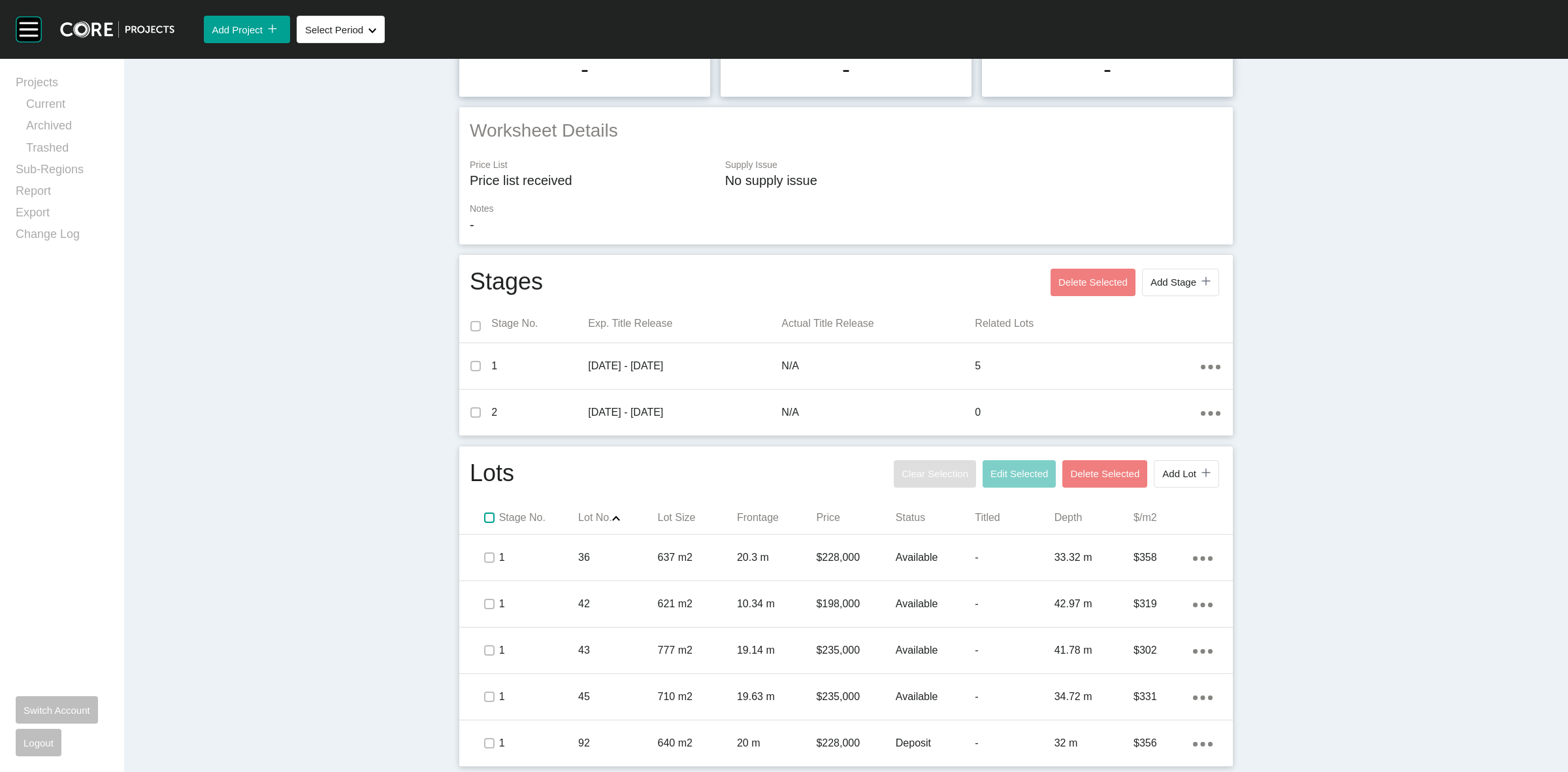
drag, startPoint x: 480, startPoint y: 515, endPoint x: 780, endPoint y: 481, distance: 301.9
click at [484, 515] on label at bounding box center [489, 518] width 10 height 10
click at [1026, 469] on span "Edit Selected" at bounding box center [1019, 474] width 57 height 11
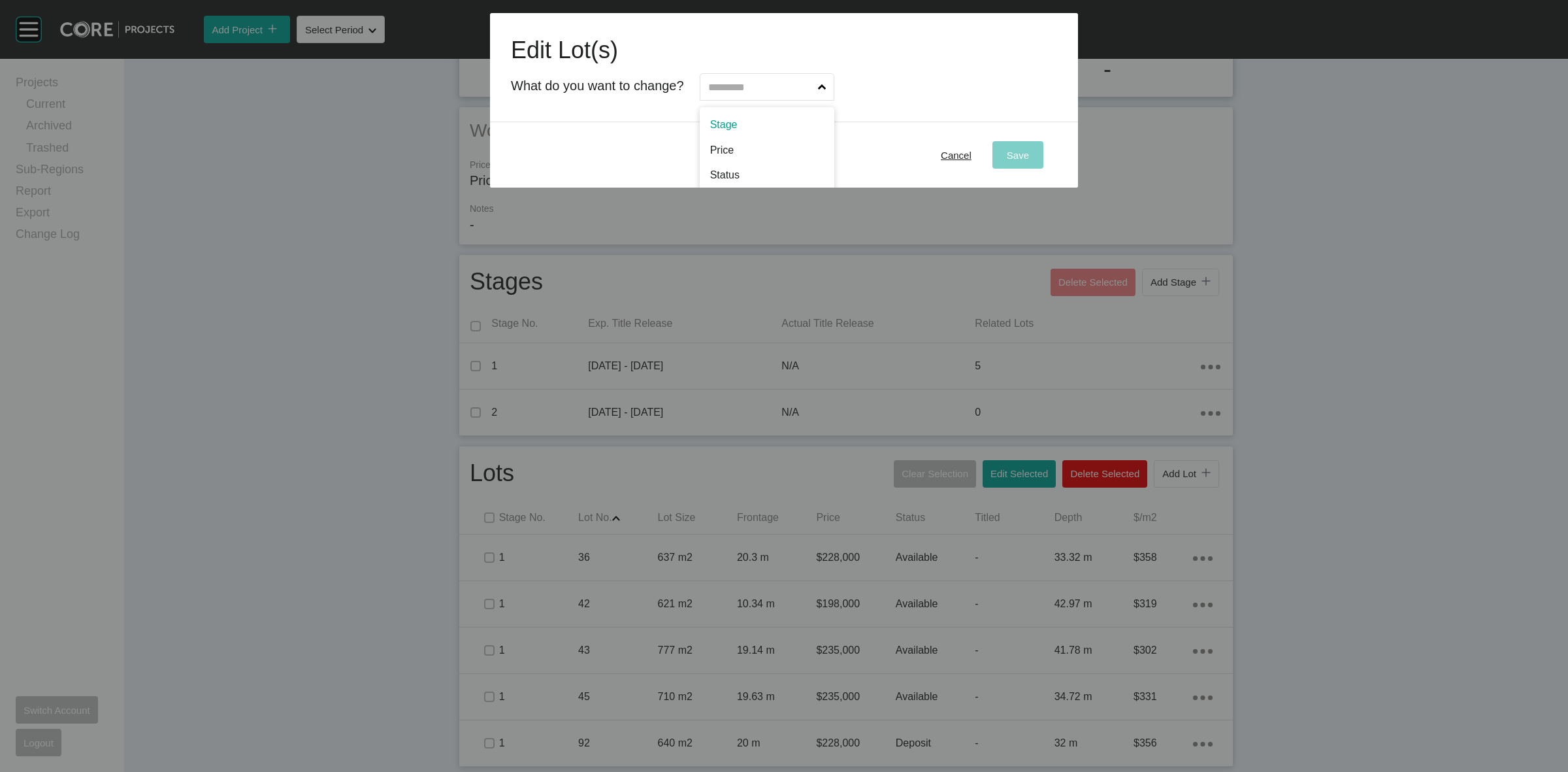
click at [770, 87] on input "text" at bounding box center [761, 87] width 110 height 26
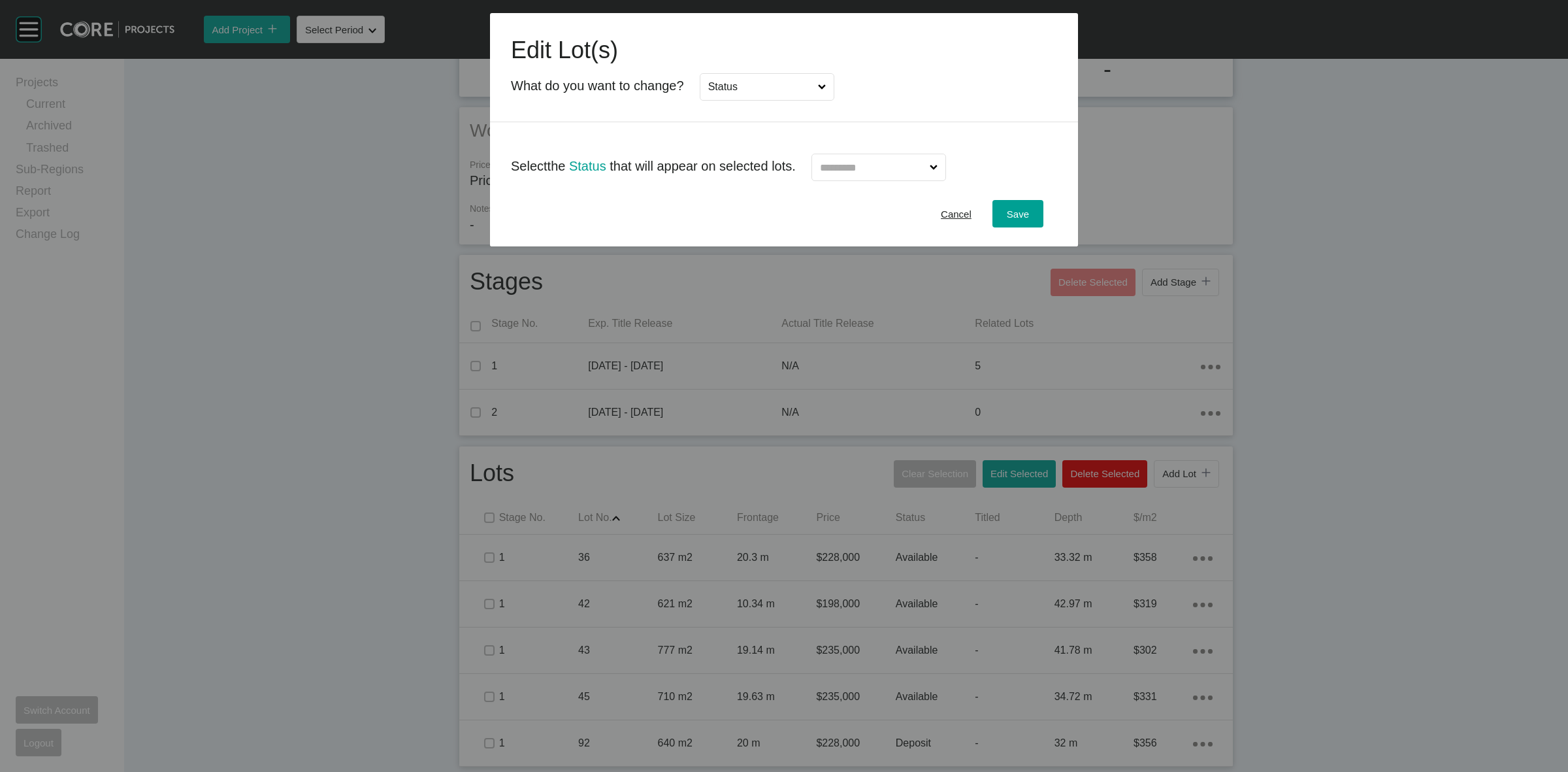
click at [905, 166] on input "text" at bounding box center [872, 167] width 110 height 26
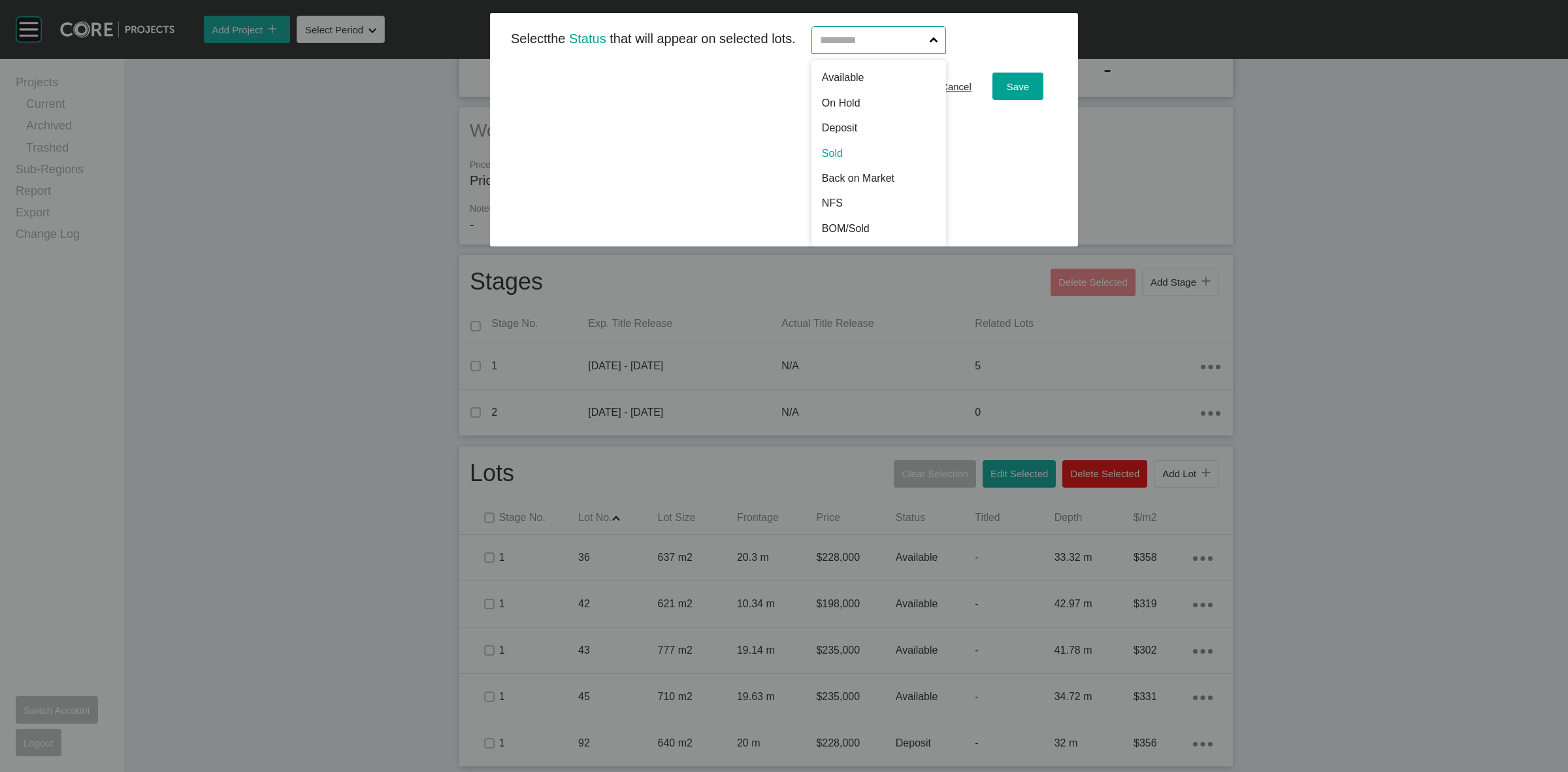
scroll to position [0, 0]
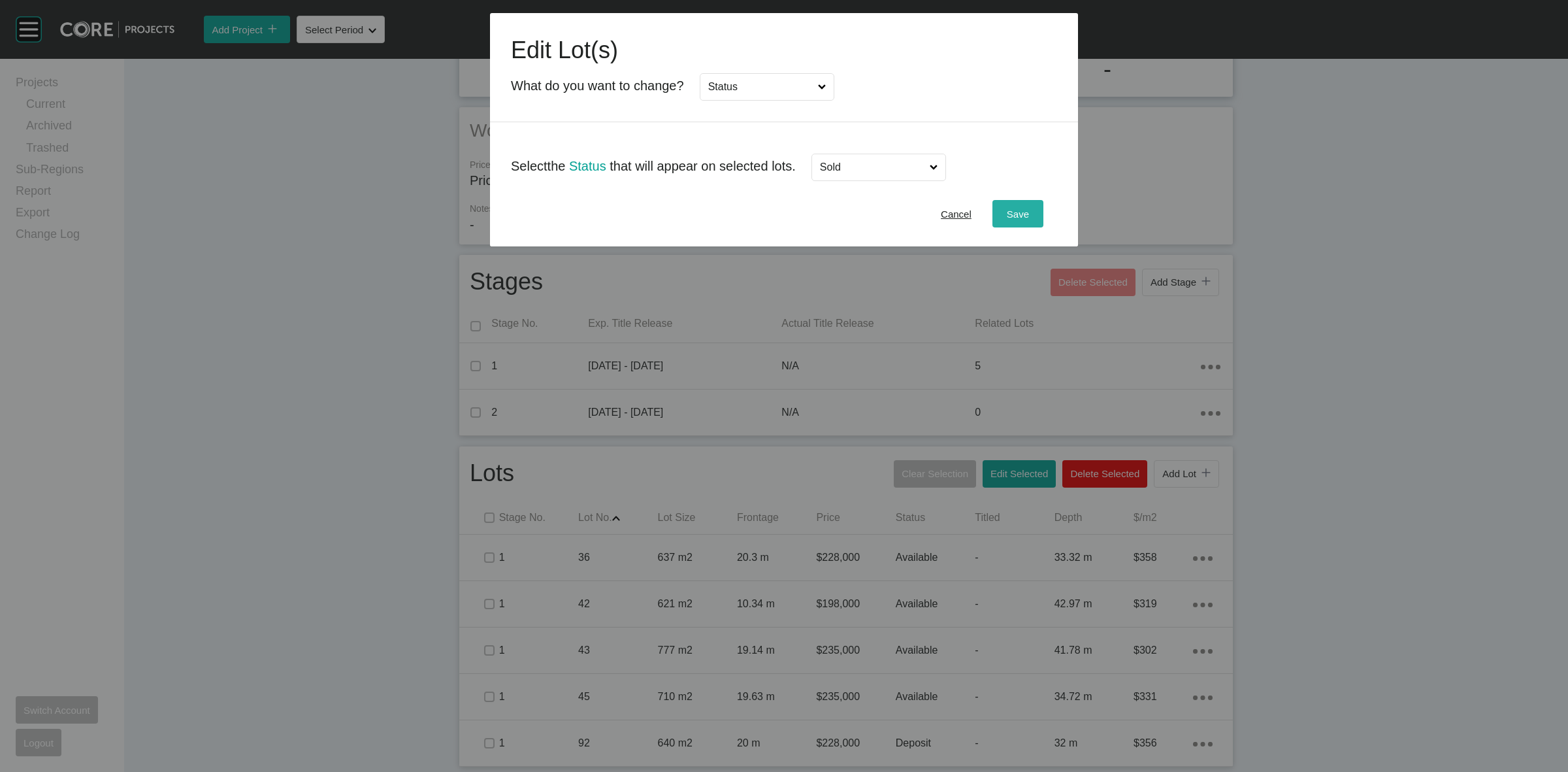
click at [1029, 211] on span "Save" at bounding box center [1018, 213] width 23 height 11
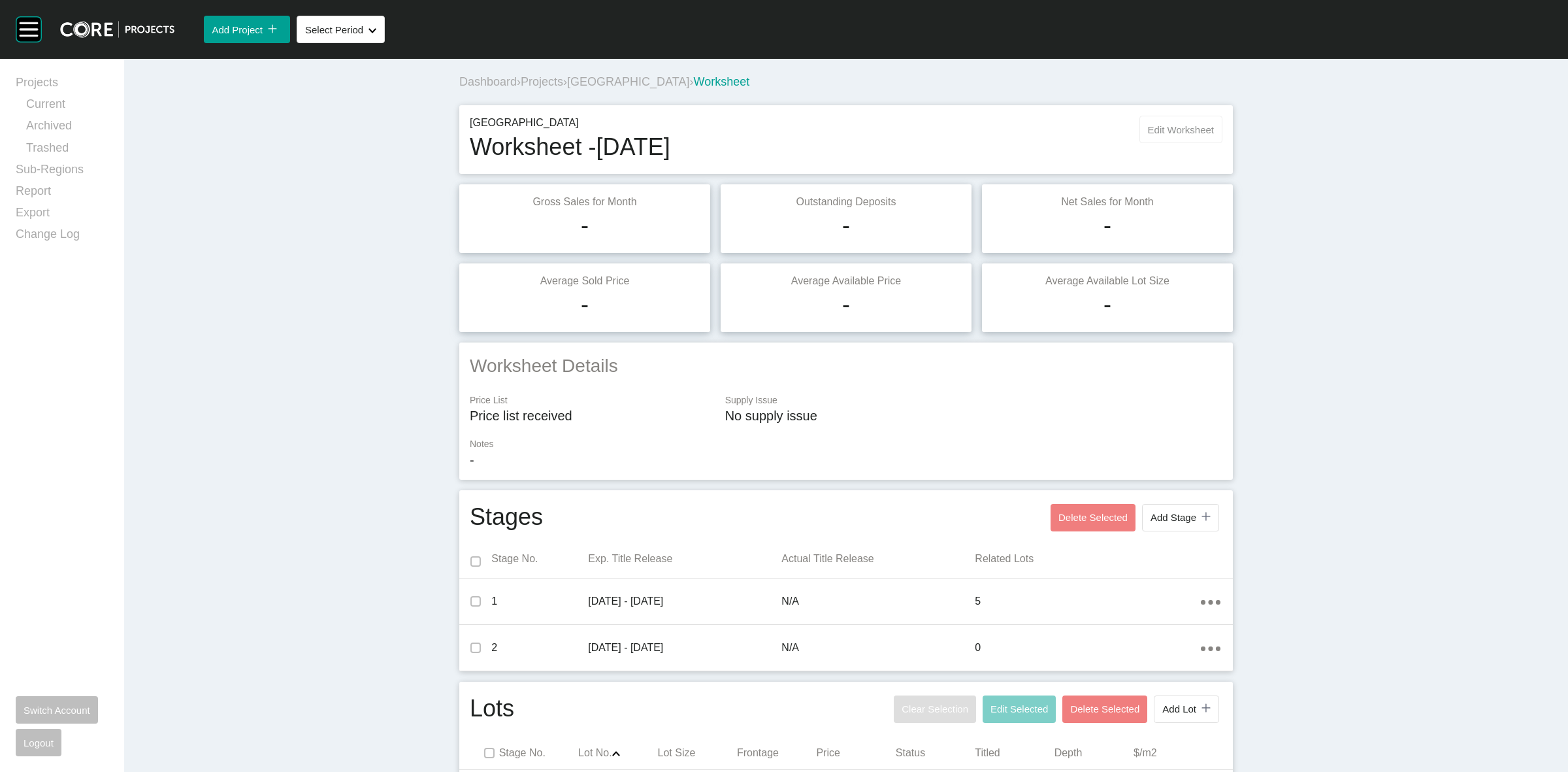
click at [1168, 126] on span "Edit Worksheet" at bounding box center [1181, 129] width 66 height 11
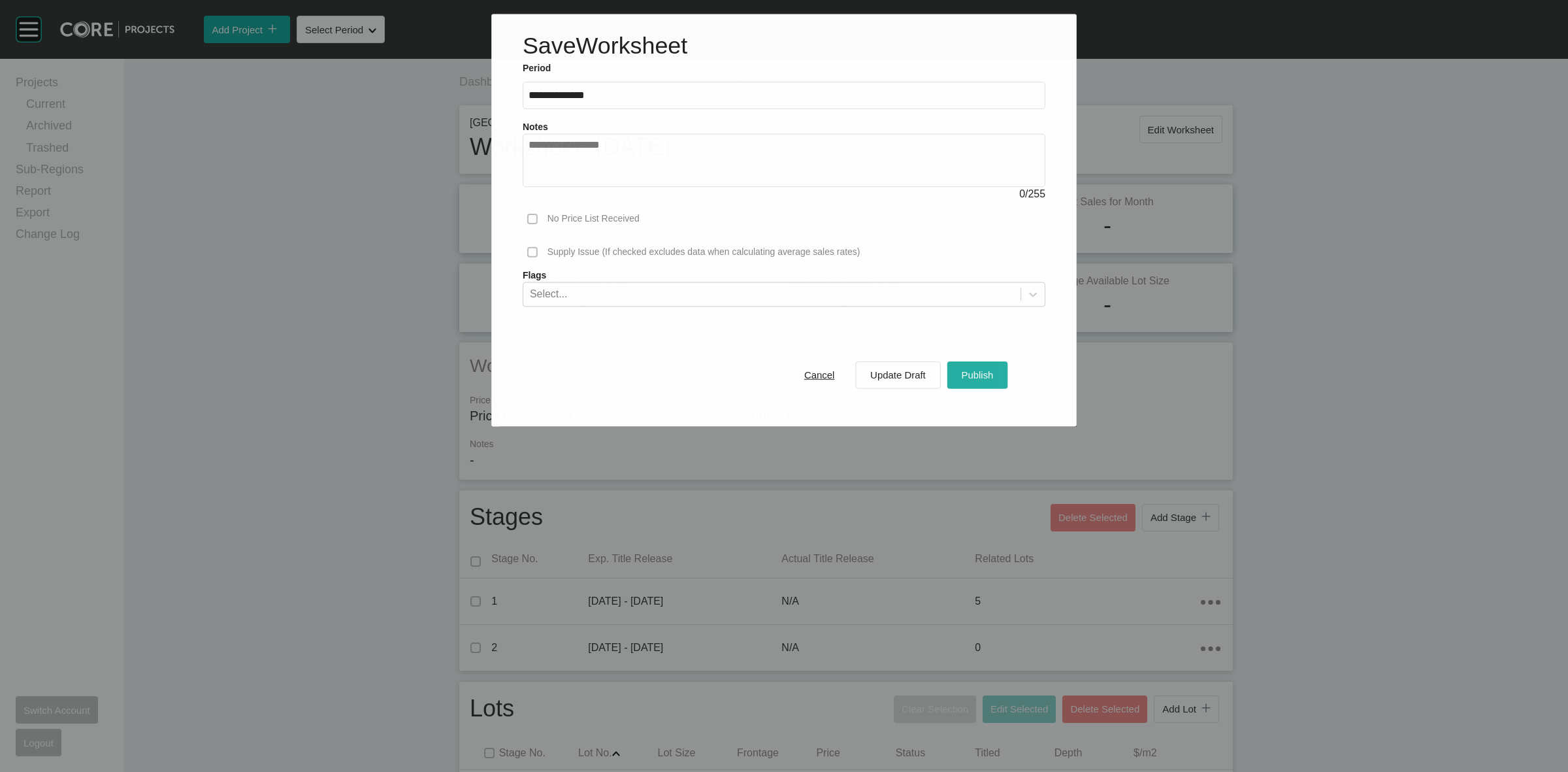
click at [977, 376] on span "Publish" at bounding box center [977, 375] width 32 height 11
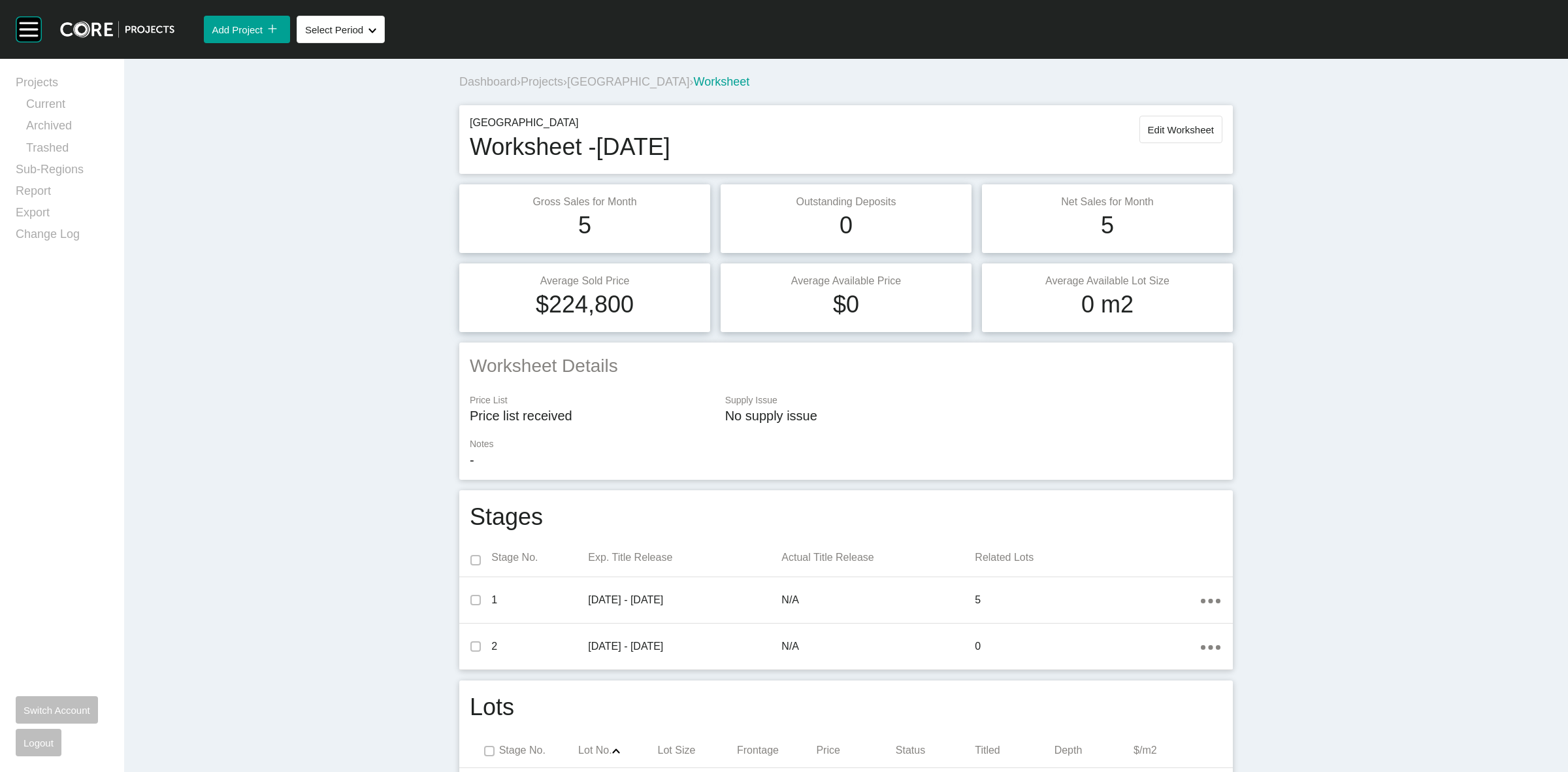
click at [617, 79] on span "[GEOGRAPHIC_DATA]" at bounding box center [628, 82] width 122 height 13
